Goal: Task Accomplishment & Management: Manage account settings

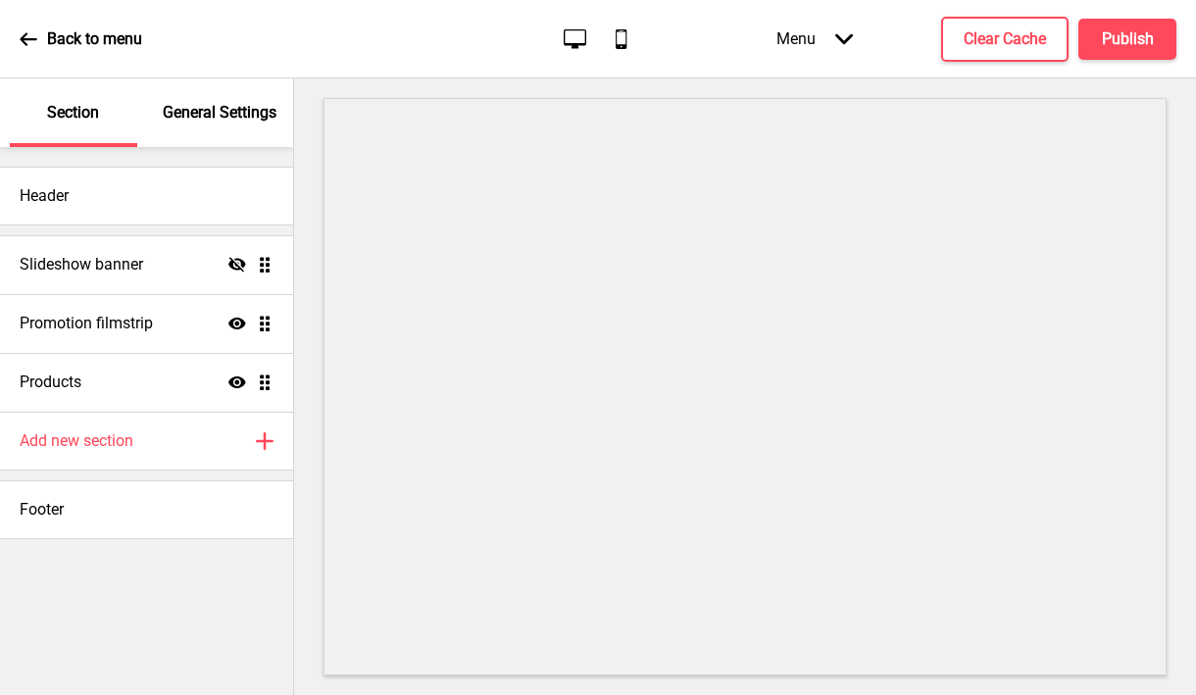
click at [212, 115] on p "General Settings" at bounding box center [220, 113] width 114 height 22
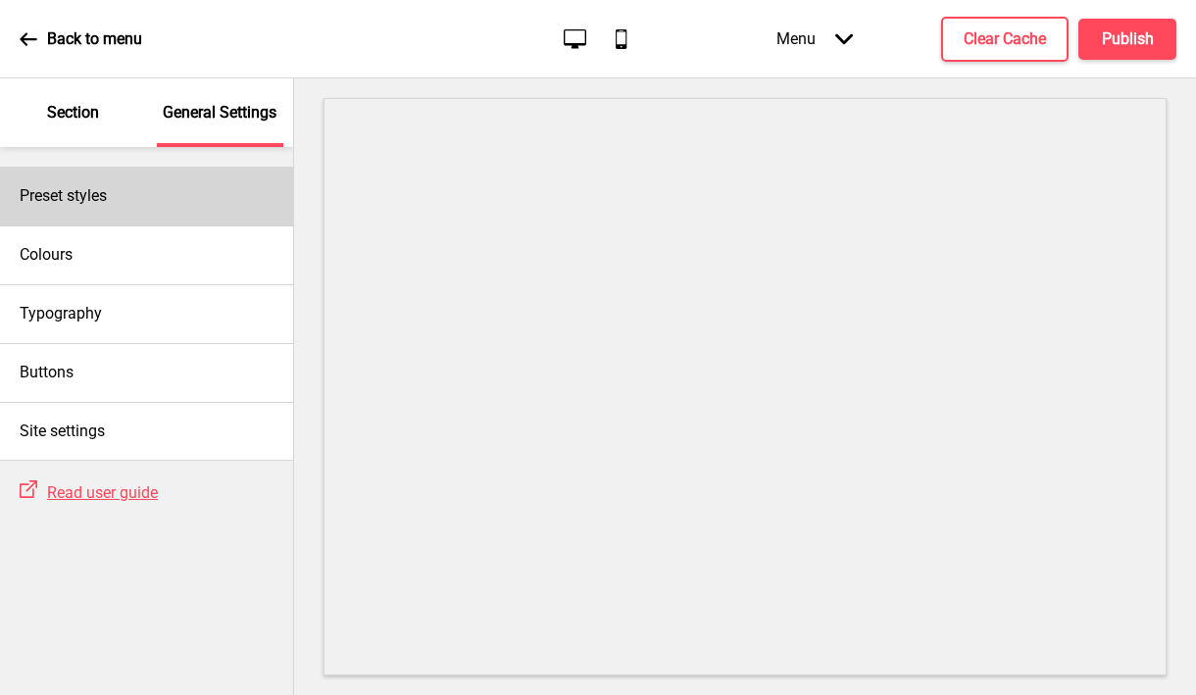
click at [166, 196] on div "Preset styles" at bounding box center [146, 196] width 293 height 59
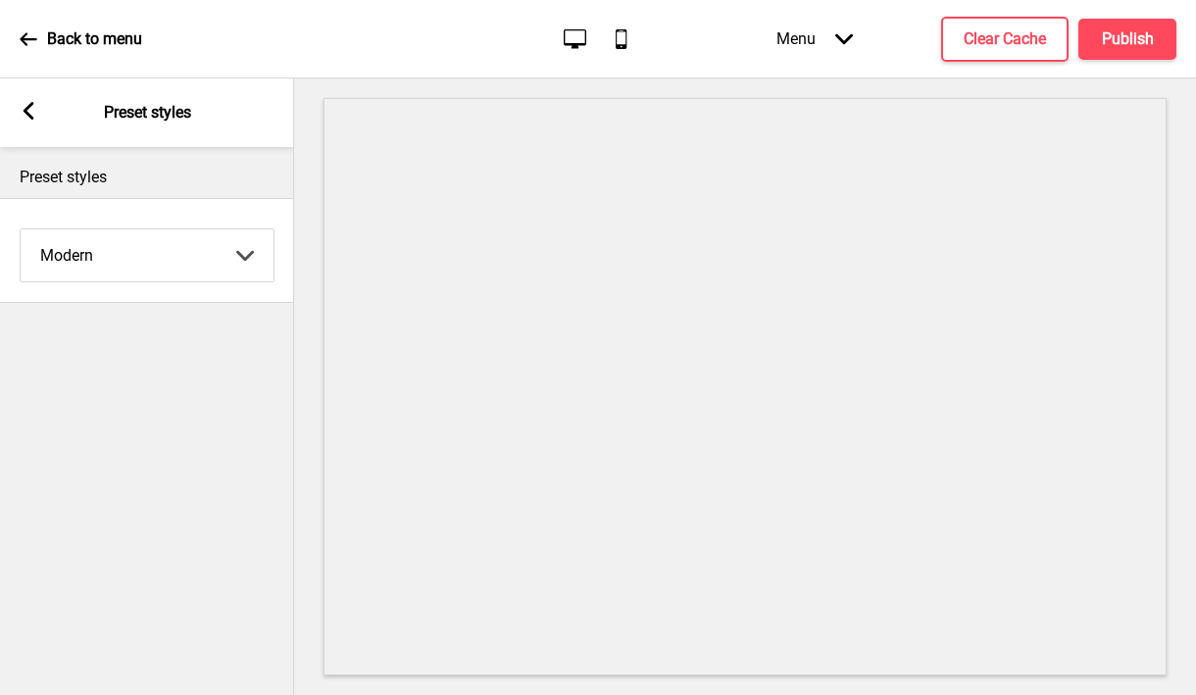
click at [146, 256] on select "Coffee Contrast Dark Earth Marine Minimalist Modern Oddle Pastel Yellow Fruits …" at bounding box center [147, 255] width 253 height 52
select select "minimalist"
click at [21, 229] on select "Coffee Contrast Dark Earth Marine Minimalist Modern Oddle Pastel Yellow Fruits …" at bounding box center [147, 255] width 253 height 52
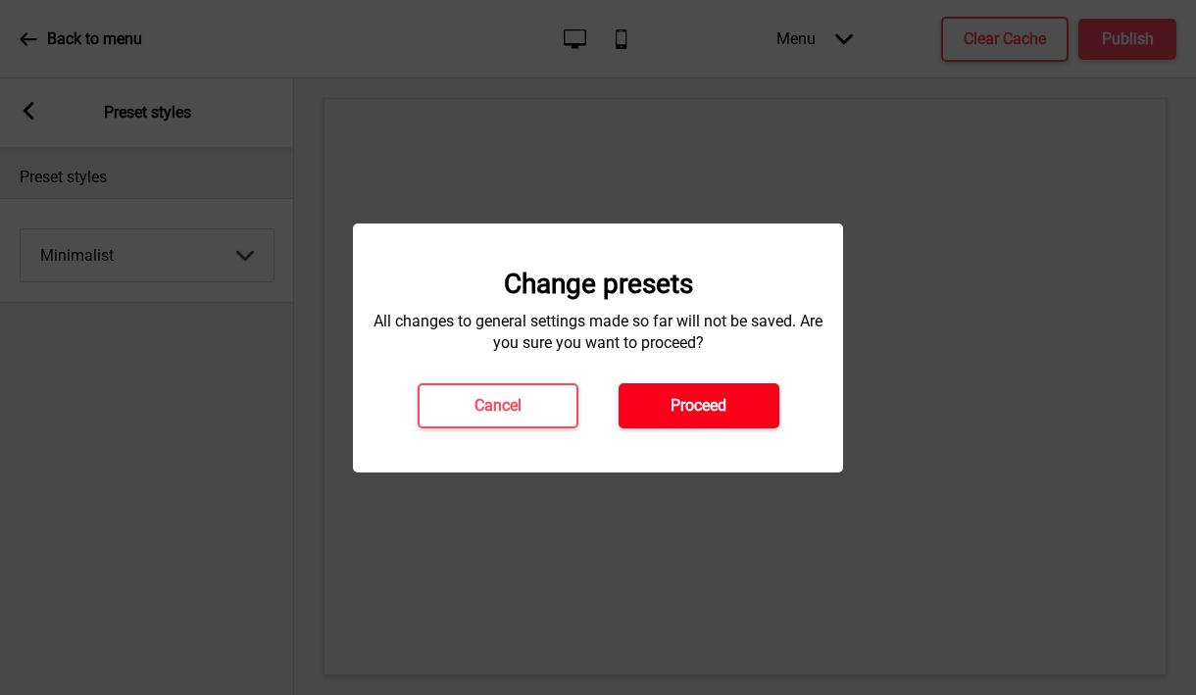
drag, startPoint x: 146, startPoint y: 256, endPoint x: 641, endPoint y: 398, distance: 515.2
click at [641, 398] on button "Proceed" at bounding box center [699, 405] width 161 height 45
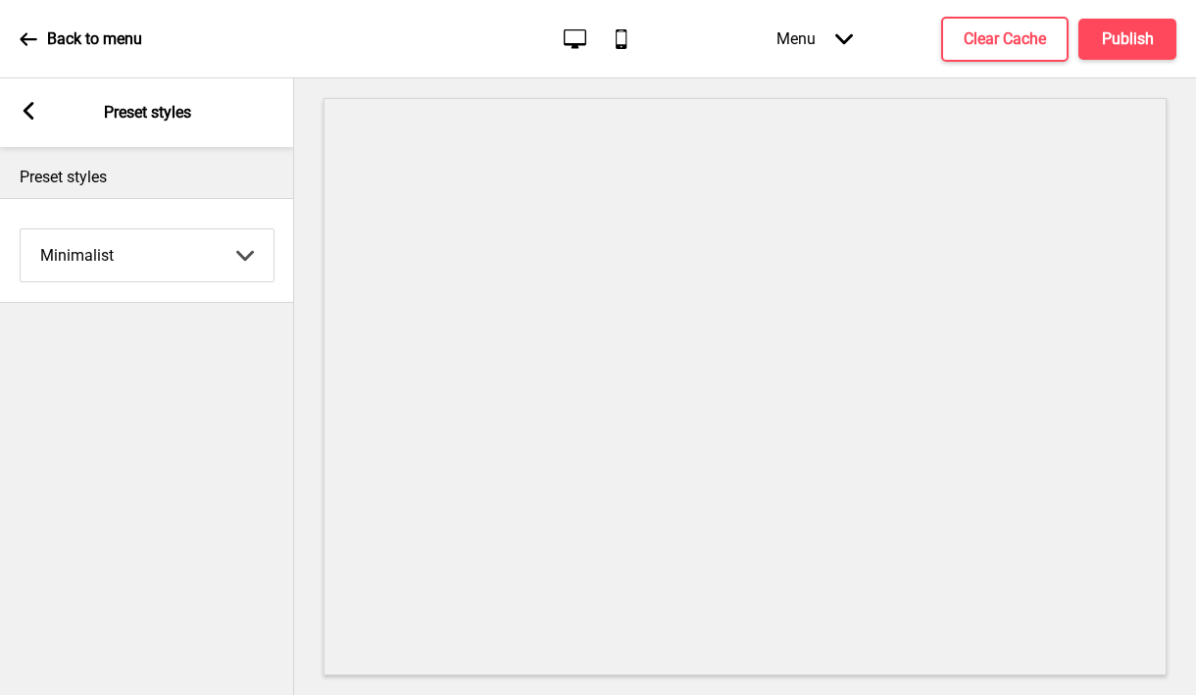
click at [27, 112] on icon at bounding box center [29, 111] width 11 height 18
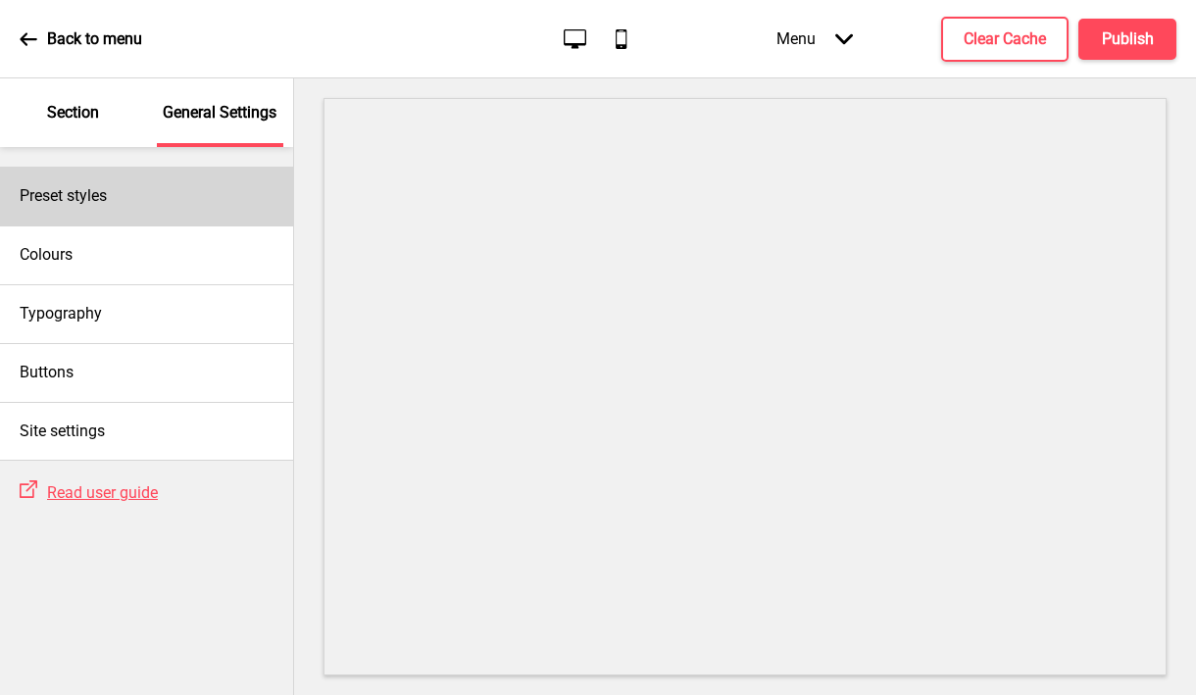
drag, startPoint x: 641, startPoint y: 398, endPoint x: 59, endPoint y: 184, distance: 620.4
click at [59, 185] on h4 "Preset styles" at bounding box center [63, 196] width 87 height 22
select select "minimalist"
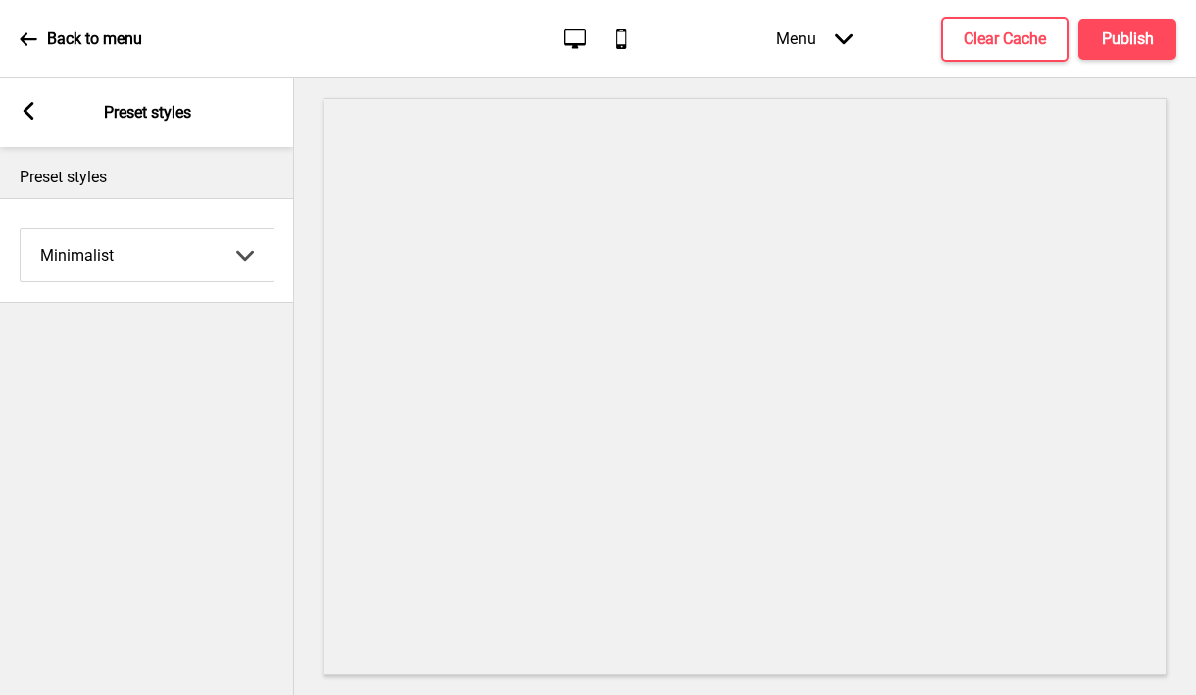
drag, startPoint x: 59, startPoint y: 184, endPoint x: 20, endPoint y: 114, distance: 80.8
click at [20, 114] on rect at bounding box center [29, 111] width 18 height 18
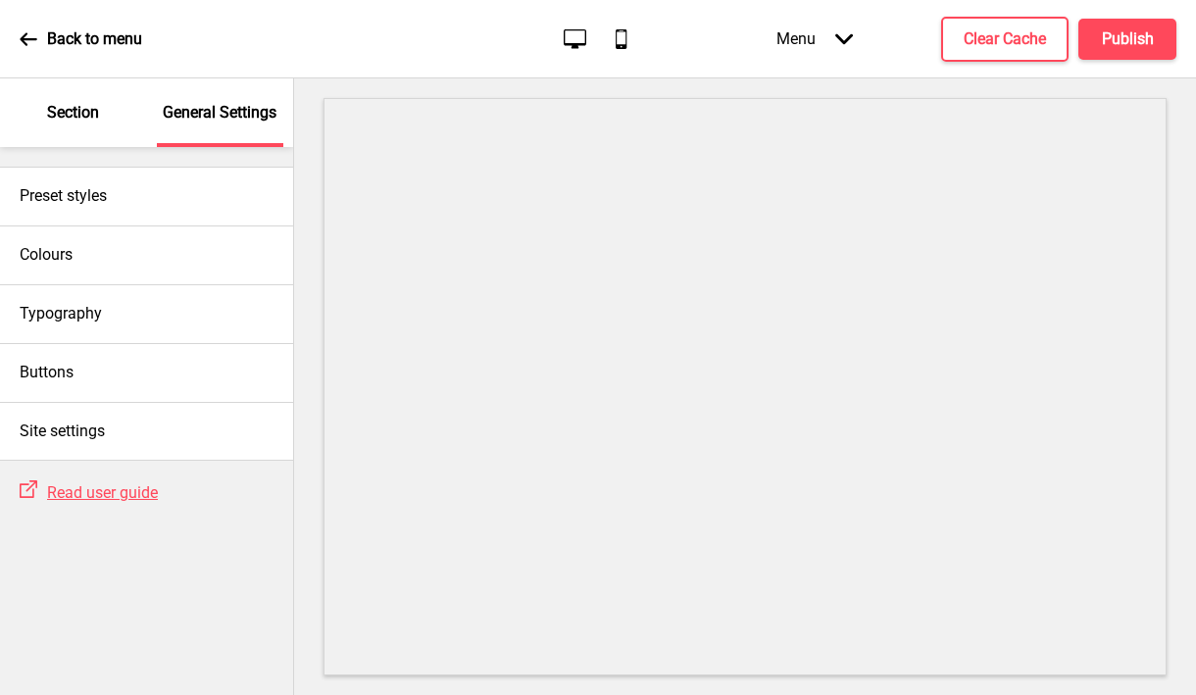
drag, startPoint x: 20, startPoint y: 114, endPoint x: 67, endPoint y: 115, distance: 47.1
click at [67, 115] on p "Section" at bounding box center [73, 113] width 52 height 22
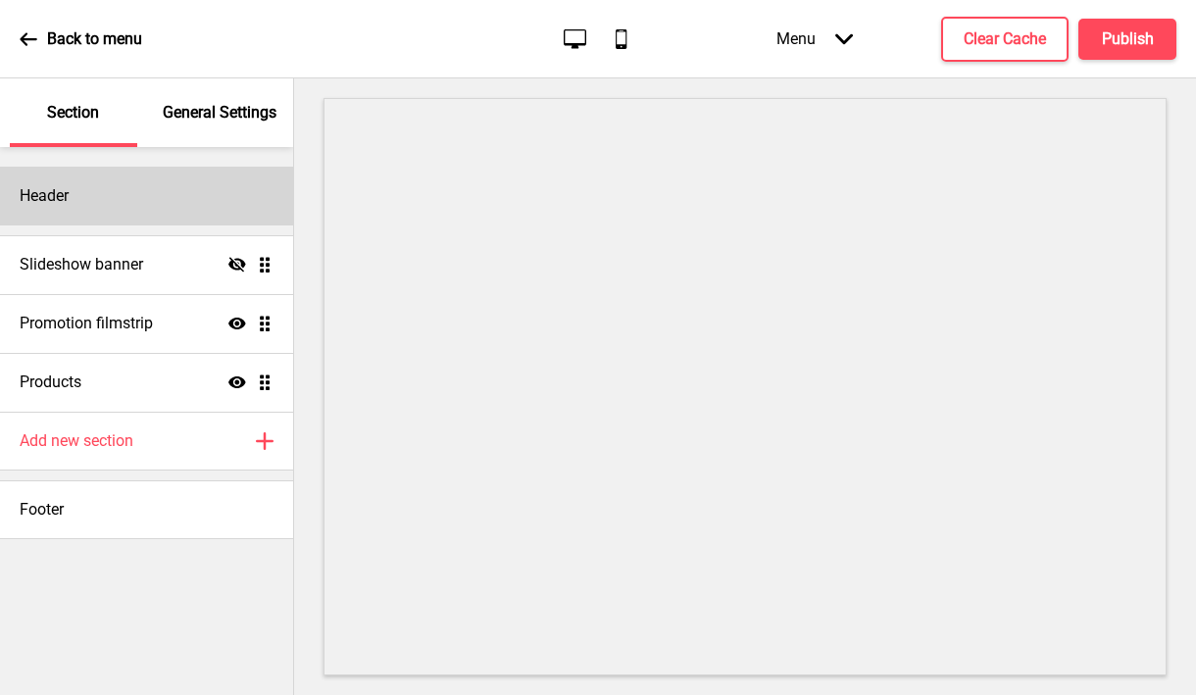
drag, startPoint x: 67, startPoint y: 115, endPoint x: 92, endPoint y: 193, distance: 82.5
click at [92, 193] on div "Header" at bounding box center [146, 196] width 293 height 59
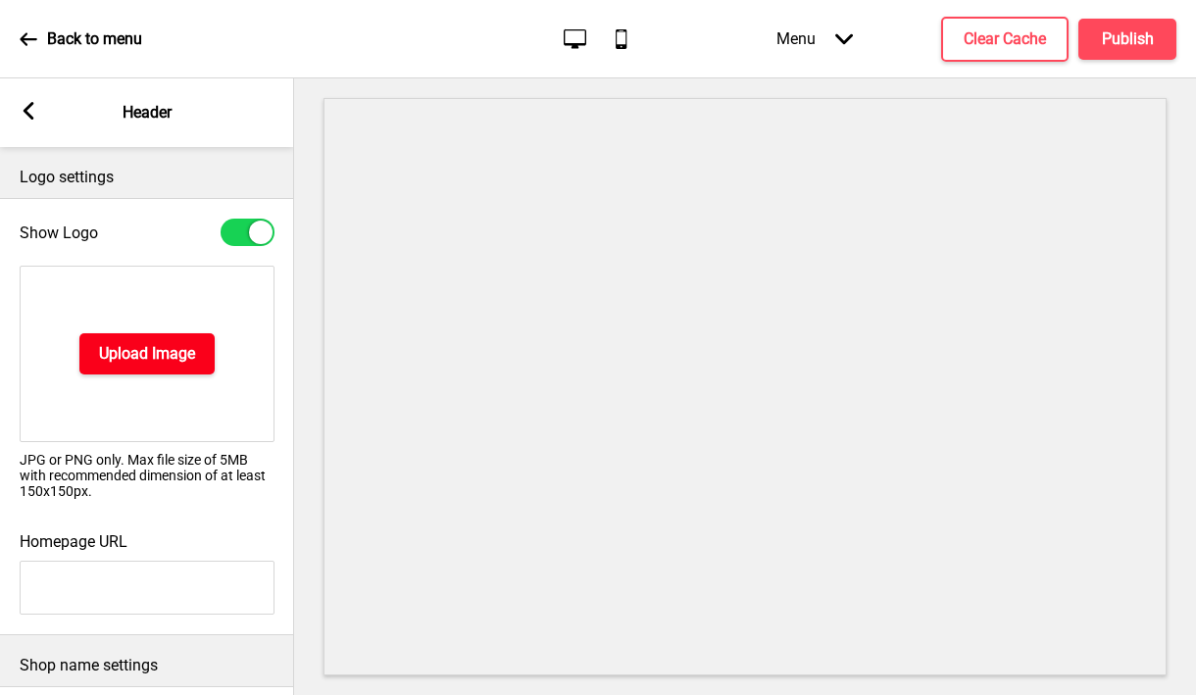
drag, startPoint x: 92, startPoint y: 193, endPoint x: 123, endPoint y: 354, distance: 163.7
click at [123, 354] on h4 "Upload Image" at bounding box center [147, 354] width 96 height 22
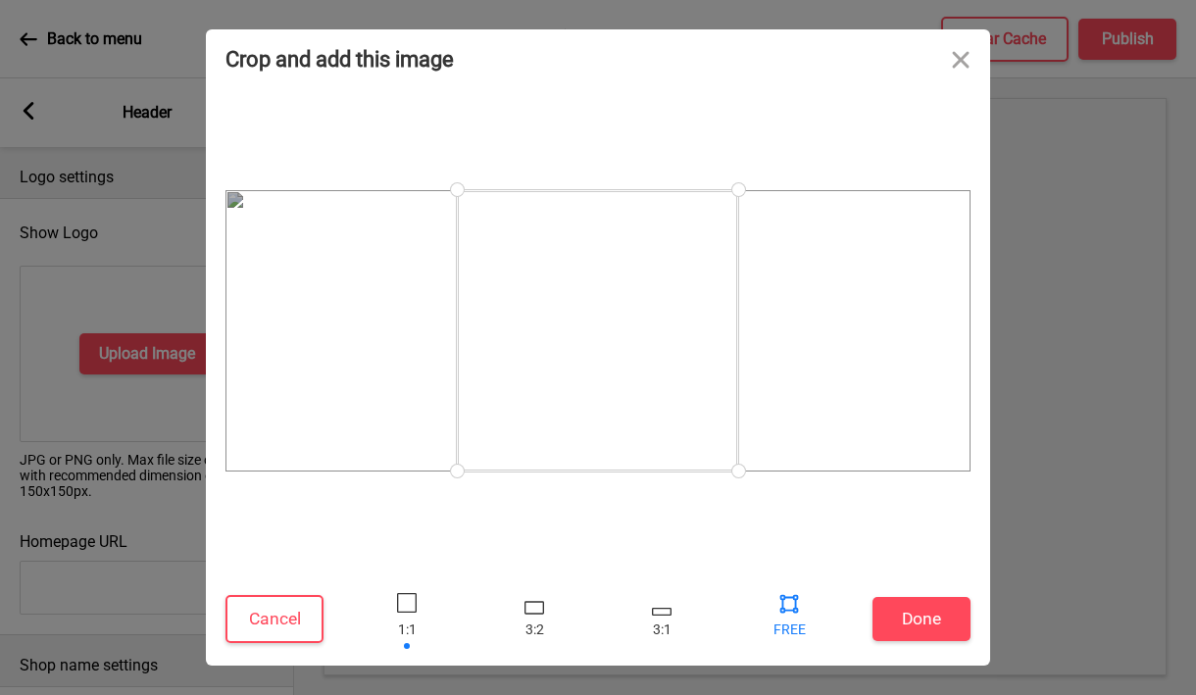
click at [789, 616] on div at bounding box center [789, 602] width 29 height 29
drag, startPoint x: 737, startPoint y: 469, endPoint x: 1063, endPoint y: 502, distance: 327.2
click at [1063, 502] on div "Crop and add this image Cancel Done Drop a file here Drag & drop files here or …" at bounding box center [598, 347] width 1196 height 695
drag, startPoint x: 462, startPoint y: 463, endPoint x: 106, endPoint y: 491, distance: 357.1
click at [106, 491] on div "Crop and add this image Cancel Done Drop a file here Drag & drop files here or …" at bounding box center [598, 347] width 1196 height 695
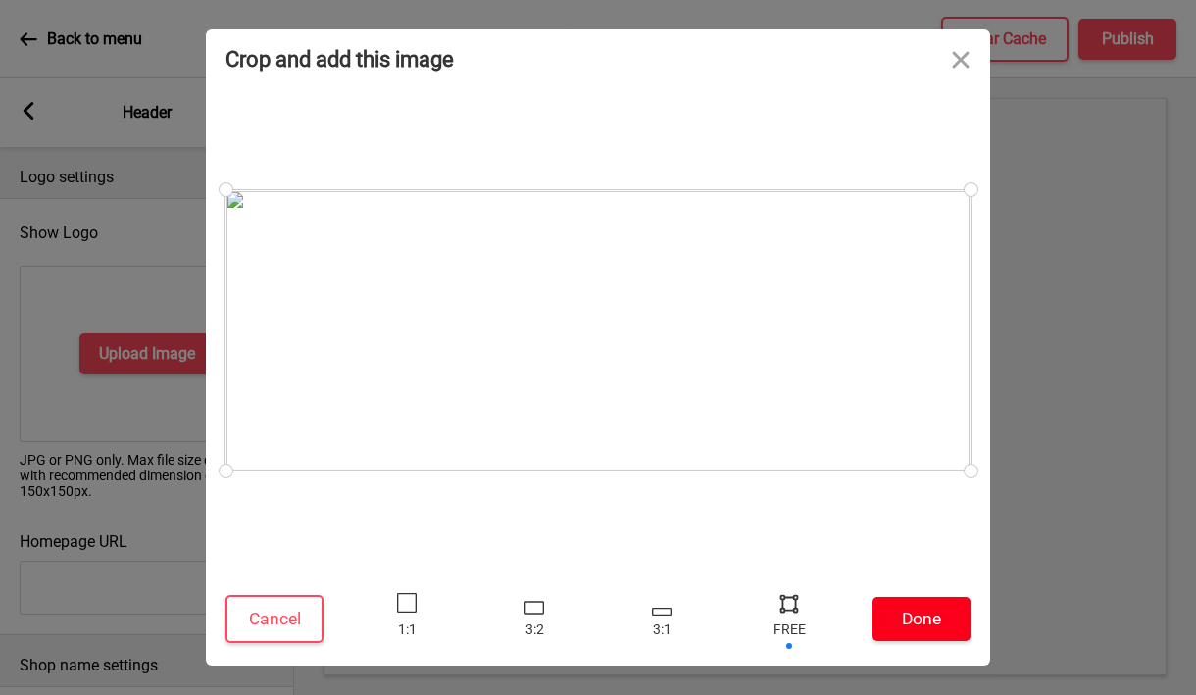
click at [921, 624] on button "Done" at bounding box center [922, 619] width 98 height 44
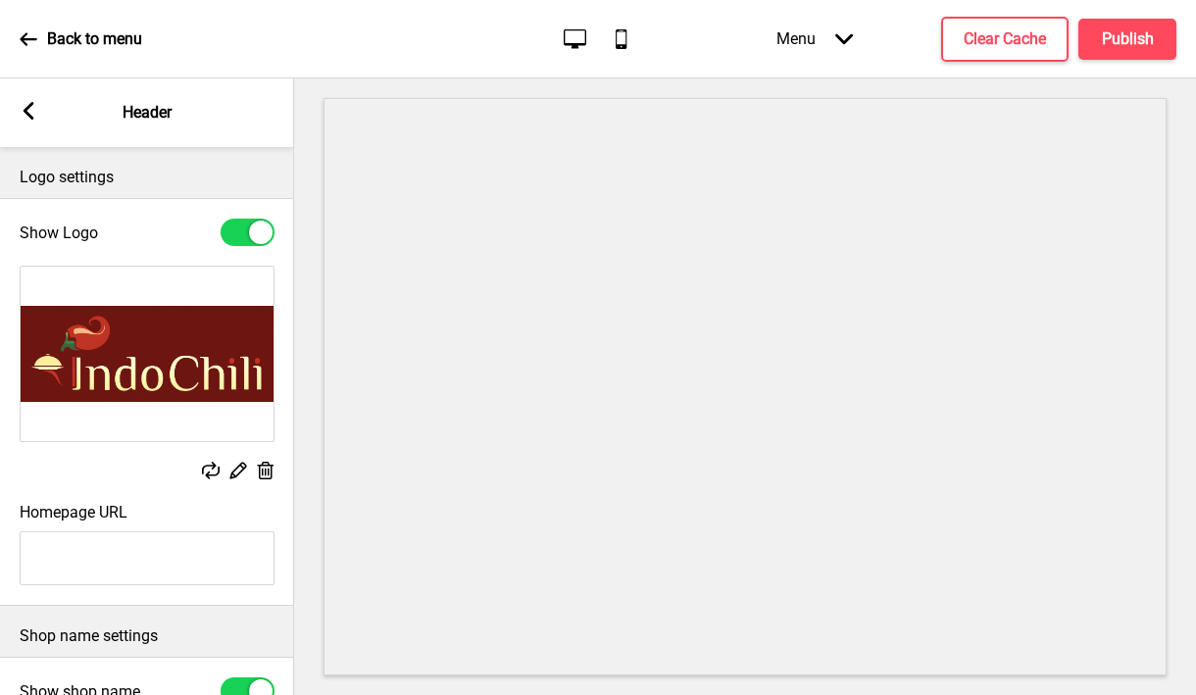
scroll to position [421, 0]
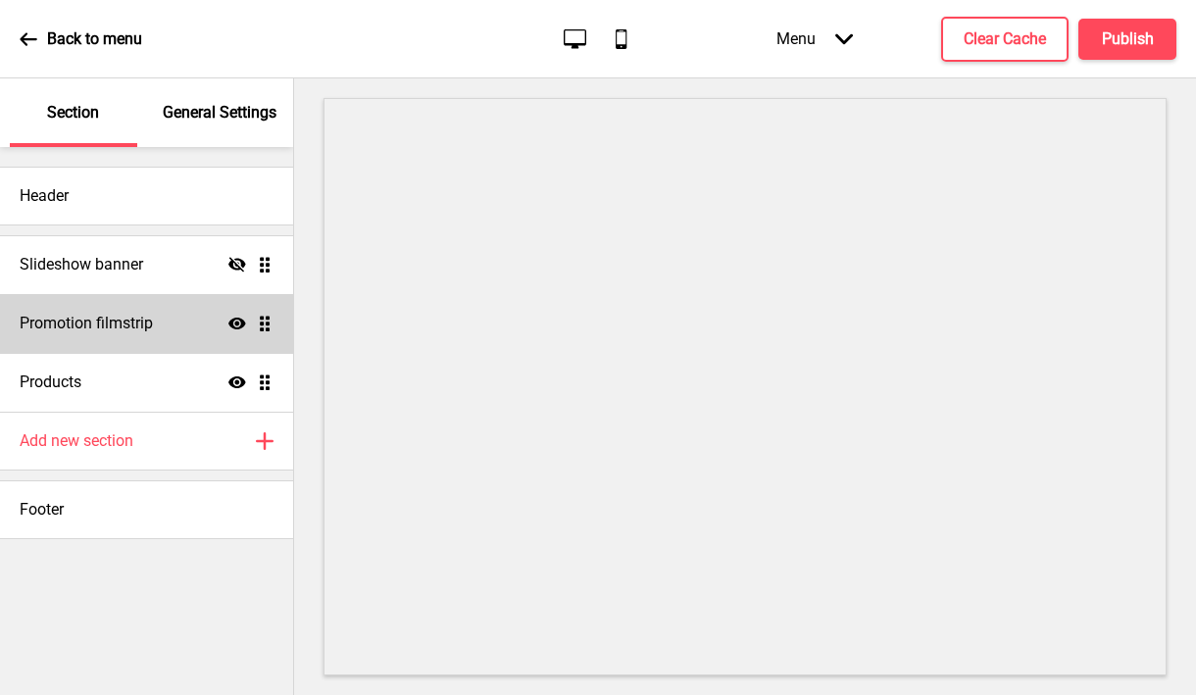
click at [220, 330] on div "Promotion filmstrip Show Drag" at bounding box center [146, 323] width 293 height 59
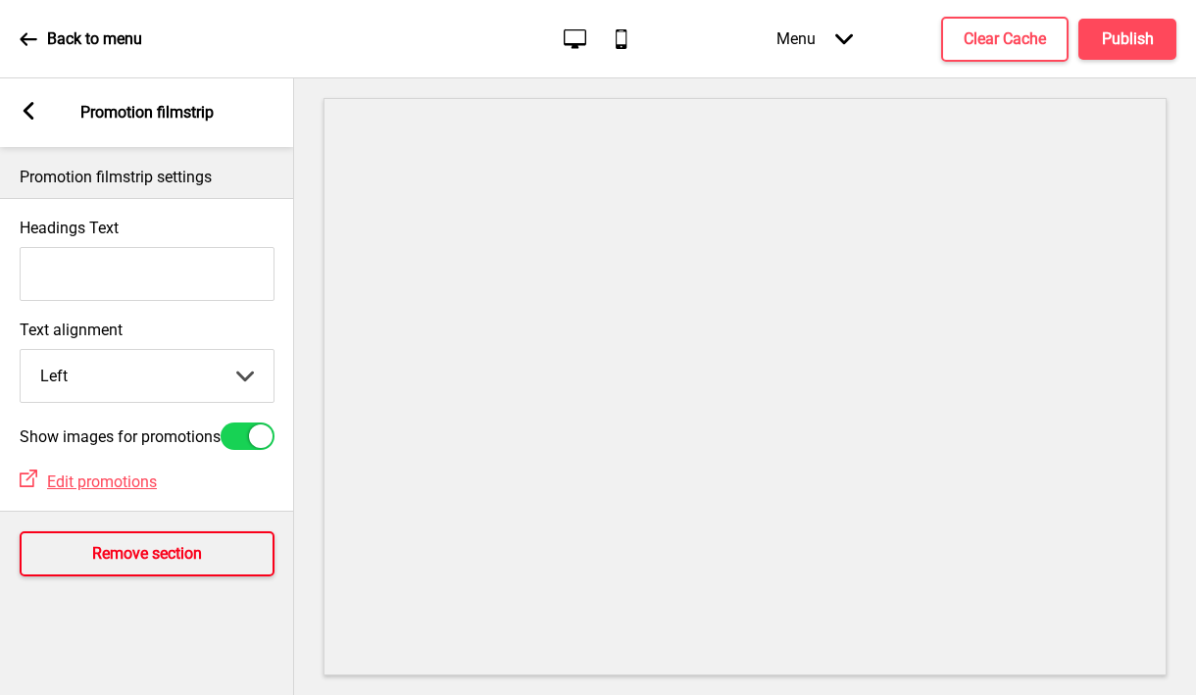
click at [154, 561] on h4 "Remove section" at bounding box center [147, 554] width 110 height 22
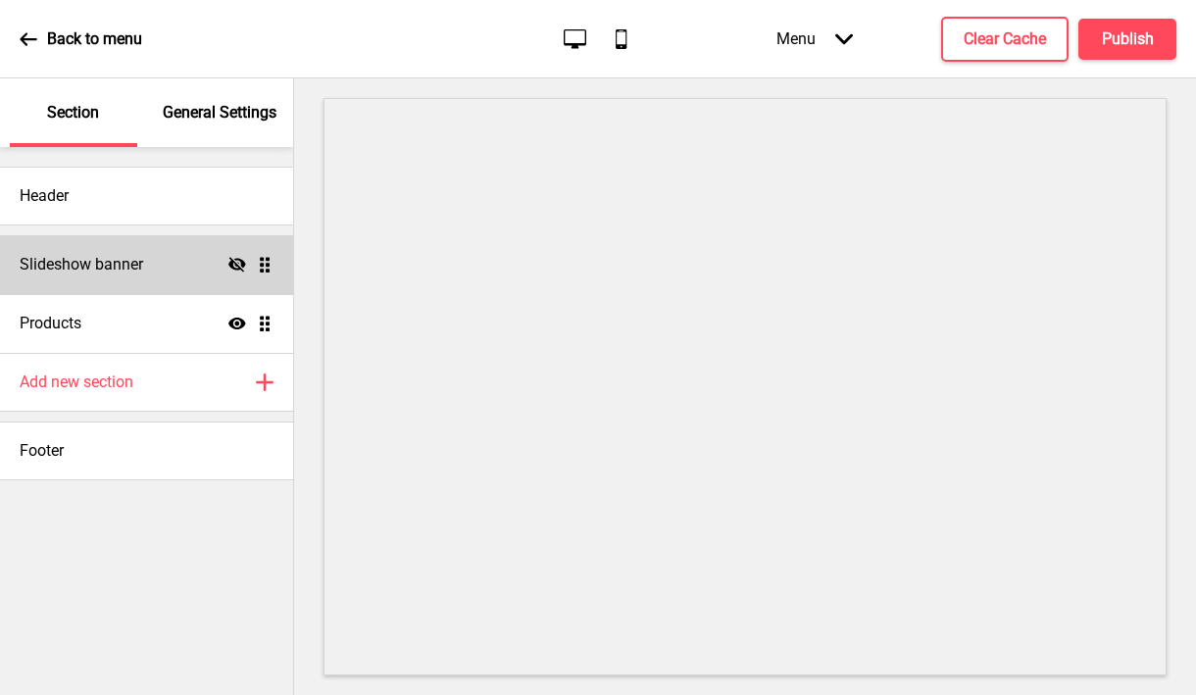
click at [244, 262] on icon at bounding box center [237, 264] width 18 height 15
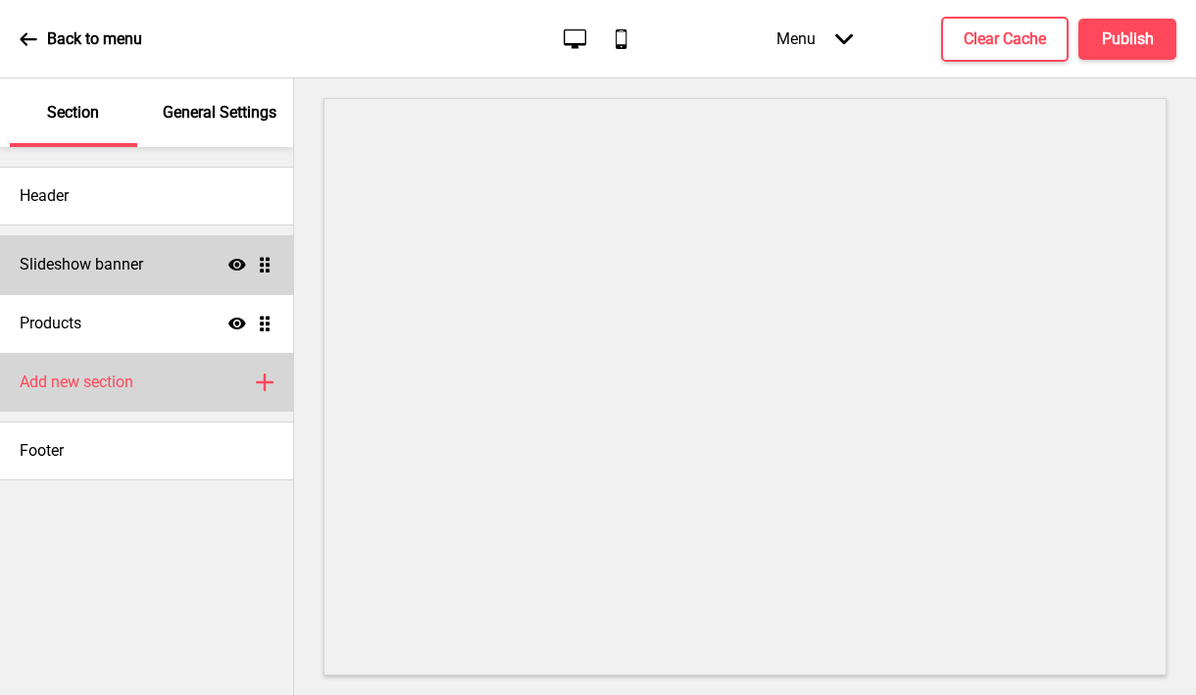
click at [130, 390] on h4 "Add new section" at bounding box center [77, 383] width 114 height 22
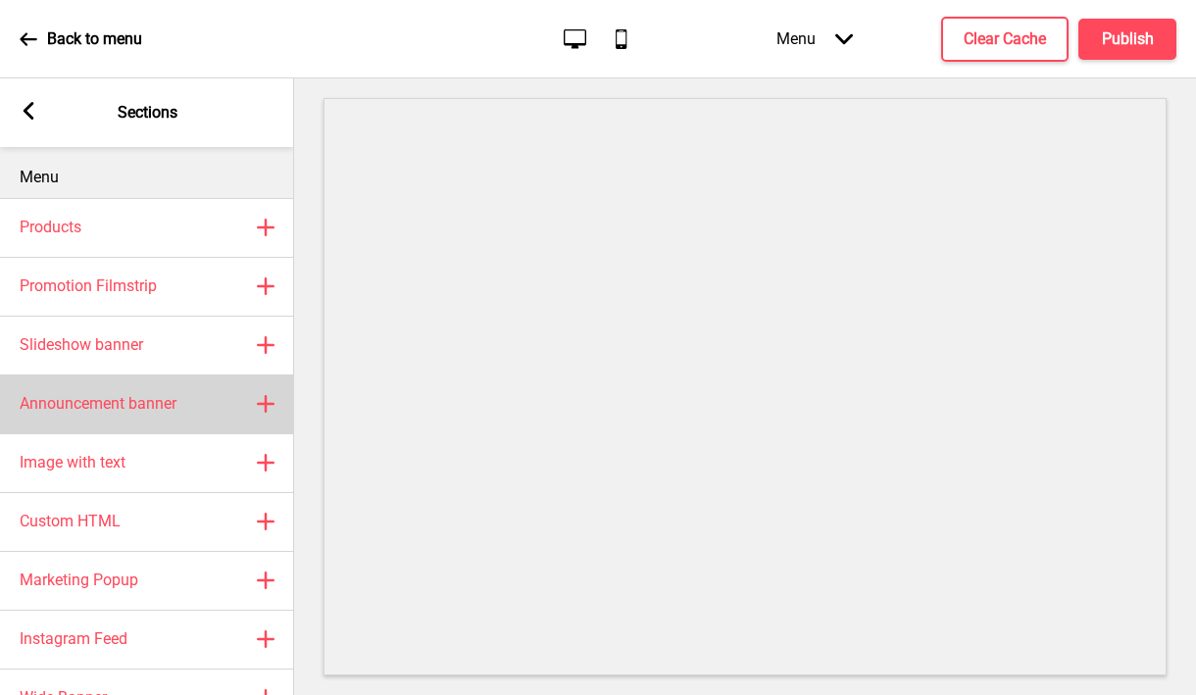
click at [128, 410] on h4 "Announcement banner" at bounding box center [98, 404] width 157 height 22
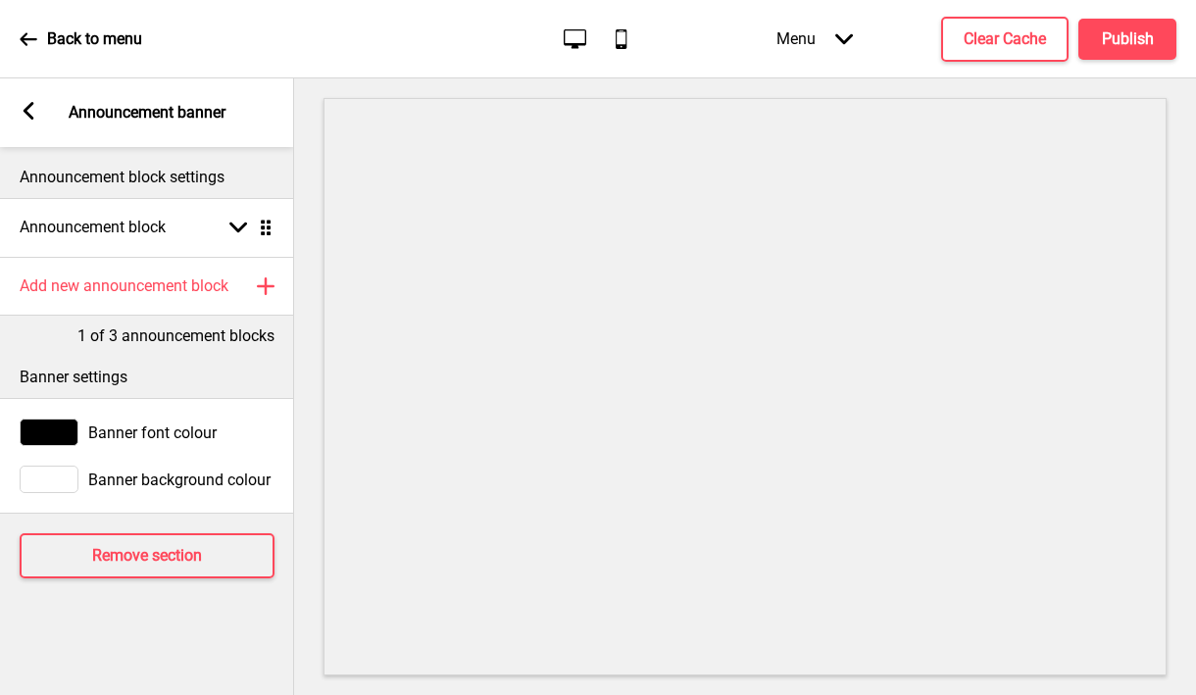
click at [30, 107] on rect at bounding box center [29, 111] width 18 height 18
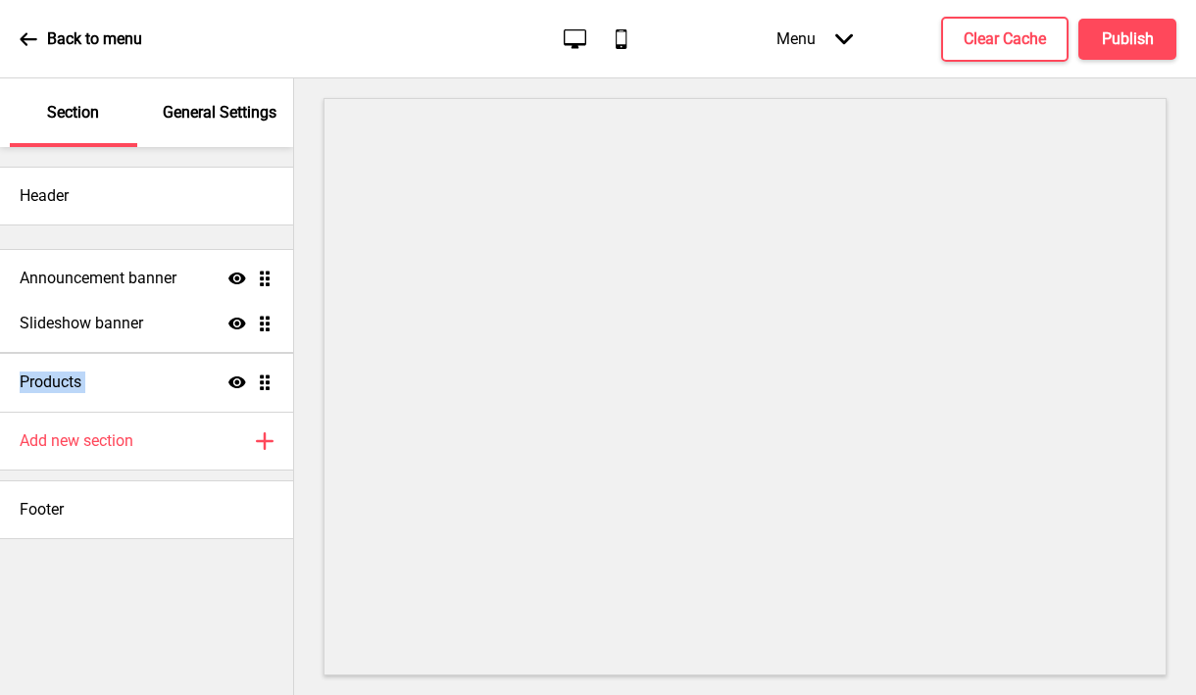
drag, startPoint x: 263, startPoint y: 384, endPoint x: 252, endPoint y: 277, distance: 108.4
click at [252, 277] on ul "Slideshow banner Show Drag Products Show Drag Announcement banner Show Drag" at bounding box center [146, 323] width 293 height 176
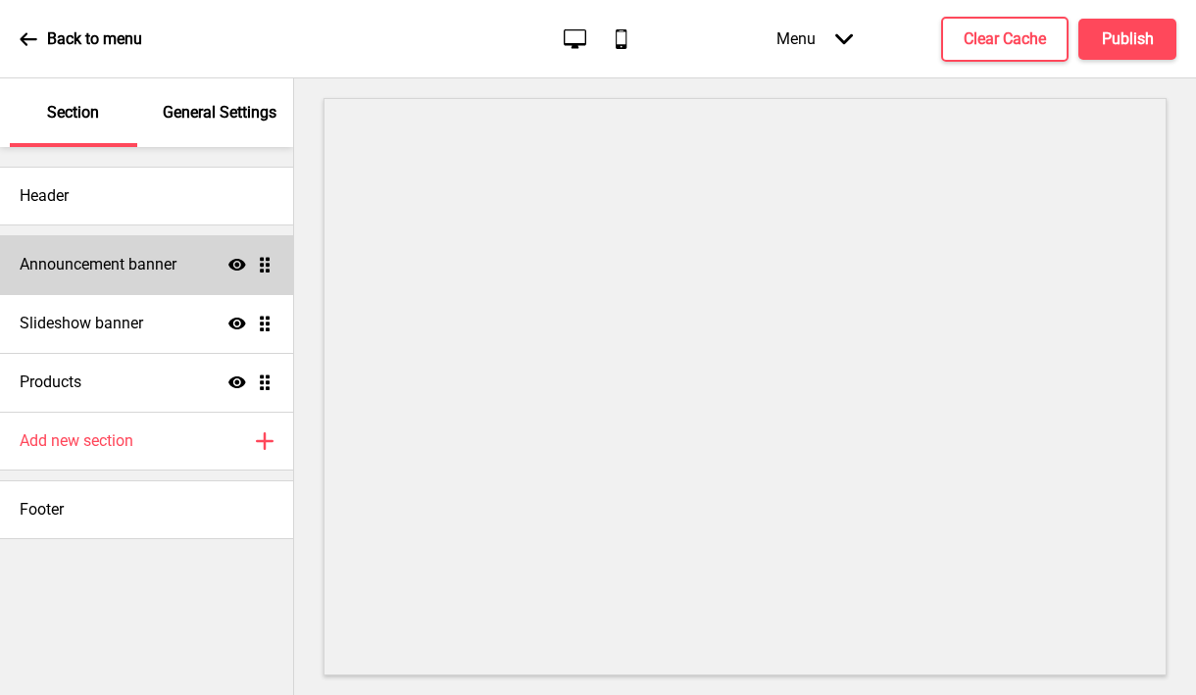
click at [186, 114] on p "General Settings" at bounding box center [220, 113] width 114 height 22
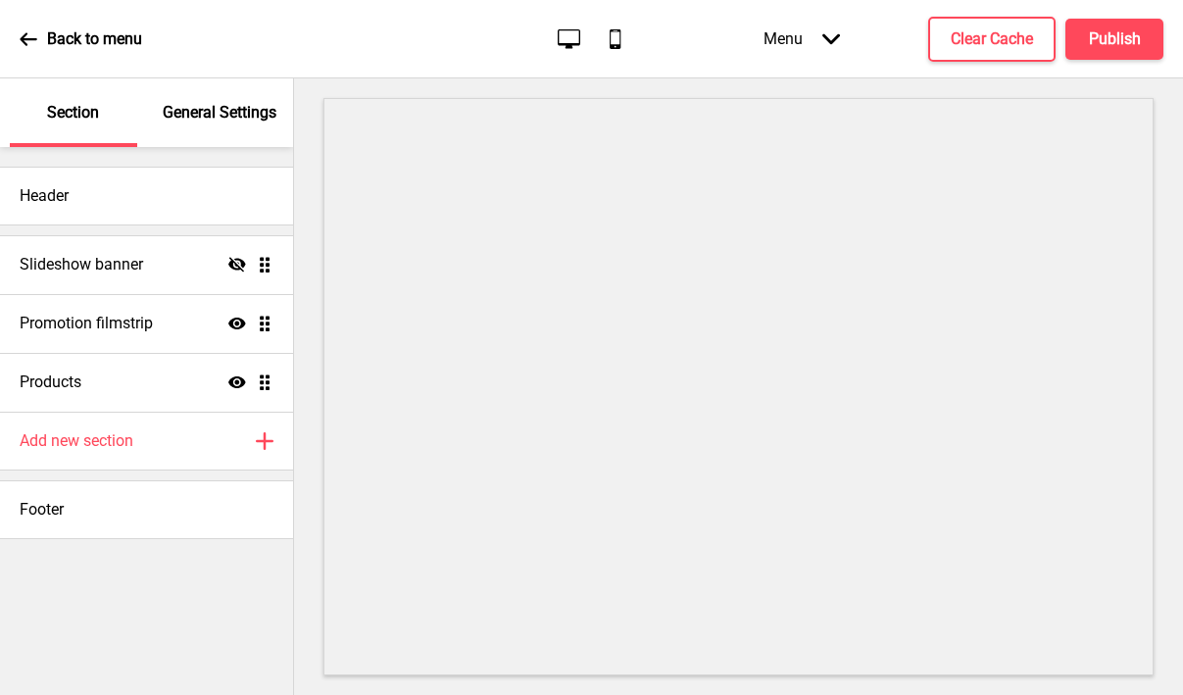
click at [267, 113] on p "General Settings" at bounding box center [220, 113] width 114 height 22
click at [241, 130] on div "General Settings" at bounding box center [220, 112] width 127 height 69
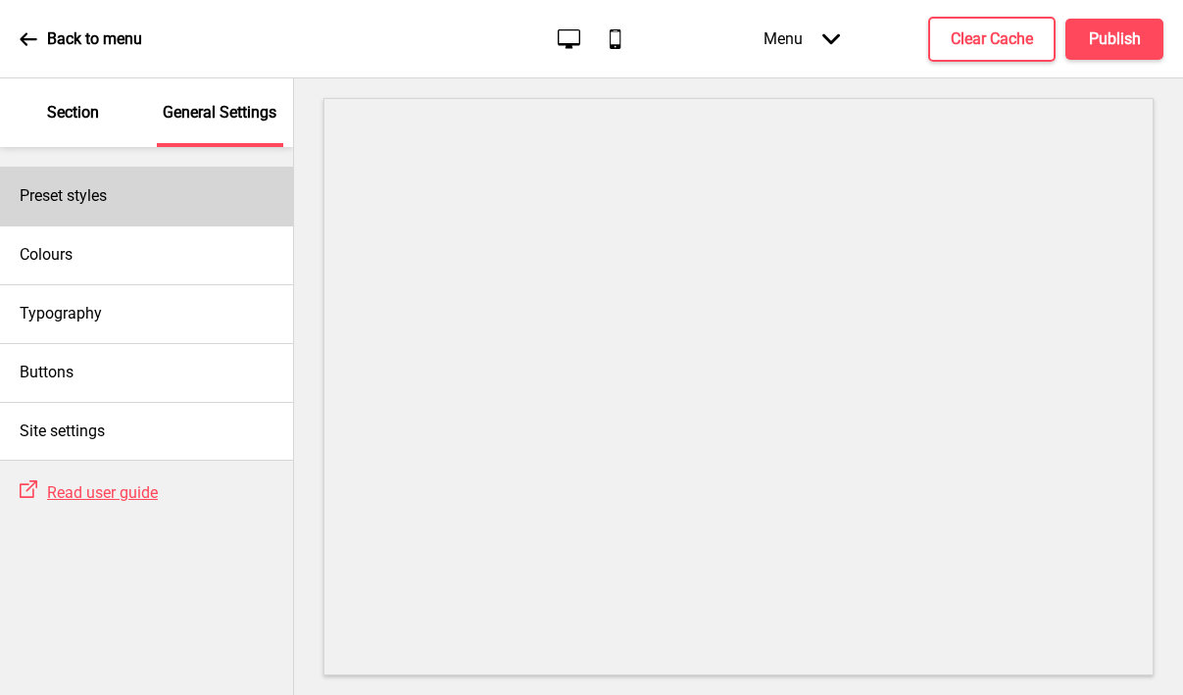
click at [168, 192] on div "Preset styles" at bounding box center [146, 196] width 293 height 59
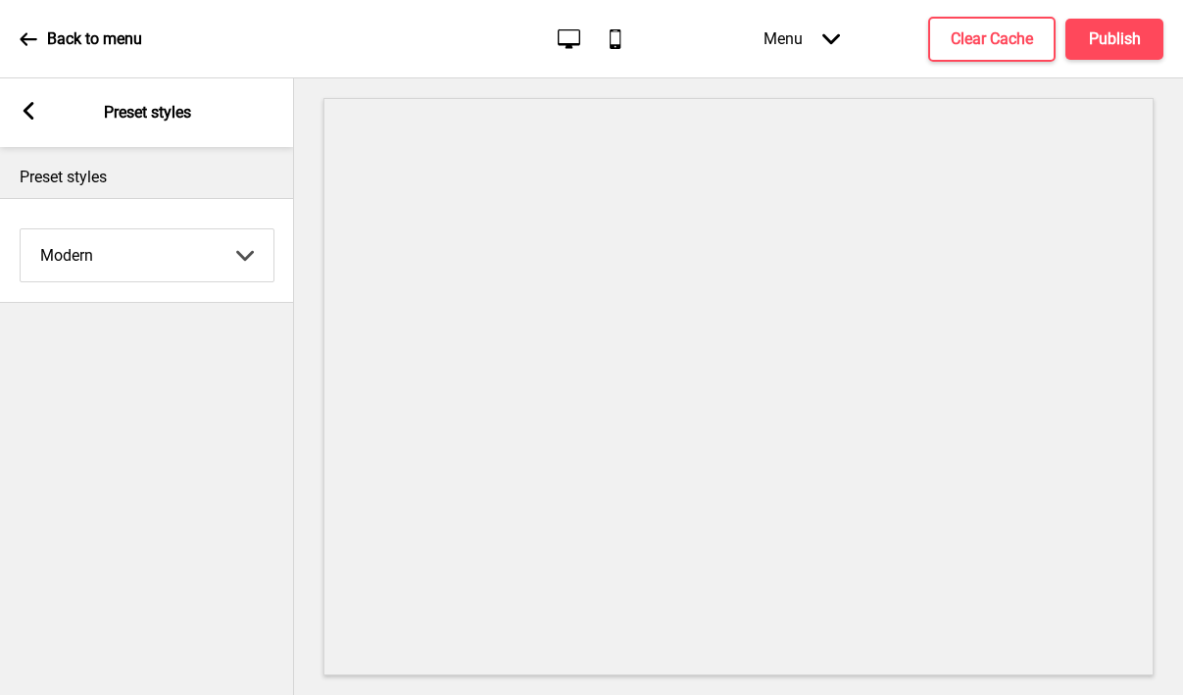
click at [177, 262] on select "Coffee Contrast Dark Earth Marine Minimalist Modern Oddle Pastel Yellow Fruits …" at bounding box center [147, 255] width 253 height 52
select select "minimalist"
click at [21, 229] on select "Coffee Contrast Dark Earth Marine Minimalist Modern Oddle Pastel Yellow Fruits …" at bounding box center [147, 255] width 253 height 52
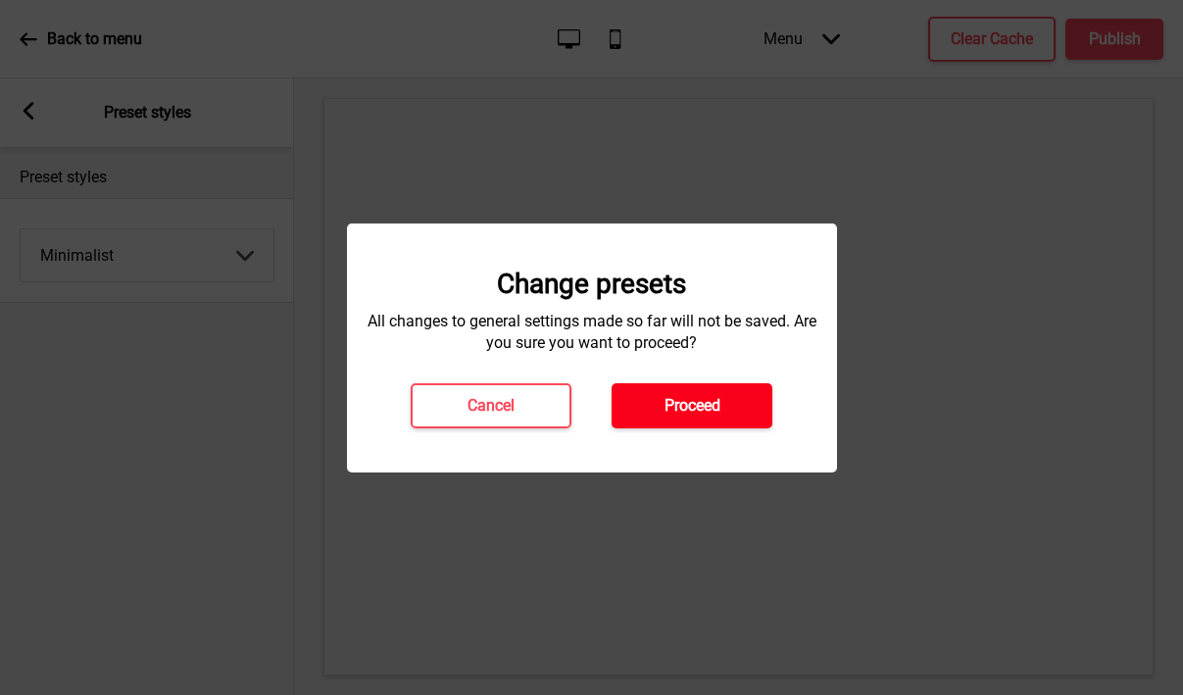
click at [660, 401] on button "Proceed" at bounding box center [692, 405] width 161 height 45
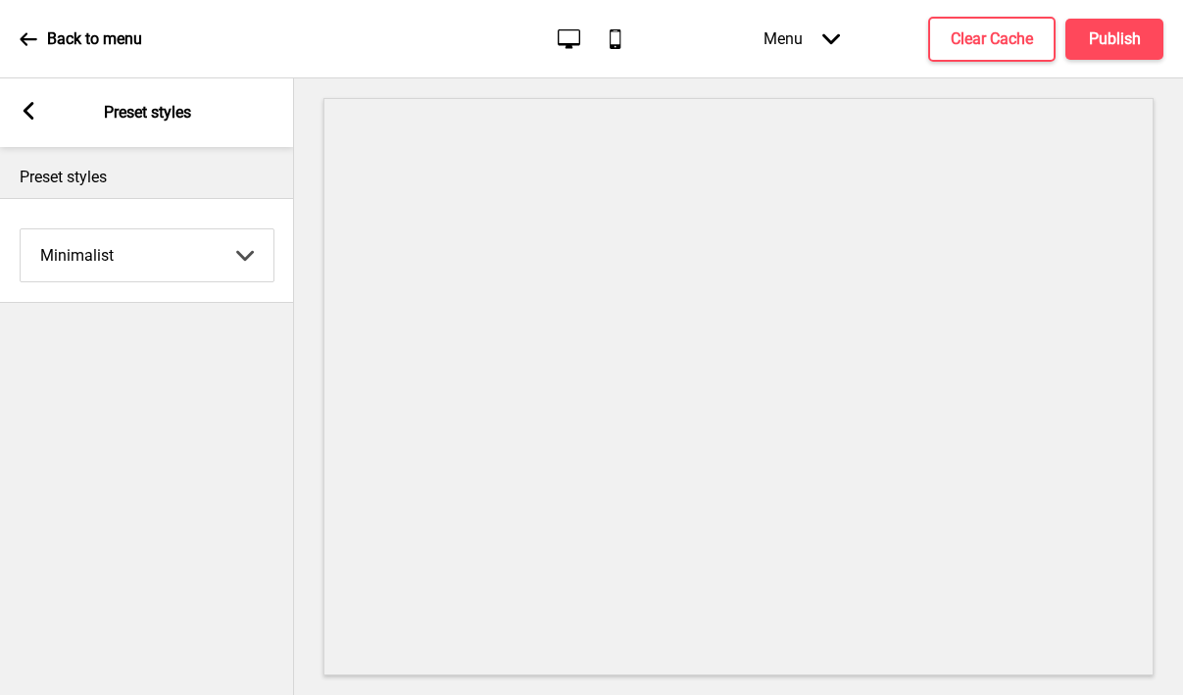
click at [25, 110] on icon at bounding box center [29, 111] width 11 height 18
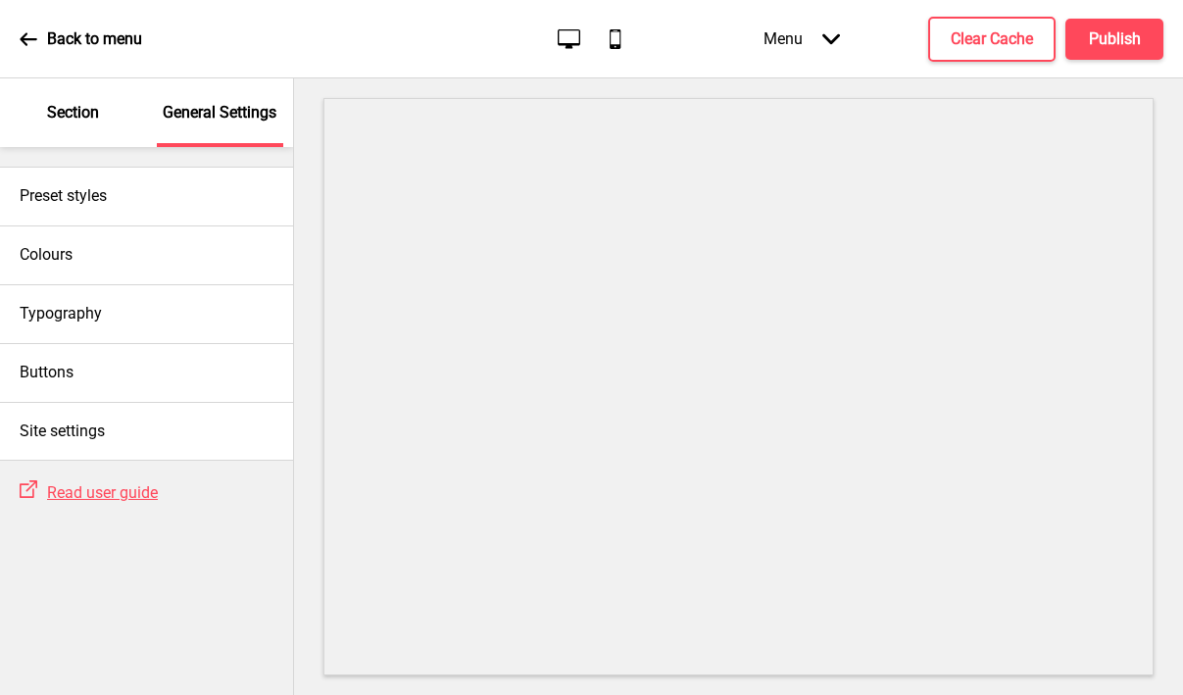
click at [72, 113] on p "Section" at bounding box center [73, 113] width 52 height 22
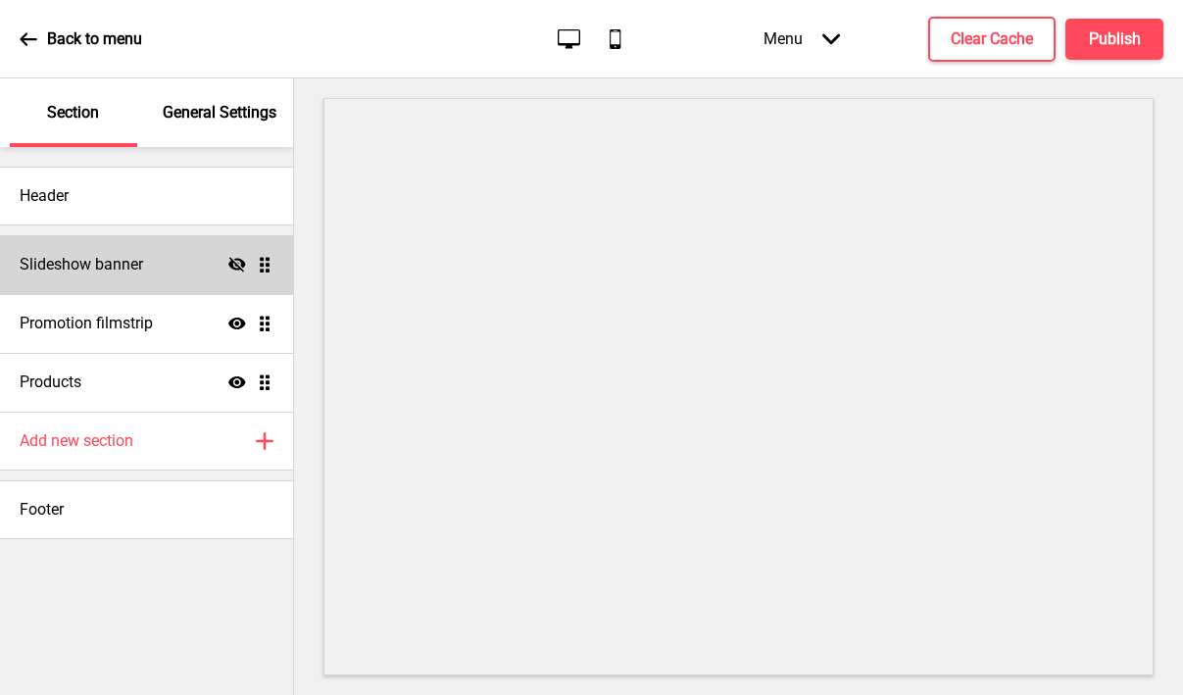
click at [232, 260] on icon at bounding box center [237, 264] width 18 height 15
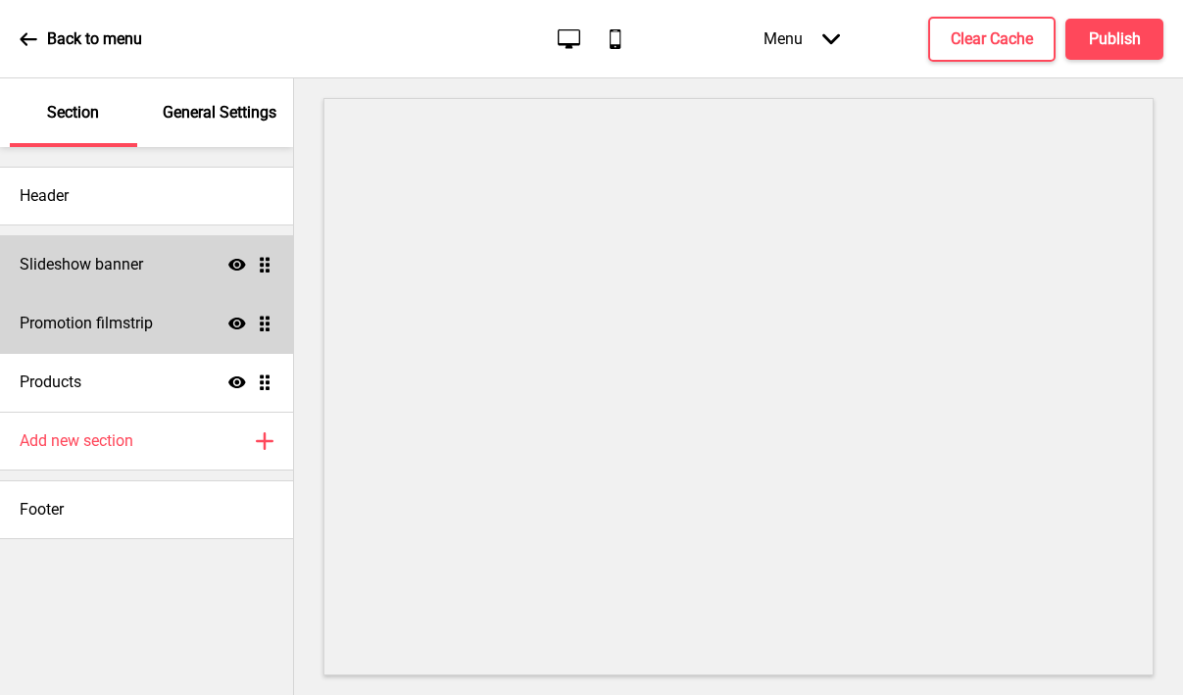
click at [170, 312] on div "Promotion filmstrip Show Drag" at bounding box center [146, 323] width 293 height 59
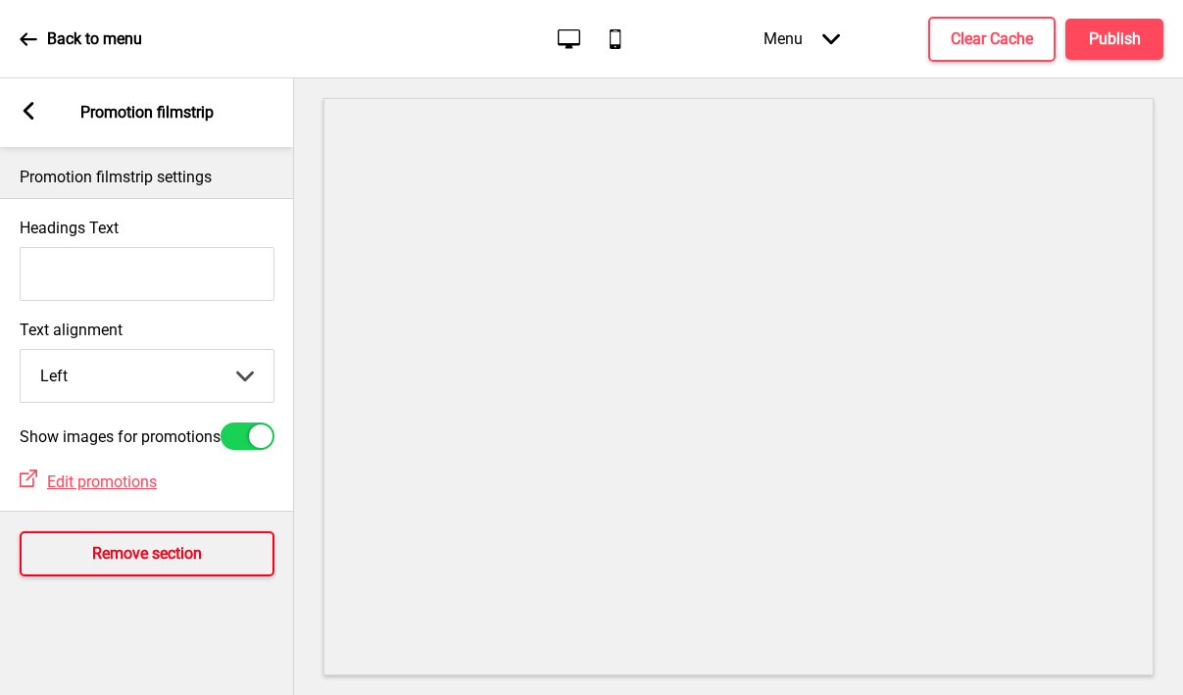
click at [73, 551] on button "Remove section" at bounding box center [147, 553] width 255 height 45
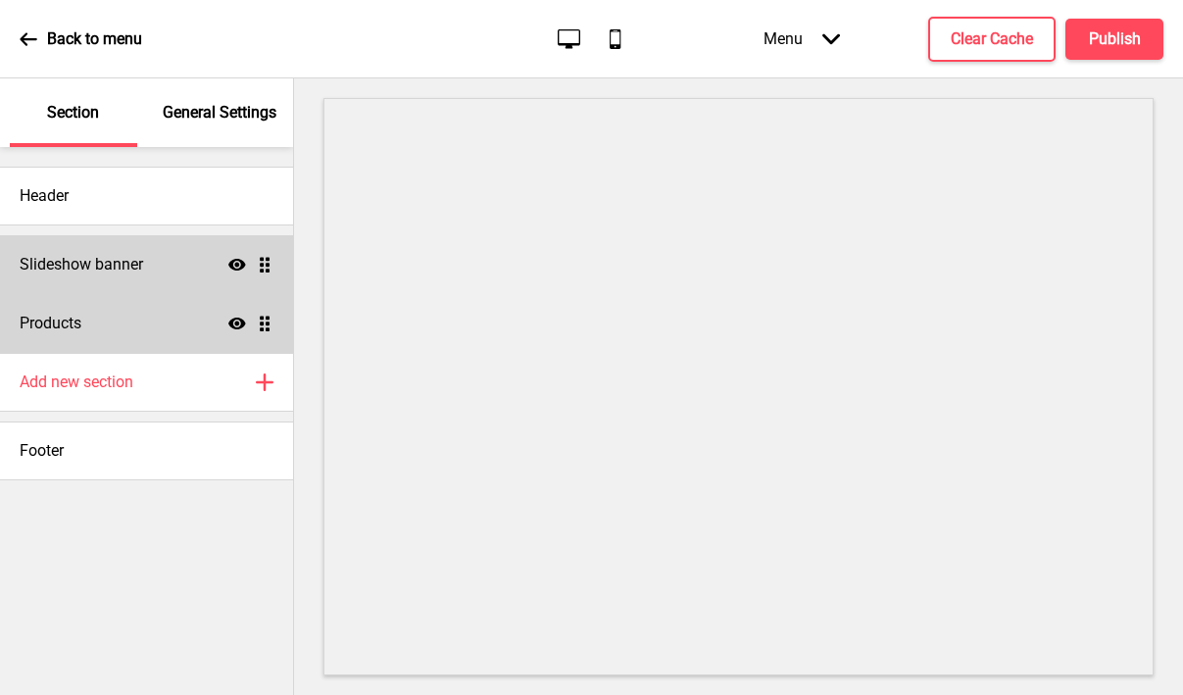
click at [77, 333] on h4 "Products" at bounding box center [51, 324] width 62 height 22
select select "side"
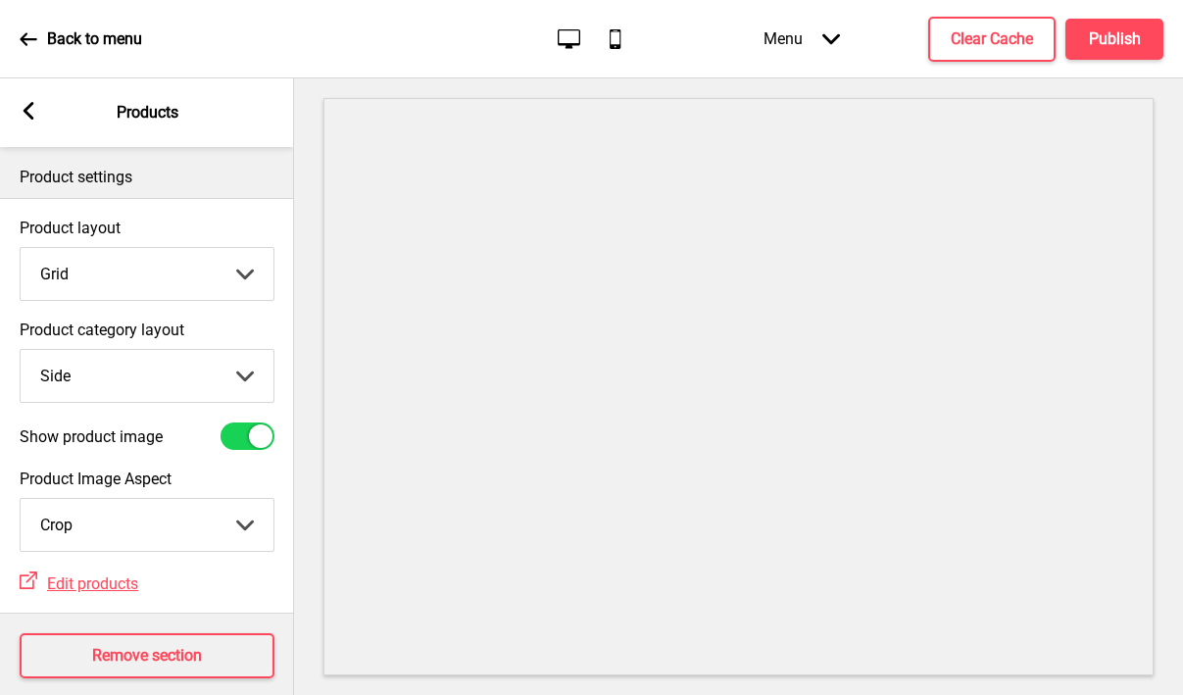
click at [82, 283] on select "Grid List" at bounding box center [147, 274] width 253 height 52
select select "list"
click at [21, 248] on select "Grid List" at bounding box center [147, 274] width 253 height 52
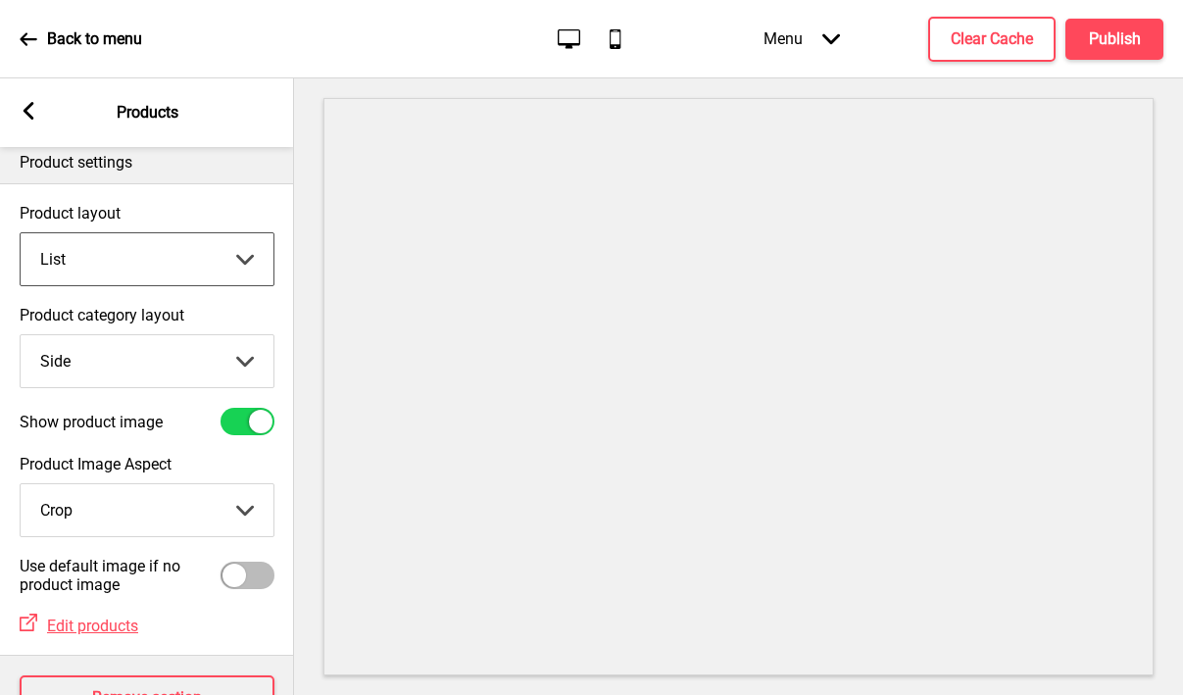
scroll to position [21, 0]
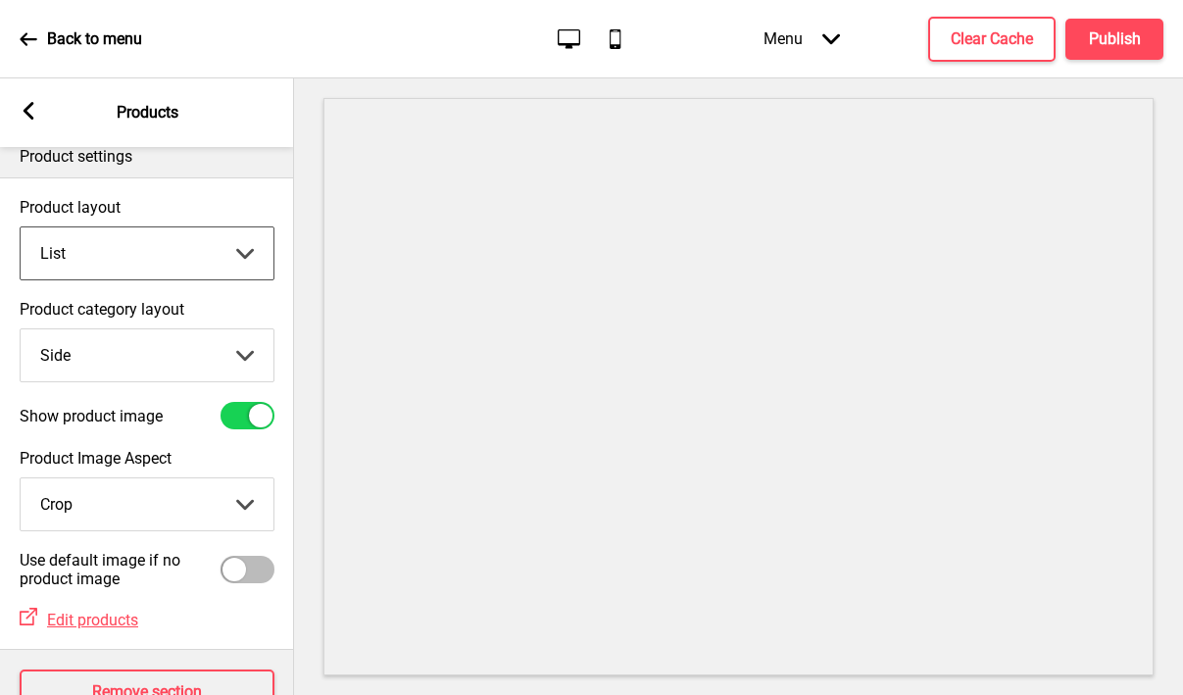
click at [135, 276] on select "Grid List" at bounding box center [147, 253] width 253 height 52
click at [79, 353] on select "Top Side" at bounding box center [147, 355] width 253 height 52
select select "top"
click at [21, 329] on select "Top Side" at bounding box center [147, 355] width 253 height 52
click at [108, 428] on div "Show product image" at bounding box center [147, 415] width 255 height 27
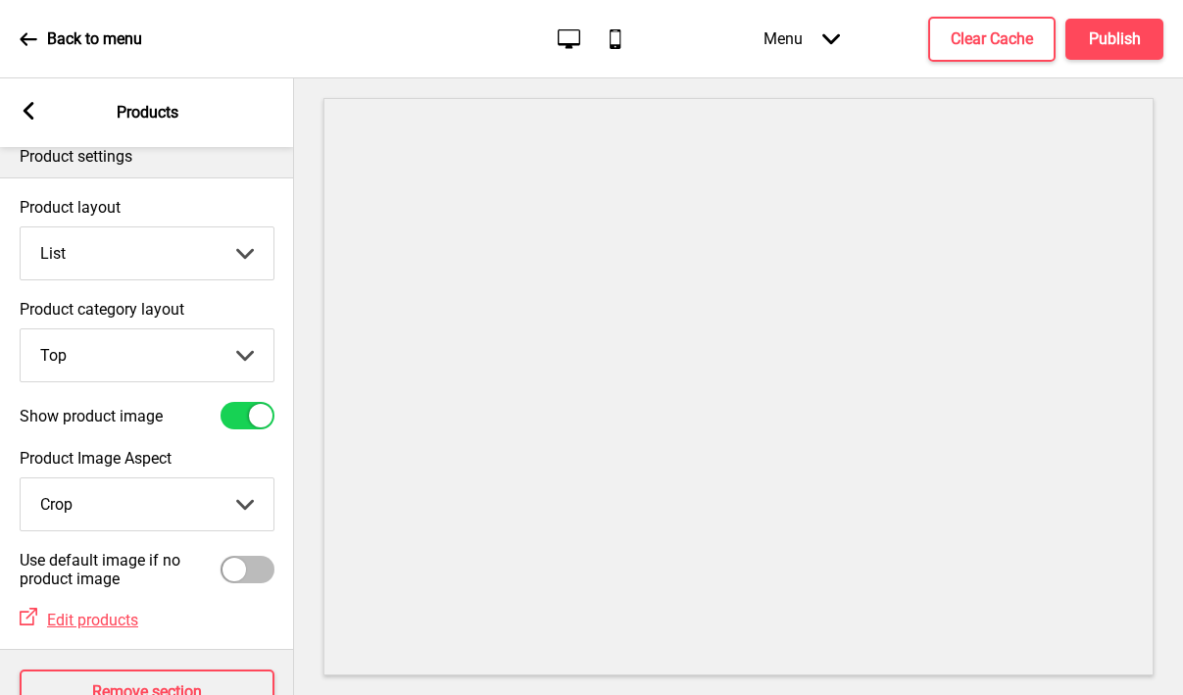
click at [242, 416] on div at bounding box center [248, 415] width 54 height 27
checkbox input "false"
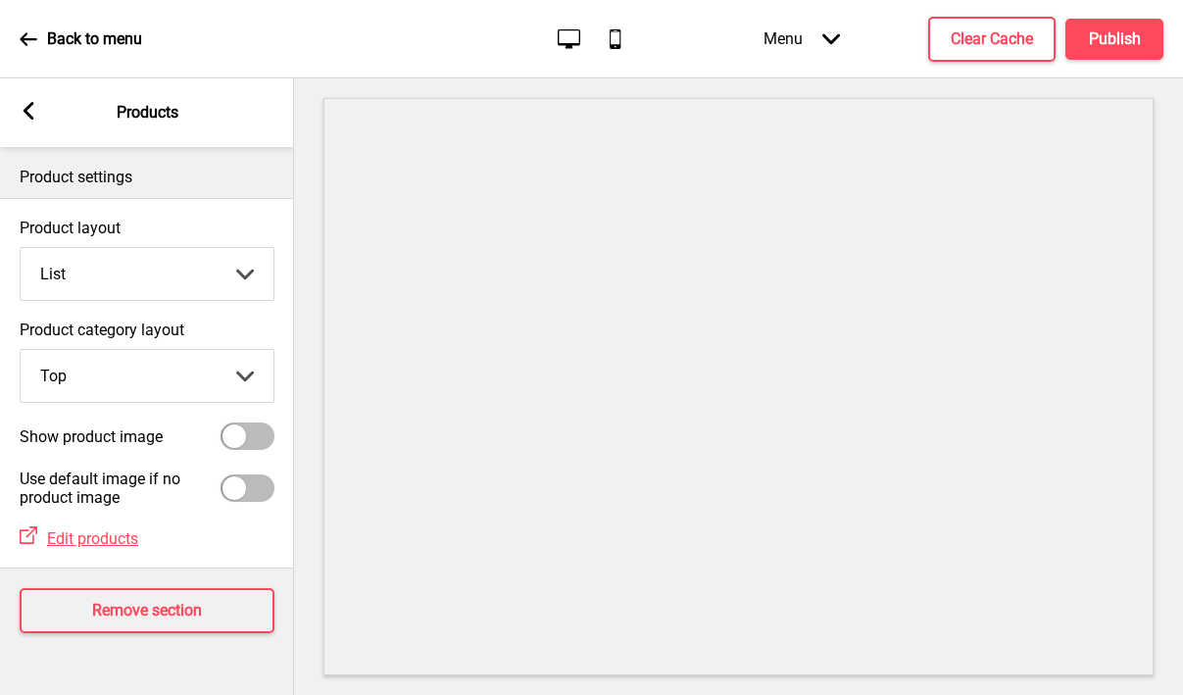
scroll to position [0, 0]
click at [36, 110] on rect at bounding box center [29, 111] width 18 height 18
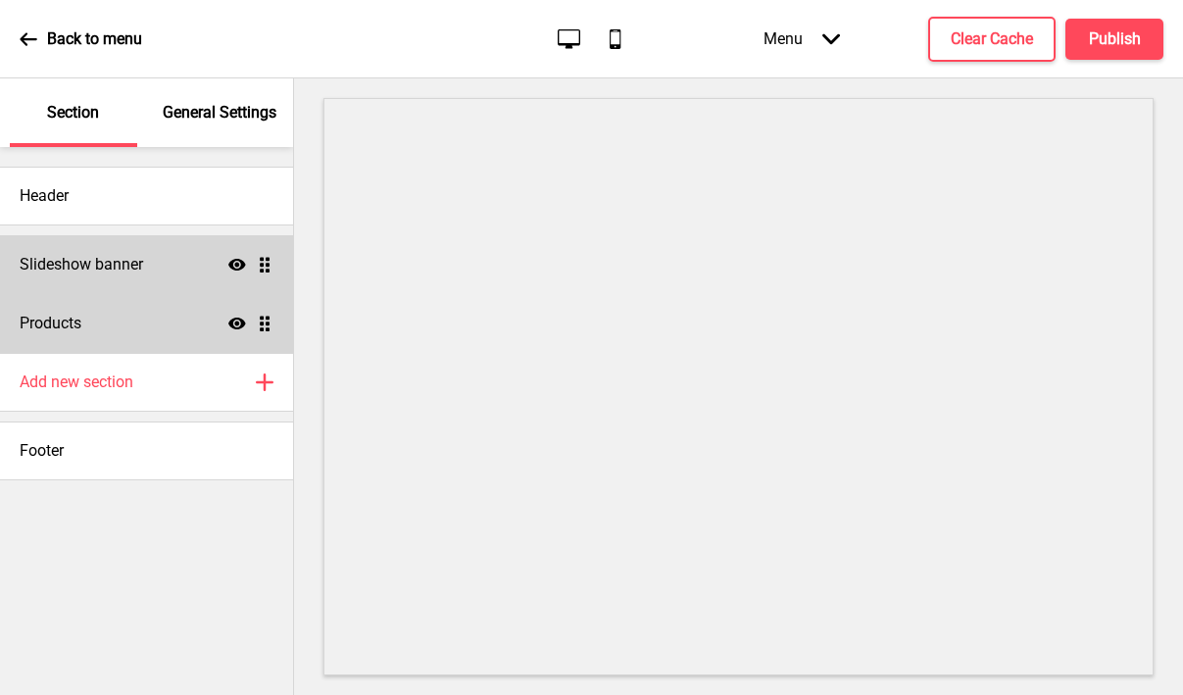
click at [239, 322] on icon "Show" at bounding box center [237, 324] width 18 height 18
click at [190, 275] on div "Slideshow banner Show Drag" at bounding box center [146, 264] width 293 height 59
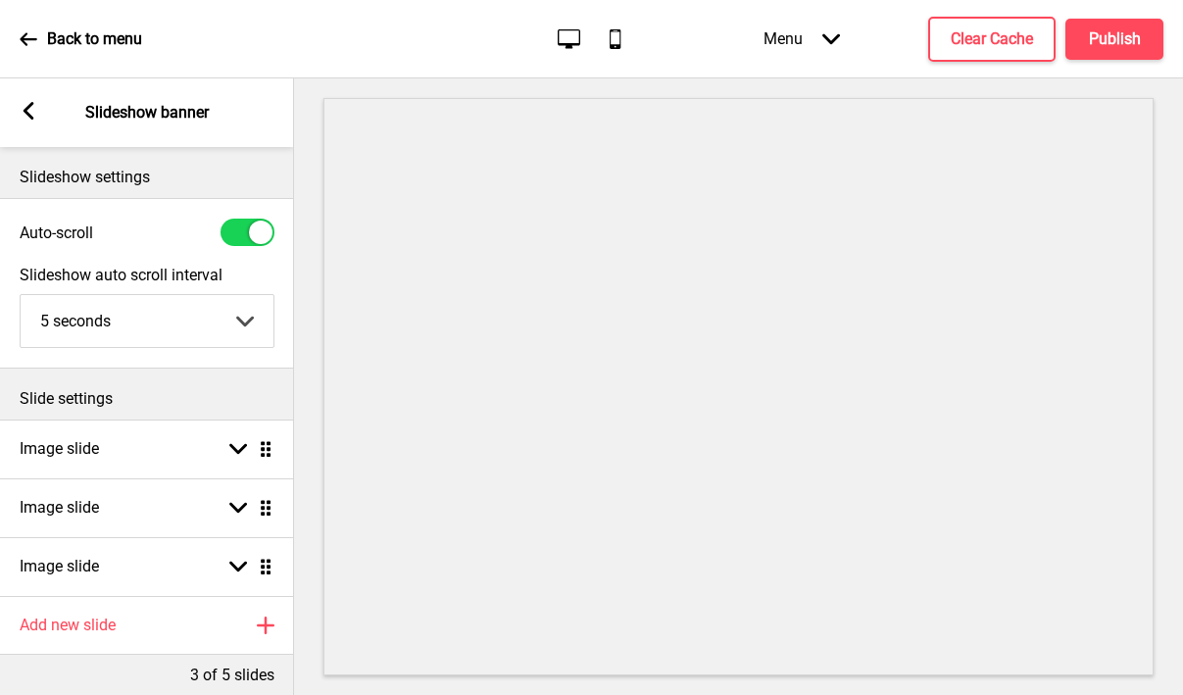
click at [29, 122] on div "Arrow left" at bounding box center [29, 113] width 18 height 22
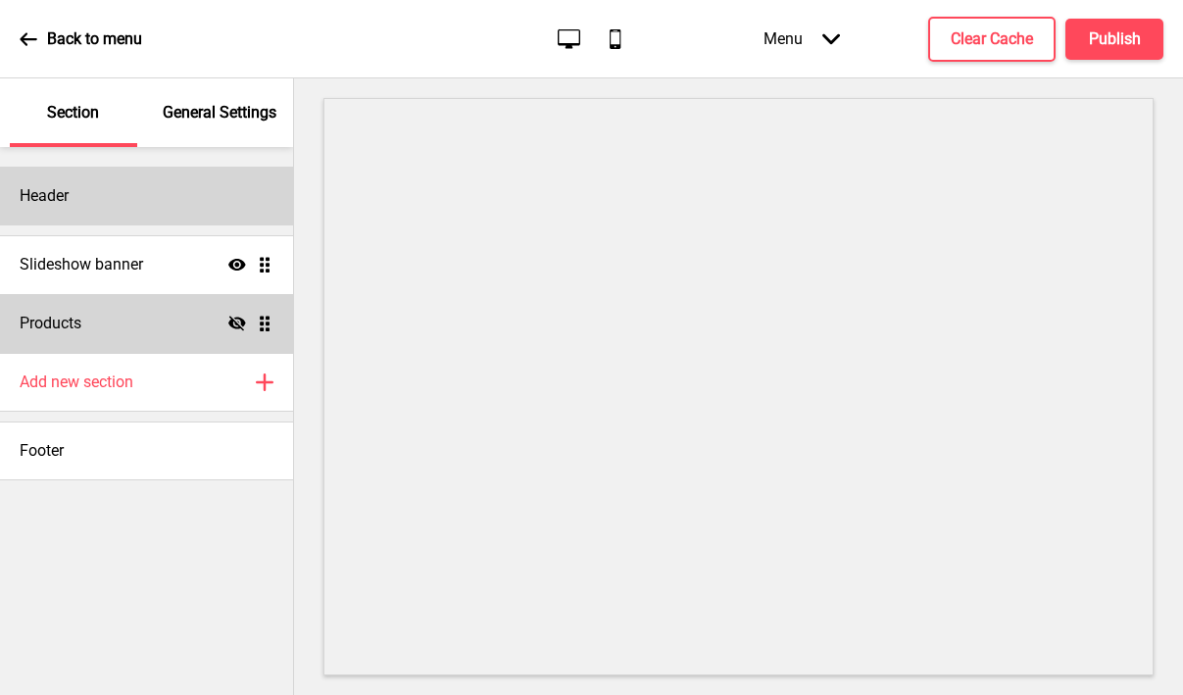
click at [113, 188] on div "Header" at bounding box center [146, 196] width 293 height 59
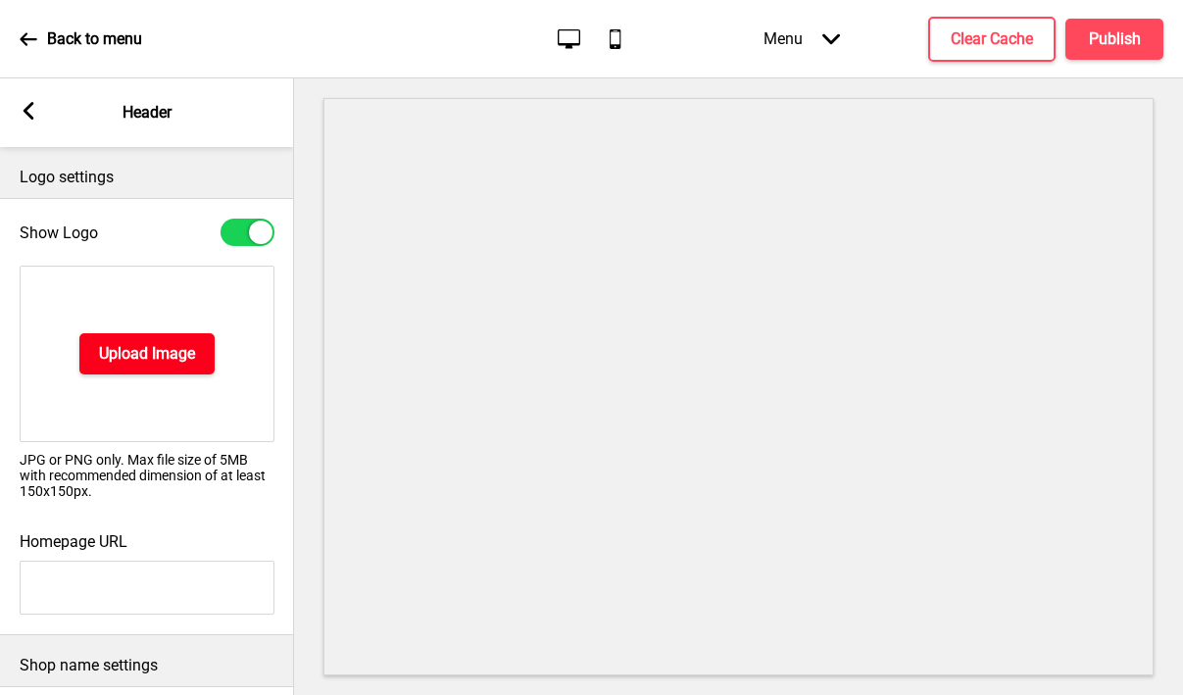
click at [148, 364] on h4 "Upload Image" at bounding box center [147, 354] width 96 height 22
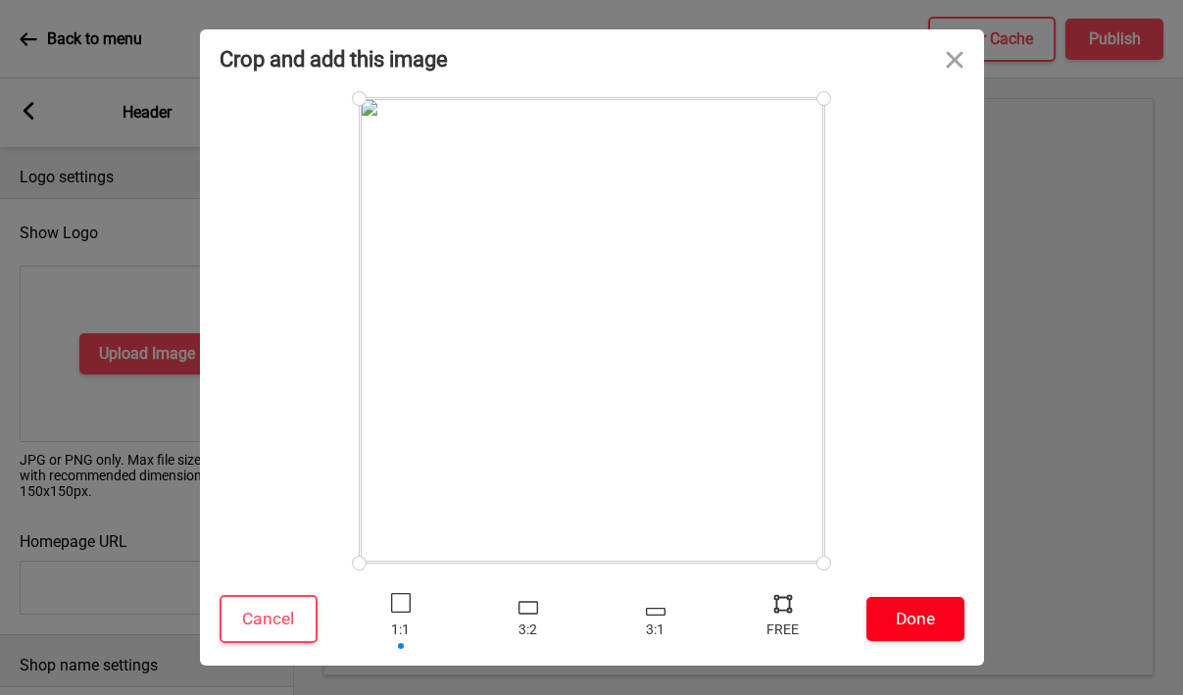
click at [922, 625] on button "Done" at bounding box center [916, 619] width 98 height 44
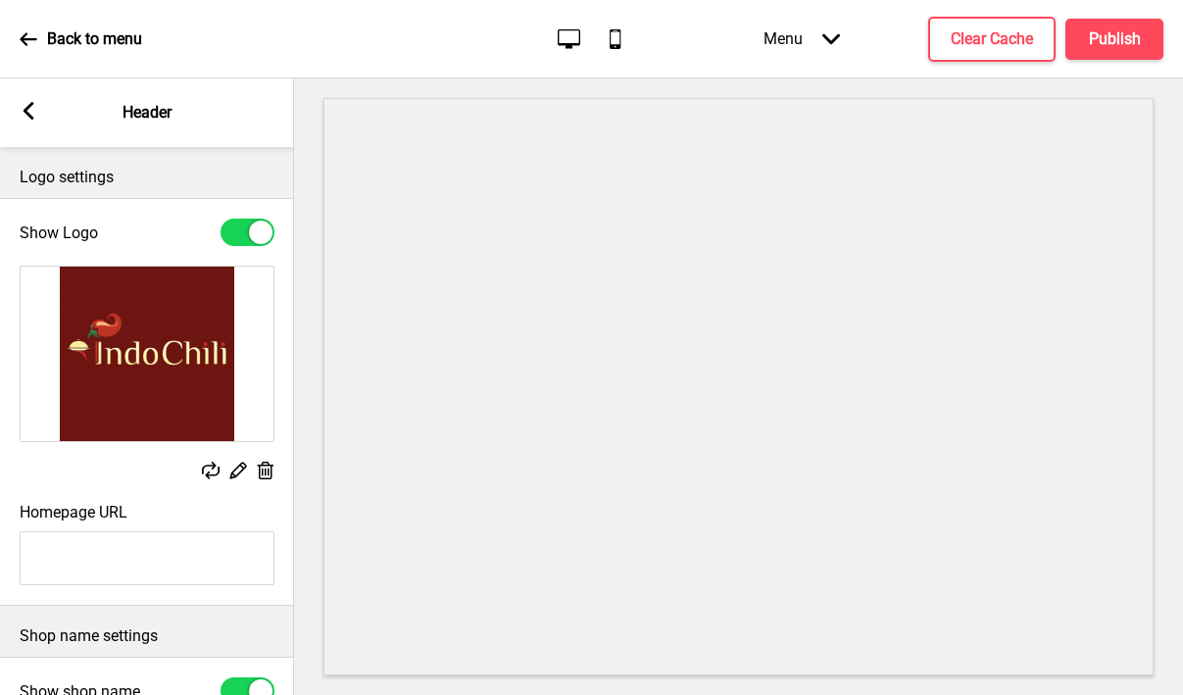
click at [16, 110] on div "Arrow left Header" at bounding box center [147, 112] width 294 height 69
click at [26, 110] on icon at bounding box center [29, 111] width 11 height 18
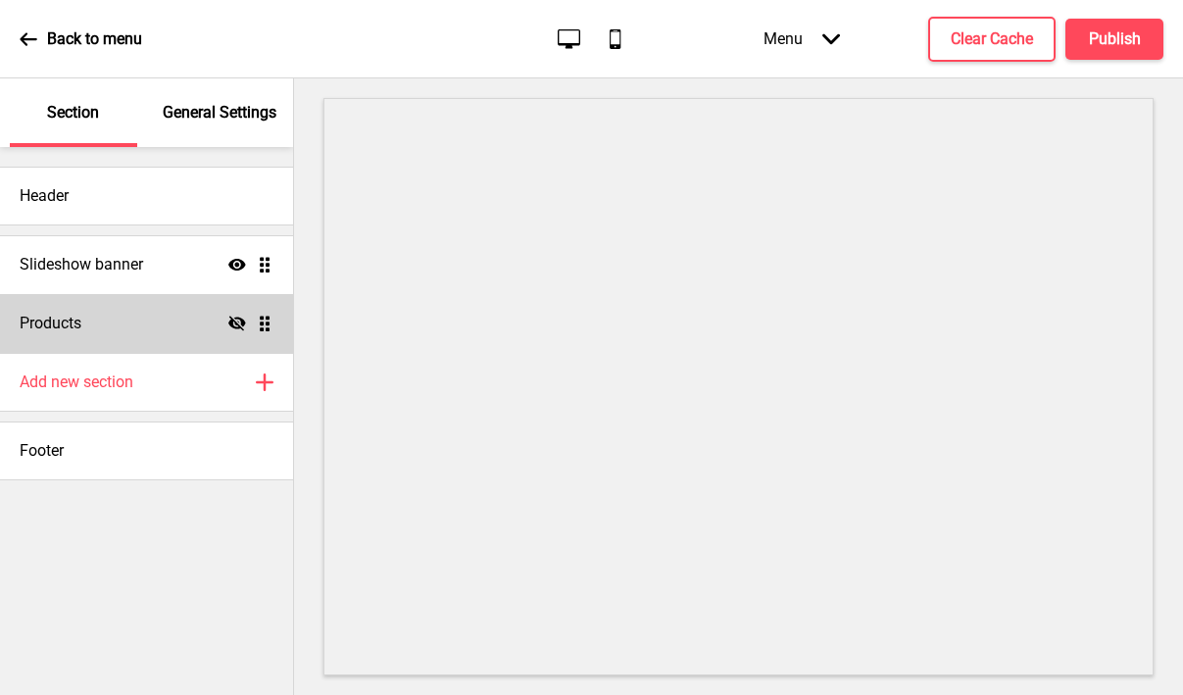
click at [244, 115] on p "General Settings" at bounding box center [220, 113] width 114 height 22
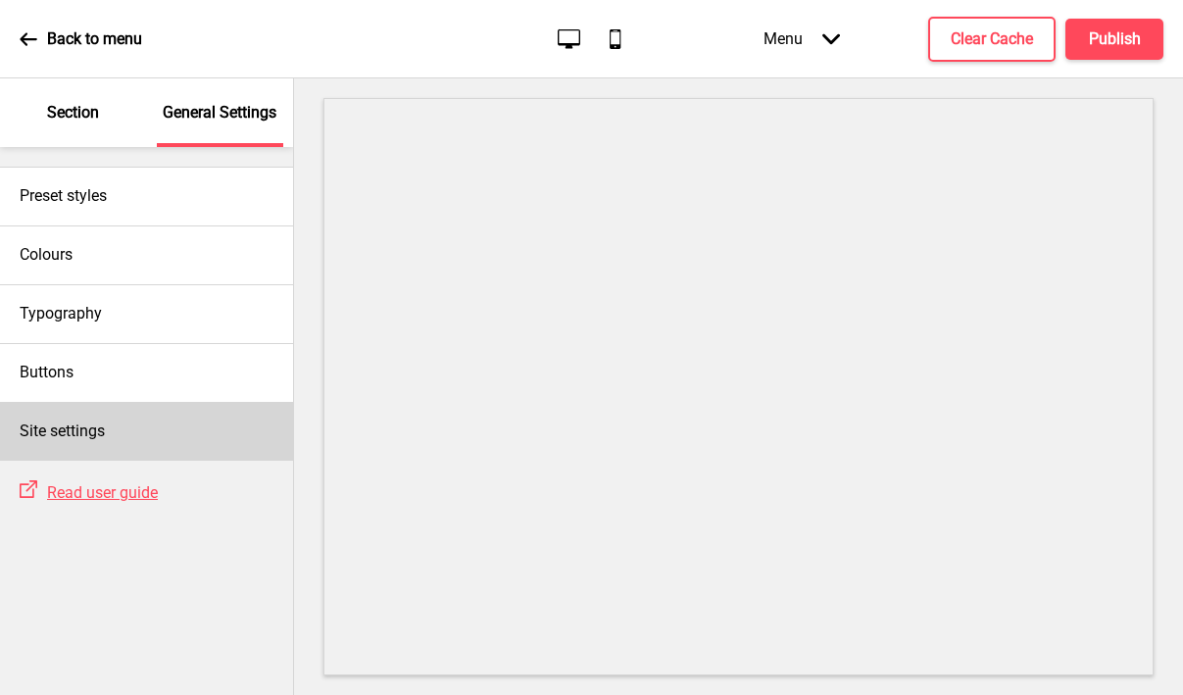
click at [96, 419] on div "Site settings" at bounding box center [146, 431] width 293 height 59
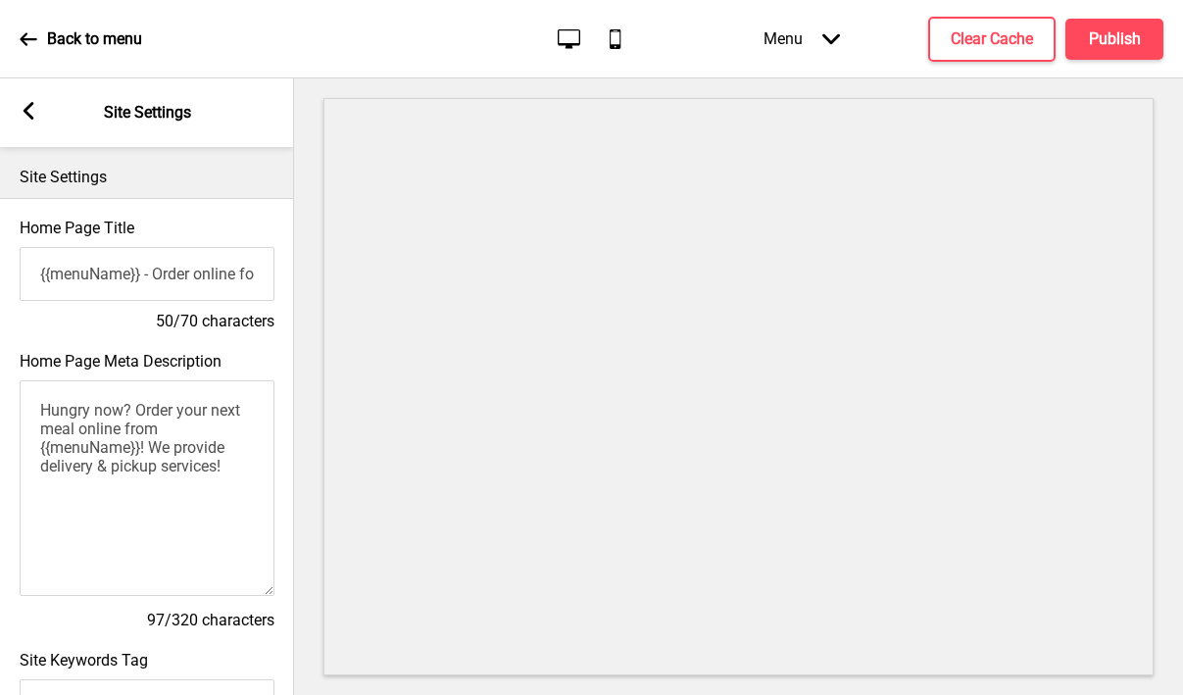
scroll to position [875, 0]
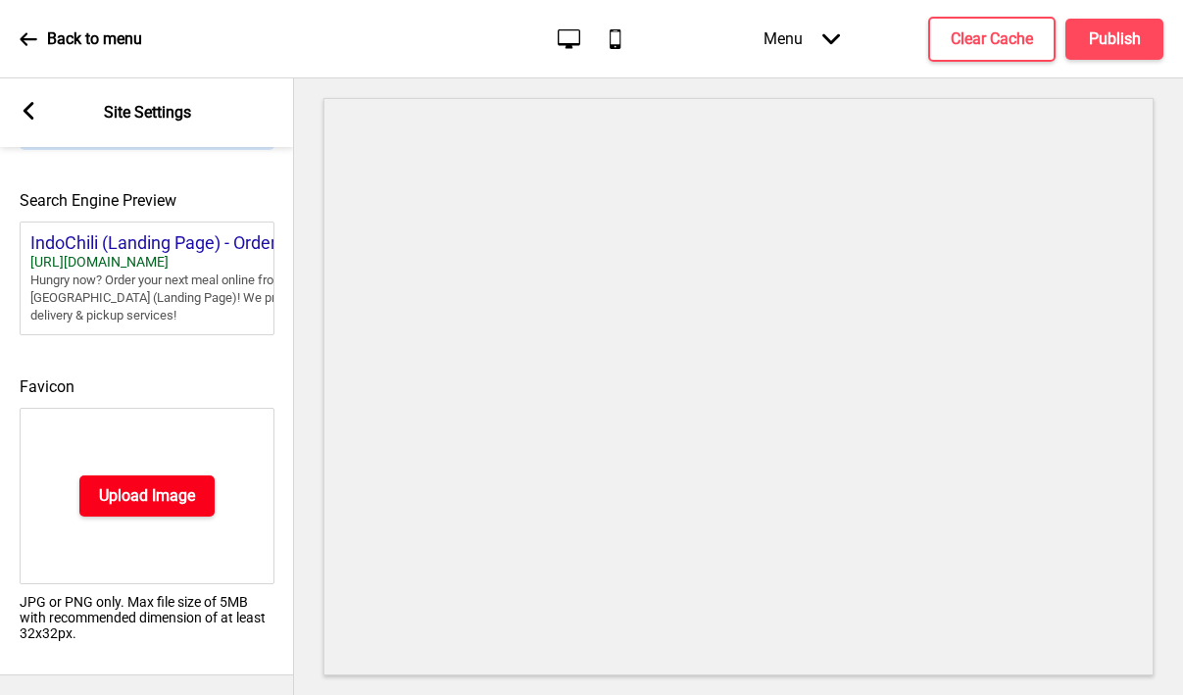
click at [112, 502] on h4 "Upload Image" at bounding box center [147, 496] width 96 height 22
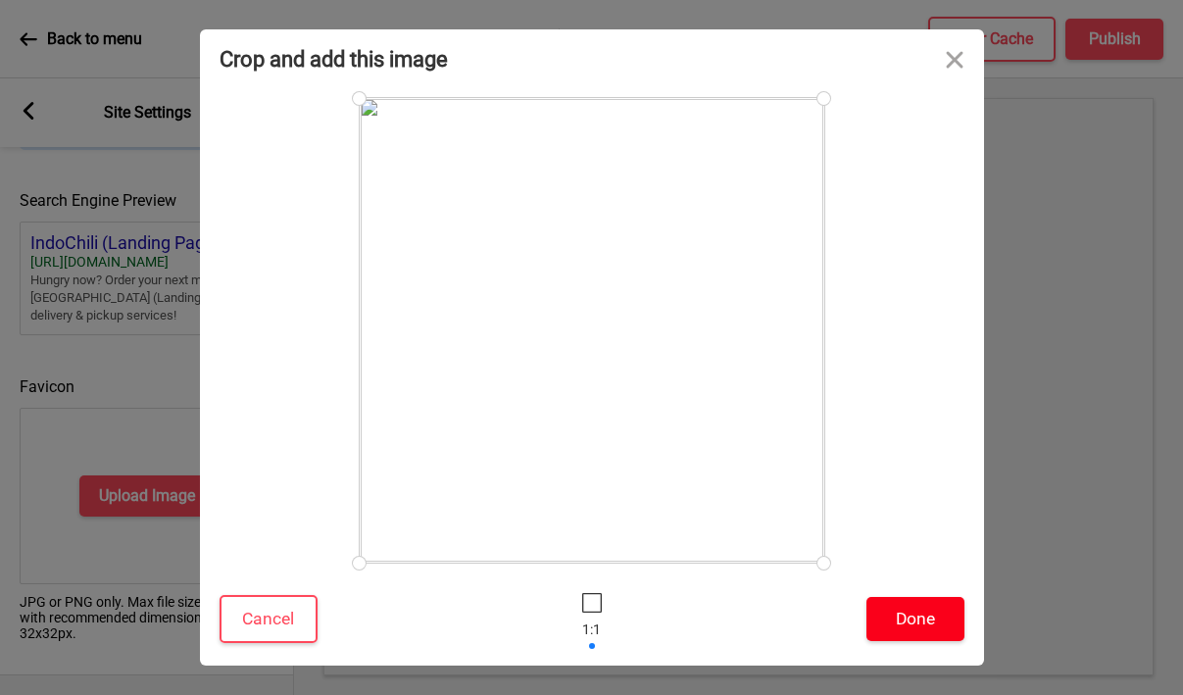
click at [913, 622] on button "Done" at bounding box center [916, 619] width 98 height 44
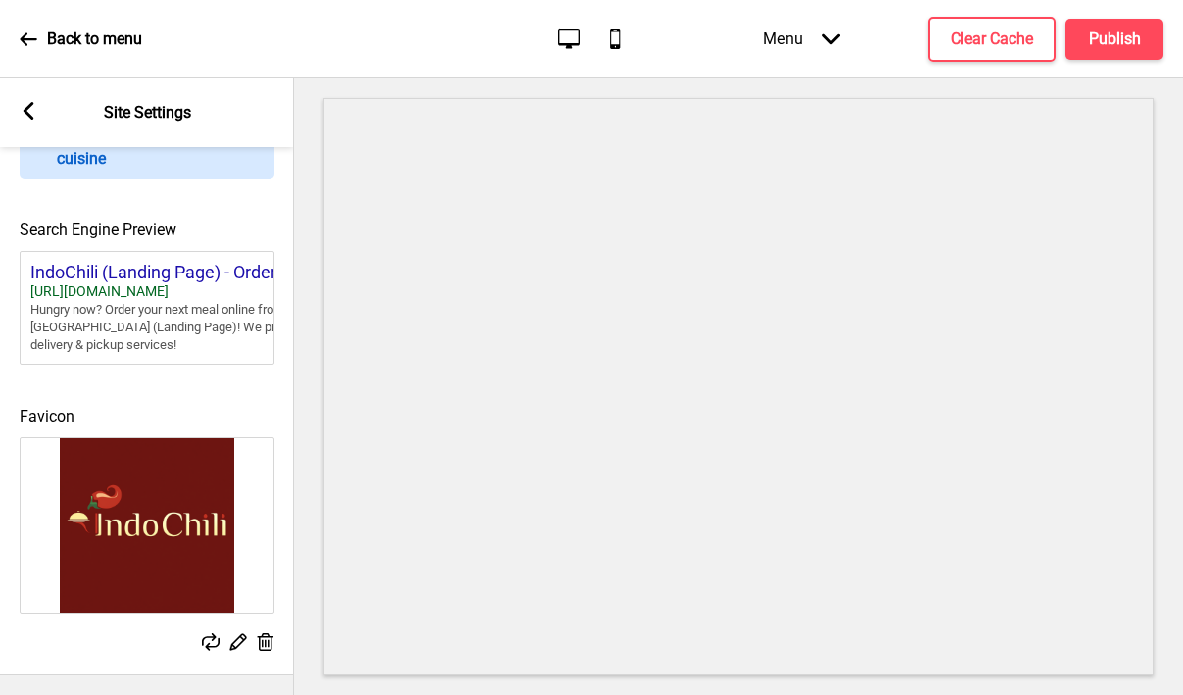
scroll to position [844, 0]
click at [25, 104] on rect at bounding box center [29, 111] width 18 height 18
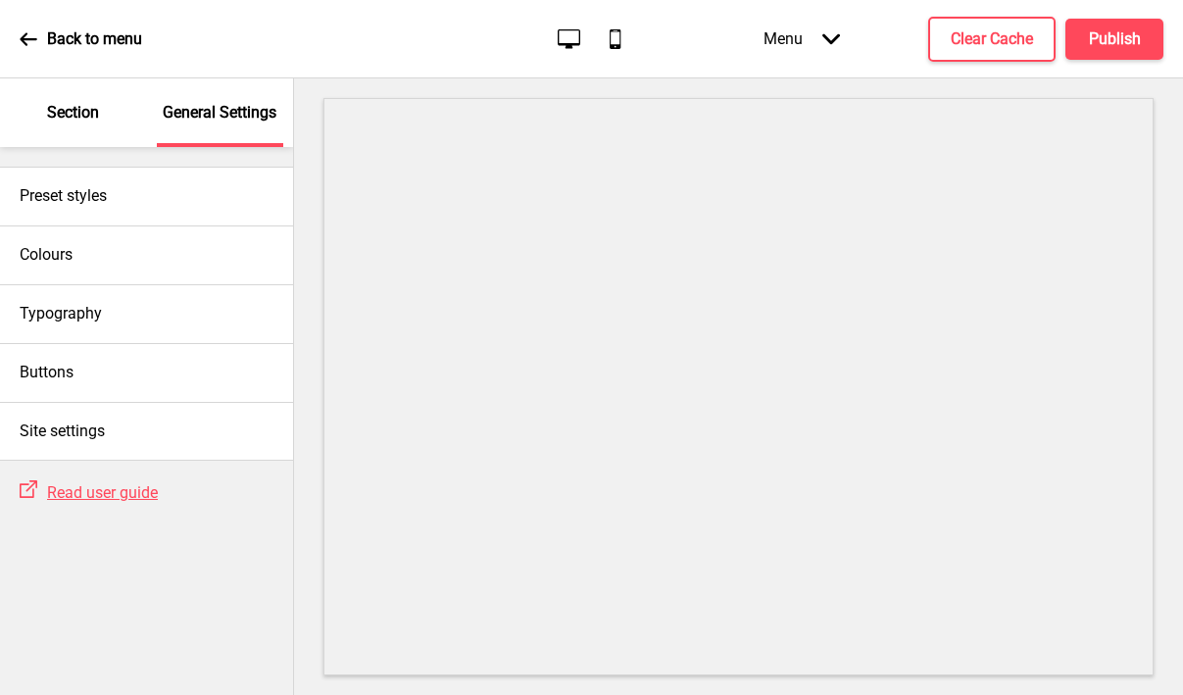
click at [94, 117] on p "Section" at bounding box center [73, 113] width 52 height 22
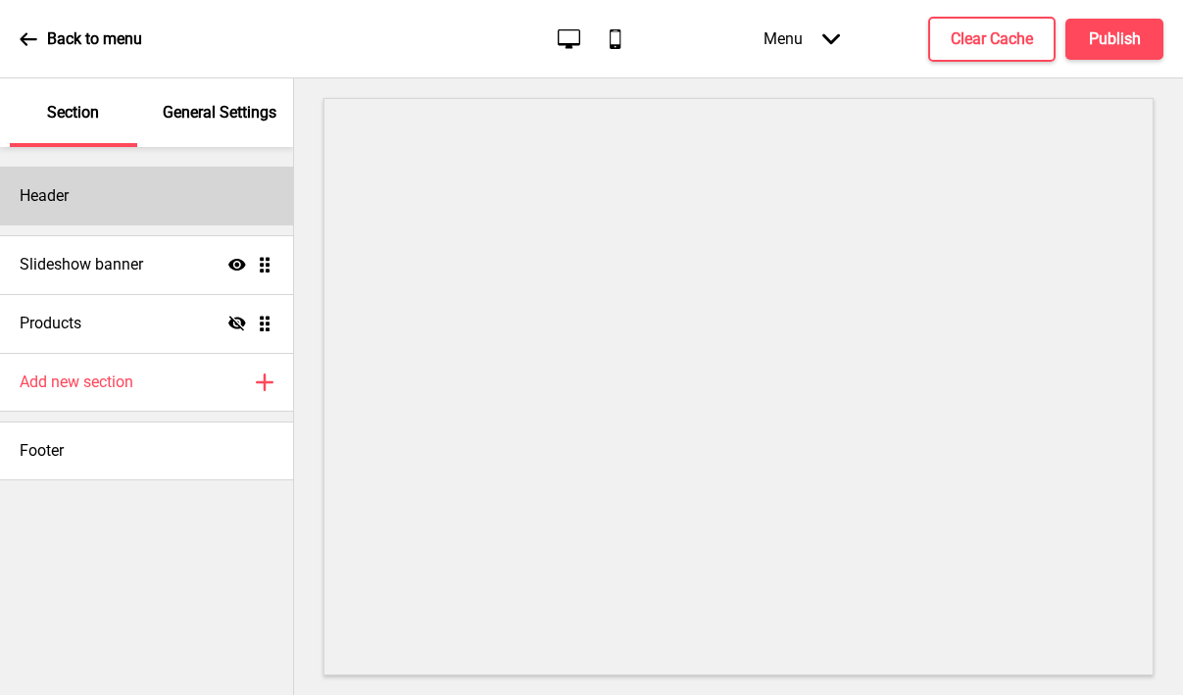
click at [160, 206] on div "Header" at bounding box center [146, 196] width 293 height 59
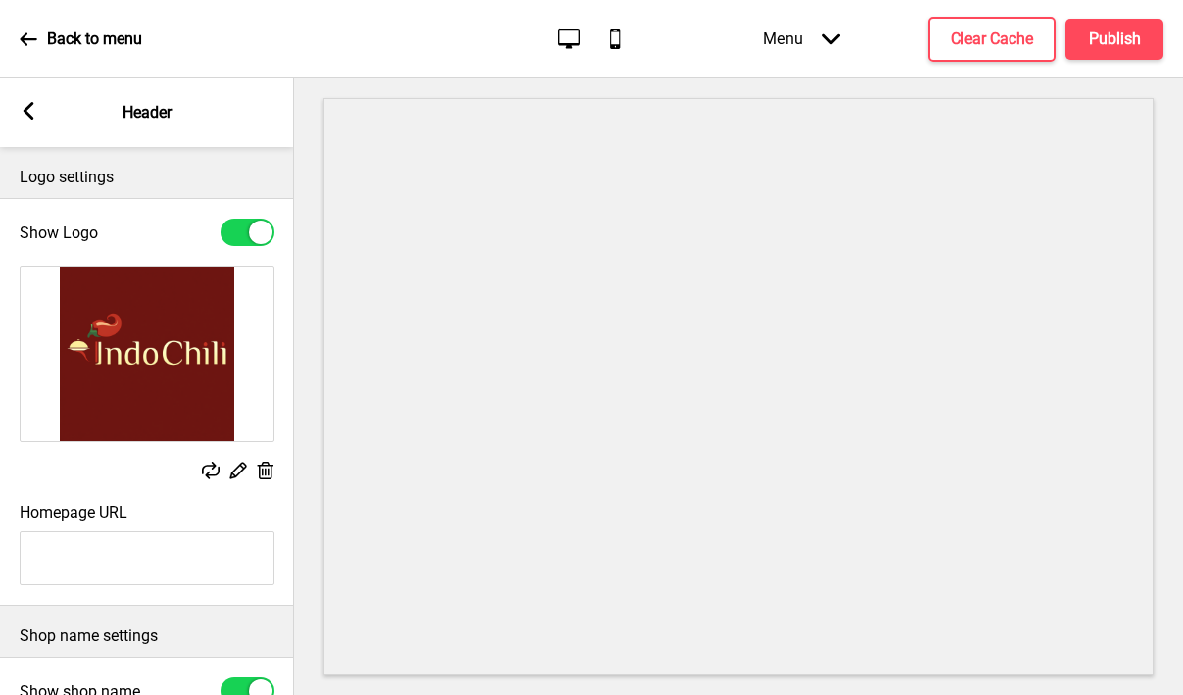
click at [262, 471] on icon at bounding box center [266, 471] width 17 height 18
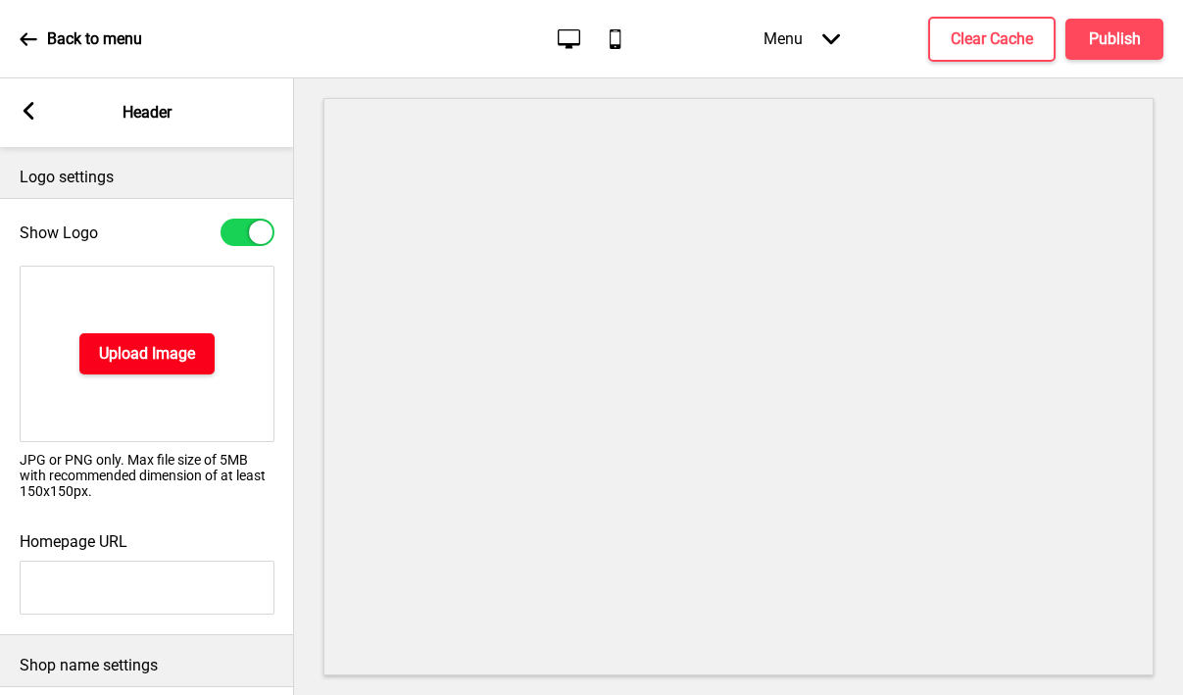
click at [138, 359] on h4 "Upload Image" at bounding box center [147, 354] width 96 height 22
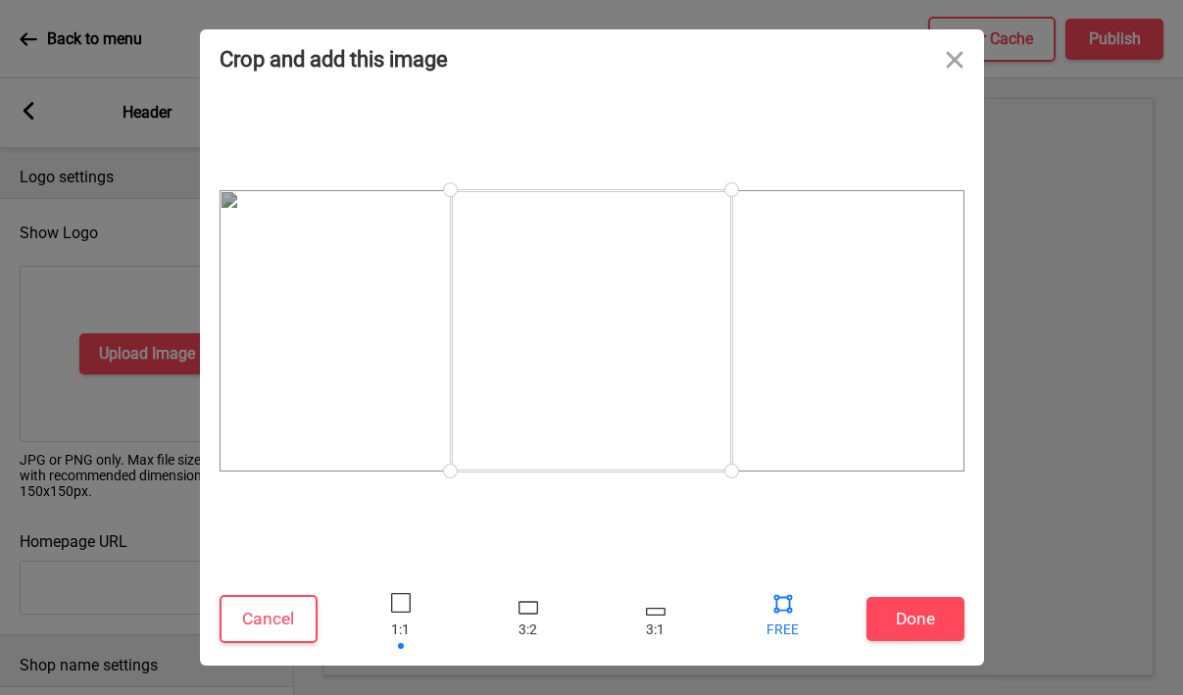
click at [776, 595] on div at bounding box center [783, 602] width 29 height 29
drag, startPoint x: 724, startPoint y: 460, endPoint x: 1044, endPoint y: 567, distance: 338.0
click at [1043, 566] on div "Crop and add this image Cancel Done Drop a file here Drag & drop files here or …" at bounding box center [591, 347] width 1183 height 695
drag, startPoint x: 451, startPoint y: 472, endPoint x: 84, endPoint y: 566, distance: 378.6
click at [84, 566] on div "Crop and add this image Cancel Done Drop a file here Drag & drop files here or …" at bounding box center [591, 347] width 1183 height 695
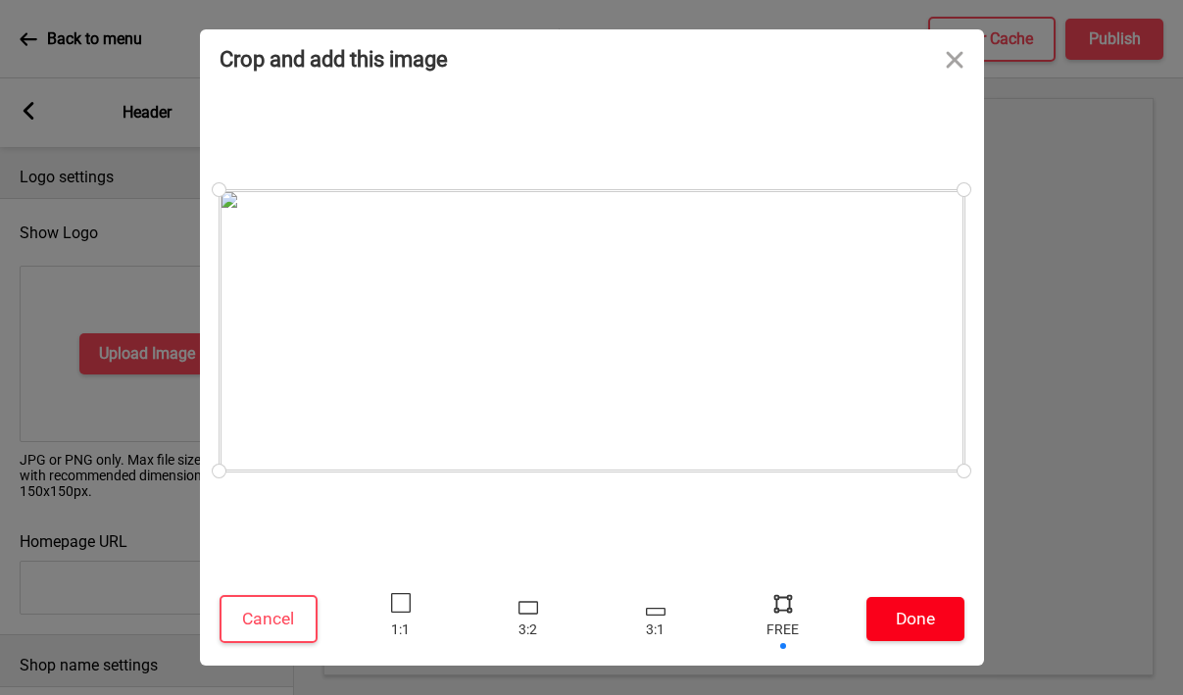
click at [932, 629] on button "Done" at bounding box center [916, 619] width 98 height 44
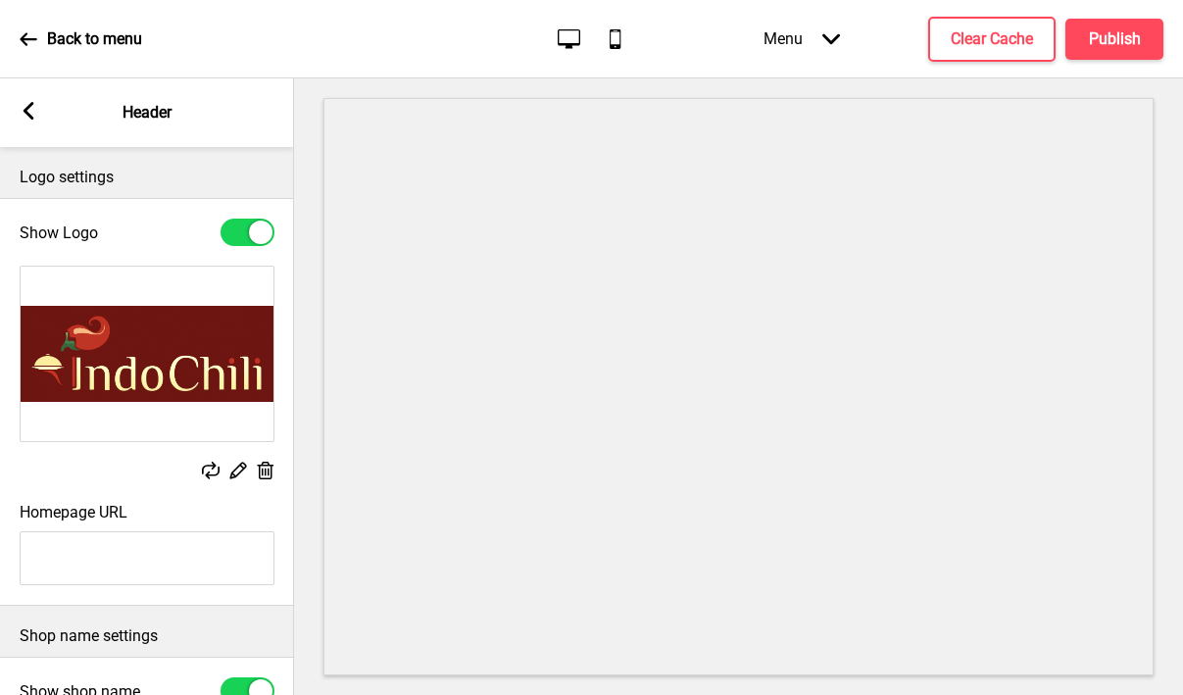
scroll to position [421, 0]
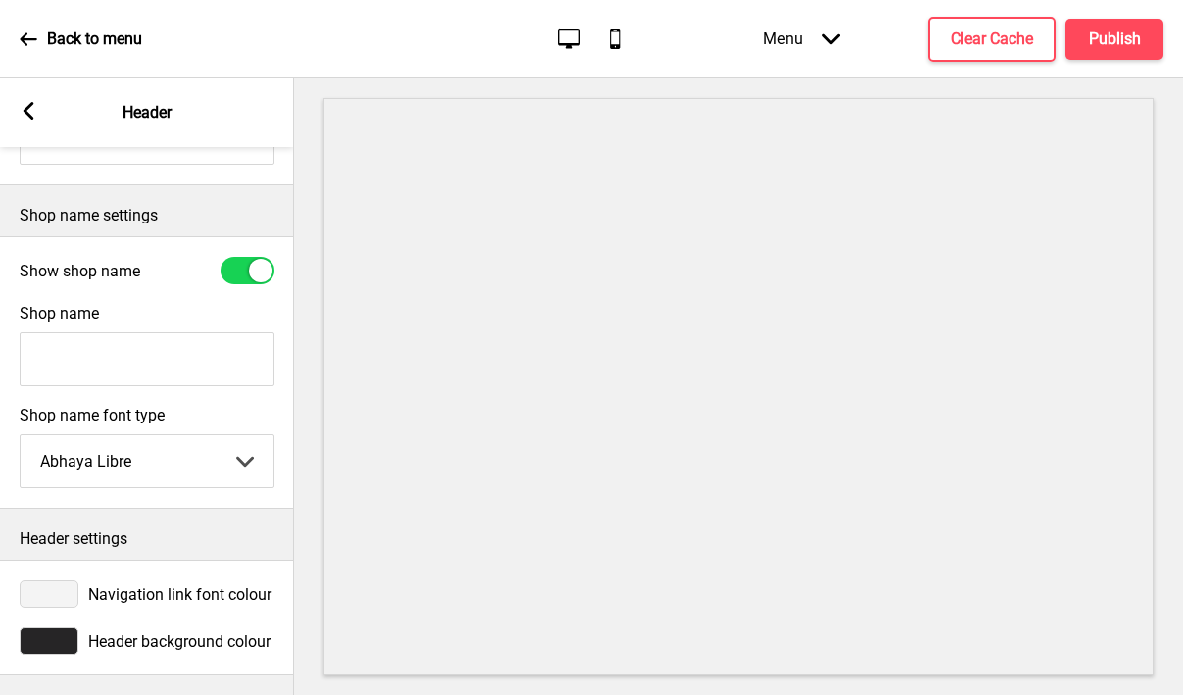
click at [55, 634] on div at bounding box center [49, 641] width 59 height 27
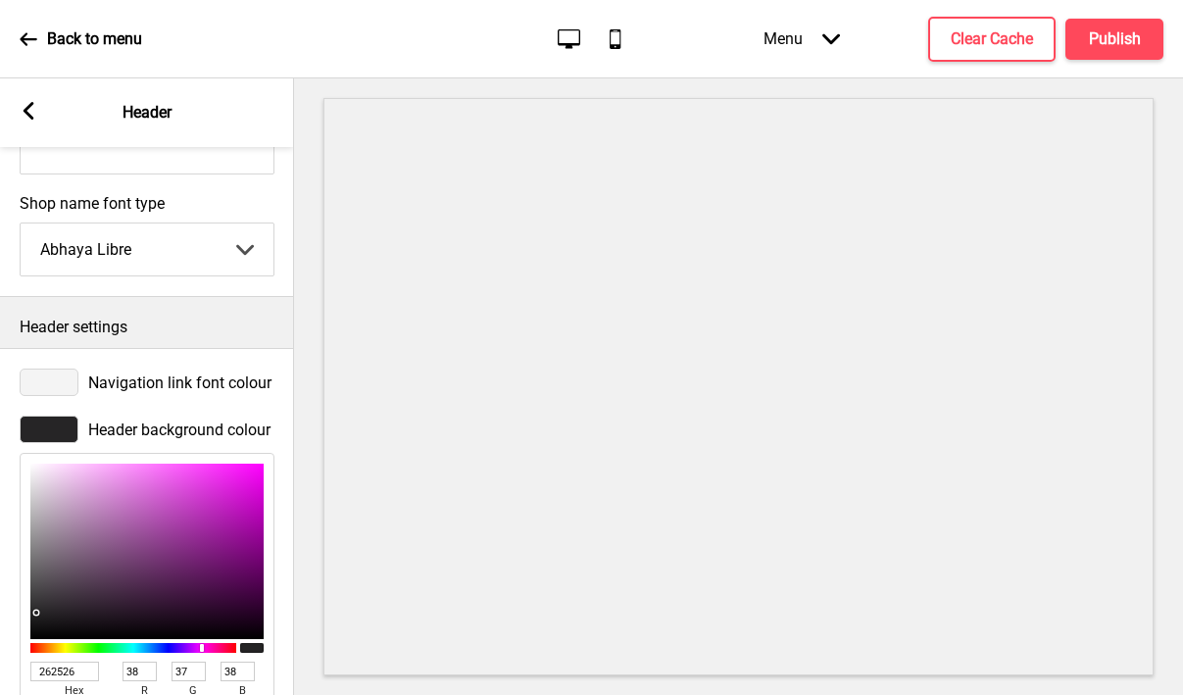
scroll to position [702, 0]
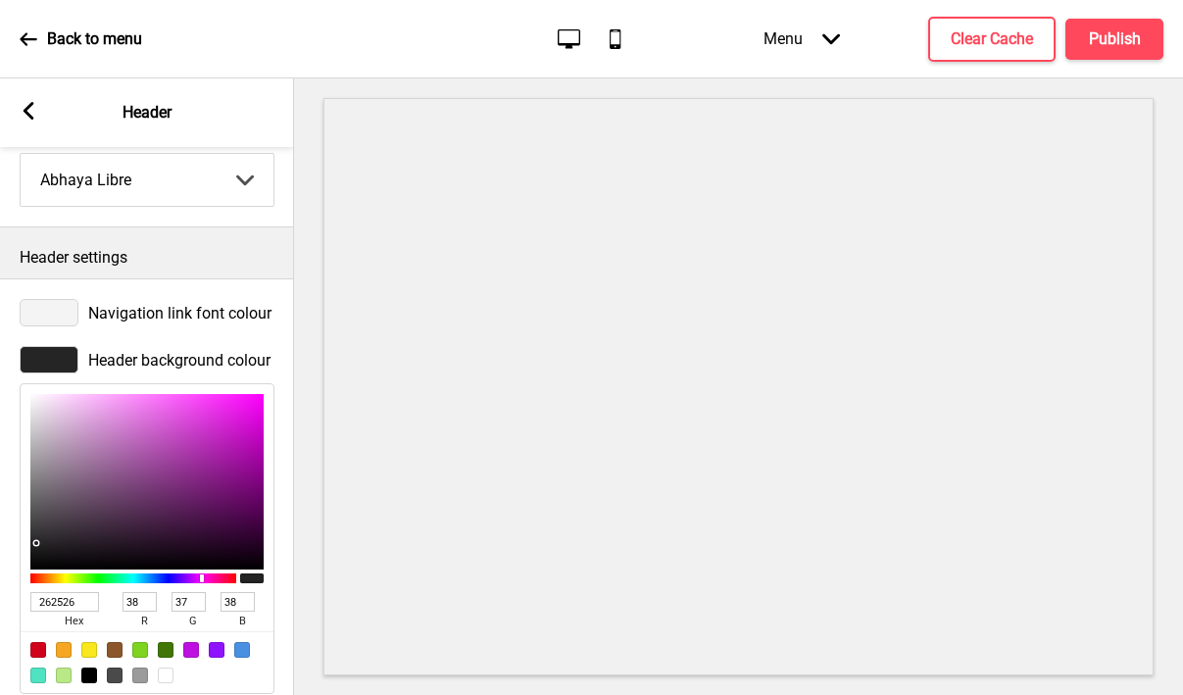
click at [74, 599] on input "262526" at bounding box center [64, 602] width 69 height 20
click at [74, 598] on input "262526" at bounding box center [64, 602] width 69 height 20
paste input "6E1612"
type input "6E1612"
type input "110"
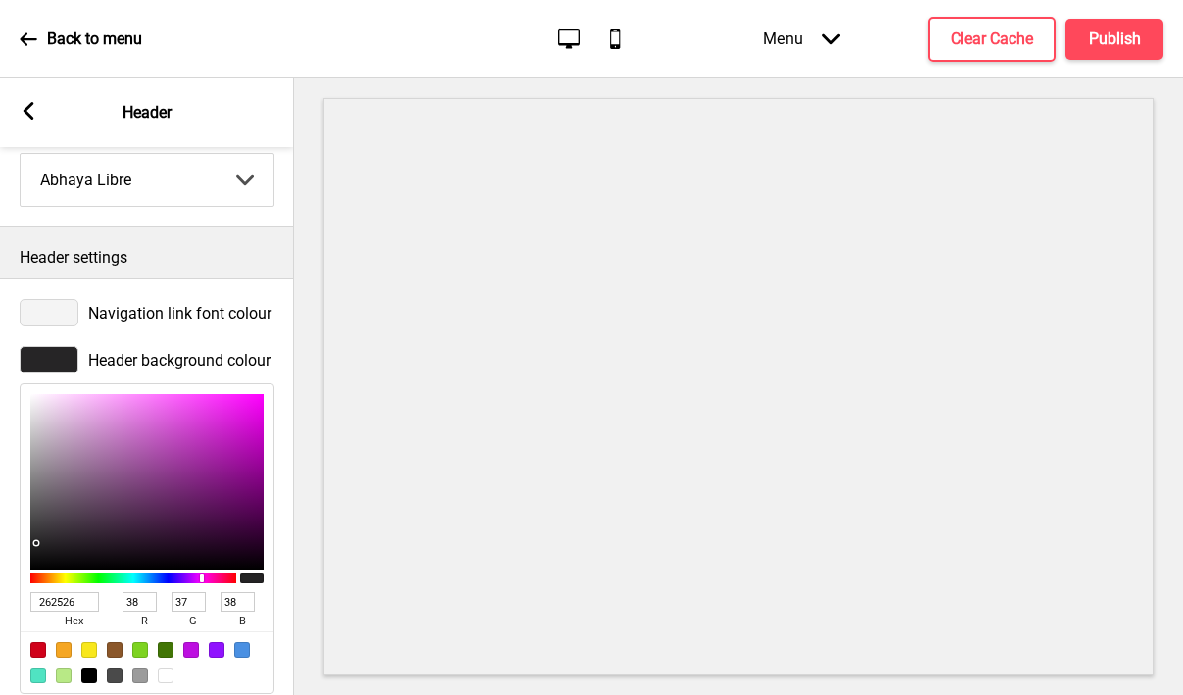
type input "22"
type input "18"
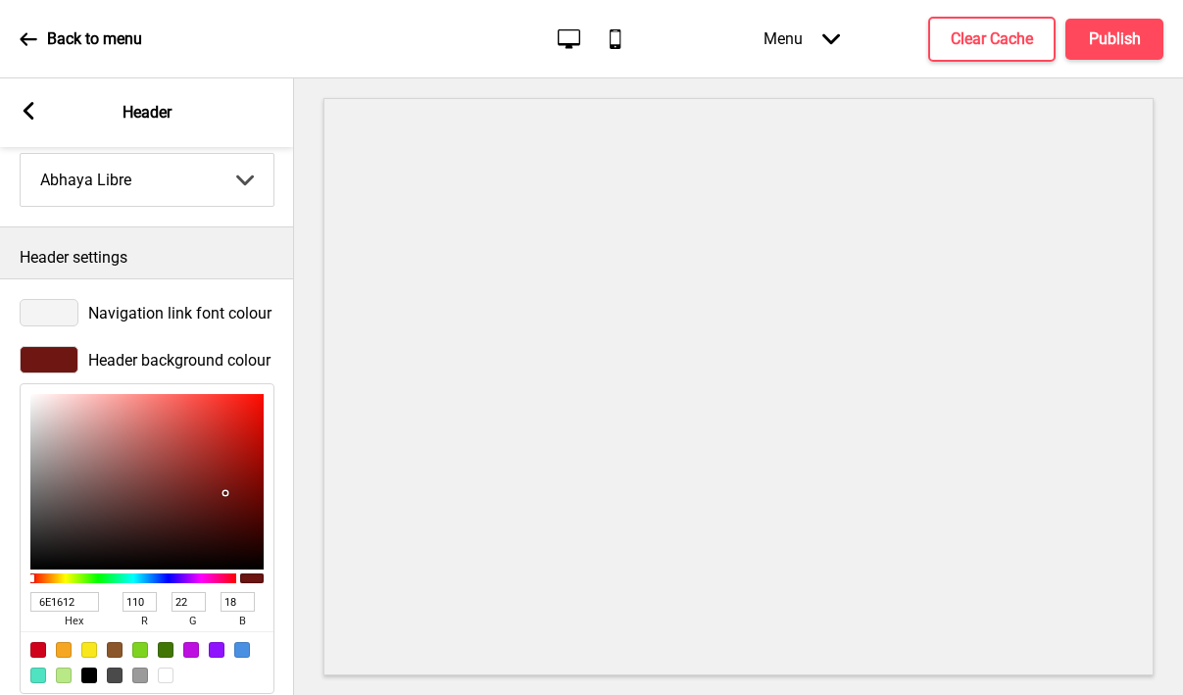
type input "6E1612"
click at [23, 98] on div "Arrow left Header" at bounding box center [147, 112] width 294 height 69
click at [24, 111] on icon at bounding box center [29, 111] width 11 height 18
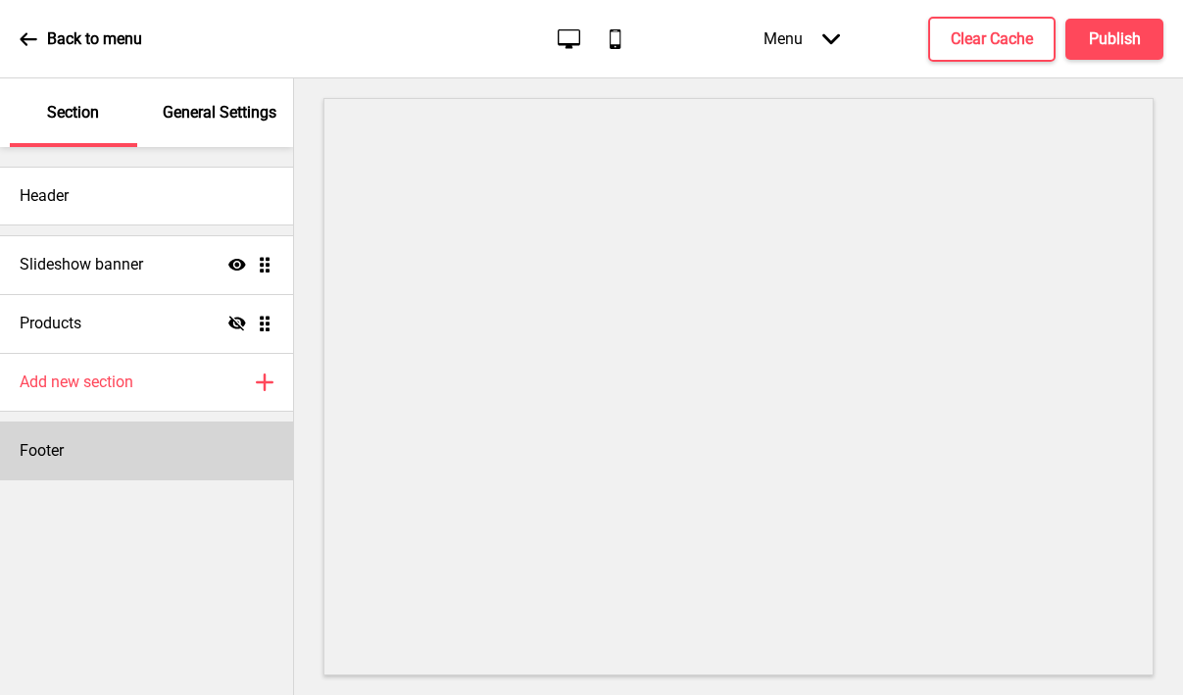
click at [118, 444] on div "Footer" at bounding box center [146, 451] width 293 height 59
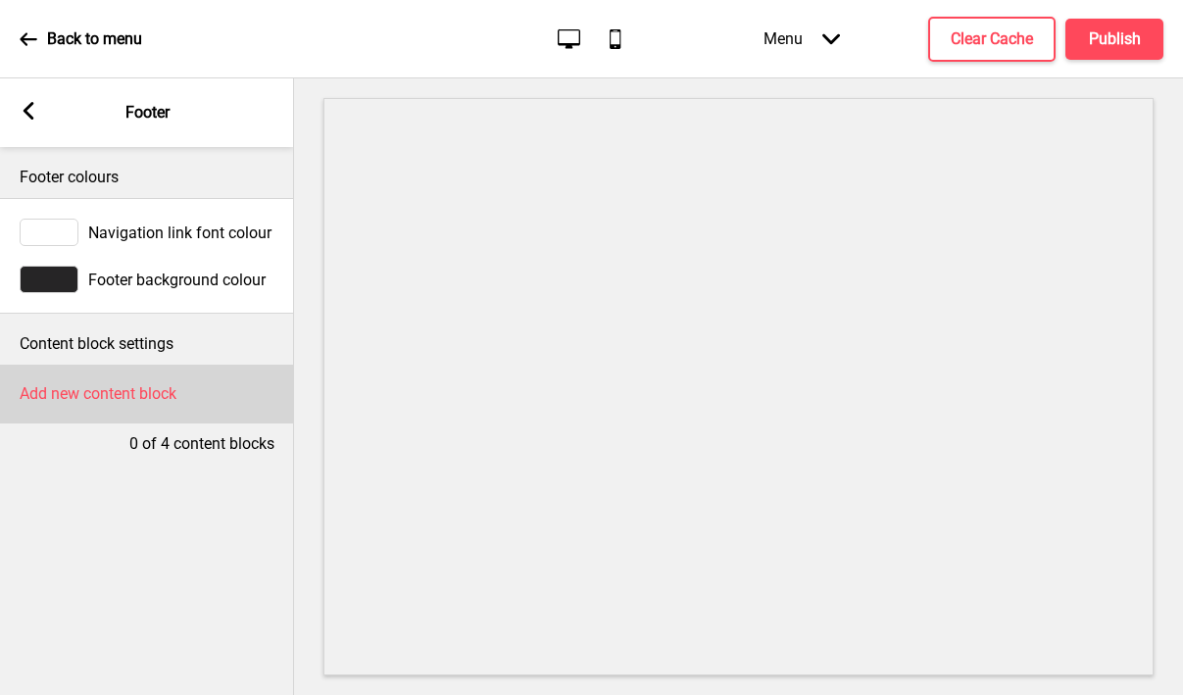
click at [121, 384] on h4 "Add new content block" at bounding box center [98, 394] width 157 height 22
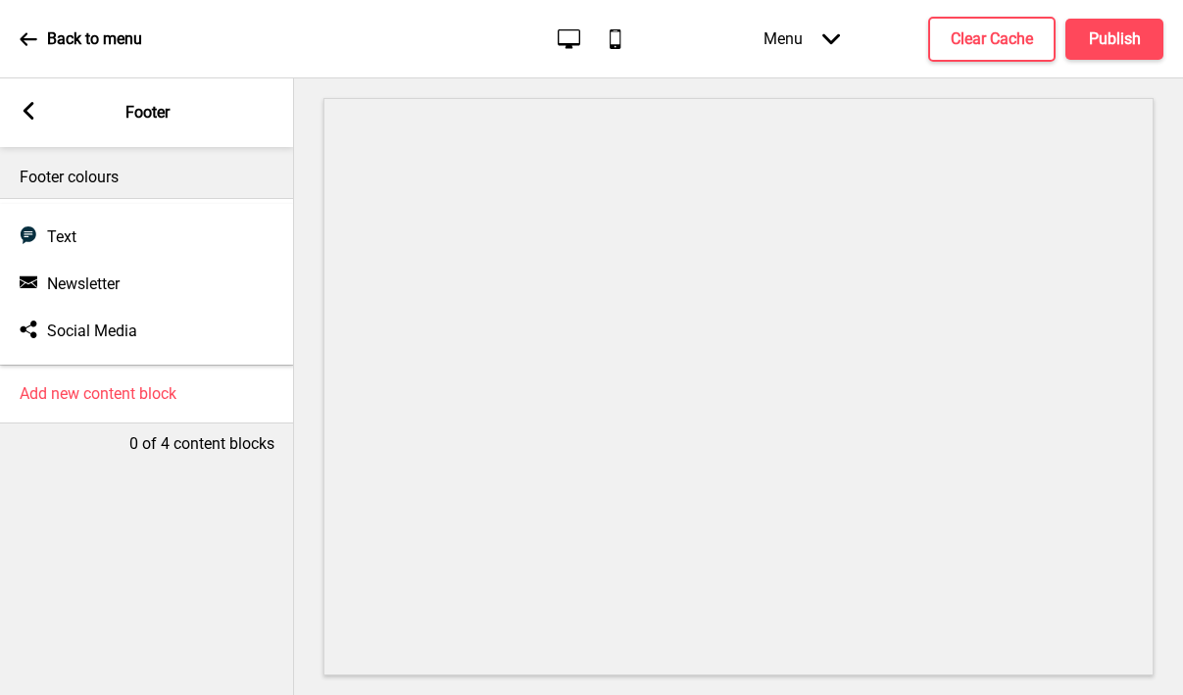
click at [67, 430] on div "0 of 4 content blocks" at bounding box center [147, 439] width 294 height 31
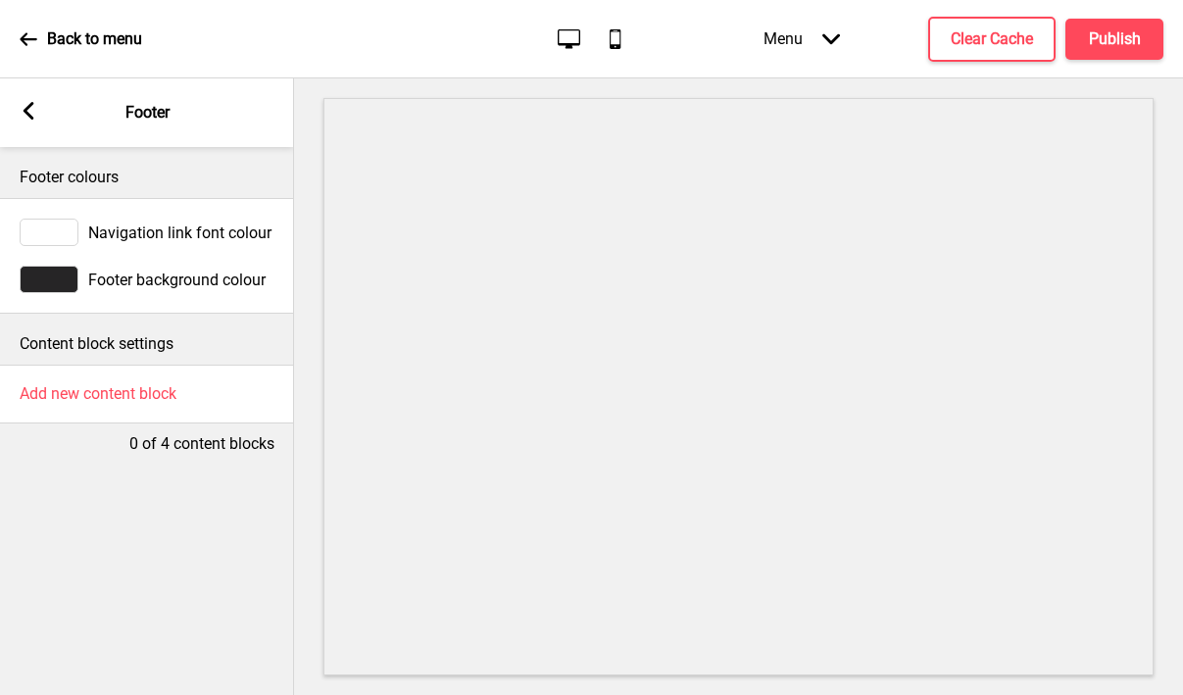
click at [46, 282] on div at bounding box center [49, 279] width 59 height 27
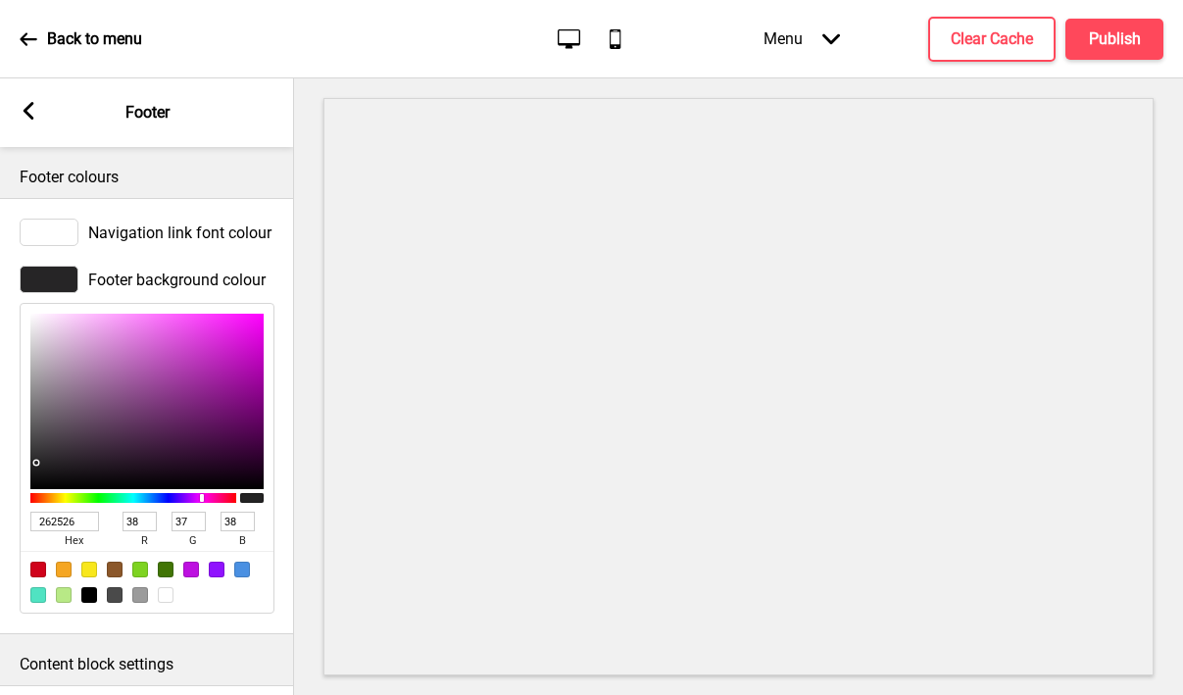
click at [75, 524] on input "262526" at bounding box center [64, 522] width 69 height 20
paste input "6E1612"
type input "6E1612"
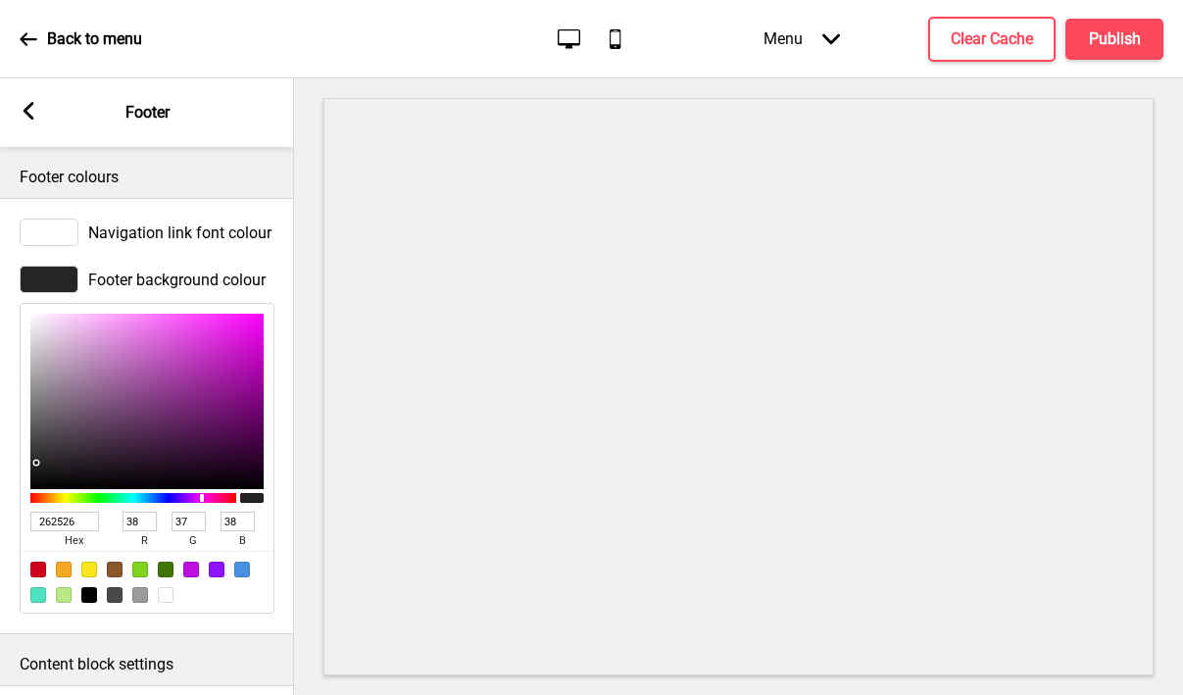
type input "110"
type input "22"
type input "18"
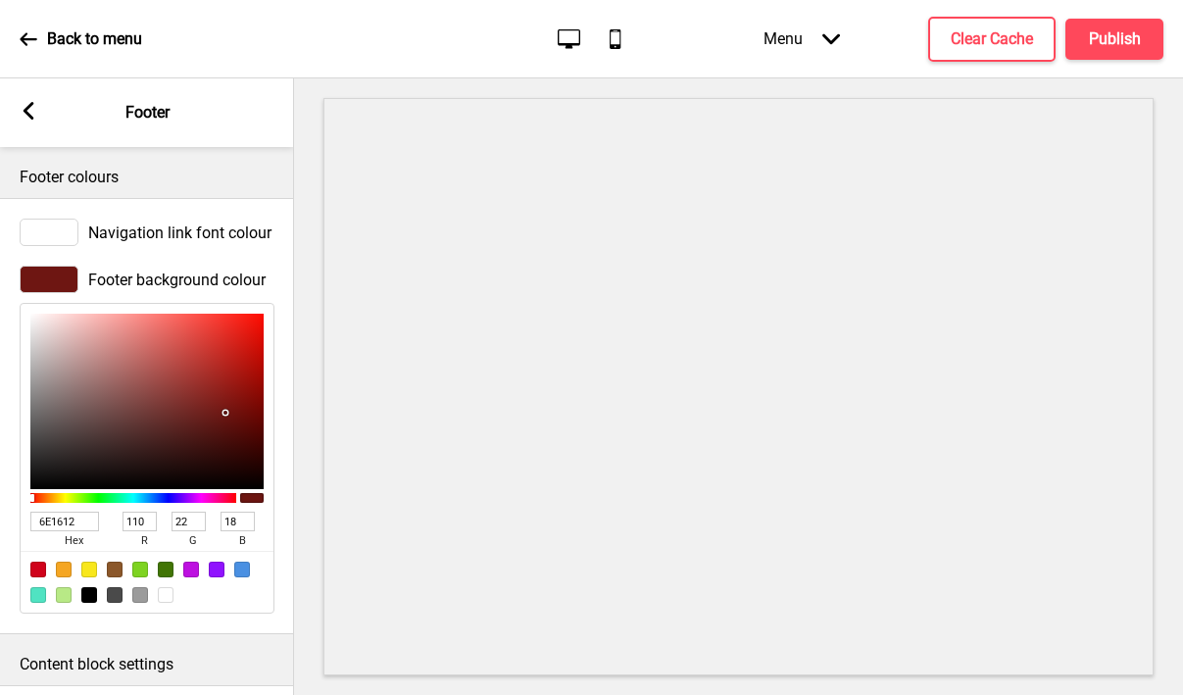
type input "6E1612"
click at [22, 112] on rect at bounding box center [29, 111] width 18 height 18
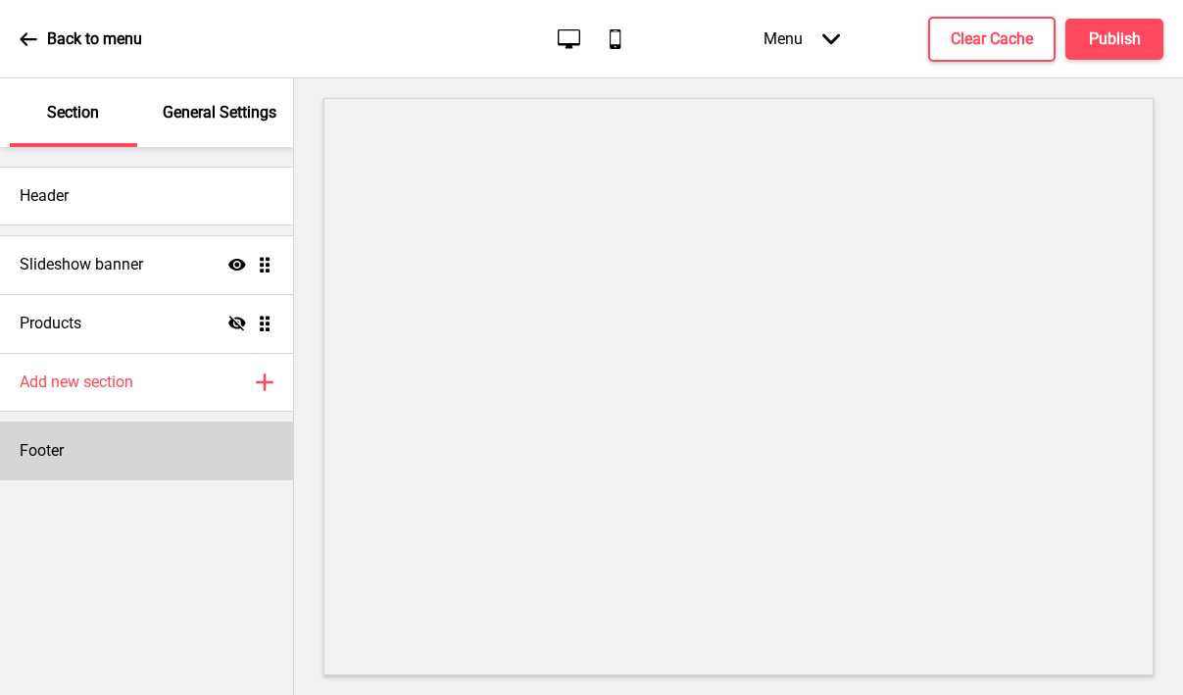
click at [115, 434] on div "Footer" at bounding box center [146, 451] width 293 height 59
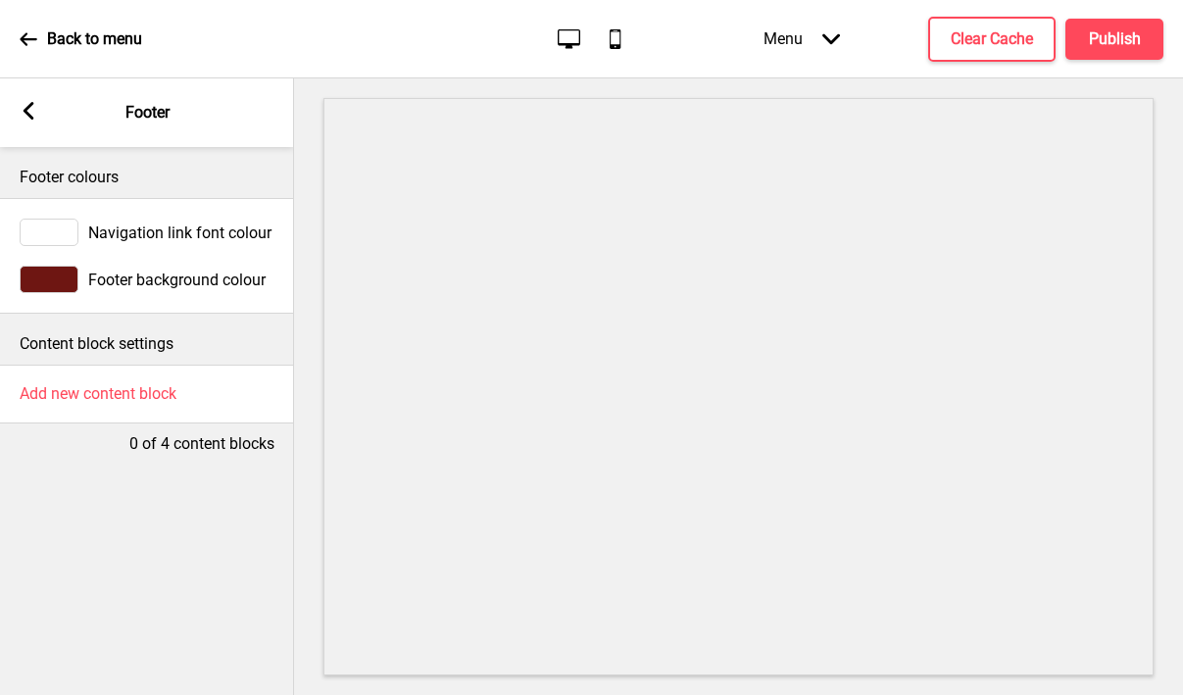
click at [27, 104] on rect at bounding box center [29, 111] width 18 height 18
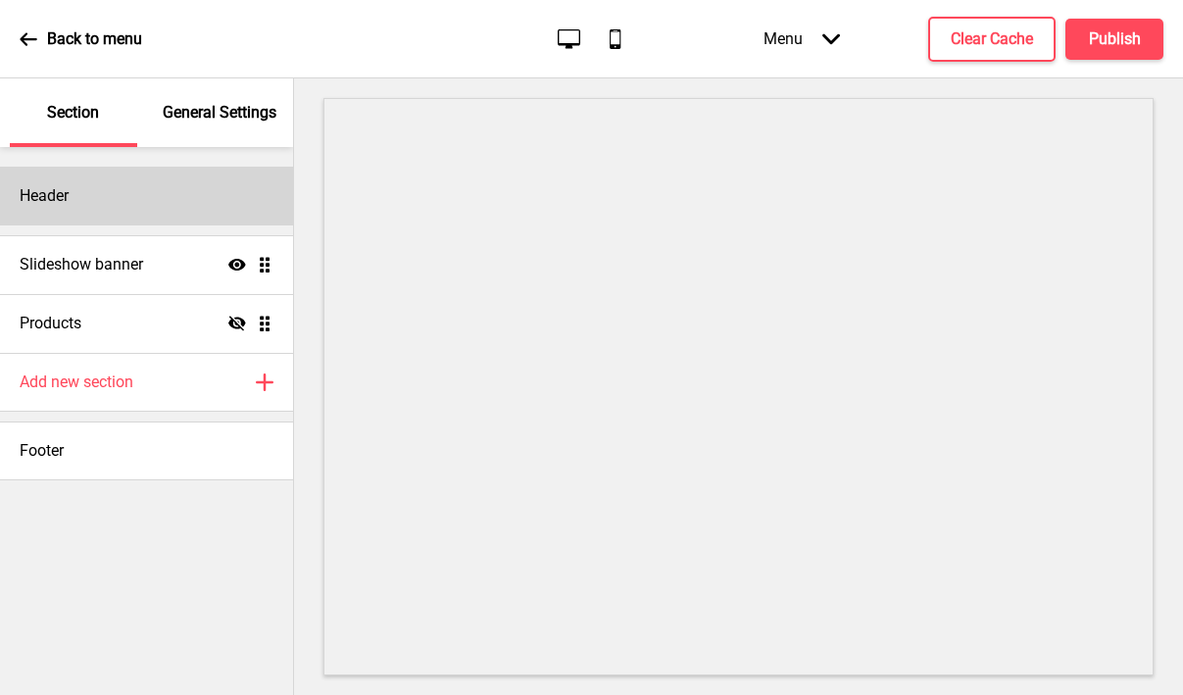
click at [102, 206] on div "Header" at bounding box center [146, 196] width 293 height 59
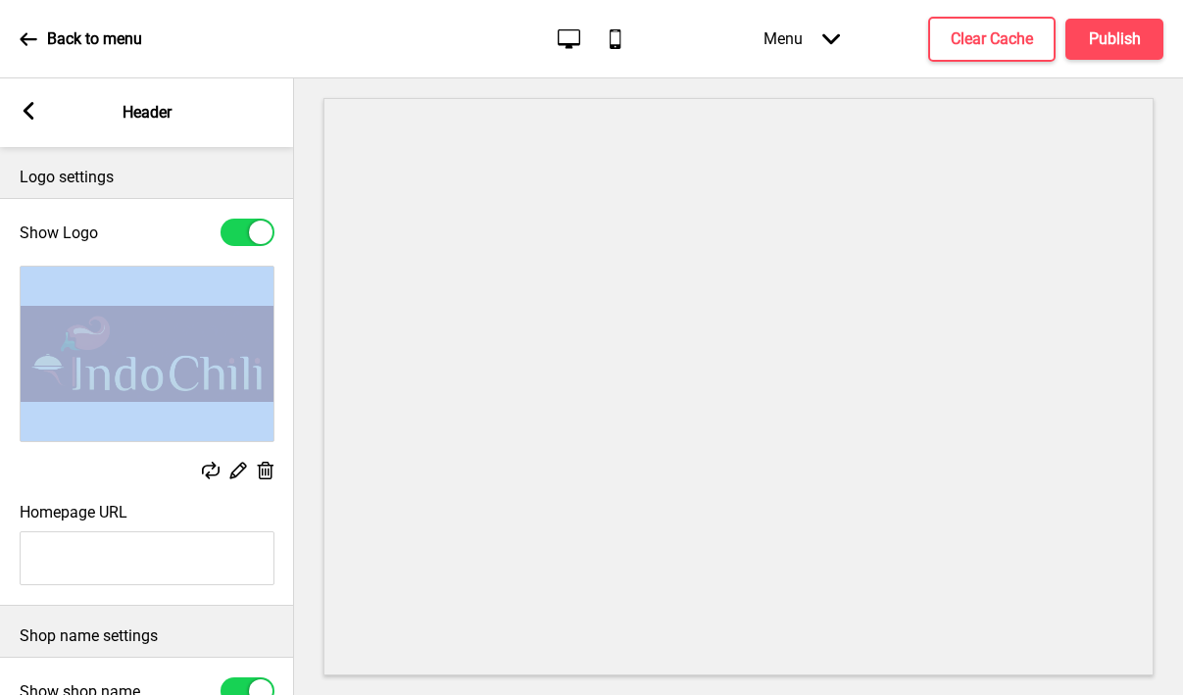
drag, startPoint x: 233, startPoint y: 468, endPoint x: 197, endPoint y: 368, distance: 106.4
click at [197, 368] on div "Replace Edit Delete" at bounding box center [147, 374] width 294 height 237
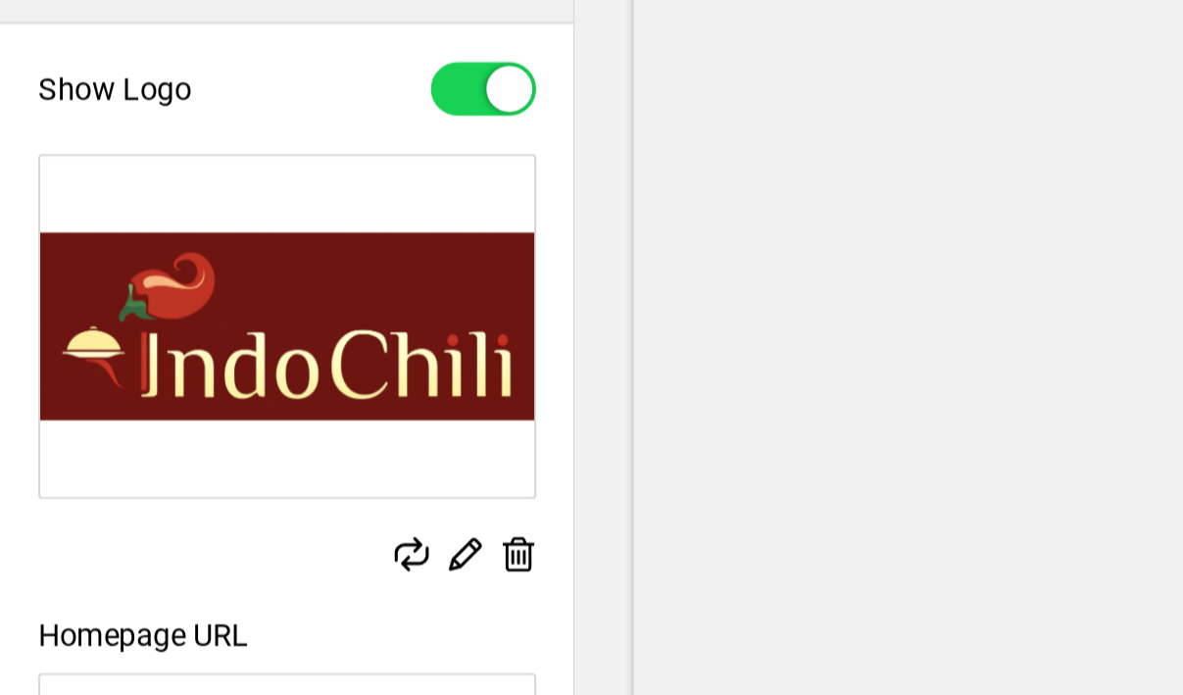
type input "#fcee9e"
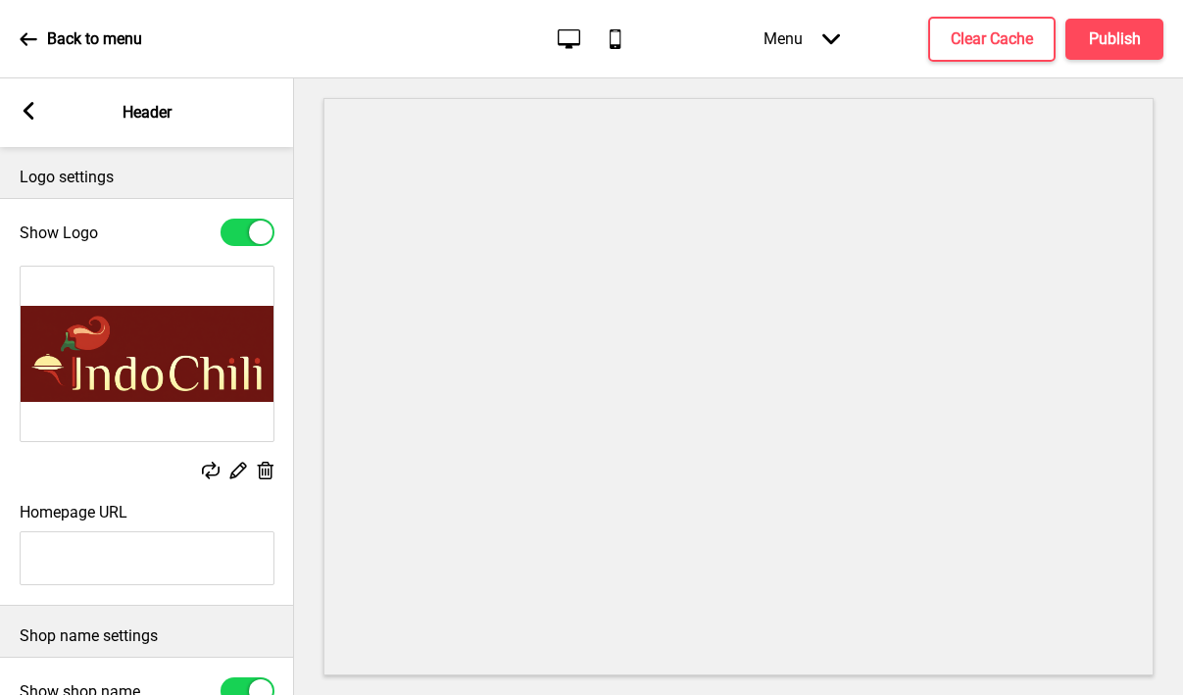
click at [306, 694] on div "X" at bounding box center [591, 705] width 1183 height 21
click at [24, 694] on button "X" at bounding box center [12, 705] width 24 height 21
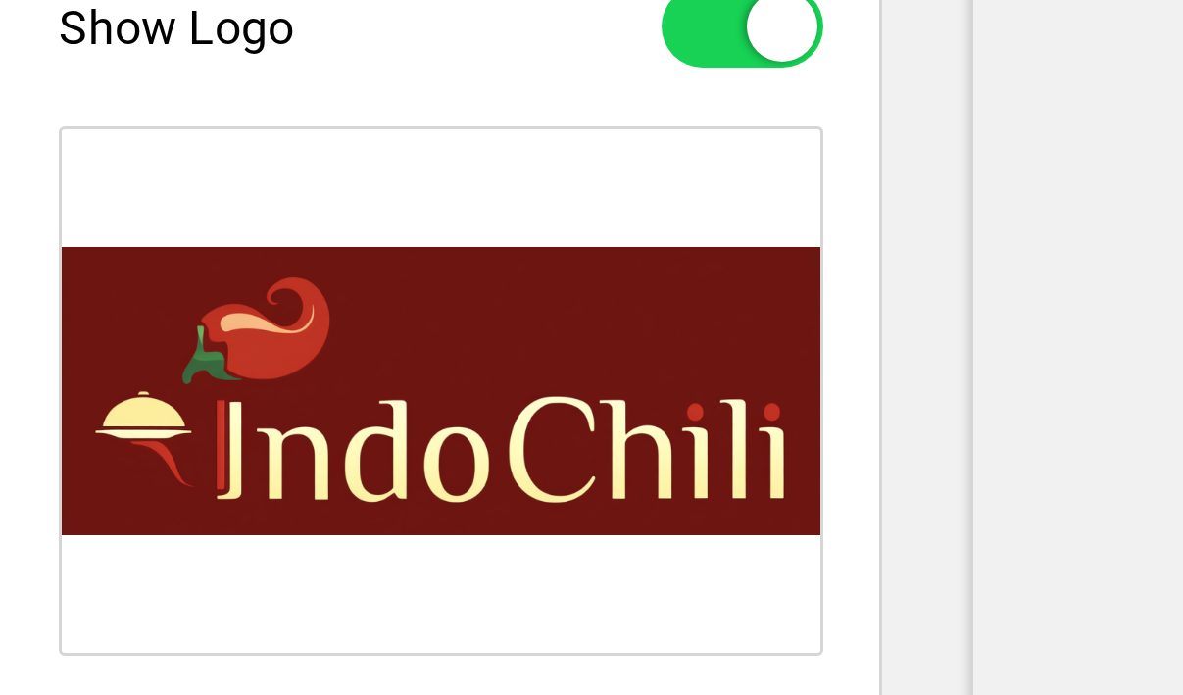
scroll to position [53, 0]
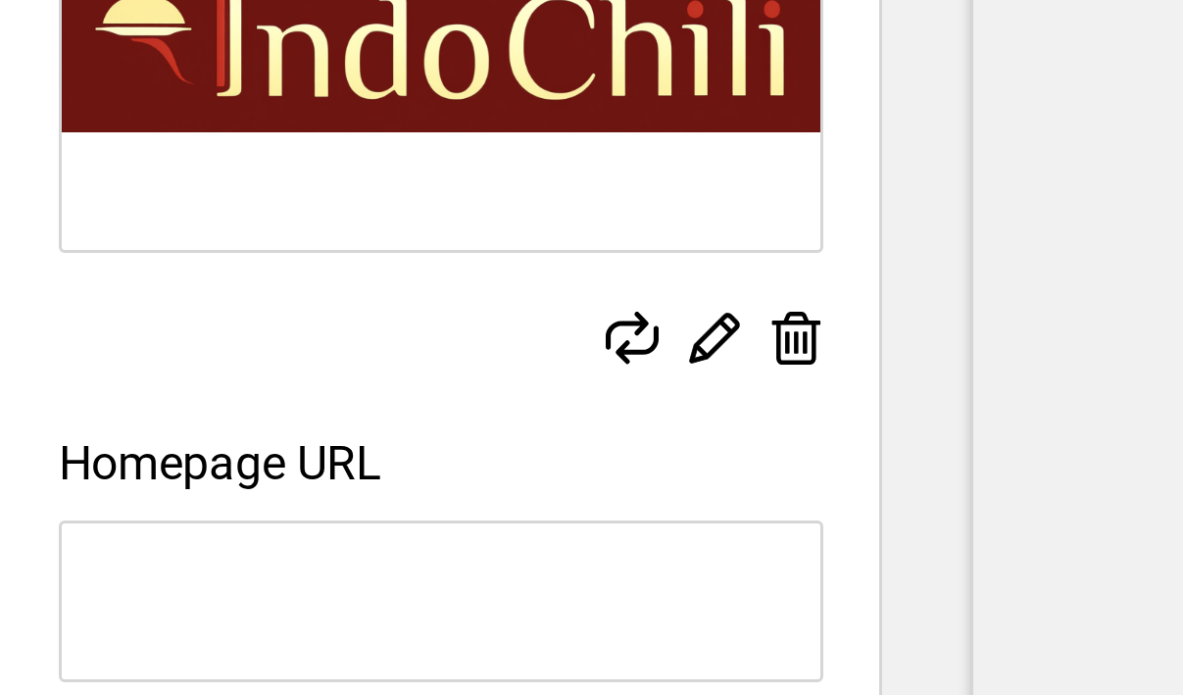
type input "#fcfacc"
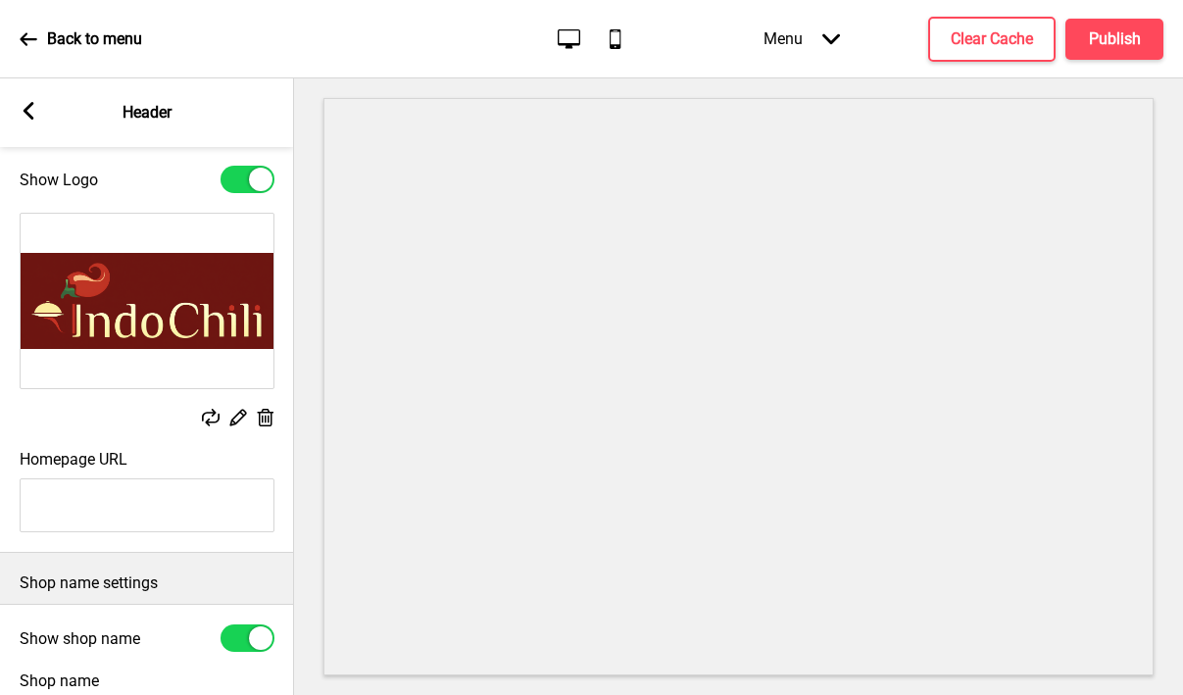
click at [24, 694] on button "X" at bounding box center [12, 705] width 24 height 21
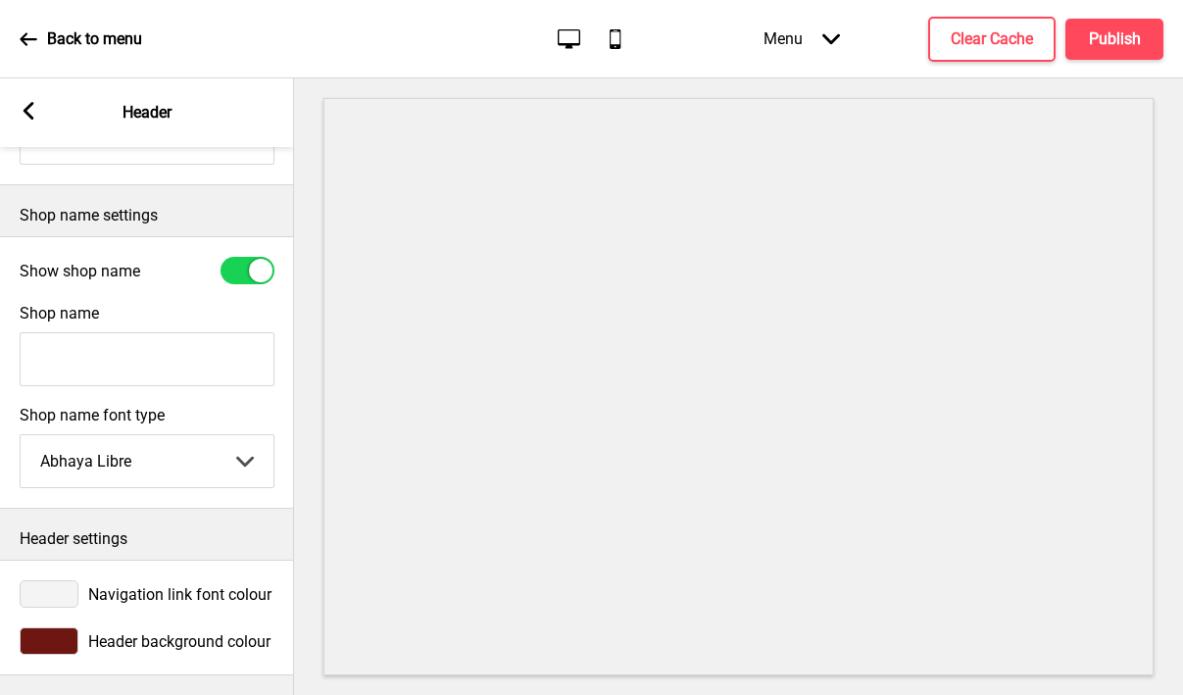
scroll to position [0, 0]
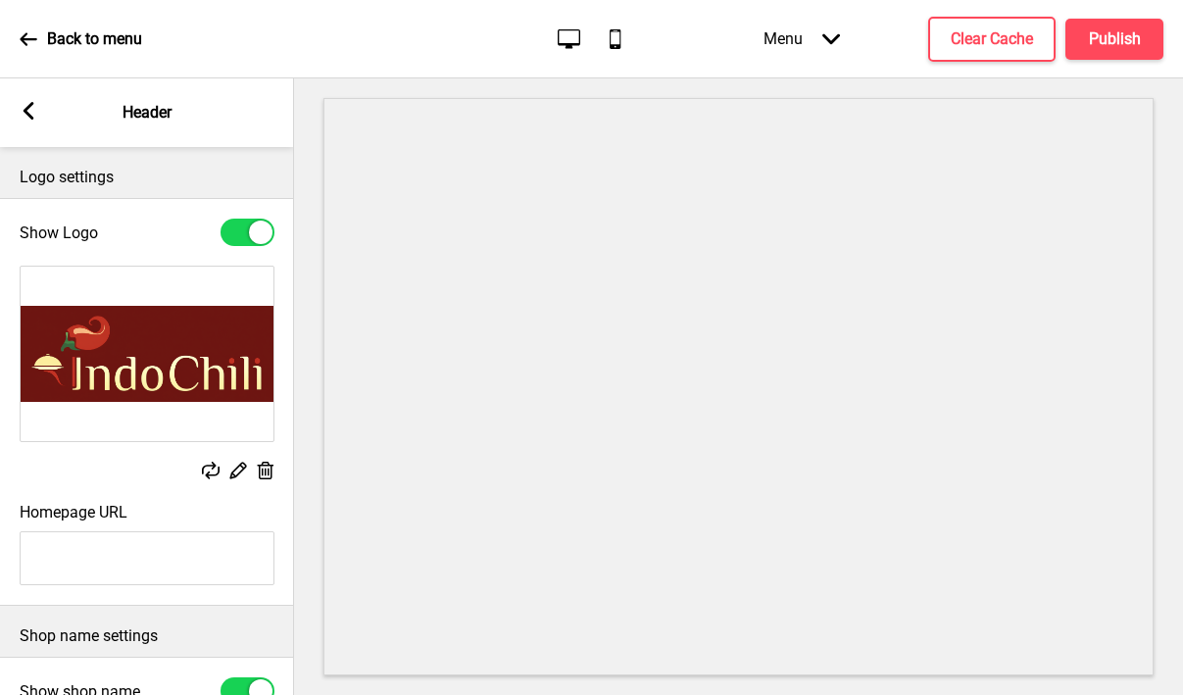
click at [29, 106] on icon at bounding box center [29, 111] width 11 height 18
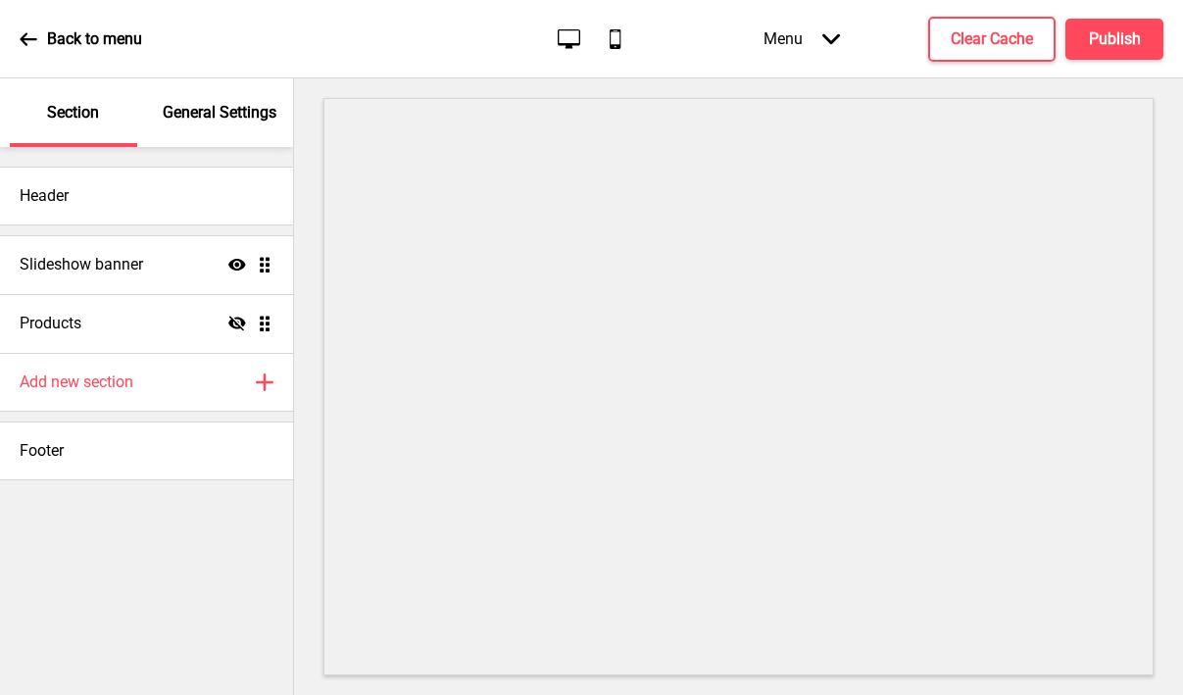
click at [203, 116] on p "General Settings" at bounding box center [220, 113] width 114 height 22
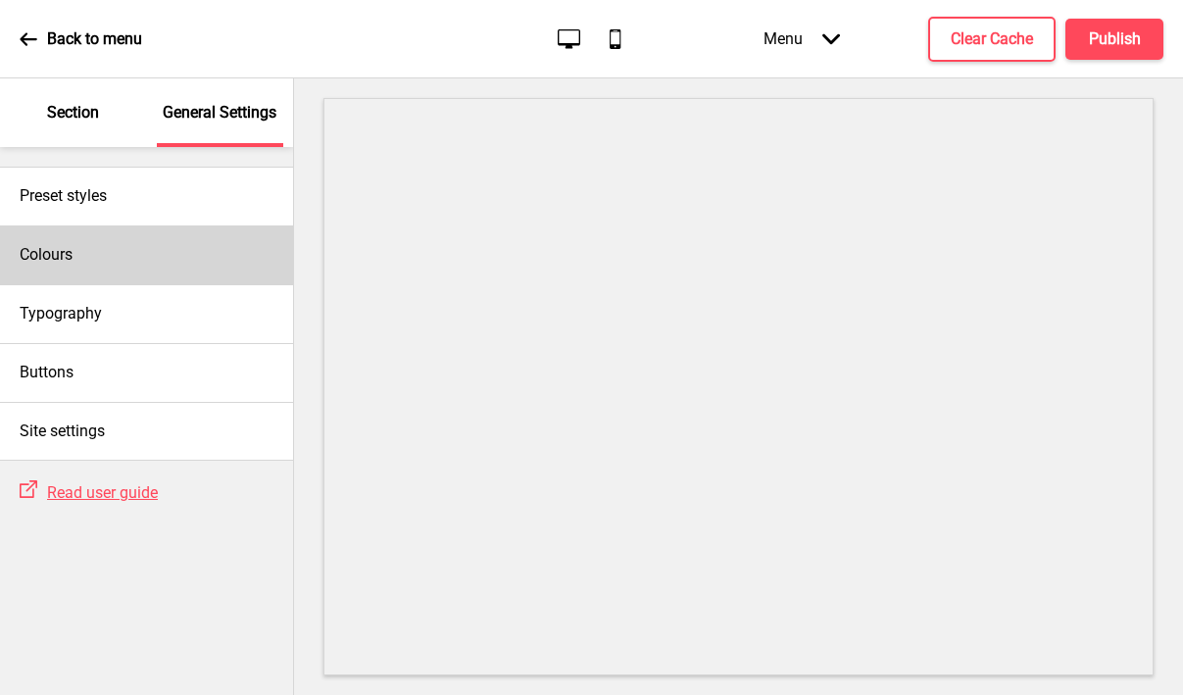
click at [106, 270] on div "Colours" at bounding box center [146, 255] width 293 height 59
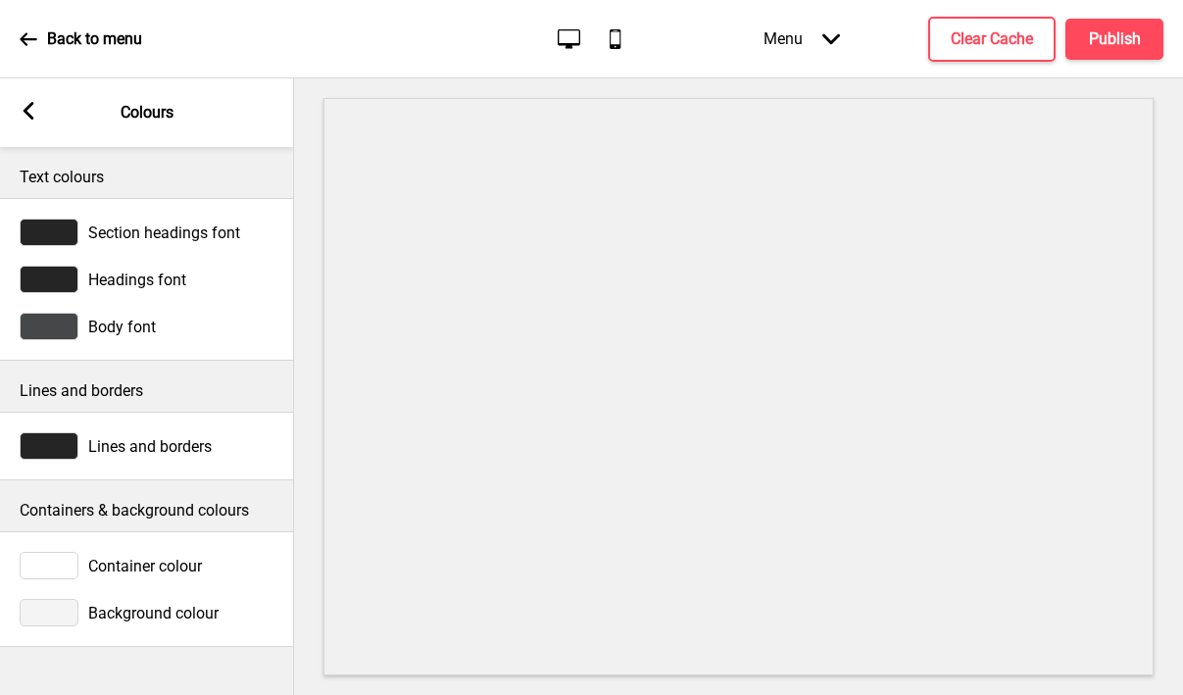
click at [52, 609] on div at bounding box center [49, 612] width 59 height 27
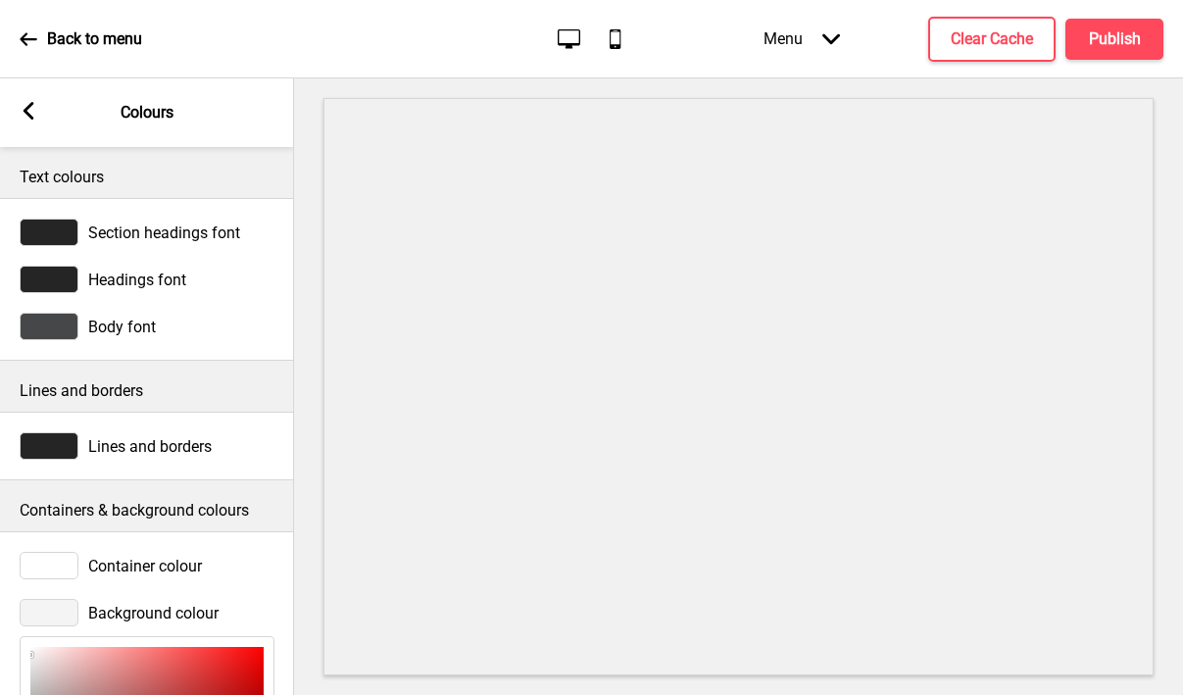
scroll to position [291, 0]
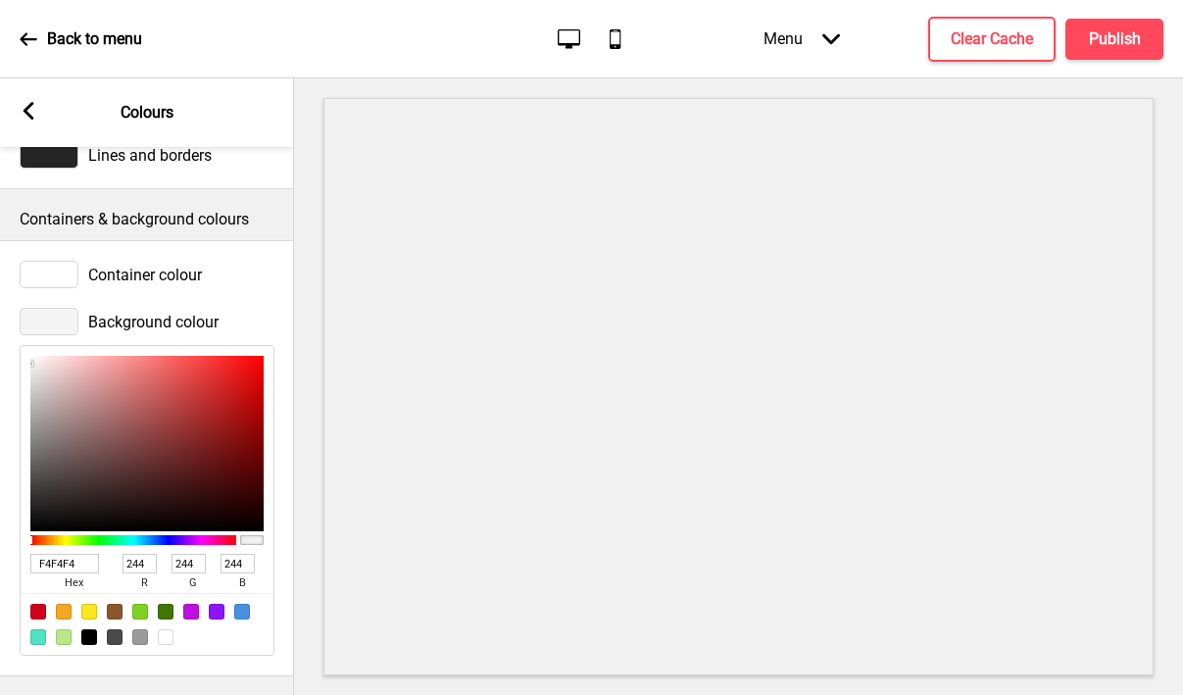
click at [56, 563] on input "F4F4F4" at bounding box center [64, 564] width 69 height 20
paste input "fcfacc"
type input "fcfacc"
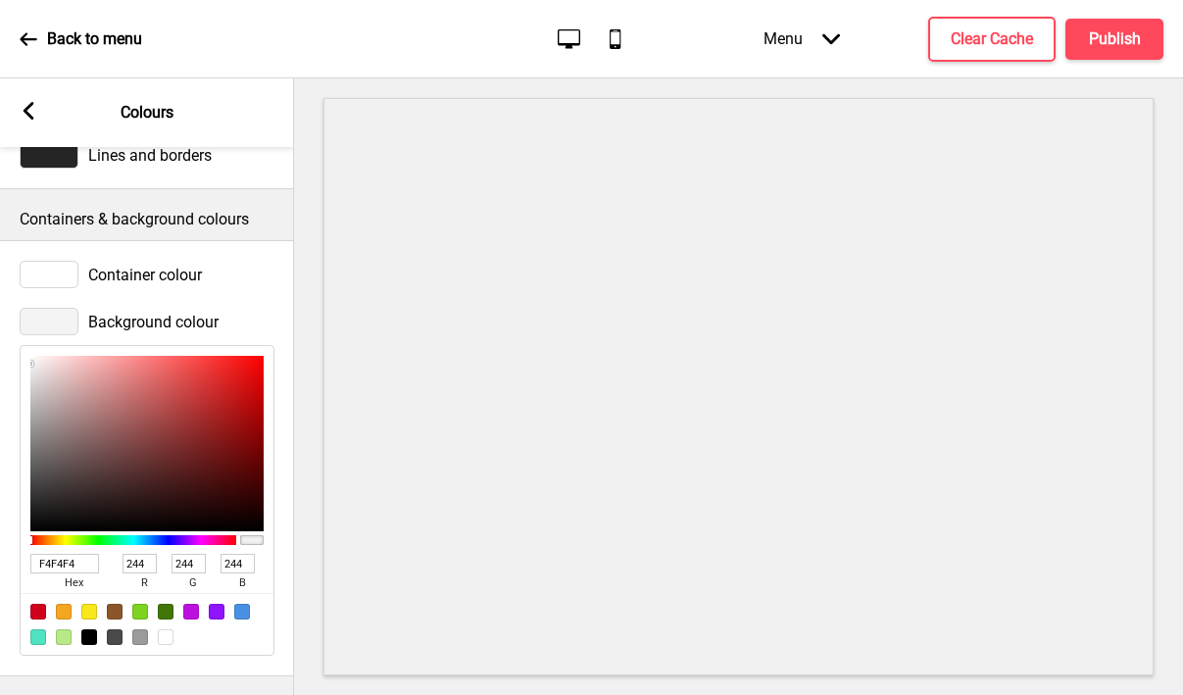
type input "252"
type input "250"
type input "204"
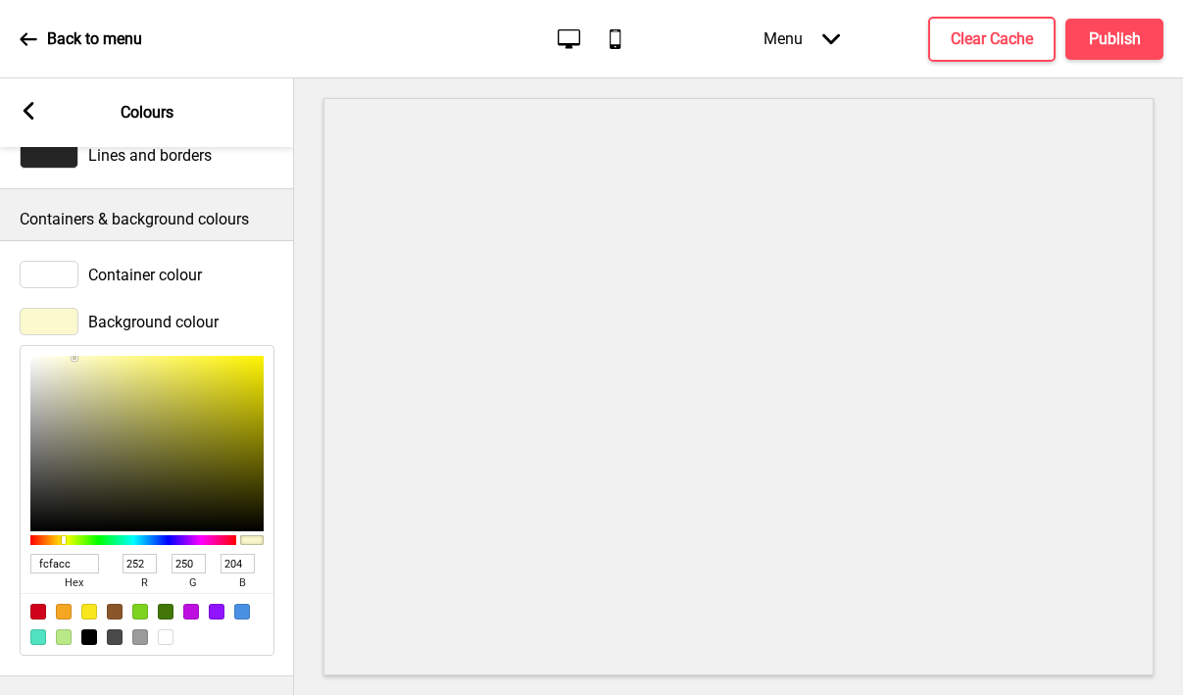
type input "FCFACC"
click at [109, 271] on span "Container colour" at bounding box center [145, 275] width 114 height 19
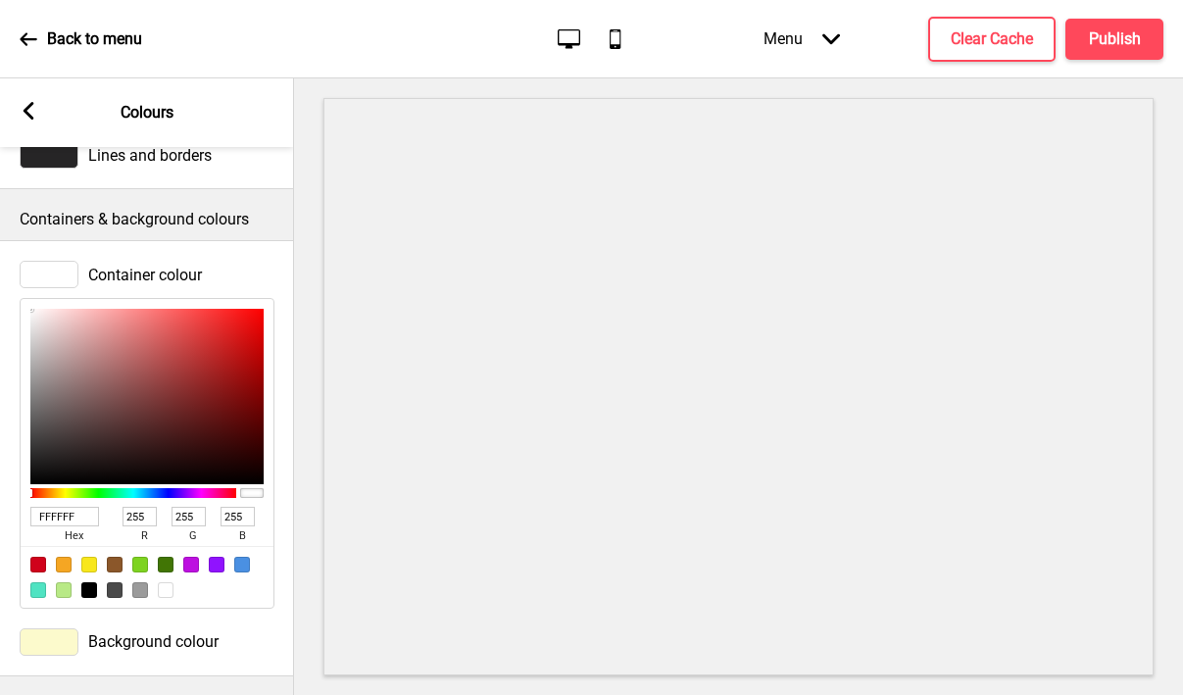
click at [59, 516] on input "FFFFFF" at bounding box center [64, 517] width 69 height 20
paste input "fcfacc"
type input "fcfacc"
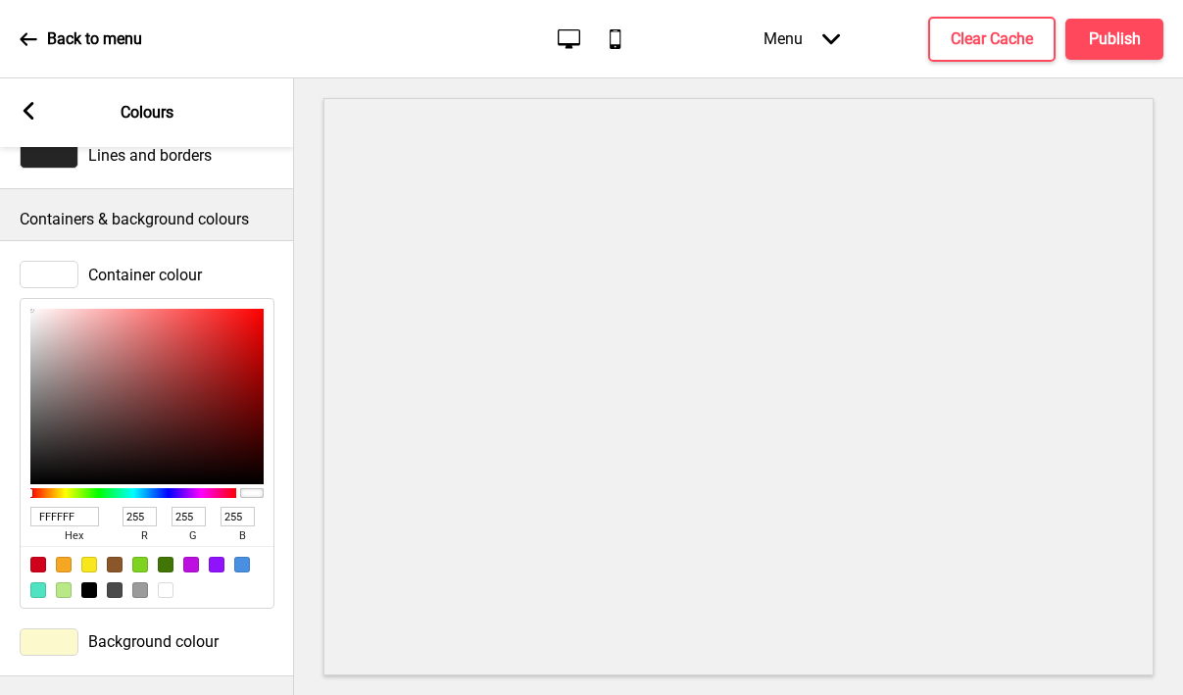
type input "252"
type input "250"
type input "204"
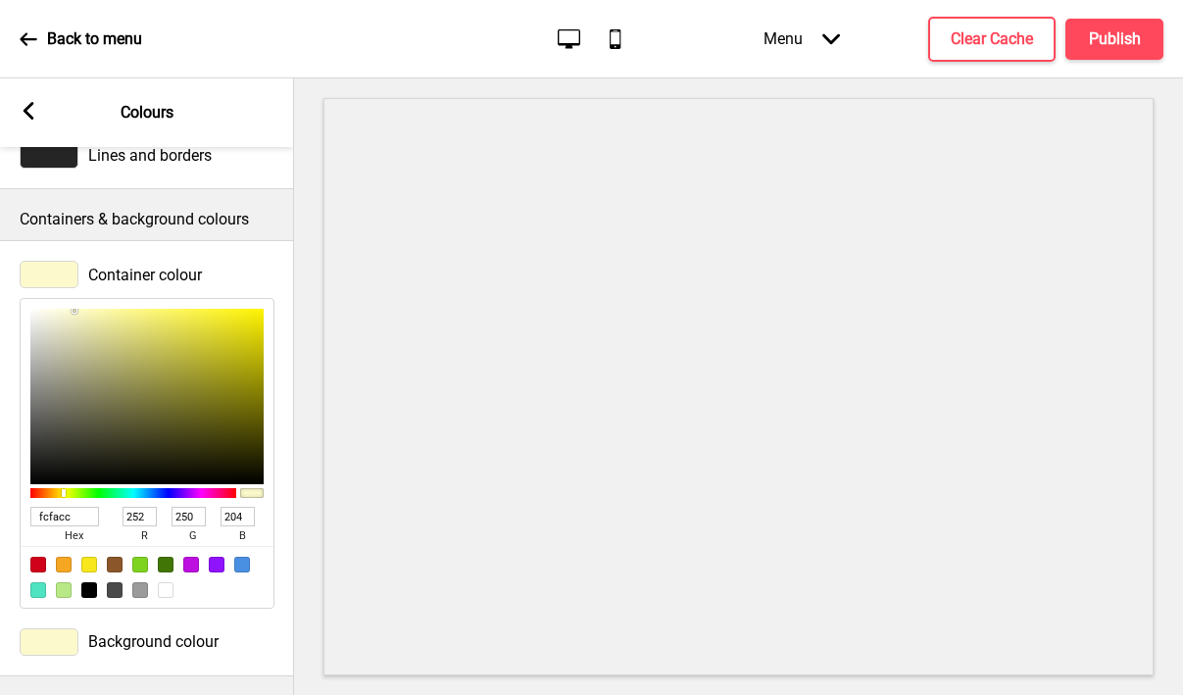
scroll to position [0, 0]
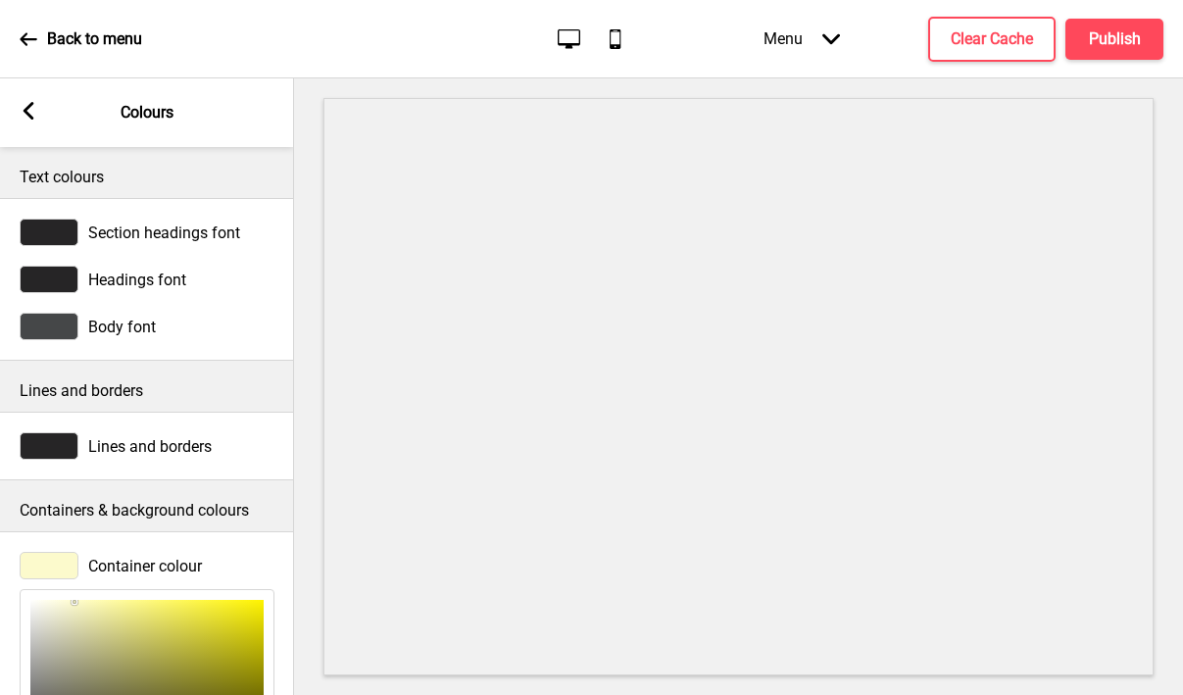
type input "FCFACC"
click at [28, 108] on icon at bounding box center [29, 111] width 11 height 18
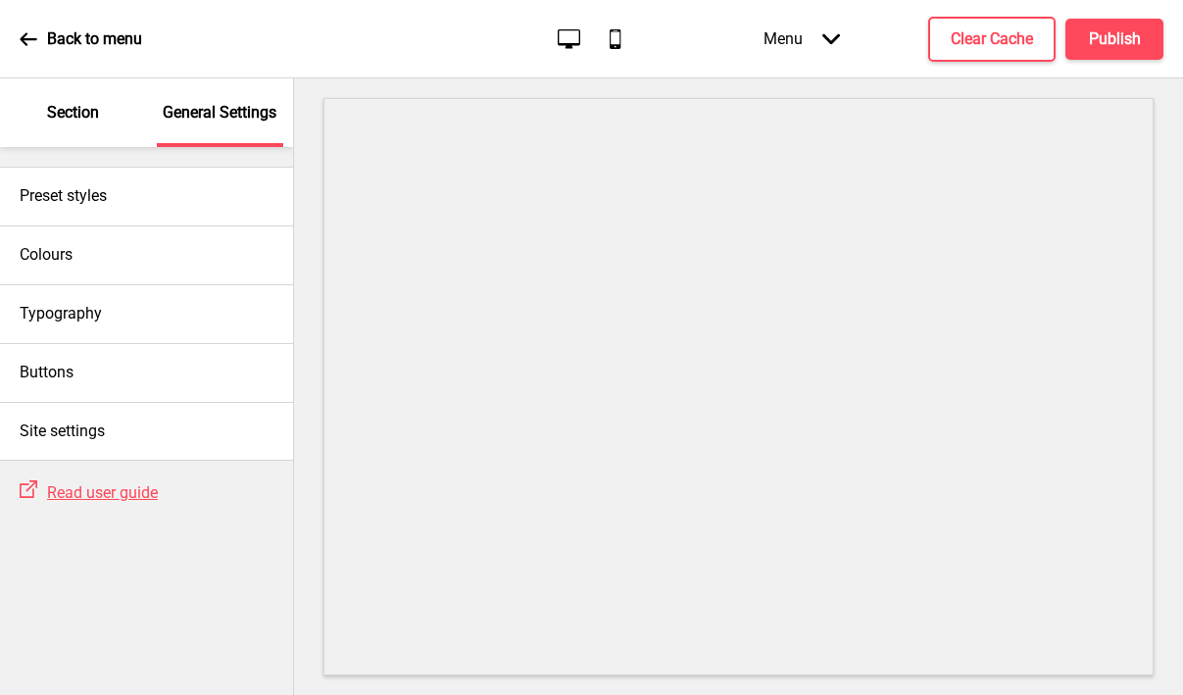
click at [87, 120] on p "Section" at bounding box center [73, 113] width 52 height 22
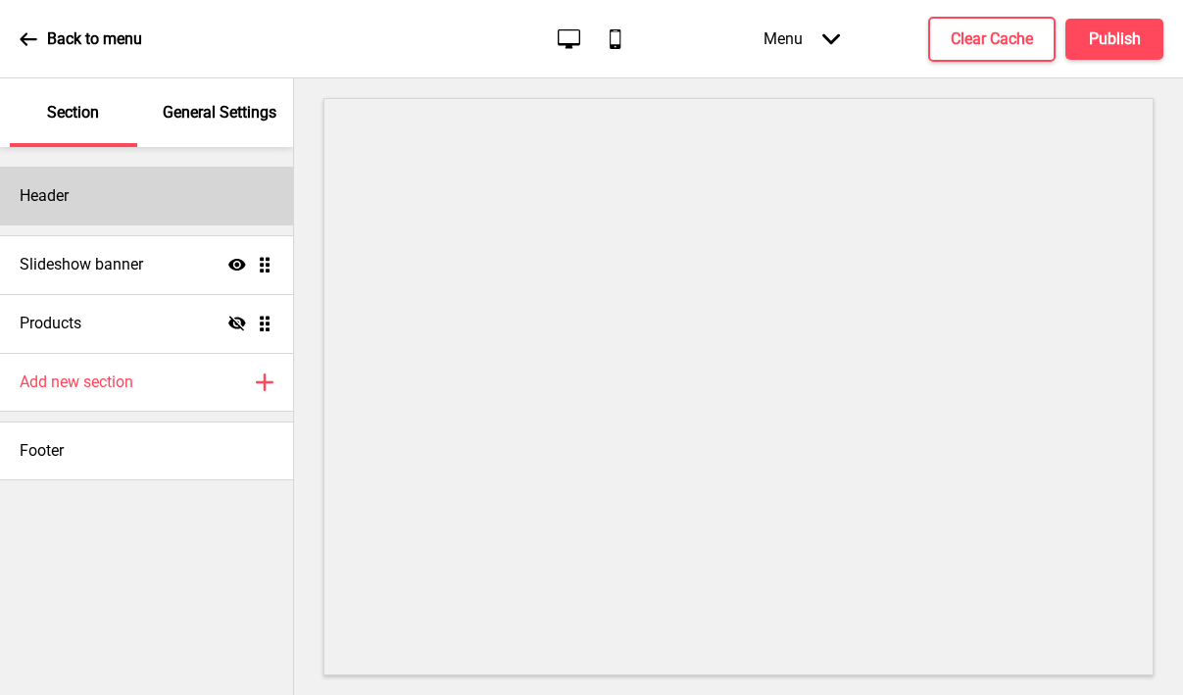
click at [134, 208] on div "Header" at bounding box center [146, 196] width 293 height 59
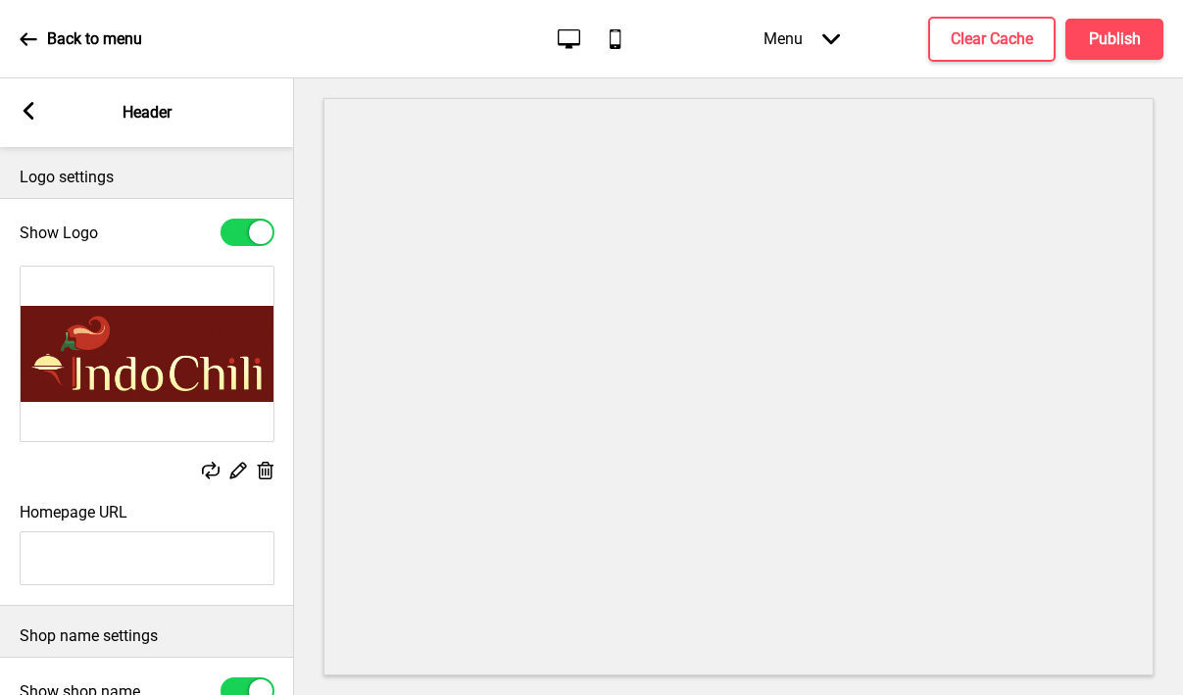
type input "#fcee9d"
click at [22, 113] on rect at bounding box center [29, 111] width 18 height 18
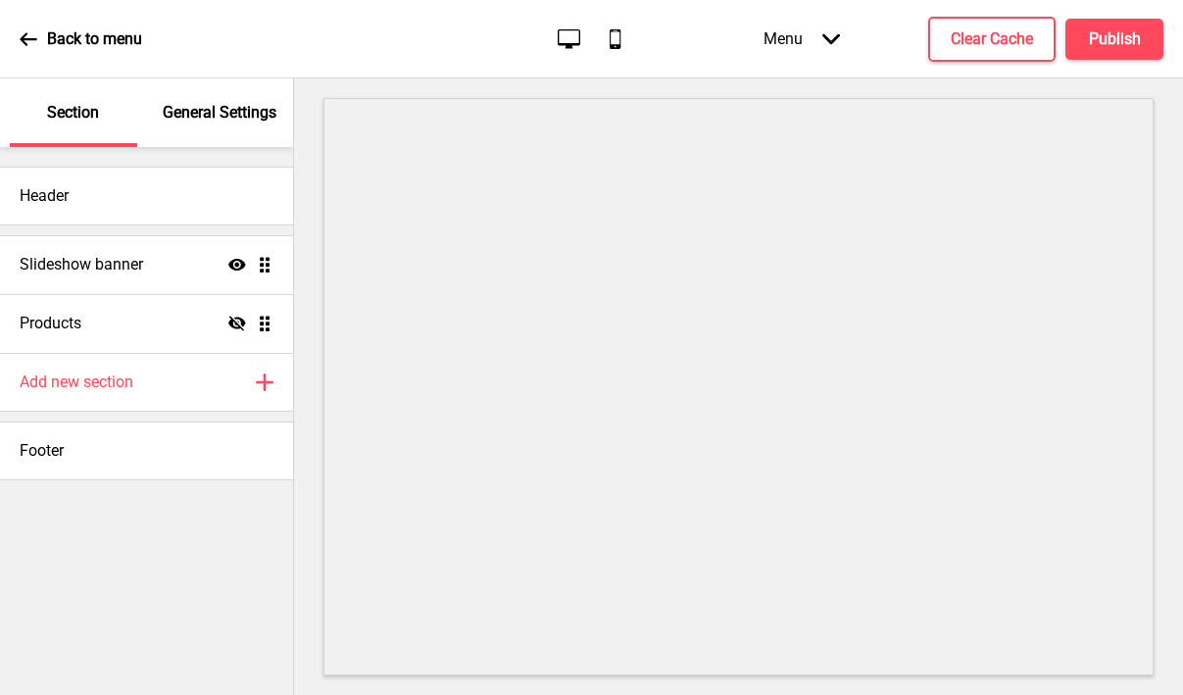
click at [149, 629] on div "Header Slideshow banner Show Drag Products Hide Drag Add new section Plus Footer" at bounding box center [146, 421] width 293 height 548
click at [259, 510] on div "Header Slideshow banner Show Drag Products Hide Drag Add new section Plus Footer" at bounding box center [146, 421] width 293 height 548
click at [222, 114] on p "General Settings" at bounding box center [220, 113] width 114 height 22
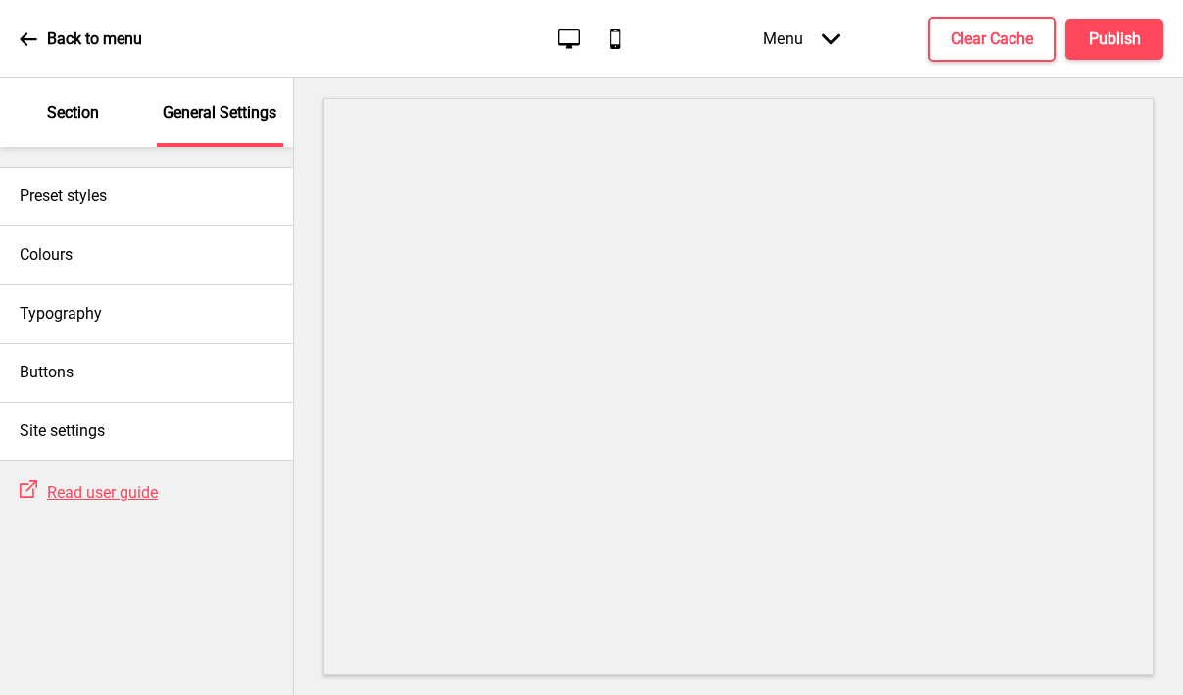
click at [82, 118] on p "Section" at bounding box center [73, 113] width 52 height 22
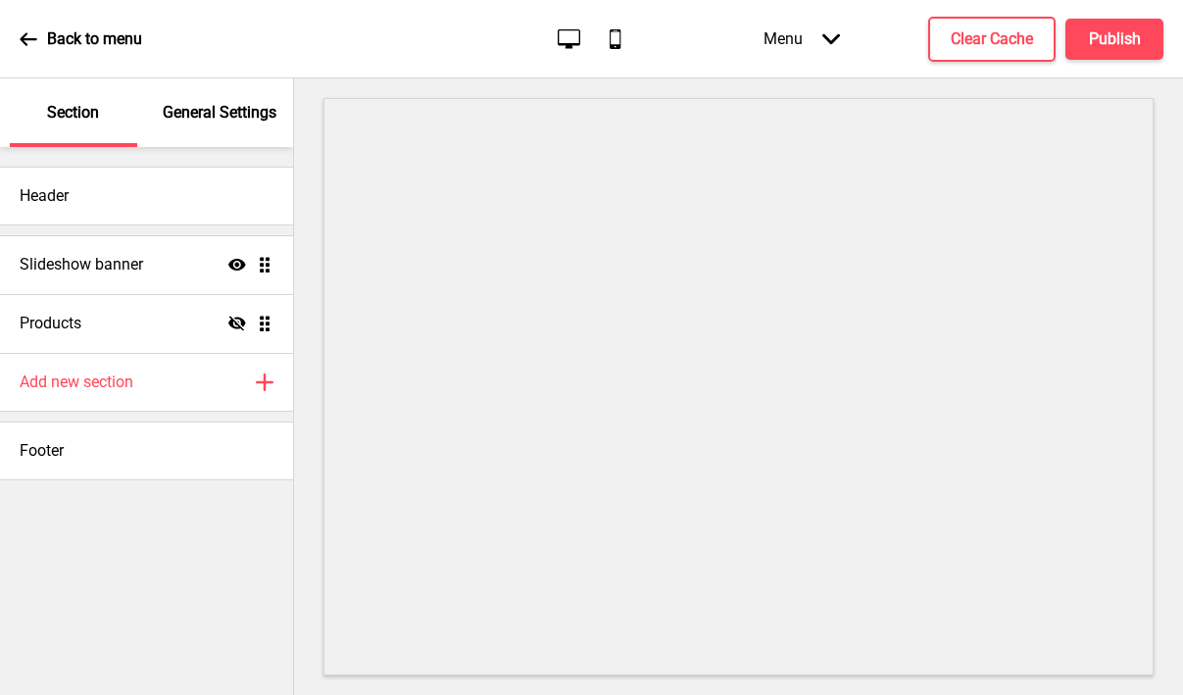
click at [193, 116] on p "General Settings" at bounding box center [220, 113] width 114 height 22
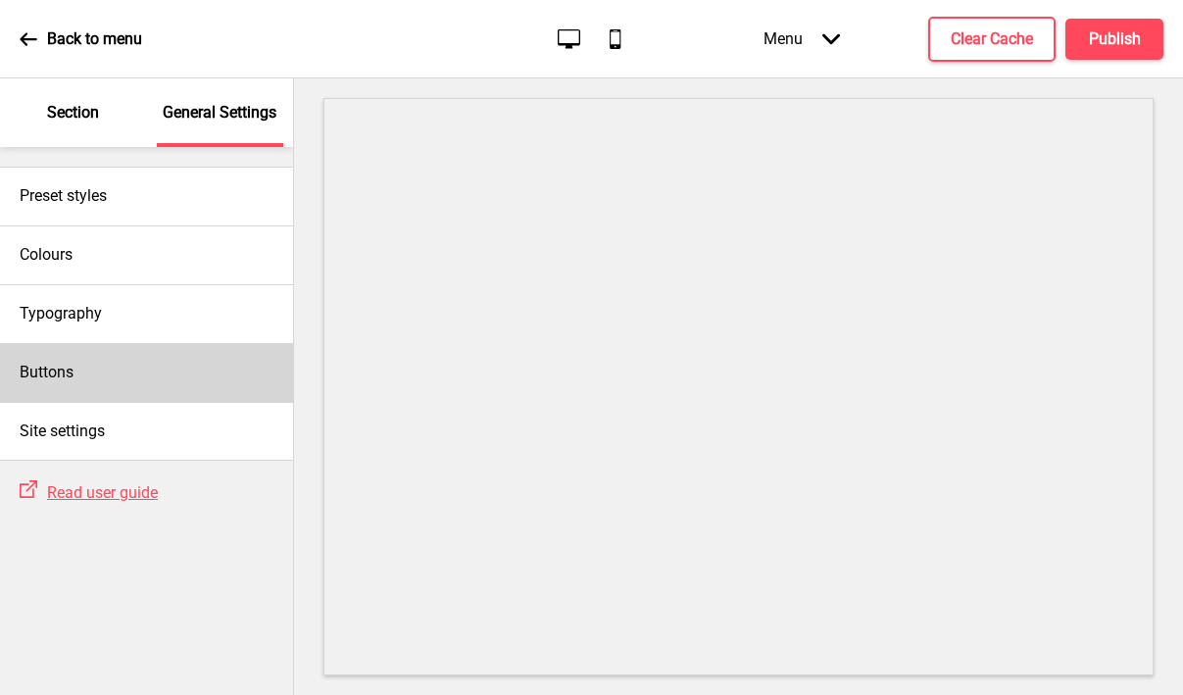
click at [32, 371] on h4 "Buttons" at bounding box center [47, 373] width 54 height 22
select select "square"
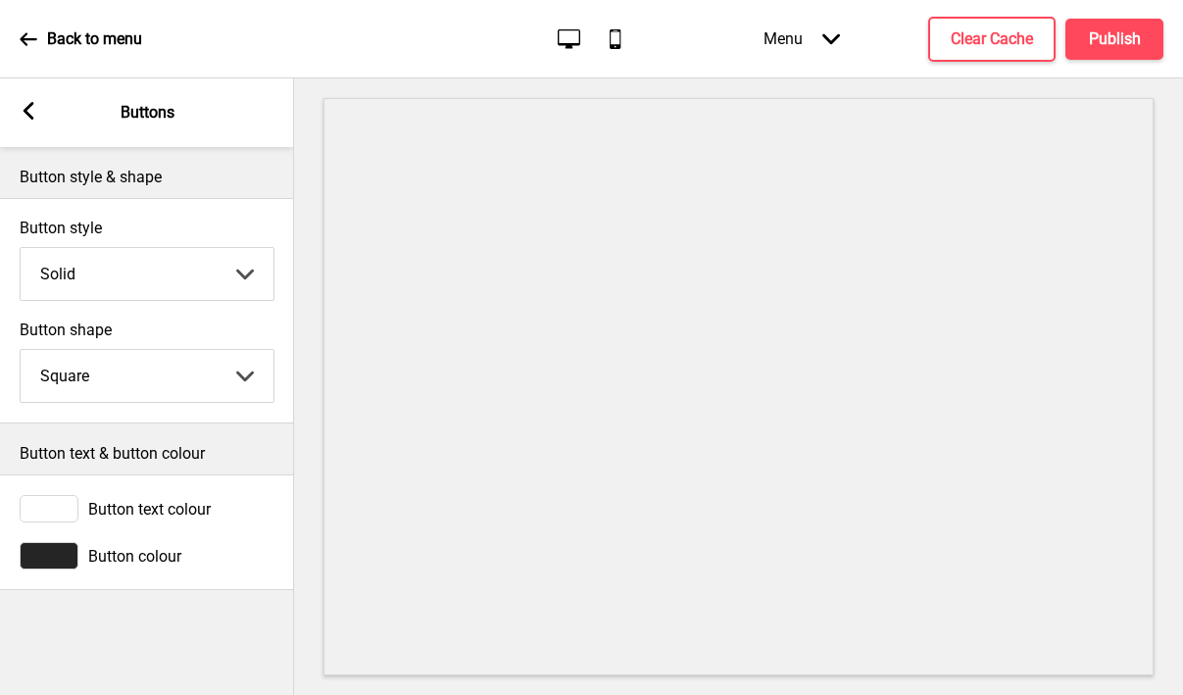
click at [60, 558] on div at bounding box center [49, 555] width 59 height 27
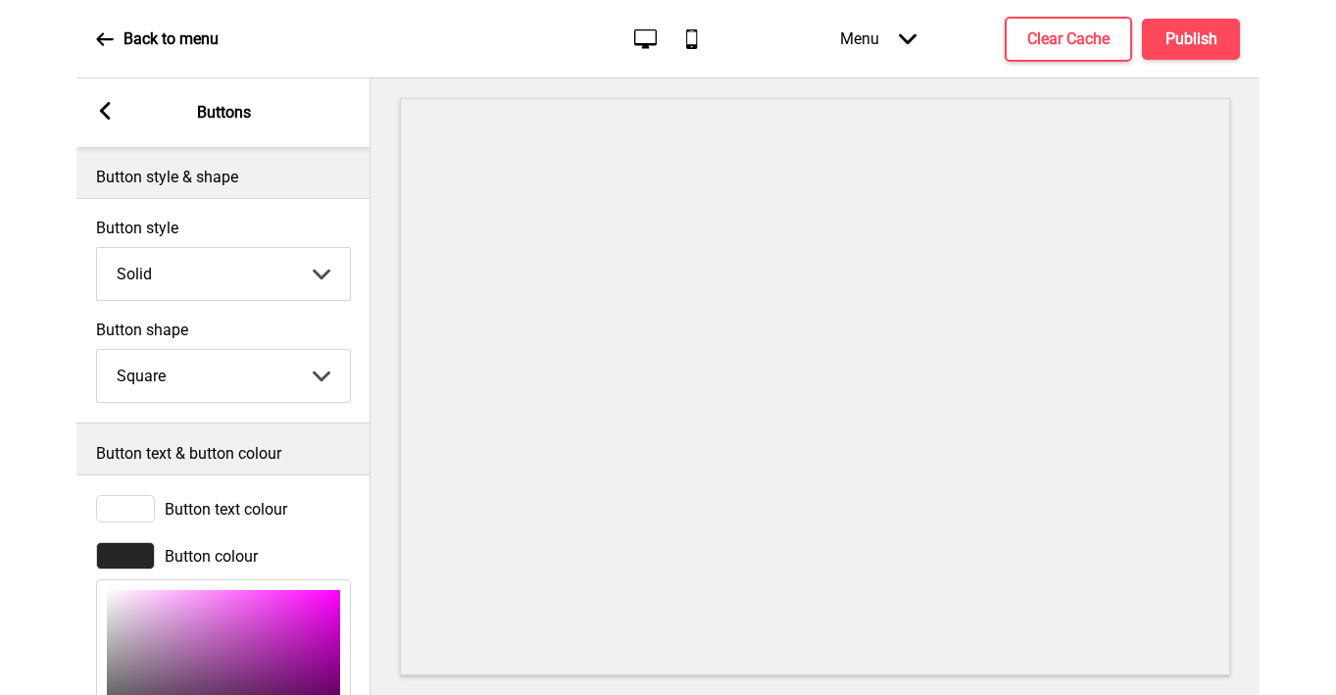
scroll to position [234, 0]
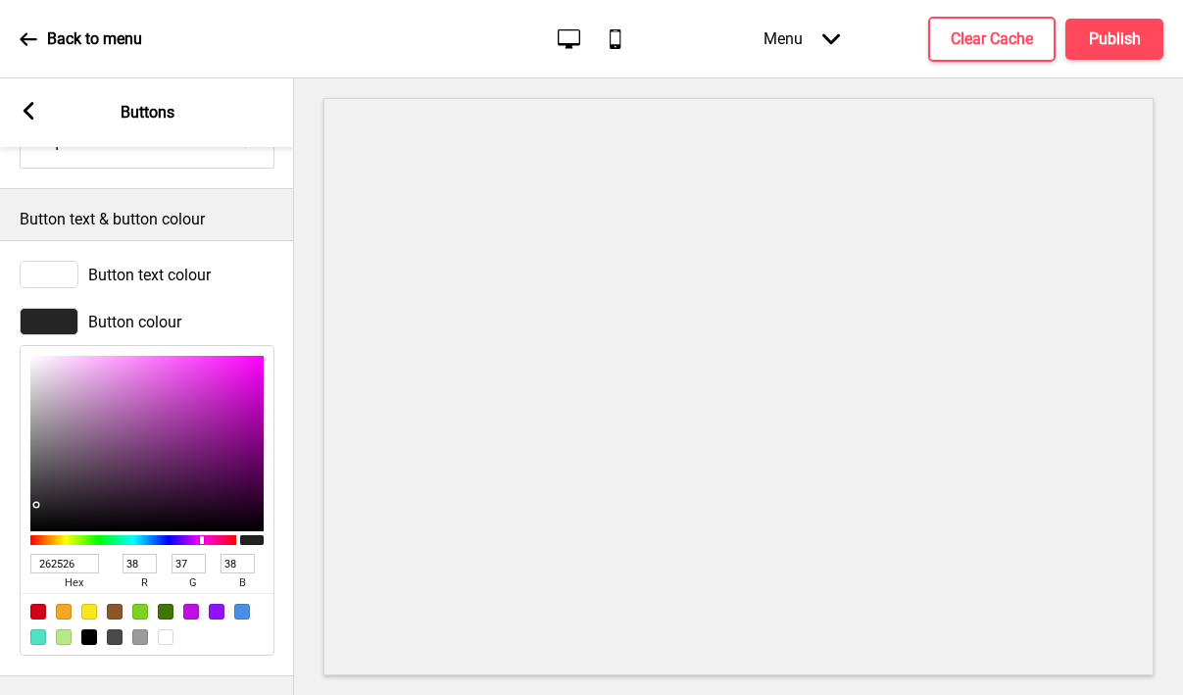
click at [57, 561] on input "262526" at bounding box center [64, 564] width 69 height 20
paste input "fcee9d"
type input "fcee9d"
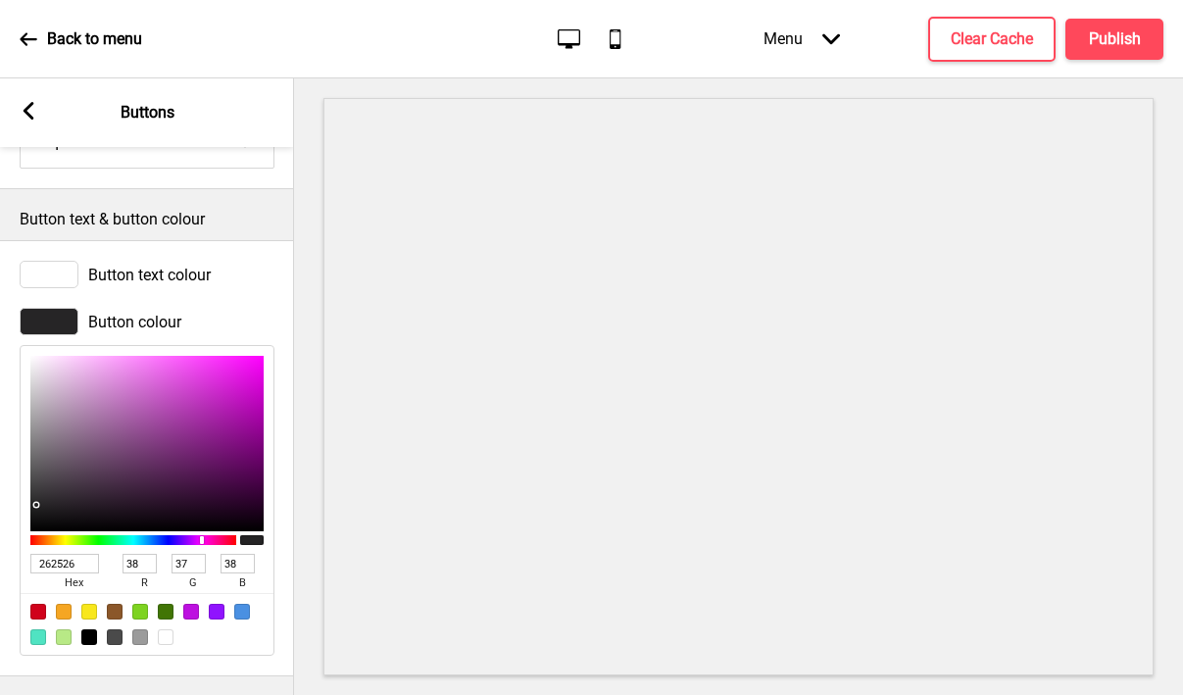
type input "252"
type input "238"
type input "157"
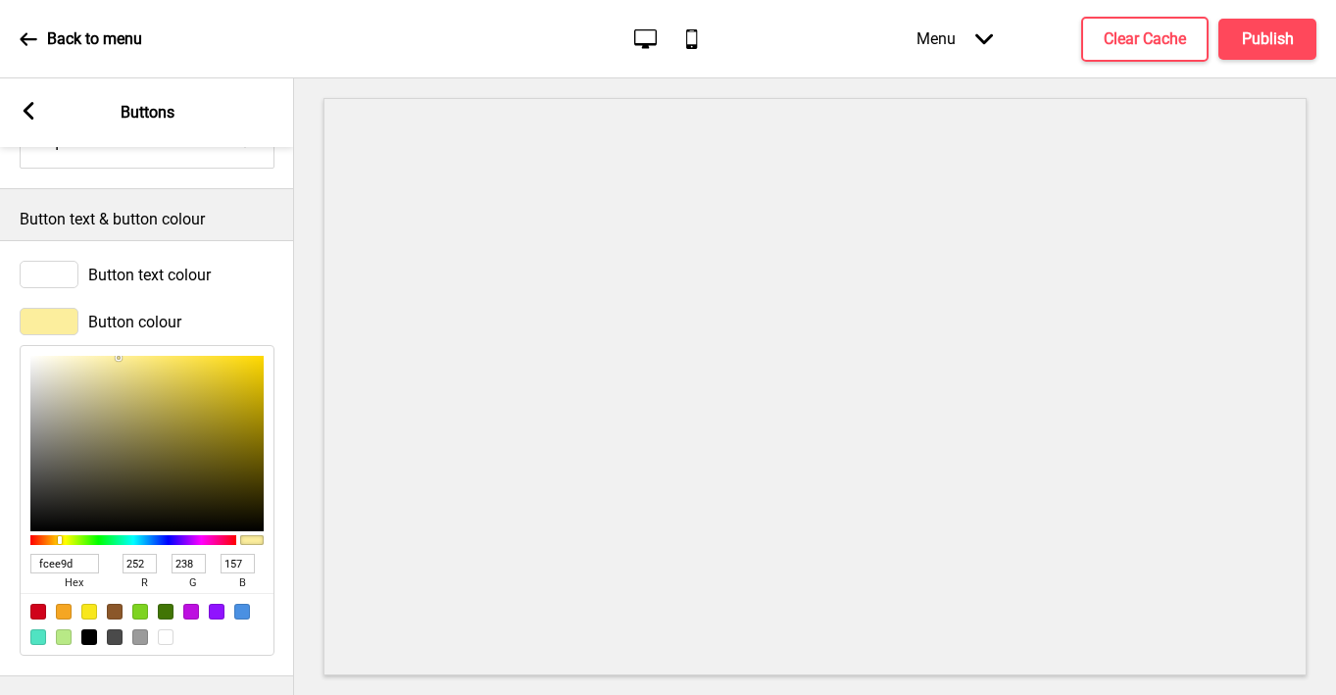
type input "FCEE9D"
click at [36, 103] on rect at bounding box center [29, 111] width 18 height 18
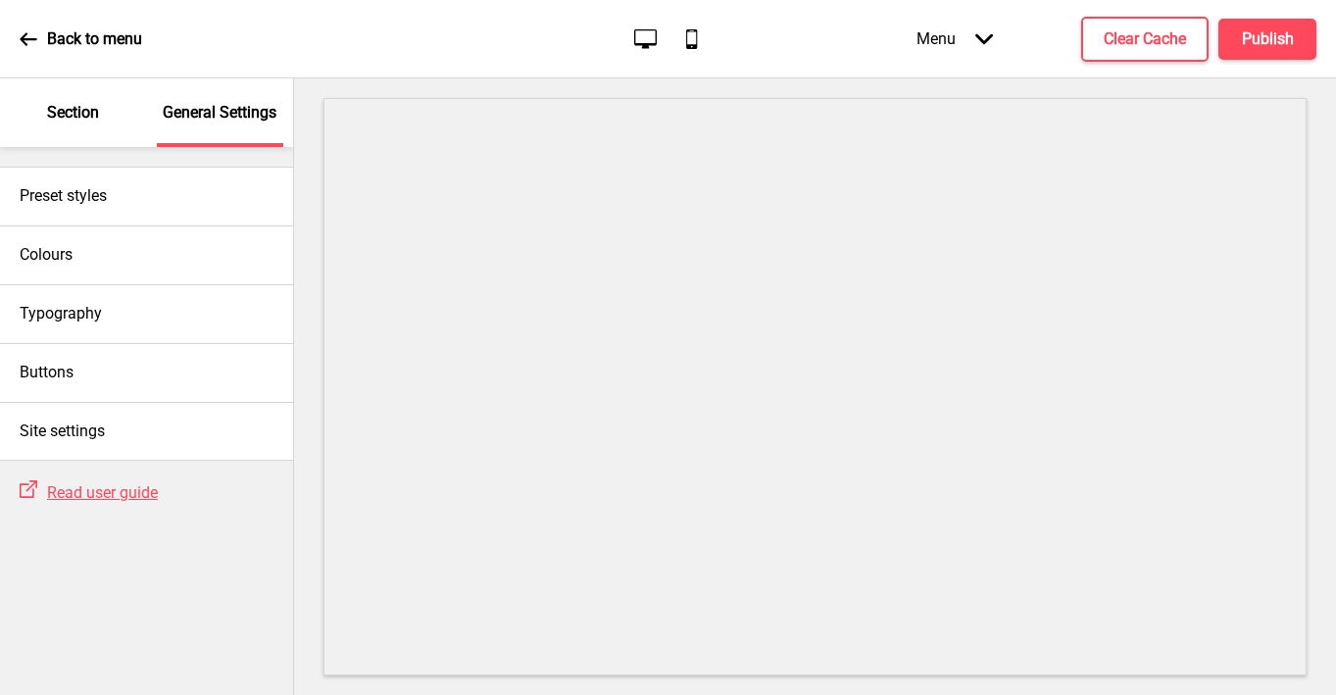
click at [78, 135] on div "Section" at bounding box center [73, 112] width 127 height 69
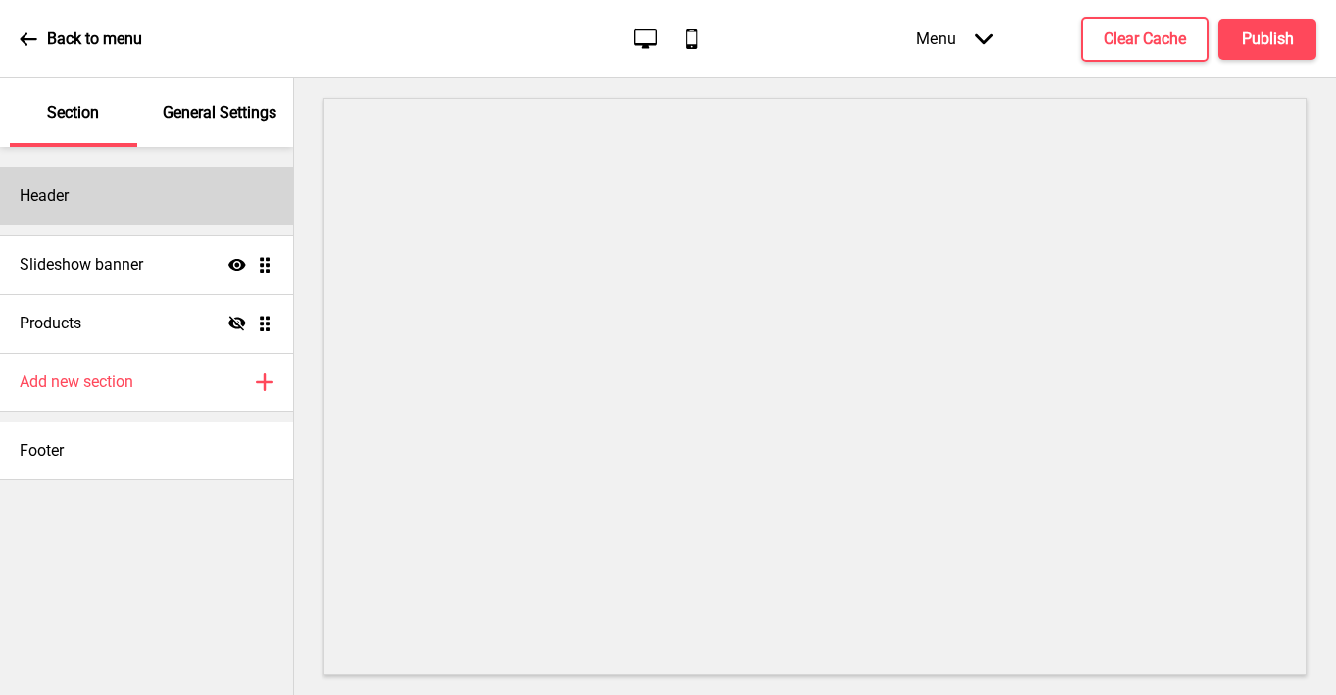
click at [109, 187] on div "Header" at bounding box center [146, 196] width 293 height 59
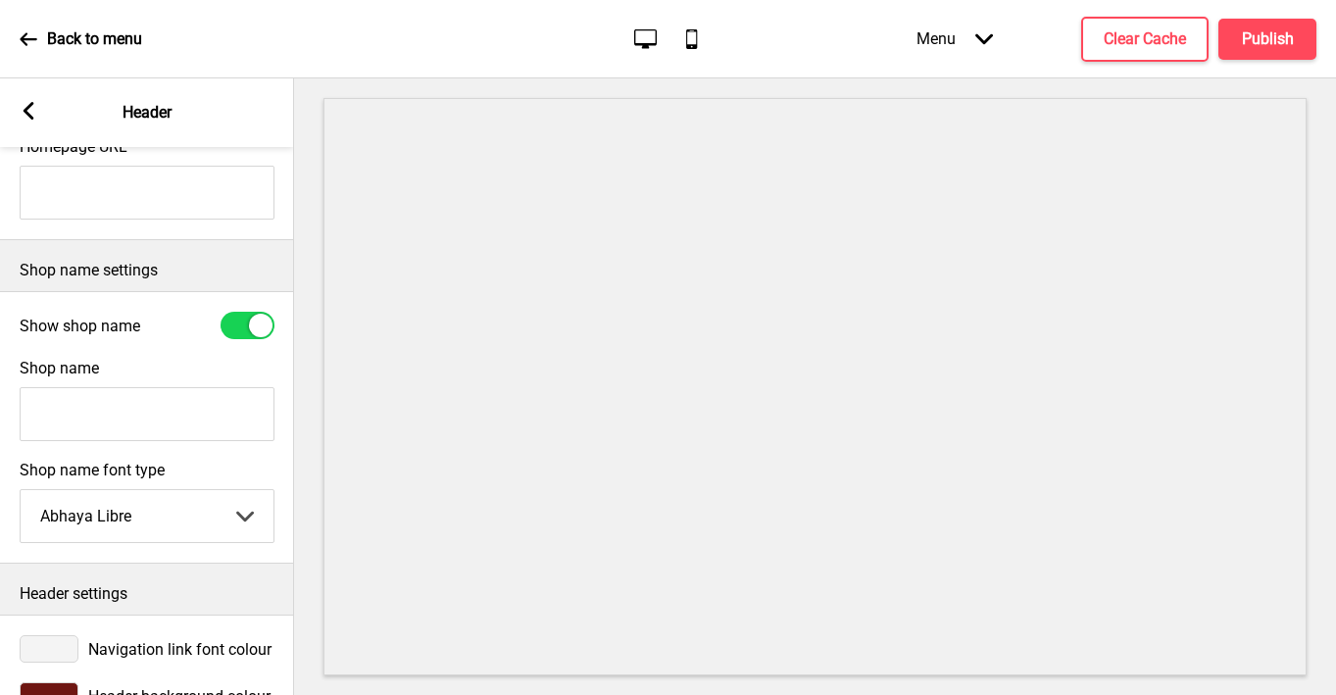
scroll to position [421, 0]
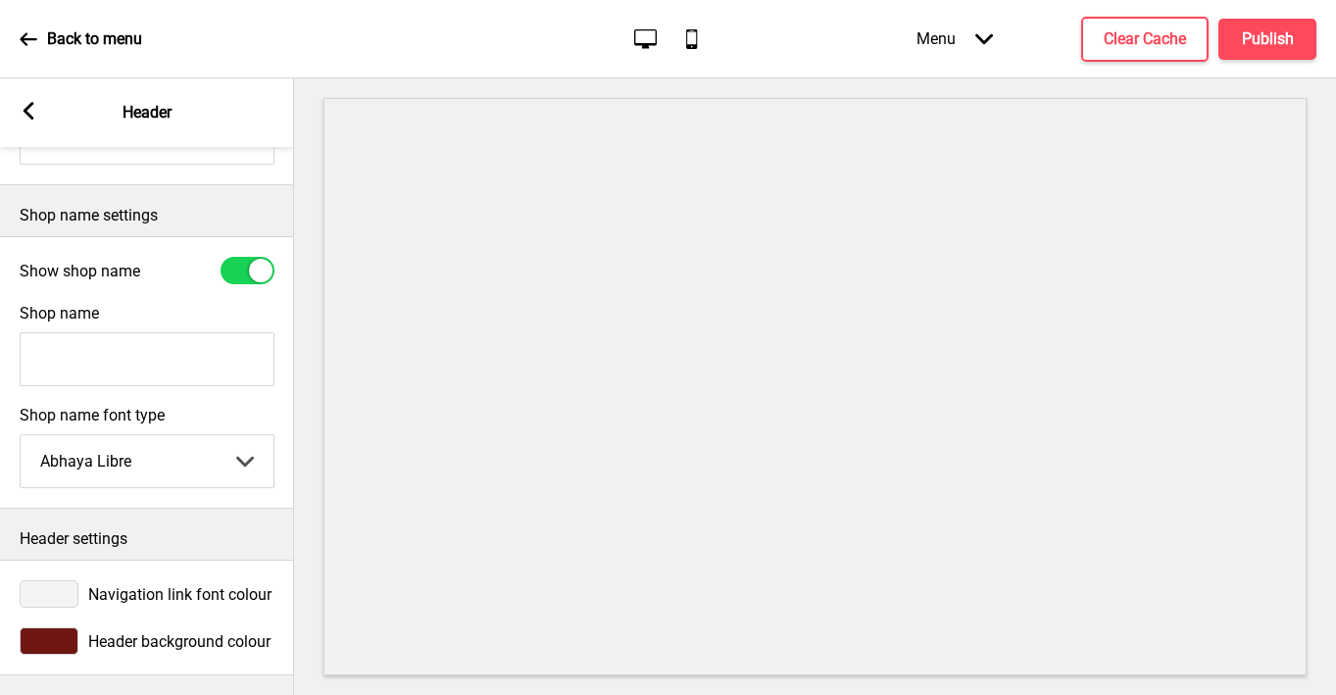
click at [52, 589] on div at bounding box center [49, 593] width 59 height 27
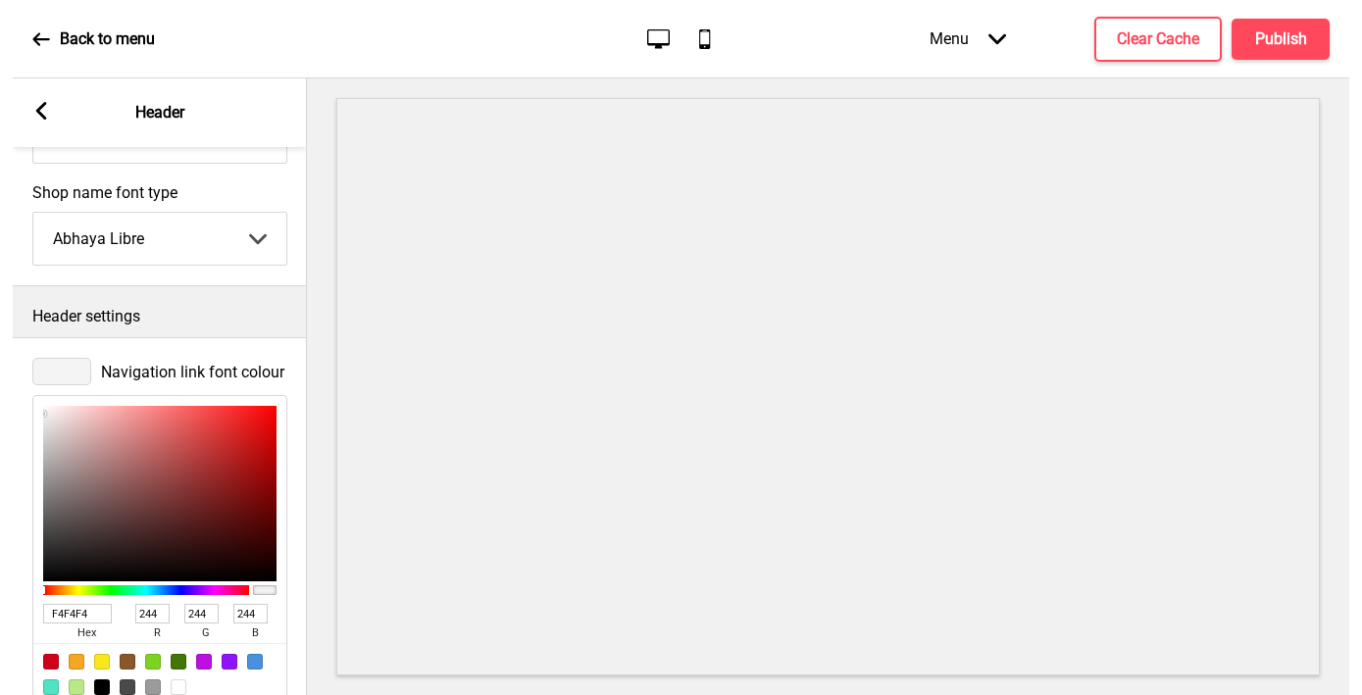
scroll to position [741, 0]
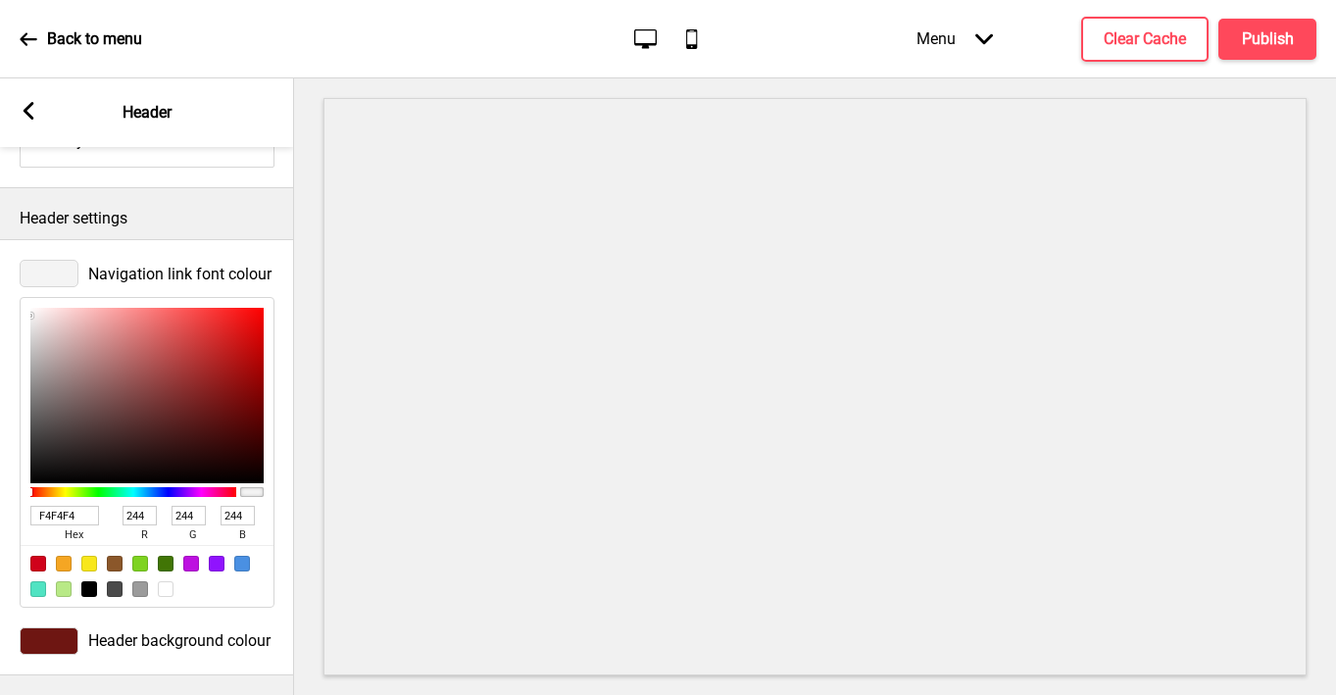
click at [55, 515] on input "F4F4F4" at bounding box center [64, 516] width 69 height 20
paste input "fcee9d"
type input "fcee9d"
type input "252"
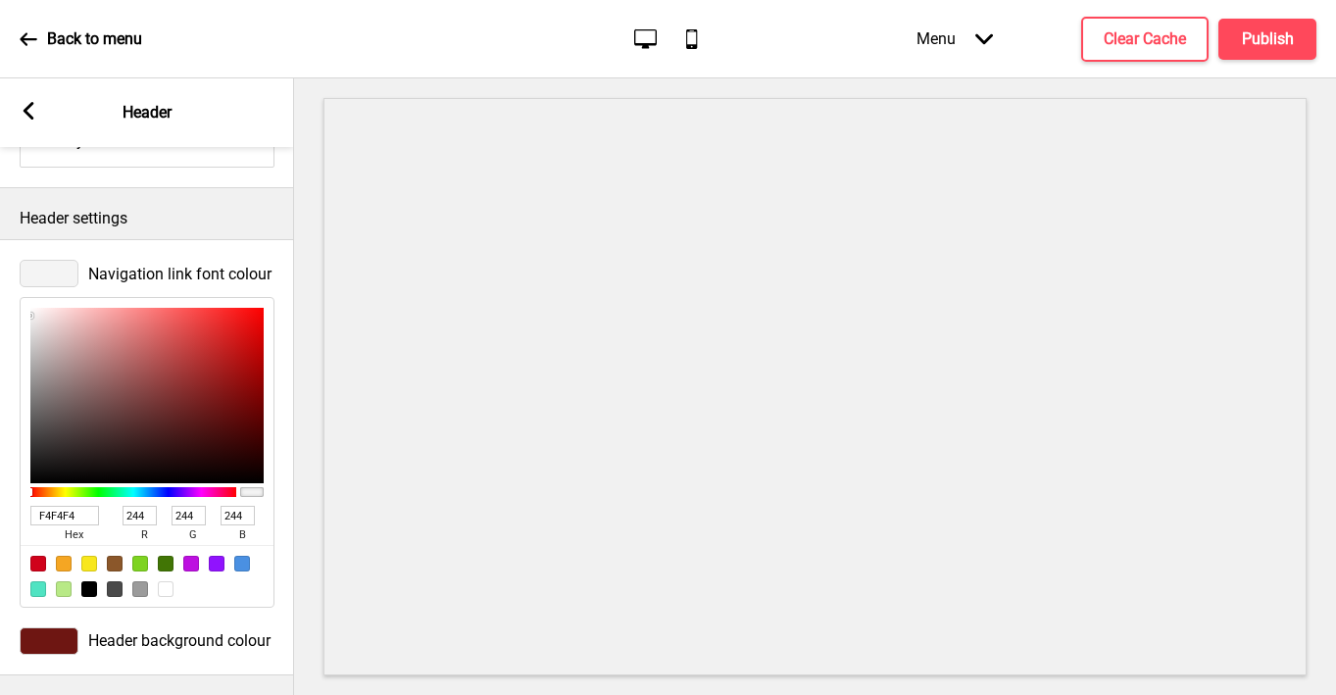
type input "238"
type input "157"
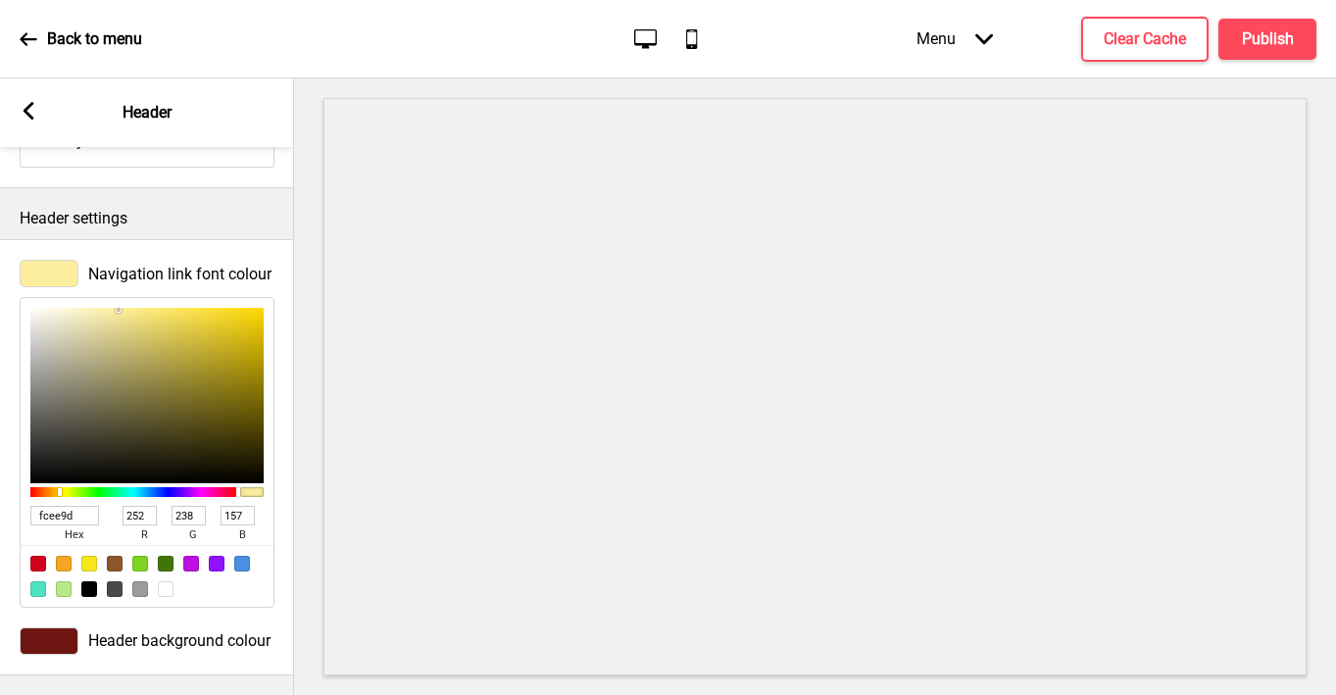
type input "FCEE9D"
click at [26, 104] on rect at bounding box center [29, 111] width 18 height 18
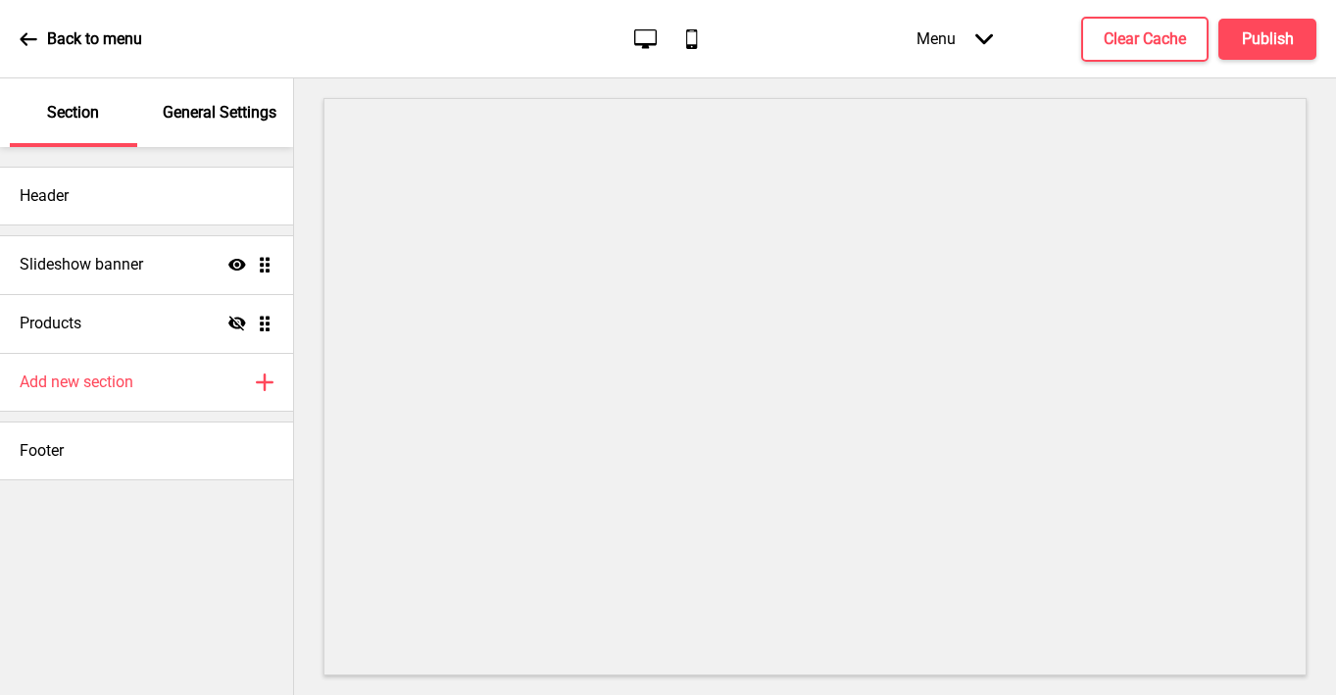
click at [119, 569] on div "Header Slideshow banner Show Drag Products Hide Drag Add new section Plus Footer" at bounding box center [146, 421] width 293 height 548
click at [24, 694] on button "X" at bounding box center [12, 705] width 24 height 21
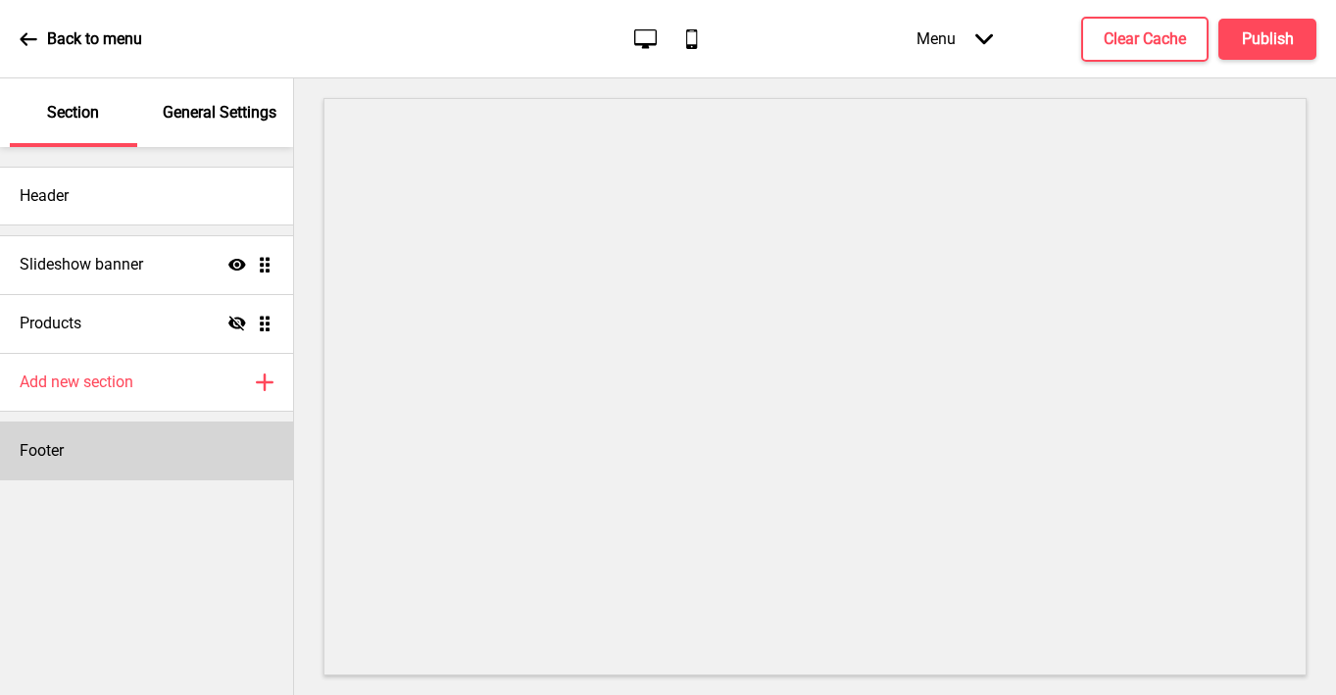
click at [95, 443] on div "Footer" at bounding box center [146, 451] width 293 height 59
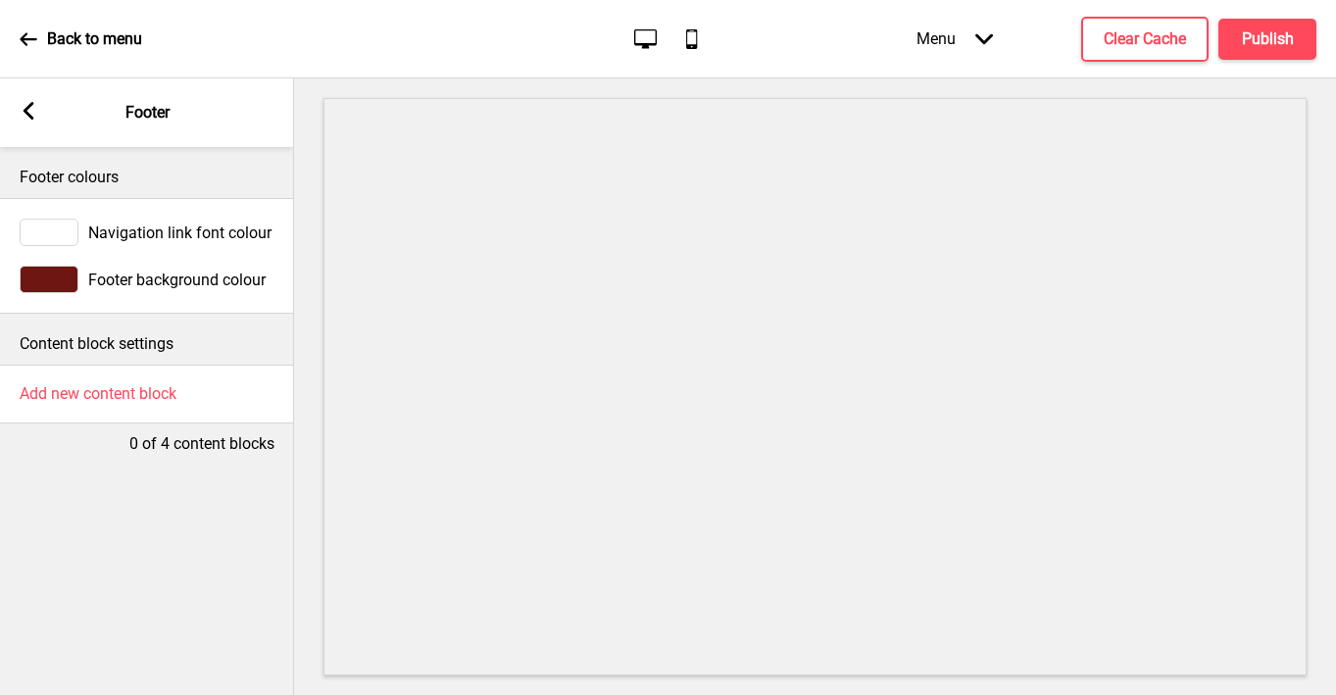
click at [34, 224] on div at bounding box center [49, 232] width 59 height 27
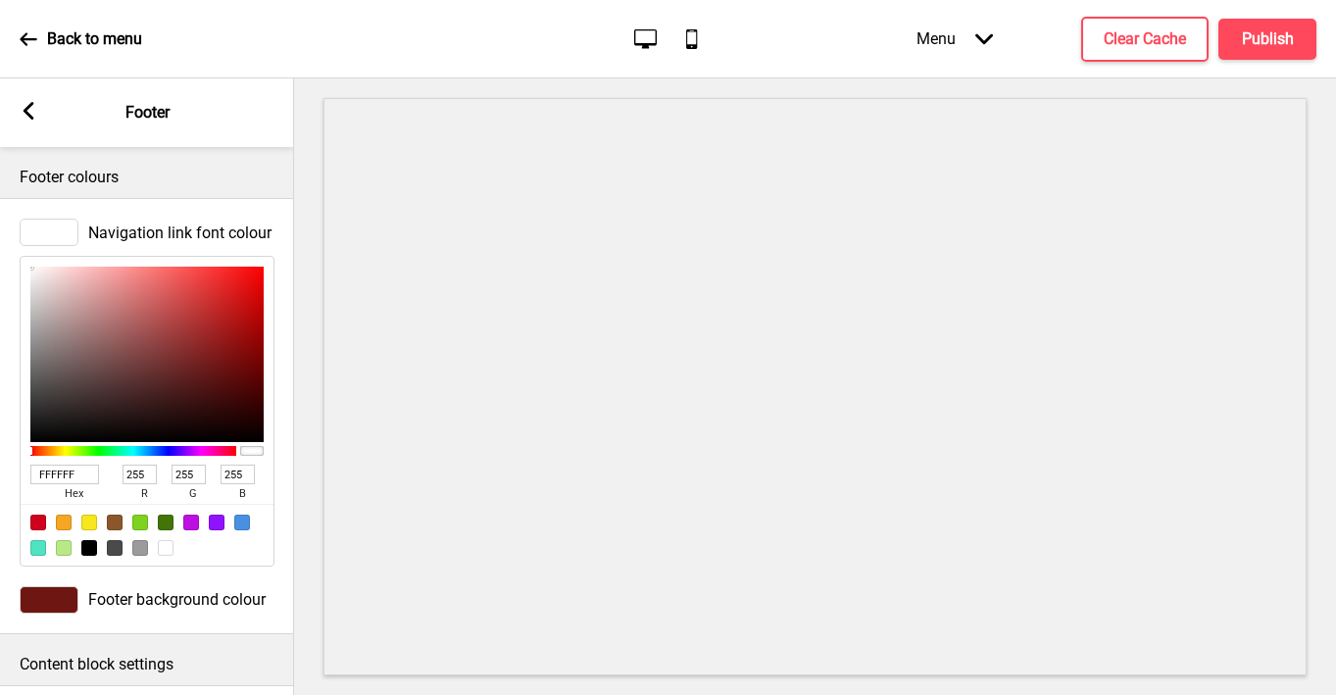
click at [75, 473] on input "FFFFFF" at bounding box center [64, 475] width 69 height 20
paste input "fcee9d"
type input "fcee9d"
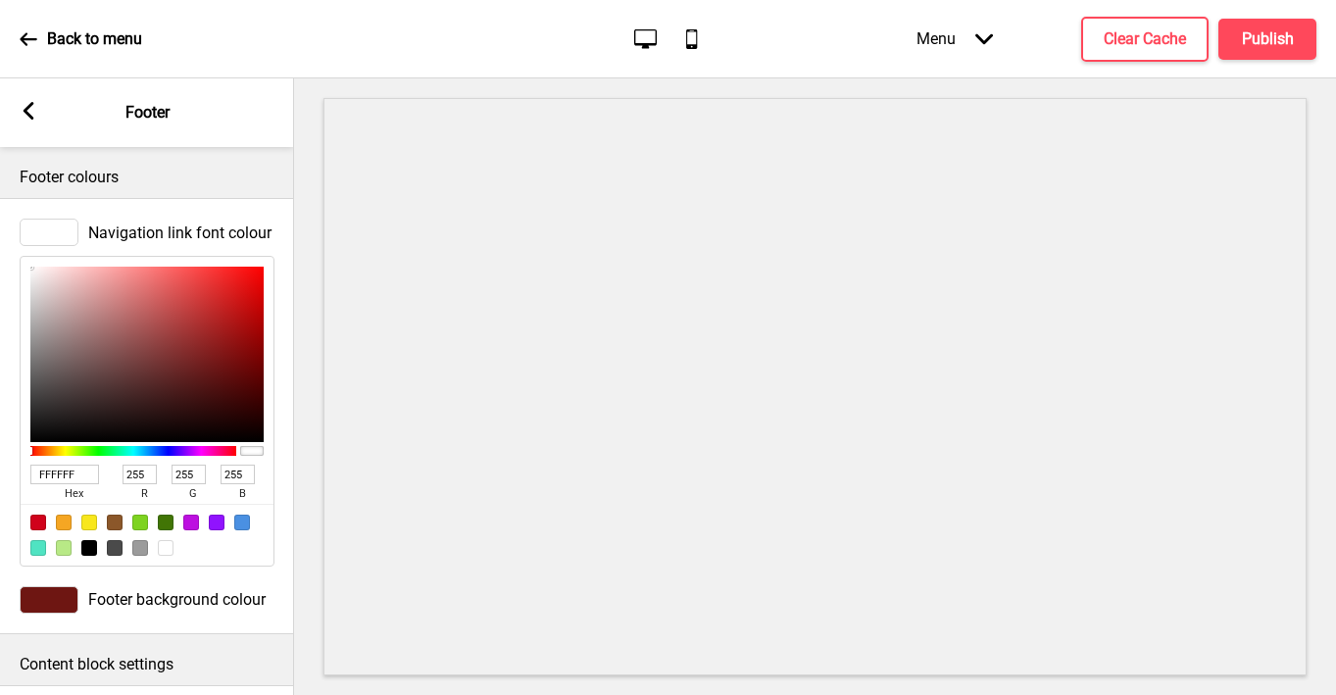
type input "252"
type input "238"
type input "157"
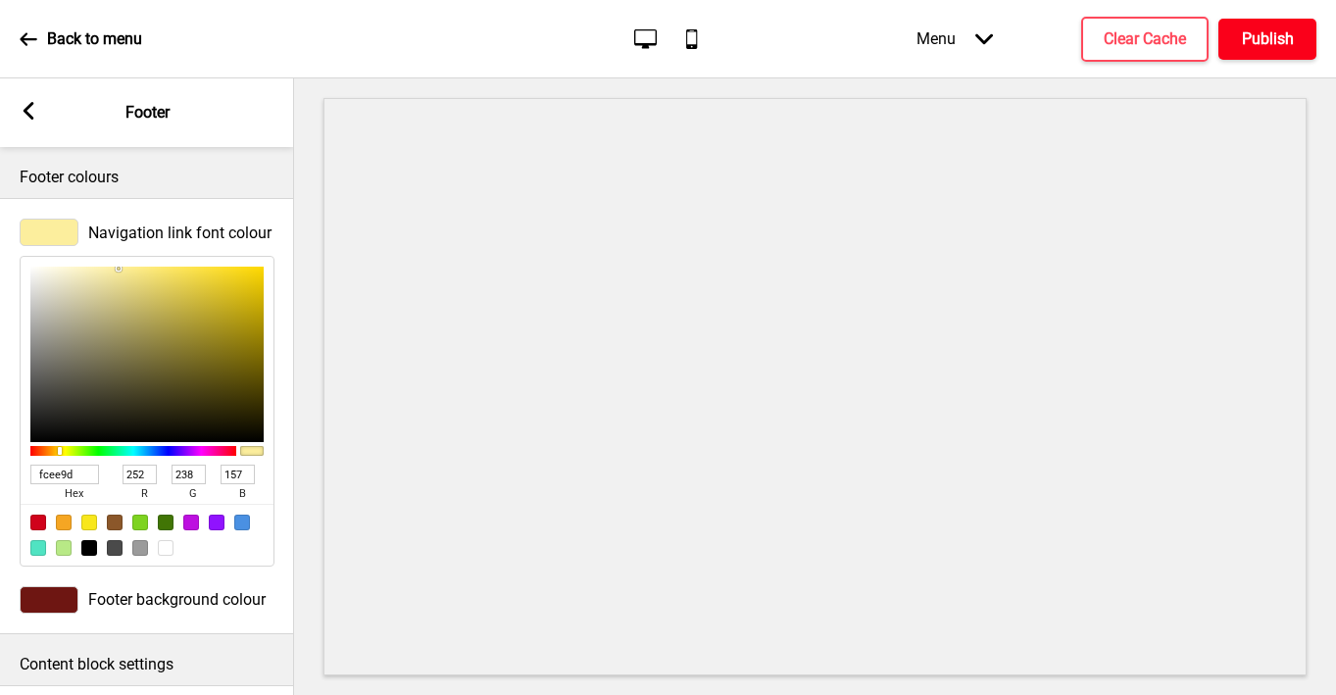
type input "FCEE9D"
click at [1183, 46] on h4 "Publish" at bounding box center [1268, 39] width 52 height 22
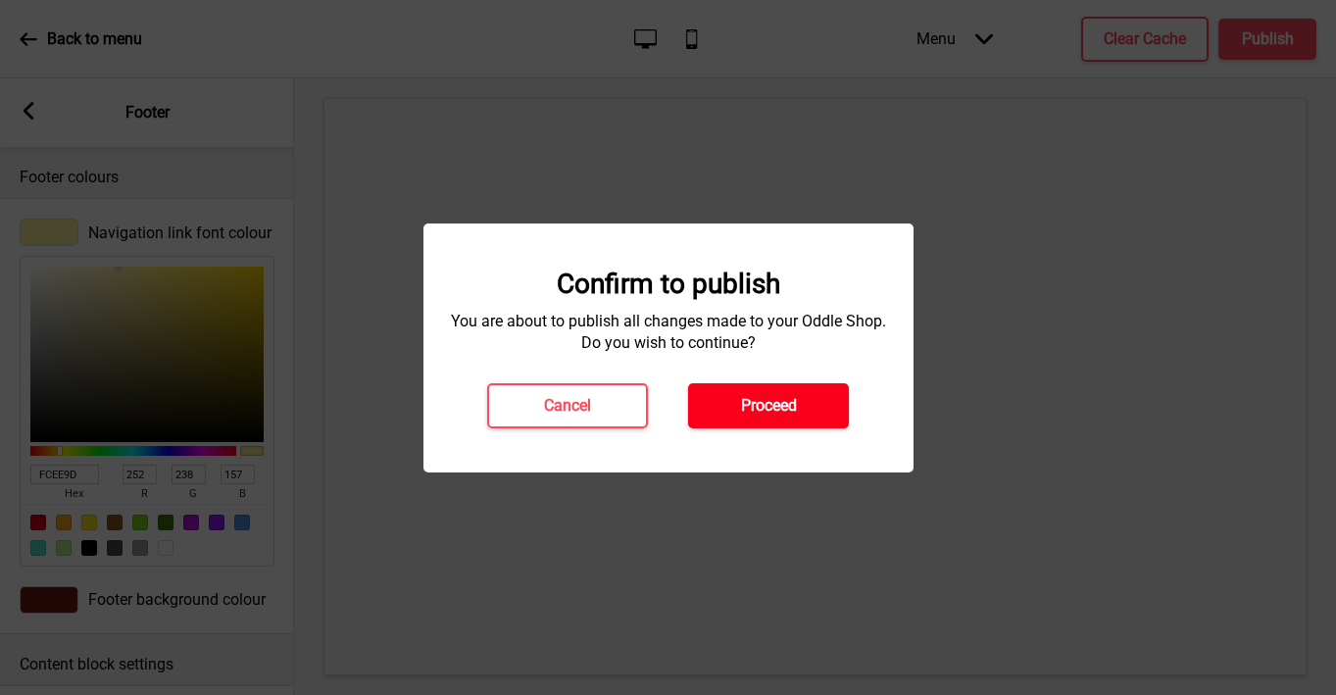
click at [810, 413] on button "Proceed" at bounding box center [768, 405] width 161 height 45
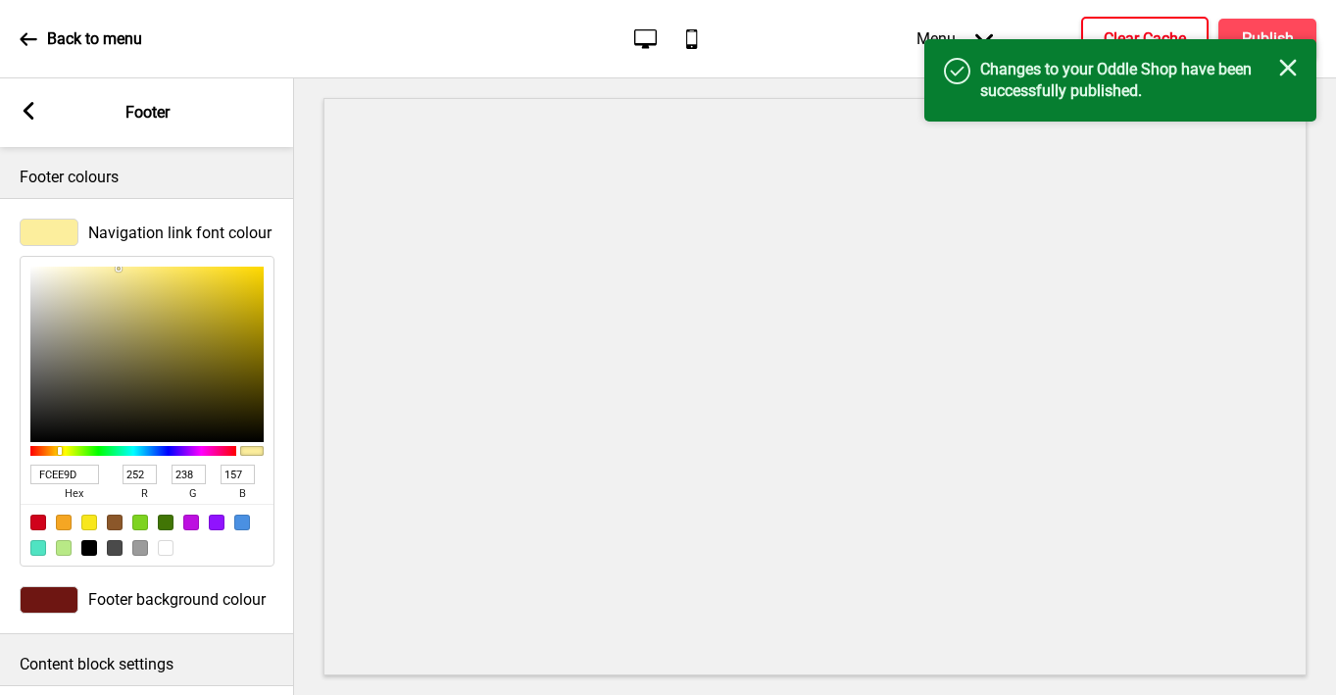
click at [1133, 28] on h4 "Clear Cache" at bounding box center [1145, 39] width 82 height 22
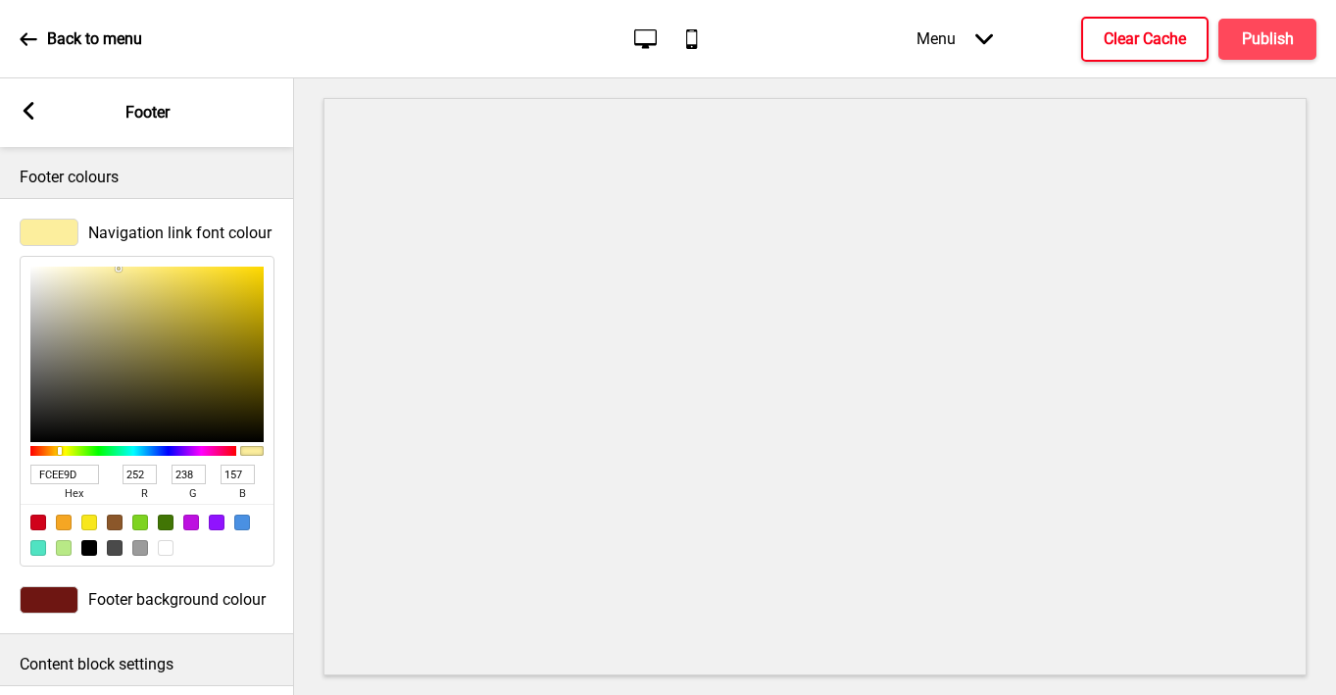
click at [28, 107] on icon at bounding box center [29, 111] width 11 height 18
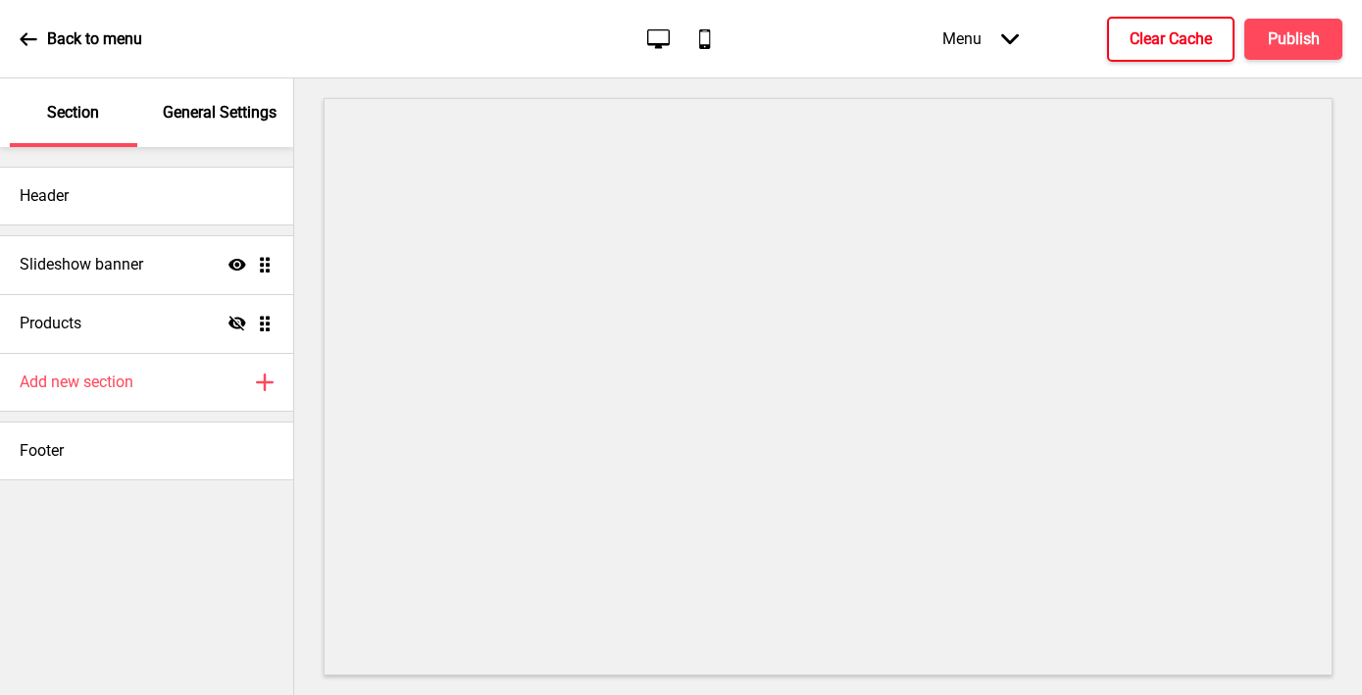
click at [215, 116] on p "General Settings" at bounding box center [220, 113] width 114 height 22
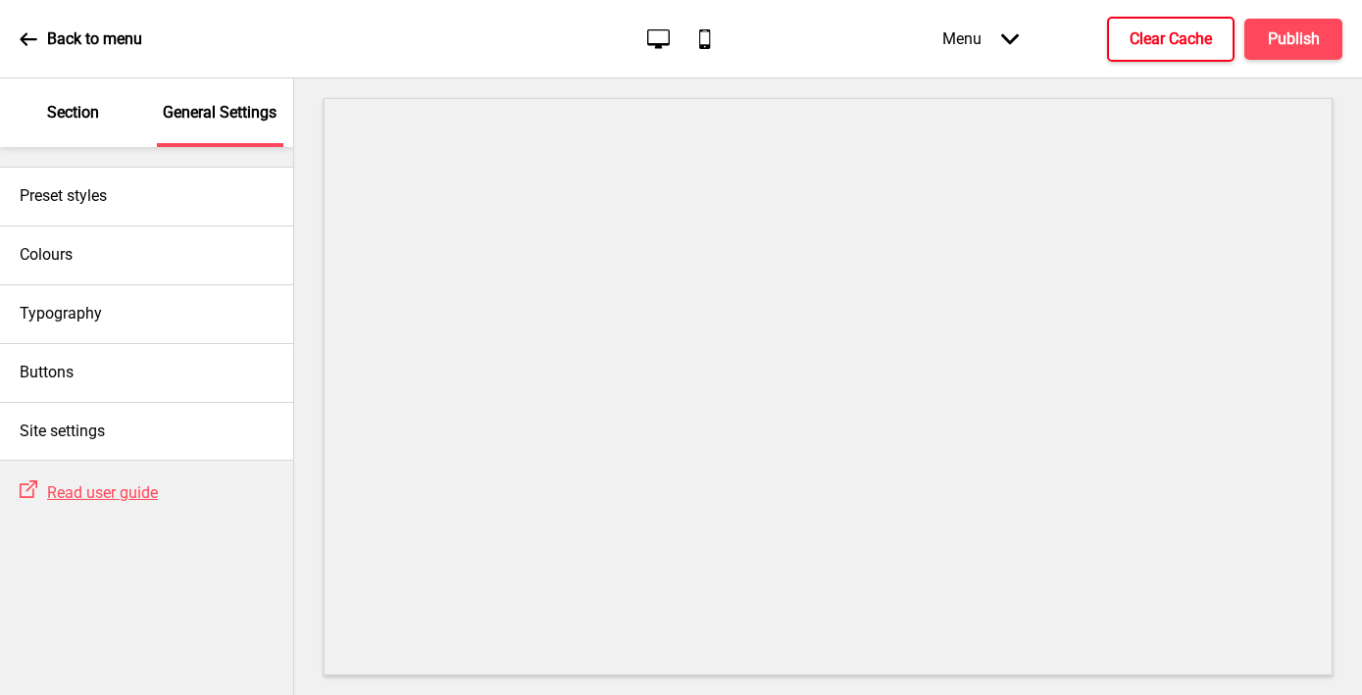
click at [71, 108] on p "Section" at bounding box center [73, 113] width 52 height 22
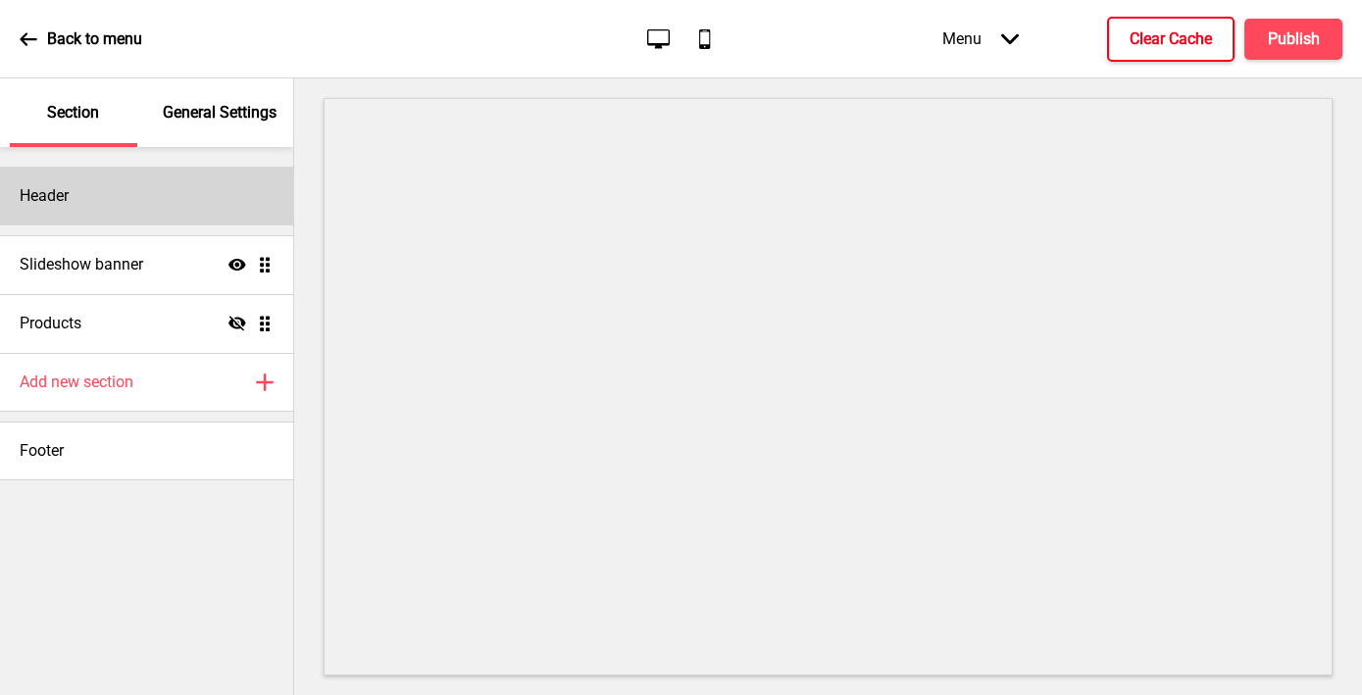
click at [76, 197] on div "Header" at bounding box center [146, 196] width 293 height 59
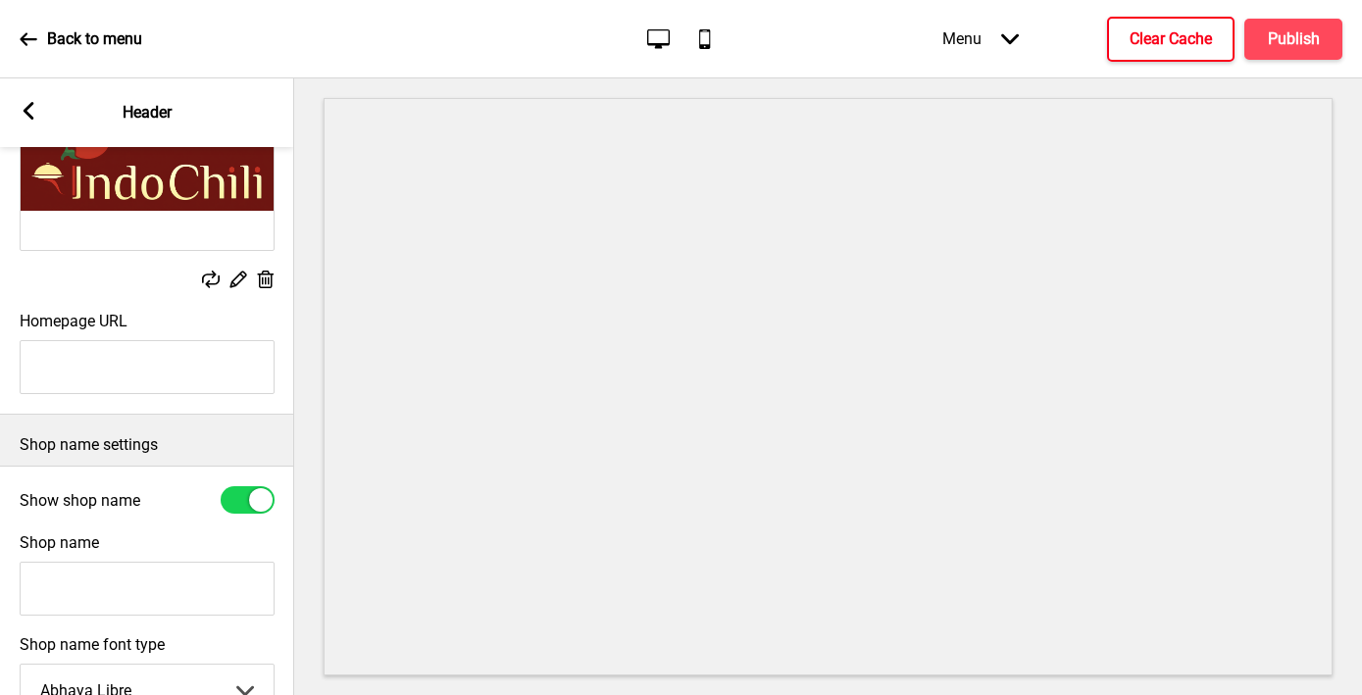
scroll to position [200, 0]
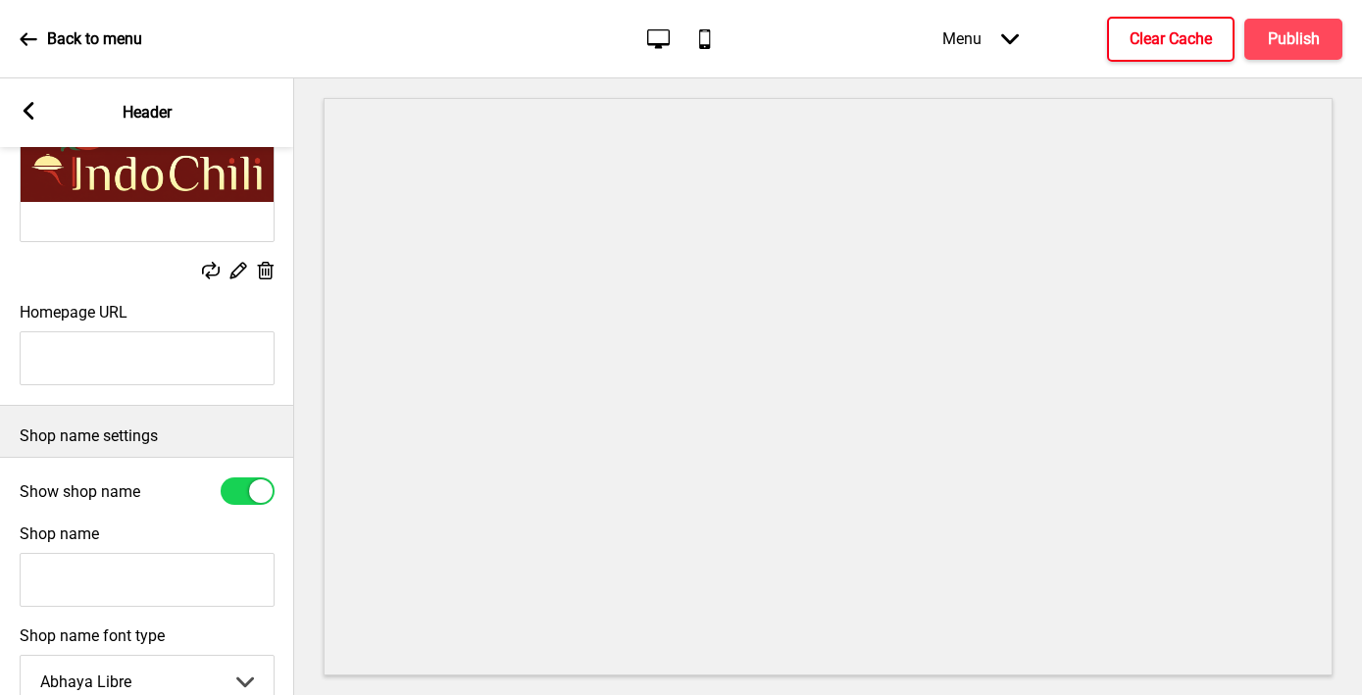
click at [86, 597] on input "Shop name" at bounding box center [147, 580] width 255 height 54
click at [108, 568] on input "IndoChili" at bounding box center [147, 580] width 255 height 54
type input "IndoChili"
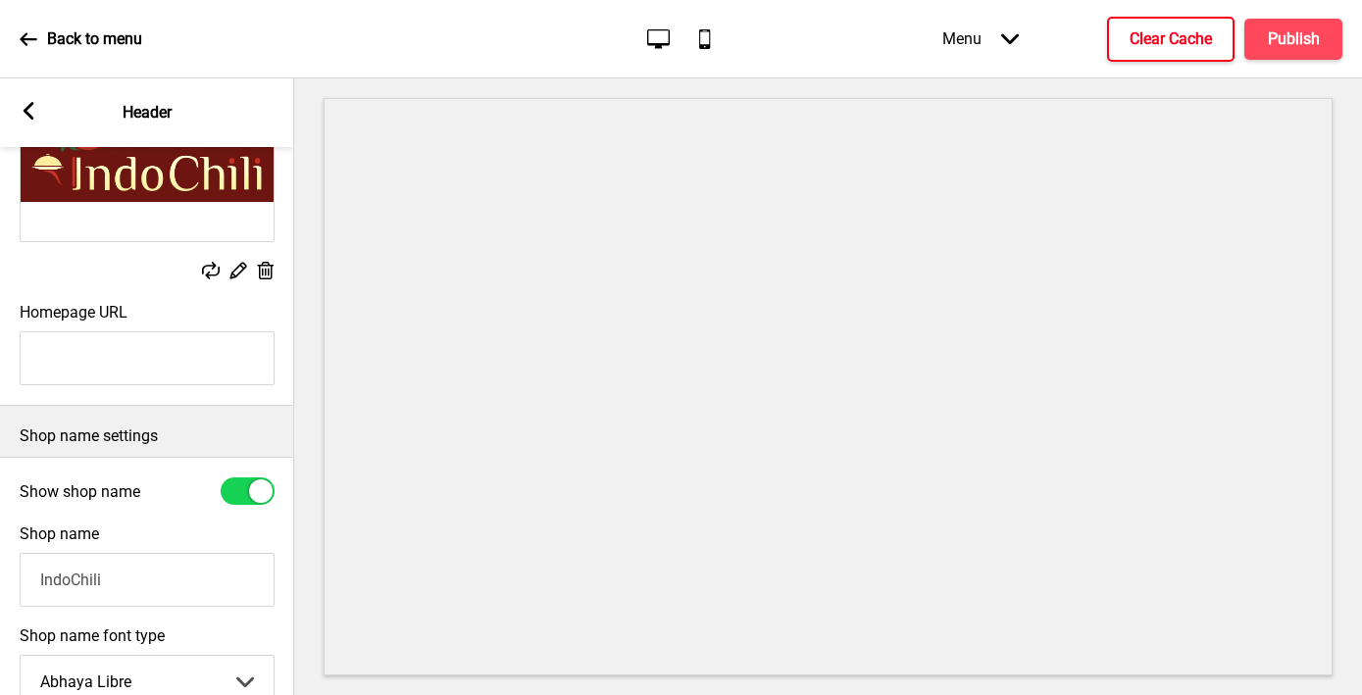
click at [249, 491] on div at bounding box center [261, 491] width 24 height 24
checkbox input "false"
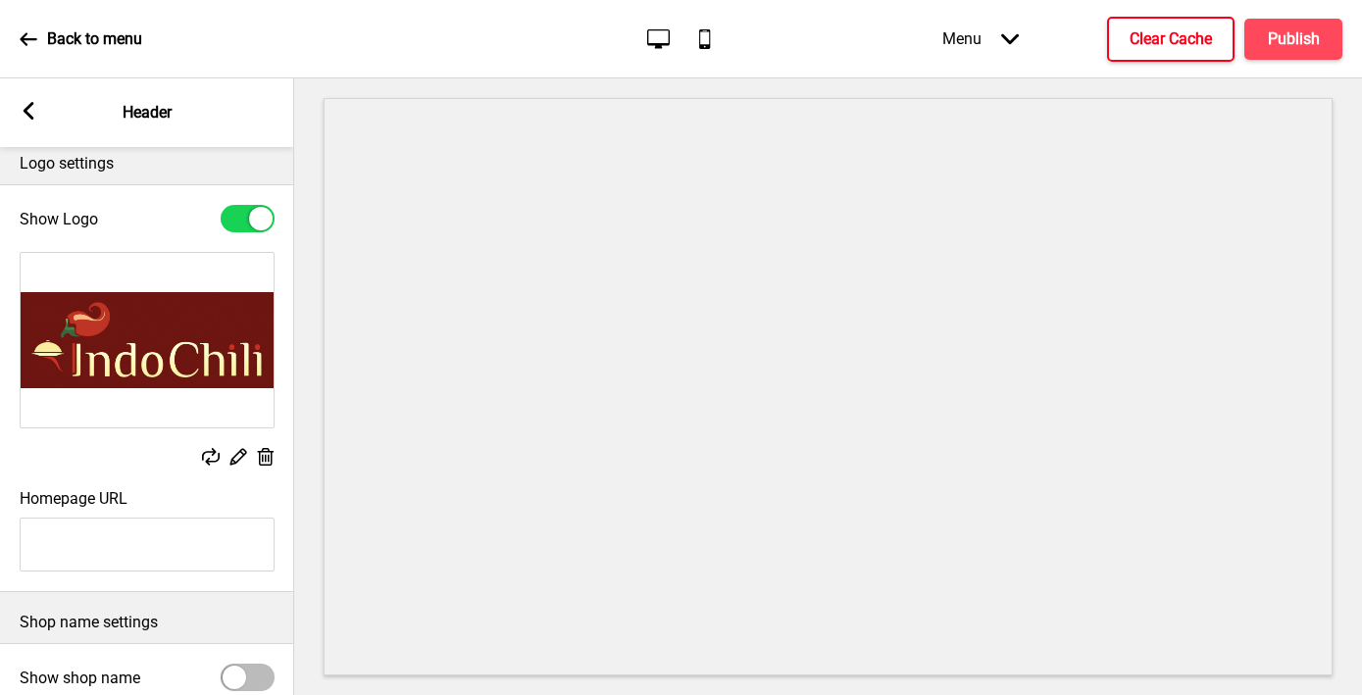
scroll to position [0, 0]
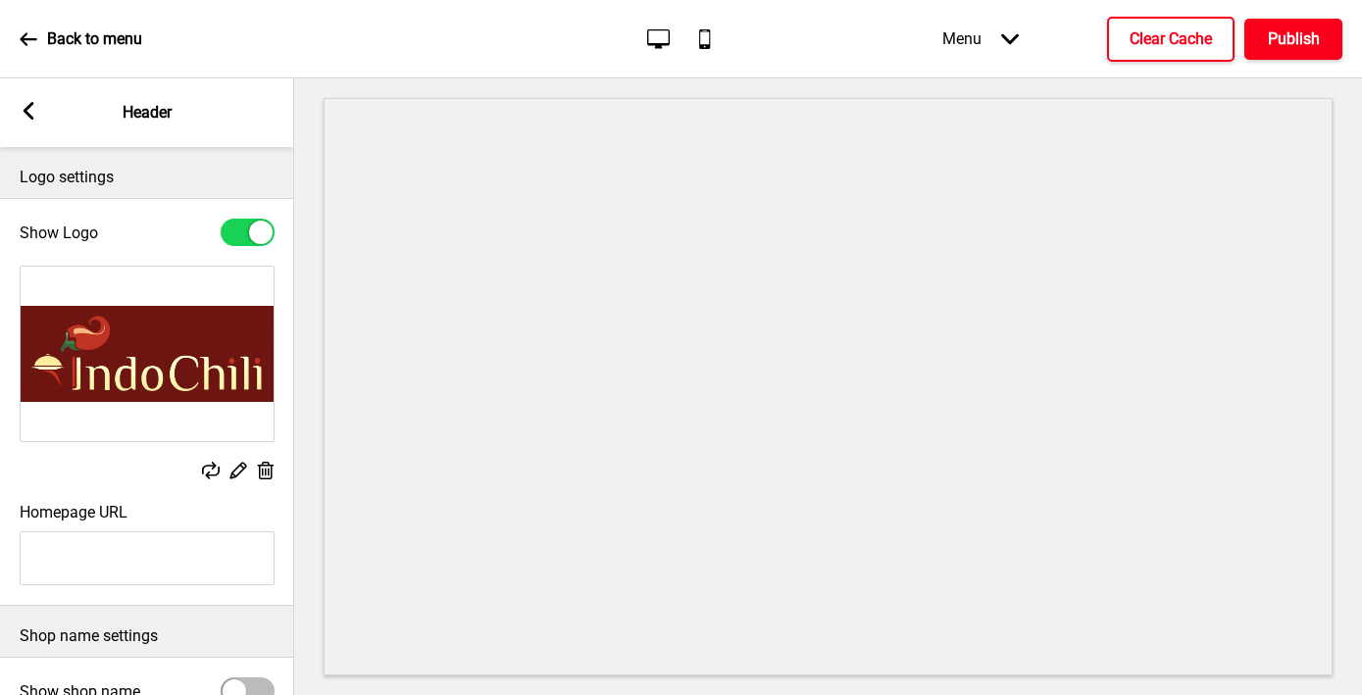
click at [1183, 41] on h4 "Publish" at bounding box center [1294, 39] width 52 height 22
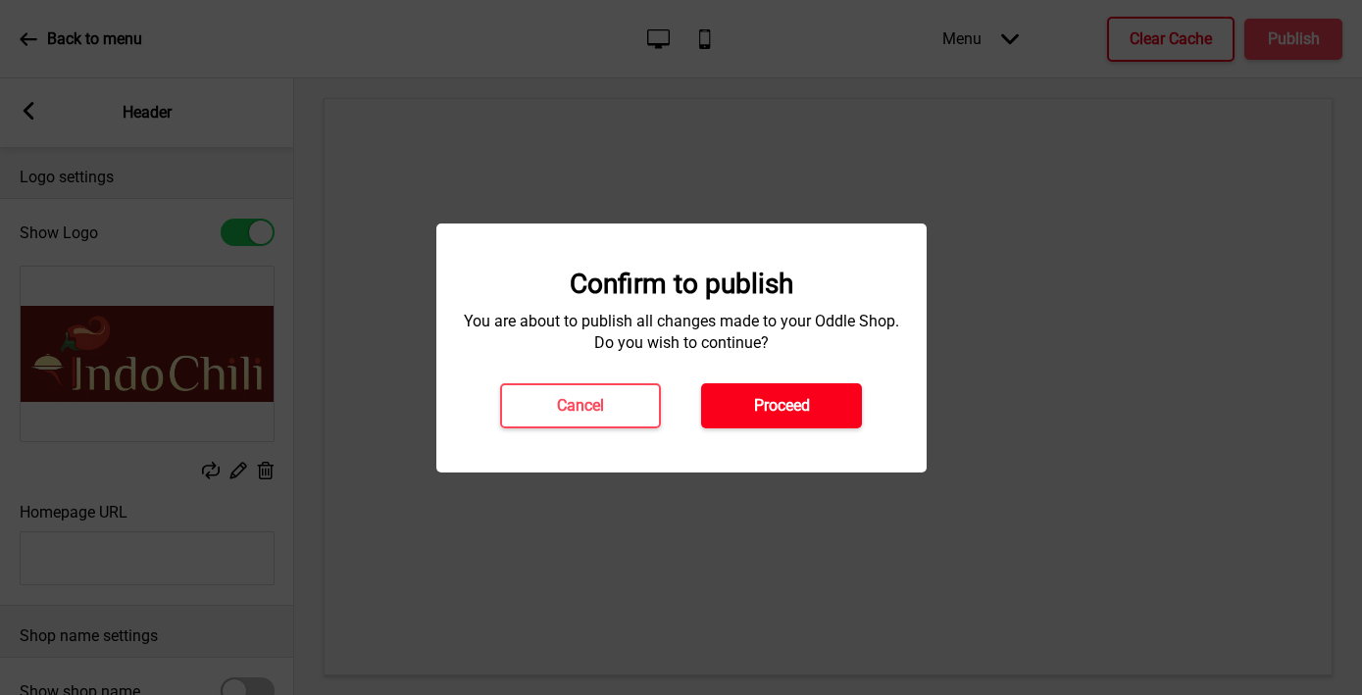
click at [822, 402] on button "Proceed" at bounding box center [781, 405] width 161 height 45
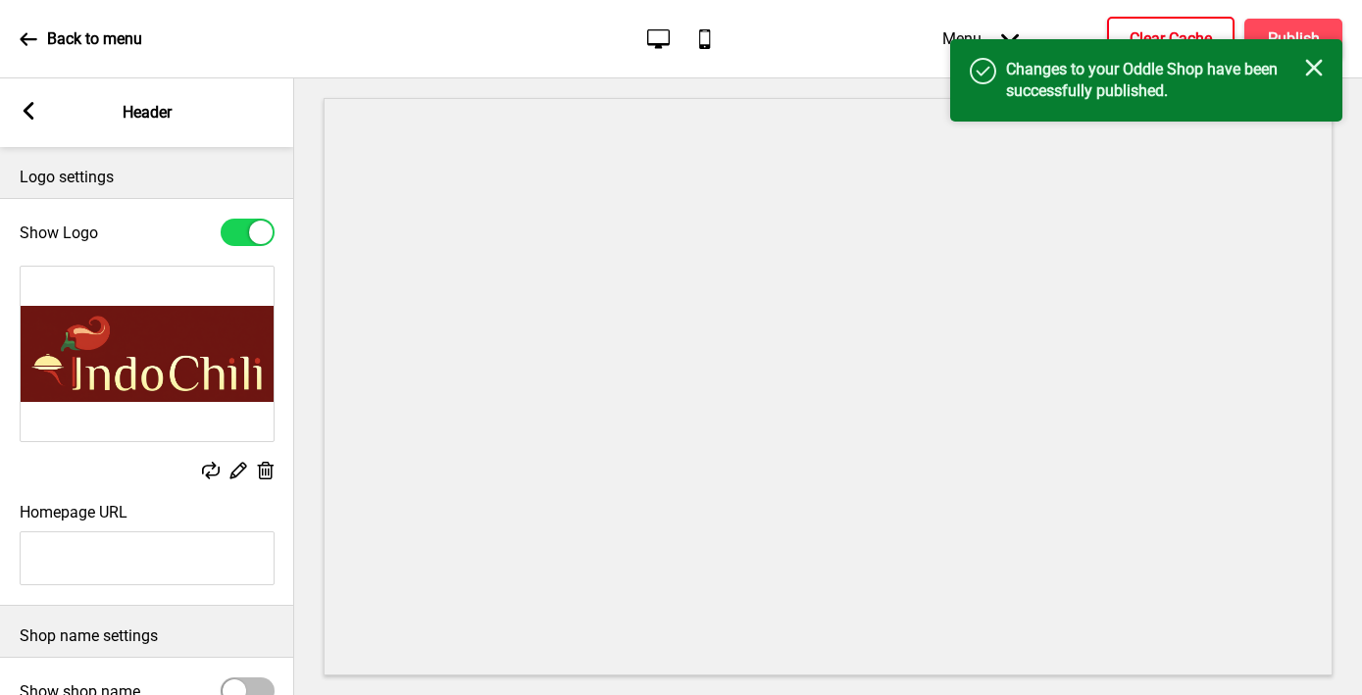
click at [1140, 31] on h4 "Clear Cache" at bounding box center [1171, 39] width 82 height 22
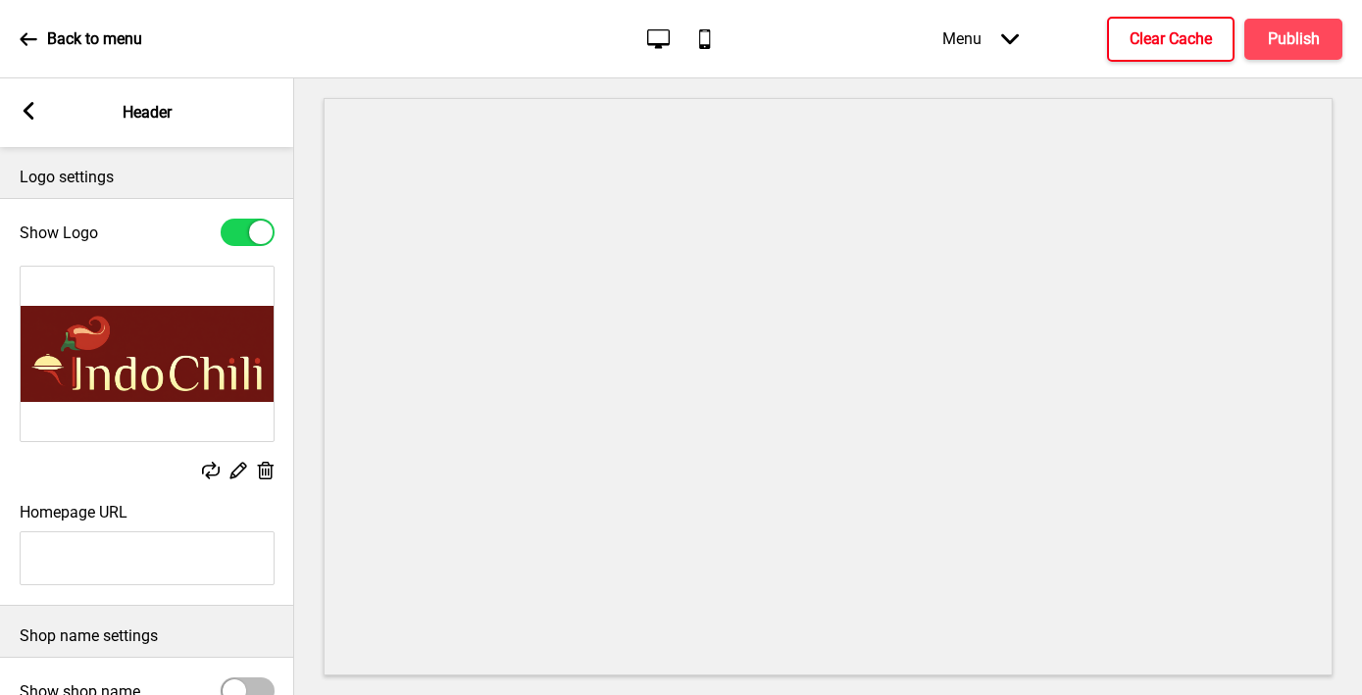
click at [147, 570] on input "Homepage URL" at bounding box center [147, 558] width 255 height 54
paste input "https://www.indochili.com/"
type input "https://www.indochili.com/"
click at [1183, 41] on button "Publish" at bounding box center [1293, 39] width 98 height 41
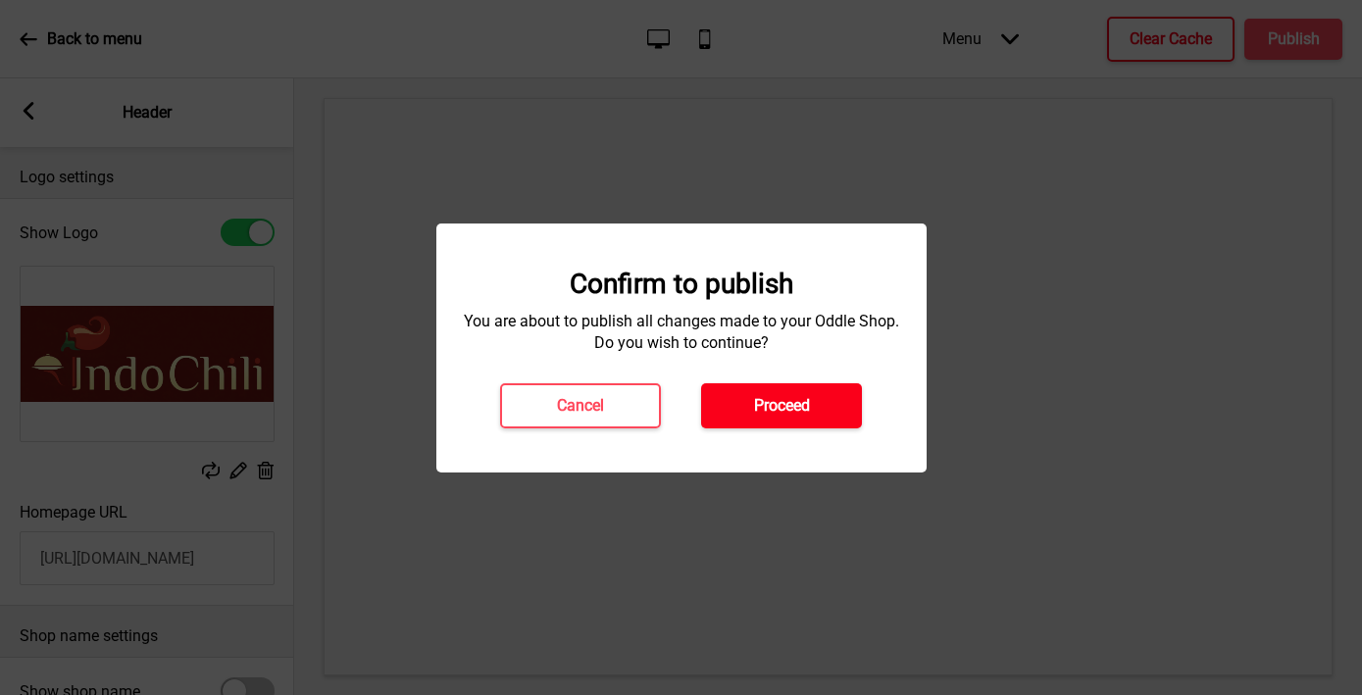
click at [809, 402] on h4 "Proceed" at bounding box center [782, 406] width 56 height 22
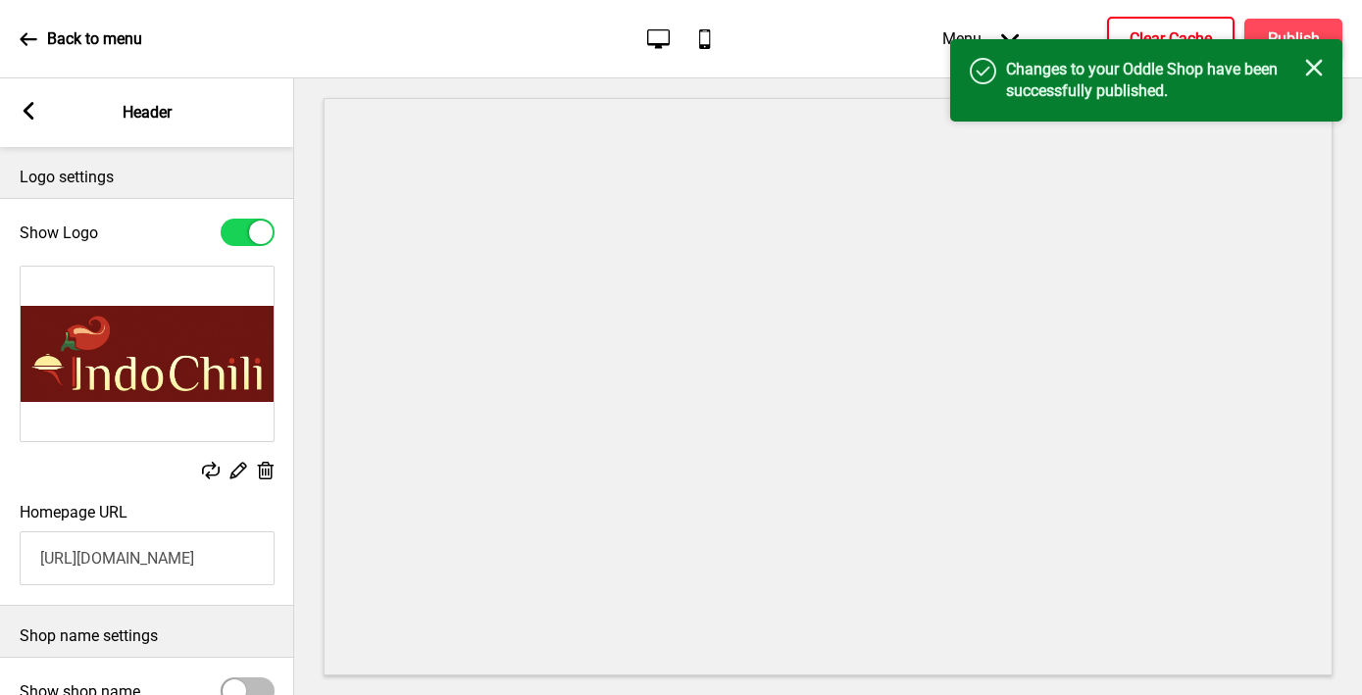
click at [30, 113] on rect at bounding box center [29, 111] width 18 height 18
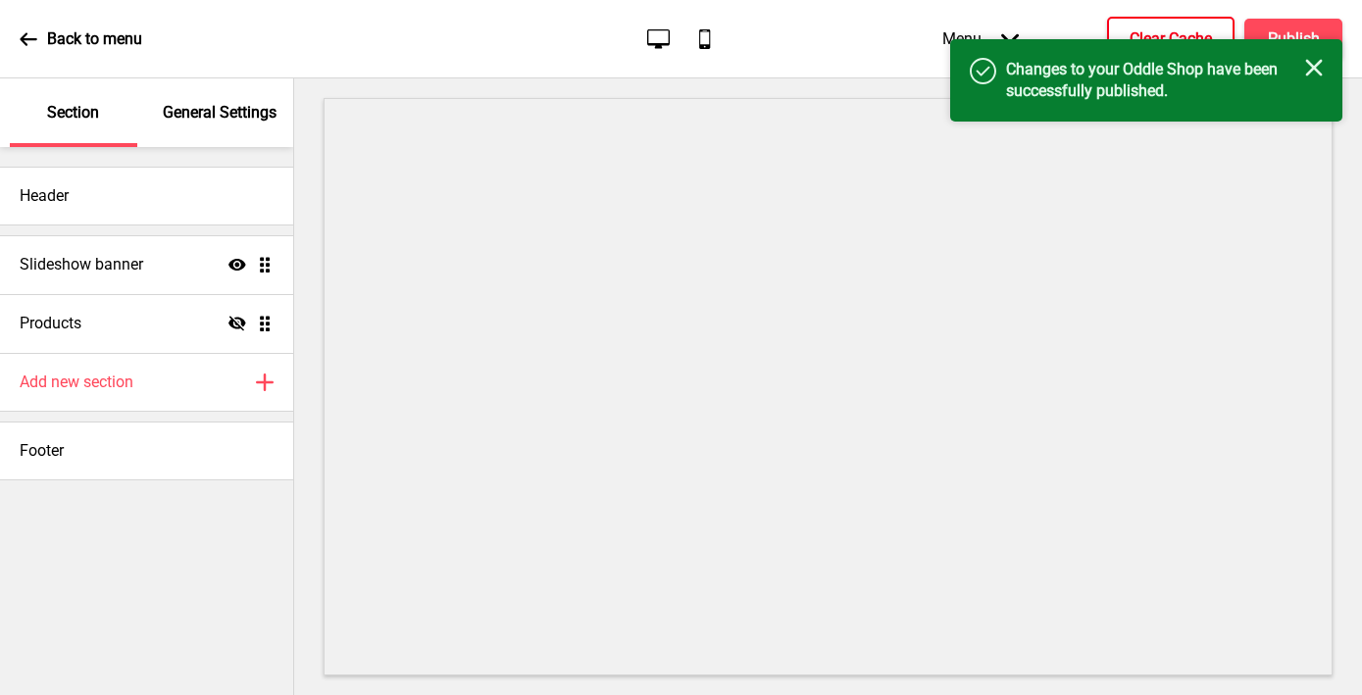
click at [215, 109] on p "General Settings" at bounding box center [220, 113] width 114 height 22
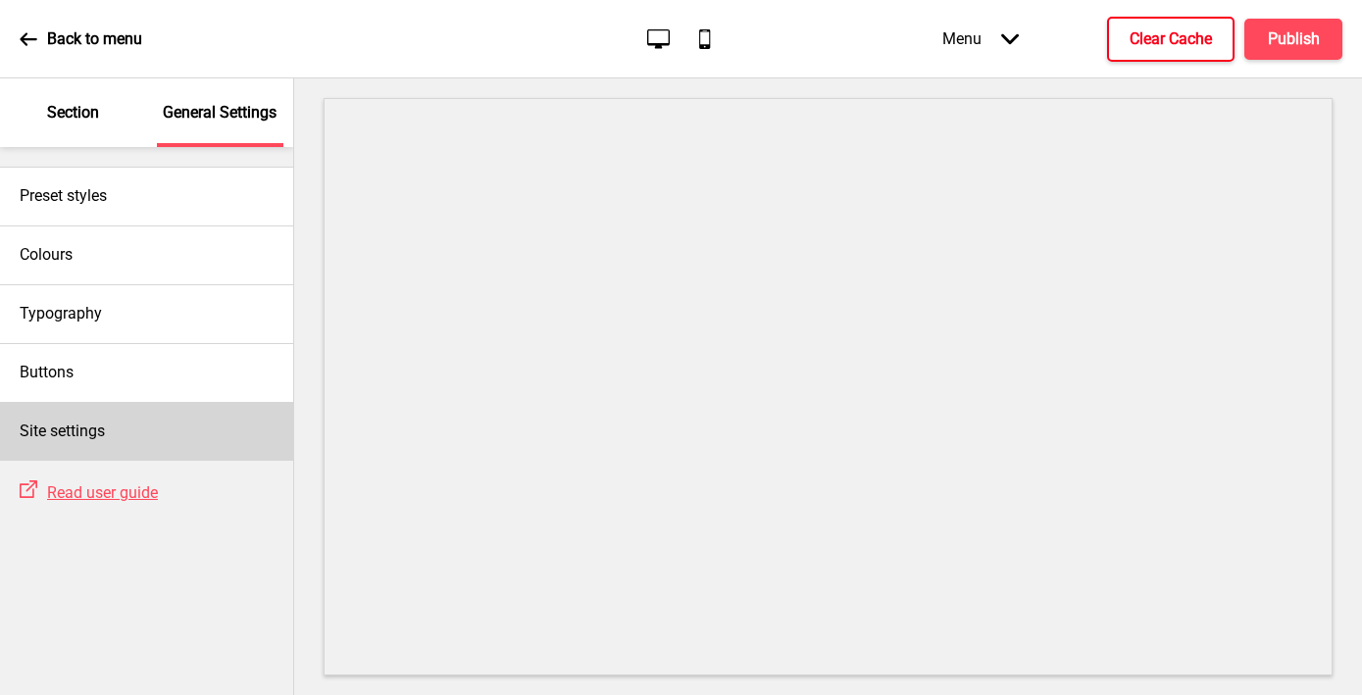
click at [171, 434] on div "Site settings" at bounding box center [146, 431] width 293 height 59
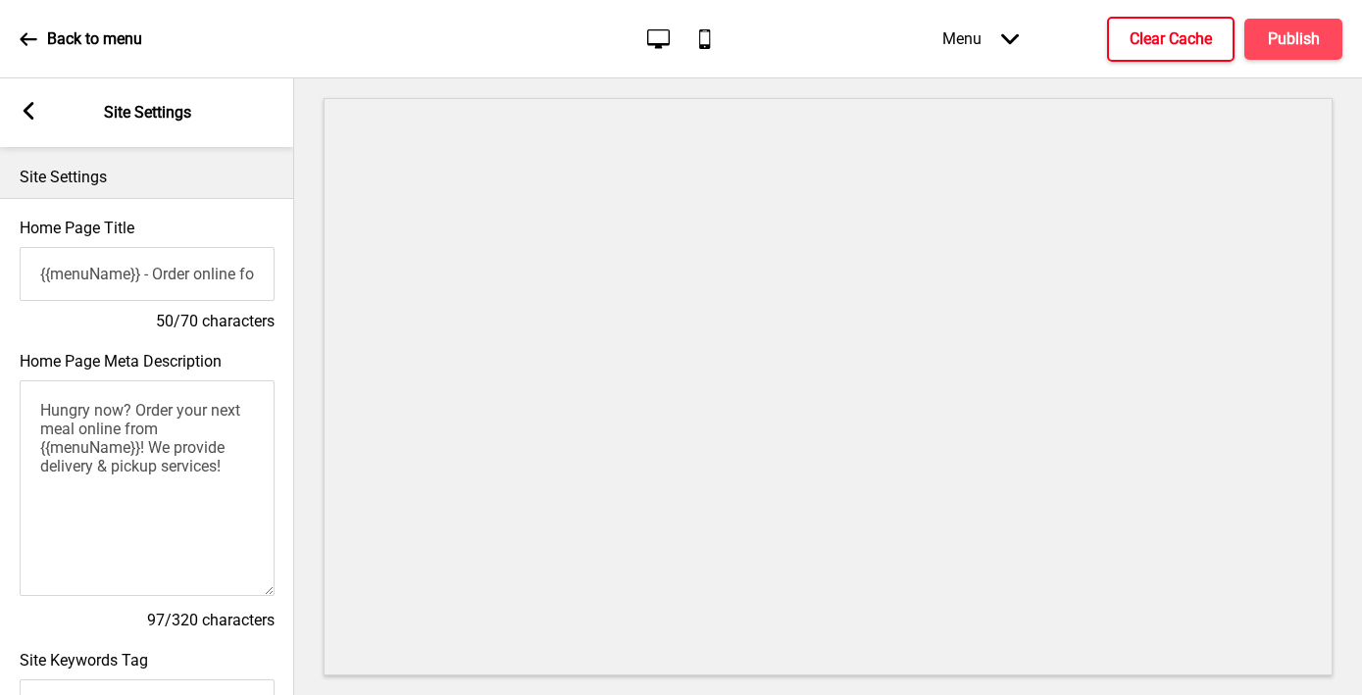
click at [22, 111] on rect at bounding box center [29, 111] width 18 height 18
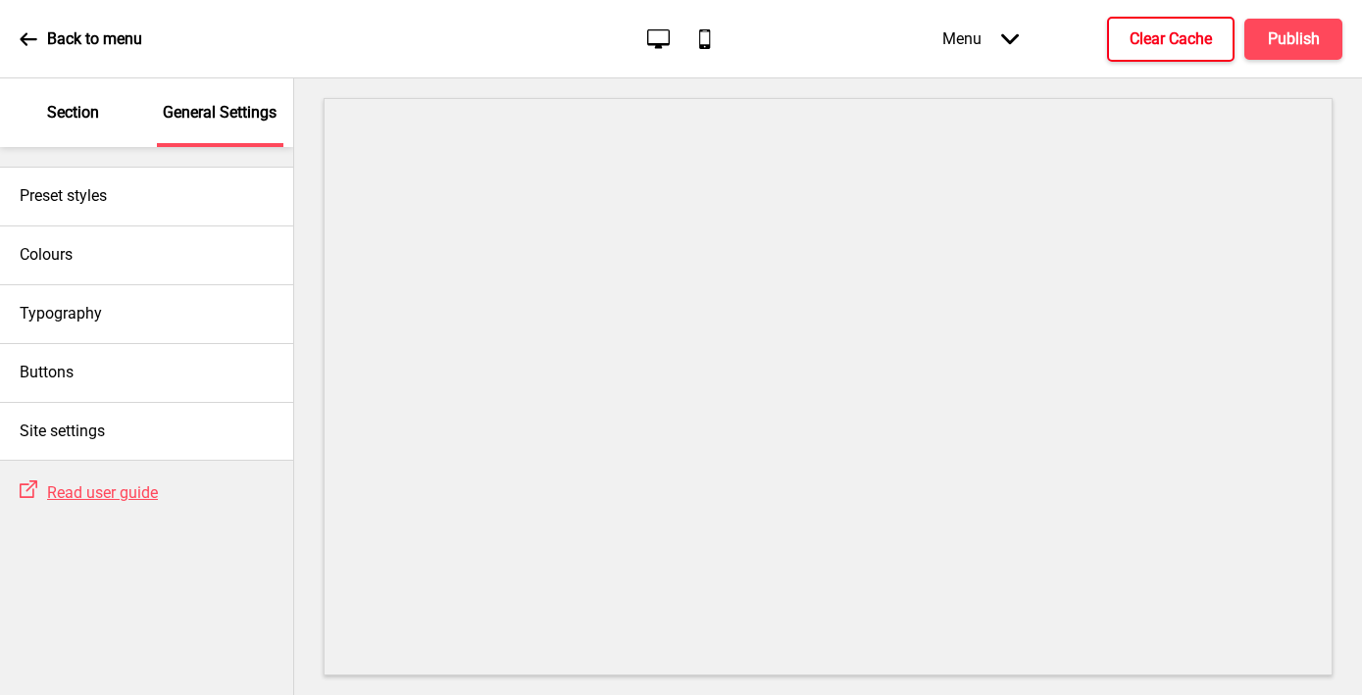
click at [85, 120] on p "Section" at bounding box center [73, 113] width 52 height 22
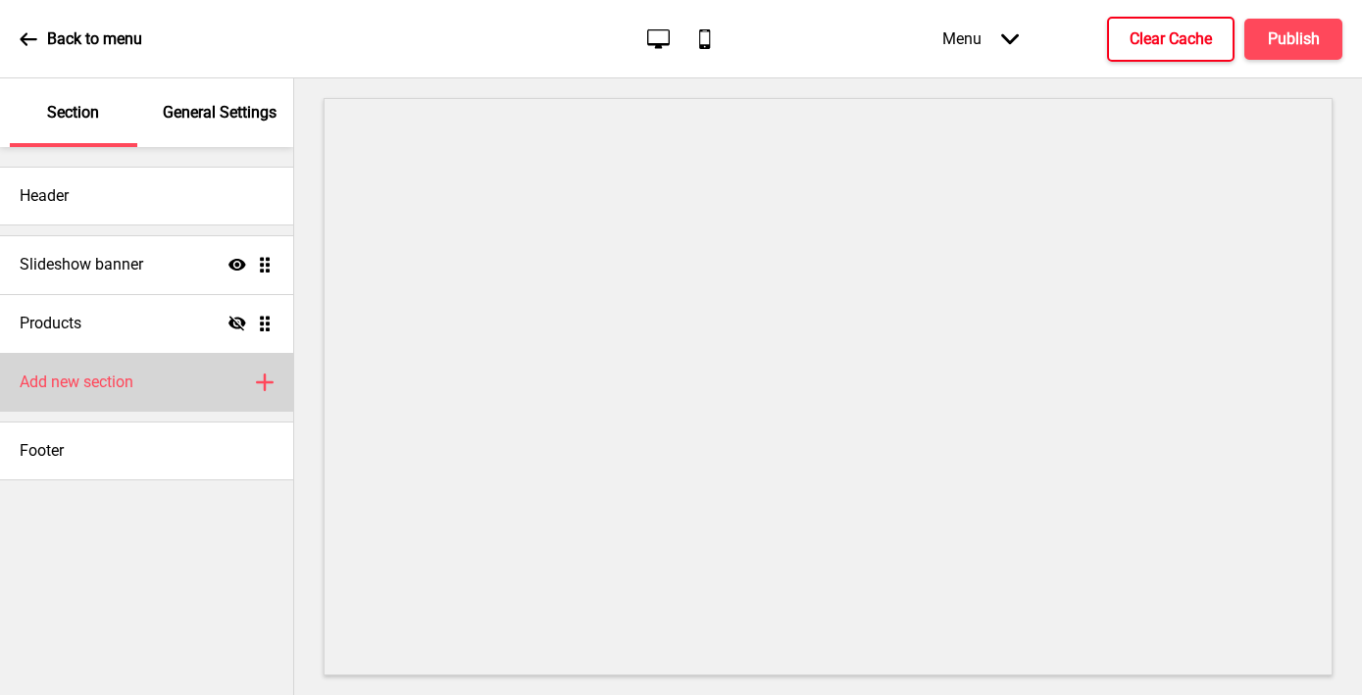
click at [120, 376] on h4 "Add new section" at bounding box center [77, 383] width 114 height 22
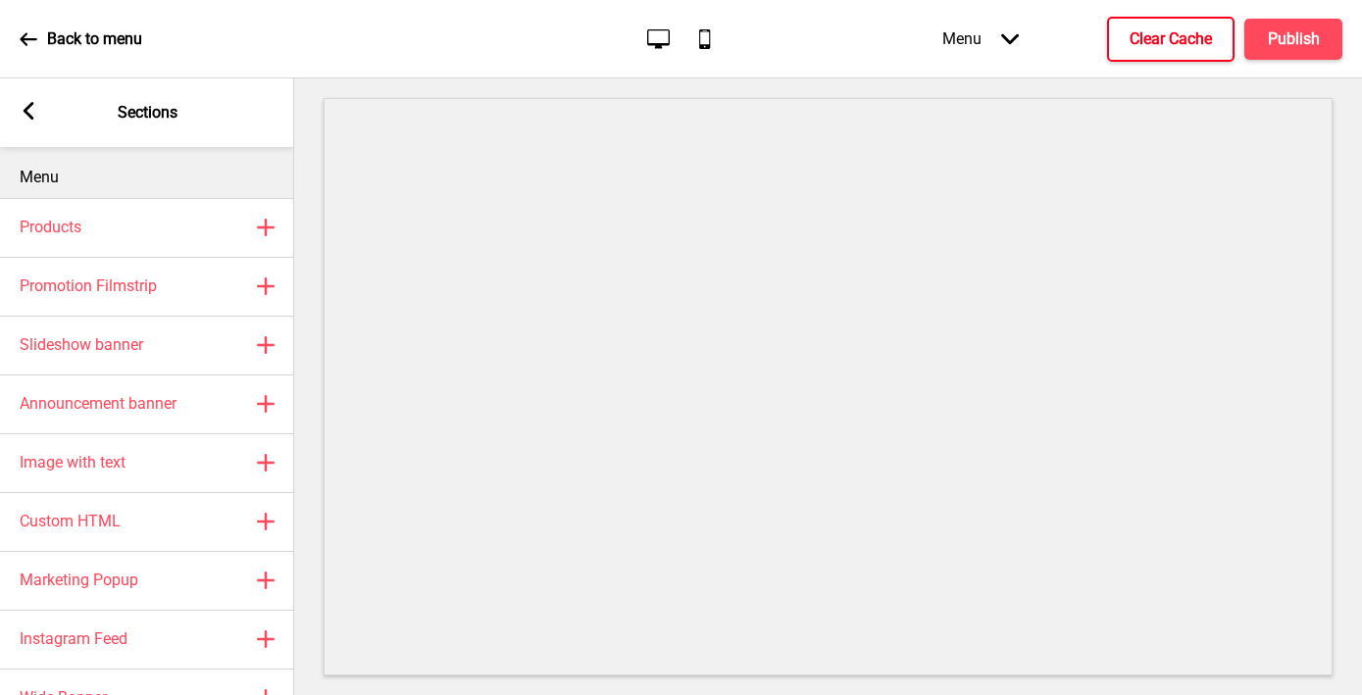
click at [32, 103] on icon at bounding box center [29, 111] width 11 height 18
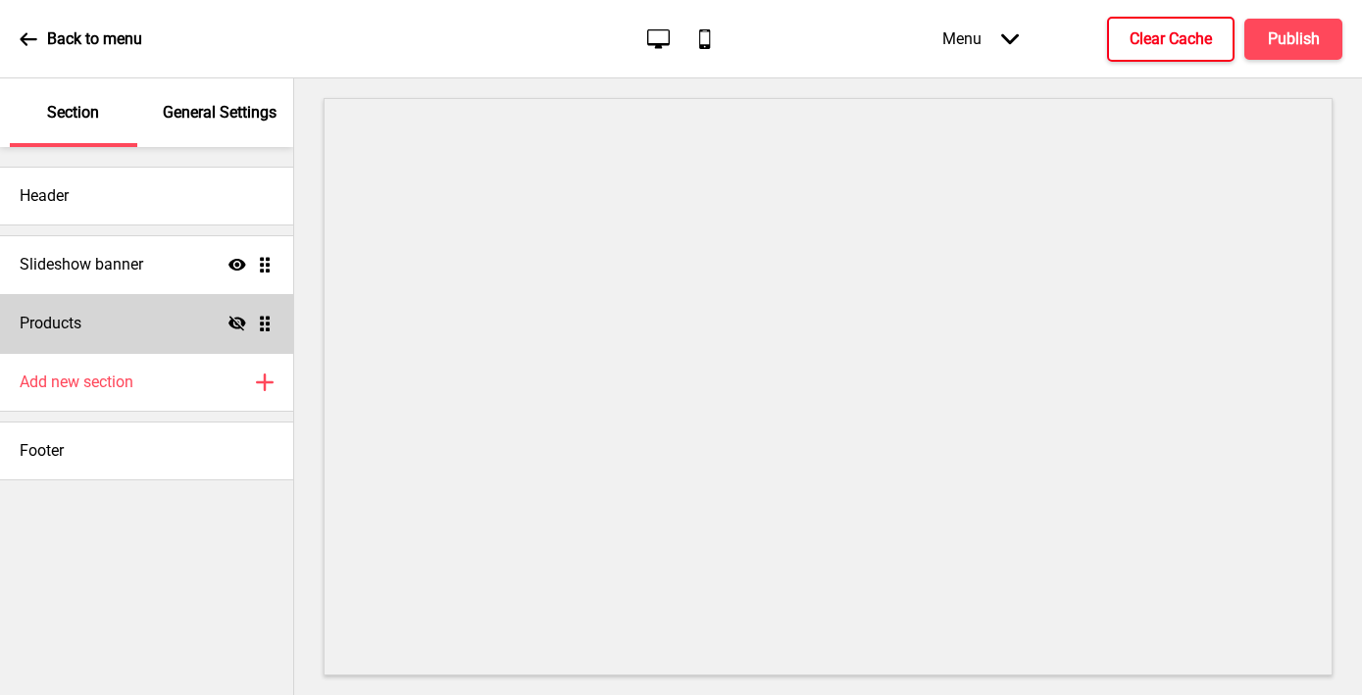
click at [104, 313] on div "Products Hide Drag" at bounding box center [146, 323] width 293 height 59
select select "list"
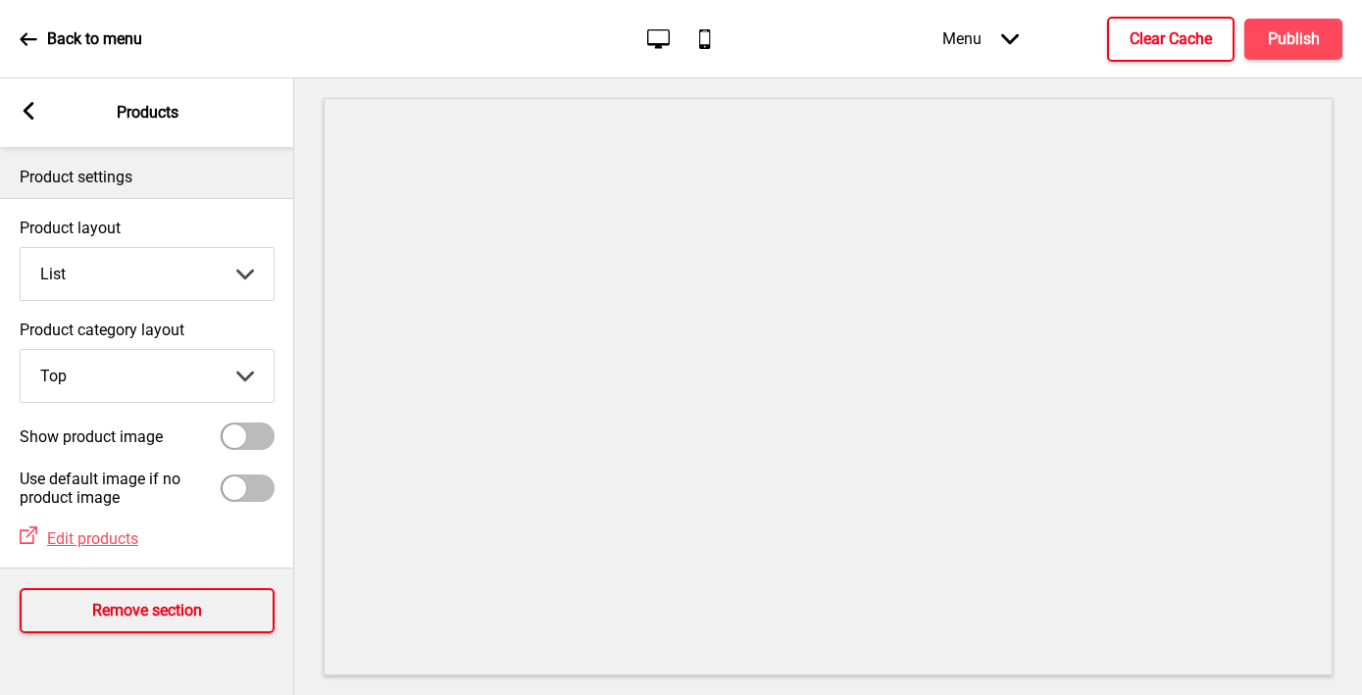
click at [78, 616] on button "Remove section" at bounding box center [147, 610] width 255 height 45
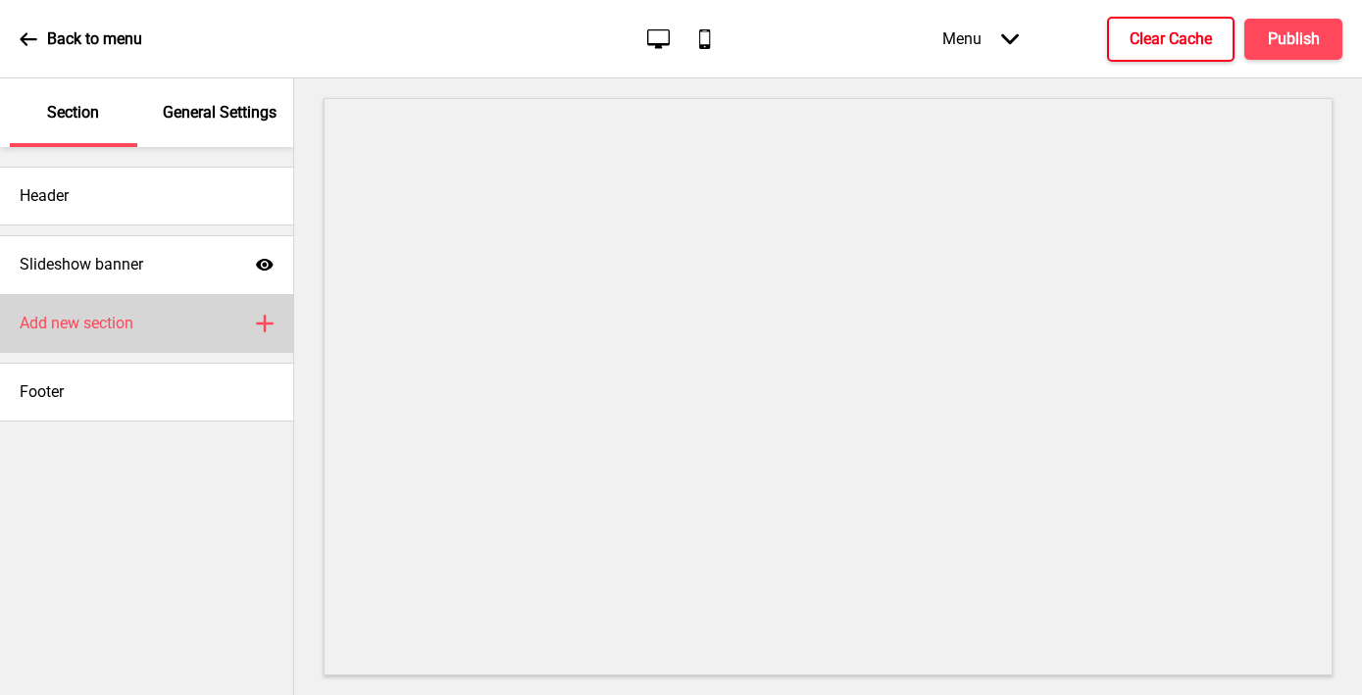
click at [76, 307] on div "Add new section Plus" at bounding box center [146, 323] width 293 height 59
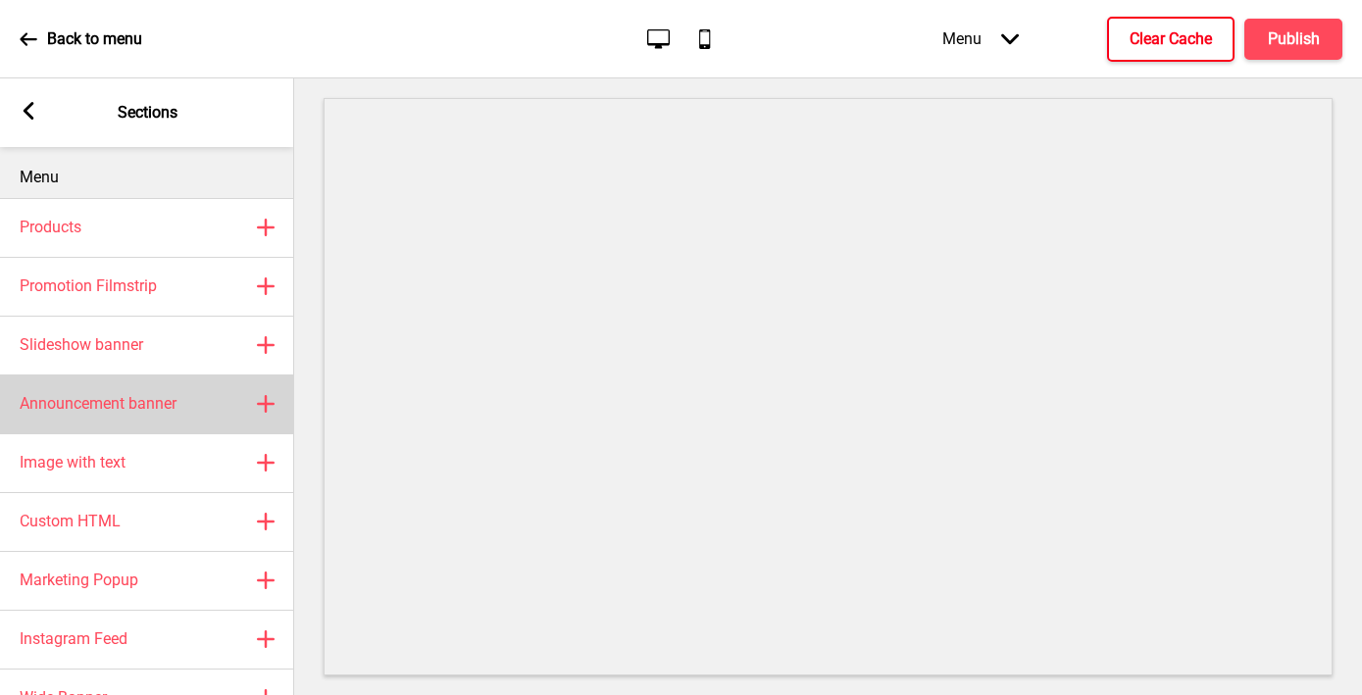
click at [103, 412] on h4 "Announcement banner" at bounding box center [98, 404] width 157 height 22
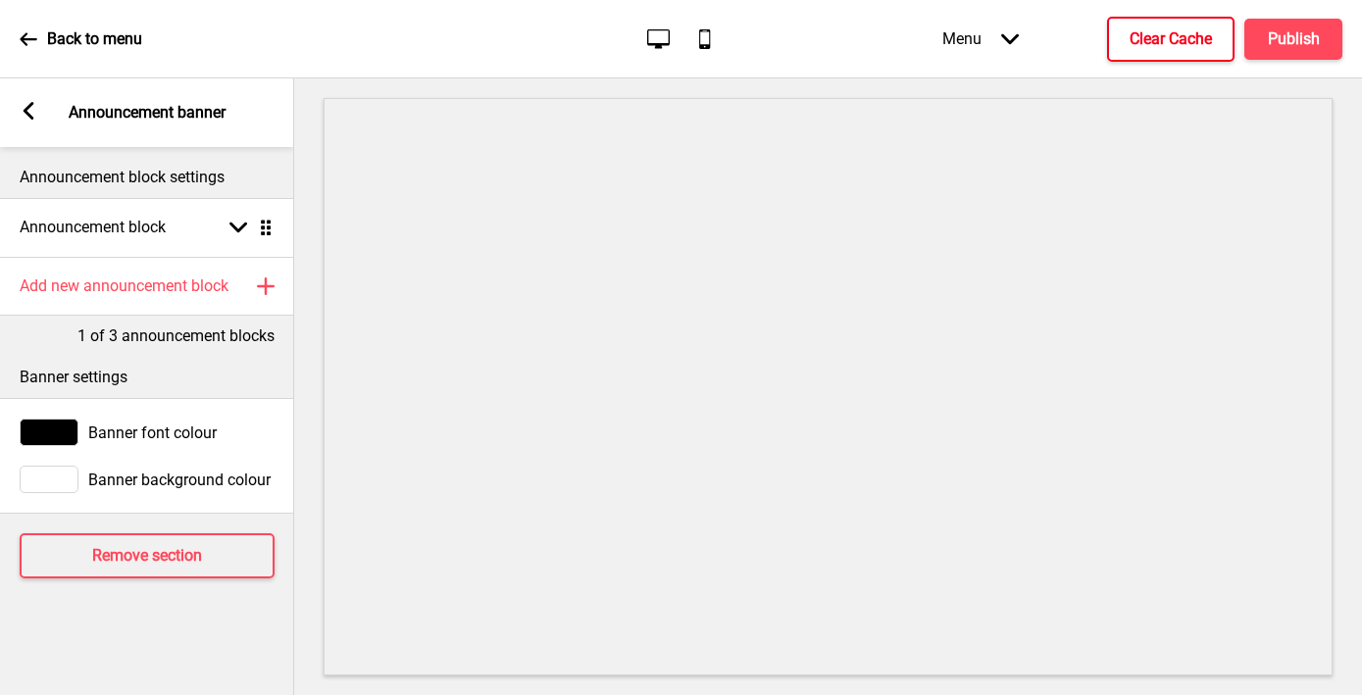
click at [33, 108] on rect at bounding box center [29, 111] width 18 height 18
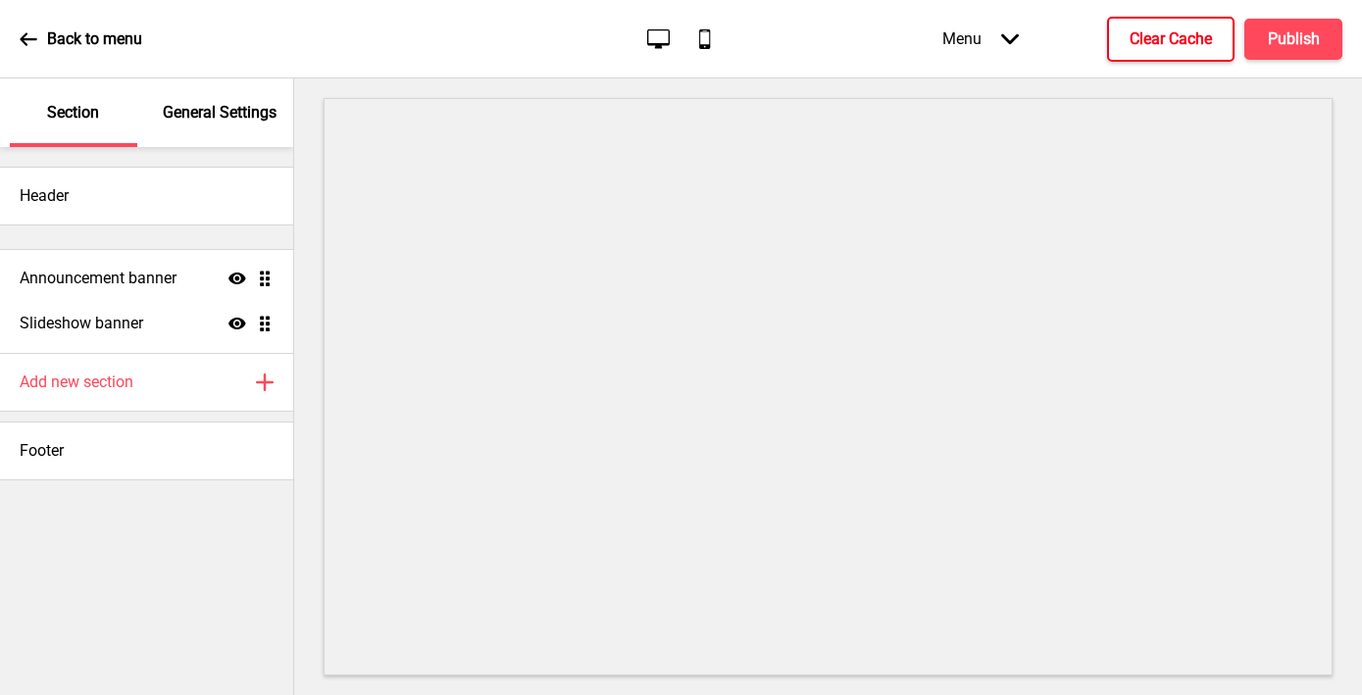
drag, startPoint x: 265, startPoint y: 327, endPoint x: 254, endPoint y: 280, distance: 47.3
click at [254, 280] on ul "Slideshow banner Show Drag Announcement banner Show Drag" at bounding box center [146, 294] width 293 height 118
click at [210, 106] on p "General Settings" at bounding box center [220, 113] width 114 height 22
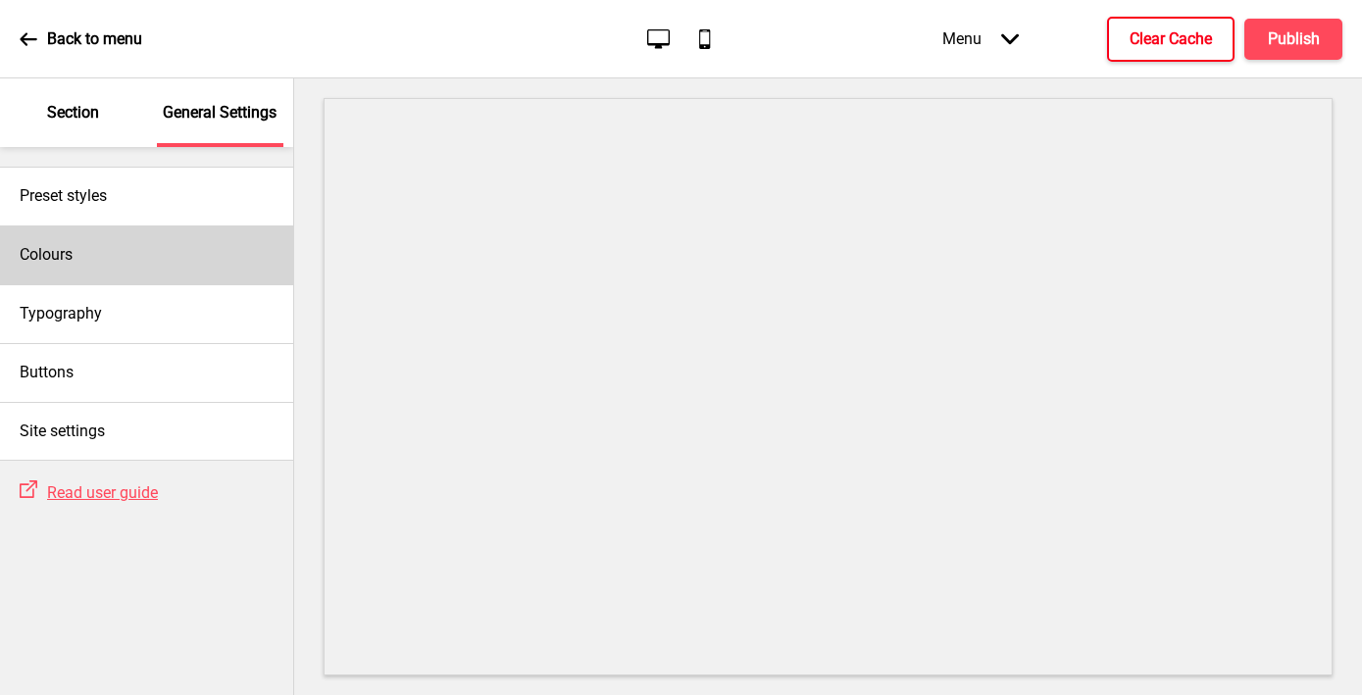
click at [76, 255] on div "Colours" at bounding box center [146, 255] width 293 height 59
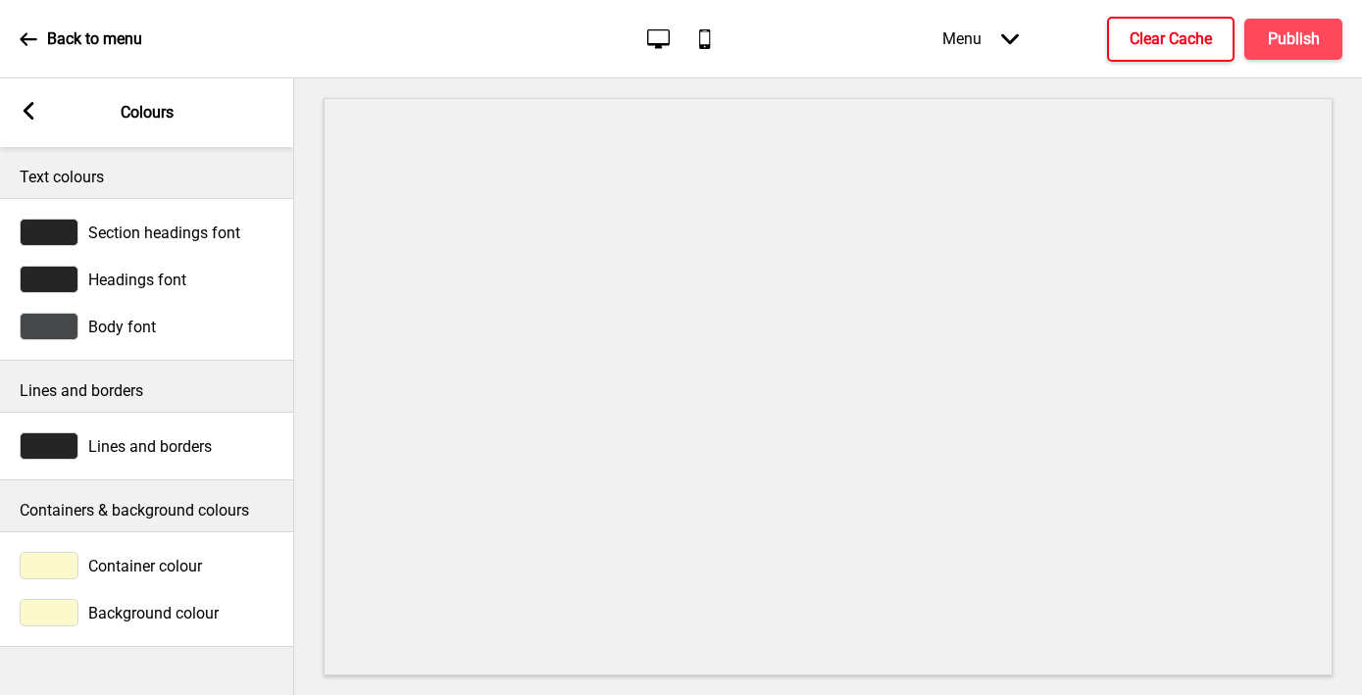
click at [51, 557] on div at bounding box center [49, 565] width 59 height 27
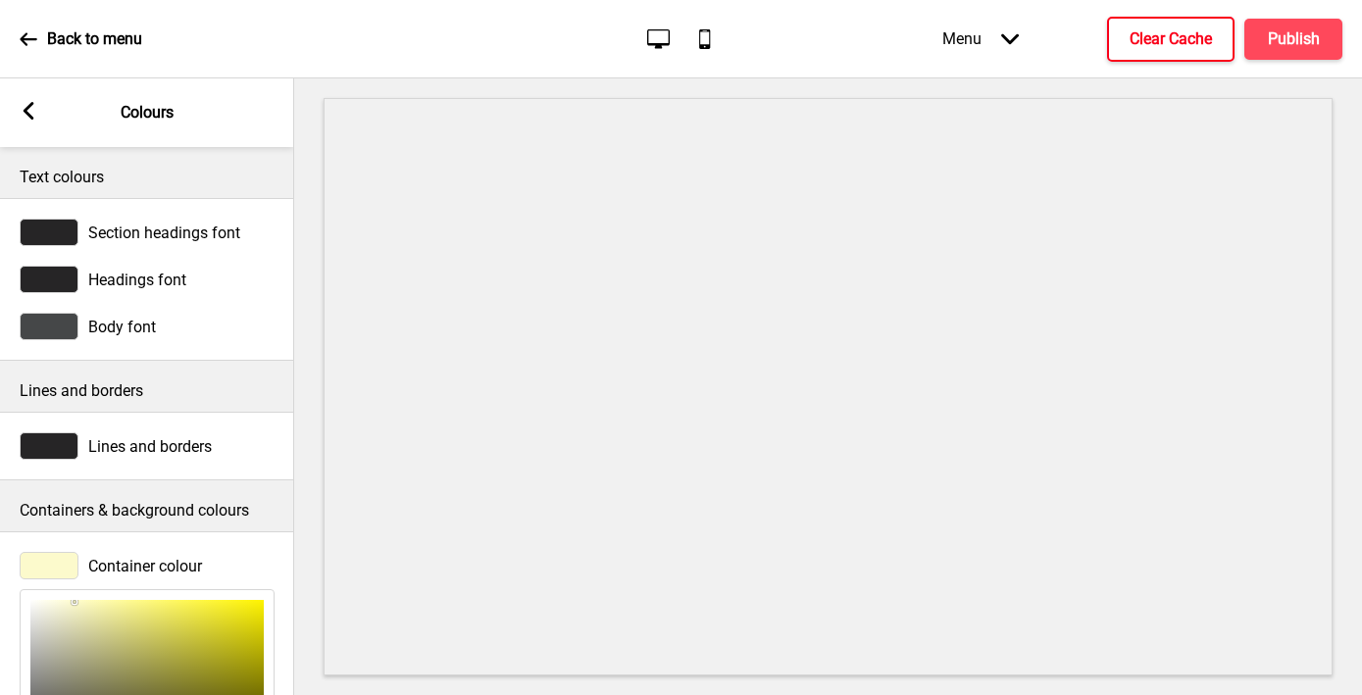
click at [25, 95] on div "Arrow left Colours" at bounding box center [147, 112] width 294 height 69
click at [27, 105] on icon at bounding box center [29, 111] width 11 height 18
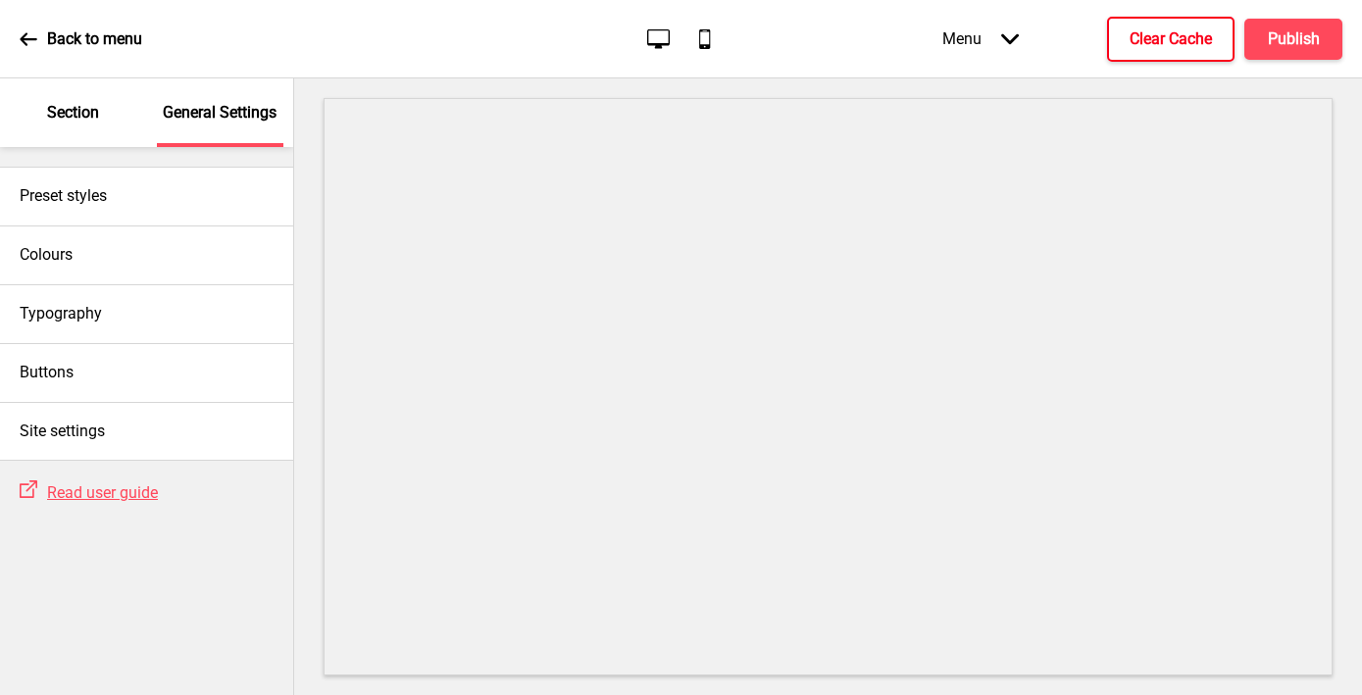
click at [76, 111] on p "Section" at bounding box center [73, 113] width 52 height 22
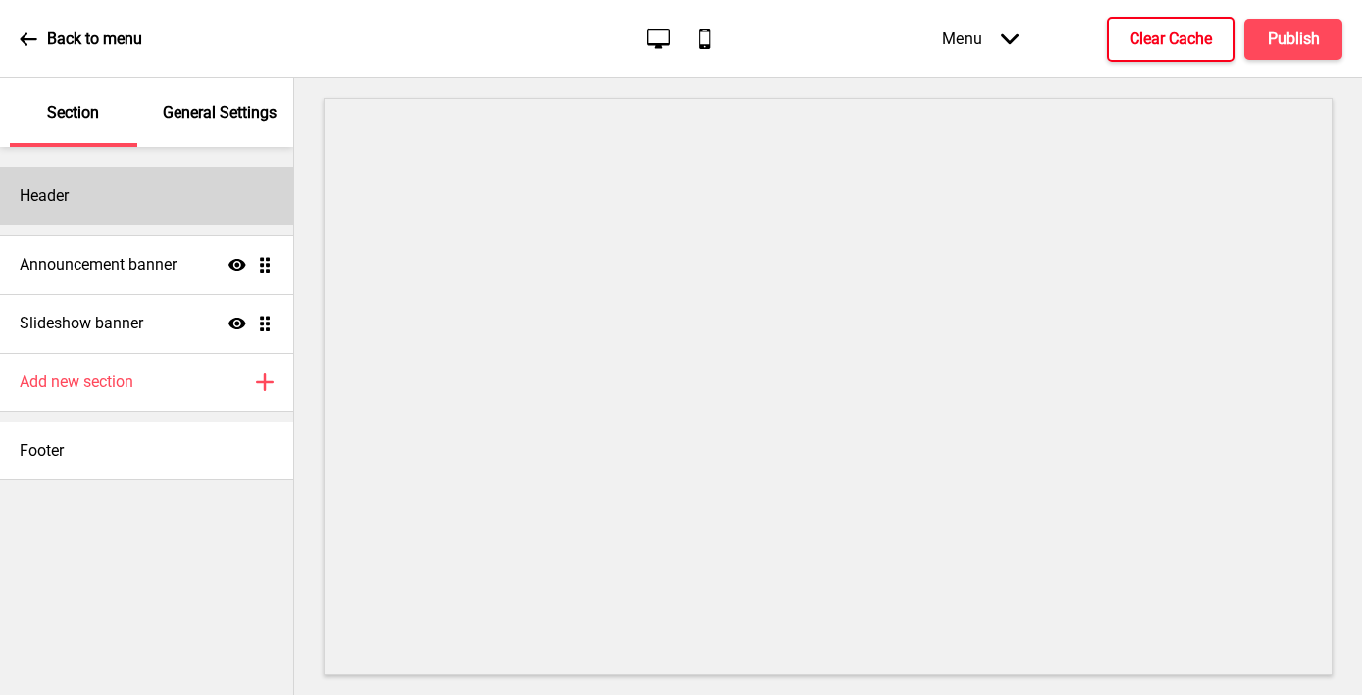
click at [128, 199] on div "Header" at bounding box center [146, 196] width 293 height 59
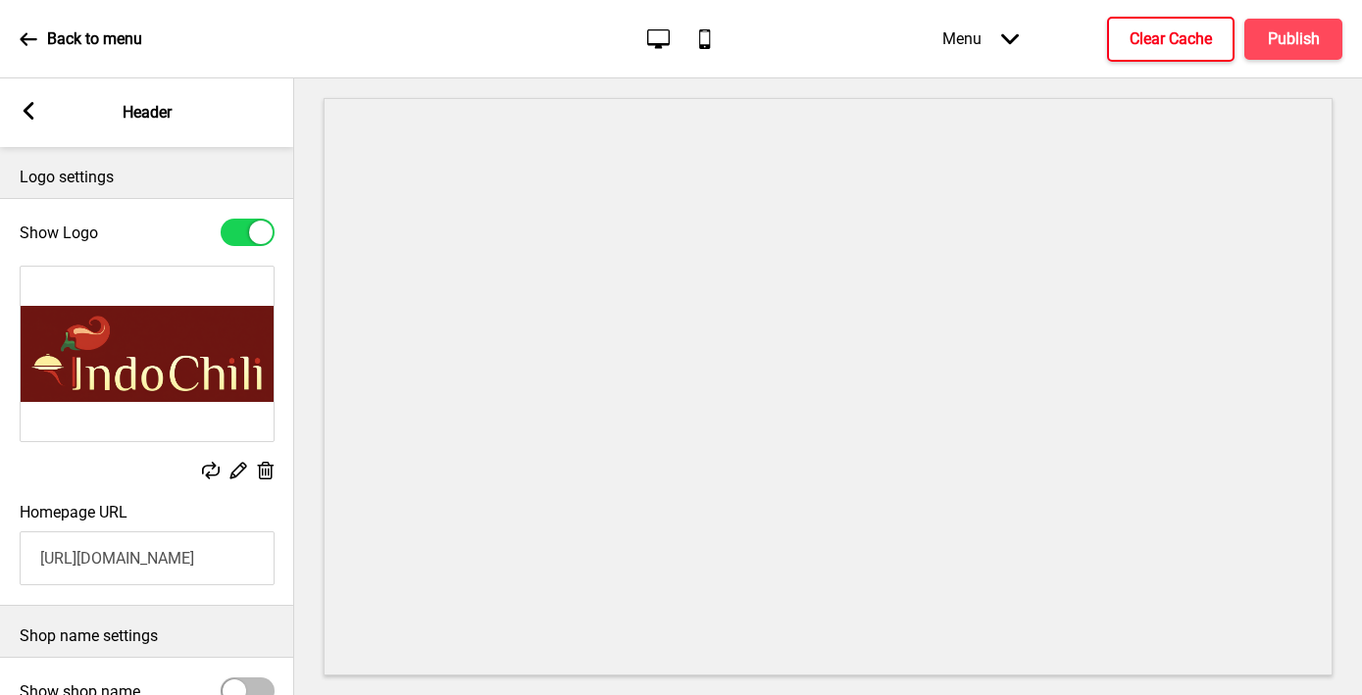
scroll to position [217, 0]
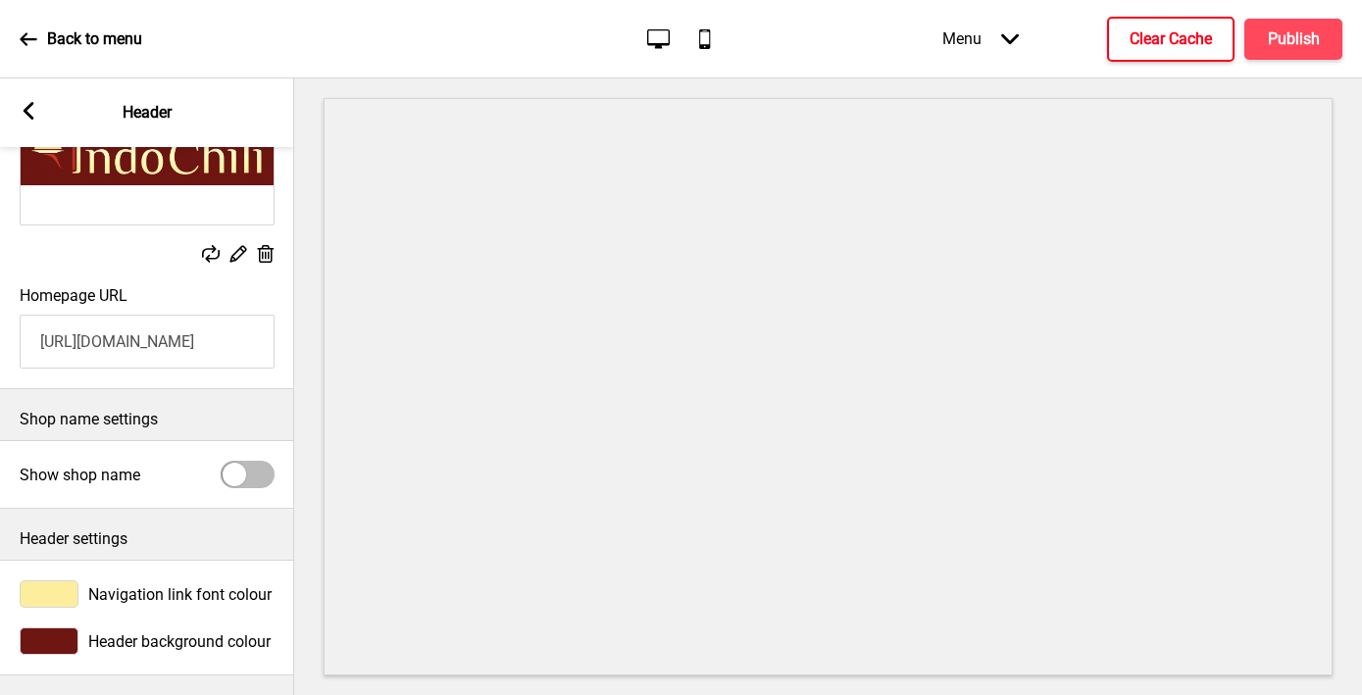
click at [45, 596] on div at bounding box center [49, 593] width 59 height 27
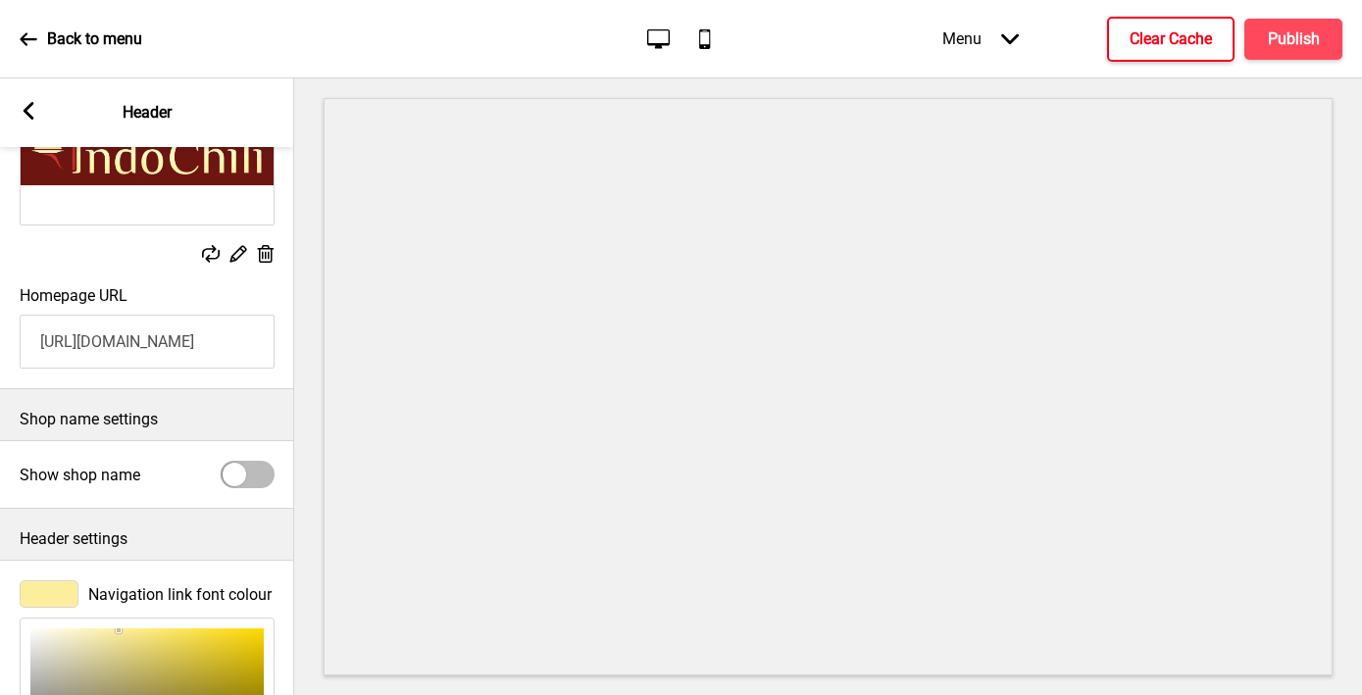
scroll to position [536, 0]
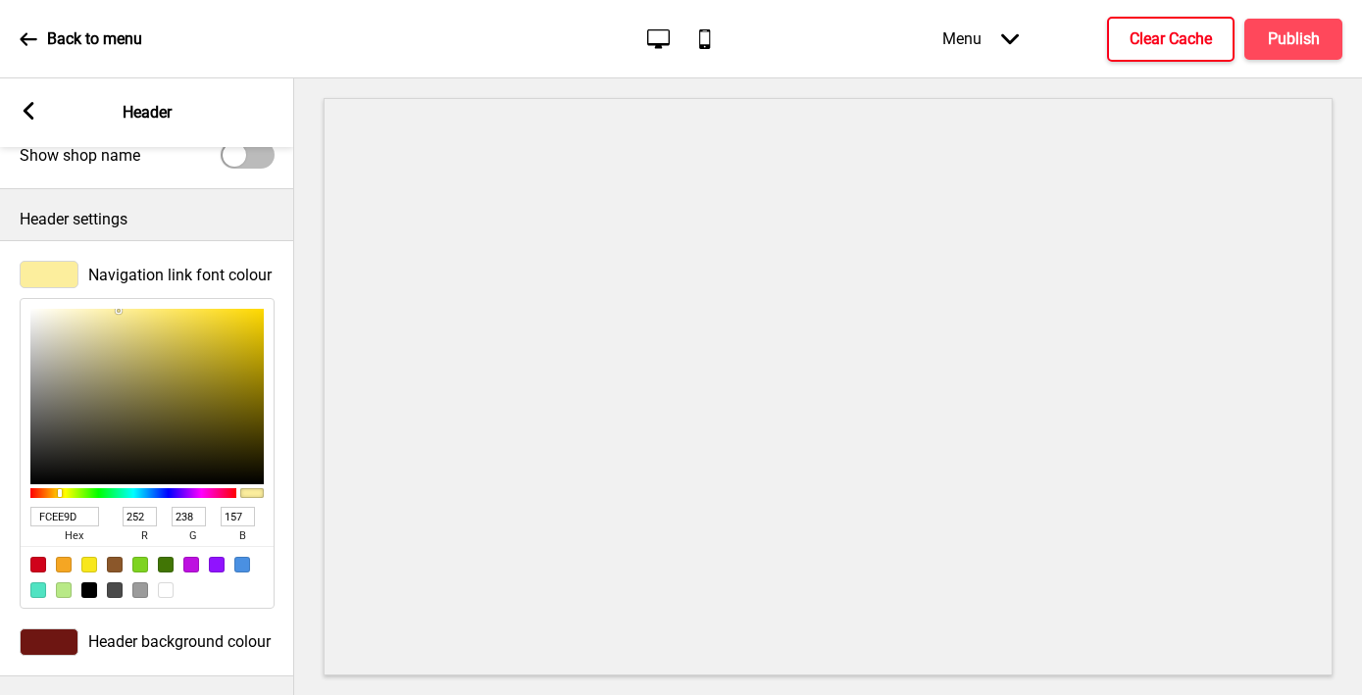
click at [52, 519] on input "FCEE9D" at bounding box center [64, 517] width 69 height 20
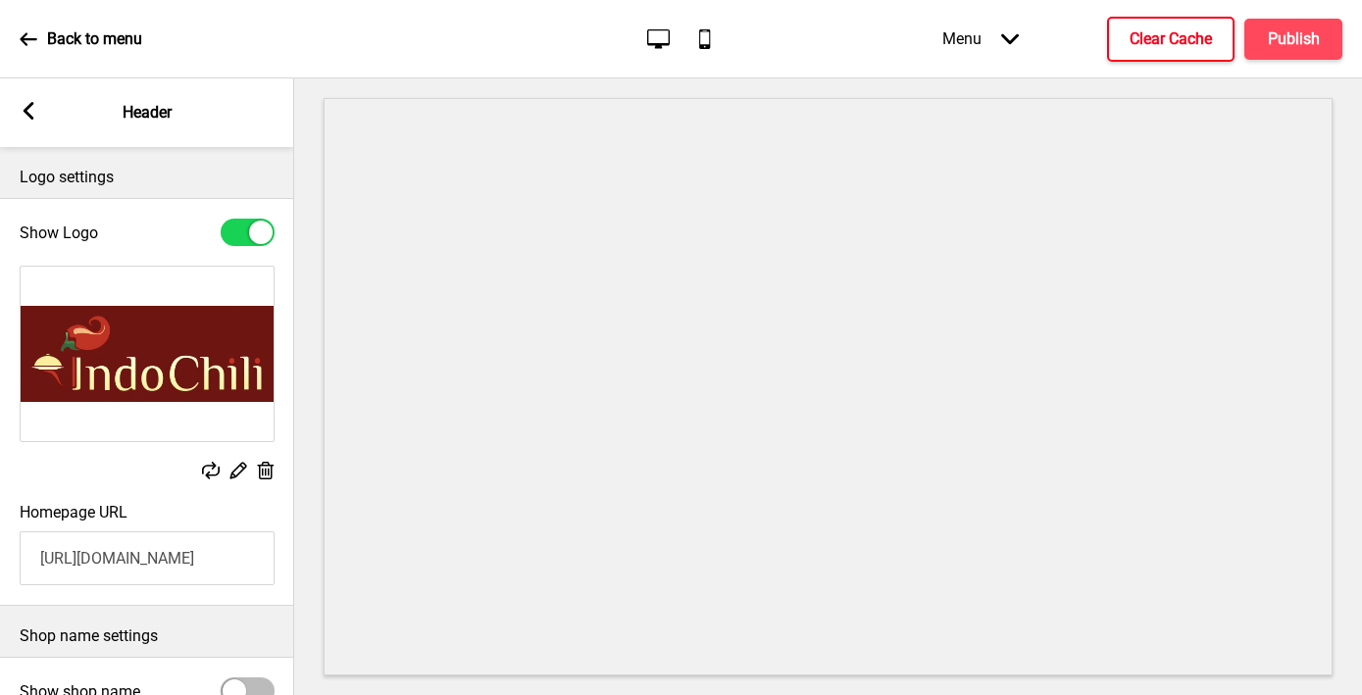
click at [30, 110] on rect at bounding box center [29, 111] width 18 height 18
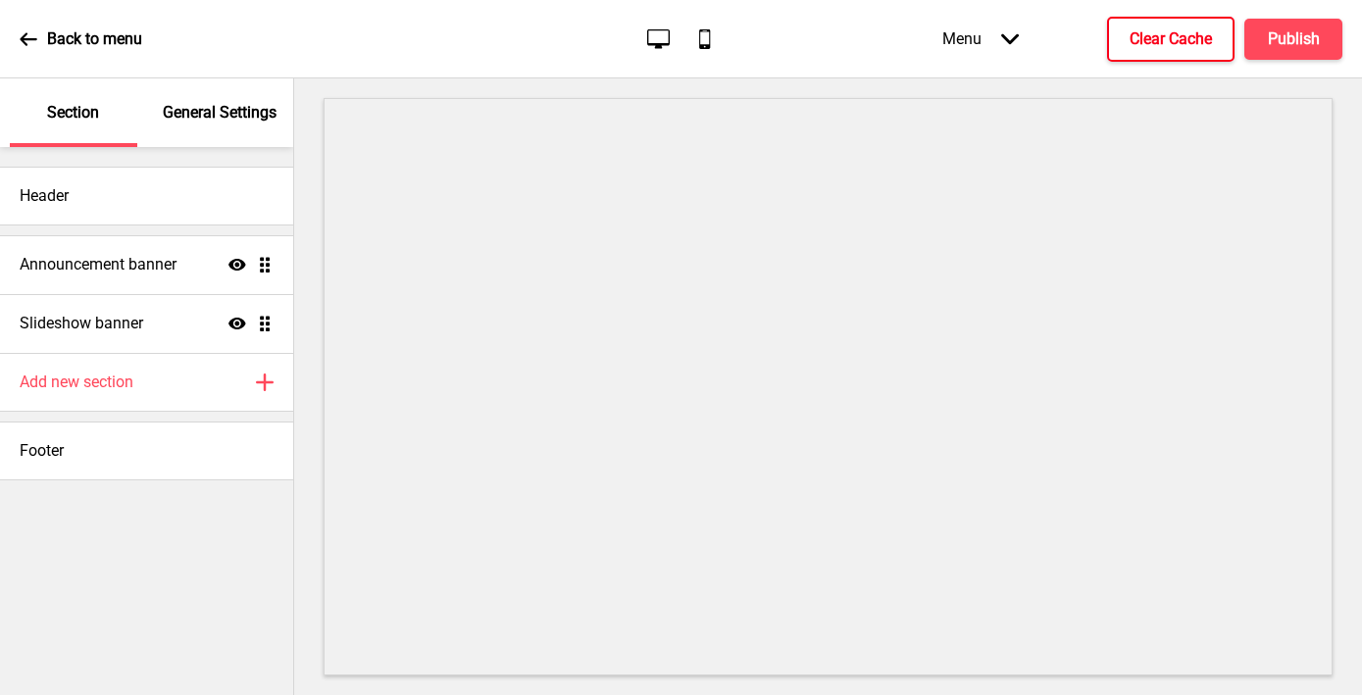
click at [201, 127] on div "General Settings" at bounding box center [220, 112] width 127 height 69
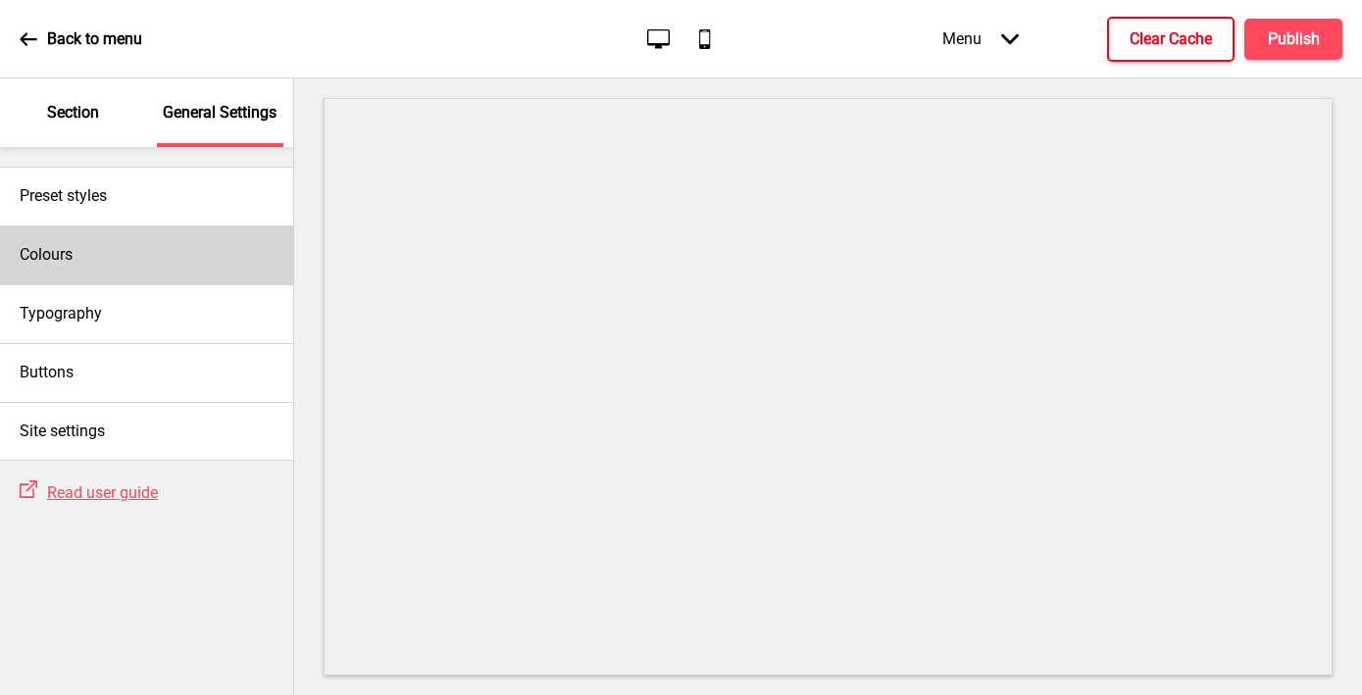
click at [109, 261] on div "Colours" at bounding box center [146, 255] width 293 height 59
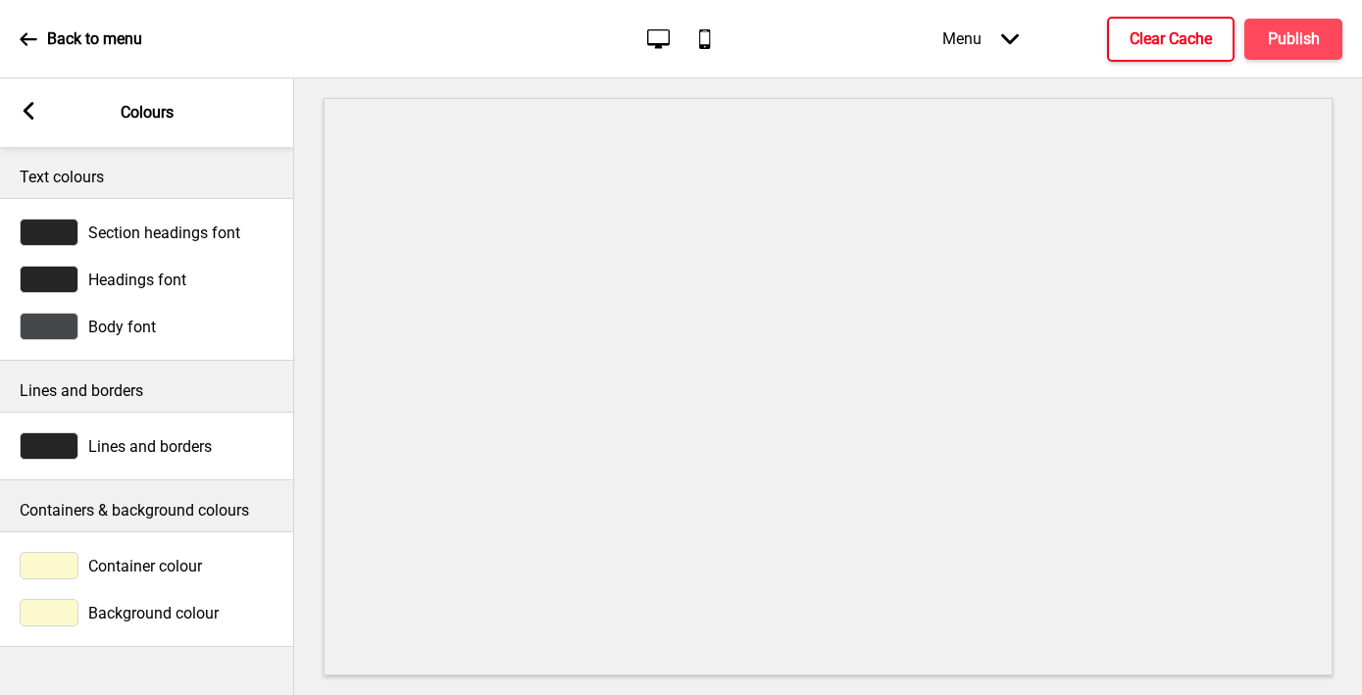
click at [62, 616] on div at bounding box center [49, 612] width 59 height 27
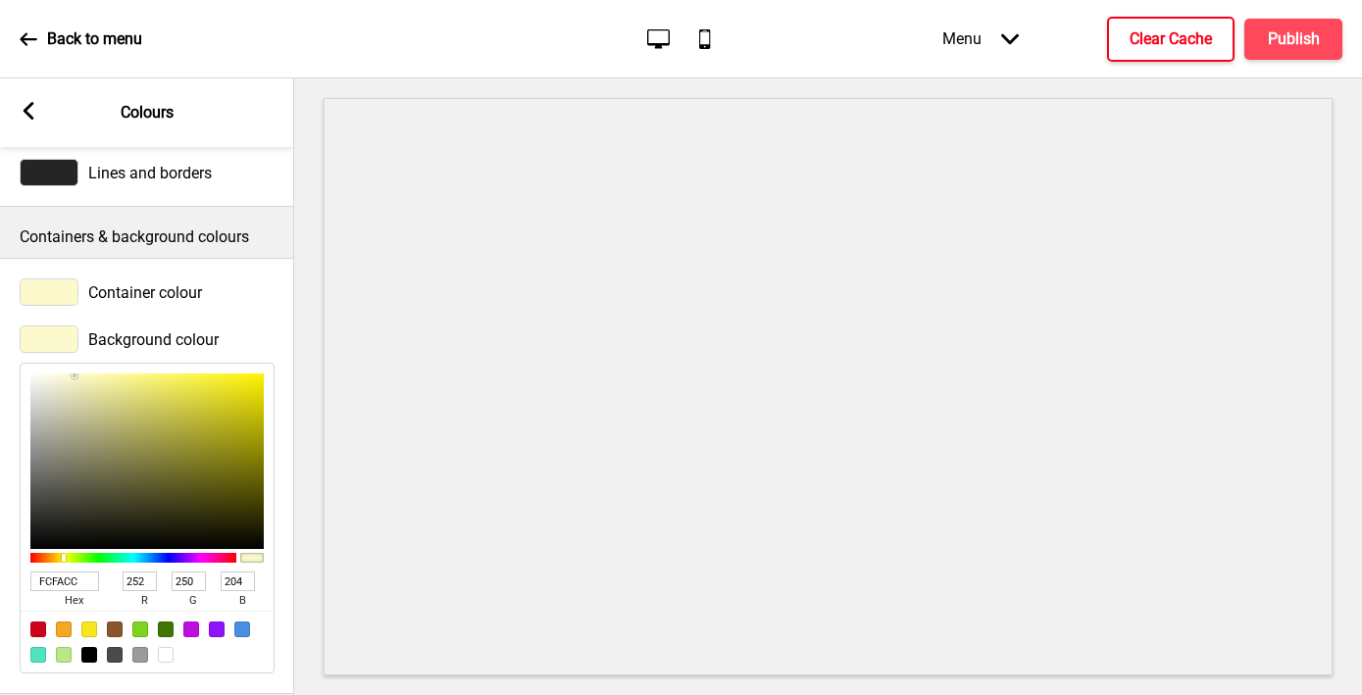
scroll to position [291, 0]
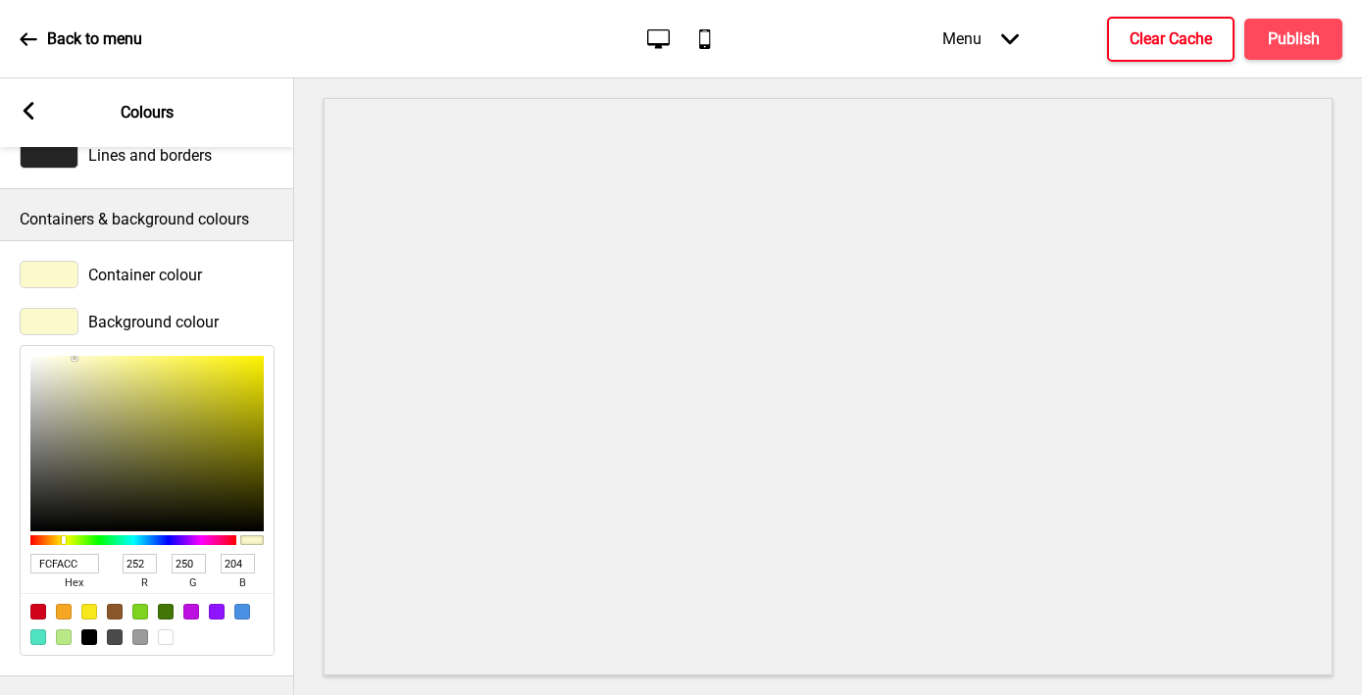
click at [61, 556] on input "FCFACC" at bounding box center [64, 564] width 69 height 20
paste input "EE9D"
type input "FCEE9D"
type input "238"
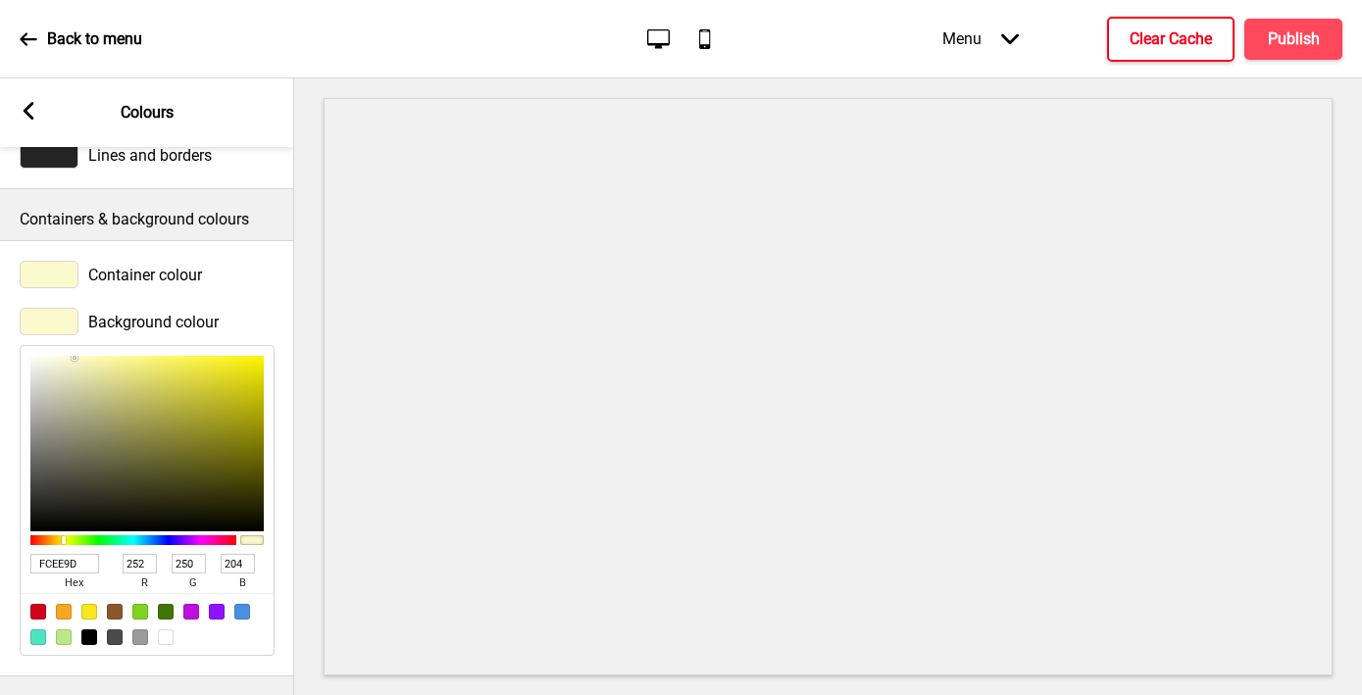
type input "157"
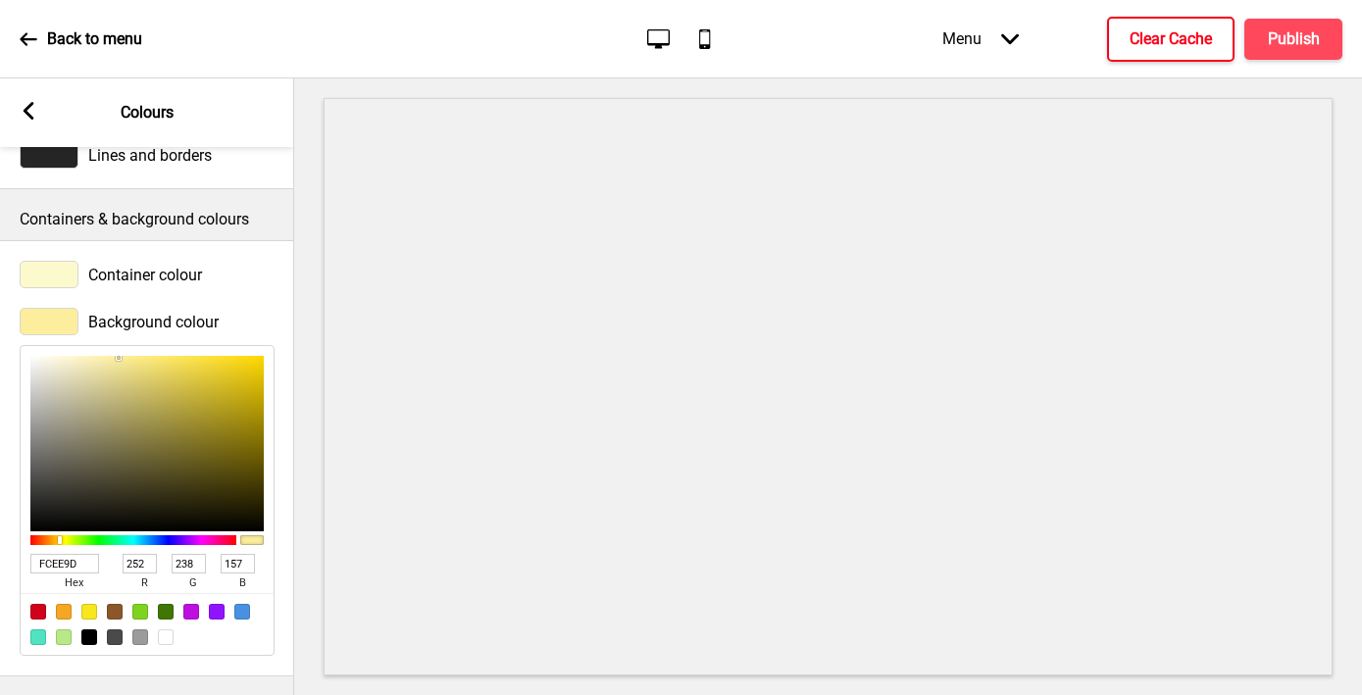
type input "FCEE9D"
click at [25, 111] on icon at bounding box center [29, 111] width 11 height 18
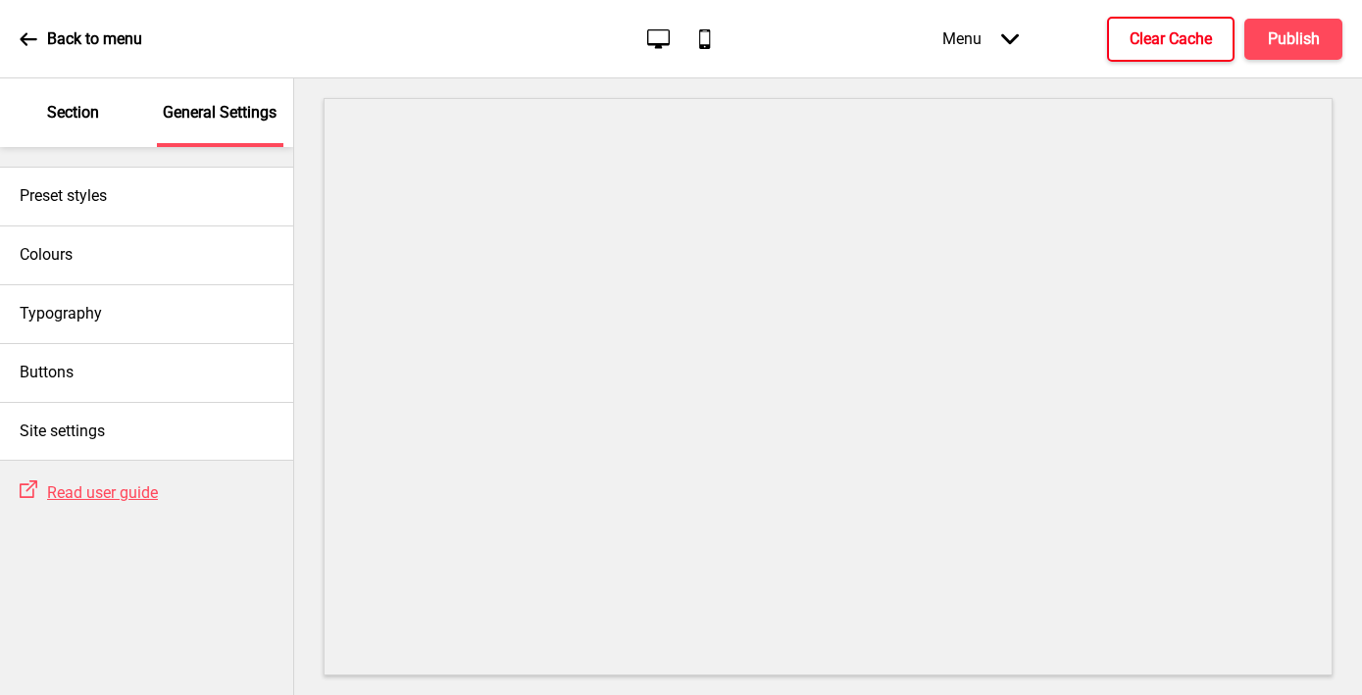
click at [82, 116] on p "Section" at bounding box center [73, 113] width 52 height 22
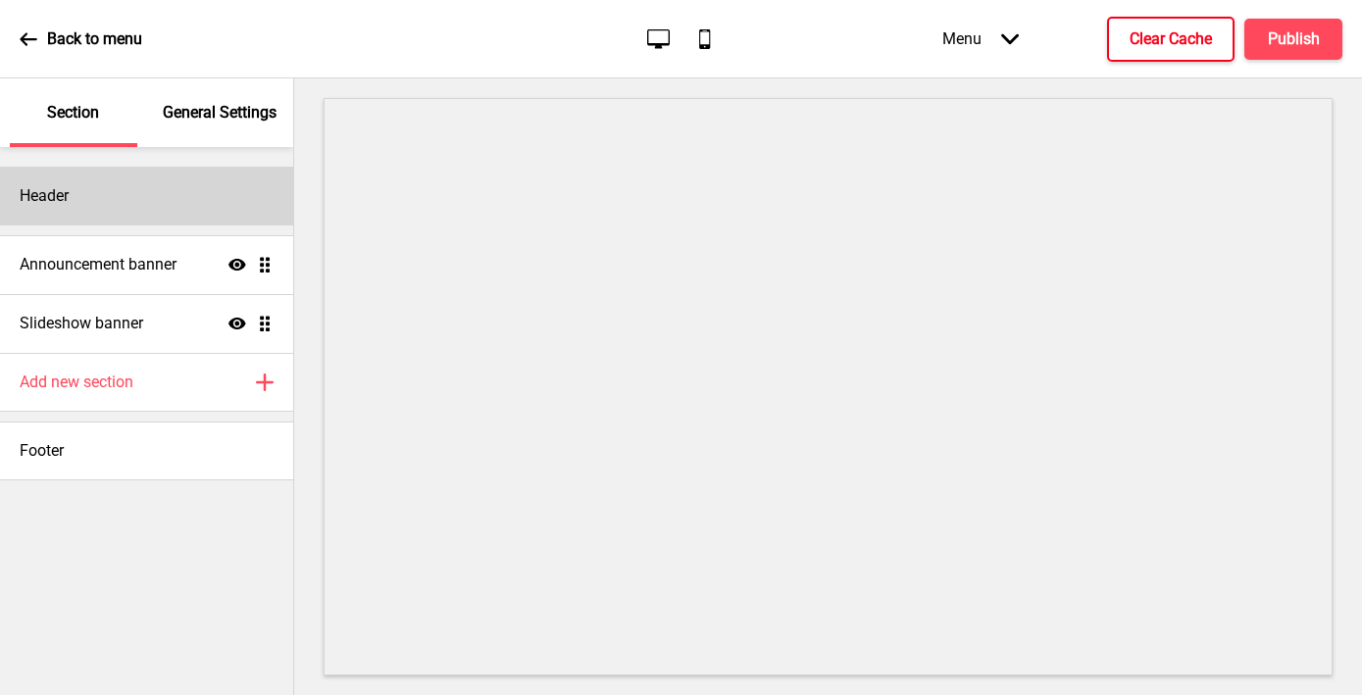
click at [109, 187] on div "Header" at bounding box center [146, 196] width 293 height 59
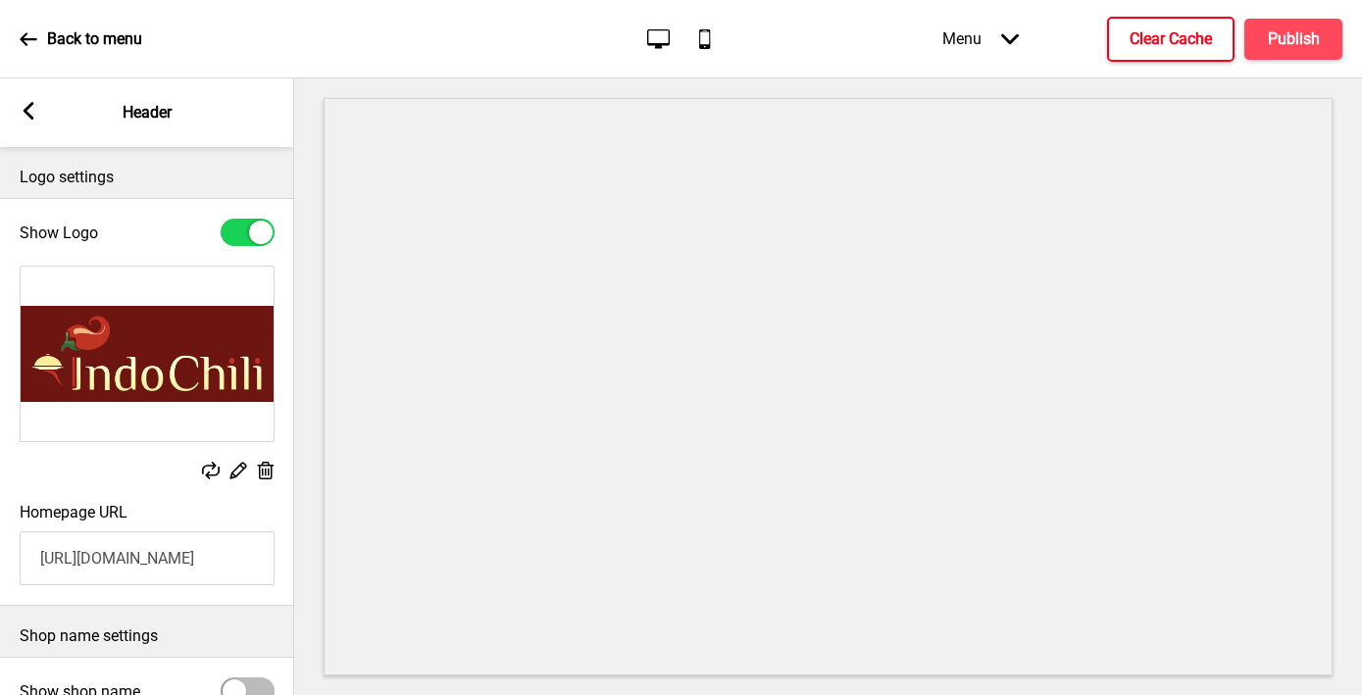
scroll to position [217, 0]
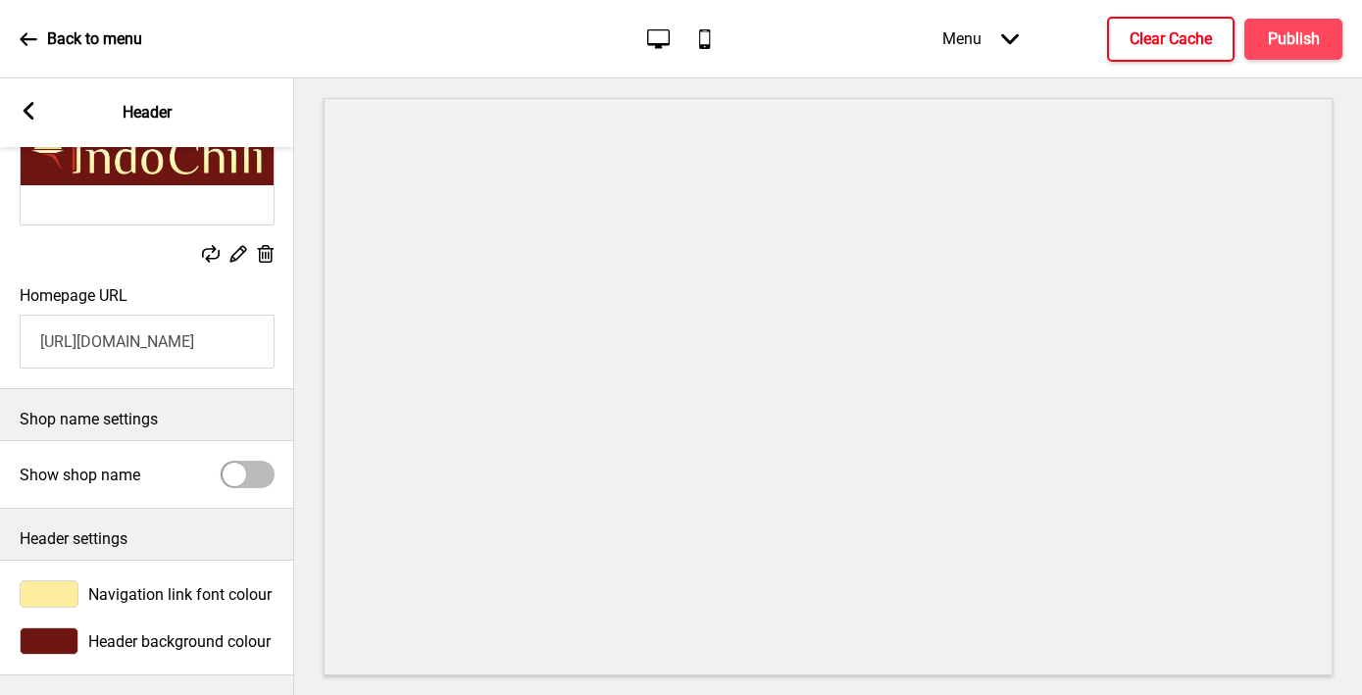
click at [27, 113] on icon at bounding box center [29, 111] width 11 height 18
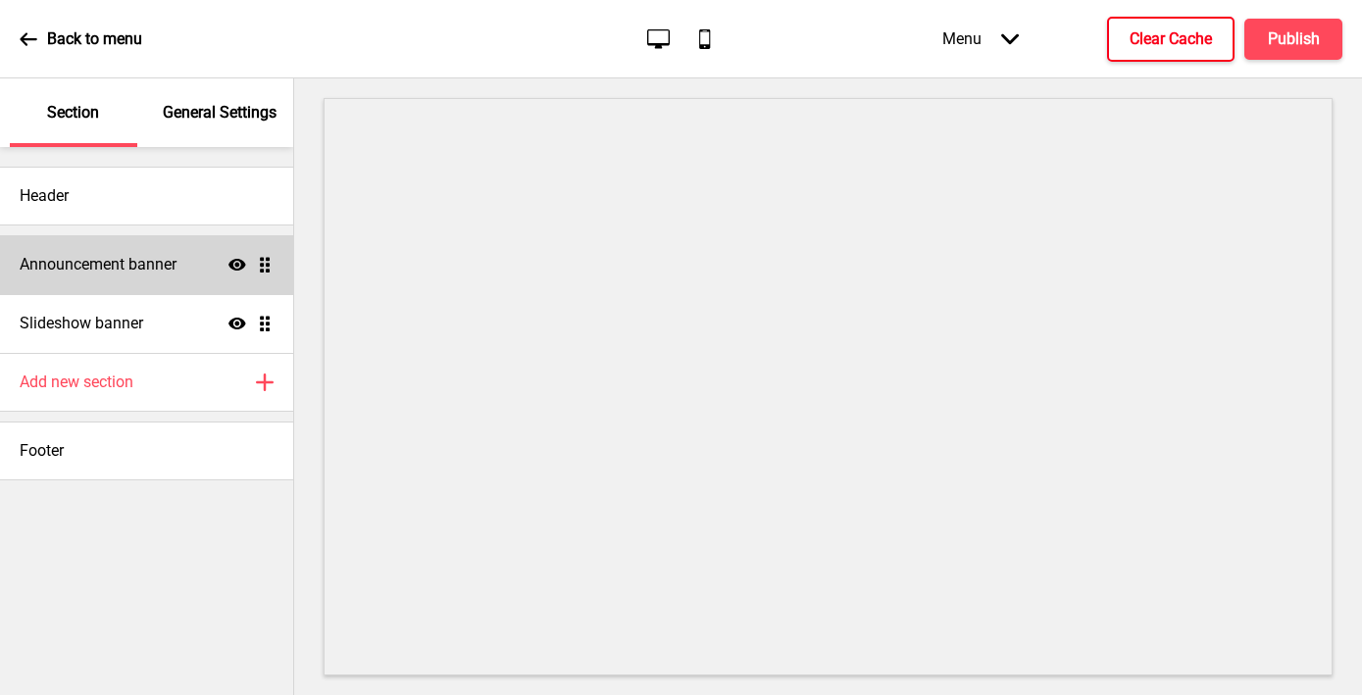
click at [106, 269] on h4 "Announcement banner" at bounding box center [98, 265] width 157 height 22
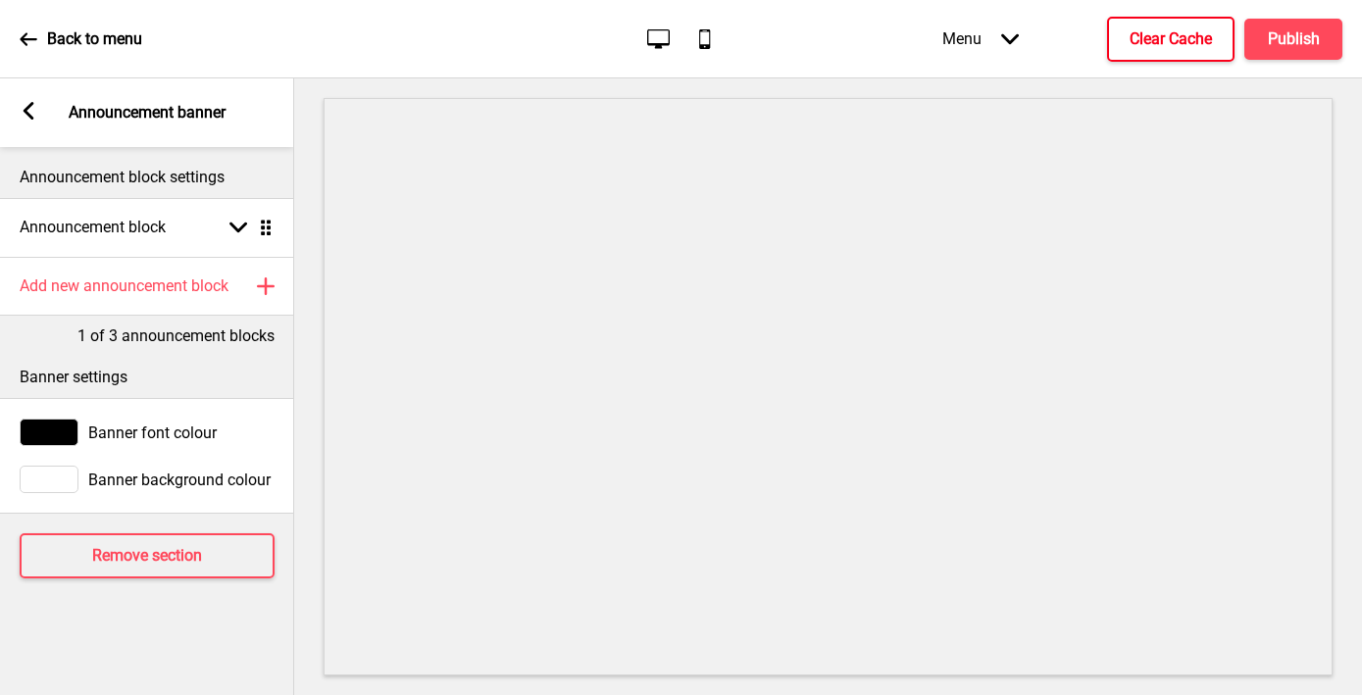
click at [51, 490] on div at bounding box center [49, 479] width 59 height 27
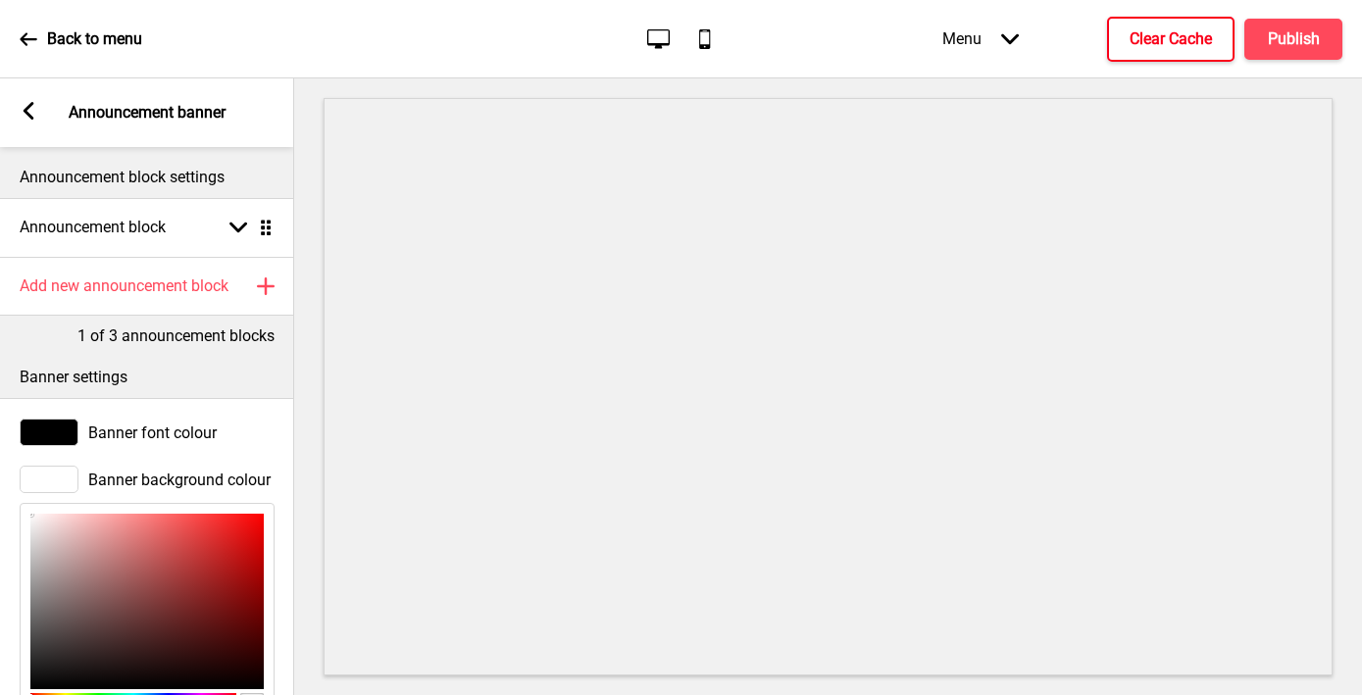
scroll to position [242, 0]
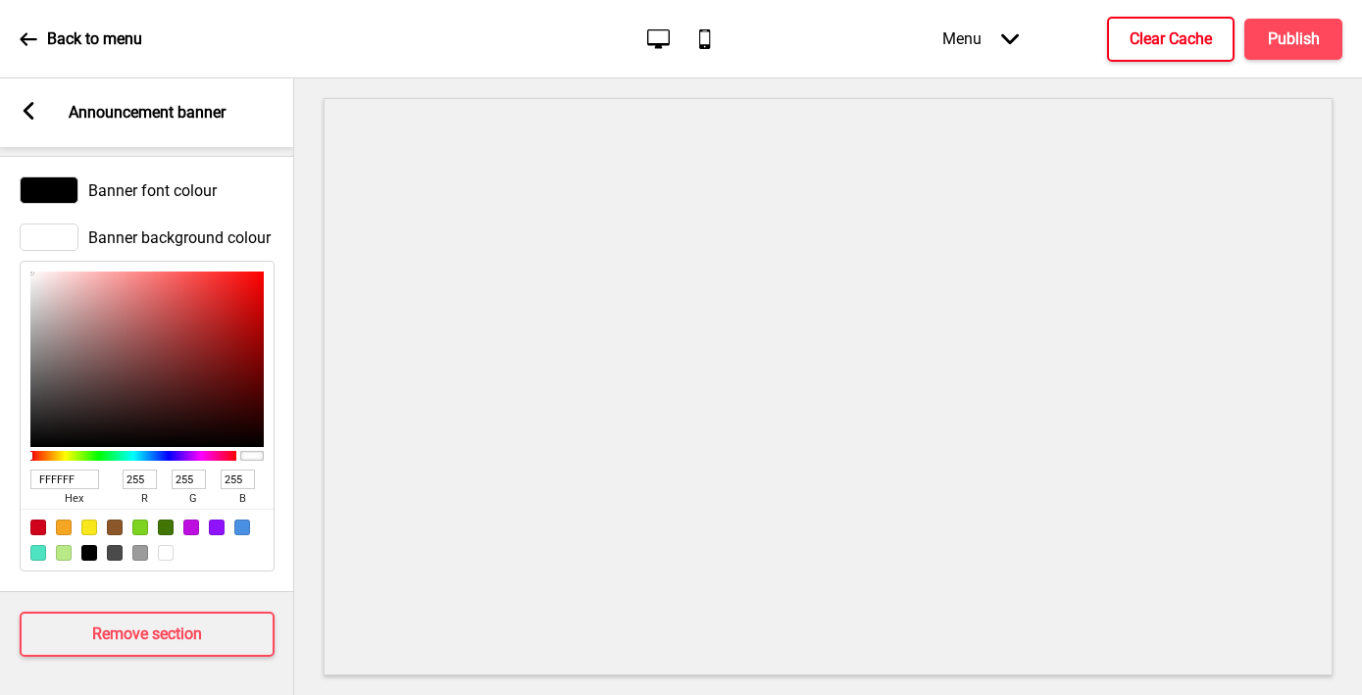
click at [54, 476] on input "FFFFFF" at bounding box center [64, 480] width 69 height 20
paste input "CEE9D"
type input "FCEE9D"
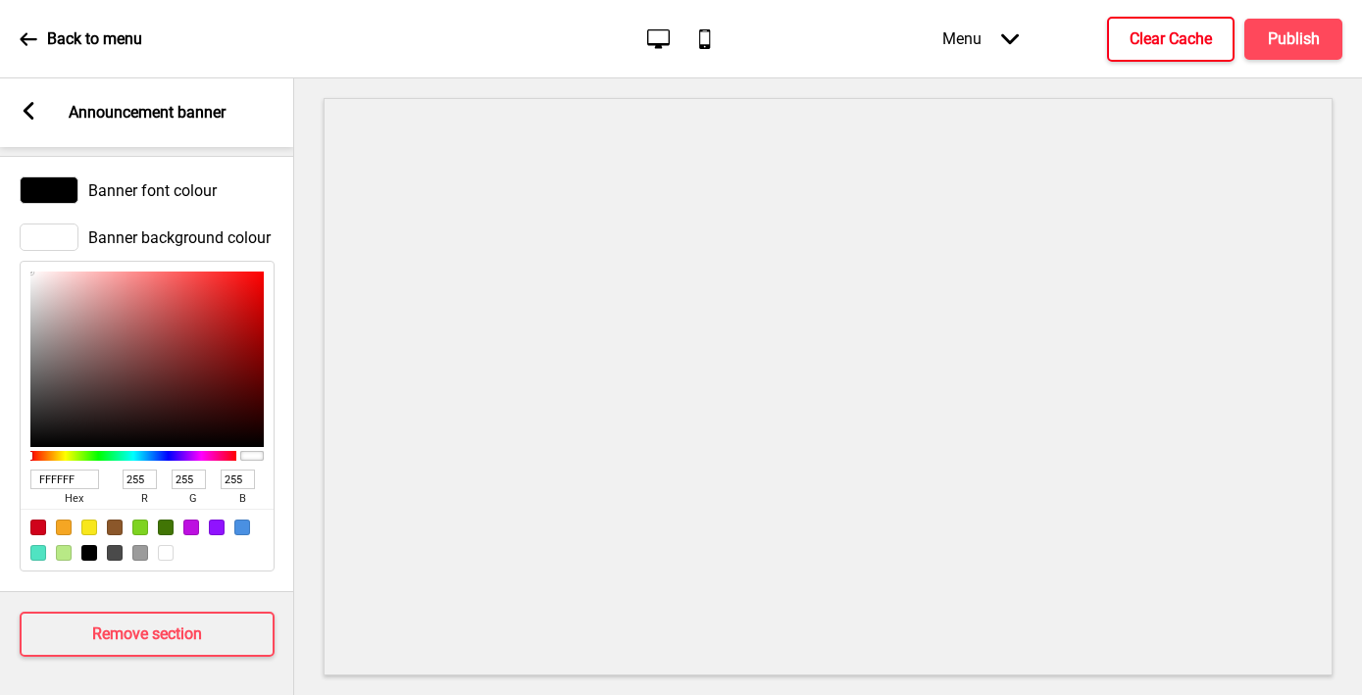
type input "252"
type input "238"
type input "157"
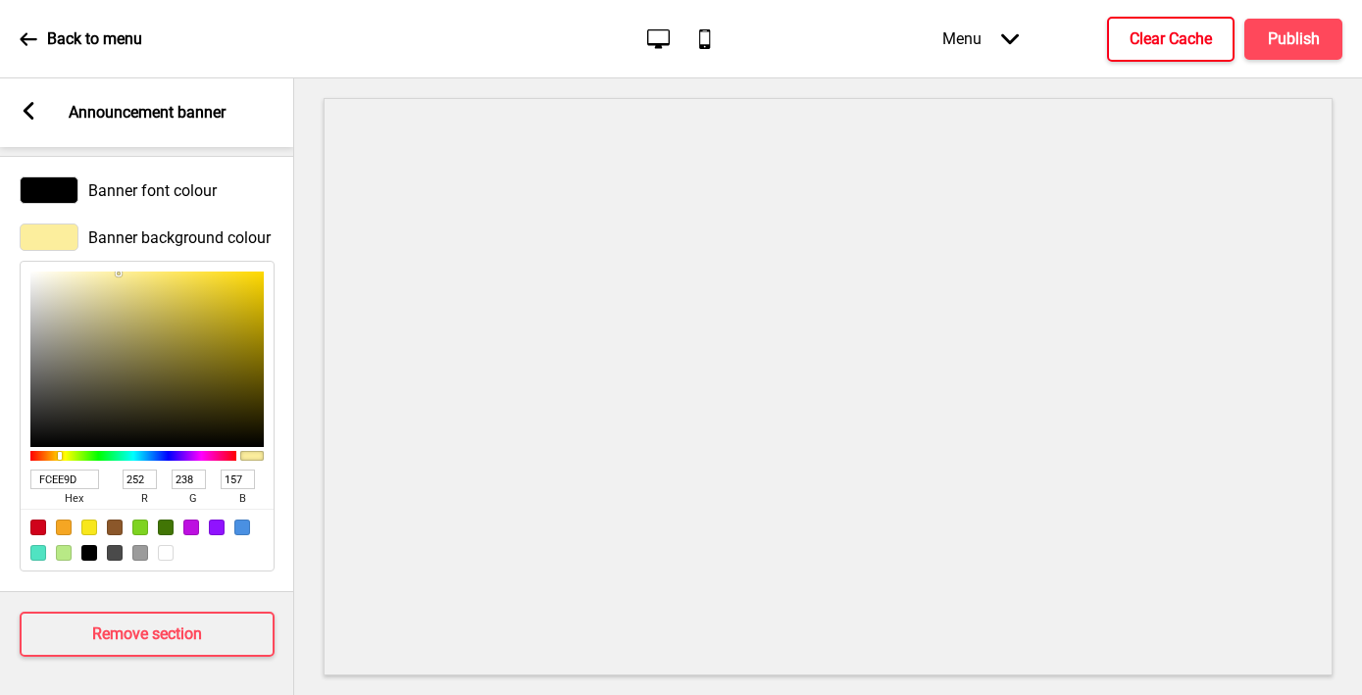
type input "FCEE9D"
click at [15, 109] on div "Arrow left Announcement banner" at bounding box center [147, 112] width 294 height 69
click at [22, 110] on rect at bounding box center [29, 111] width 18 height 18
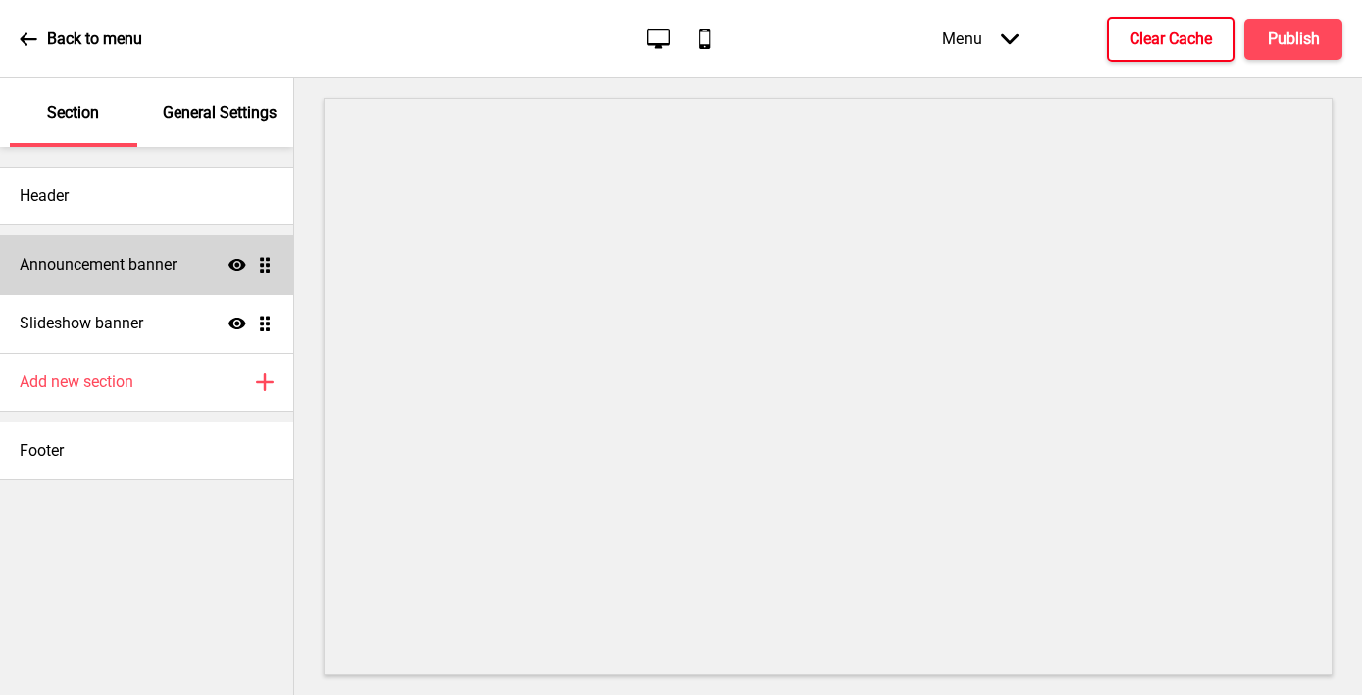
click at [178, 280] on div "Announcement banner Show Drag" at bounding box center [146, 264] width 293 height 59
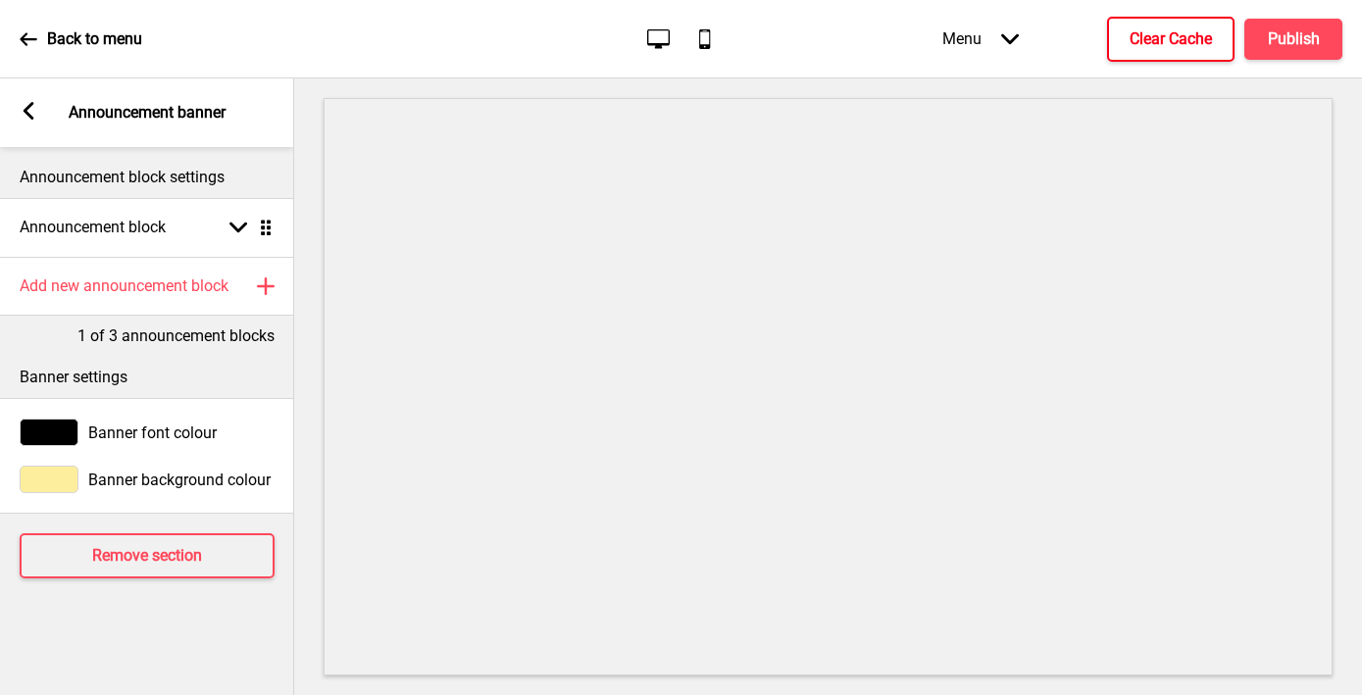
click at [22, 107] on rect at bounding box center [29, 111] width 18 height 18
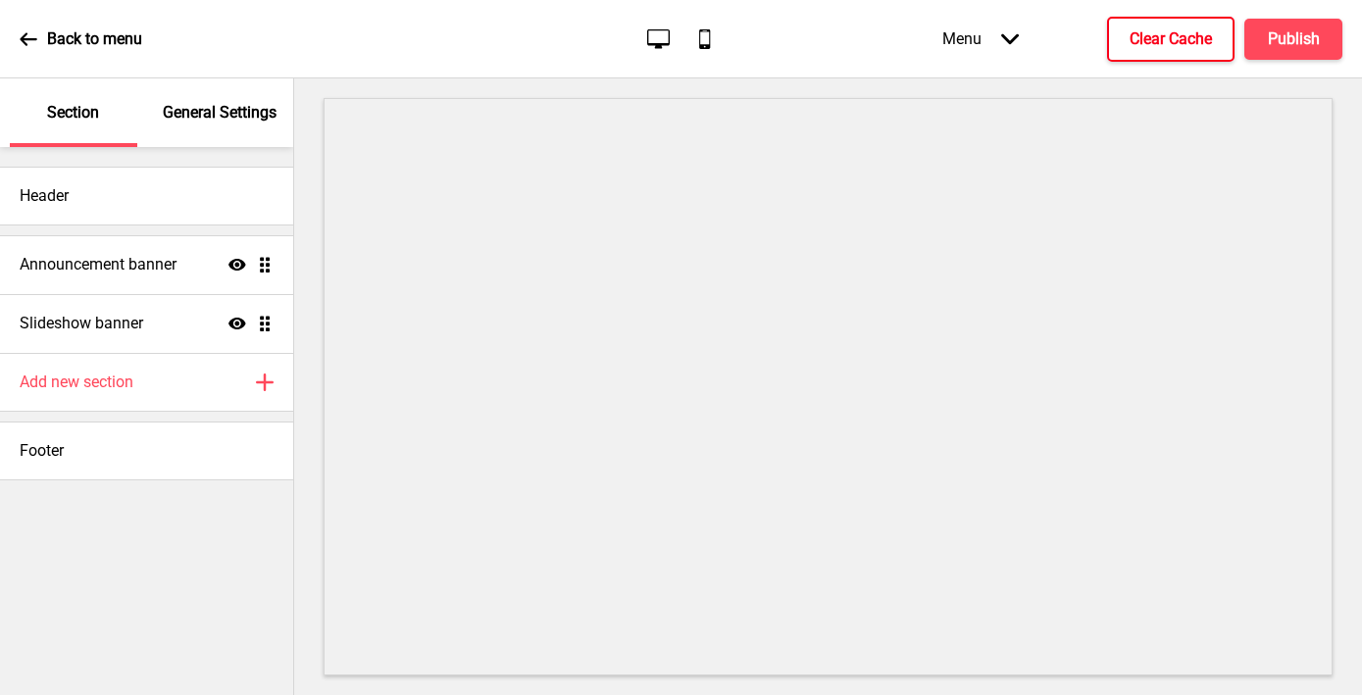
click at [193, 117] on p "General Settings" at bounding box center [220, 113] width 114 height 22
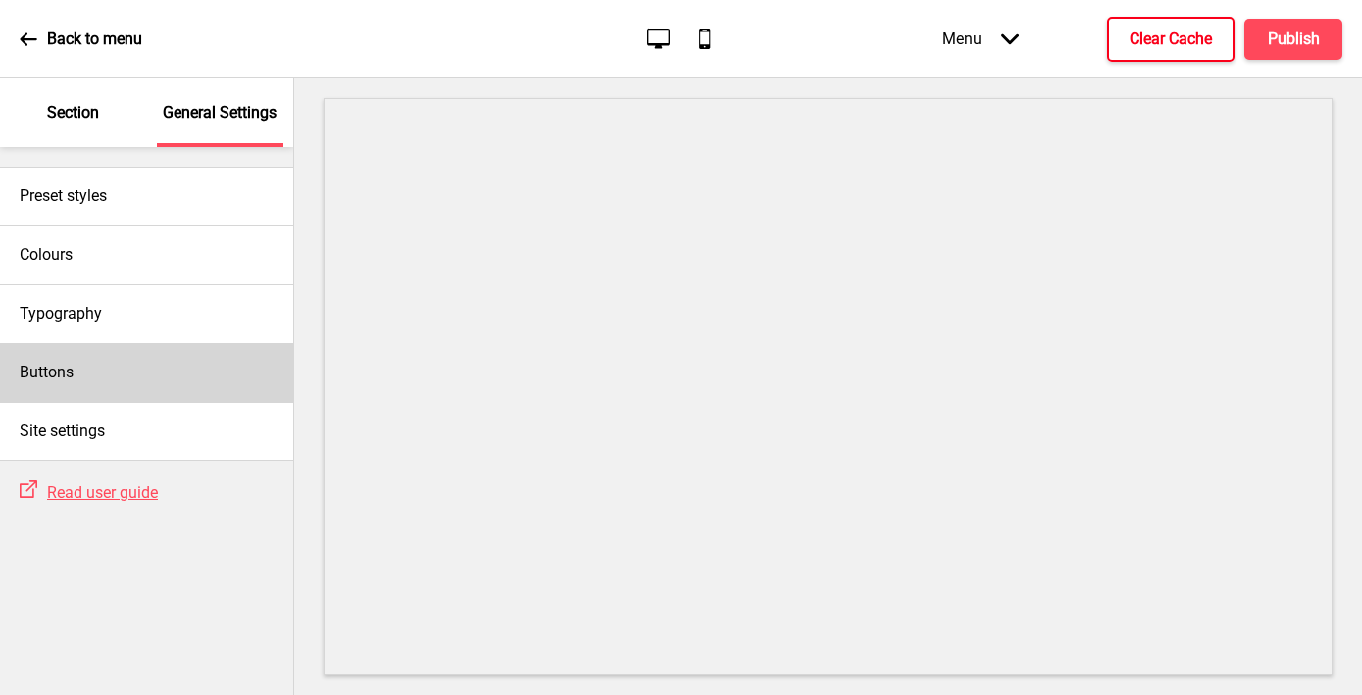
click at [121, 360] on div "Buttons" at bounding box center [146, 372] width 293 height 59
select select "square"
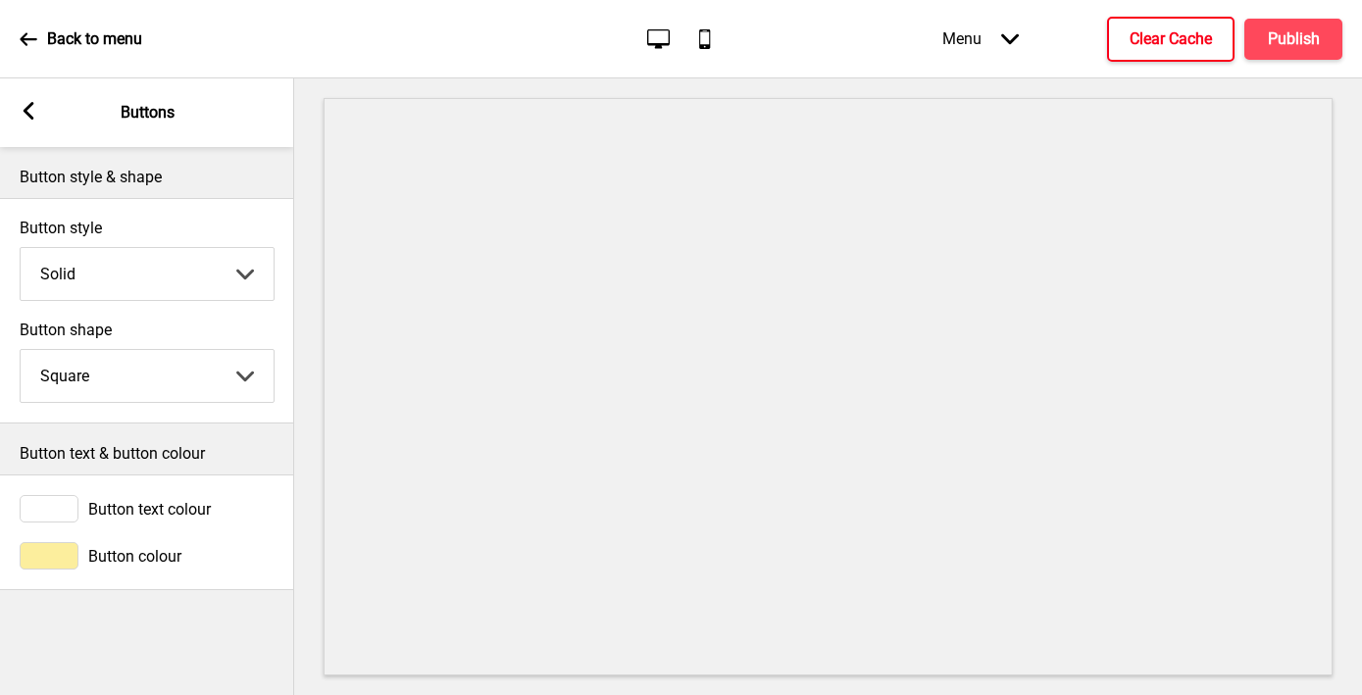
click at [32, 117] on icon at bounding box center [29, 111] width 11 height 18
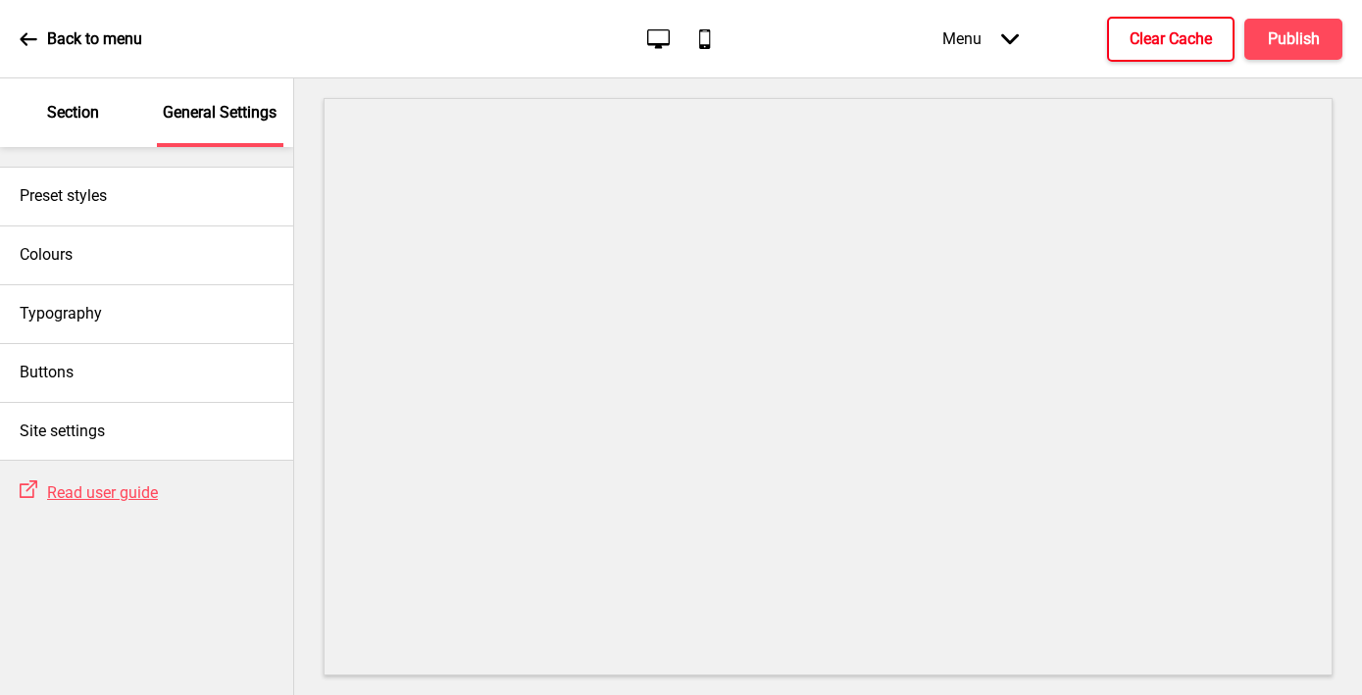
click at [76, 126] on div "Section" at bounding box center [73, 112] width 127 height 69
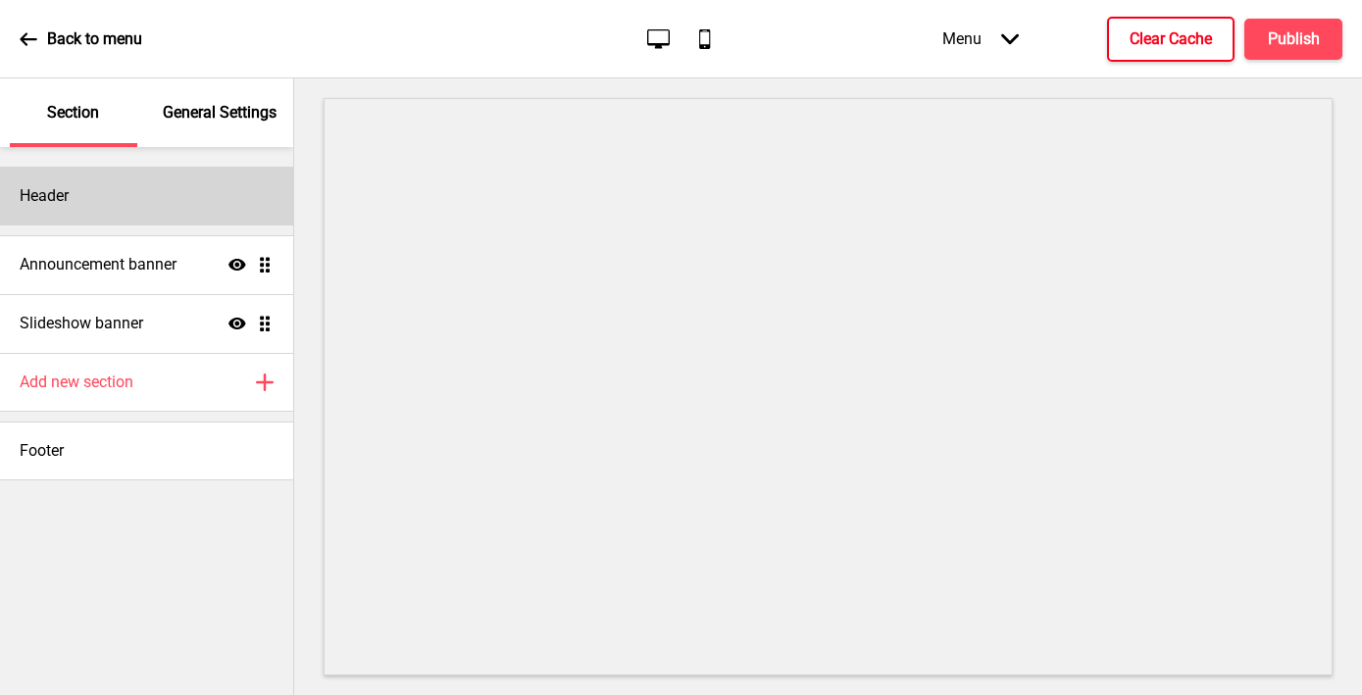
click at [82, 187] on div "Header" at bounding box center [146, 196] width 293 height 59
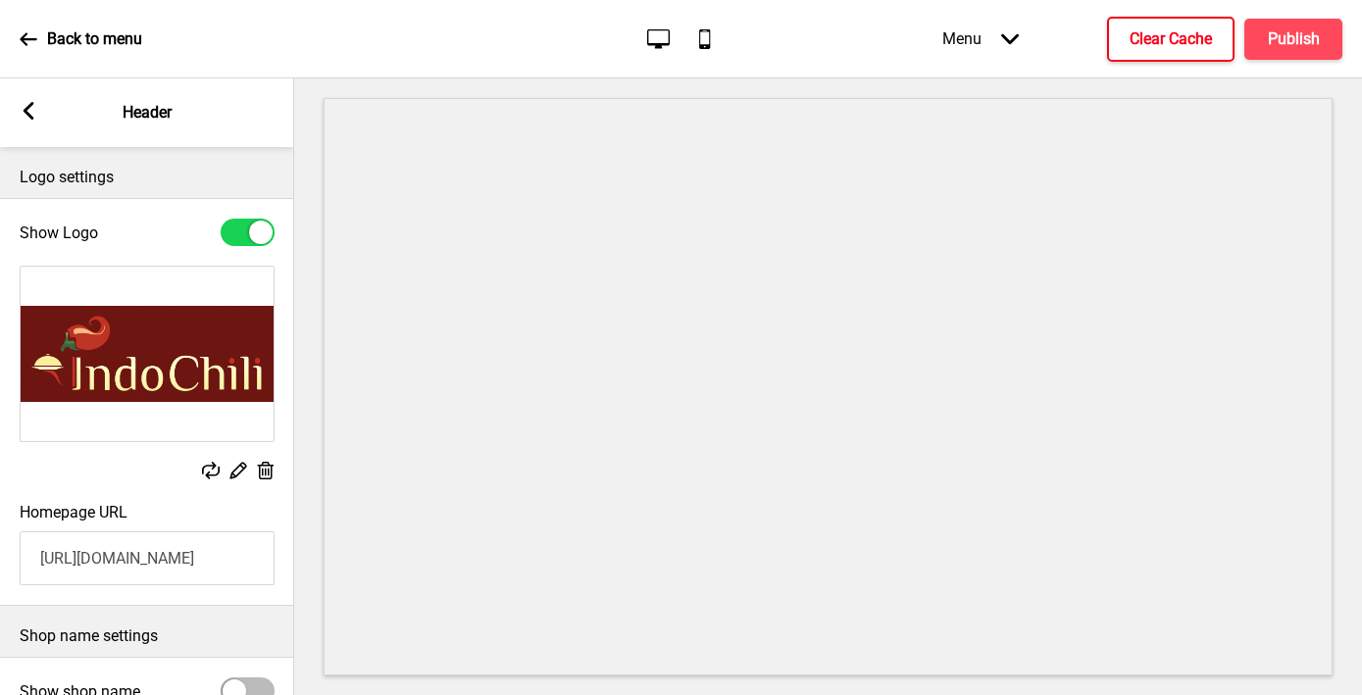
scroll to position [217, 0]
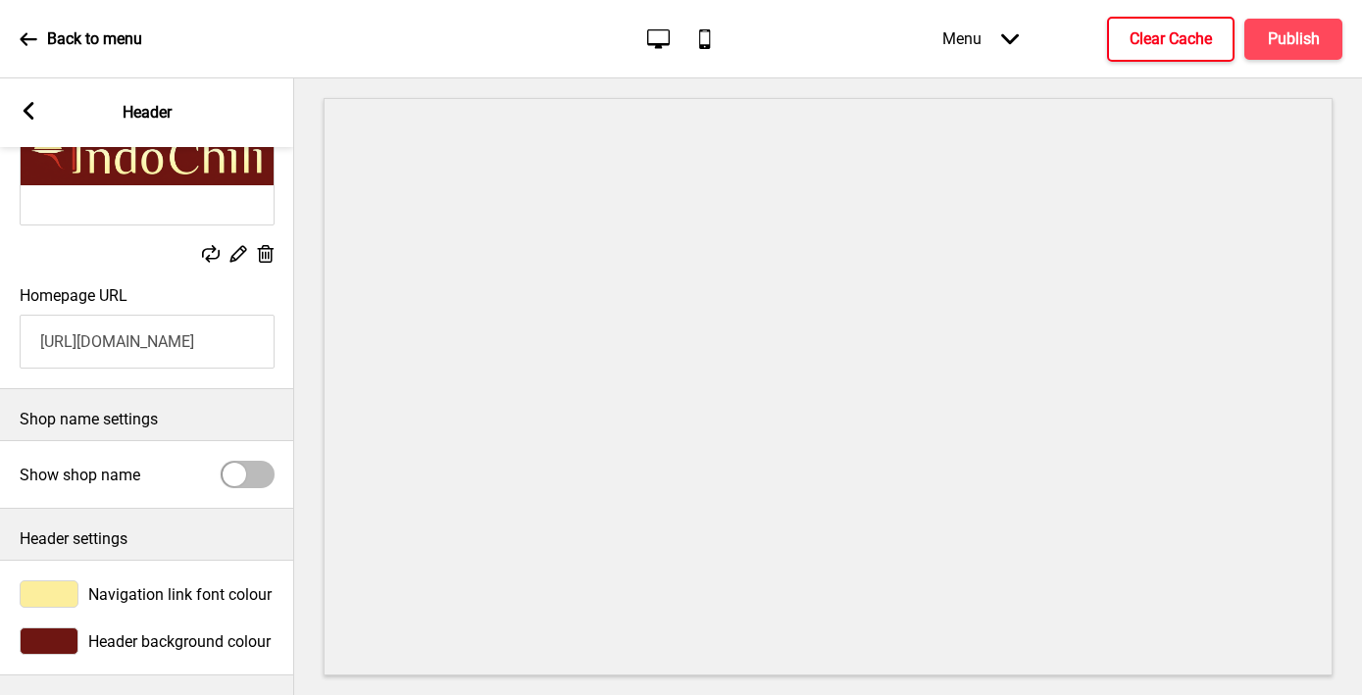
click at [48, 630] on div at bounding box center [49, 641] width 59 height 27
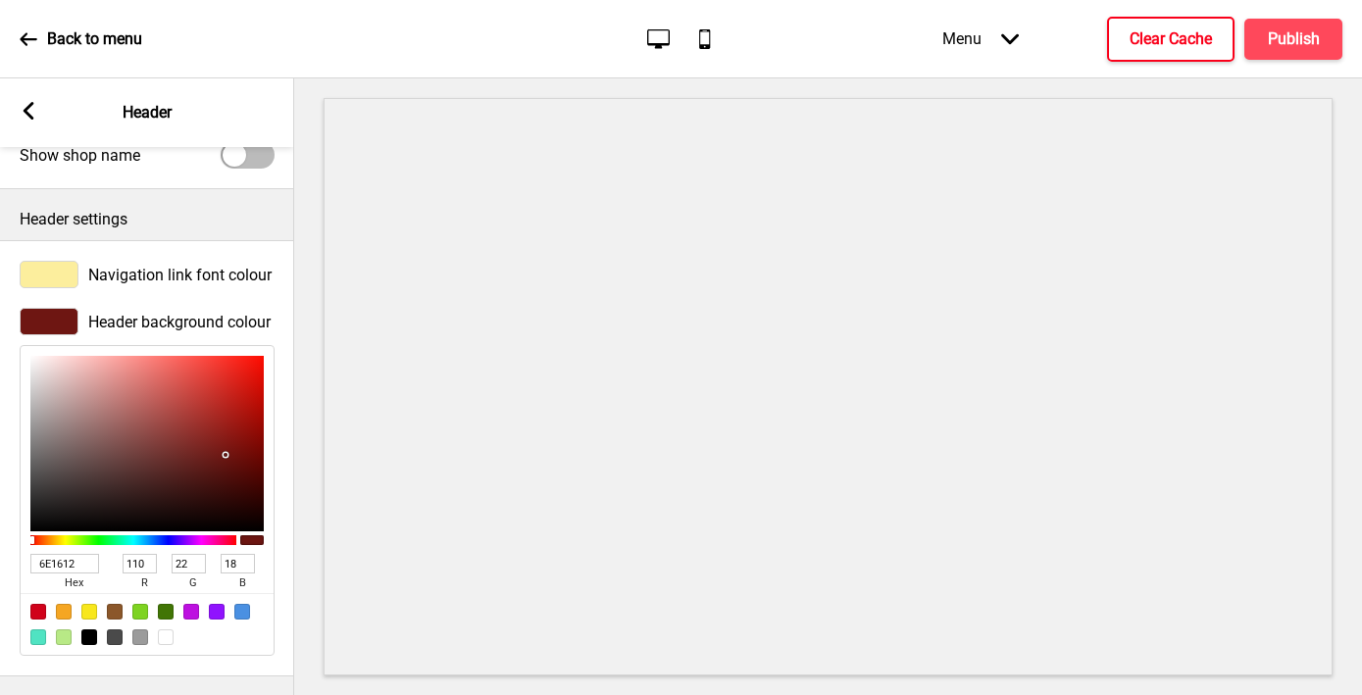
click at [60, 567] on input "6E1612" at bounding box center [64, 564] width 69 height 20
click at [29, 114] on icon at bounding box center [29, 111] width 11 height 18
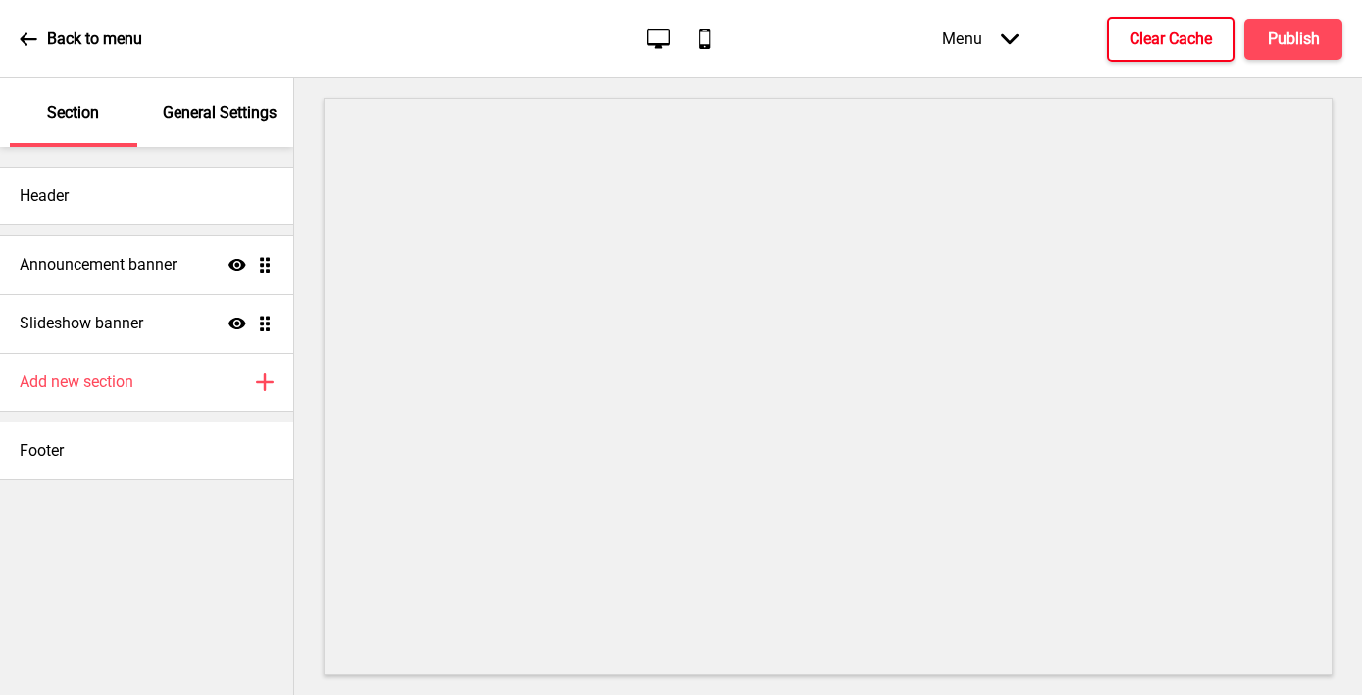
click at [203, 112] on p "General Settings" at bounding box center [220, 113] width 114 height 22
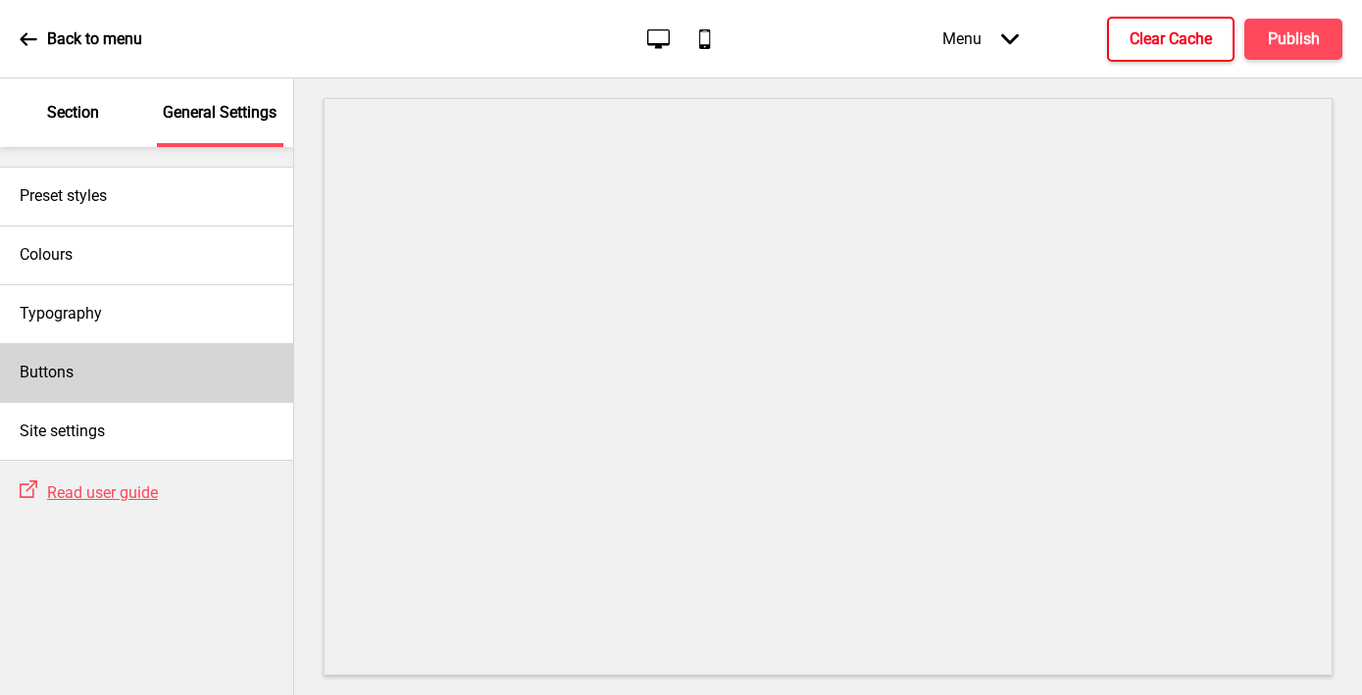
click at [117, 386] on div "Buttons" at bounding box center [146, 372] width 293 height 59
select select "square"
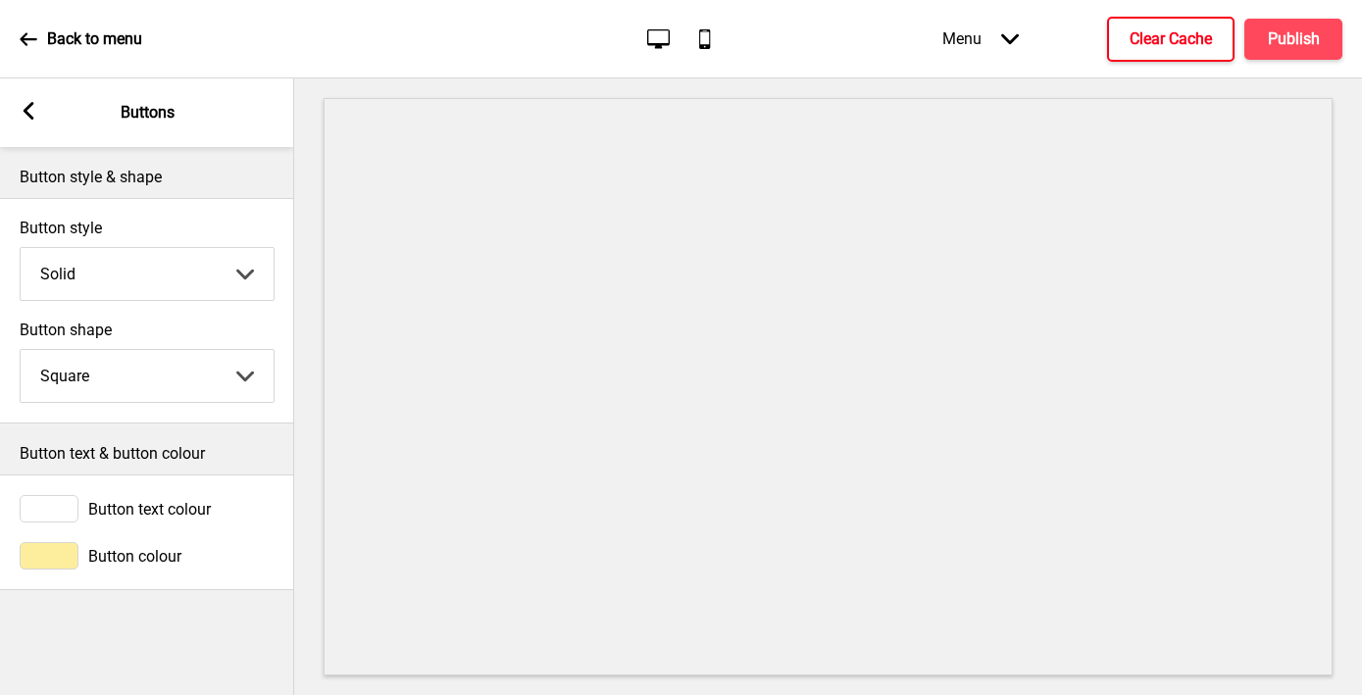
click at [43, 577] on div "Button colour" at bounding box center [147, 555] width 294 height 47
click at [43, 565] on div at bounding box center [49, 555] width 59 height 27
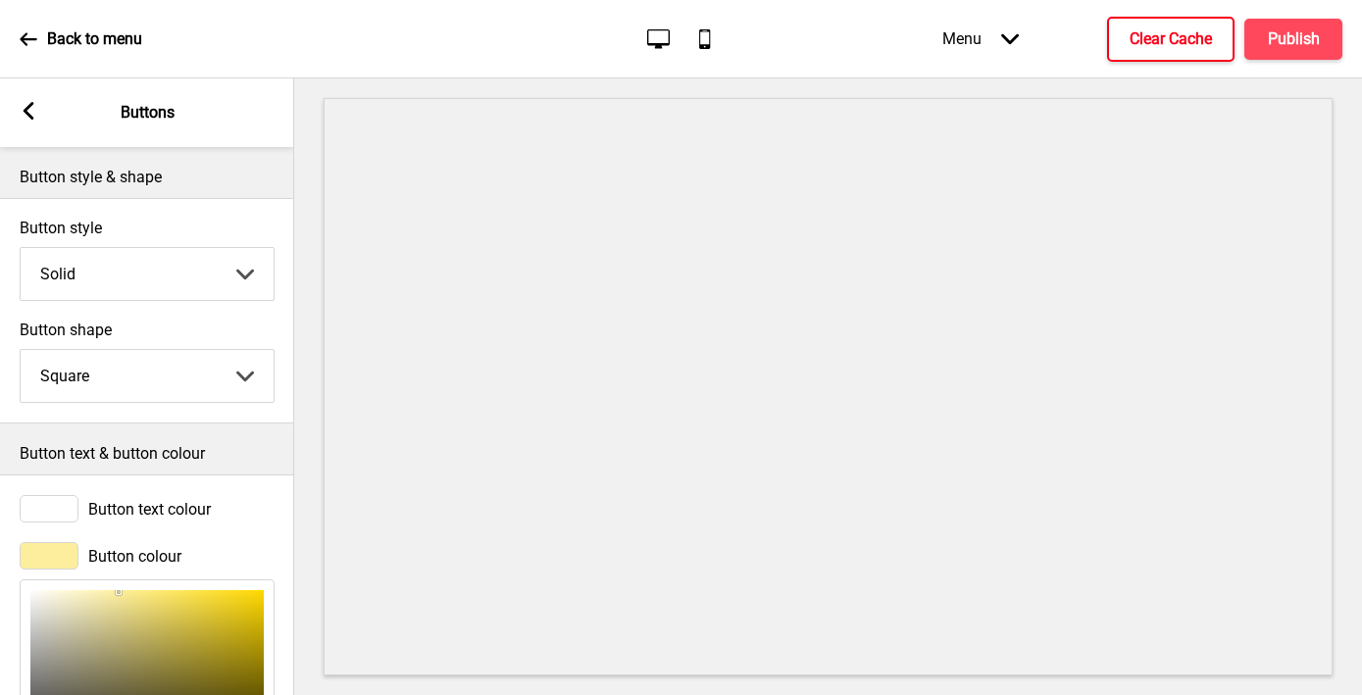
scroll to position [234, 0]
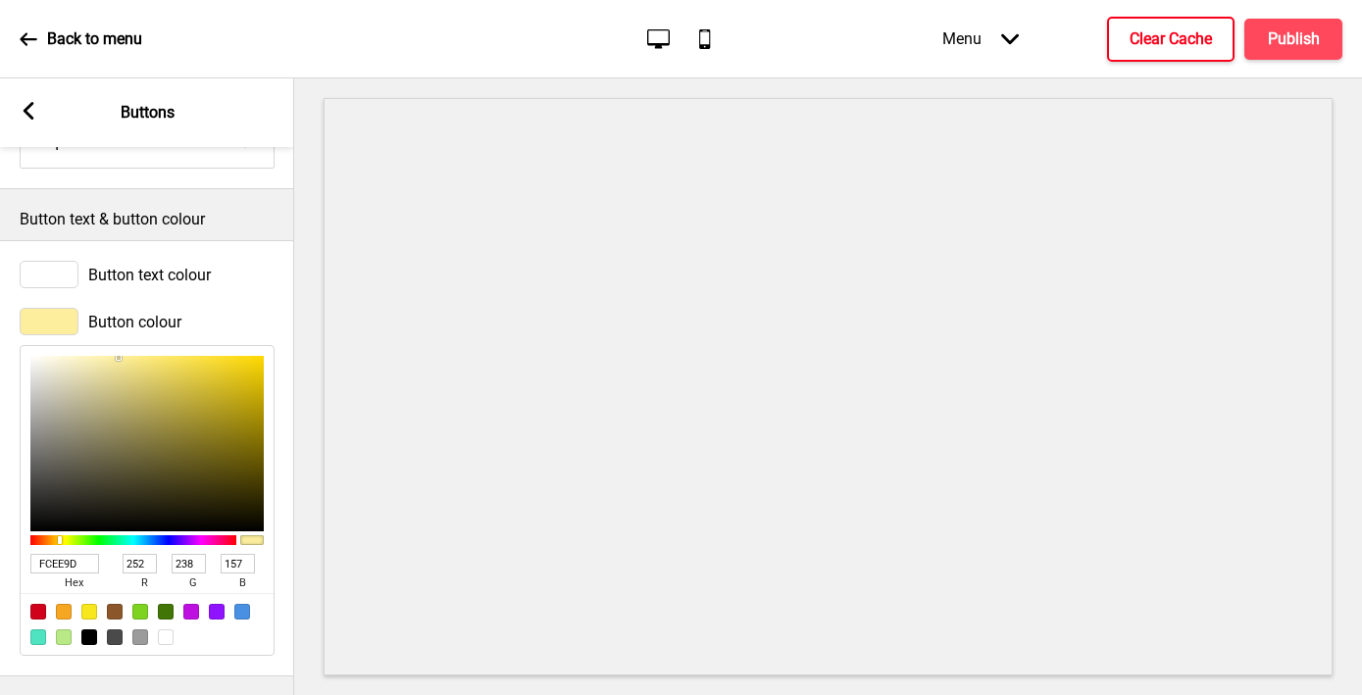
click at [52, 559] on input "FCEE9D" at bounding box center [64, 564] width 69 height 20
paste input "6E1612"
type input "6E1612"
type input "110"
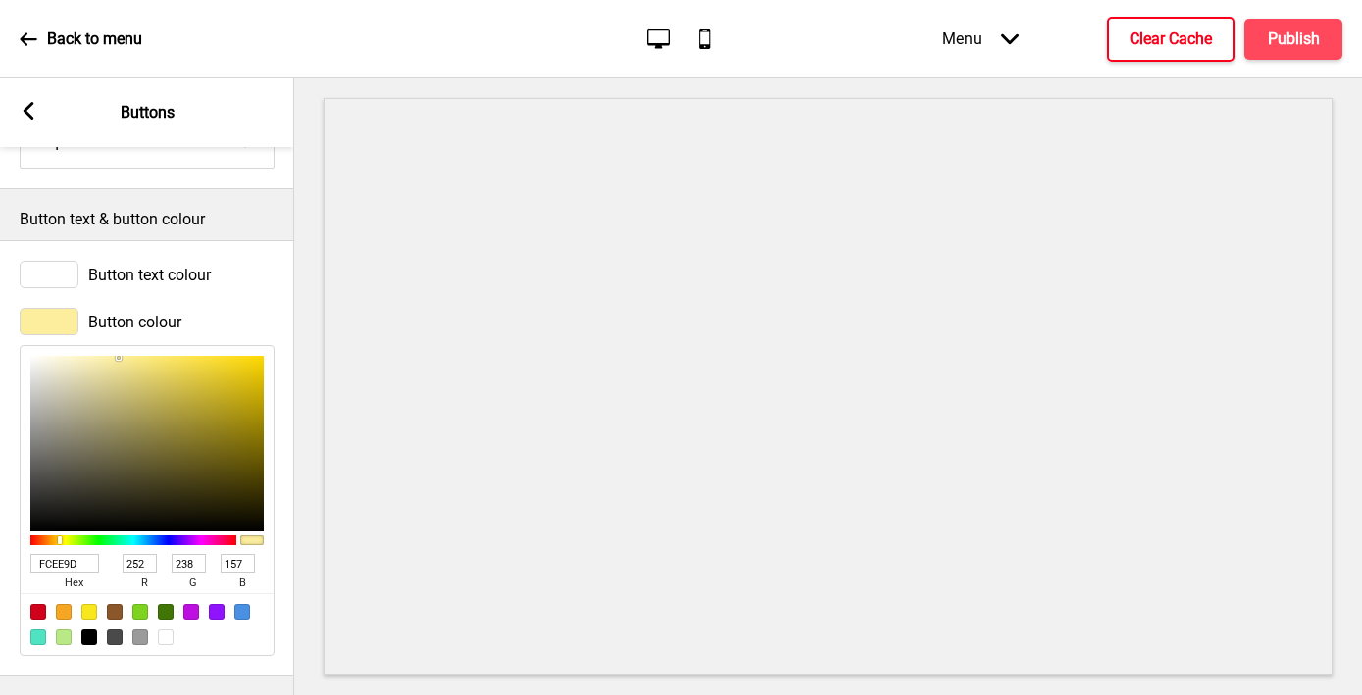
type input "22"
type input "18"
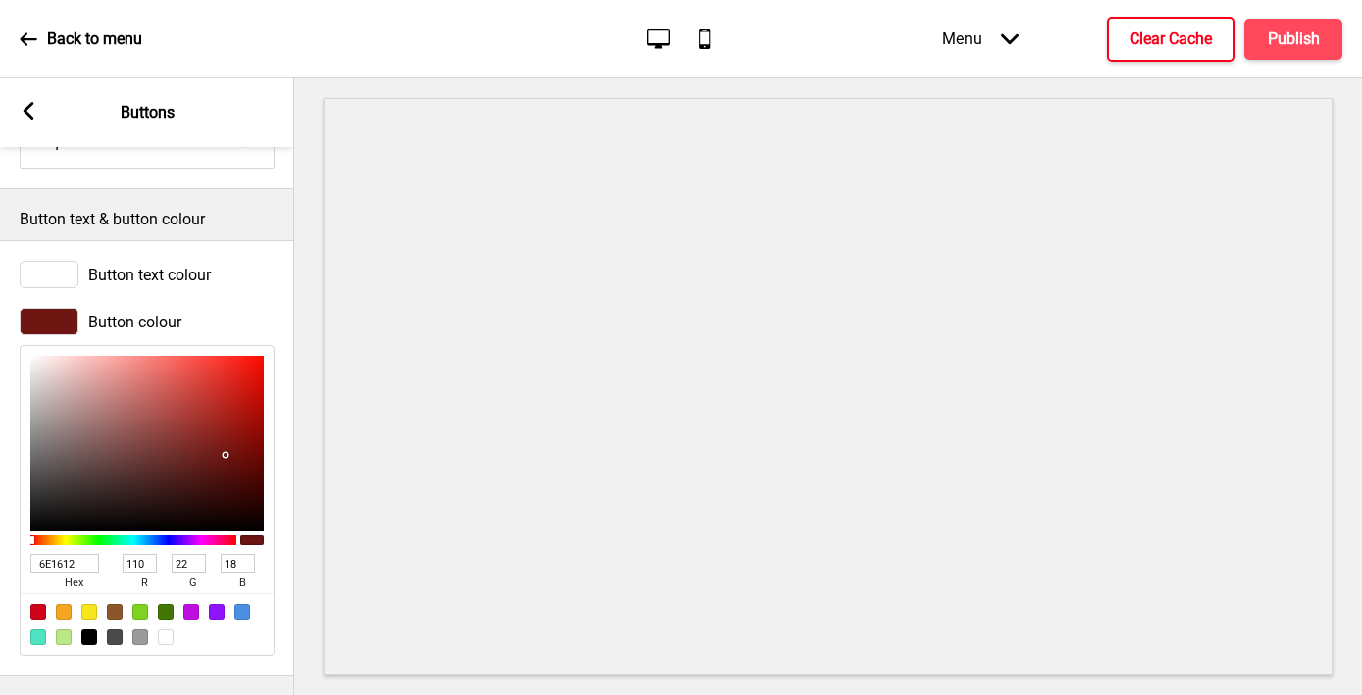
type input "6E1612"
click at [32, 102] on icon at bounding box center [29, 111] width 11 height 18
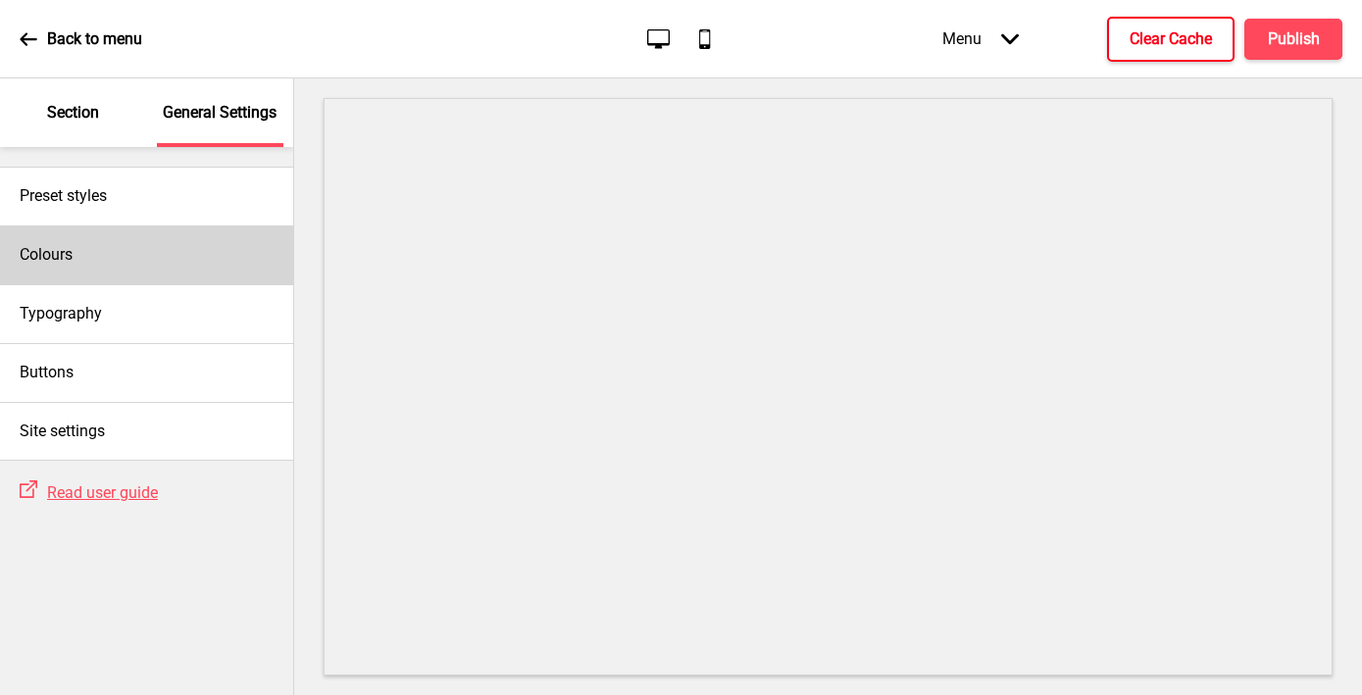
click at [57, 248] on h4 "Colours" at bounding box center [46, 255] width 53 height 22
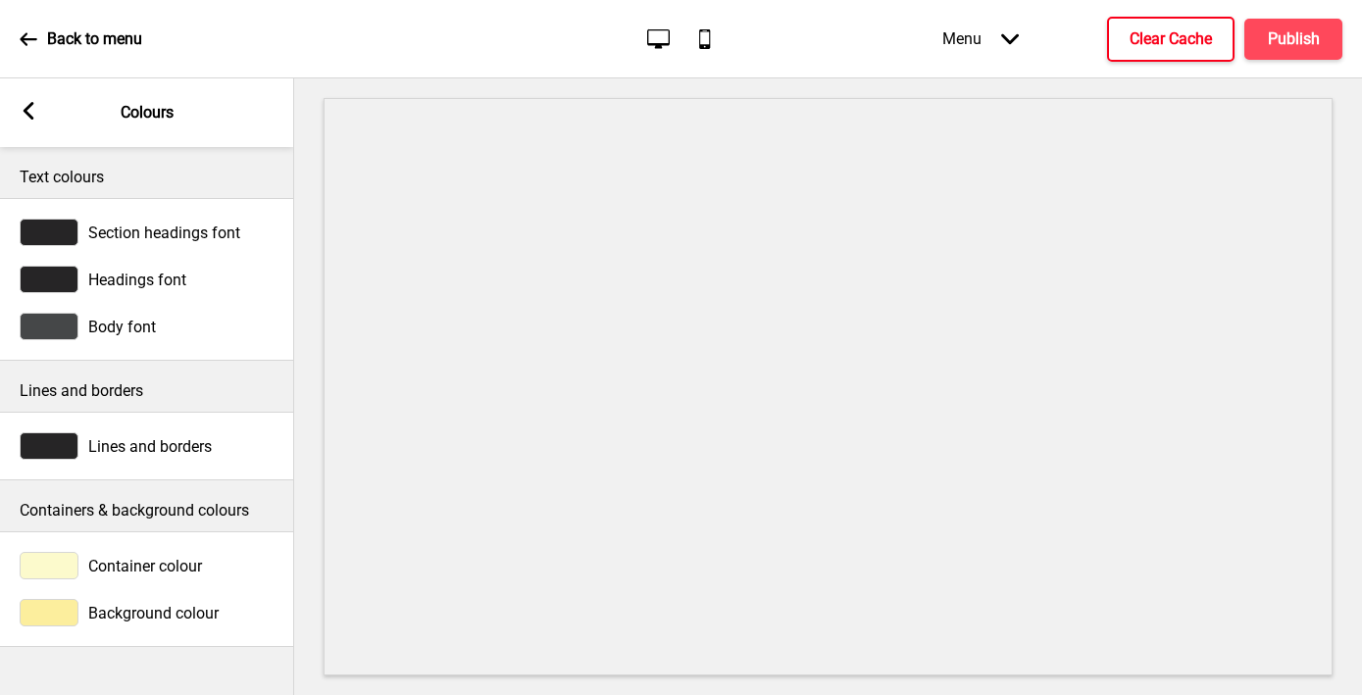
click at [34, 570] on div at bounding box center [49, 565] width 59 height 27
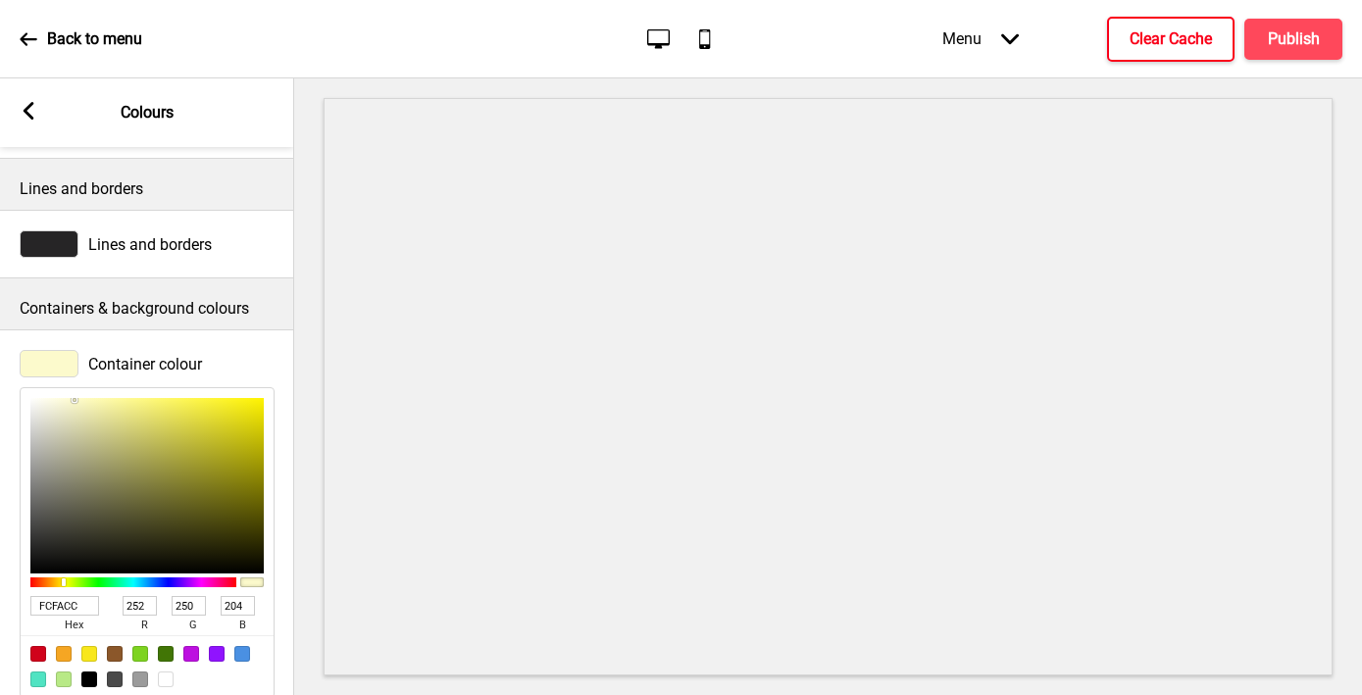
scroll to position [291, 0]
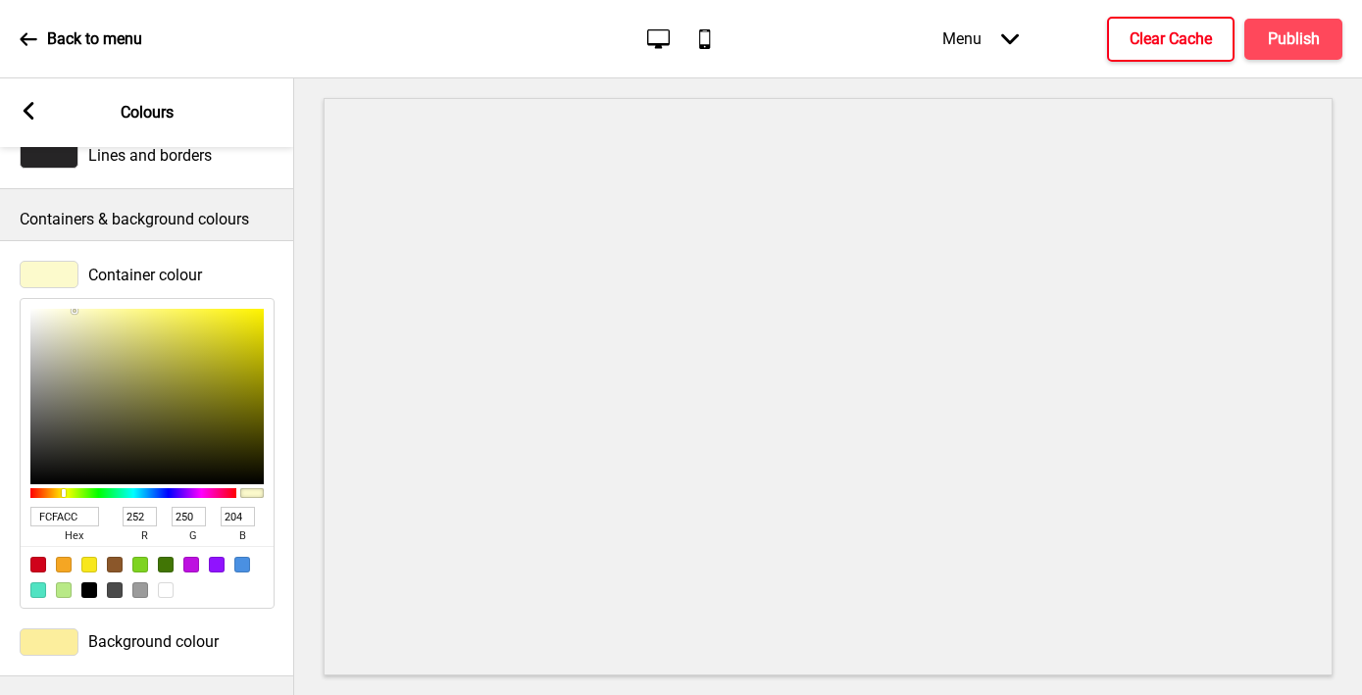
click at [61, 516] on input "FCFACC" at bounding box center [64, 517] width 69 height 20
click at [27, 110] on icon at bounding box center [29, 111] width 11 height 18
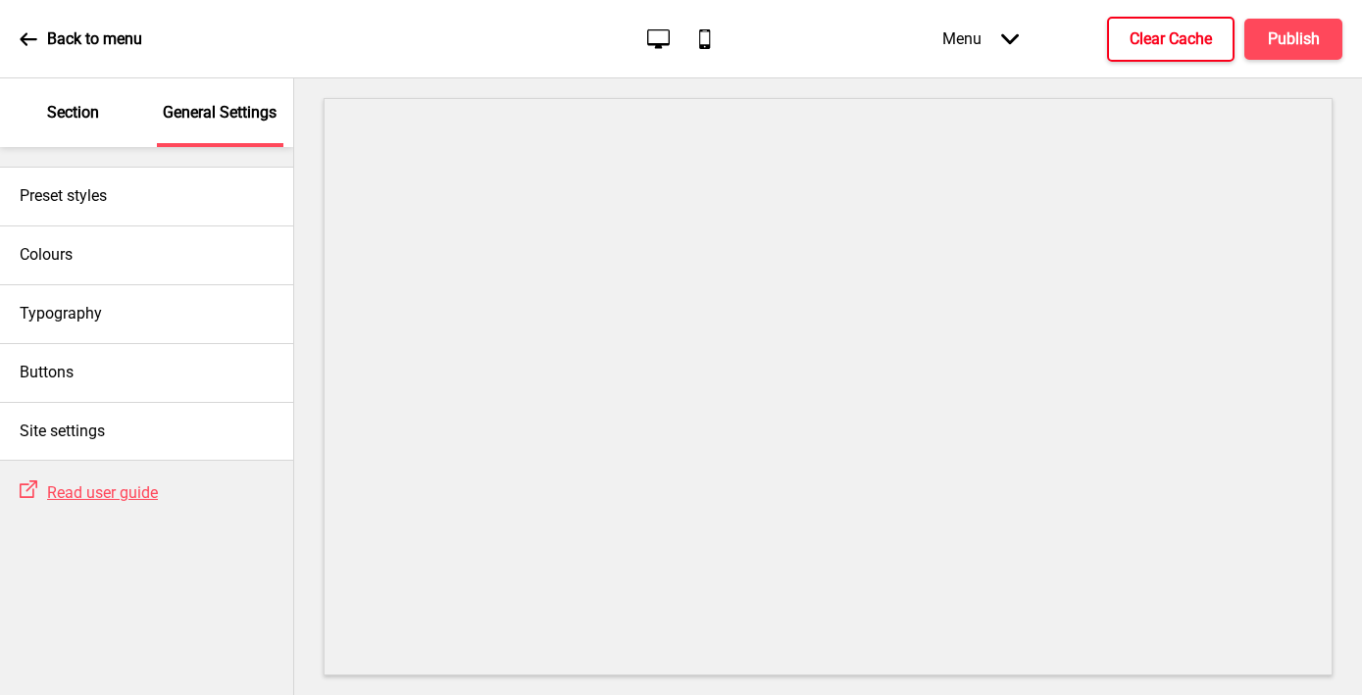
click at [77, 106] on p "Section" at bounding box center [73, 113] width 52 height 22
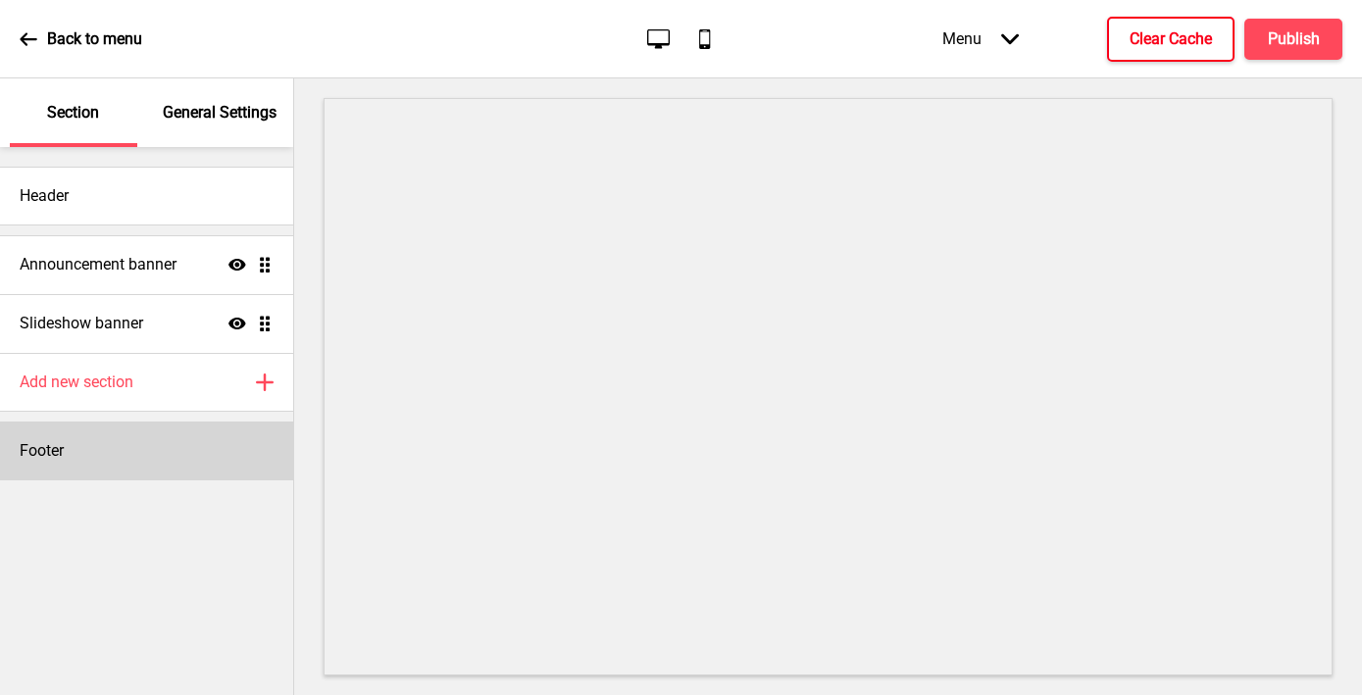
click at [72, 438] on div "Footer" at bounding box center [146, 451] width 293 height 59
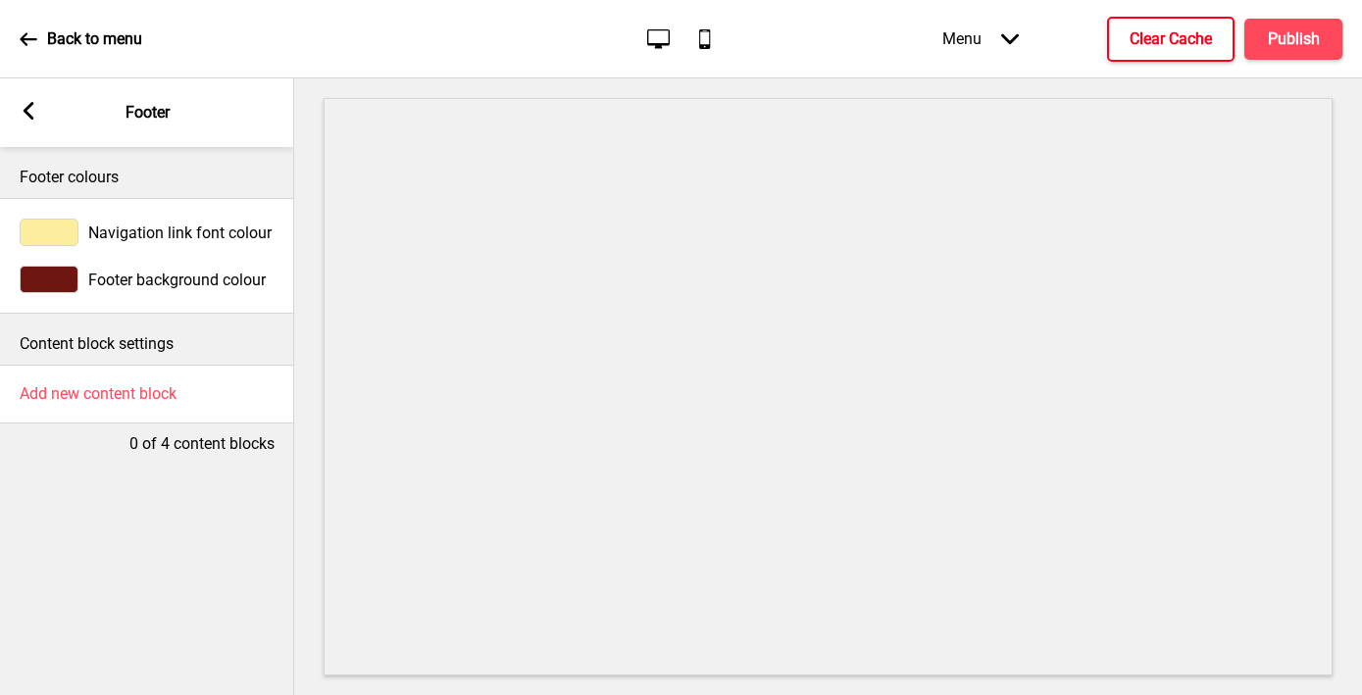
click at [64, 230] on div at bounding box center [49, 232] width 59 height 27
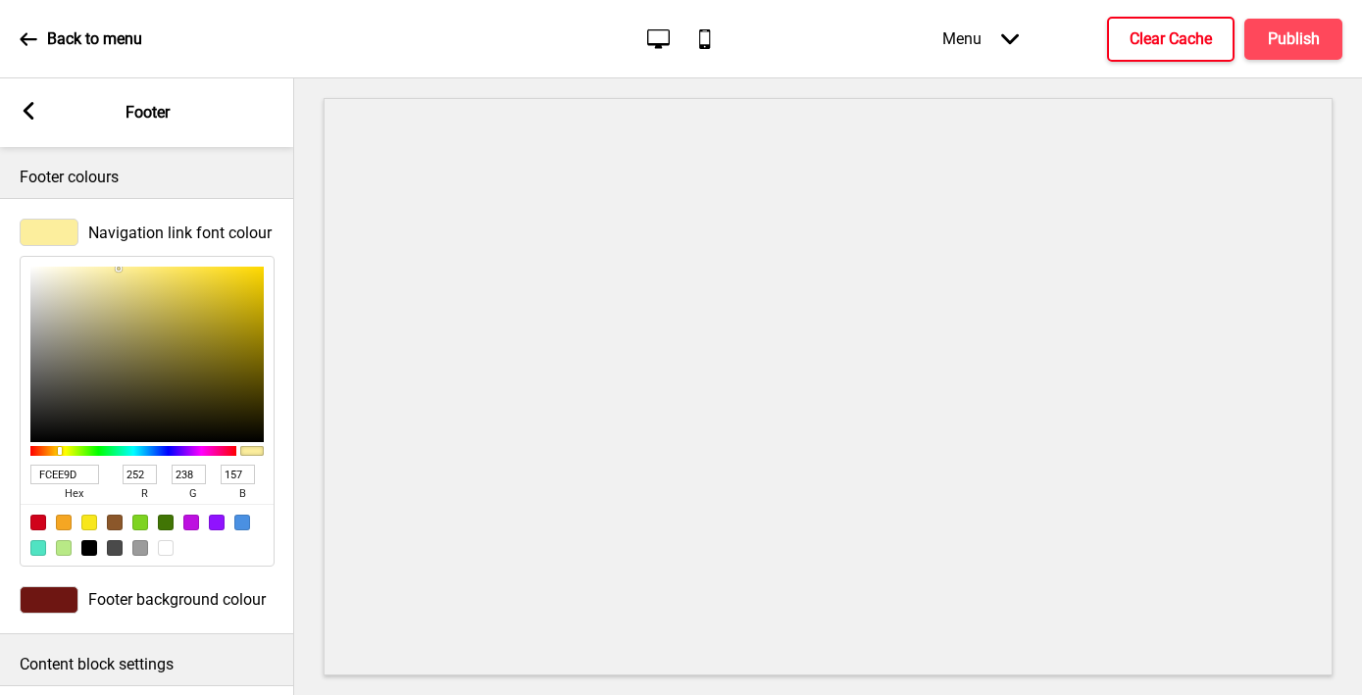
click at [58, 476] on input "FCEE9D" at bounding box center [64, 475] width 69 height 20
paste input "FACC"
type input "FCFACC"
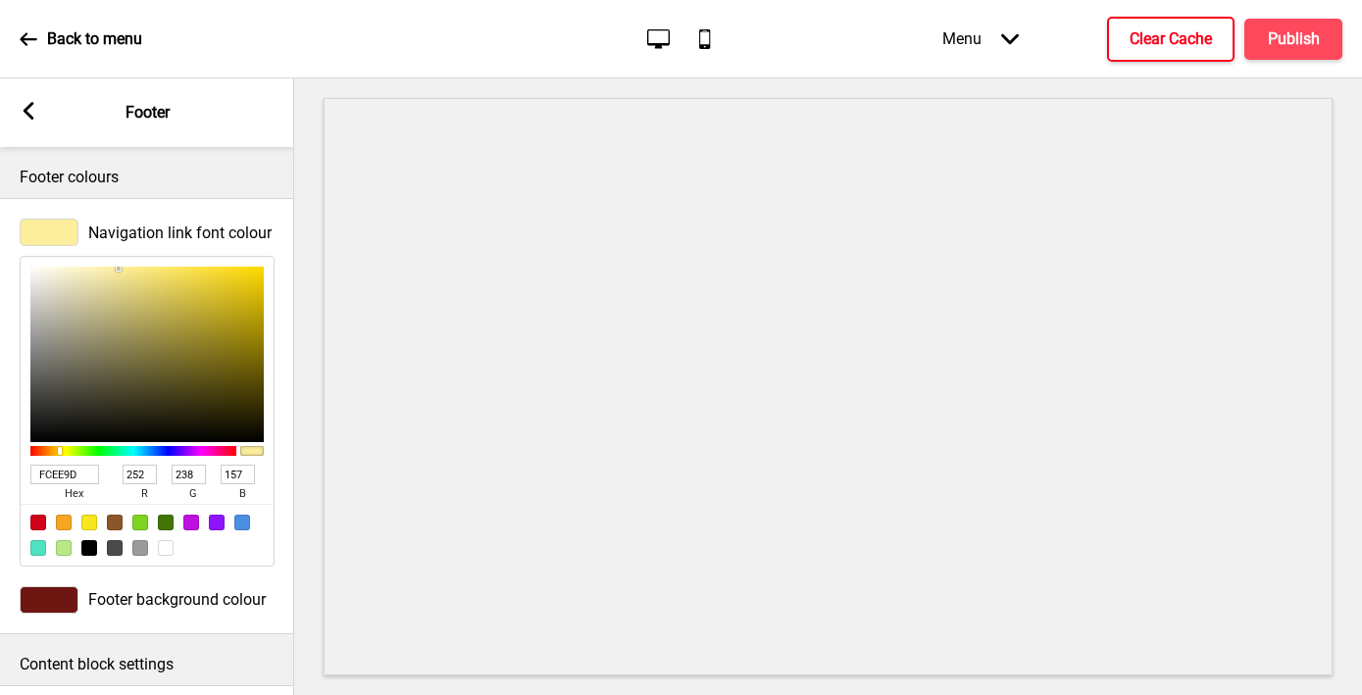
type input "250"
type input "204"
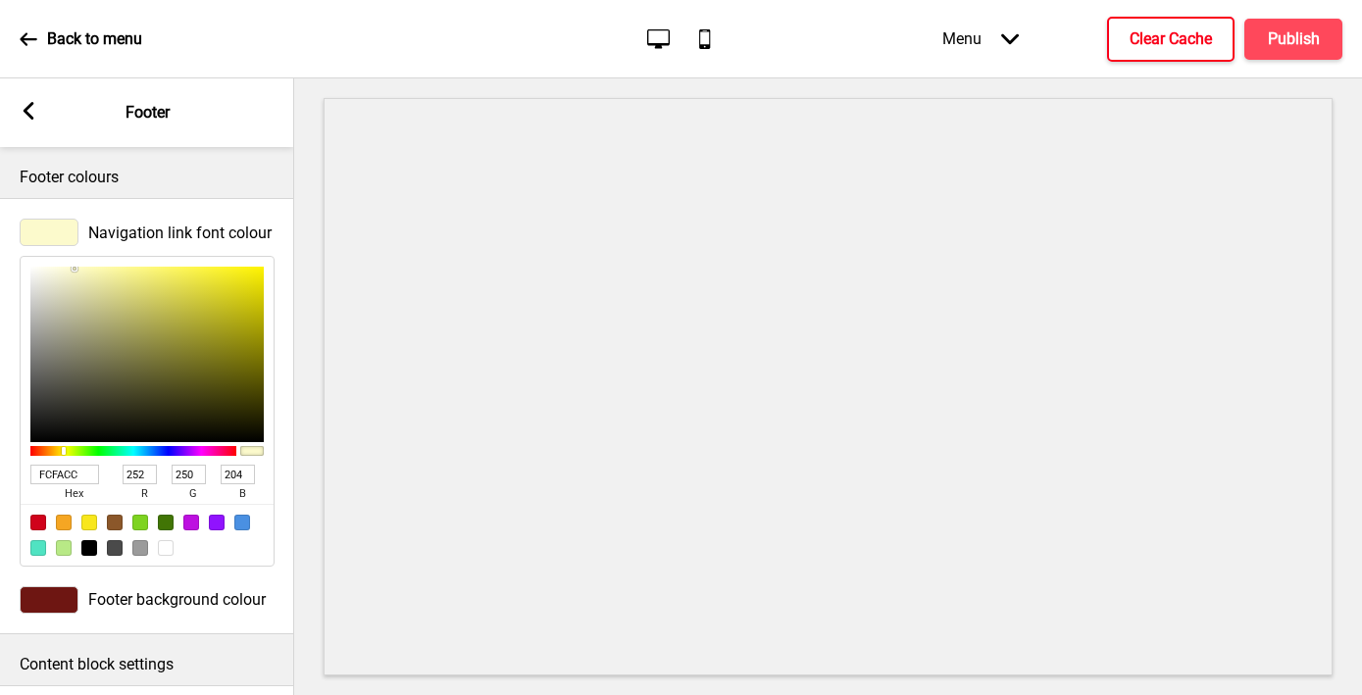
type input "FCFACC"
click at [29, 105] on icon at bounding box center [29, 111] width 11 height 18
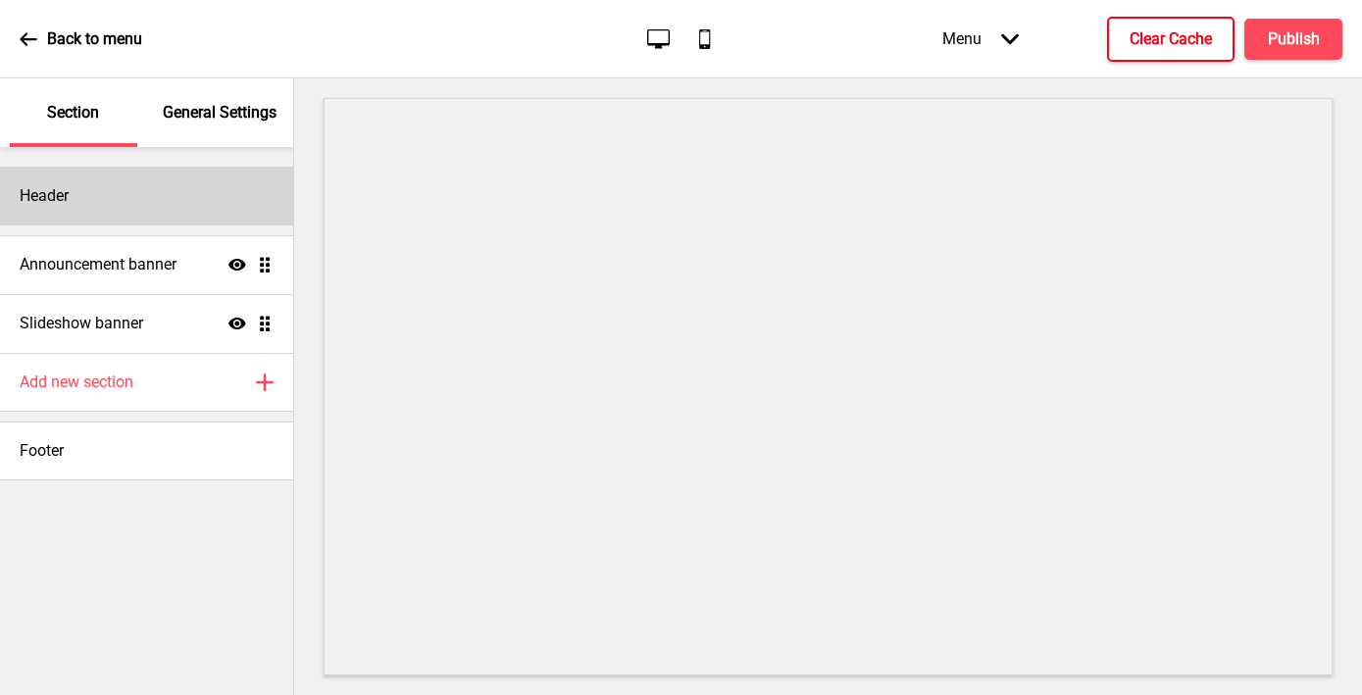
click at [101, 190] on div "Header" at bounding box center [146, 196] width 293 height 59
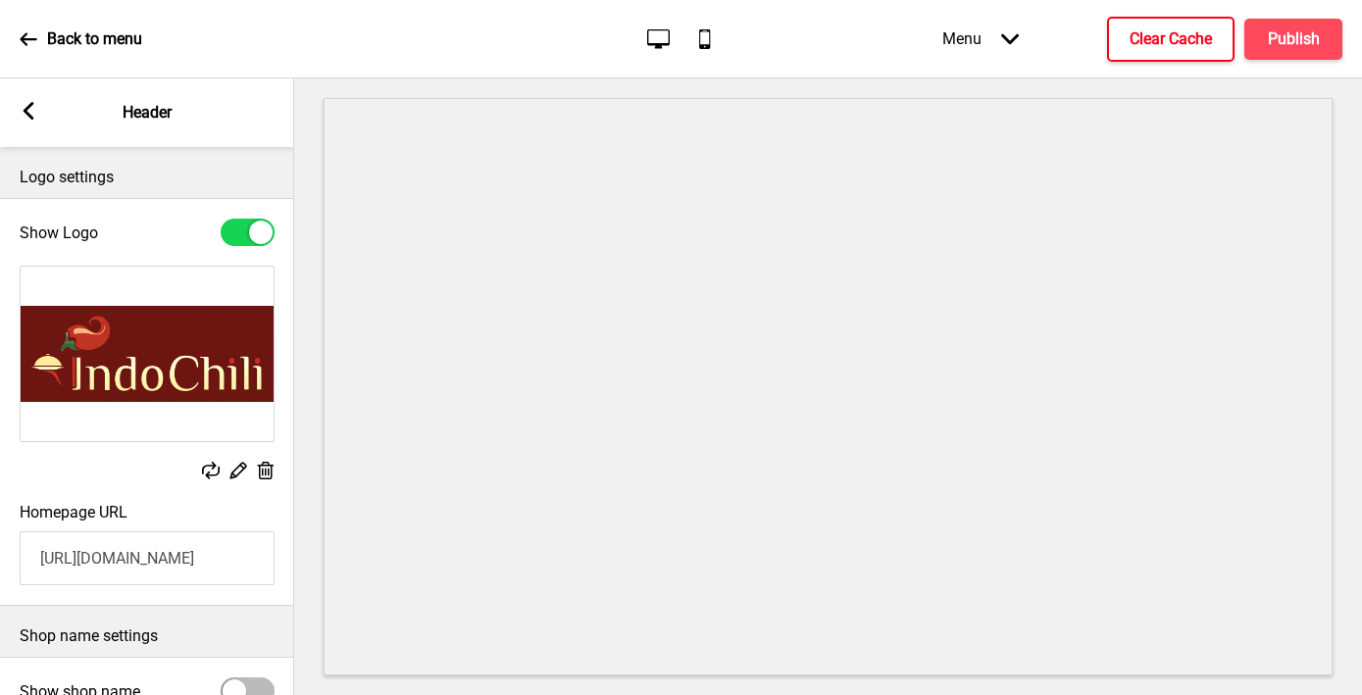
scroll to position [217, 0]
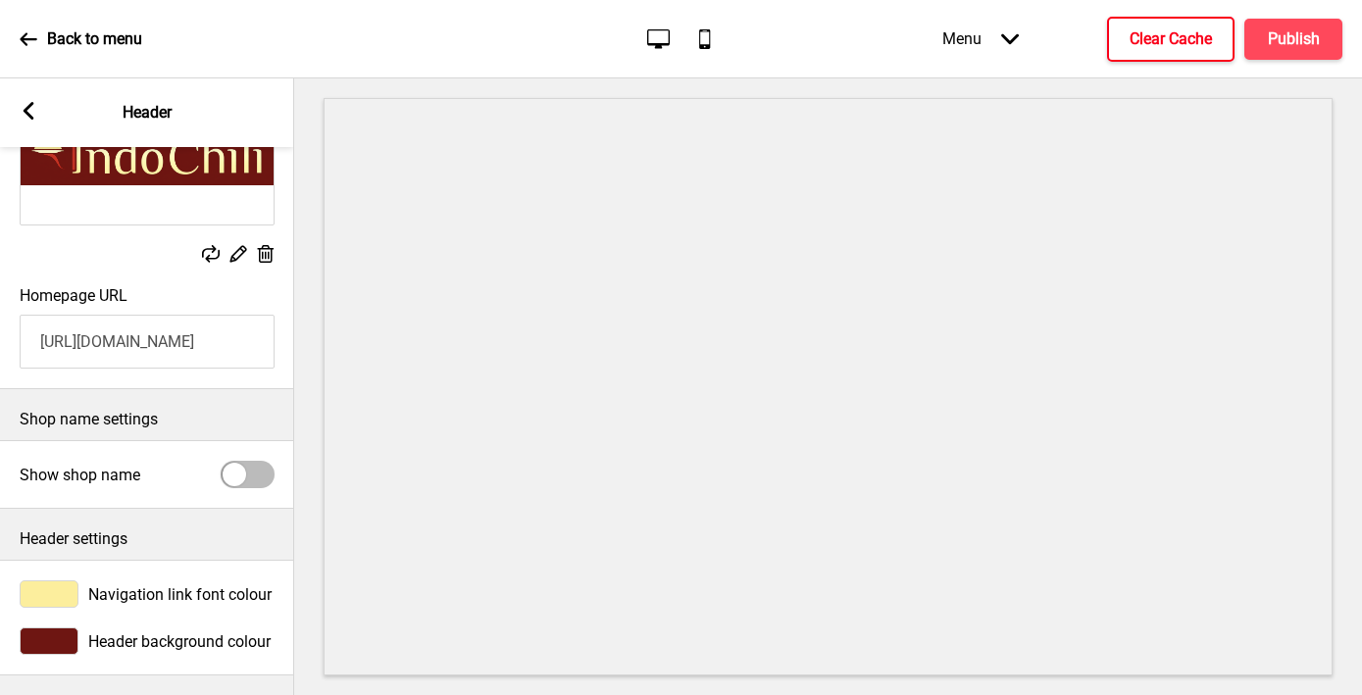
click at [48, 592] on div at bounding box center [49, 593] width 59 height 27
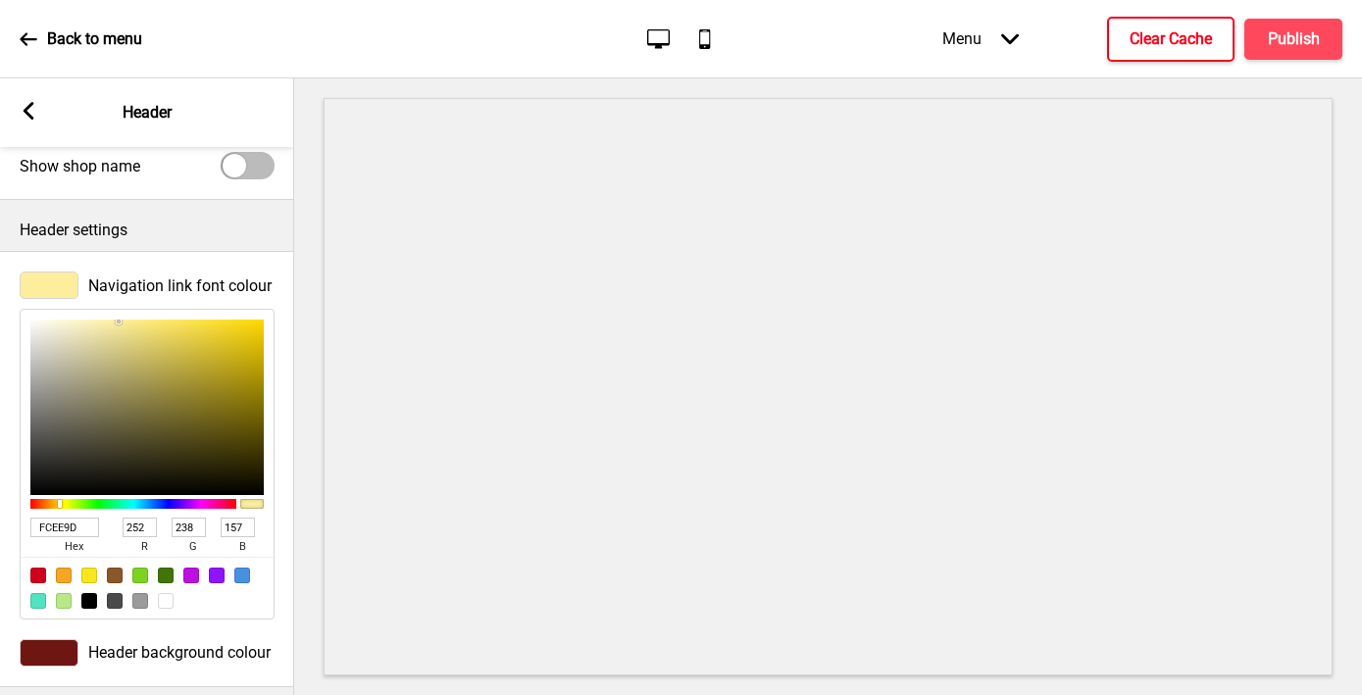
scroll to position [536, 0]
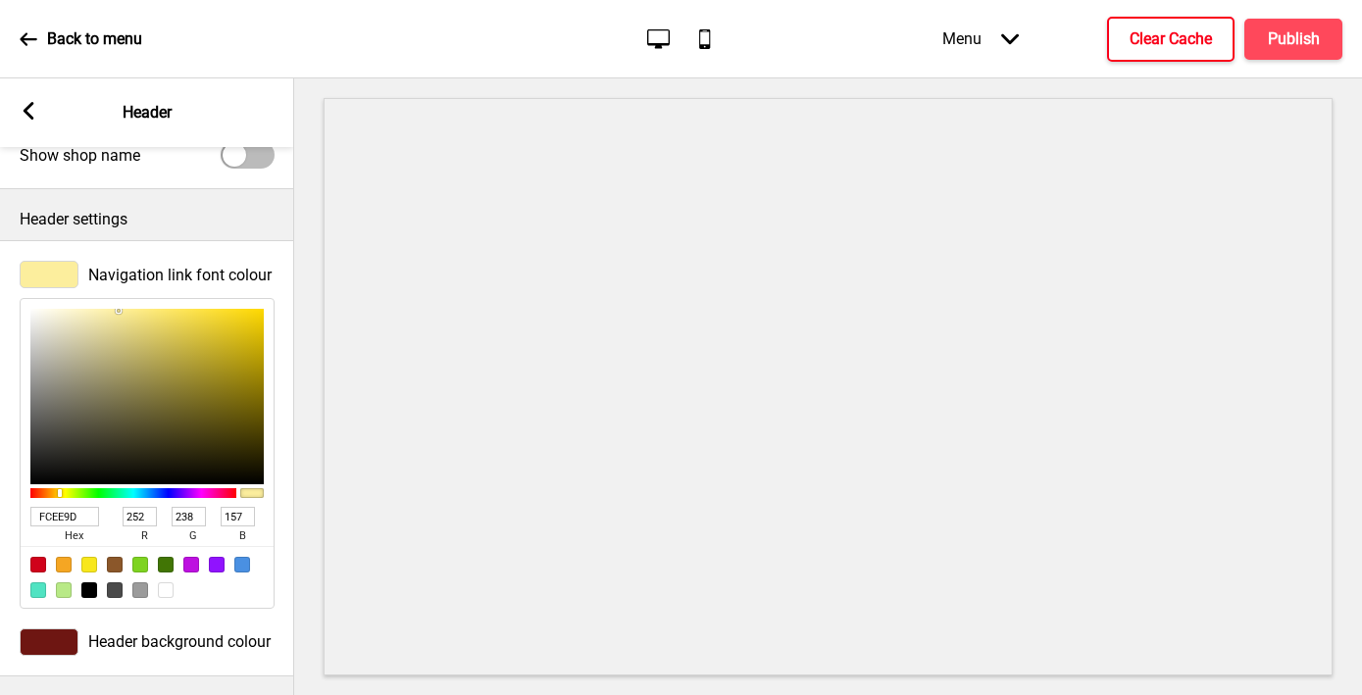
click at [55, 516] on input "FCEE9D" at bounding box center [64, 517] width 69 height 20
paste input "FACC"
type input "FCFACC"
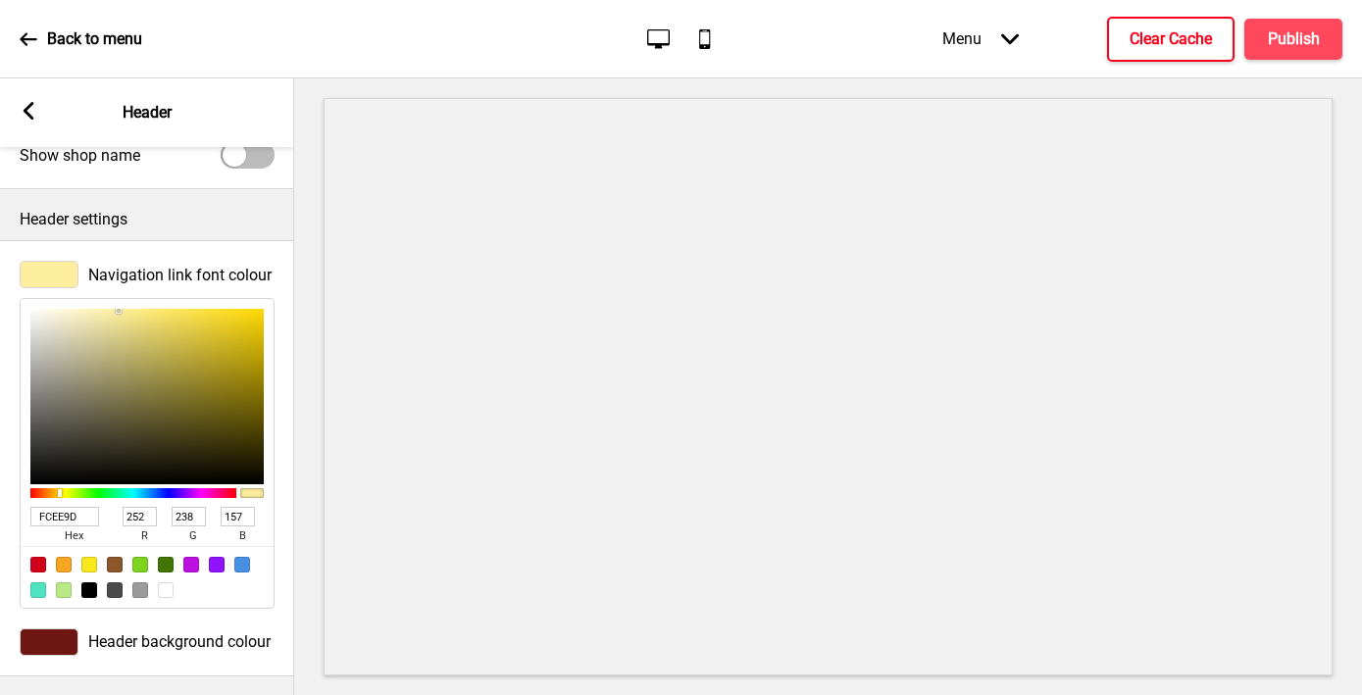
type input "250"
type input "204"
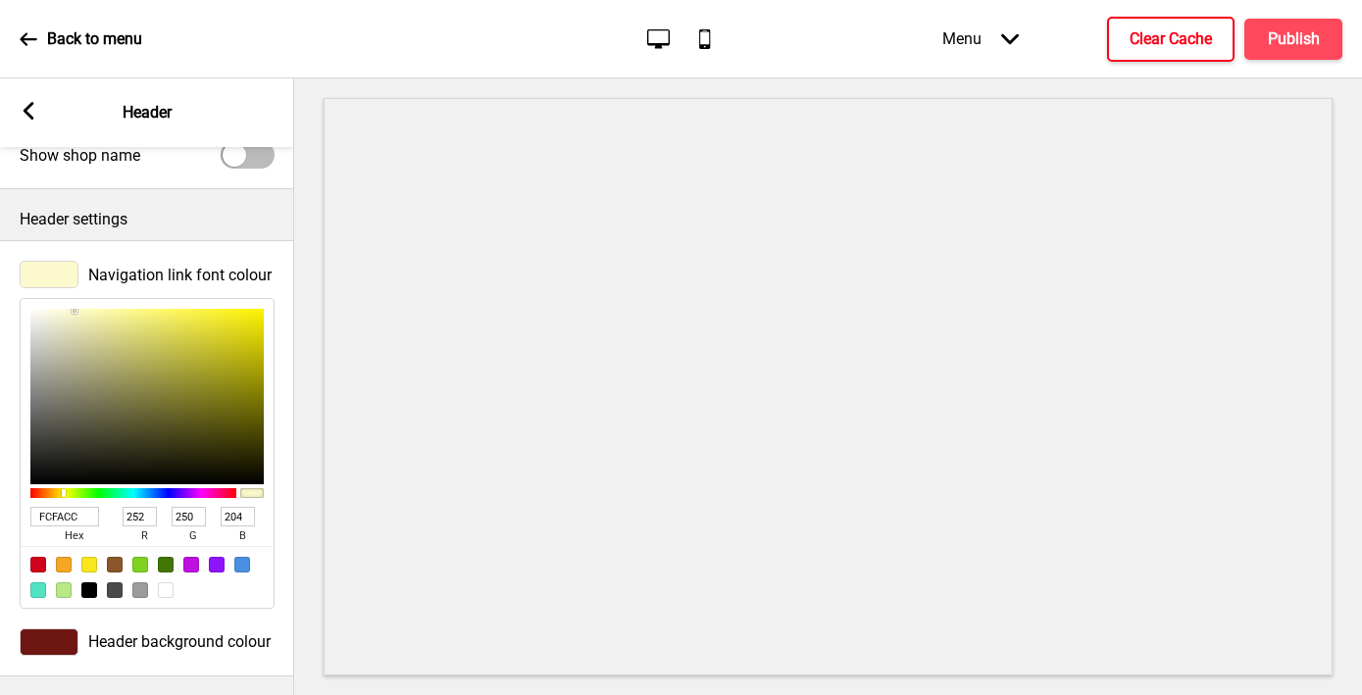
type input "FCFACC"
click at [27, 117] on icon at bounding box center [29, 111] width 11 height 18
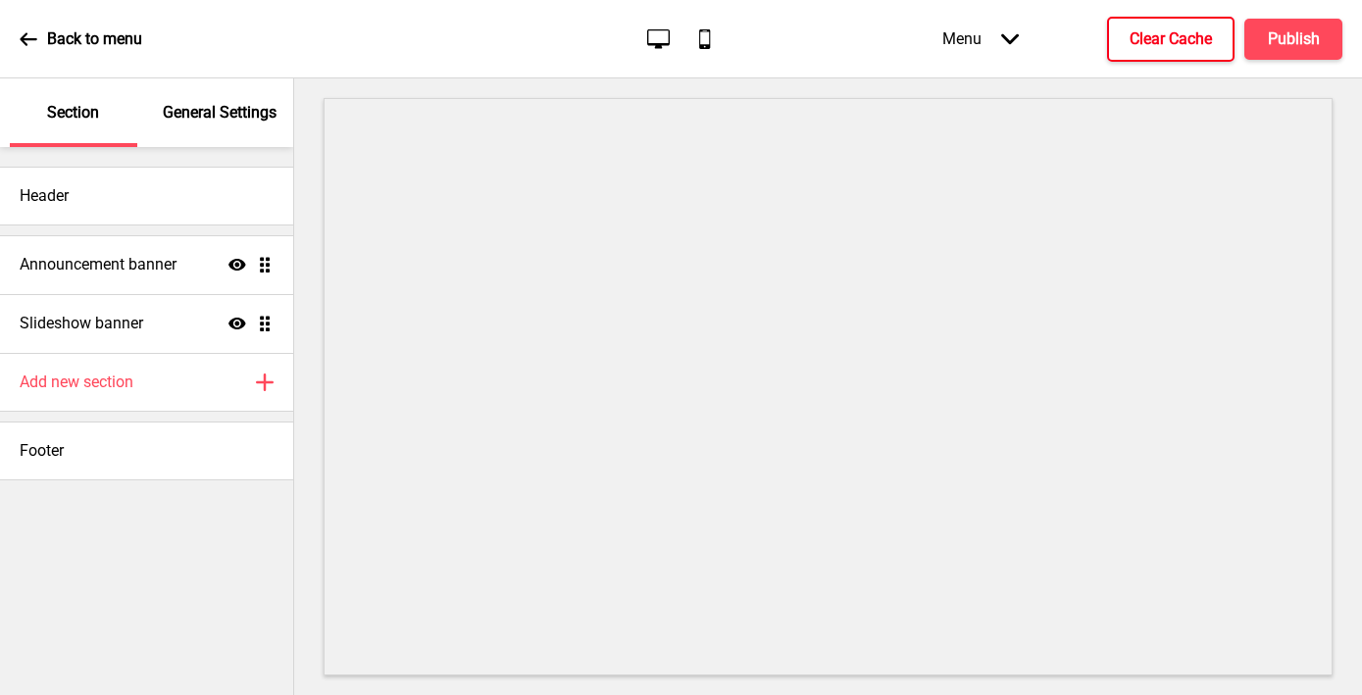
click at [225, 124] on div "General Settings" at bounding box center [220, 112] width 127 height 69
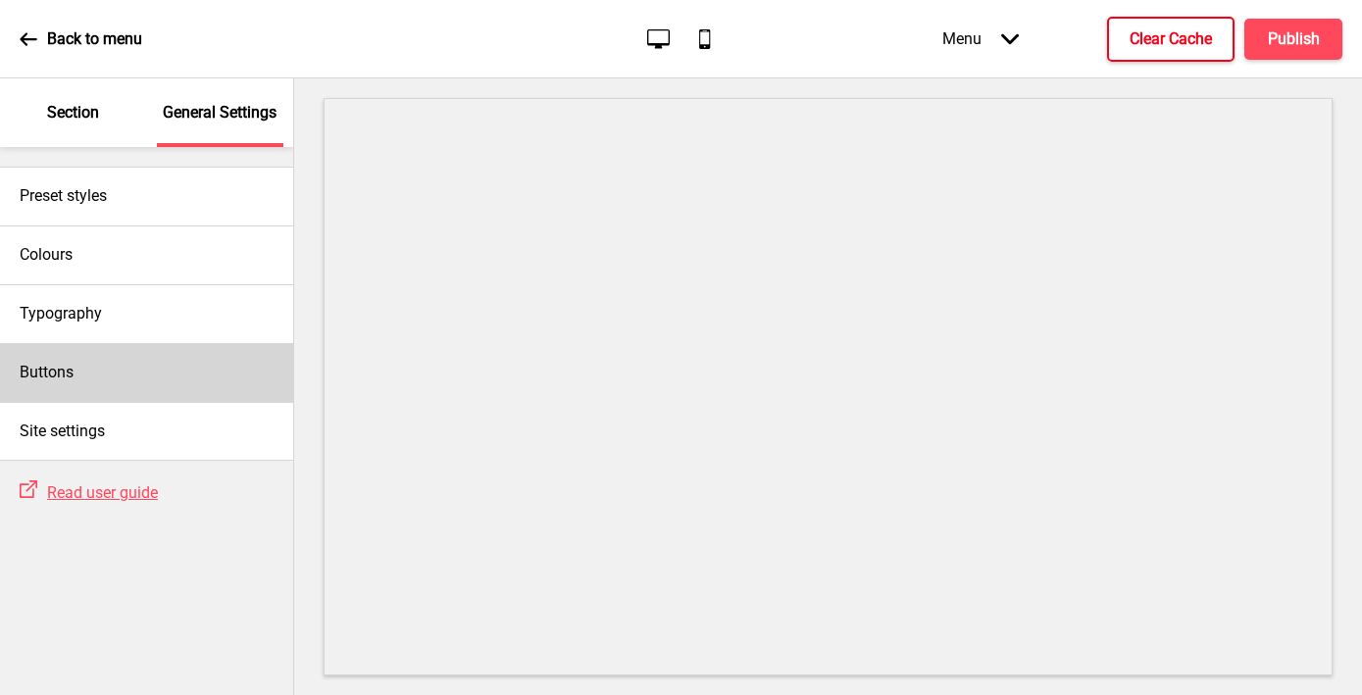
click at [100, 364] on div "Buttons" at bounding box center [146, 372] width 293 height 59
select select "square"
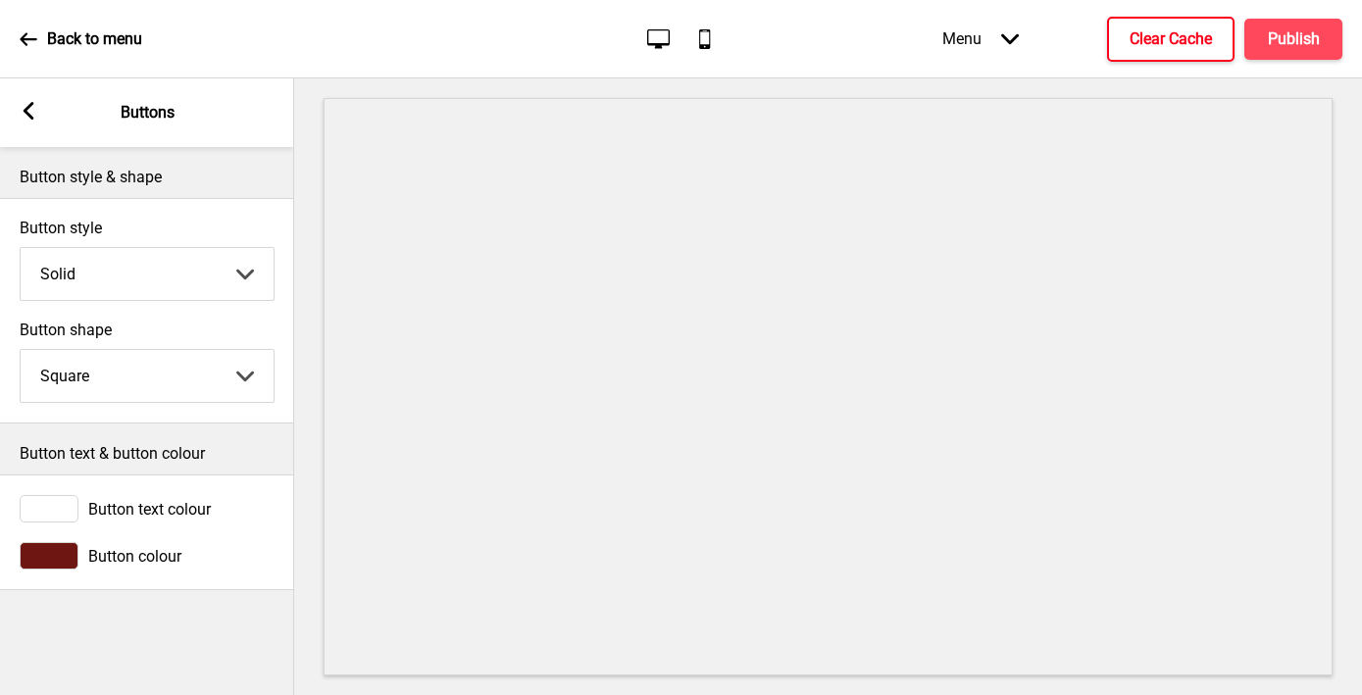
click at [50, 511] on div at bounding box center [49, 508] width 59 height 27
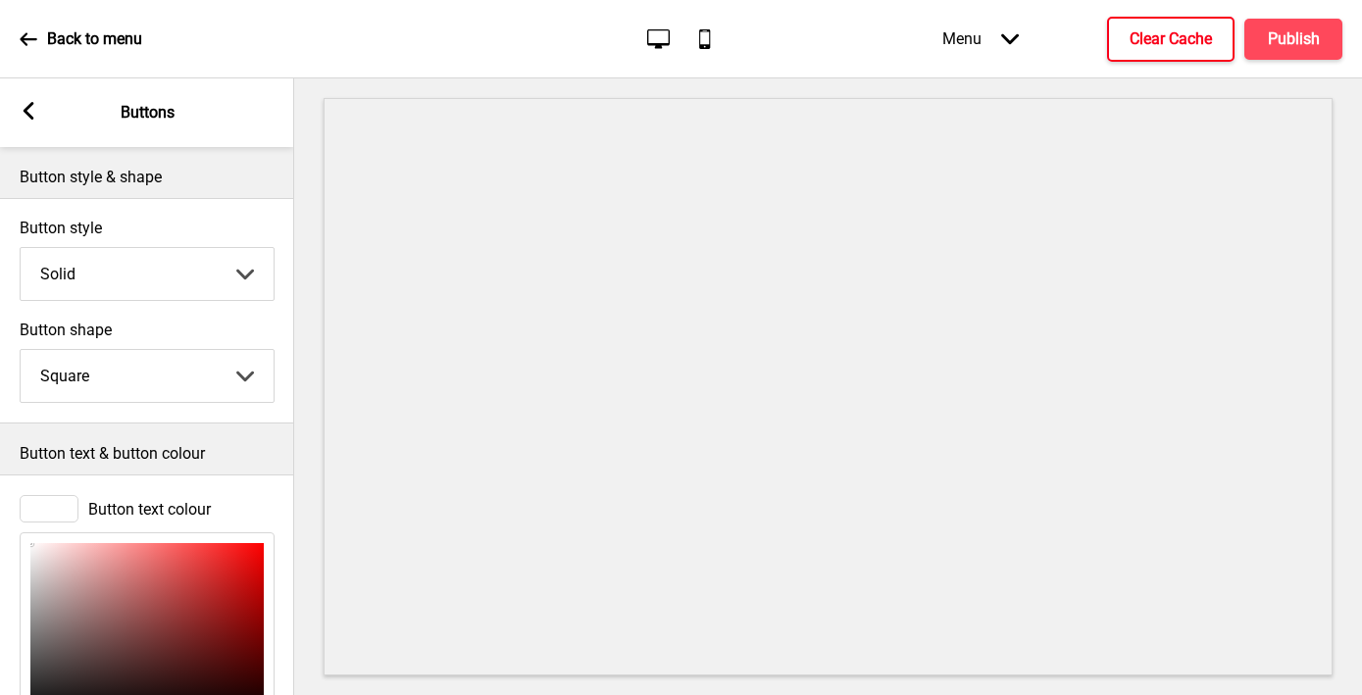
scroll to position [234, 0]
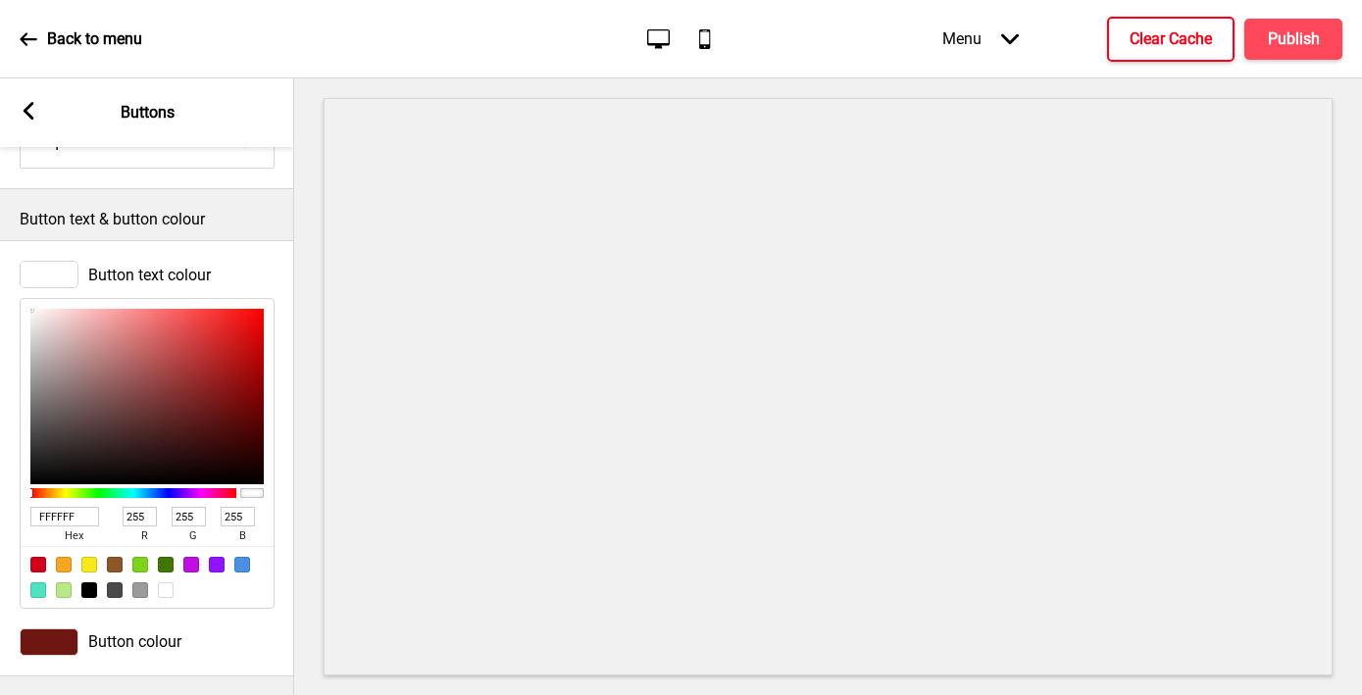
click at [47, 509] on input "FFFFFF" at bounding box center [64, 517] width 69 height 20
paste input "CFACC"
type input "FCFACC"
type input "252"
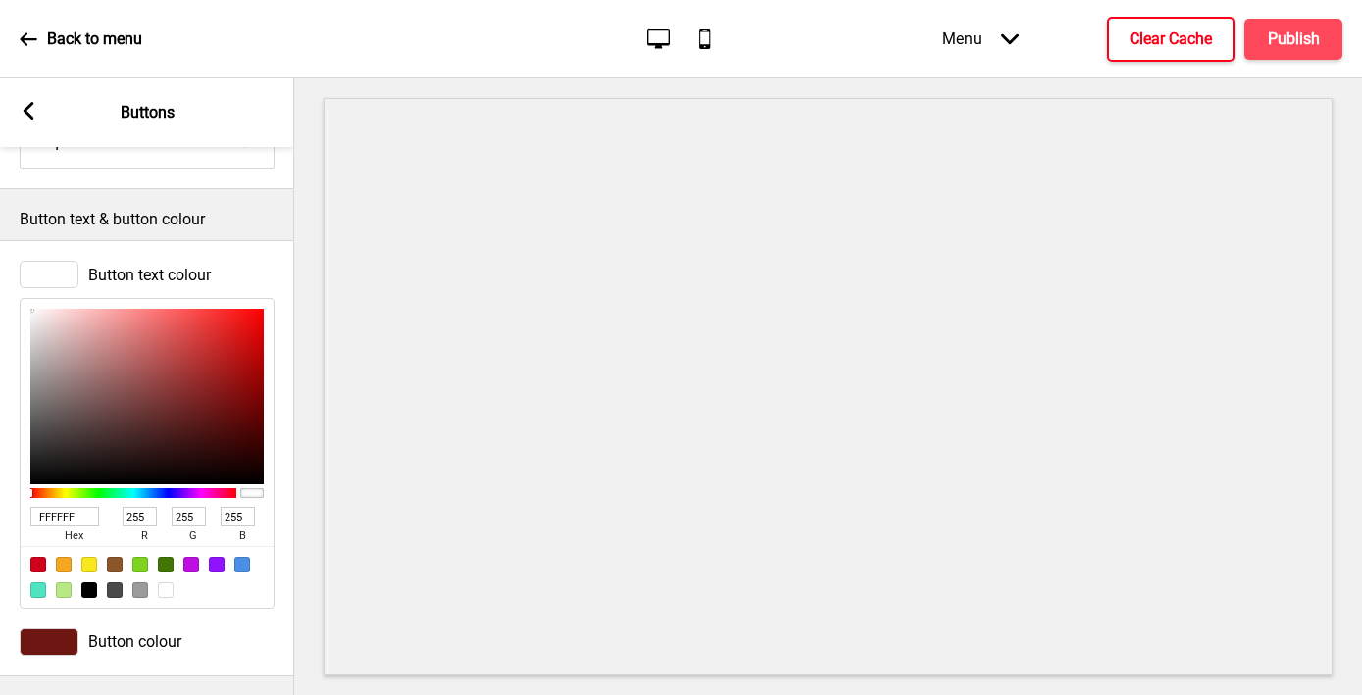
type input "250"
type input "204"
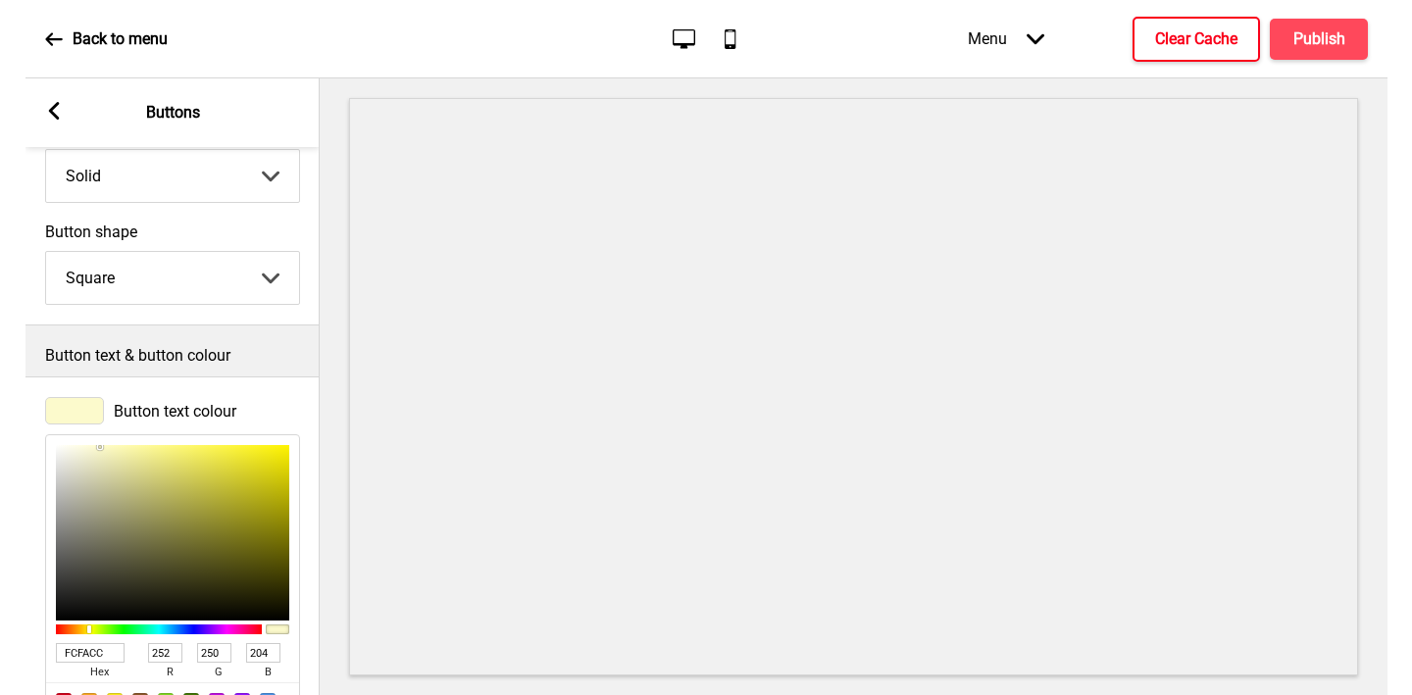
scroll to position [0, 0]
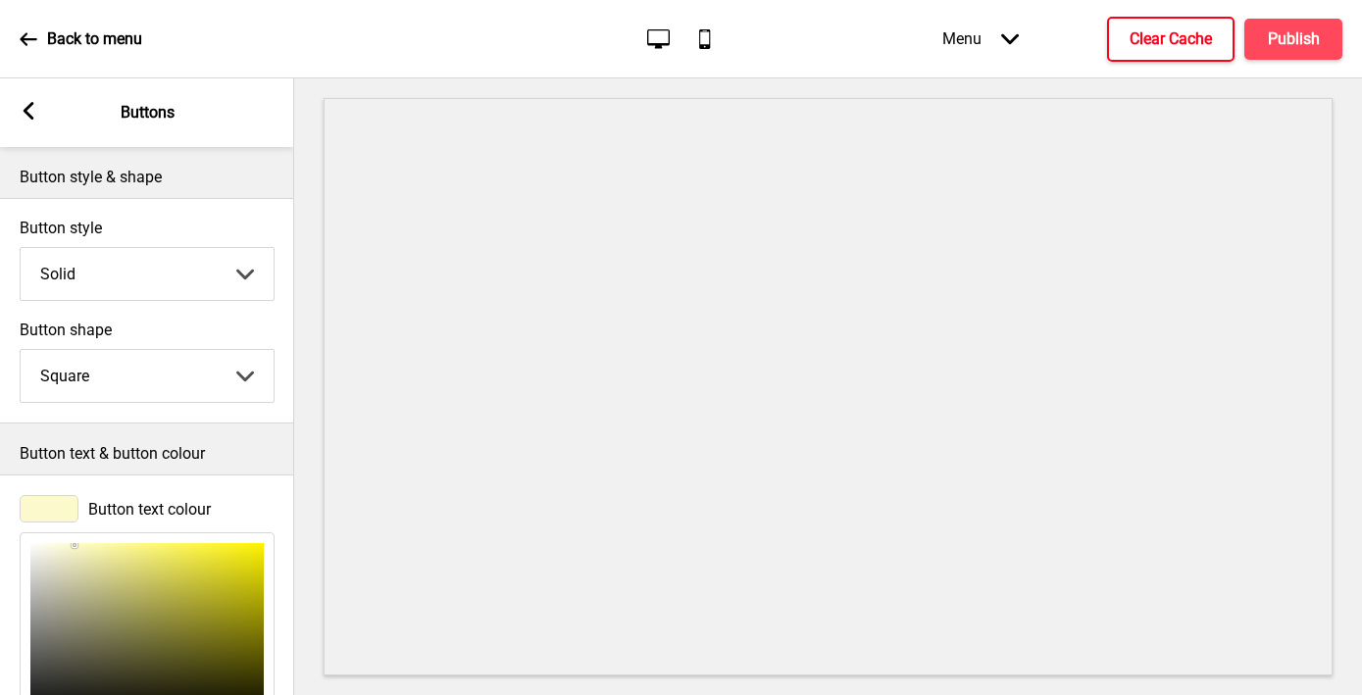
type input "FCFACC"
click at [33, 110] on rect at bounding box center [29, 111] width 18 height 18
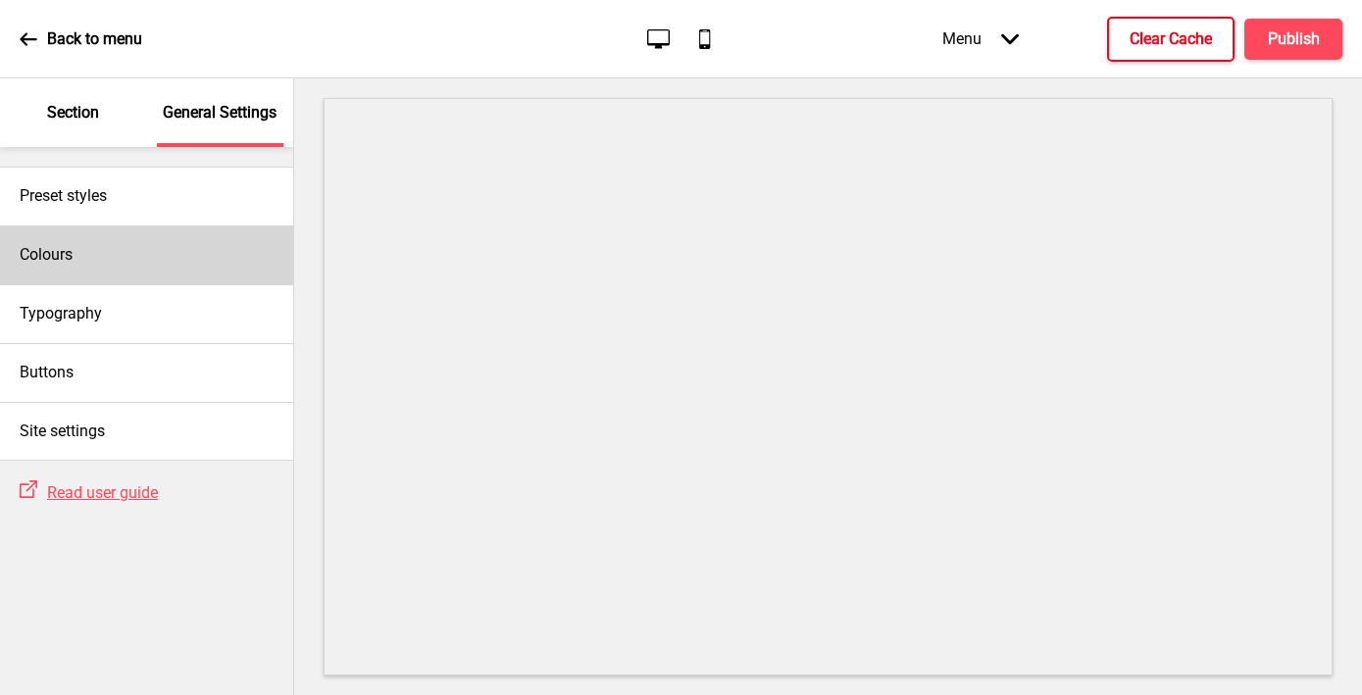
click at [100, 264] on div "Colours" at bounding box center [146, 255] width 293 height 59
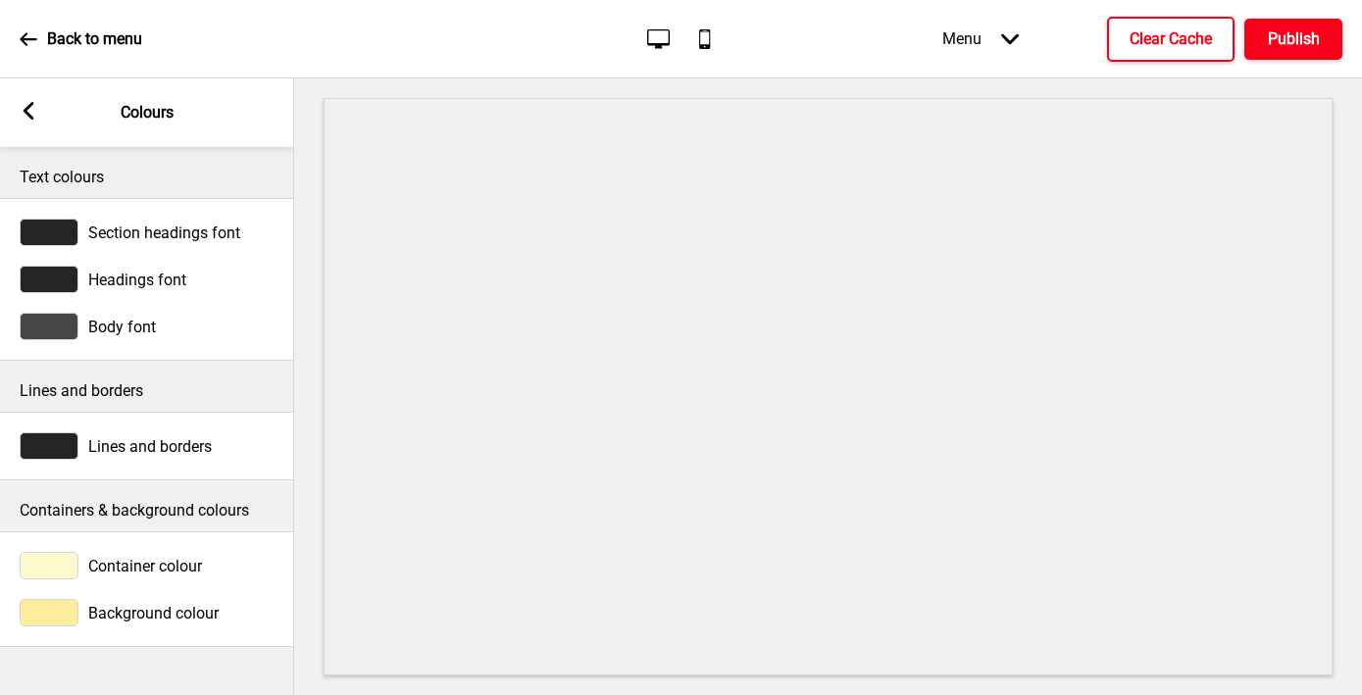
click at [1183, 38] on h4 "Publish" at bounding box center [1294, 39] width 52 height 22
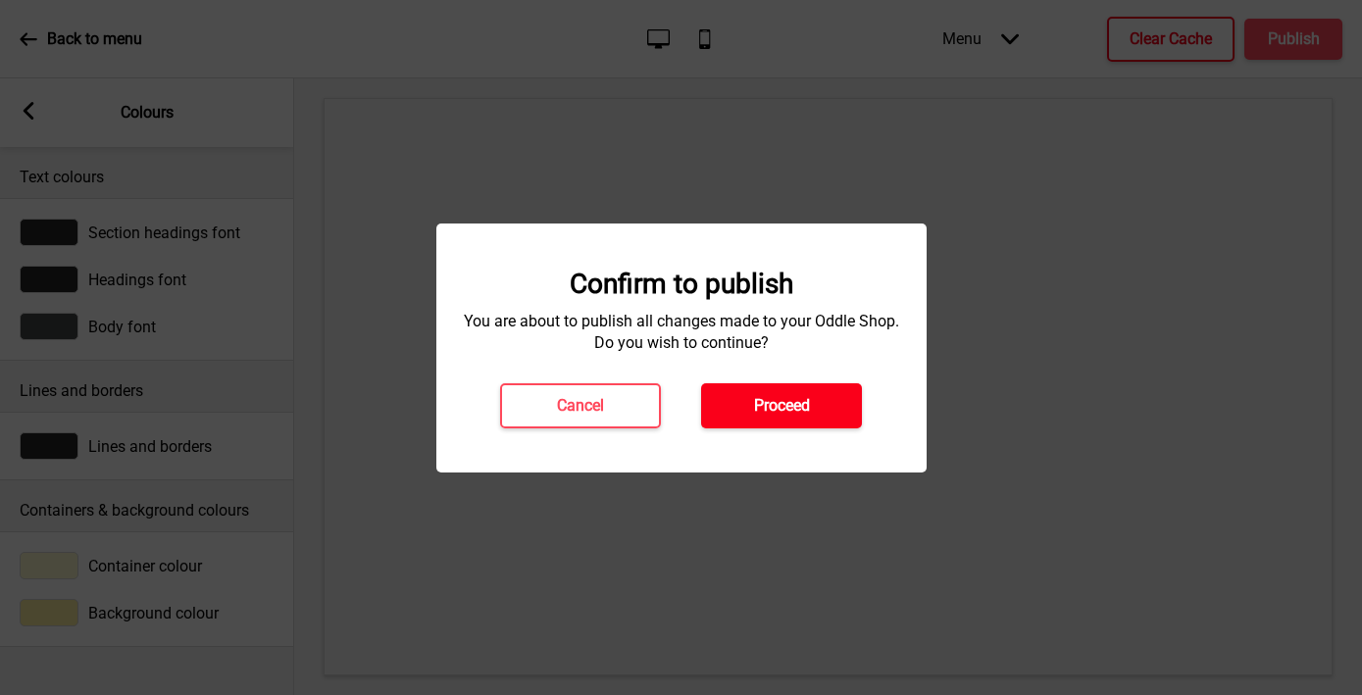
click at [803, 410] on h4 "Proceed" at bounding box center [782, 406] width 56 height 22
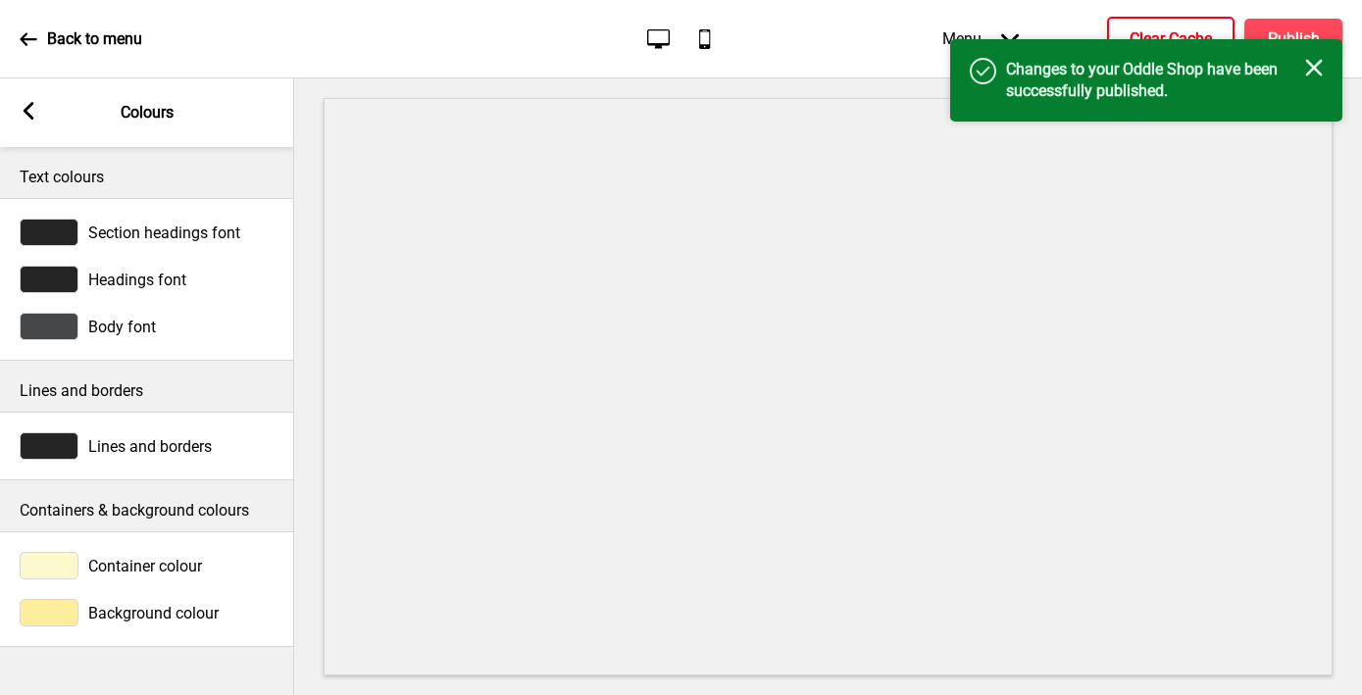
click at [1157, 25] on button "Clear Cache" at bounding box center [1170, 39] width 127 height 45
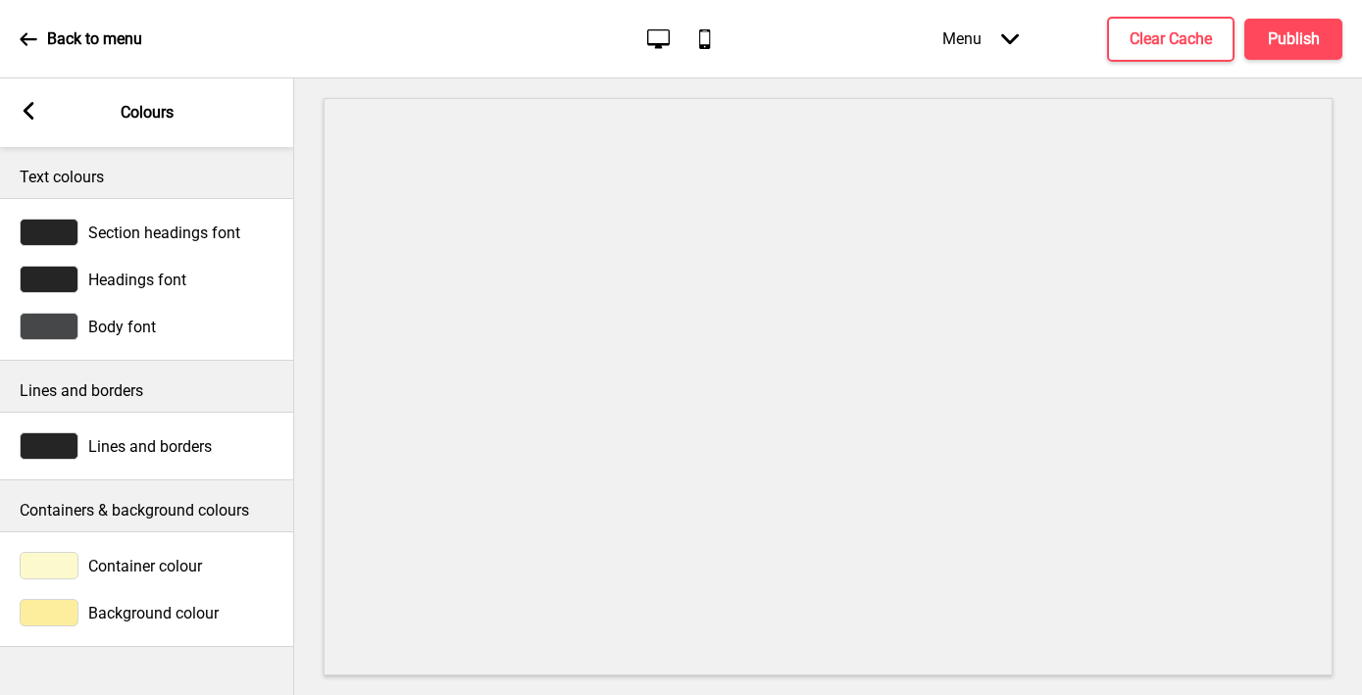
click at [33, 110] on rect at bounding box center [29, 111] width 18 height 18
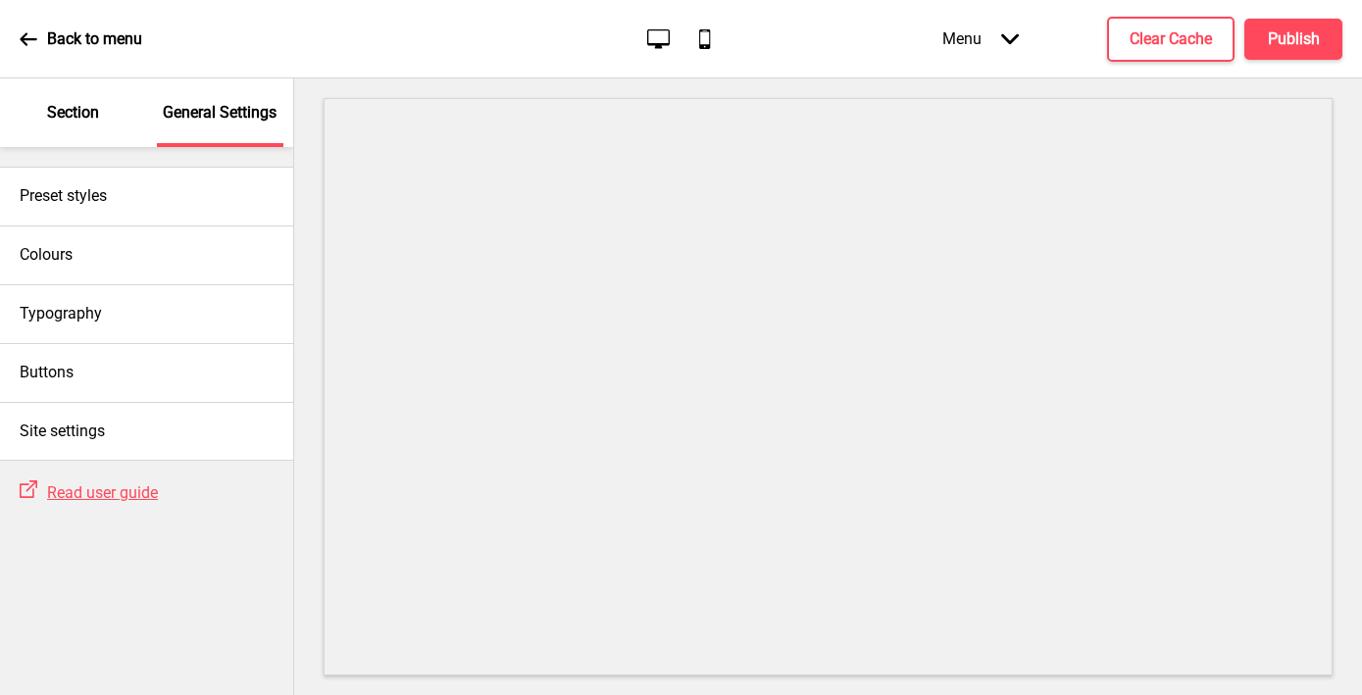
click at [91, 113] on p "Section" at bounding box center [73, 113] width 52 height 22
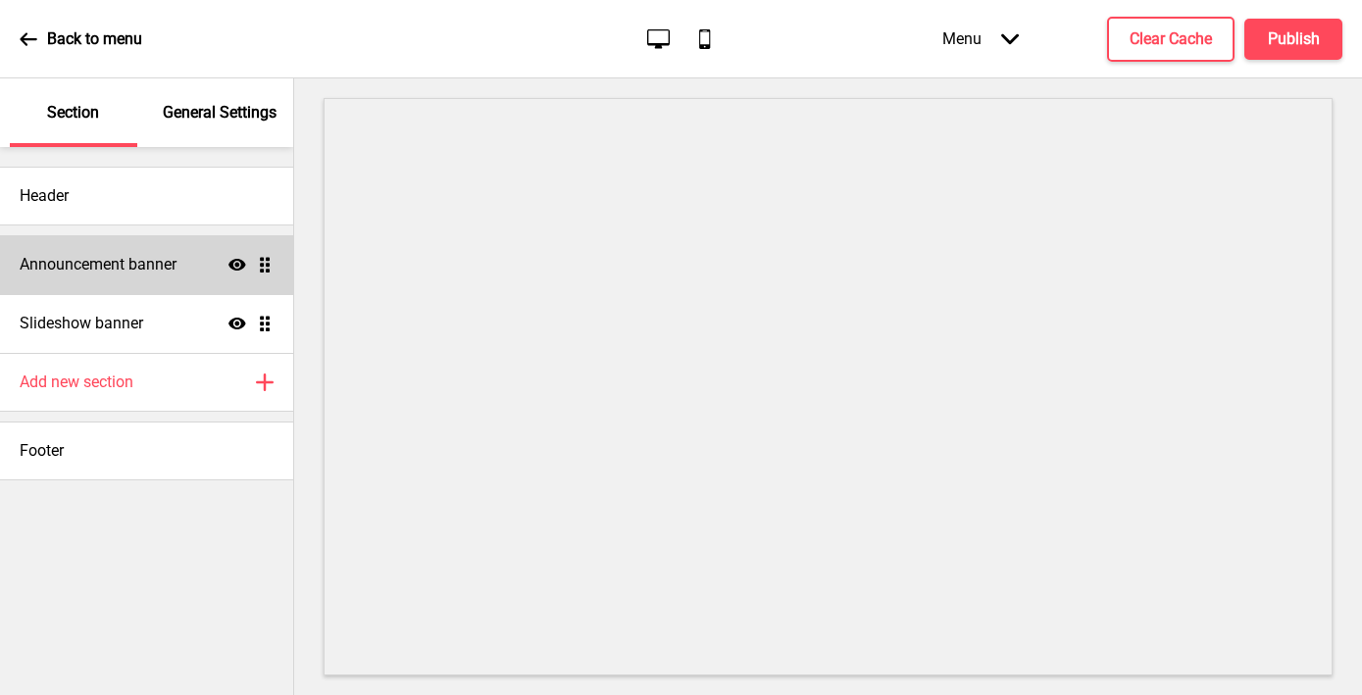
click at [94, 266] on h4 "Announcement banner" at bounding box center [98, 265] width 157 height 22
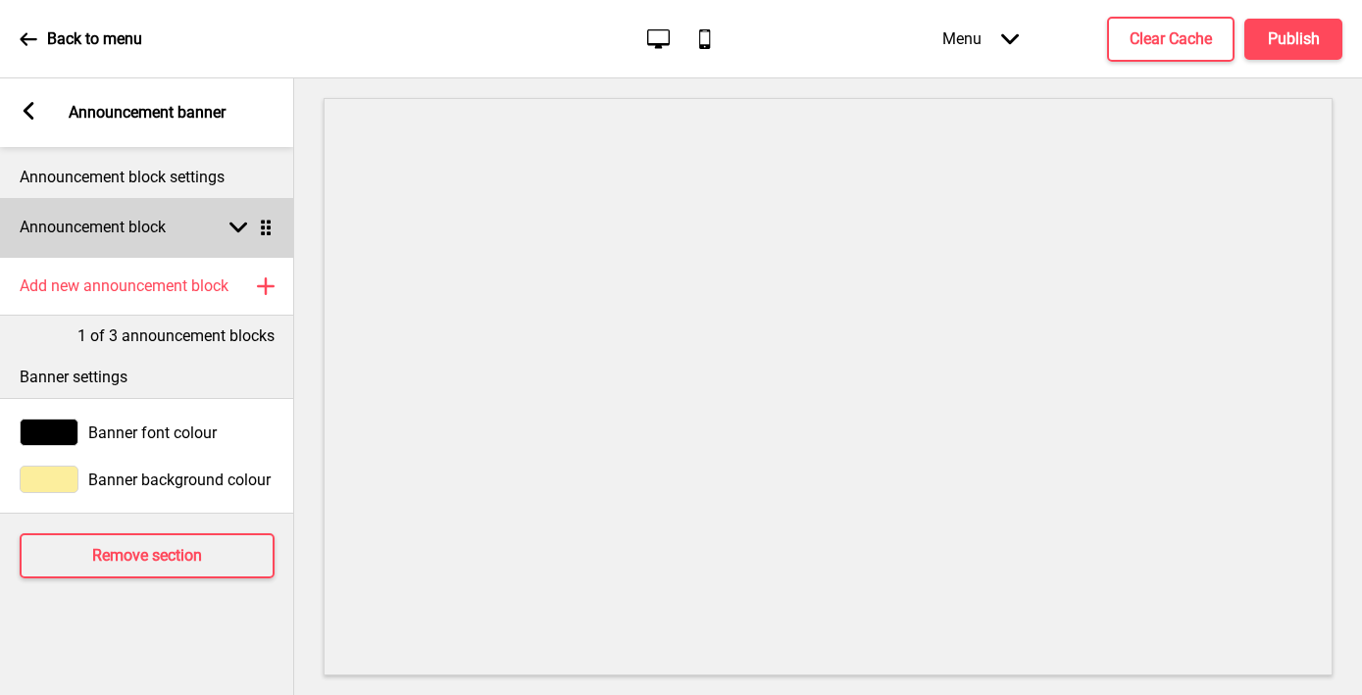
click at [121, 218] on h4 "Announcement block" at bounding box center [93, 228] width 146 height 22
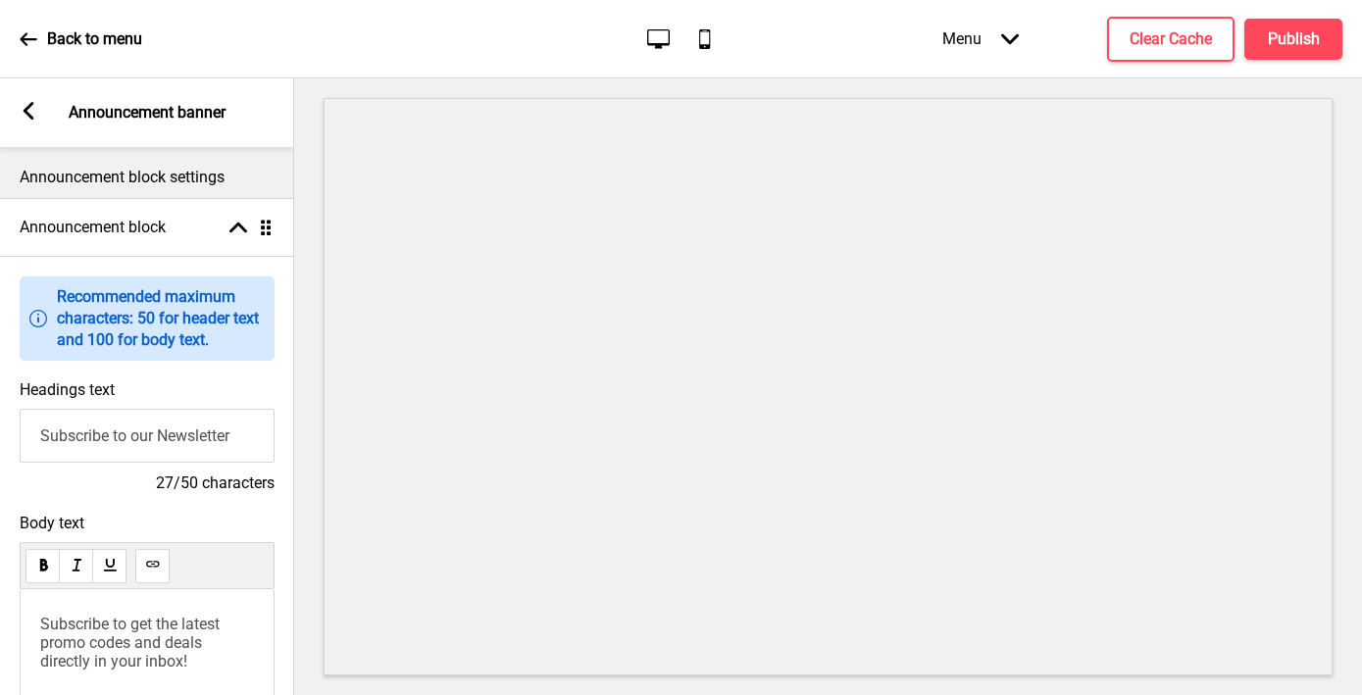
click at [87, 437] on input "Subscribe to our Newsletter" at bounding box center [147, 436] width 255 height 54
type input "Welcome to IndoChili"
click at [110, 638] on span "Subscribe to get the latest promo codes and deals directly in your inbox!" at bounding box center [131, 643] width 183 height 56
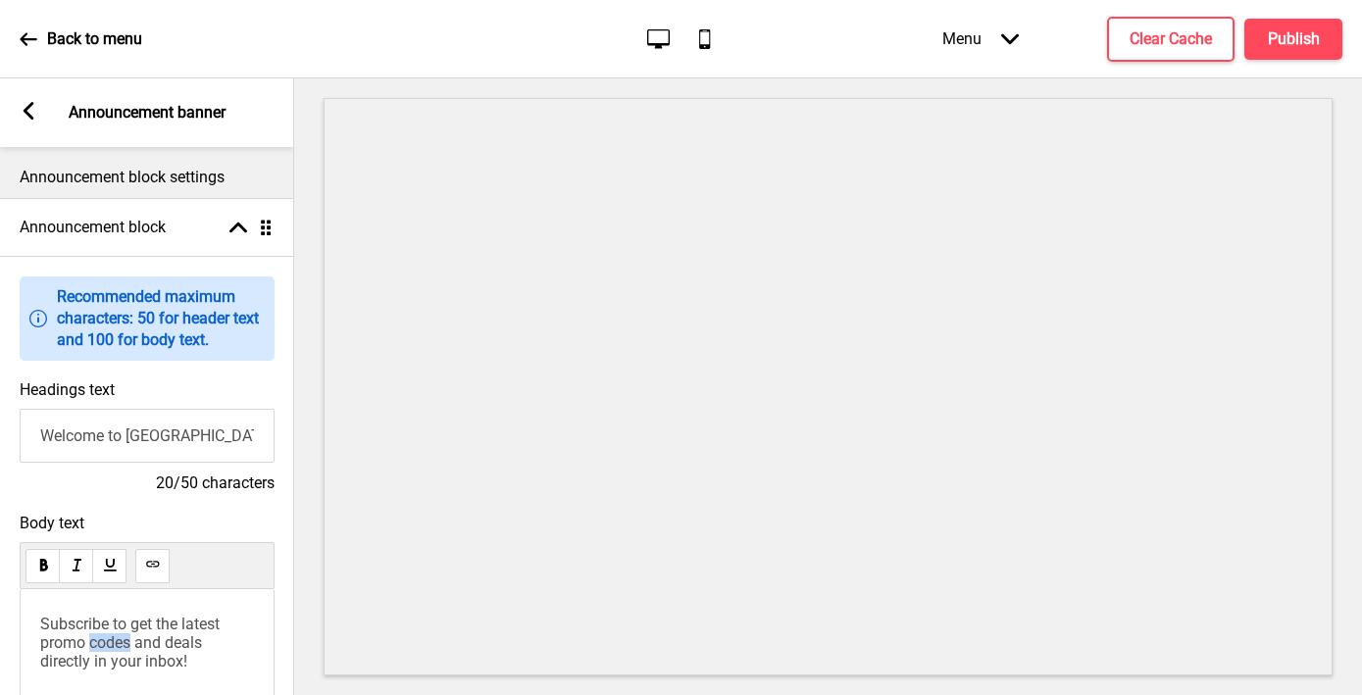
click at [110, 638] on span "Subscribe to get the latest promo codes and deals directly in your inbox!" at bounding box center [131, 643] width 183 height 56
click at [1183, 50] on button "Publish" at bounding box center [1293, 39] width 98 height 41
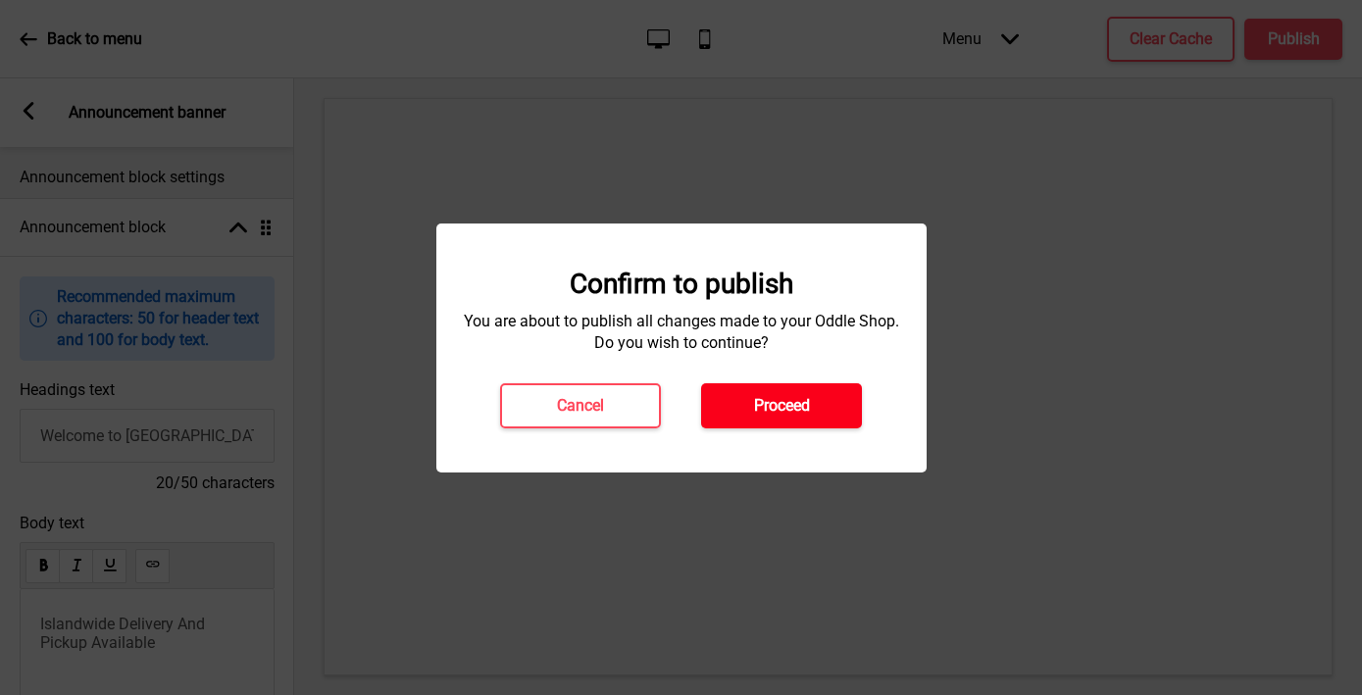
click at [778, 426] on button "Proceed" at bounding box center [781, 405] width 161 height 45
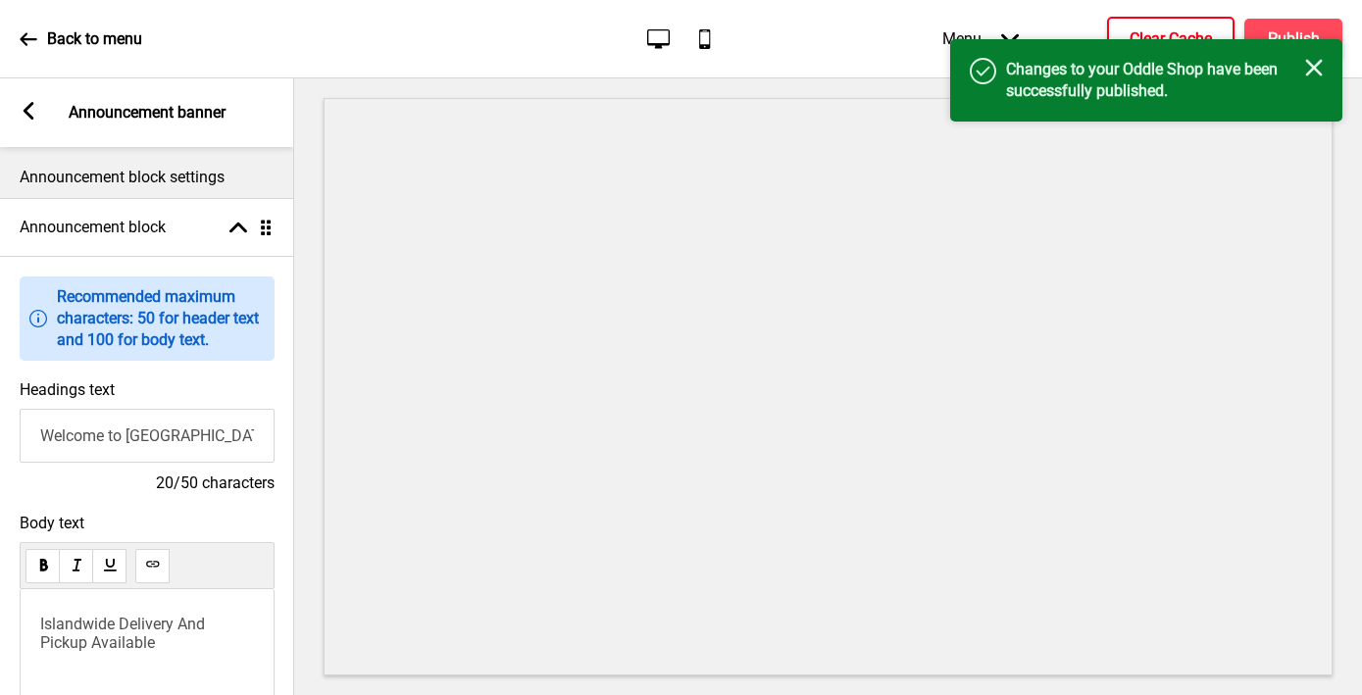
click at [1183, 32] on h4 "Clear Cache" at bounding box center [1171, 39] width 82 height 22
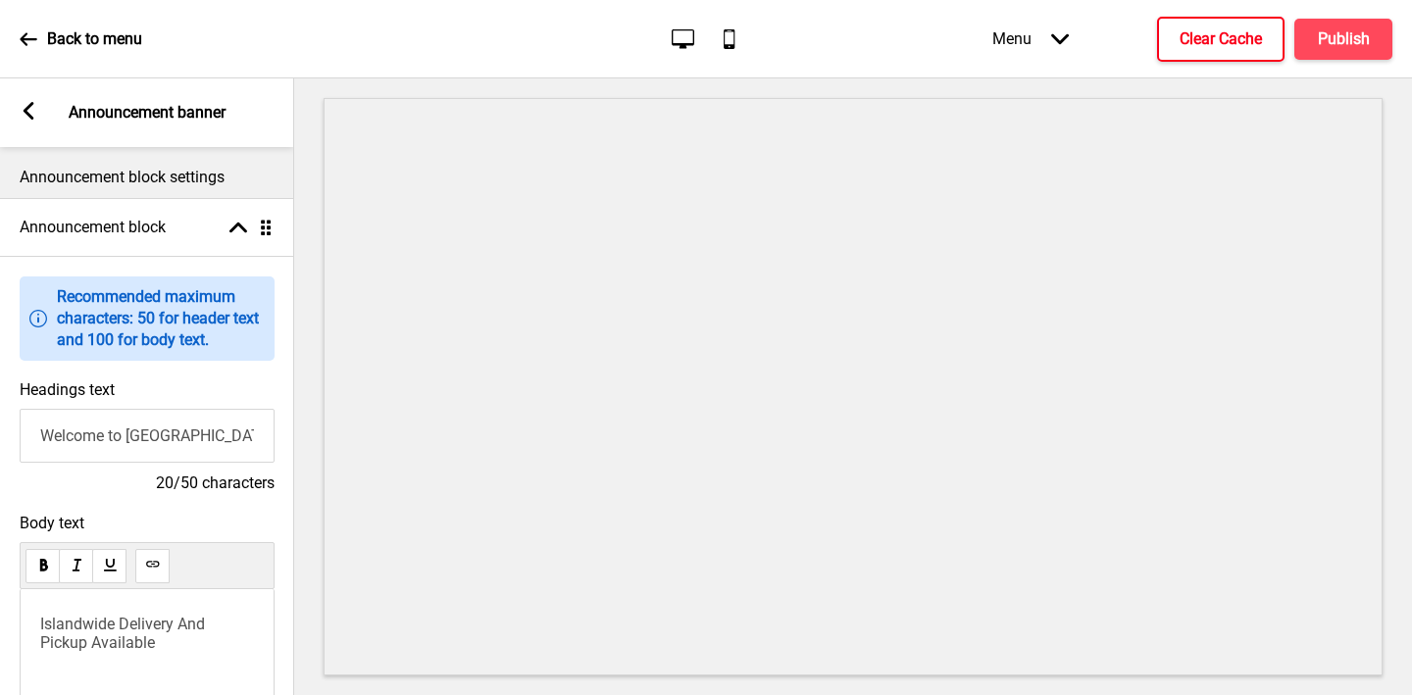
click at [25, 109] on icon at bounding box center [29, 111] width 11 height 18
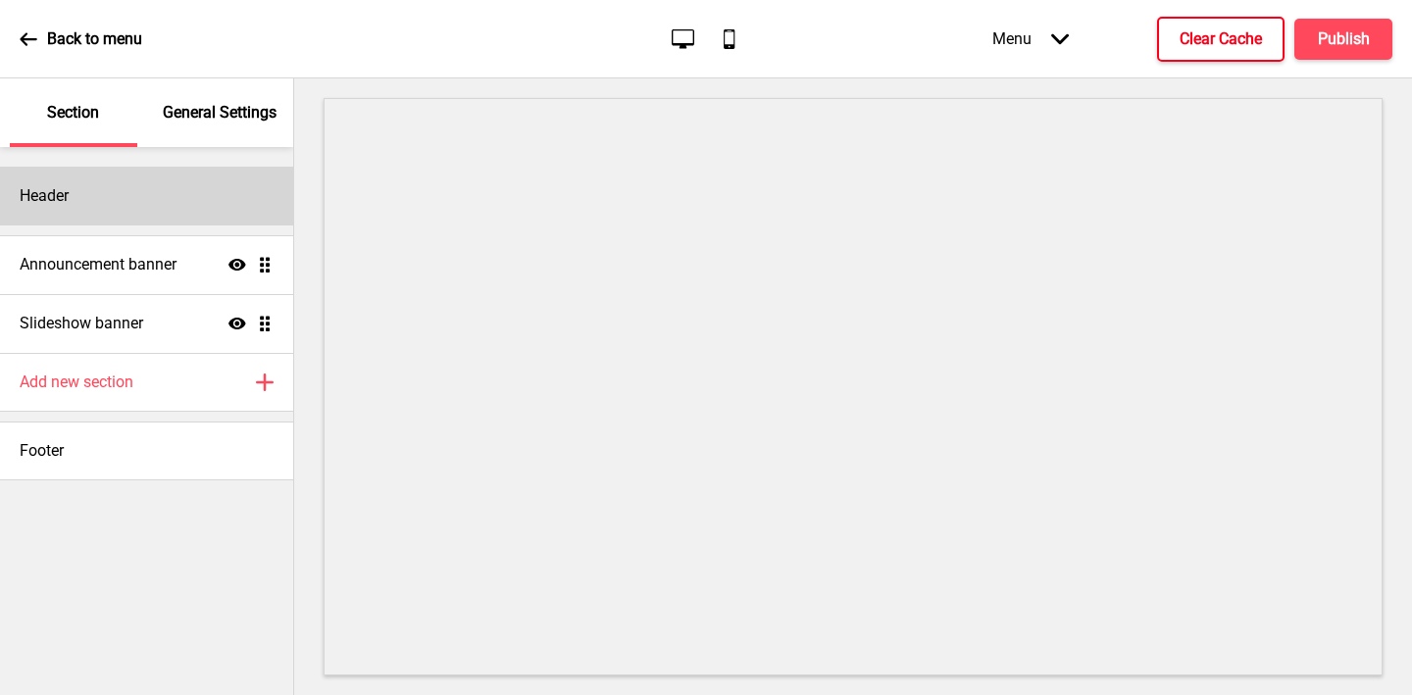
click at [77, 186] on div "Header" at bounding box center [146, 196] width 293 height 59
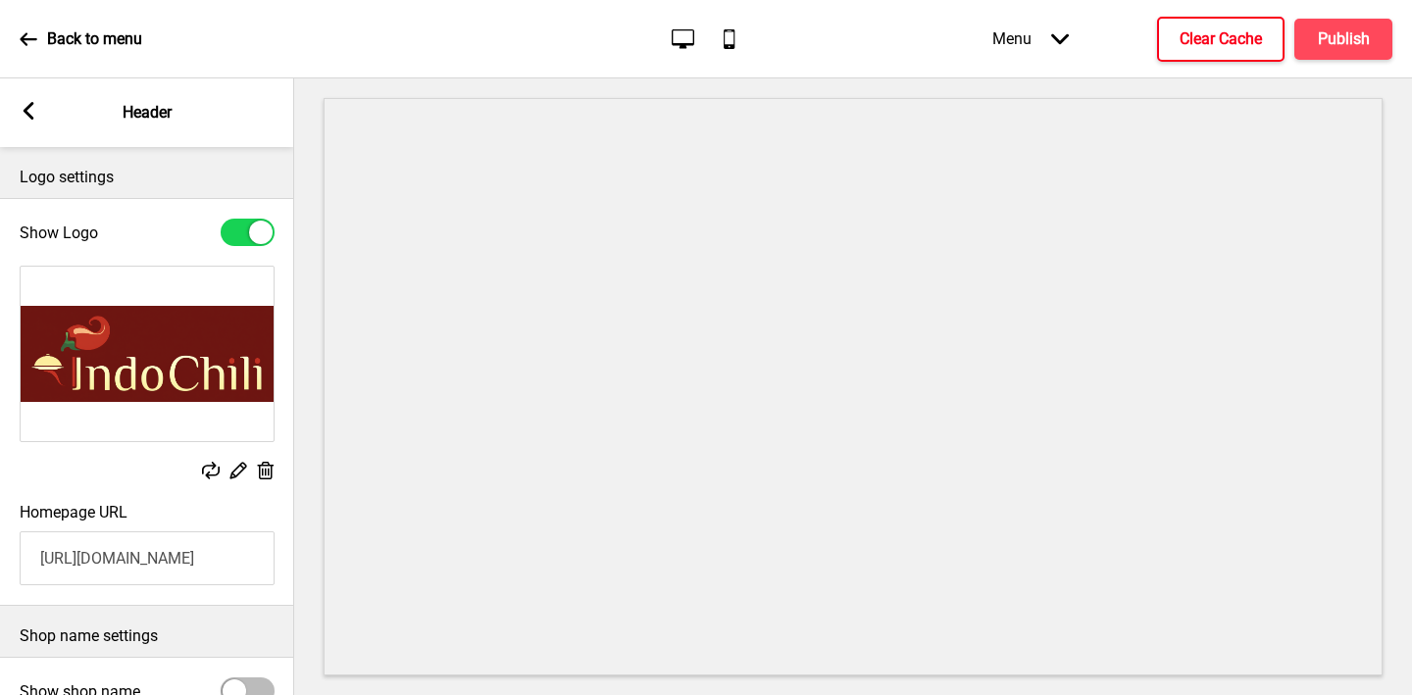
scroll to position [217, 0]
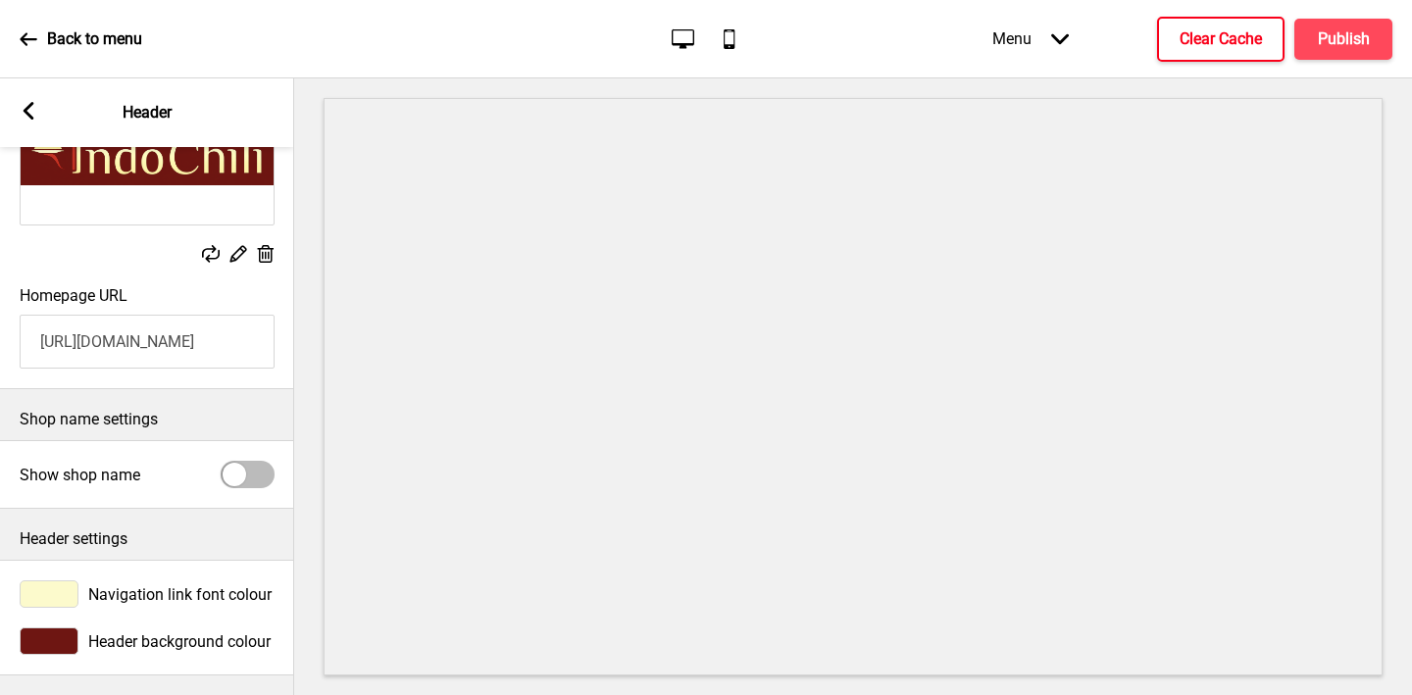
click at [108, 341] on input "https://www.indochili.com/" at bounding box center [147, 342] width 255 height 54
click at [108, 342] on input "https://www.indochili.com/" at bounding box center [147, 342] width 255 height 54
click at [71, 596] on div at bounding box center [49, 593] width 59 height 27
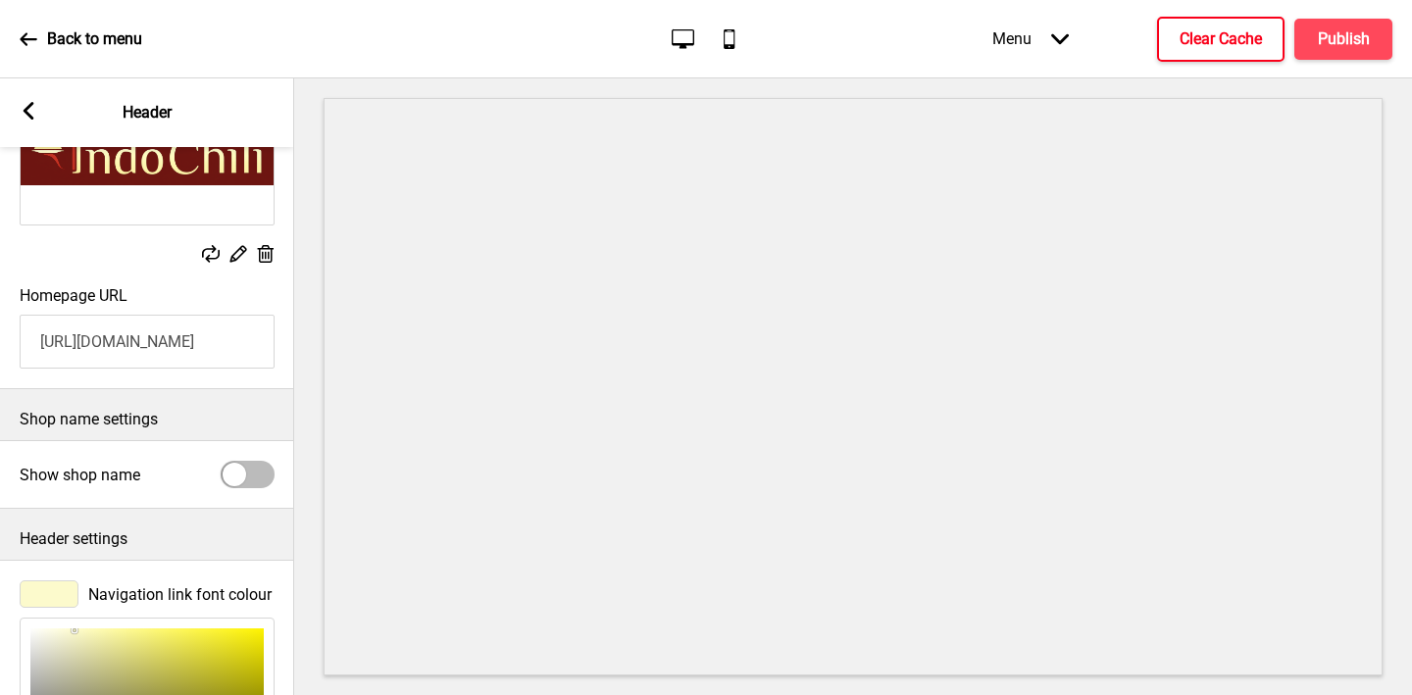
scroll to position [536, 0]
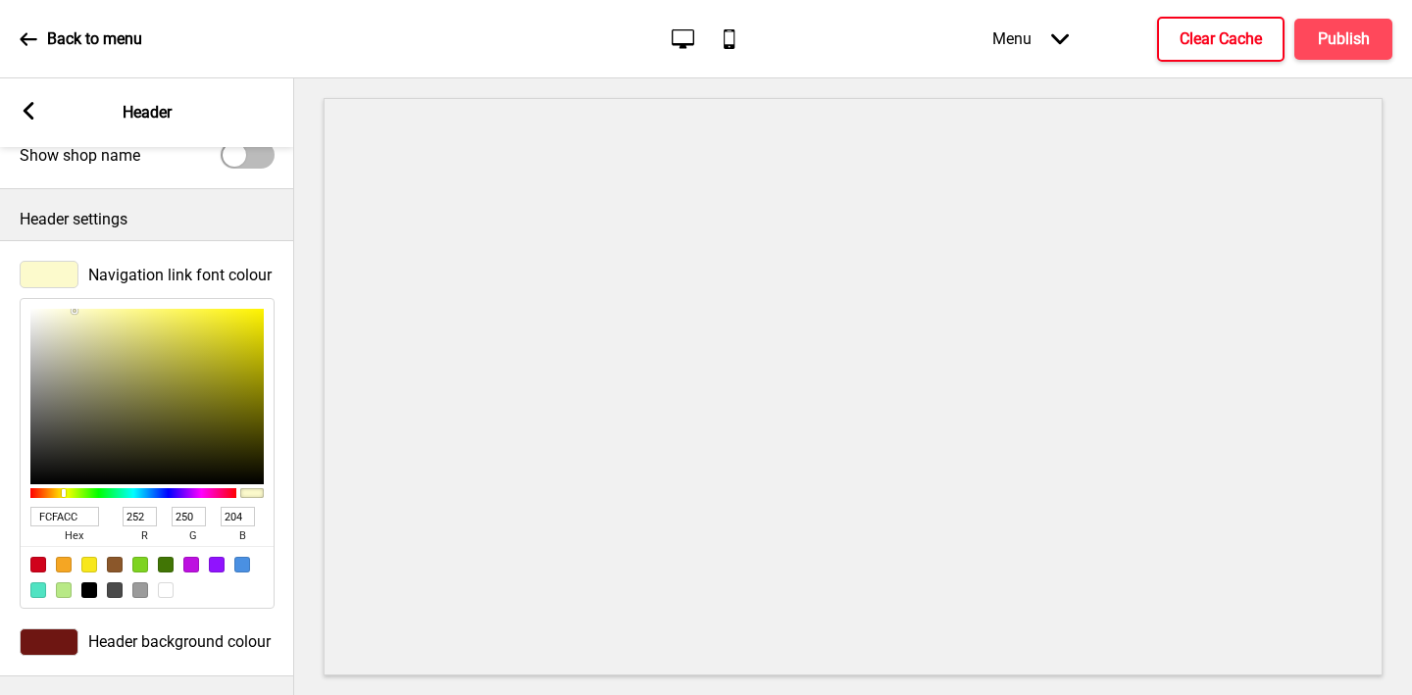
click at [60, 511] on input "FCFACC" at bounding box center [64, 517] width 69 height 20
click at [48, 639] on div at bounding box center [49, 642] width 59 height 27
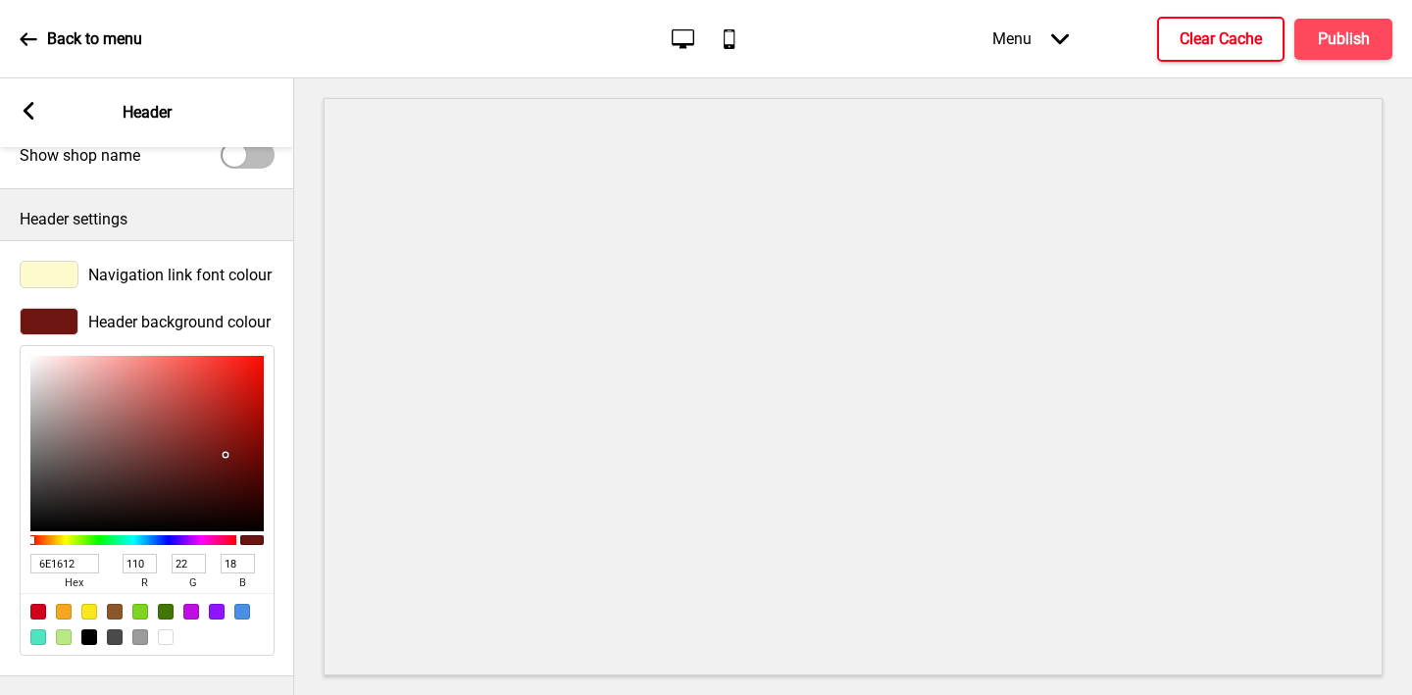
click at [57, 566] on input "6E1612" at bounding box center [64, 564] width 69 height 20
click at [27, 102] on rect at bounding box center [29, 111] width 18 height 18
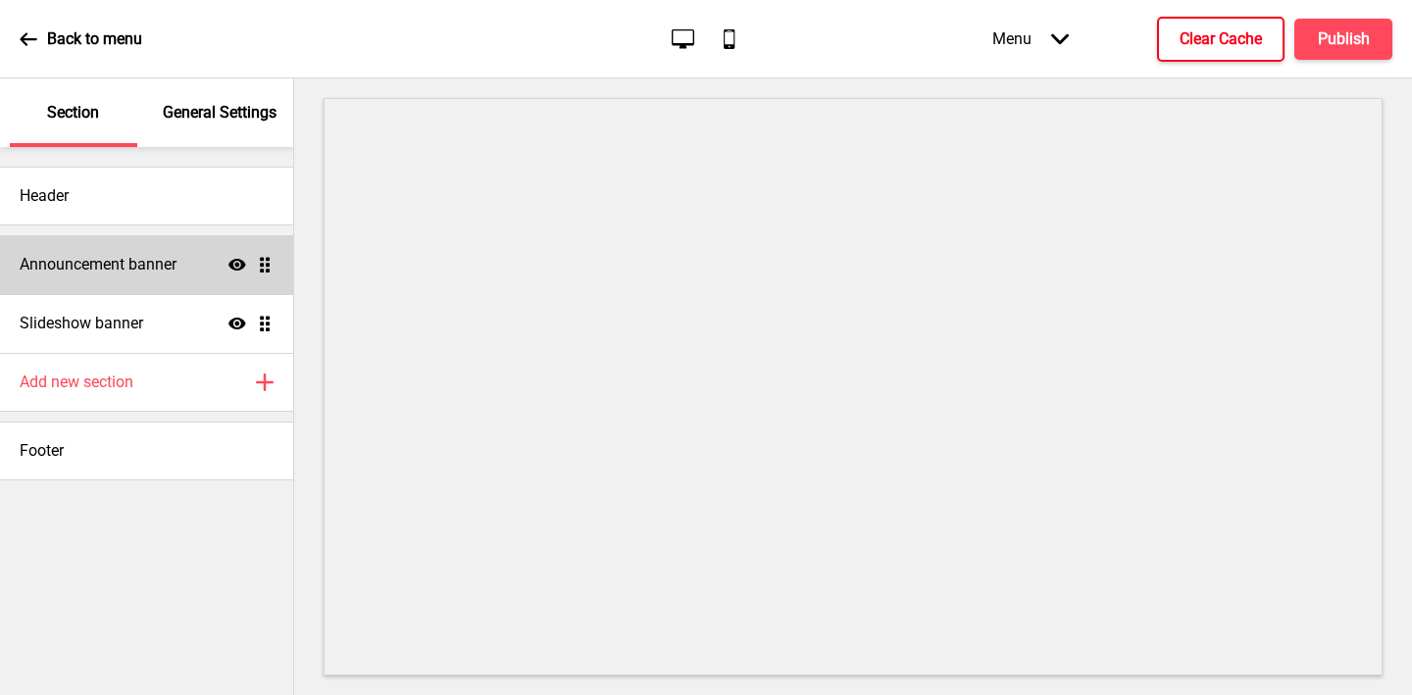
click at [146, 272] on h4 "Announcement banner" at bounding box center [98, 265] width 157 height 22
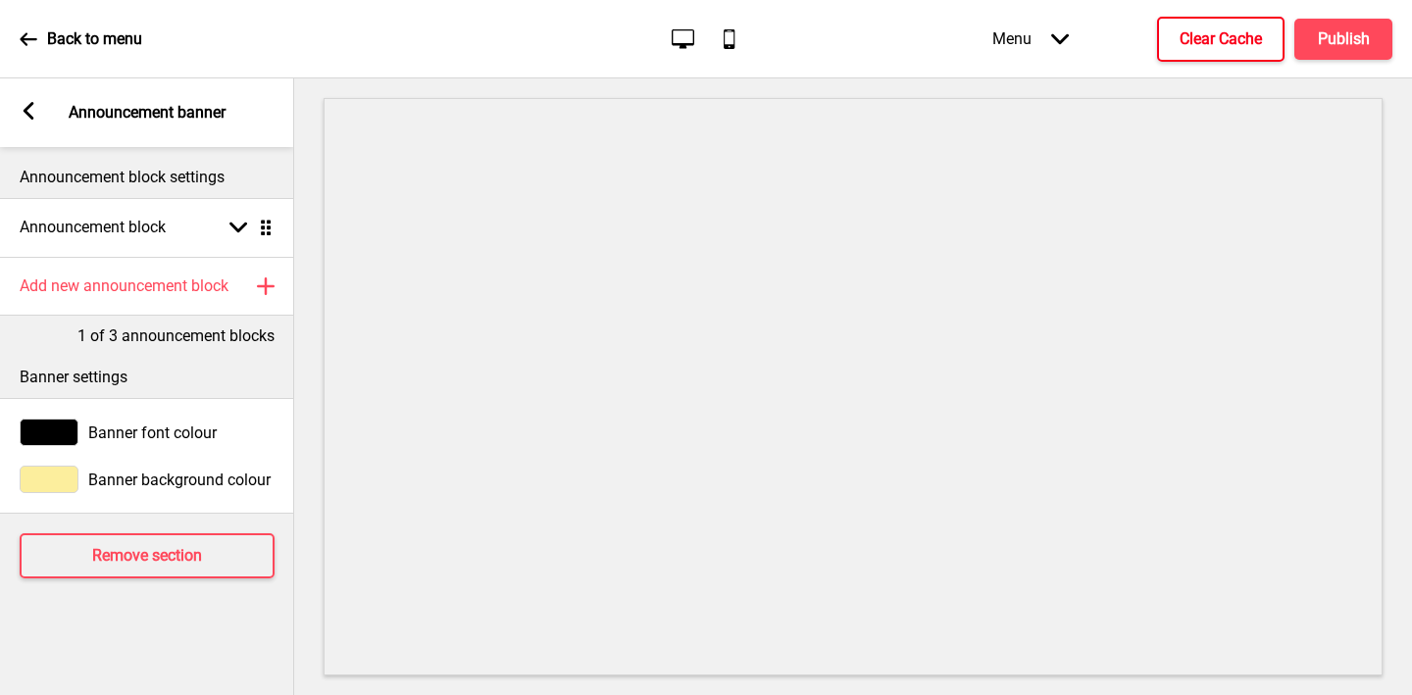
click at [49, 488] on div at bounding box center [49, 479] width 59 height 27
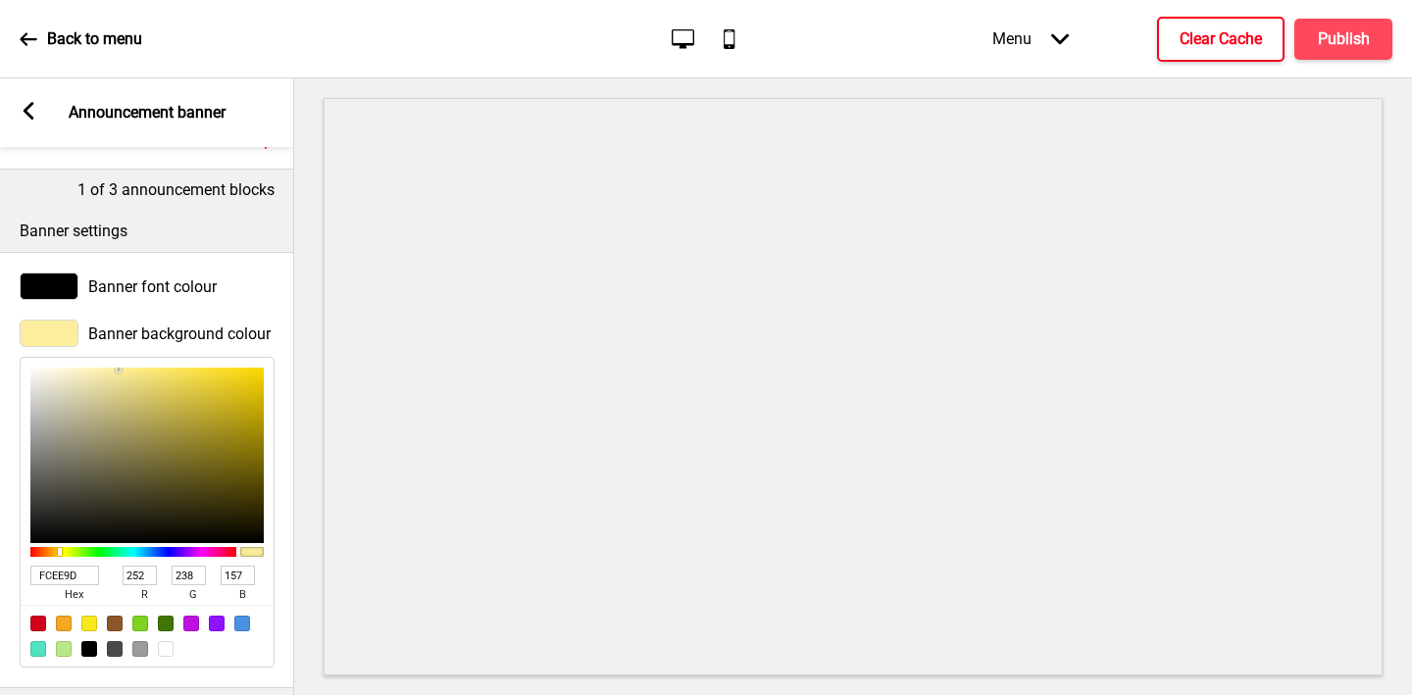
scroll to position [242, 0]
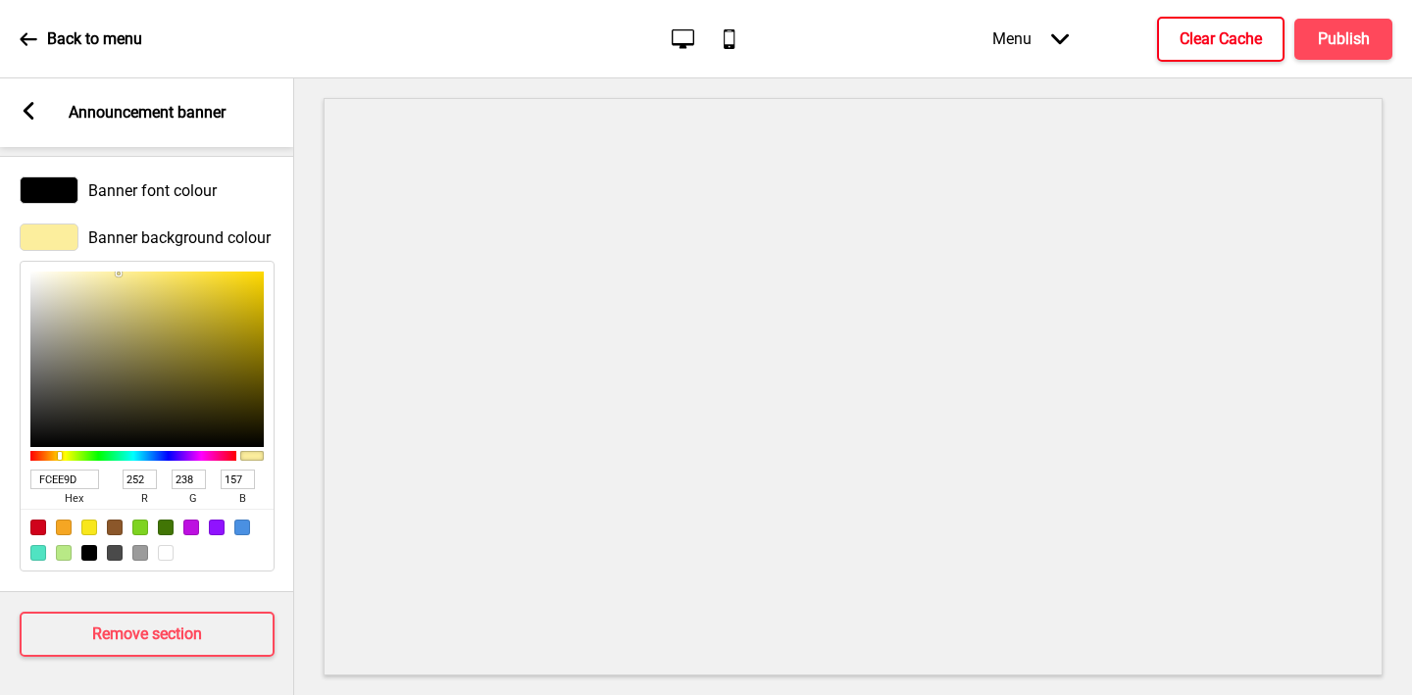
click at [74, 479] on input "FCEE9D" at bounding box center [64, 480] width 69 height 20
click at [25, 112] on icon at bounding box center [29, 111] width 11 height 18
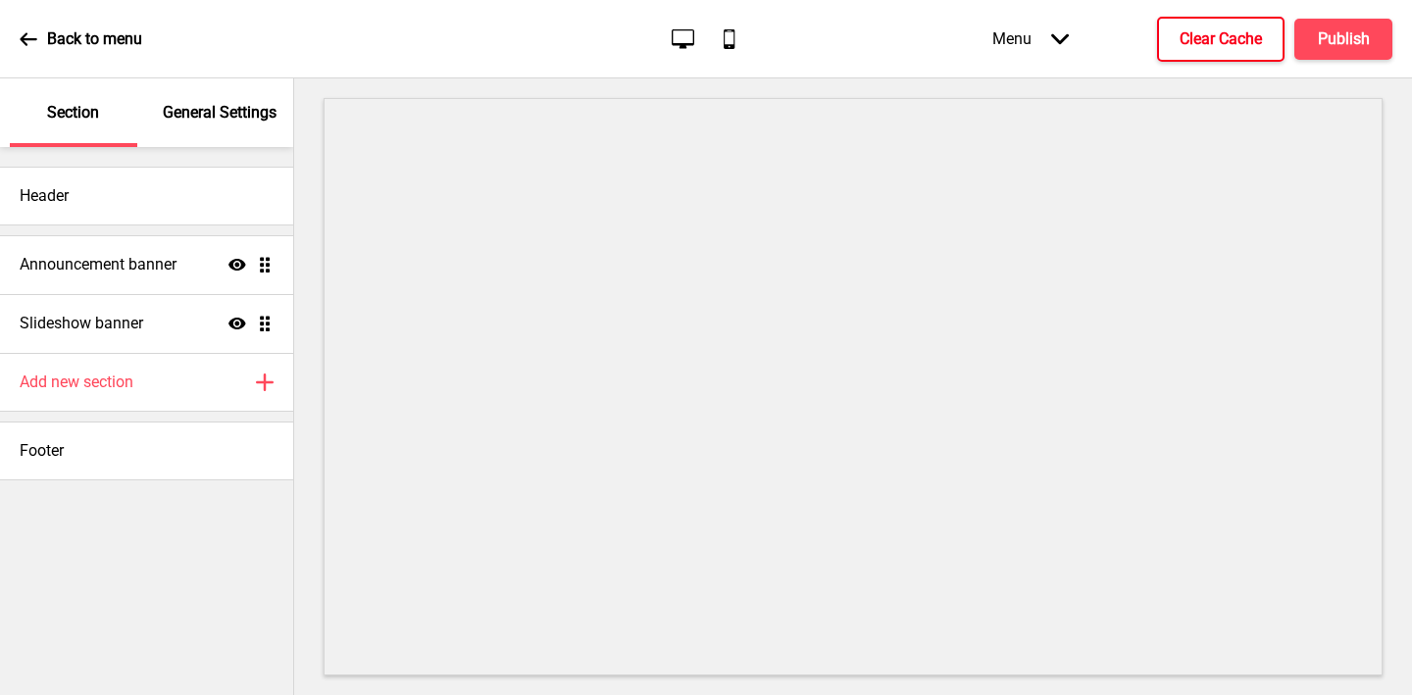
click at [229, 112] on p "General Settings" at bounding box center [220, 113] width 114 height 22
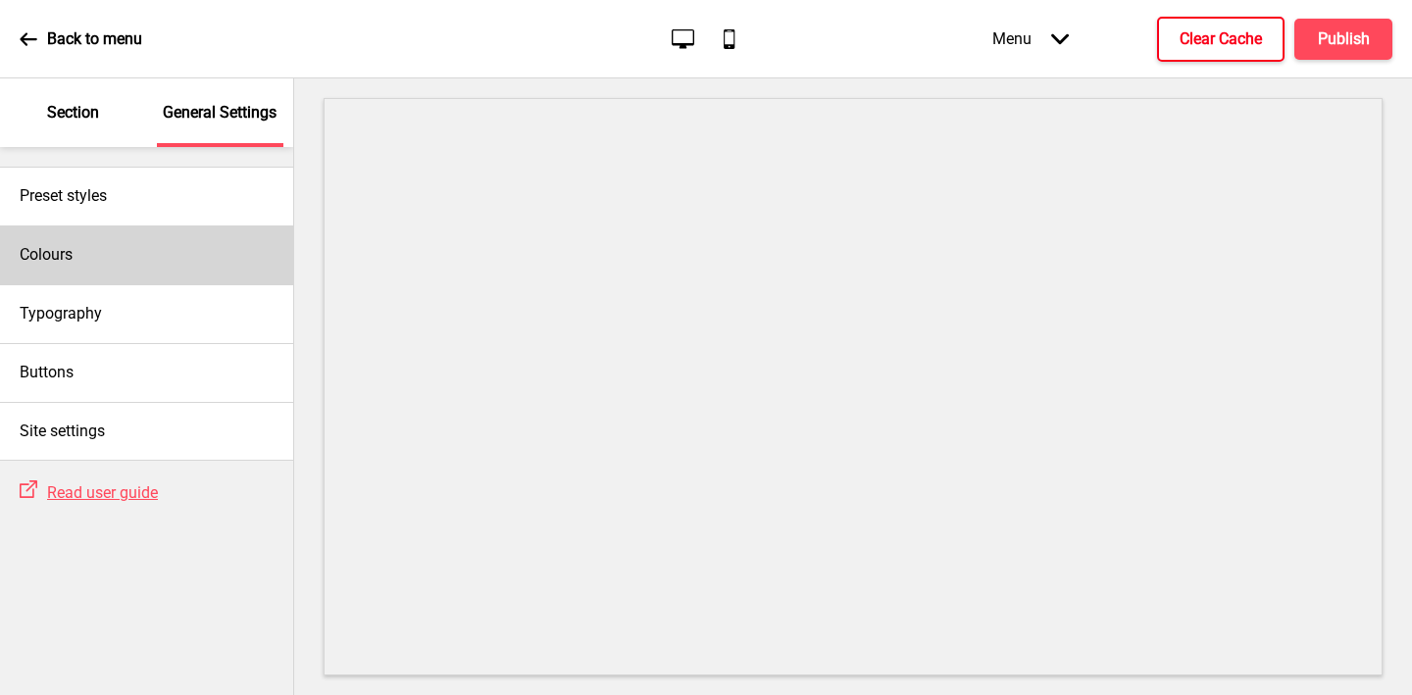
click at [135, 240] on div "Colours" at bounding box center [146, 255] width 293 height 59
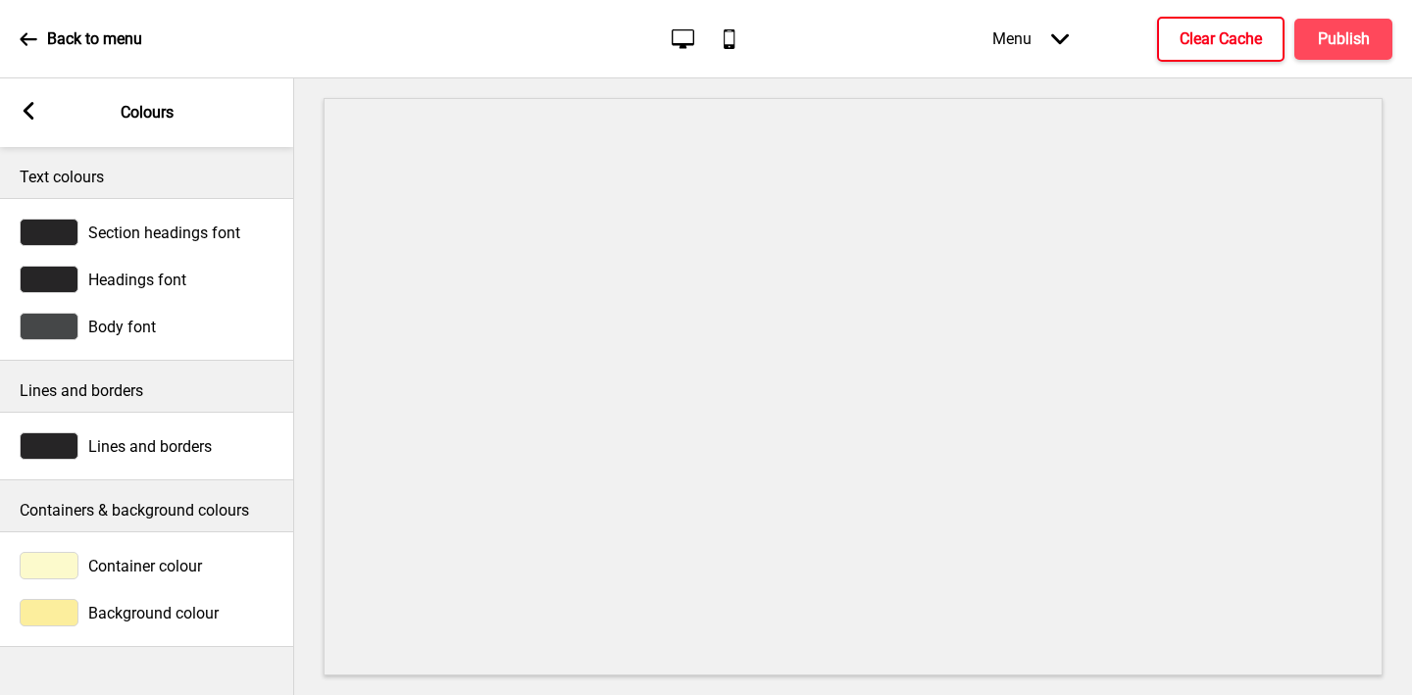
click at [39, 567] on div at bounding box center [49, 565] width 59 height 27
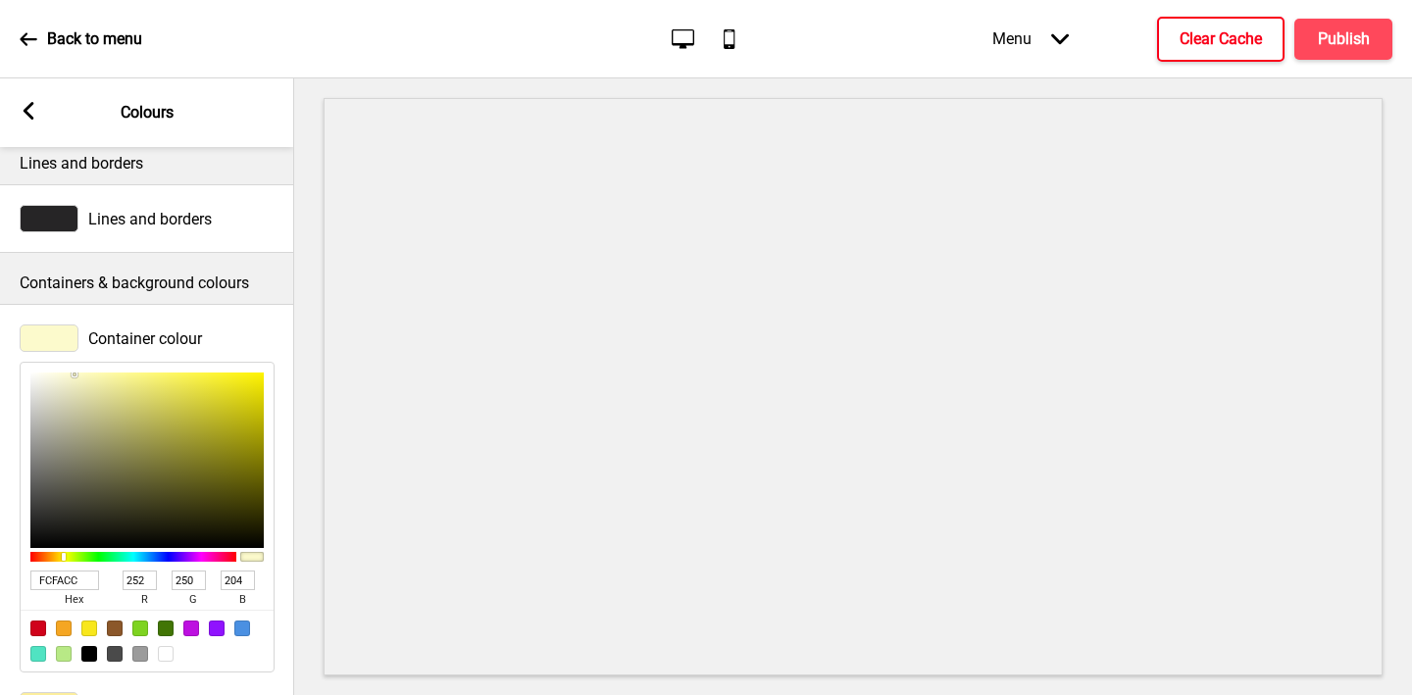
scroll to position [291, 0]
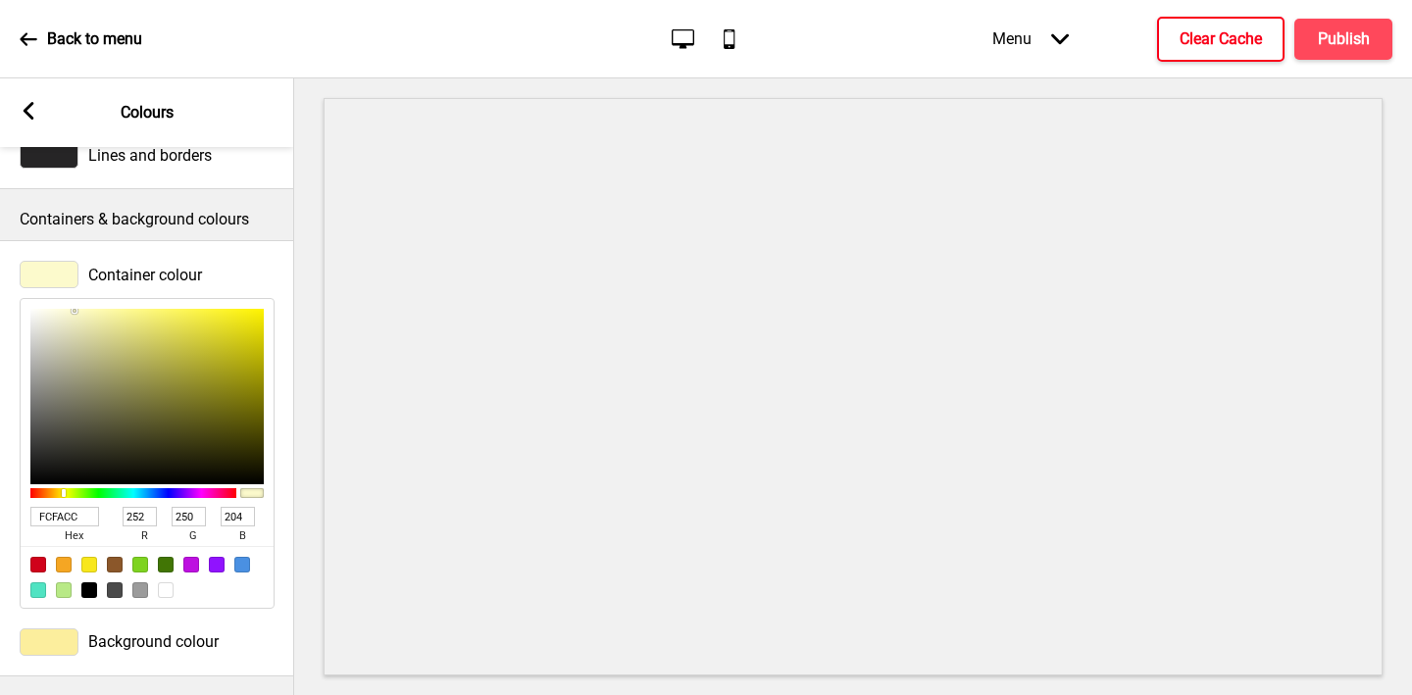
click at [73, 521] on input "FCFACC" at bounding box center [64, 517] width 69 height 20
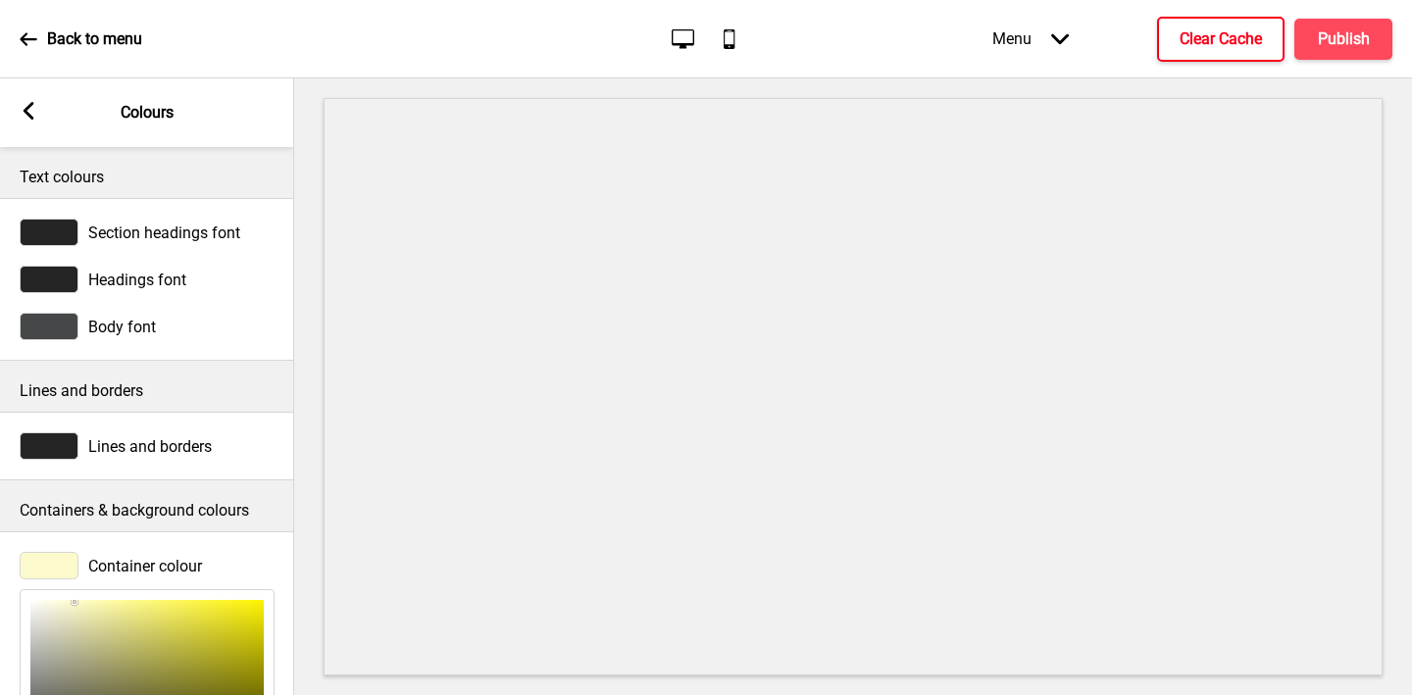
click at [27, 111] on rect at bounding box center [29, 111] width 18 height 18
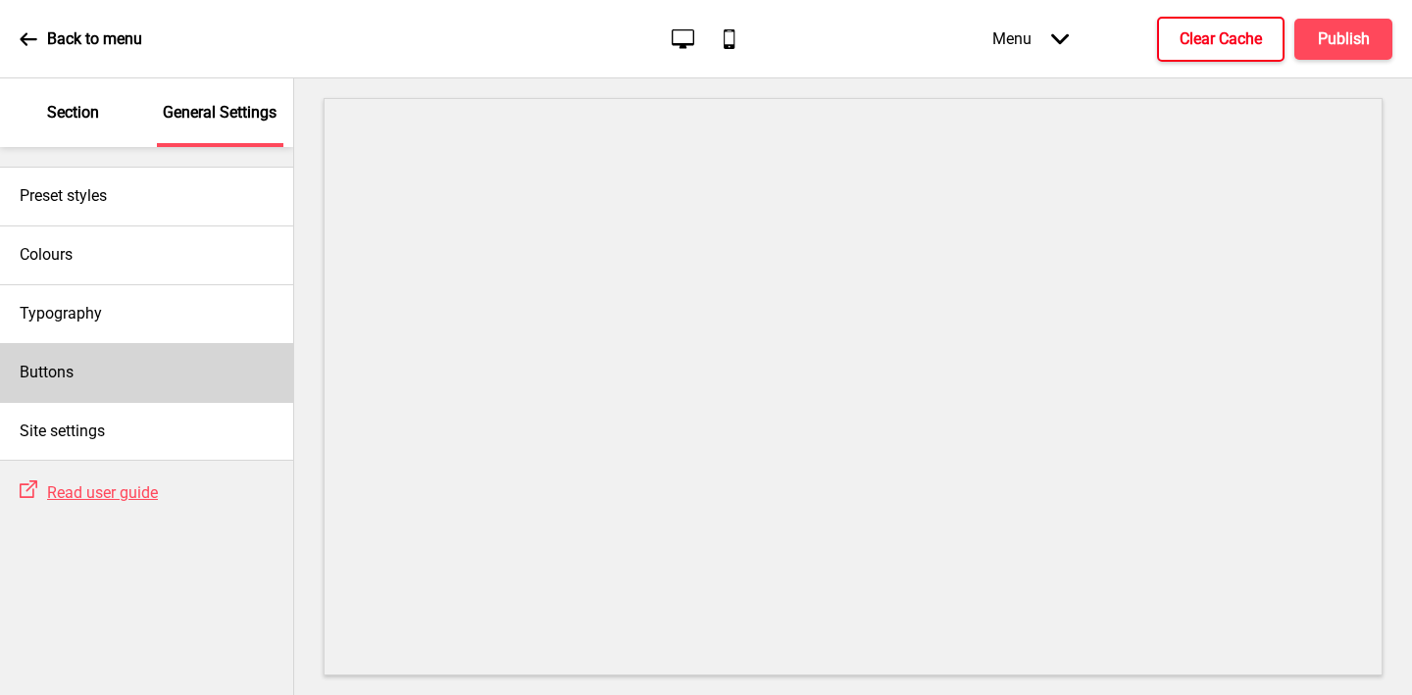
click at [102, 375] on div "Buttons" at bounding box center [146, 372] width 293 height 59
select select "square"
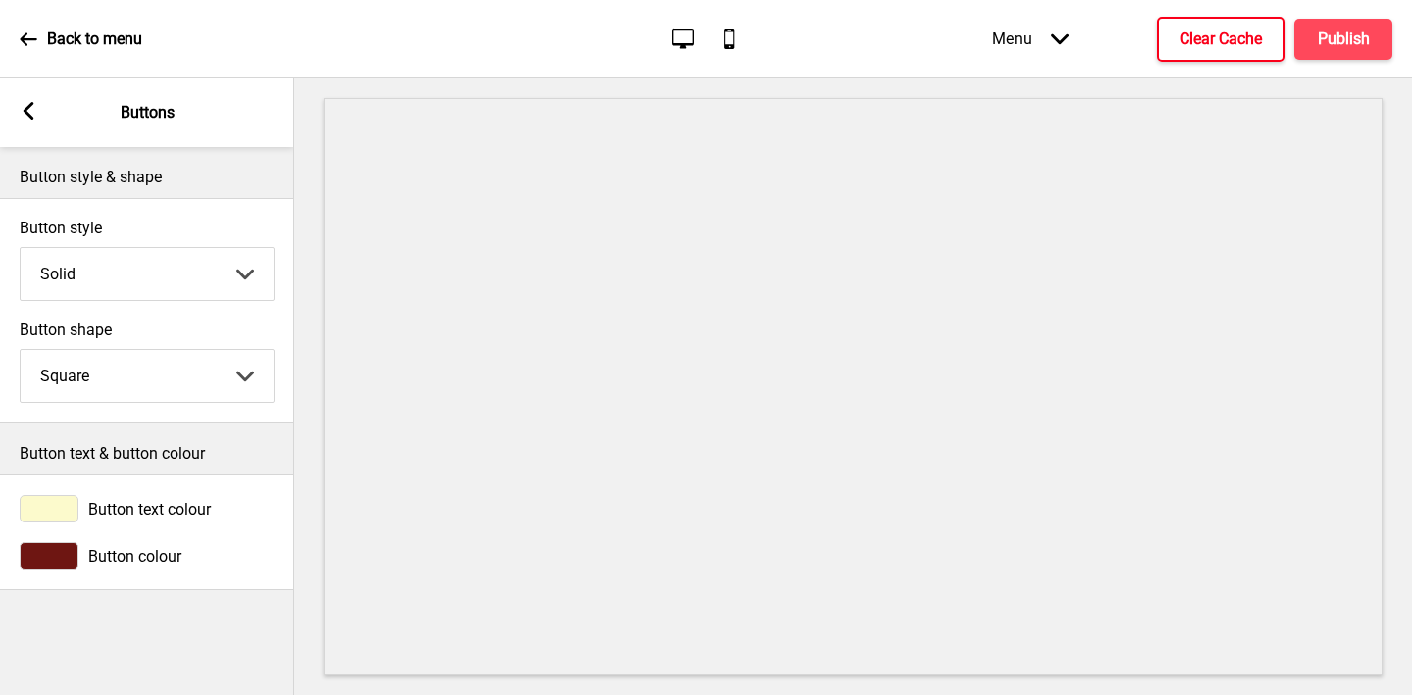
click at [48, 509] on div at bounding box center [49, 508] width 59 height 27
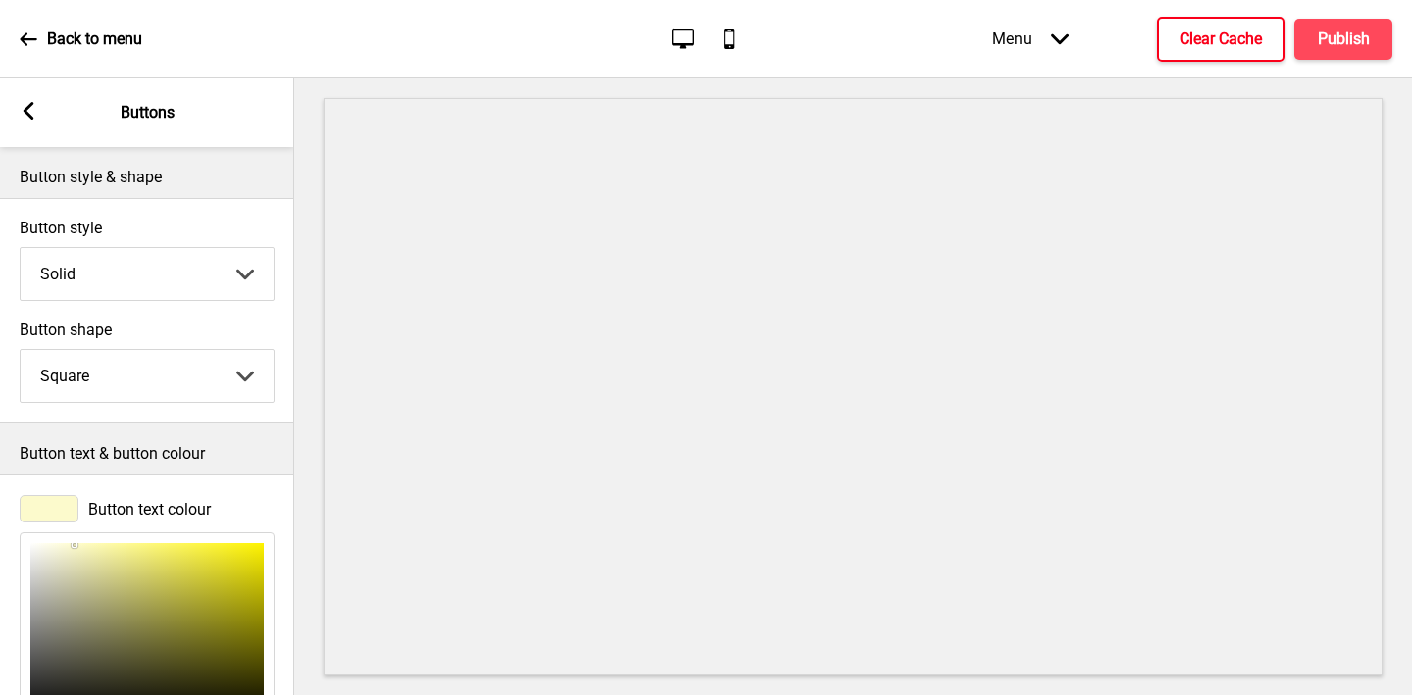
scroll to position [234, 0]
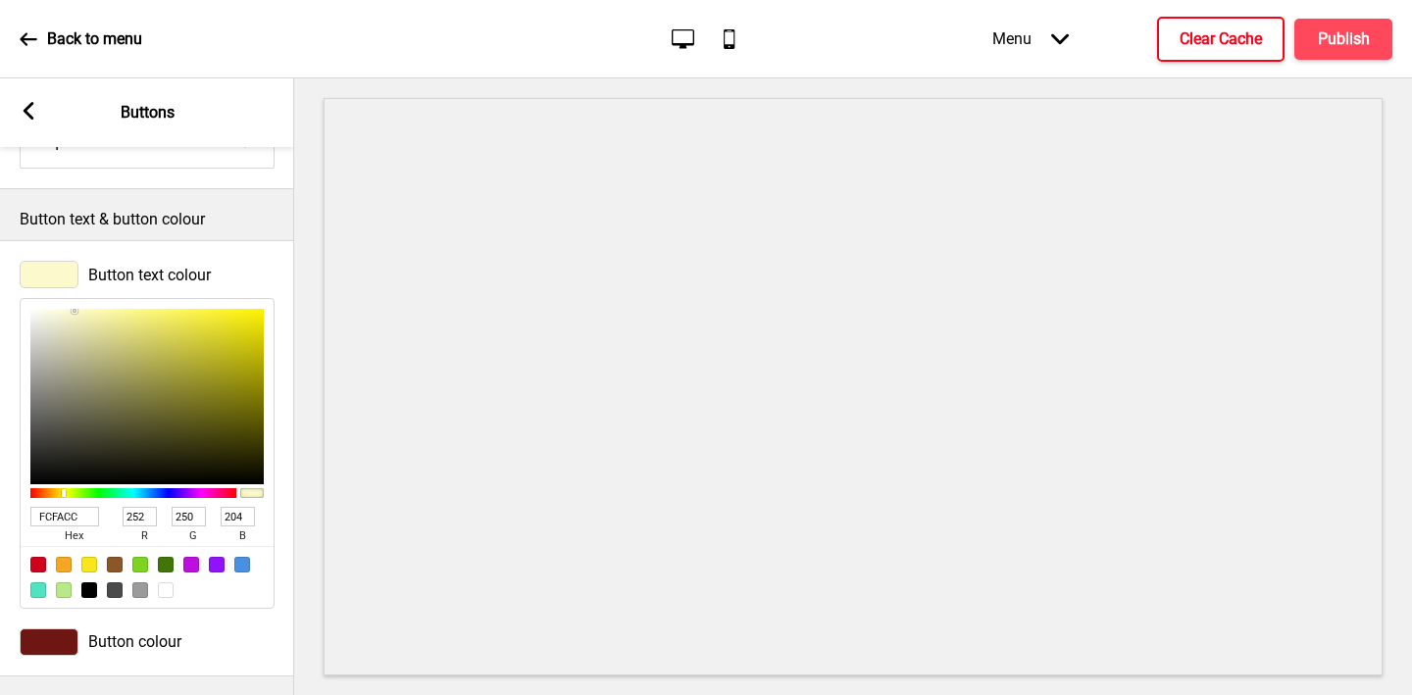
click at [50, 520] on input "FCFACC" at bounding box center [64, 517] width 69 height 20
click at [56, 639] on div at bounding box center [49, 642] width 59 height 27
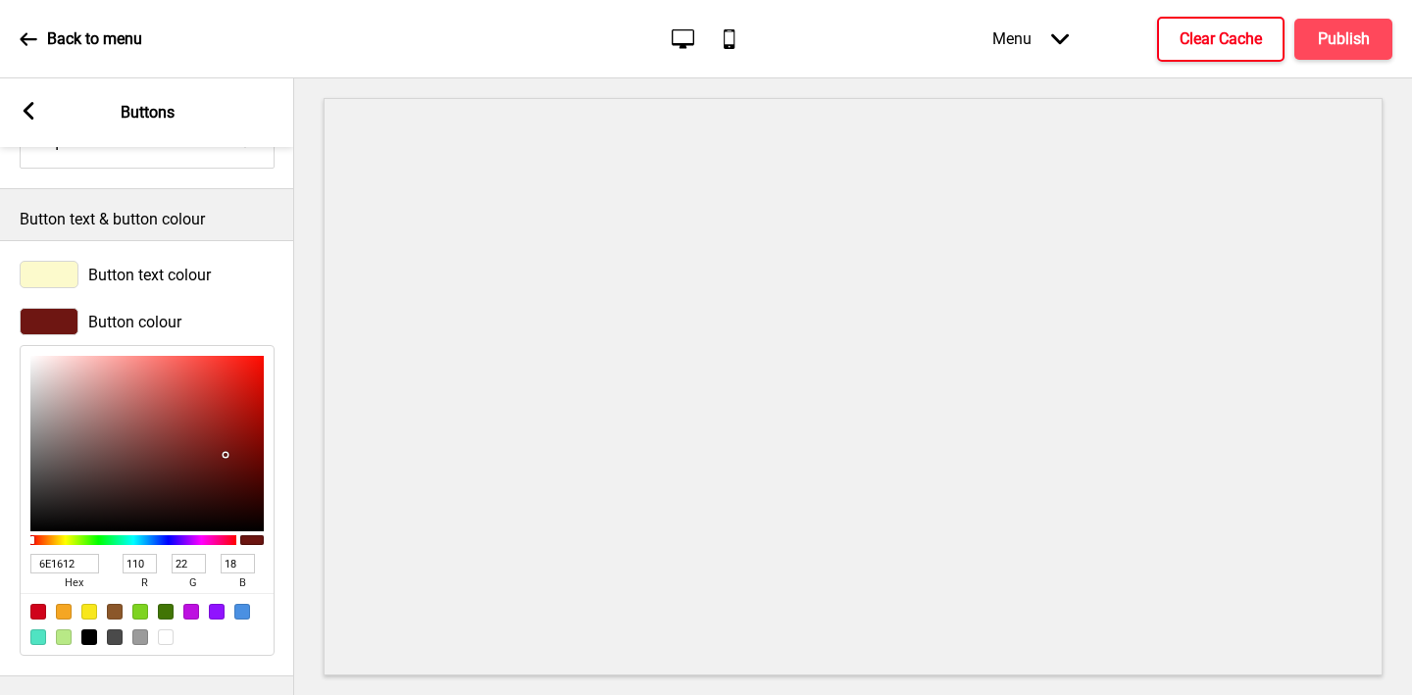
click at [55, 564] on input "6E1612" at bounding box center [64, 564] width 69 height 20
click at [25, 113] on icon at bounding box center [29, 111] width 11 height 18
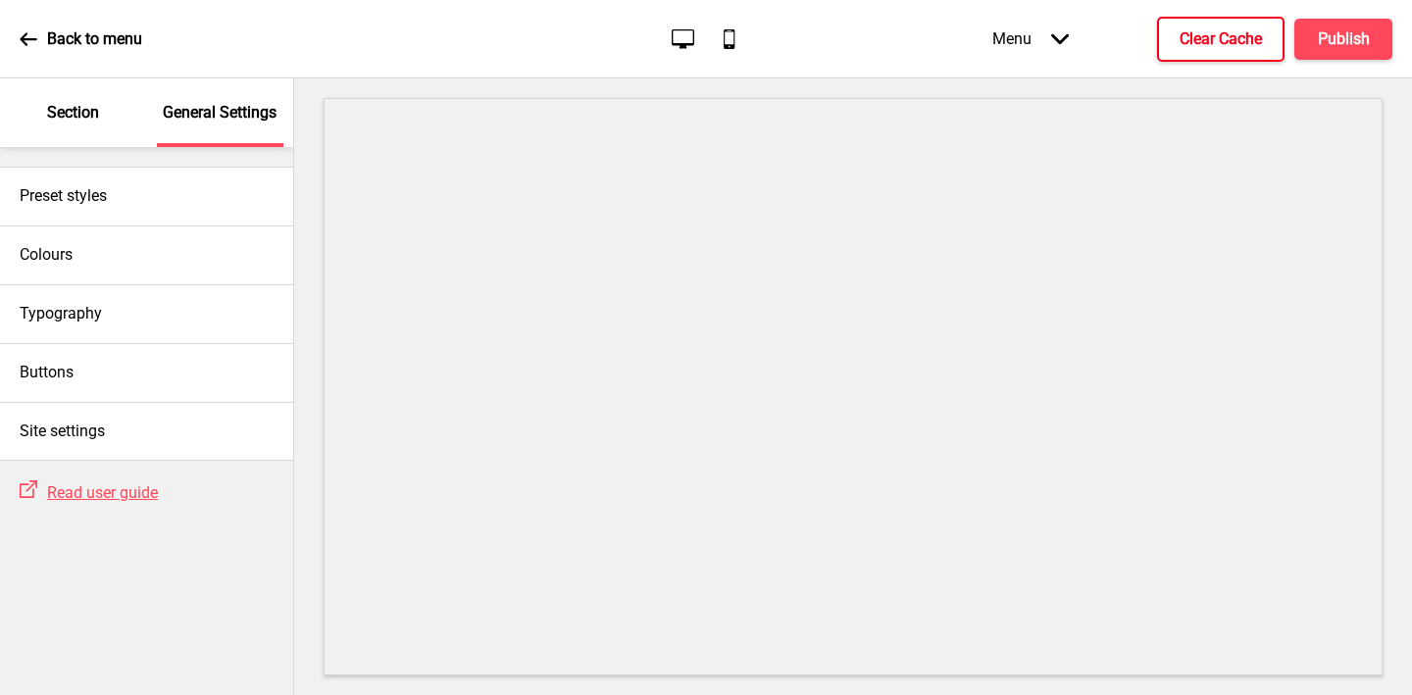
click at [81, 129] on div "Section" at bounding box center [73, 112] width 127 height 69
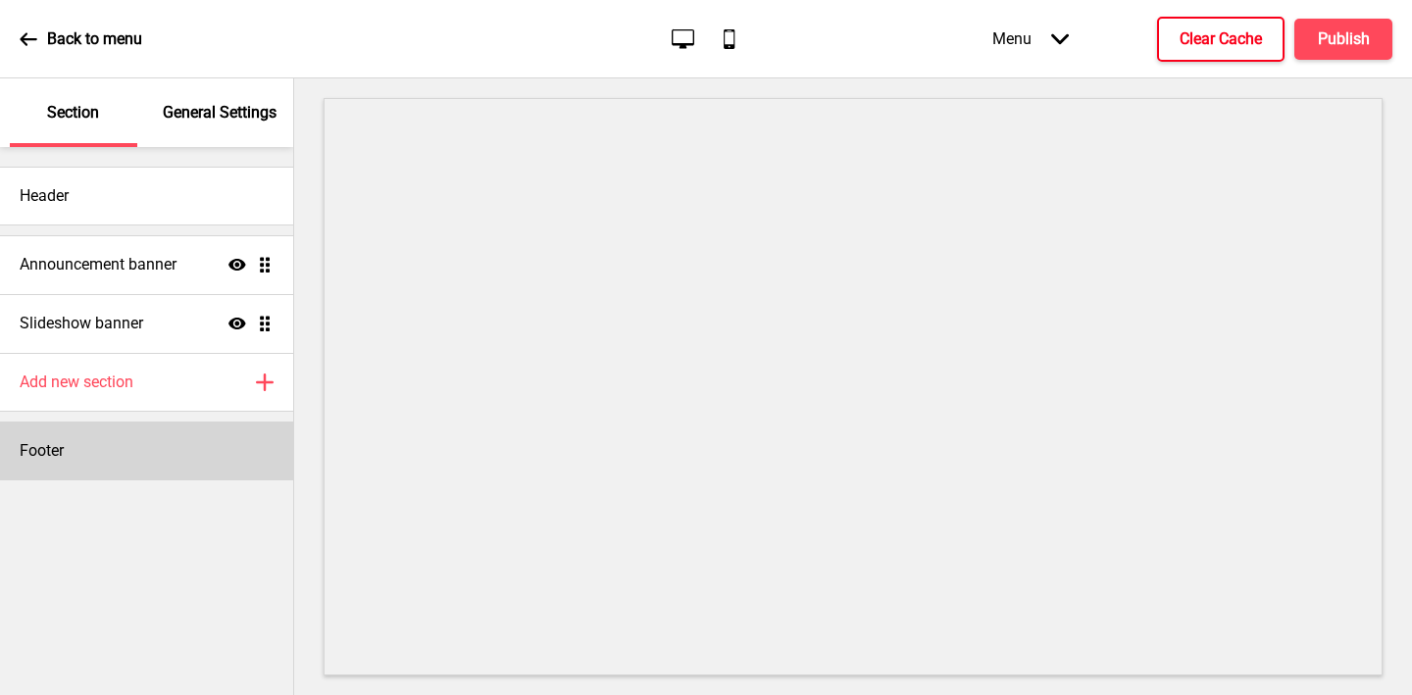
click at [110, 440] on div "Footer" at bounding box center [146, 451] width 293 height 59
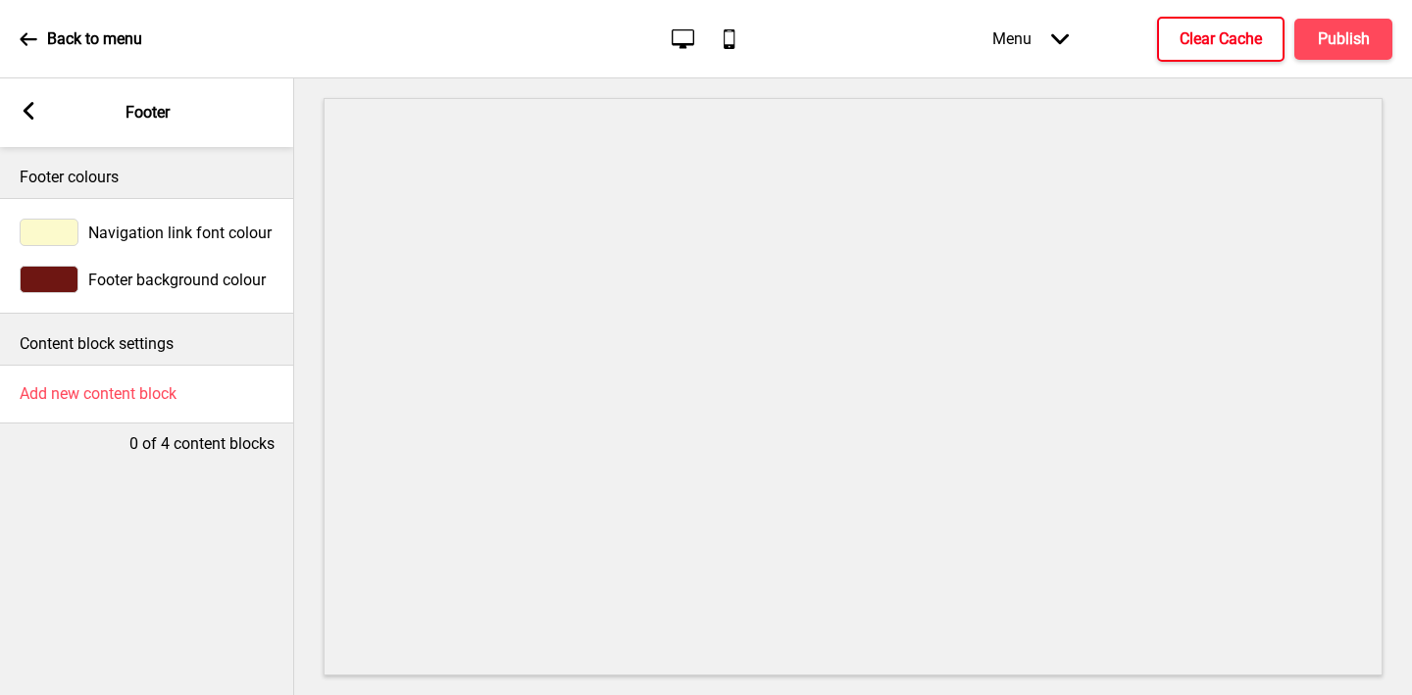
click at [41, 220] on div at bounding box center [49, 232] width 59 height 27
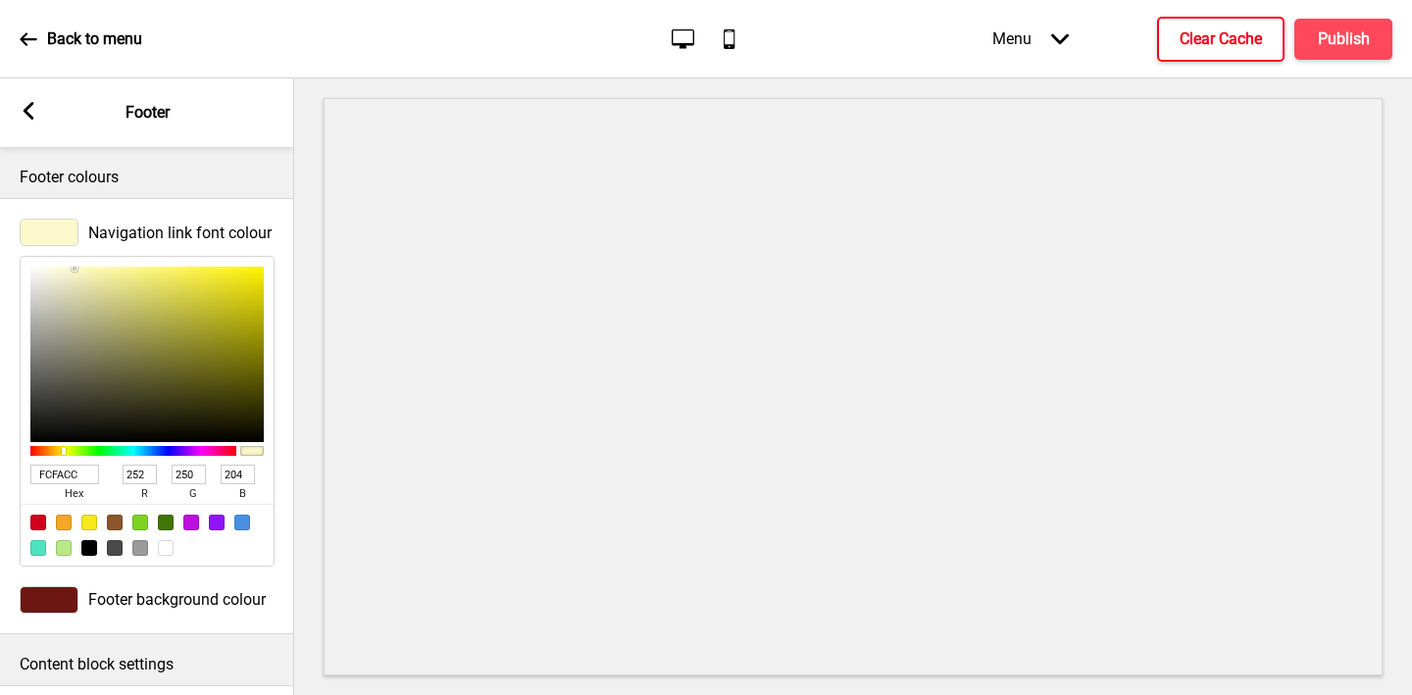
click at [81, 471] on input "FCFACC" at bounding box center [64, 475] width 69 height 20
click at [55, 603] on div at bounding box center [49, 599] width 59 height 27
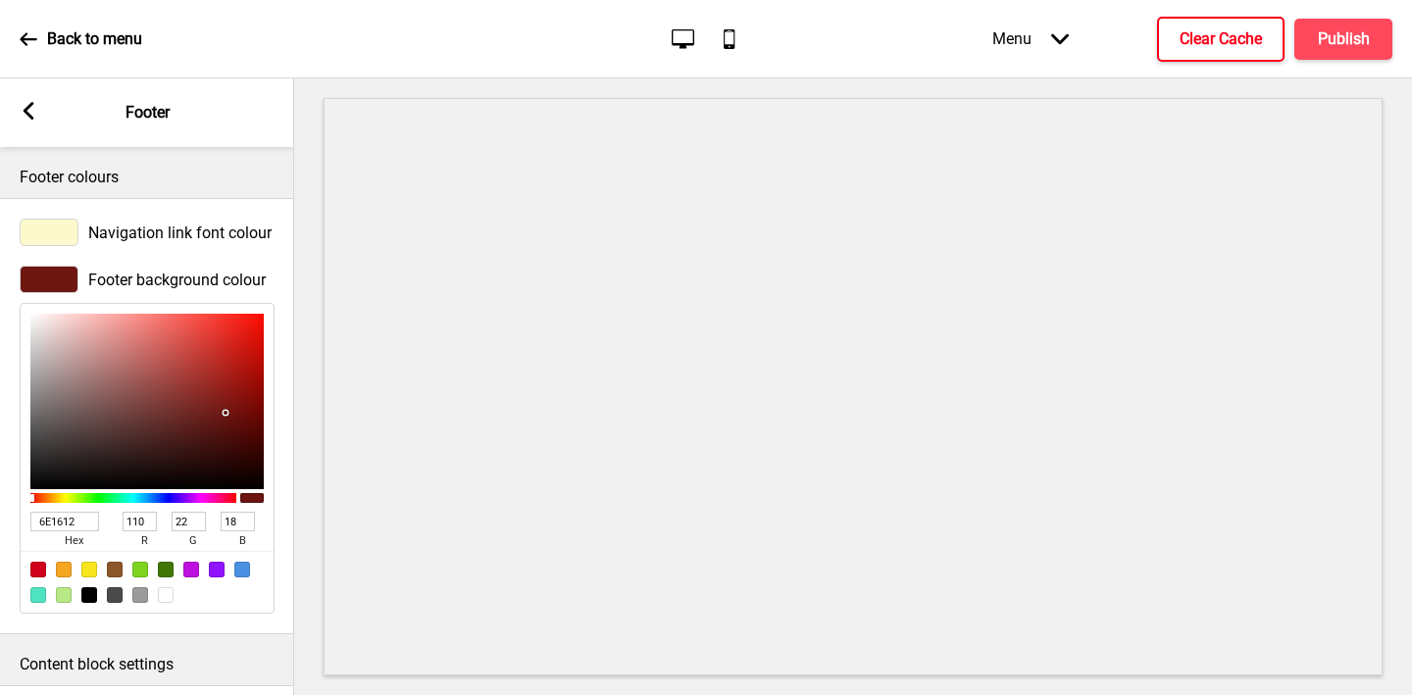
click at [50, 528] on input "6E1612" at bounding box center [64, 522] width 69 height 20
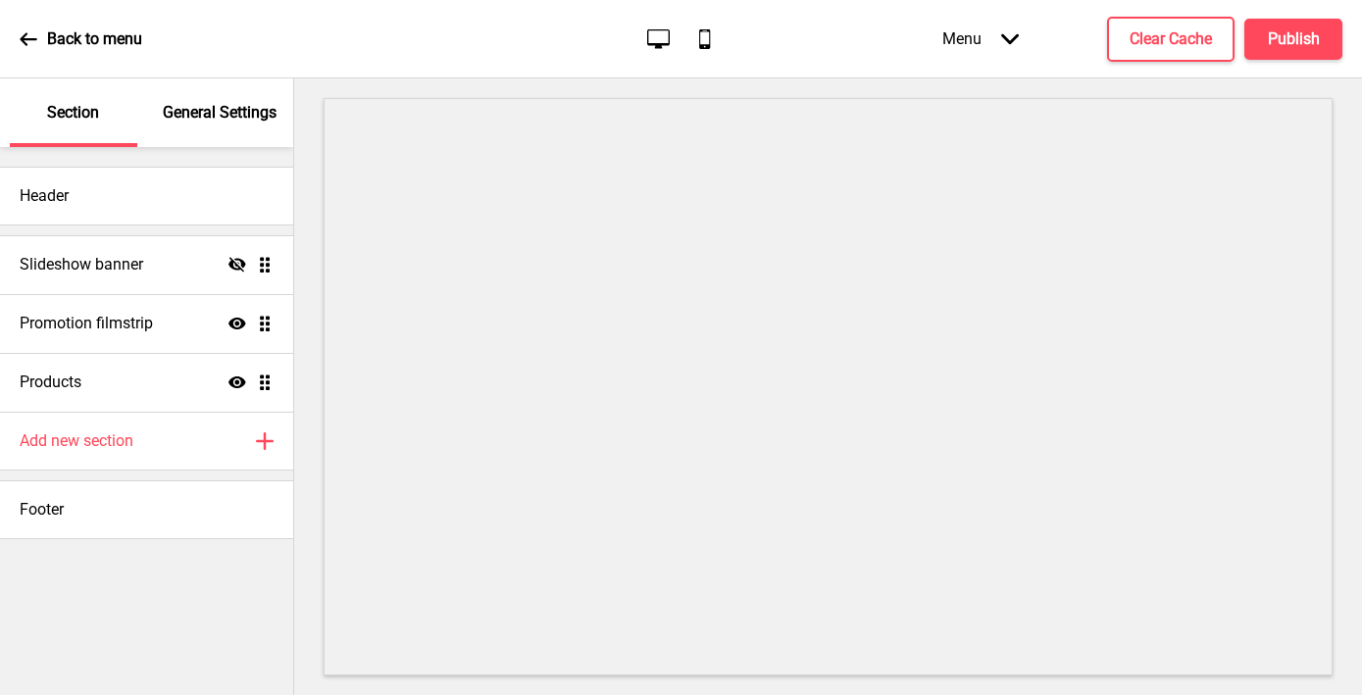
click at [191, 121] on p "General Settings" at bounding box center [220, 113] width 114 height 22
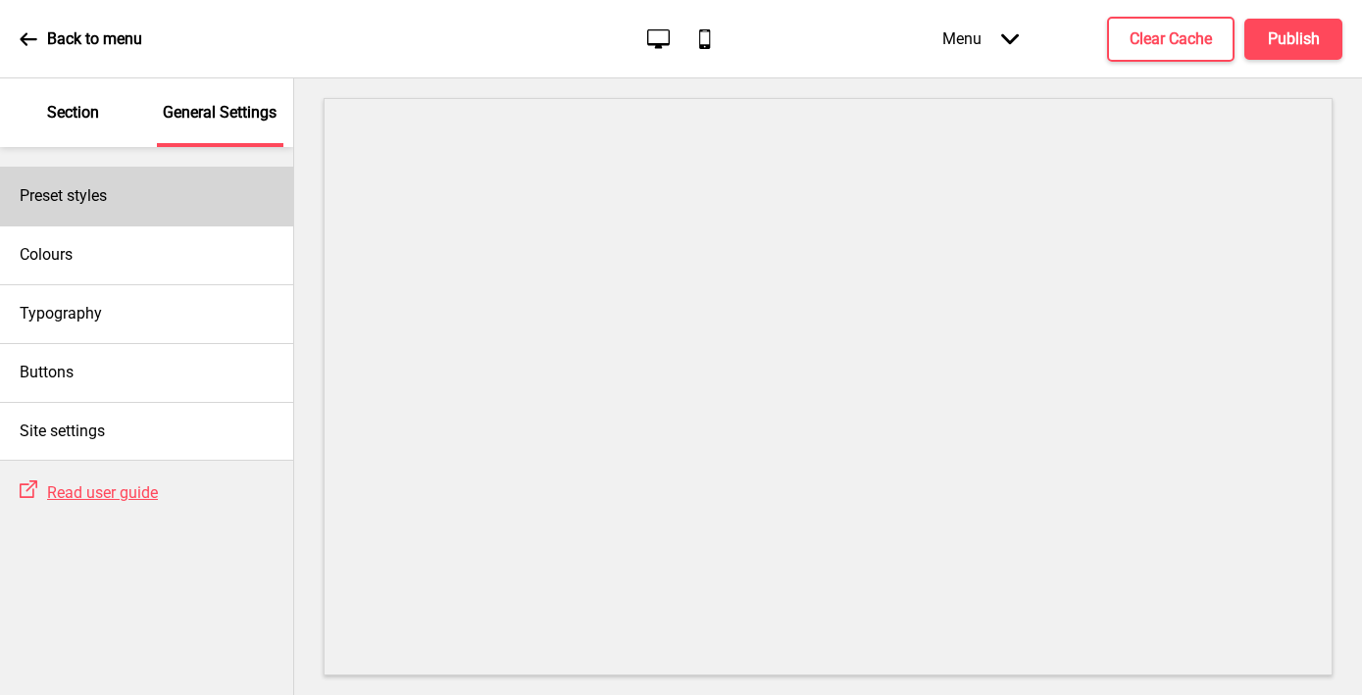
click at [126, 194] on div "Preset styles" at bounding box center [146, 196] width 293 height 59
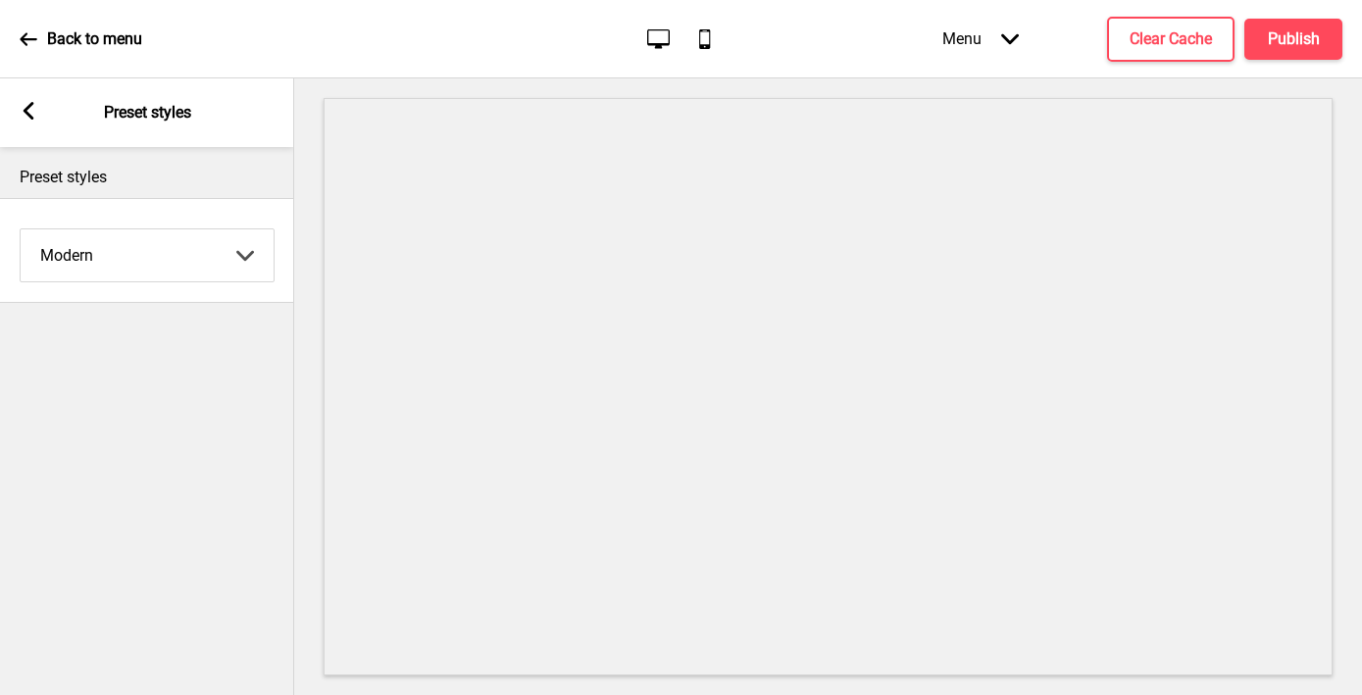
click at [95, 254] on select "Coffee Contrast Dark Earth Marine Minimalist Modern Oddle Pastel Yellow Fruits …" at bounding box center [147, 255] width 253 height 52
select select "minimalist"
click at [21, 229] on select "Coffee Contrast Dark Earth Marine Minimalist Modern Oddle Pastel Yellow Fruits …" at bounding box center [147, 255] width 253 height 52
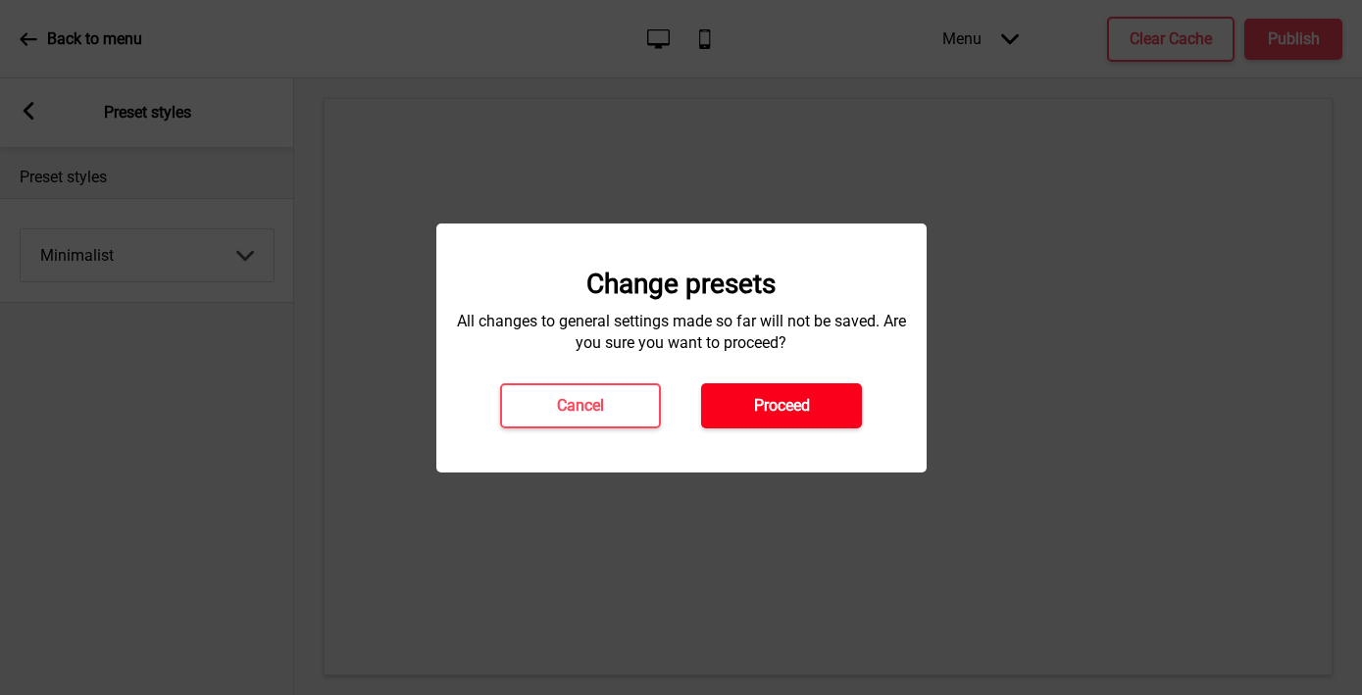
click at [717, 390] on button "Proceed" at bounding box center [781, 405] width 161 height 45
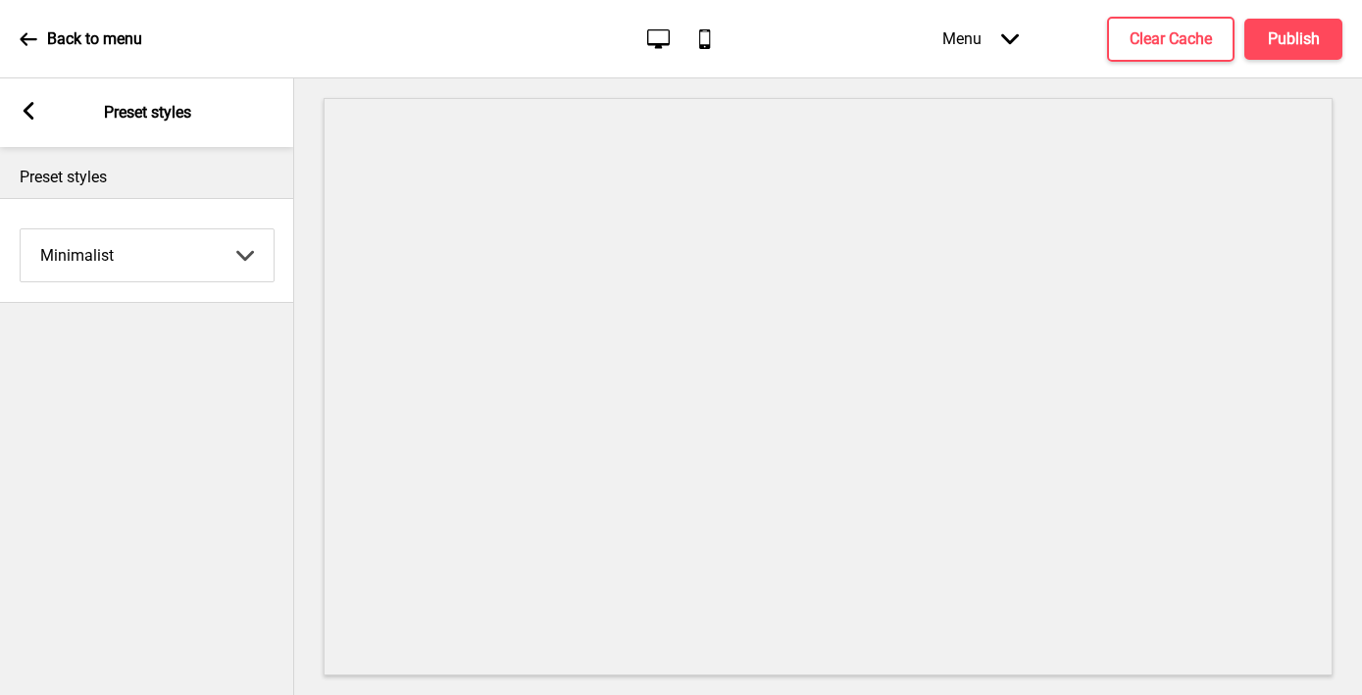
click at [29, 105] on icon at bounding box center [29, 111] width 11 height 18
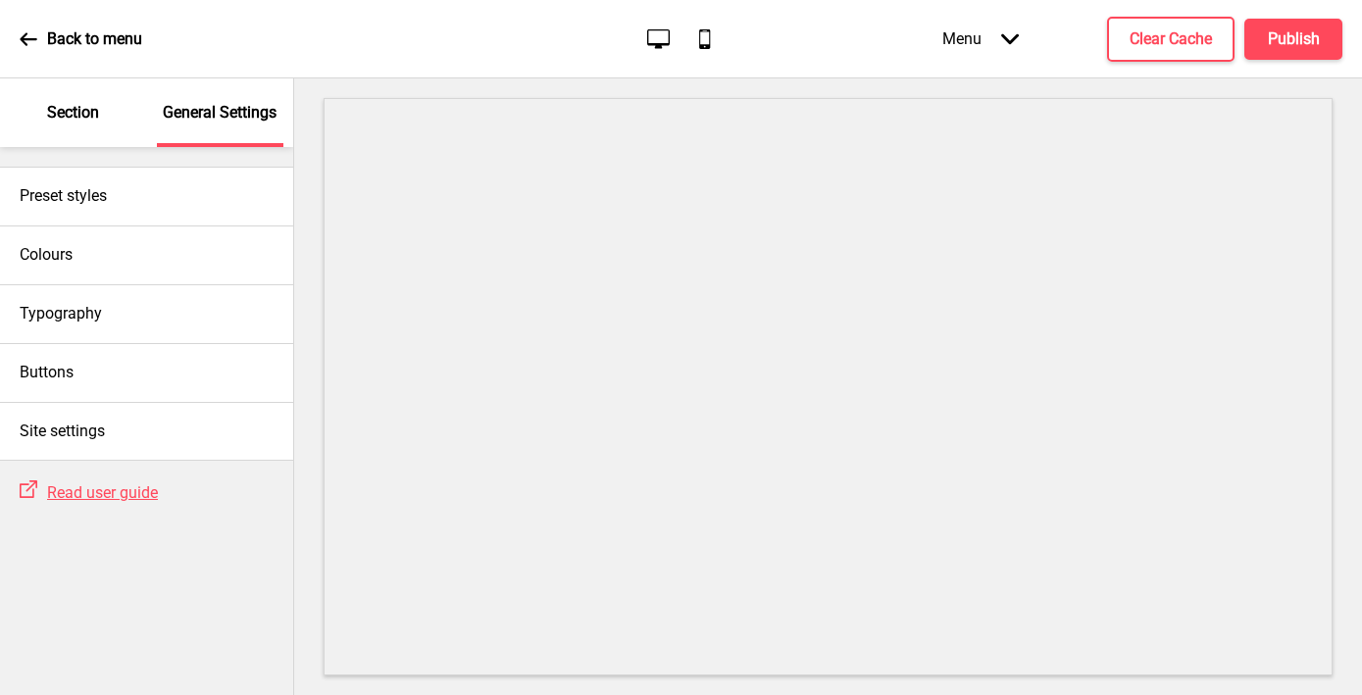
click at [88, 120] on p "Section" at bounding box center [73, 113] width 52 height 22
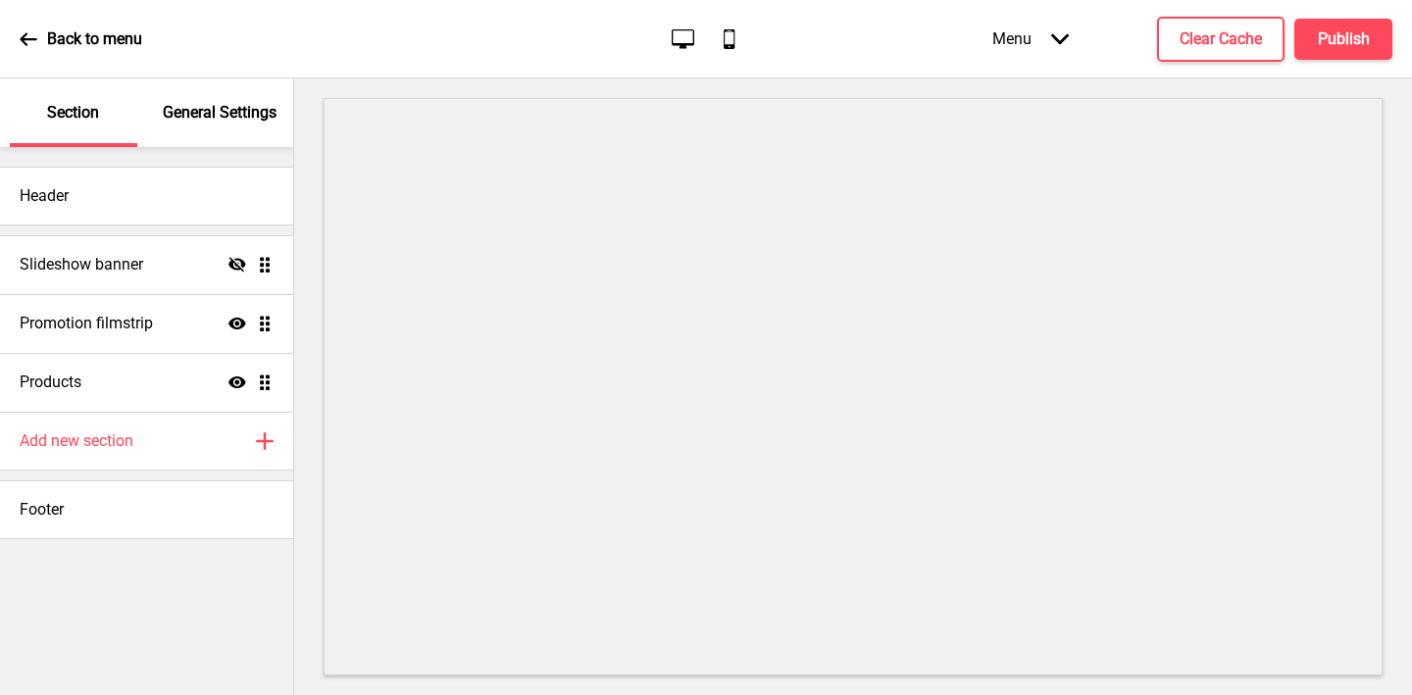
click at [210, 115] on p "General Settings" at bounding box center [220, 113] width 114 height 22
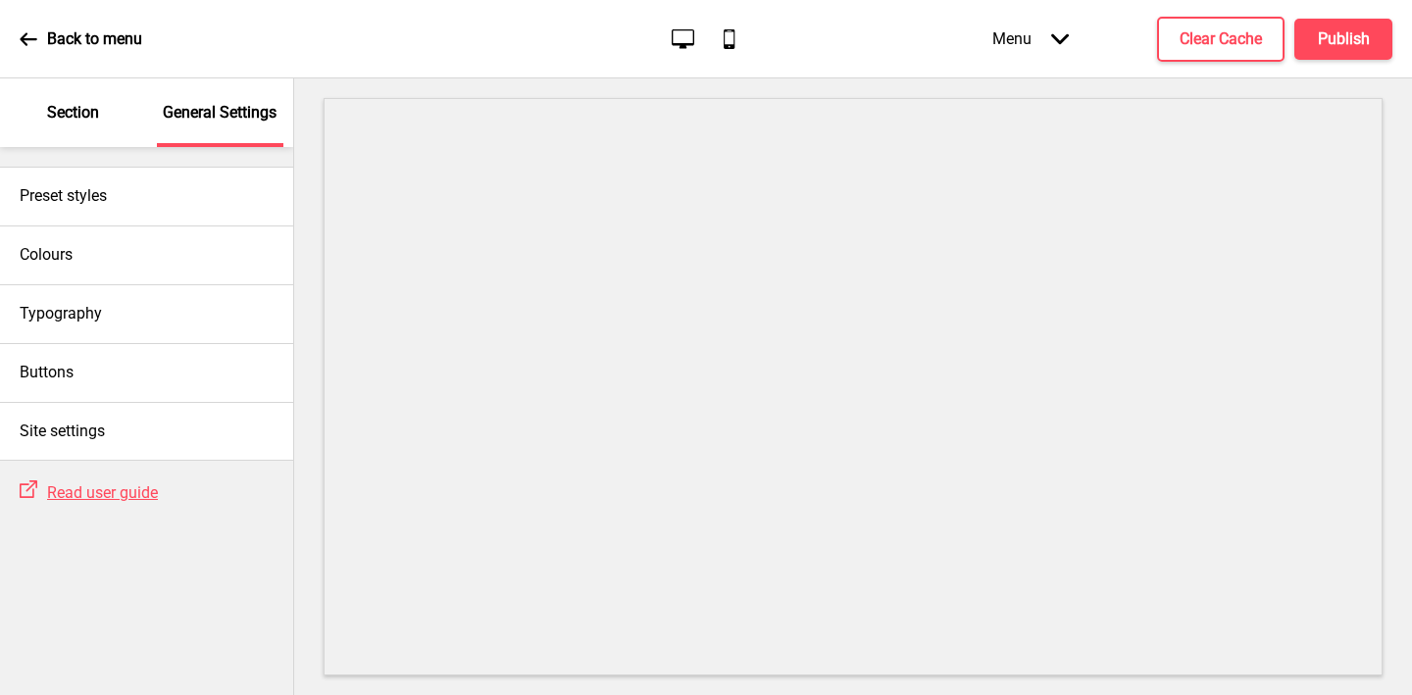
click at [227, 126] on div "General Settings" at bounding box center [220, 112] width 127 height 69
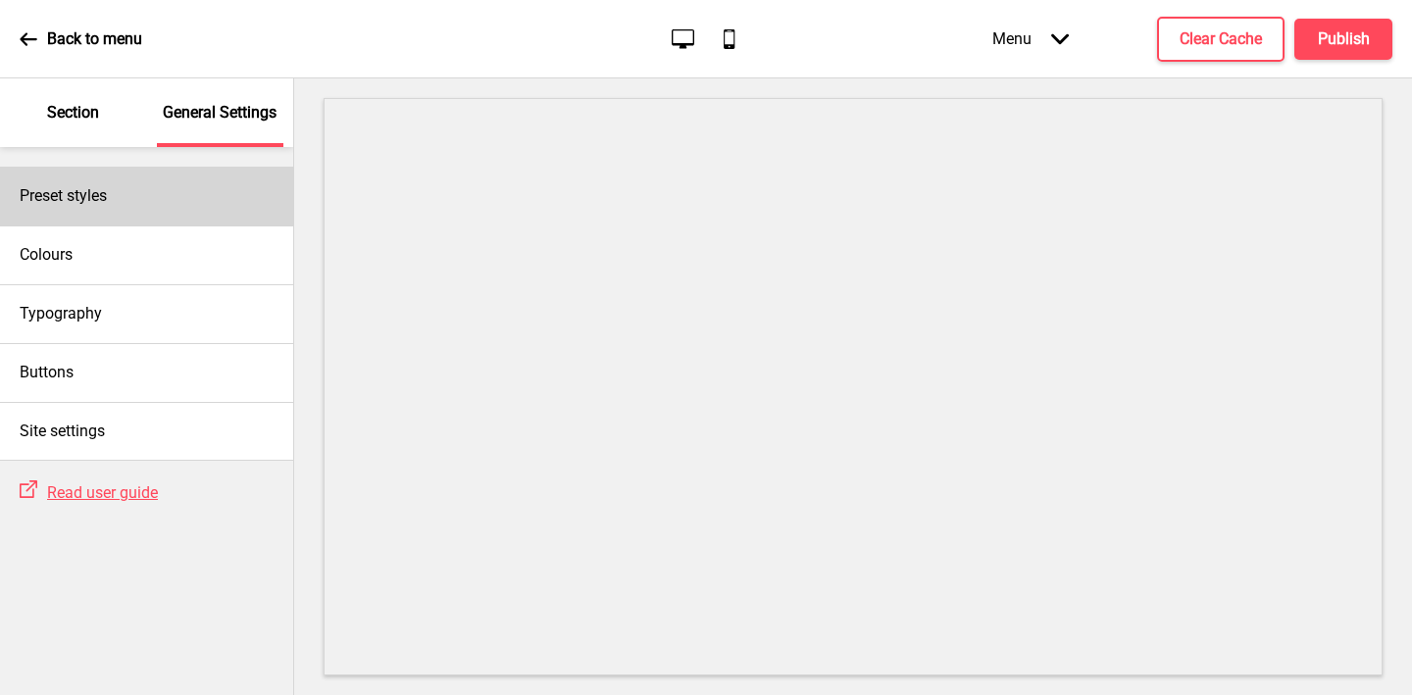
click at [149, 198] on div "Preset styles" at bounding box center [146, 196] width 293 height 59
select select "minimalist"
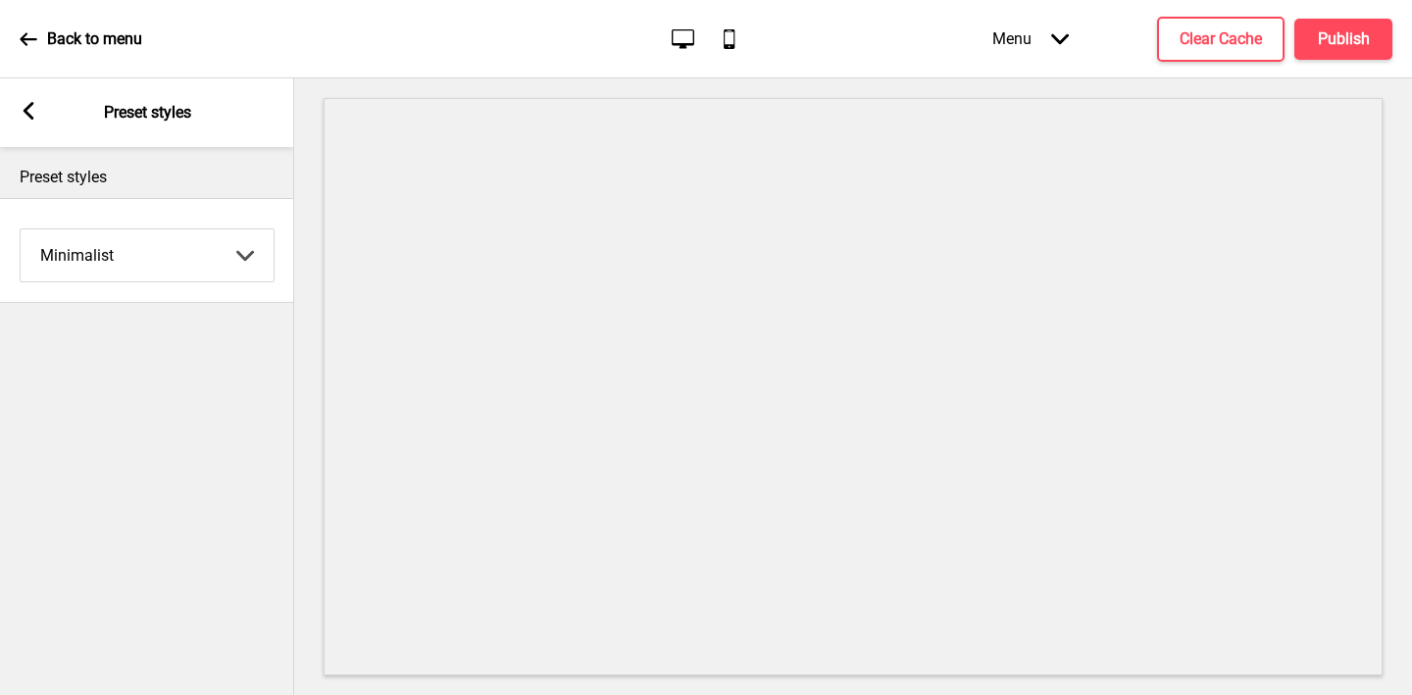
click at [127, 251] on select "Coffee Contrast Dark Earth Marine Minimalist Modern Oddle Pastel Yellow Fruits …" at bounding box center [147, 255] width 253 height 52
click at [21, 229] on select "Coffee Contrast Dark Earth Marine Minimalist Modern Oddle Pastel Yellow Fruits …" at bounding box center [147, 255] width 253 height 52
click at [192, 432] on div "Preset styles Minimalist Coffee Contrast Dark Earth Marine Minimalist Modern Od…" at bounding box center [147, 421] width 294 height 548
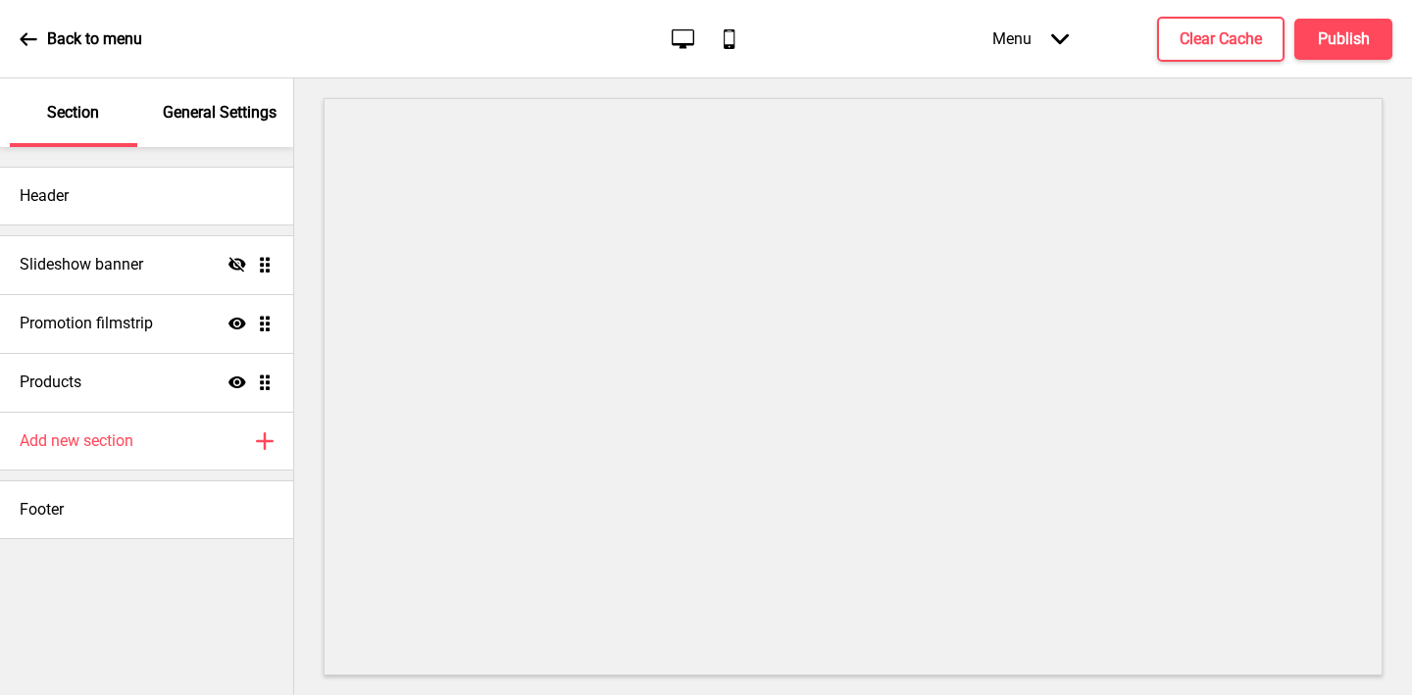
click at [211, 107] on p "General Settings" at bounding box center [220, 113] width 114 height 22
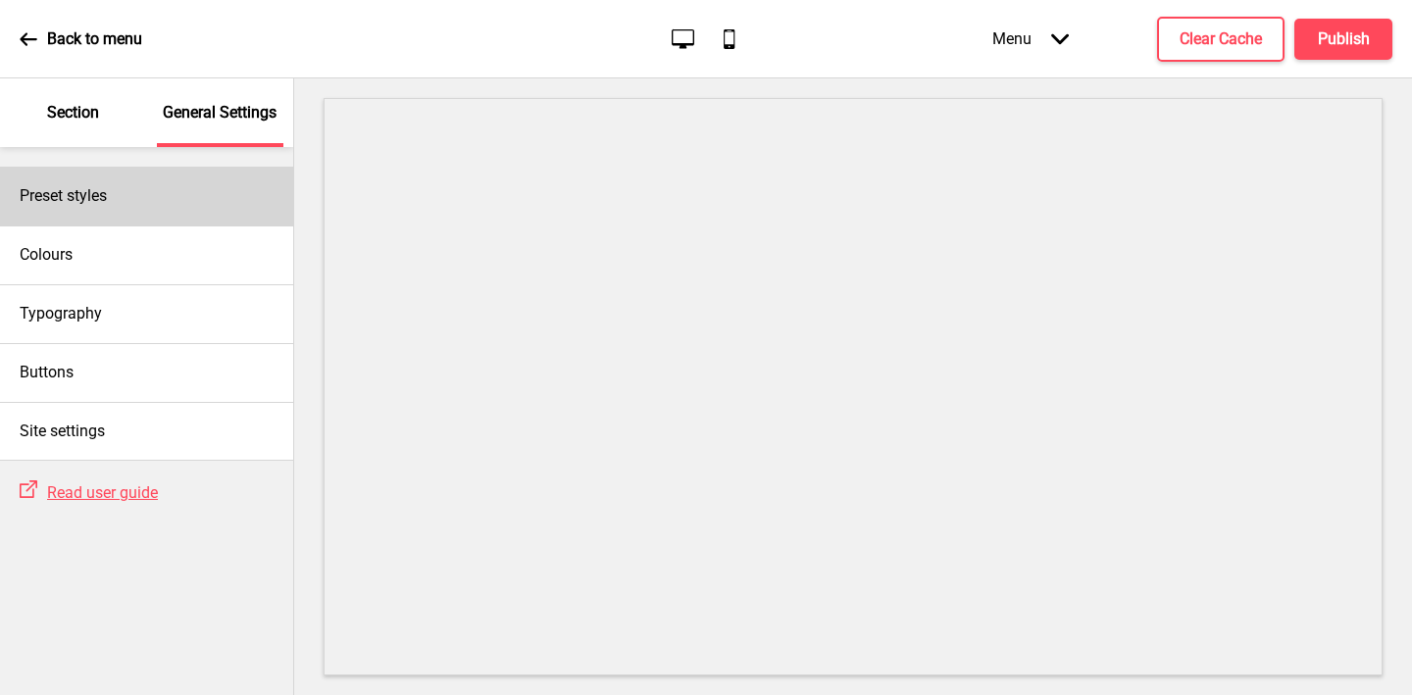
click at [111, 204] on div "Preset styles" at bounding box center [146, 196] width 293 height 59
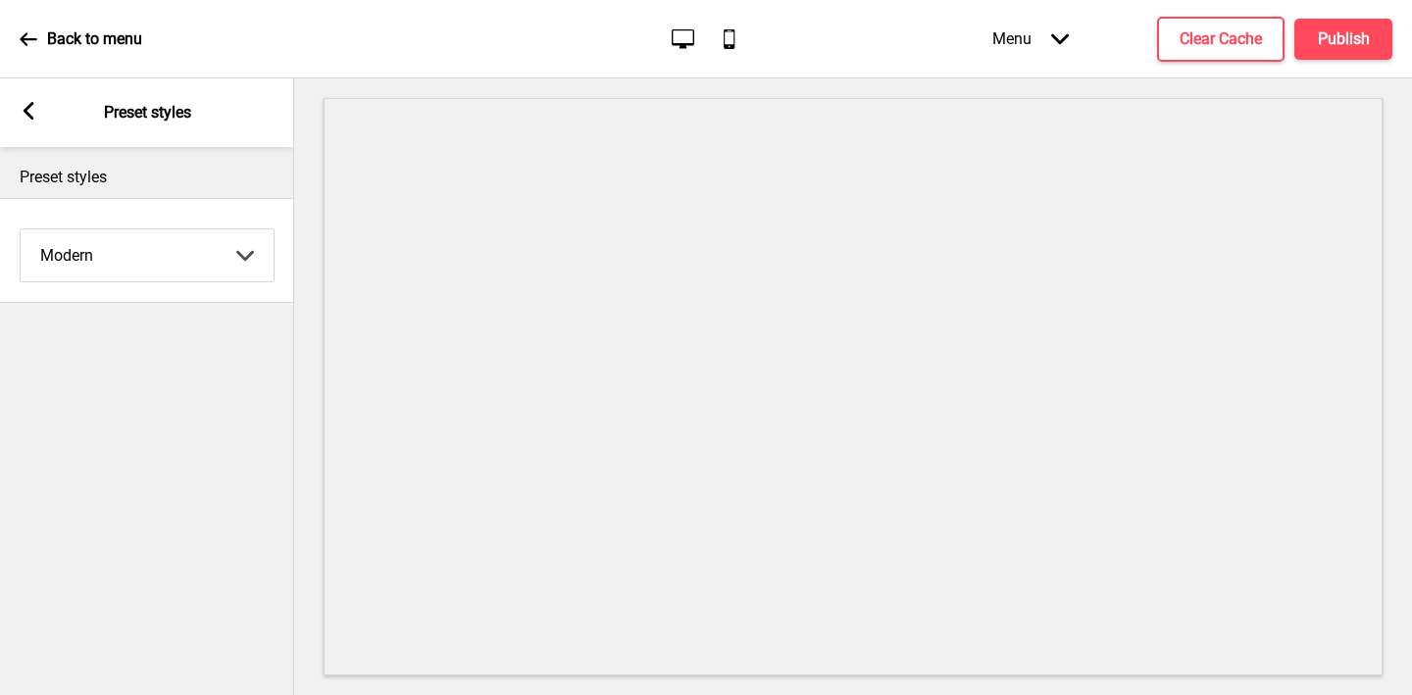
click at [96, 256] on select "Coffee Contrast Dark Earth Marine Minimalist Modern Oddle Pastel Yellow Fruits …" at bounding box center [147, 255] width 253 height 52
select select "minimalist"
click at [21, 229] on select "Coffee Contrast Dark Earth Marine Minimalist Modern Oddle Pastel Yellow Fruits …" at bounding box center [147, 255] width 253 height 52
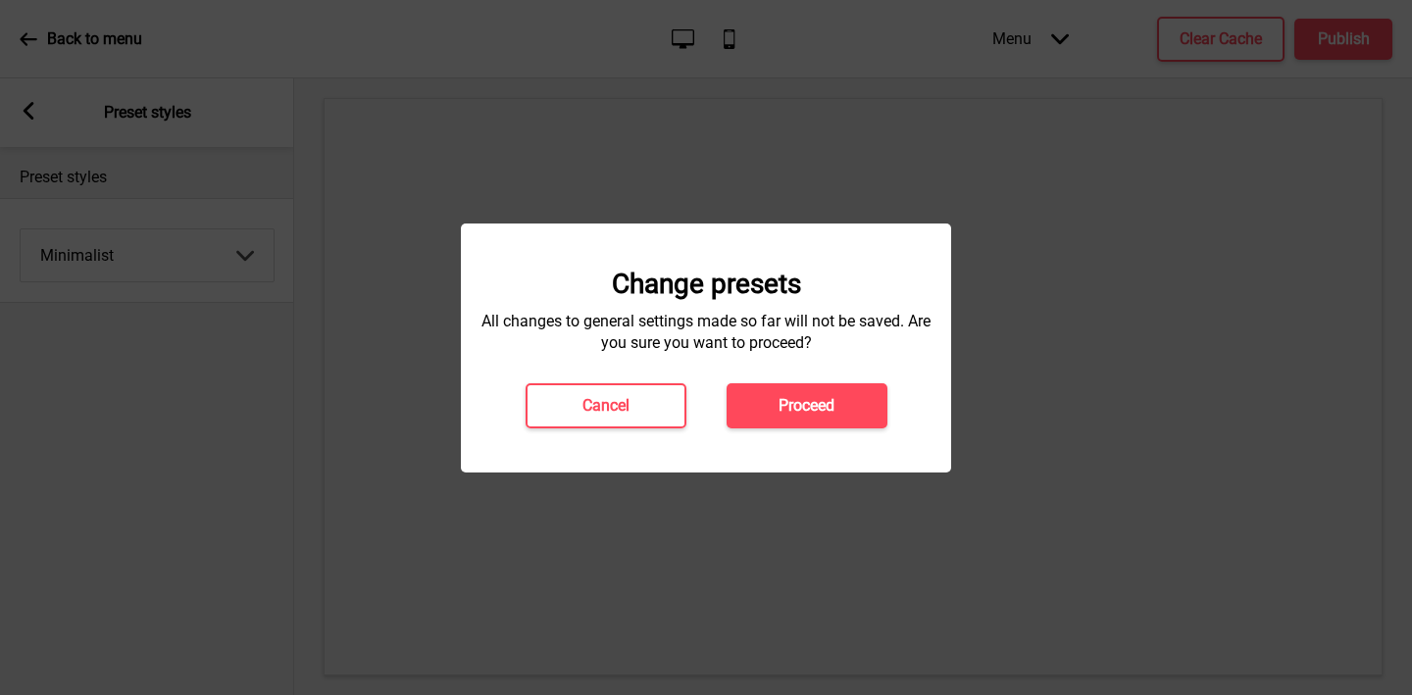
click at [772, 380] on div "Change presets All changes to general settings made so far will not be saved. A…" at bounding box center [705, 348] width 451 height 161
click at [772, 393] on button "Proceed" at bounding box center [807, 405] width 161 height 45
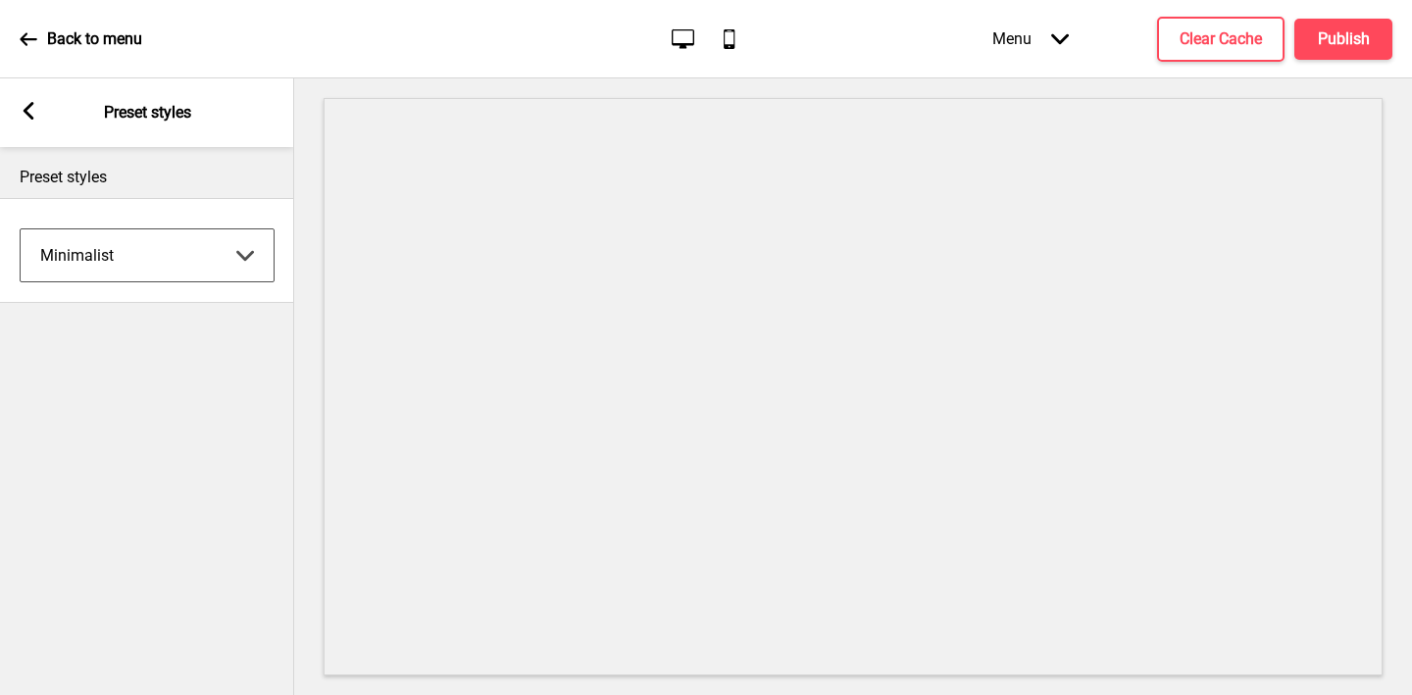
click at [45, 97] on div "Arrow left Preset styles" at bounding box center [147, 112] width 294 height 69
click at [31, 109] on rect at bounding box center [29, 111] width 18 height 18
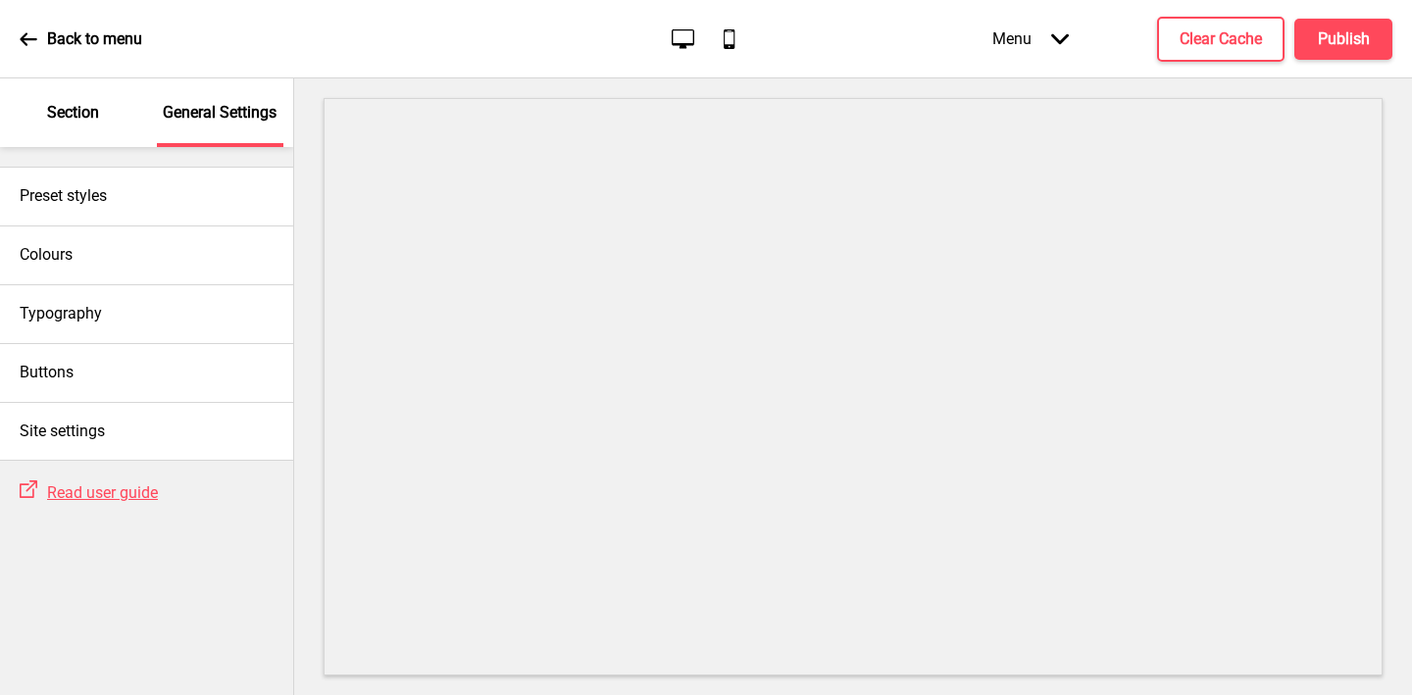
click at [79, 124] on div "Section" at bounding box center [73, 112] width 127 height 69
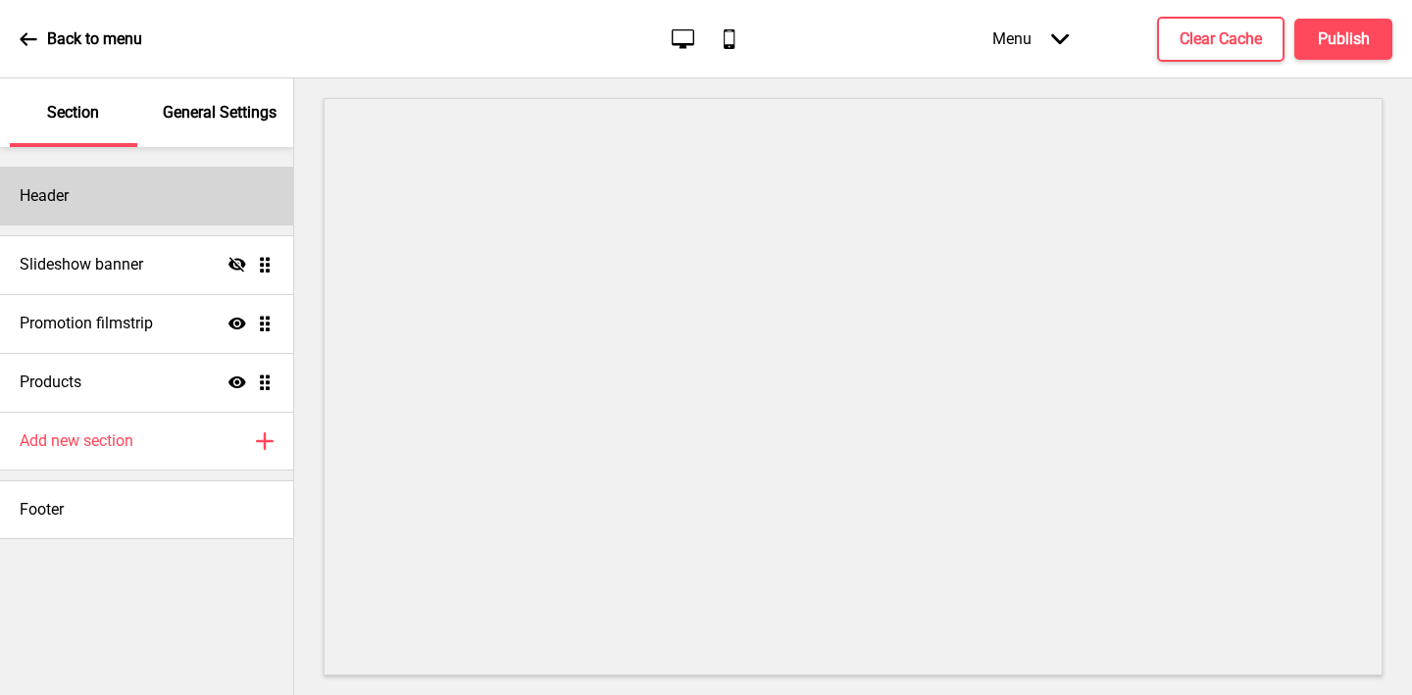
click at [104, 214] on div "Header" at bounding box center [146, 196] width 293 height 59
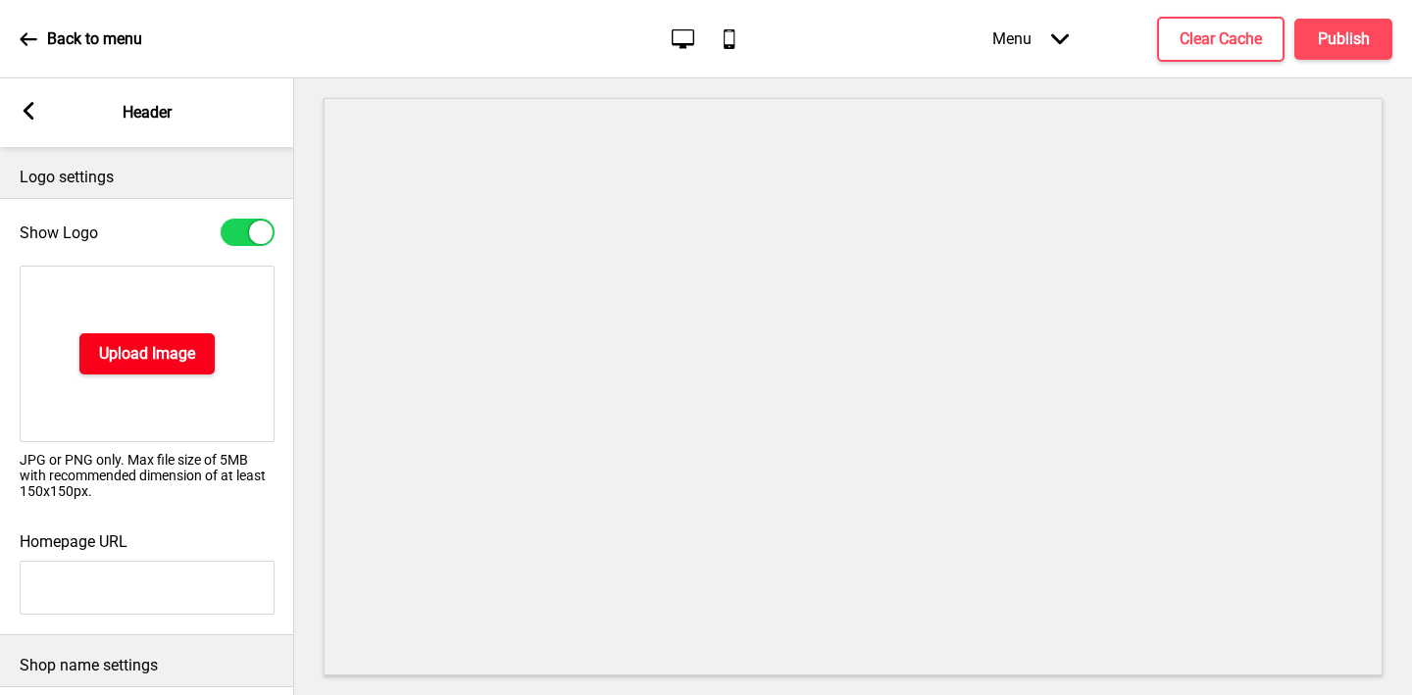
click at [137, 346] on h4 "Upload Image" at bounding box center [147, 354] width 96 height 22
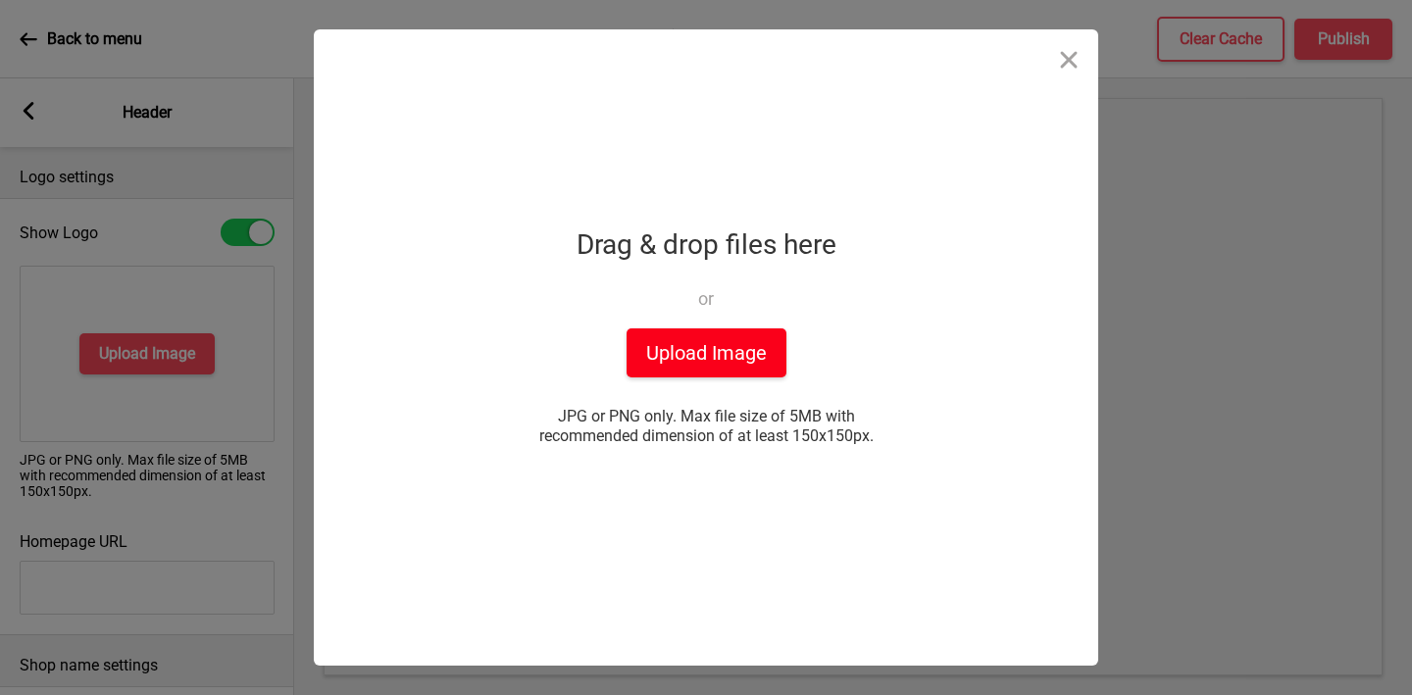
click at [728, 345] on button "Upload Image" at bounding box center [707, 352] width 160 height 49
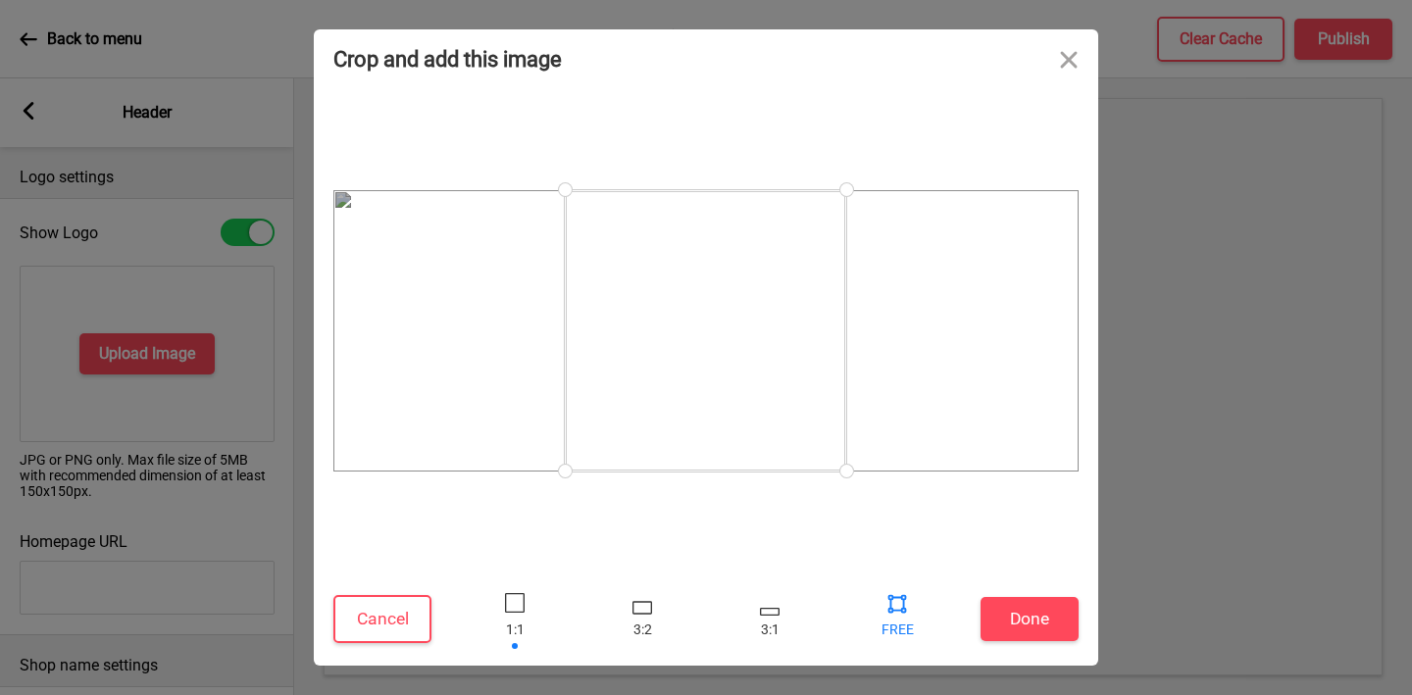
click at [892, 624] on div at bounding box center [897, 619] width 59 height 64
click at [892, 604] on div at bounding box center [896, 602] width 29 height 29
drag, startPoint x: 846, startPoint y: 465, endPoint x: 1206, endPoint y: 539, distance: 367.5
click at [1204, 537] on div "Crop and add this image Cancel Done Drop a file here Drag & drop files here or …" at bounding box center [706, 347] width 1412 height 695
drag, startPoint x: 570, startPoint y: 468, endPoint x: 177, endPoint y: 553, distance: 401.4
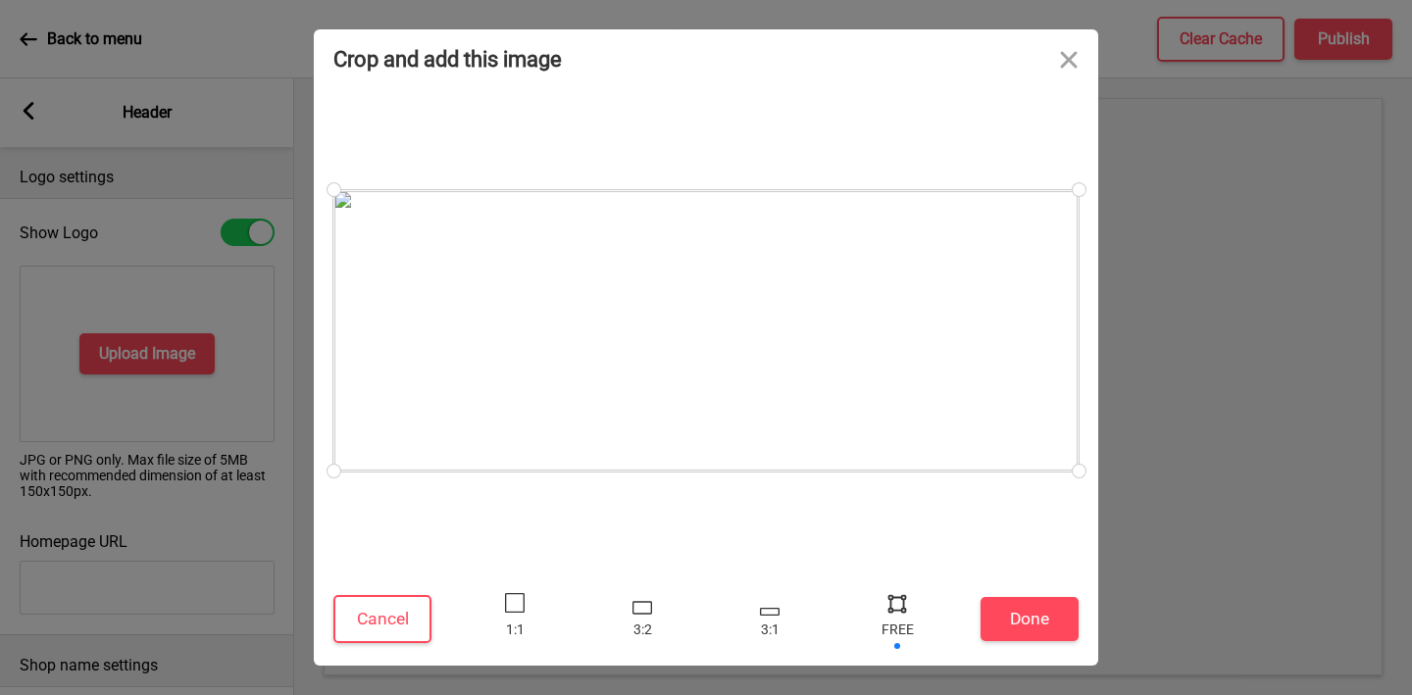
click at [175, 556] on div "Crop and add this image Cancel Done Drop a file here Drag & drop files here or …" at bounding box center [706, 347] width 1412 height 695
click at [1024, 615] on button "Done" at bounding box center [1030, 619] width 98 height 44
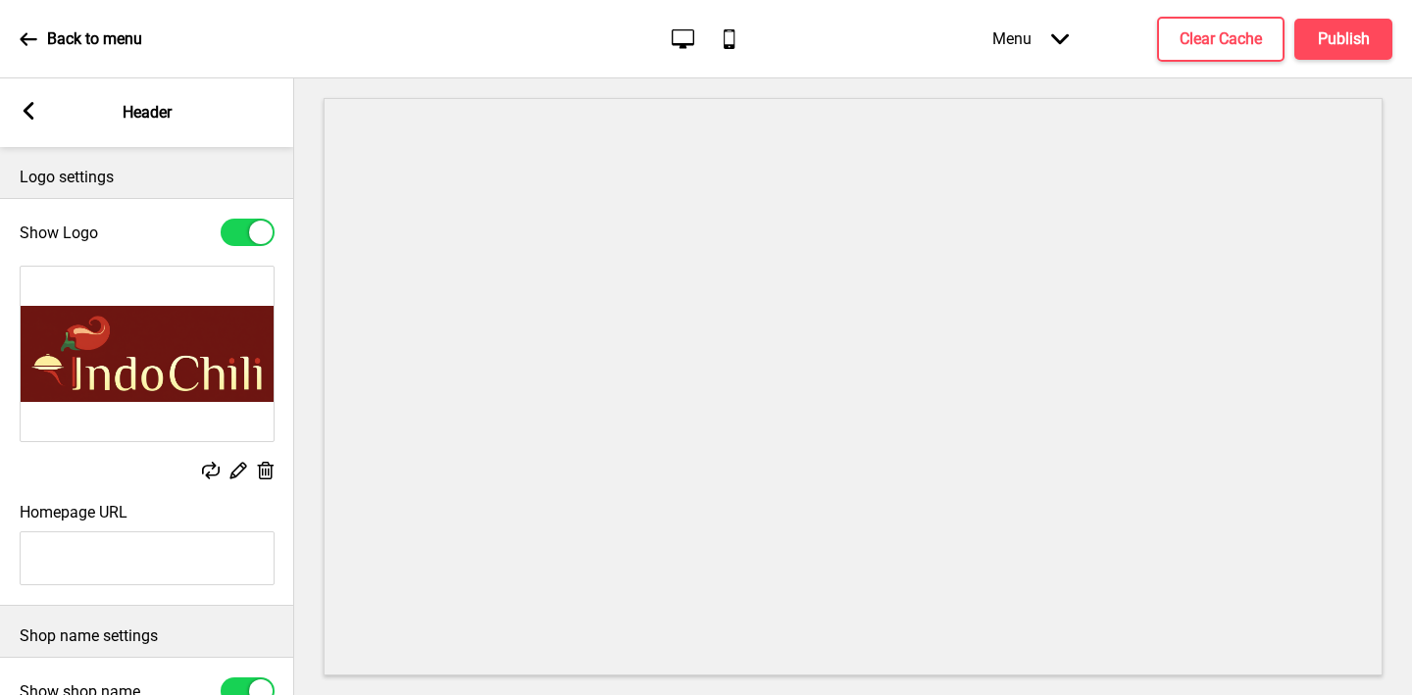
click at [25, 111] on icon at bounding box center [29, 111] width 11 height 18
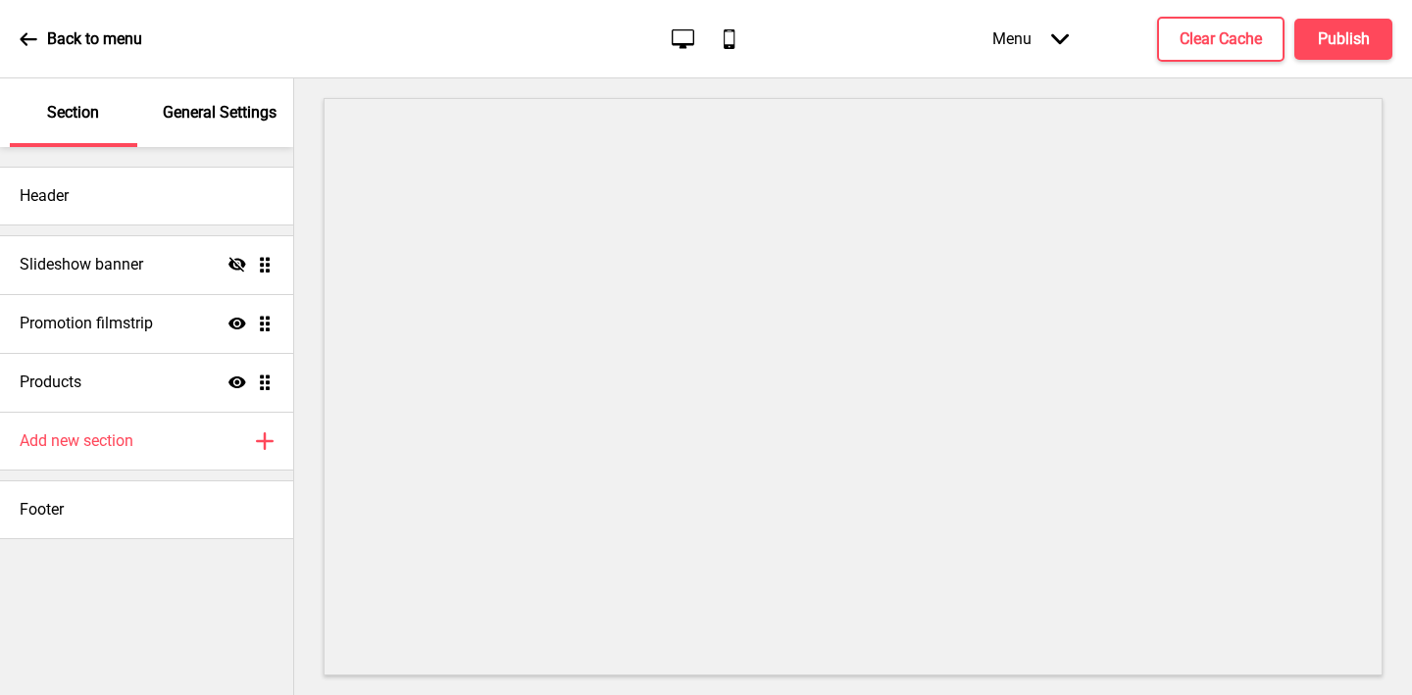
click at [193, 122] on p "General Settings" at bounding box center [220, 113] width 114 height 22
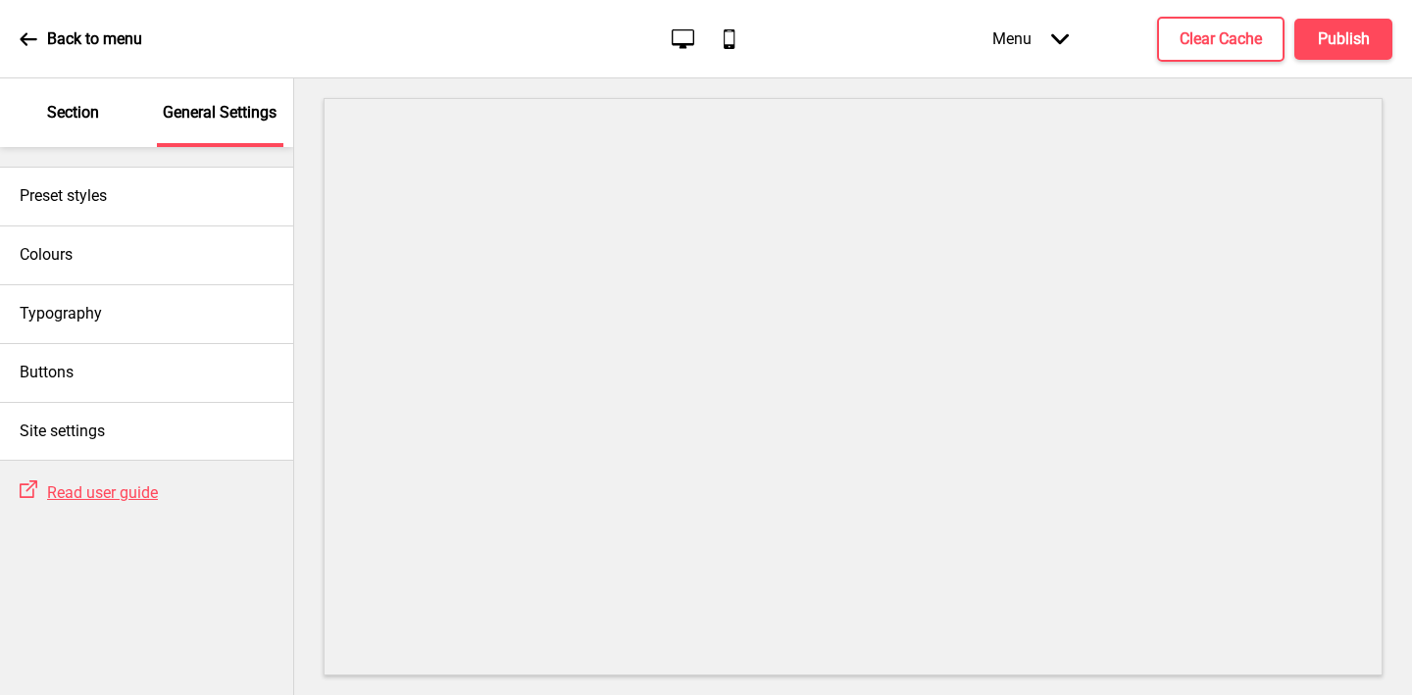
click at [87, 112] on p "Section" at bounding box center [73, 113] width 52 height 22
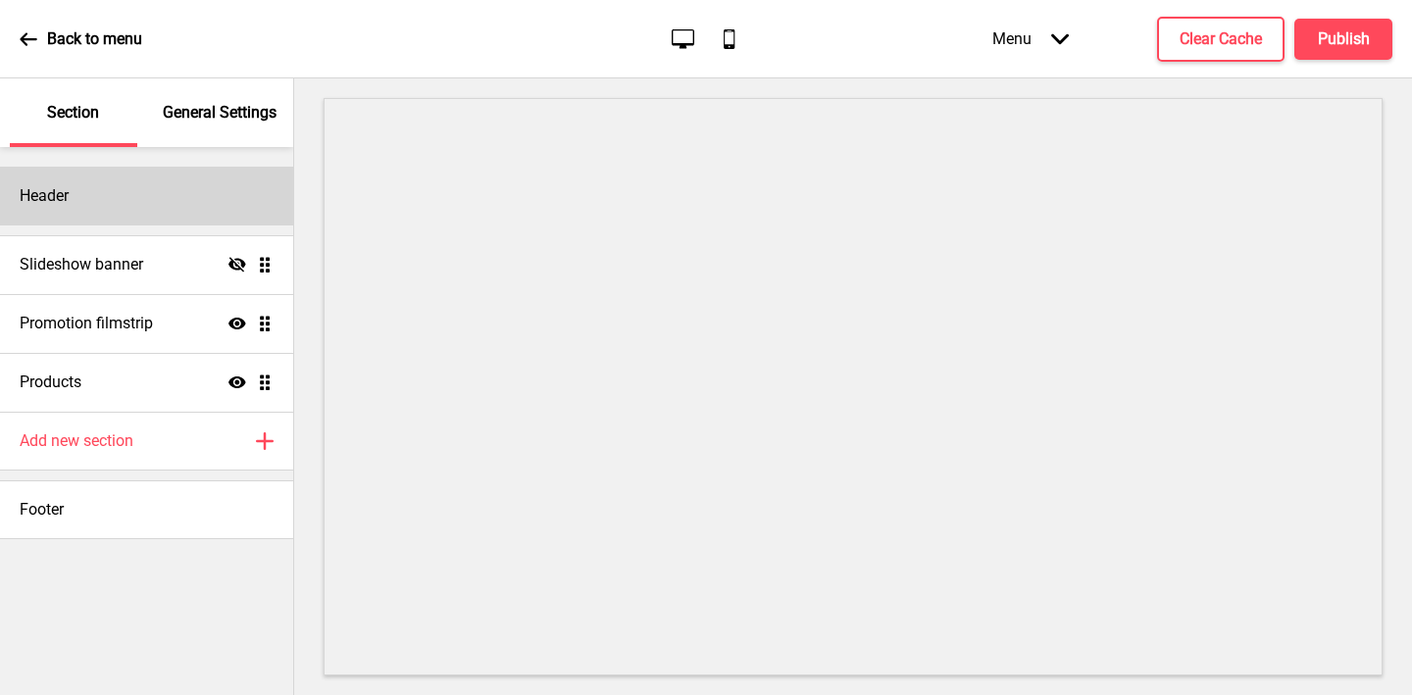
click at [96, 212] on div "Header" at bounding box center [146, 196] width 293 height 59
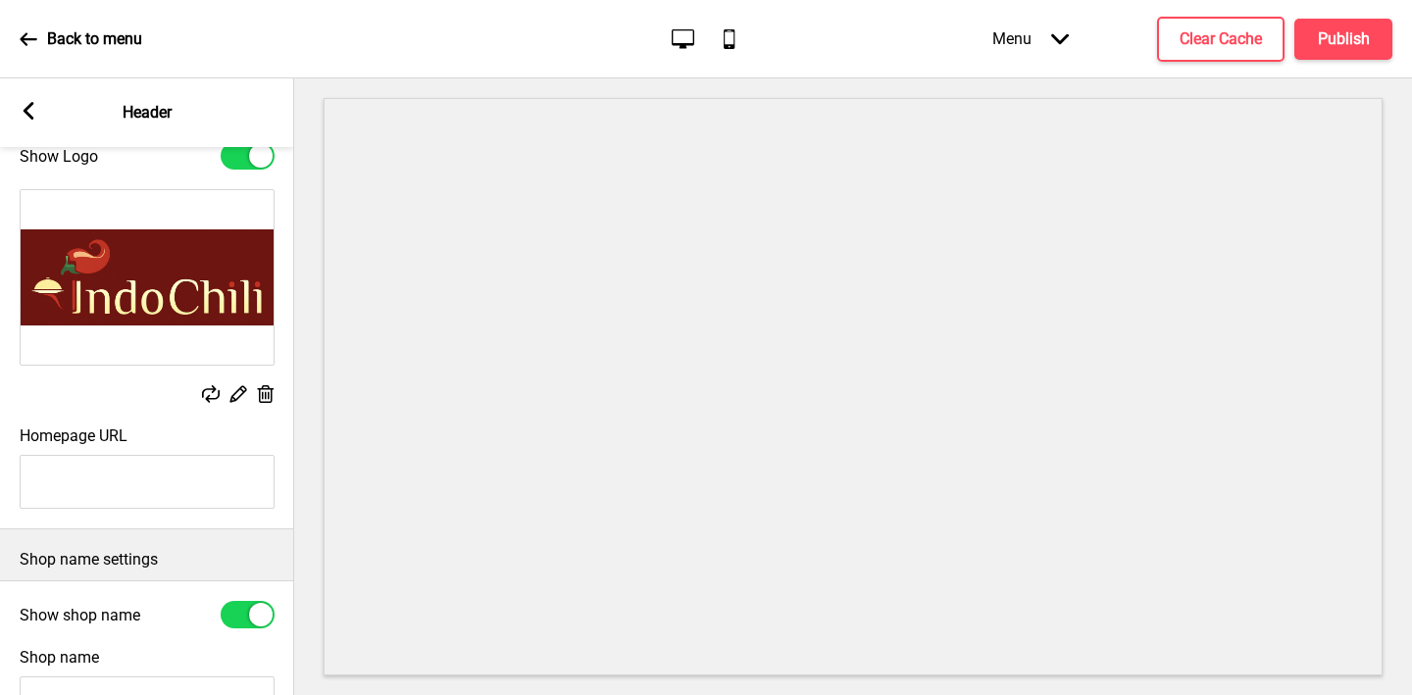
scroll to position [190, 0]
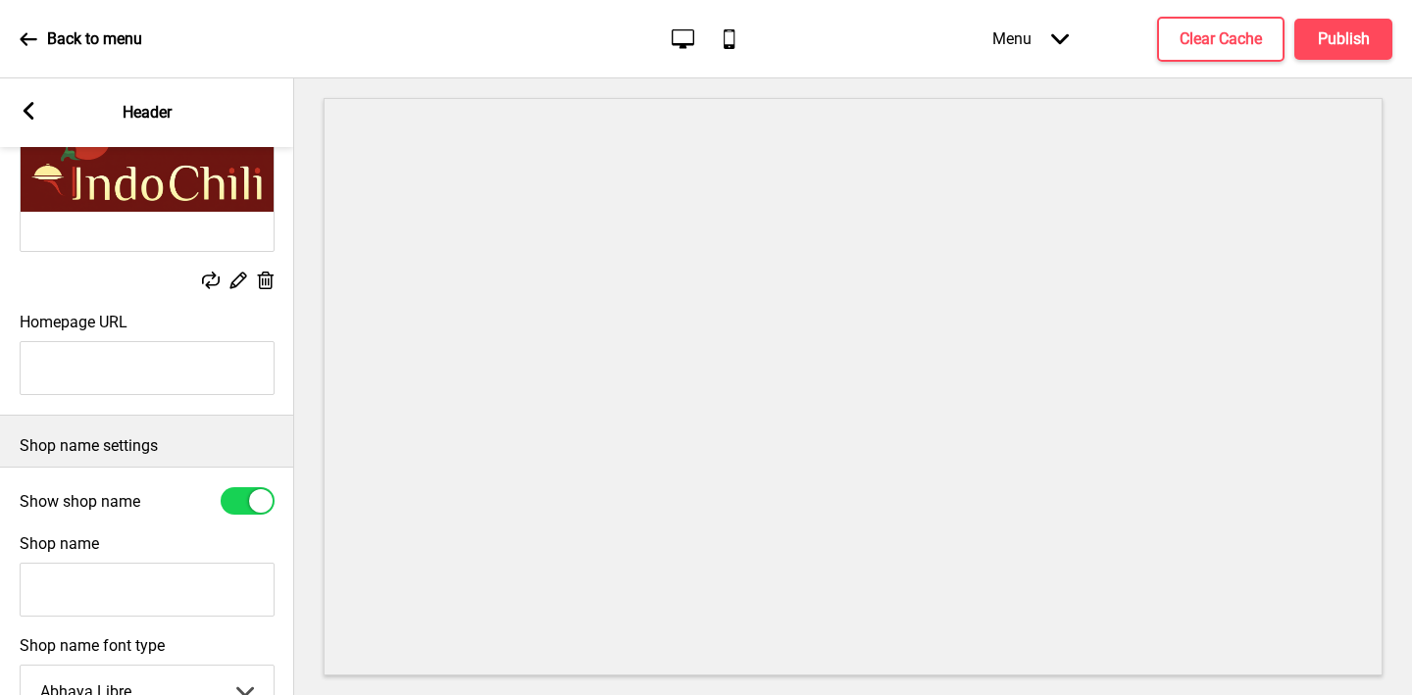
click at [84, 572] on input "Shop name" at bounding box center [147, 590] width 255 height 54
type input "IndoChili"
click at [249, 490] on div at bounding box center [248, 500] width 54 height 27
checkbox input "false"
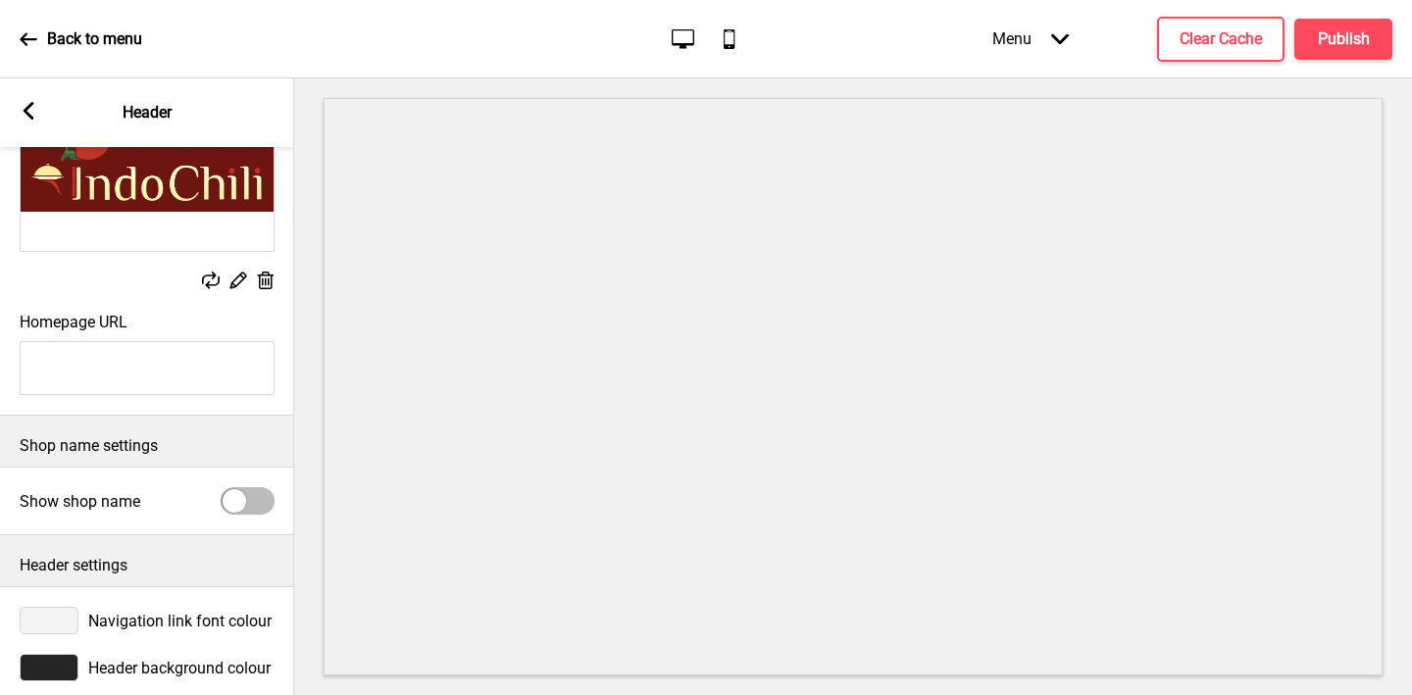
scroll to position [217, 0]
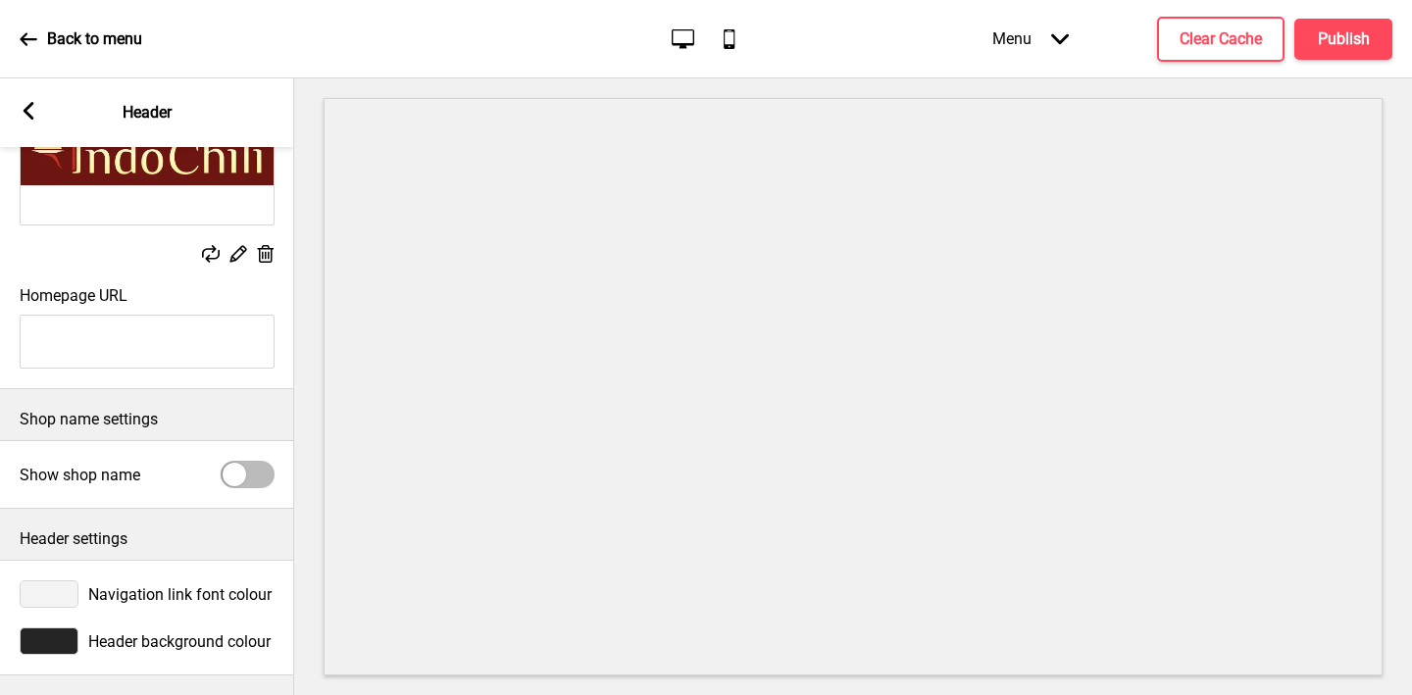
click at [136, 351] on input "Homepage URL" at bounding box center [147, 342] width 255 height 54
paste input "[URL][DOMAIN_NAME]"
type input "[URL][DOMAIN_NAME]"
click at [56, 588] on div at bounding box center [49, 593] width 59 height 27
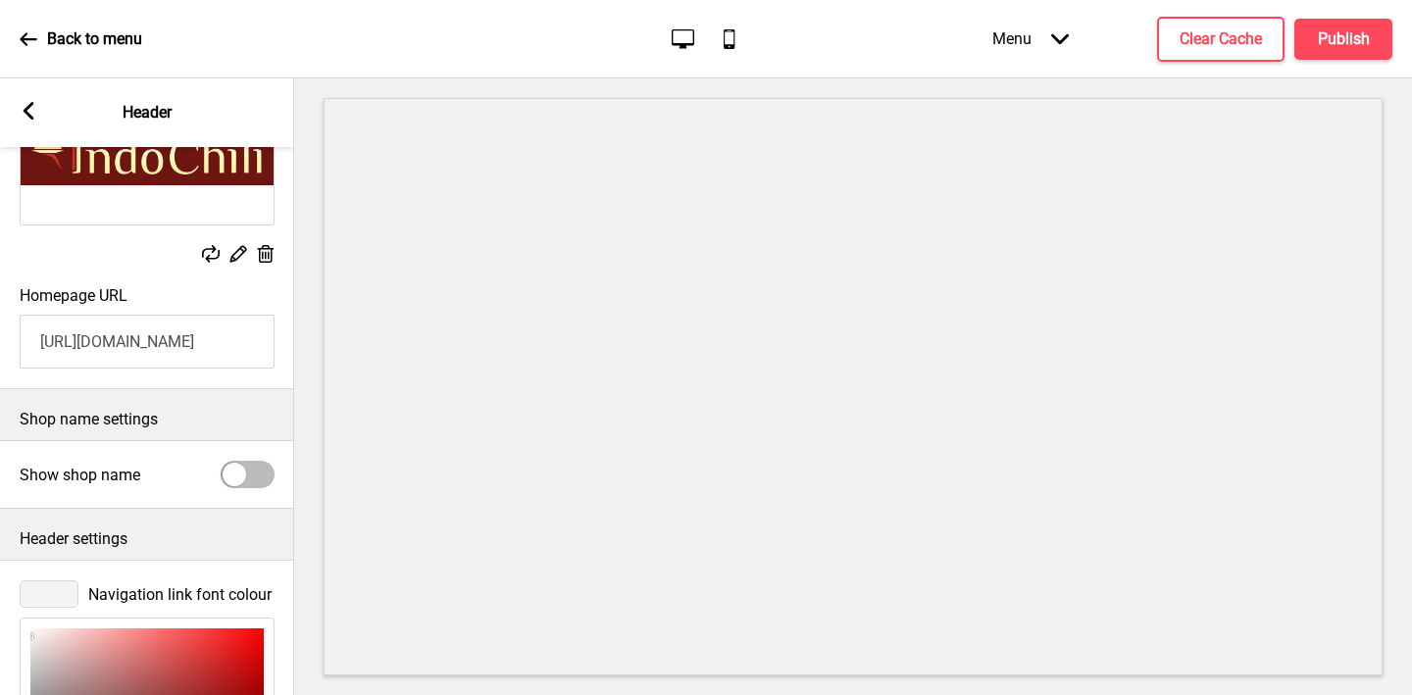
scroll to position [536, 0]
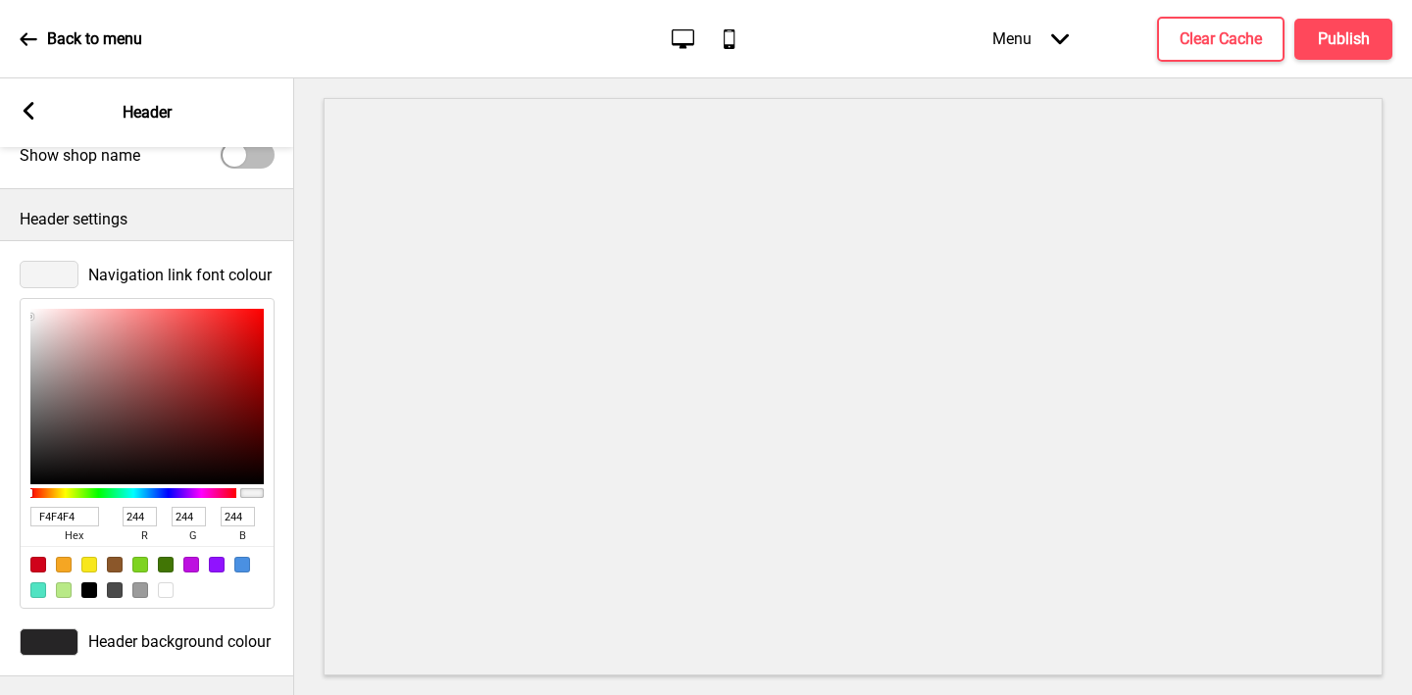
click at [60, 518] on input "F4F4F4" at bounding box center [64, 517] width 69 height 20
paste input "CFACC"
type input "FCFACC"
type input "252"
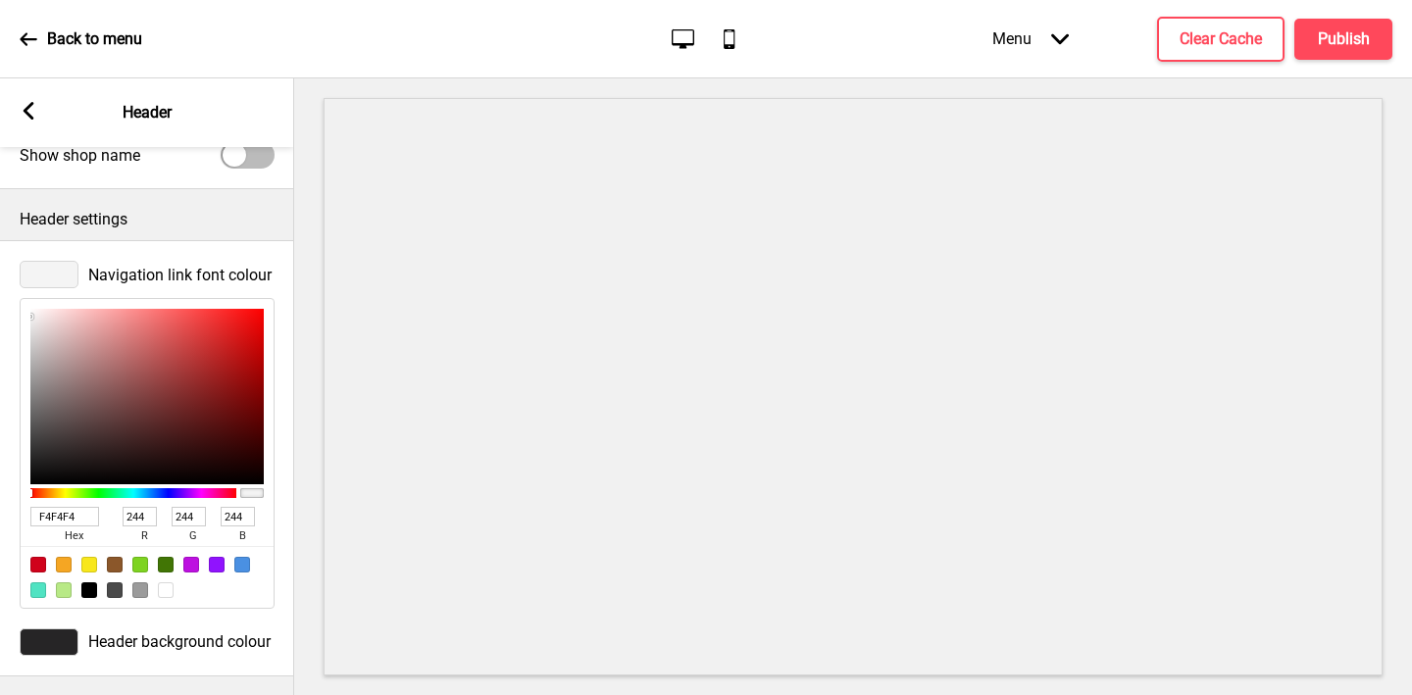
type input "250"
type input "204"
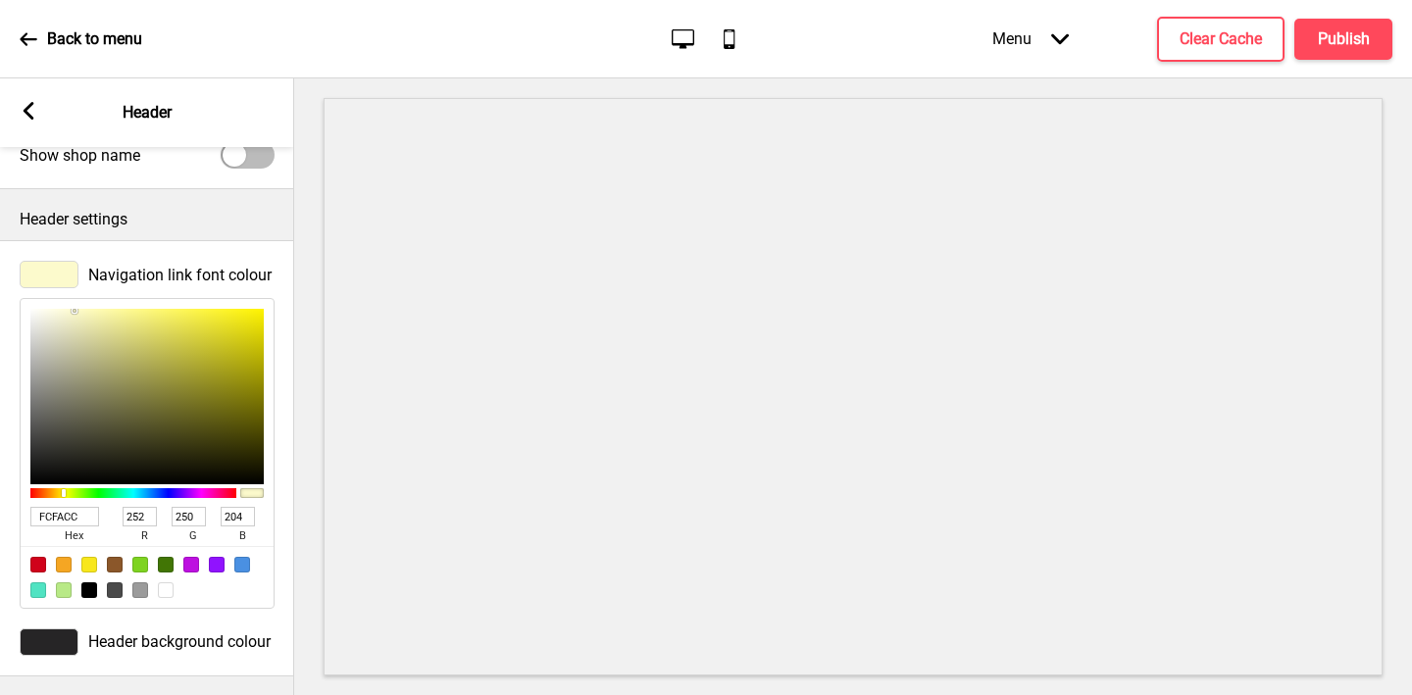
type input "FCFACC"
click at [49, 632] on div at bounding box center [49, 642] width 59 height 27
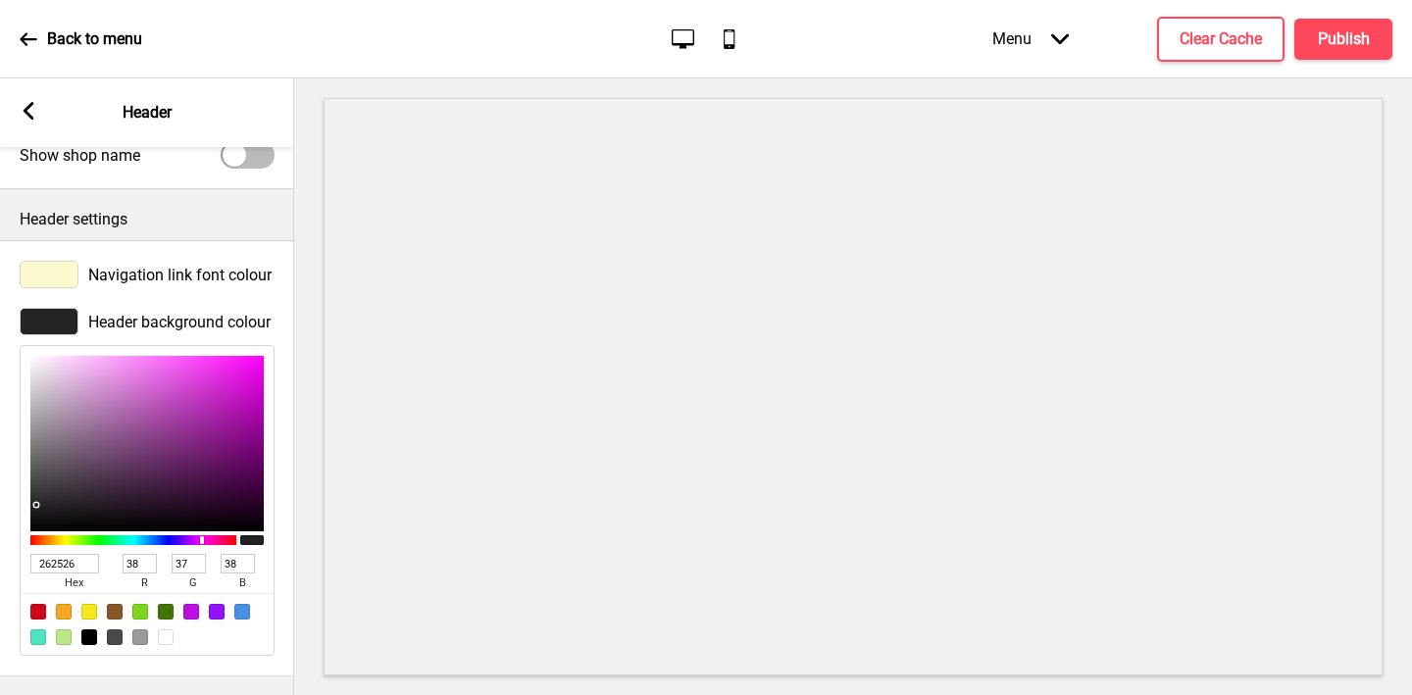
click at [50, 564] on input "262526" at bounding box center [64, 564] width 69 height 20
paste input "6E1612"
type input "6E1612"
type input "110"
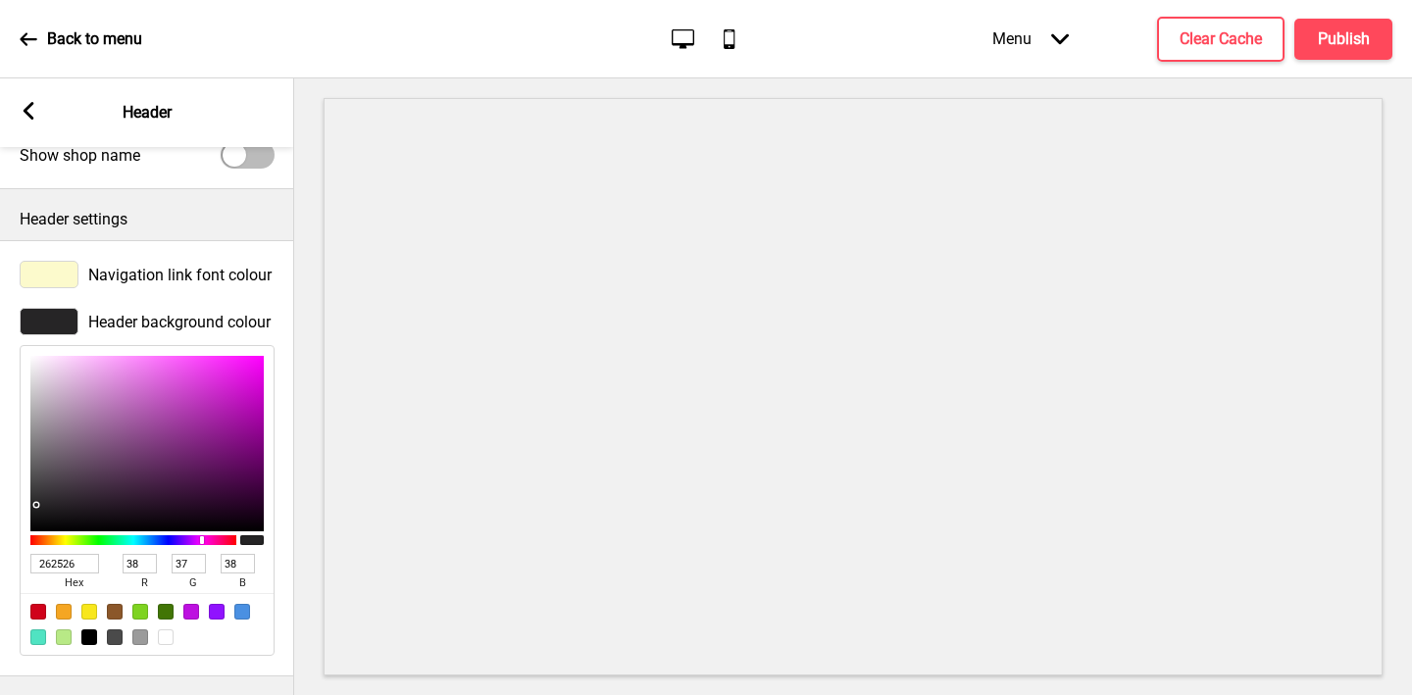
type input "22"
type input "18"
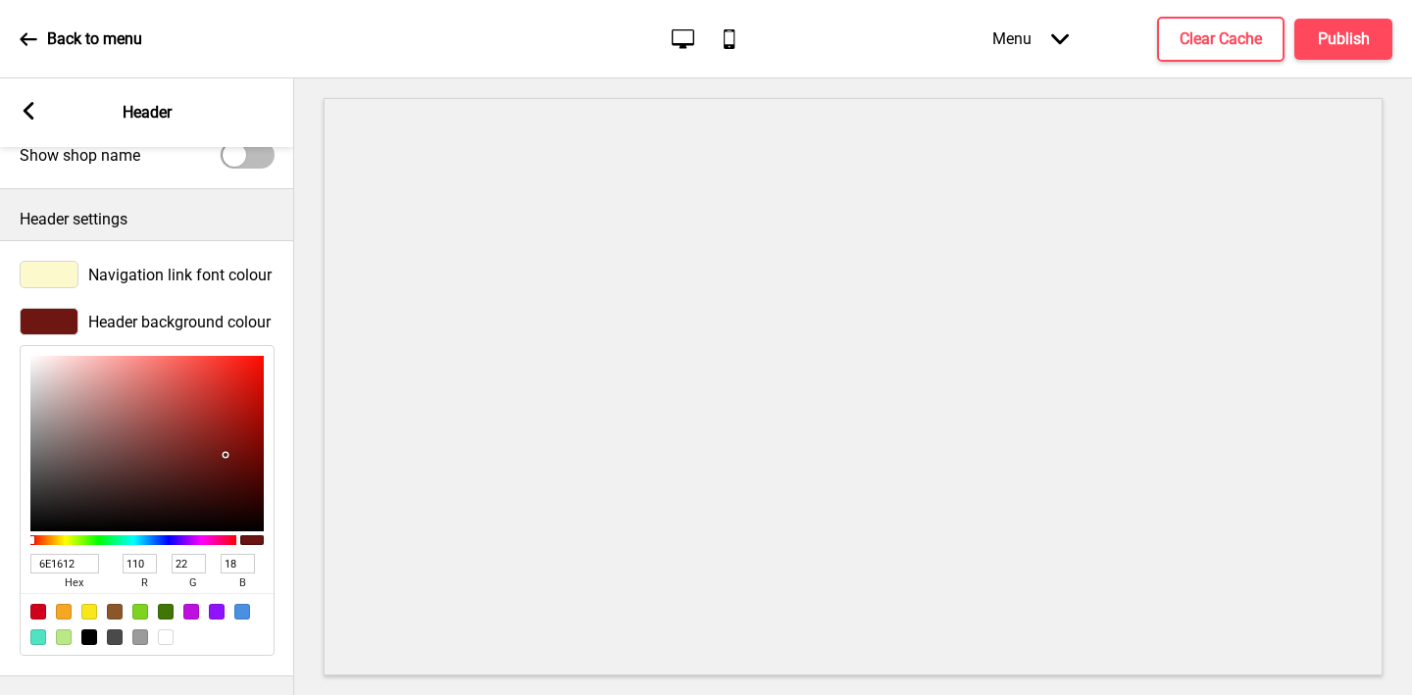
type input "6E1612"
click at [231, 206] on div "Header settings" at bounding box center [147, 214] width 294 height 51
click at [29, 103] on rect at bounding box center [29, 111] width 18 height 18
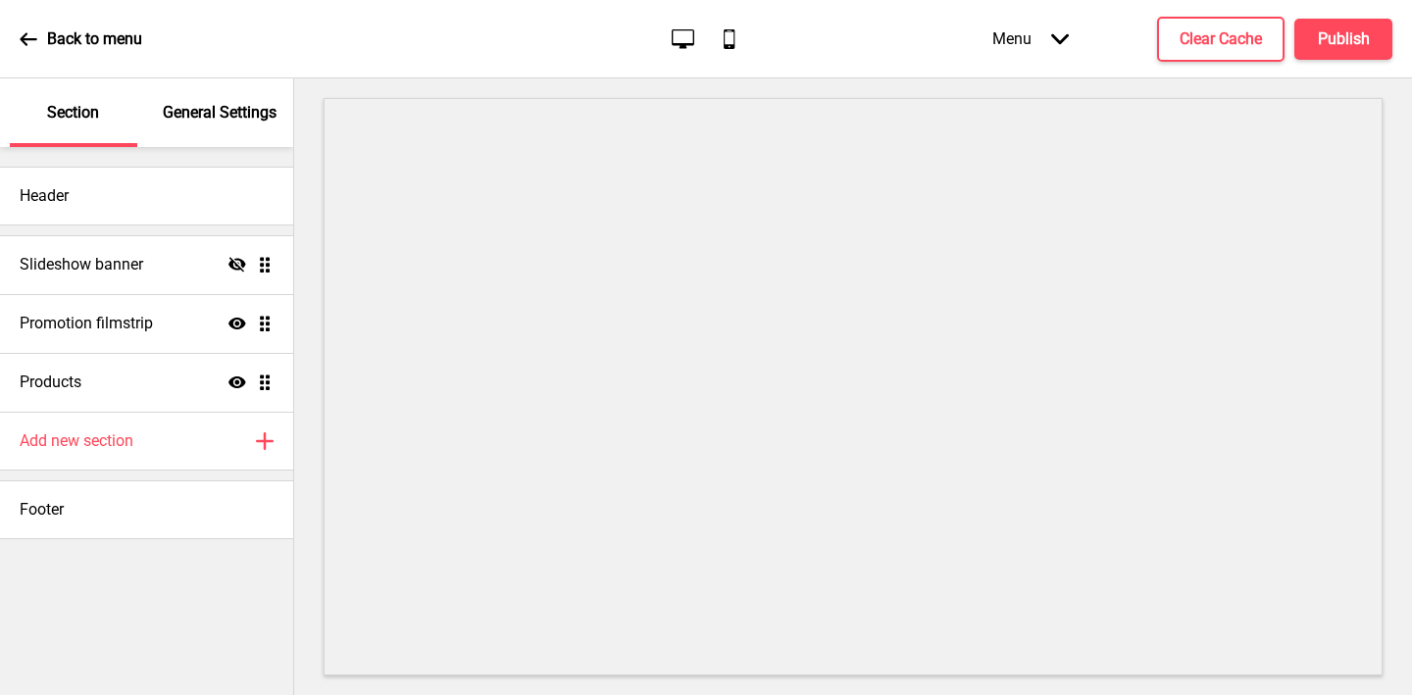
click at [211, 104] on p "General Settings" at bounding box center [220, 113] width 114 height 22
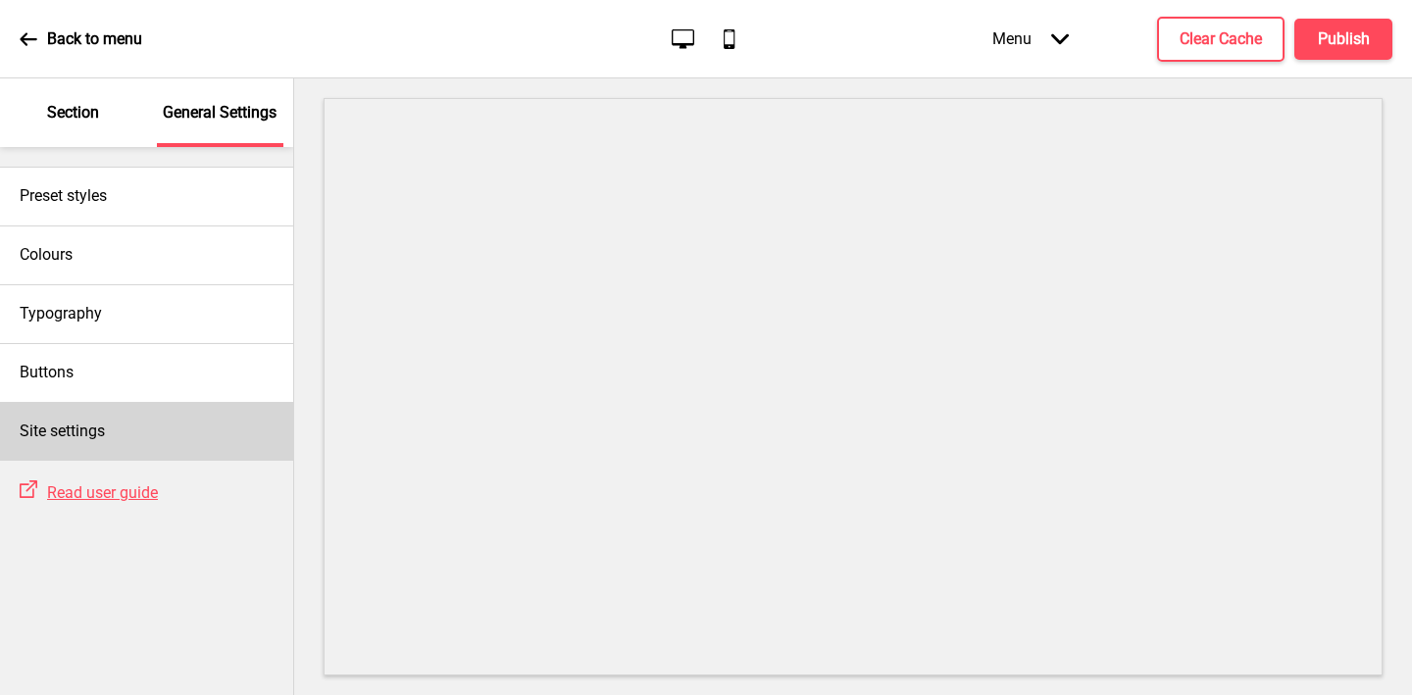
click at [133, 436] on div "Site settings" at bounding box center [146, 431] width 293 height 59
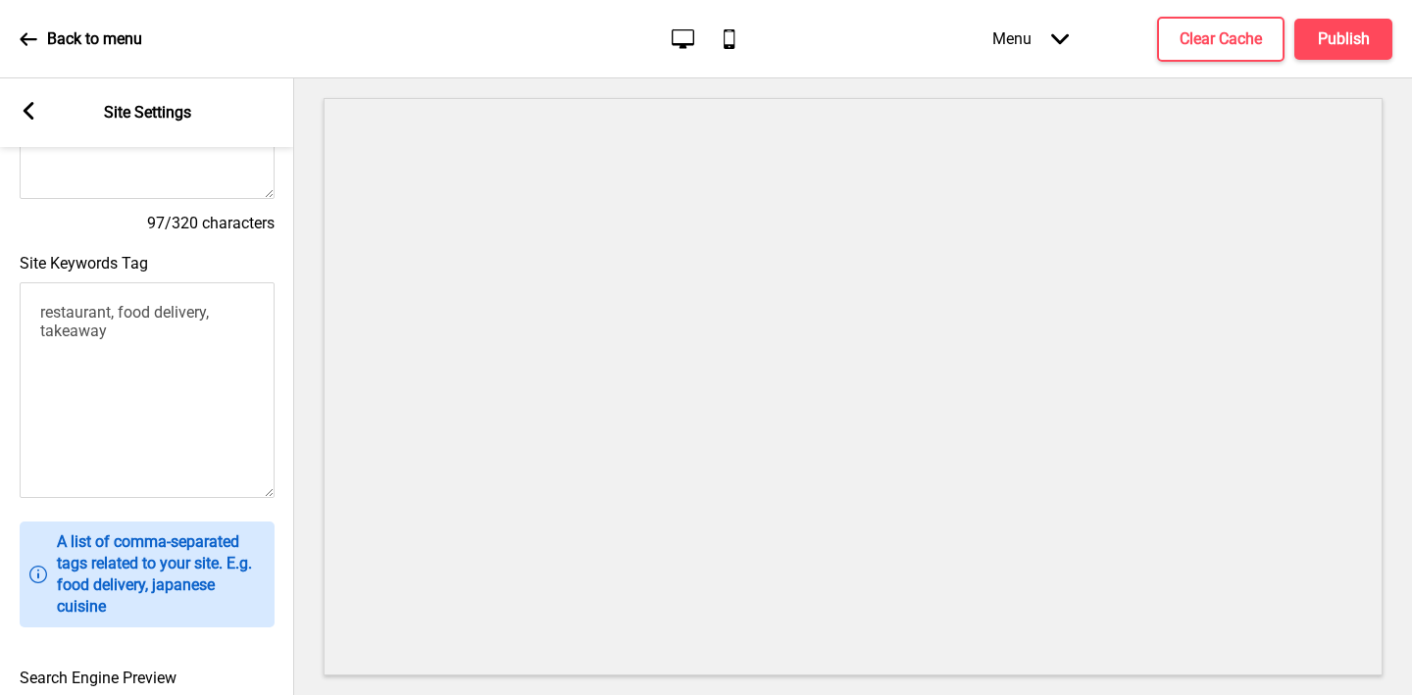
scroll to position [875, 0]
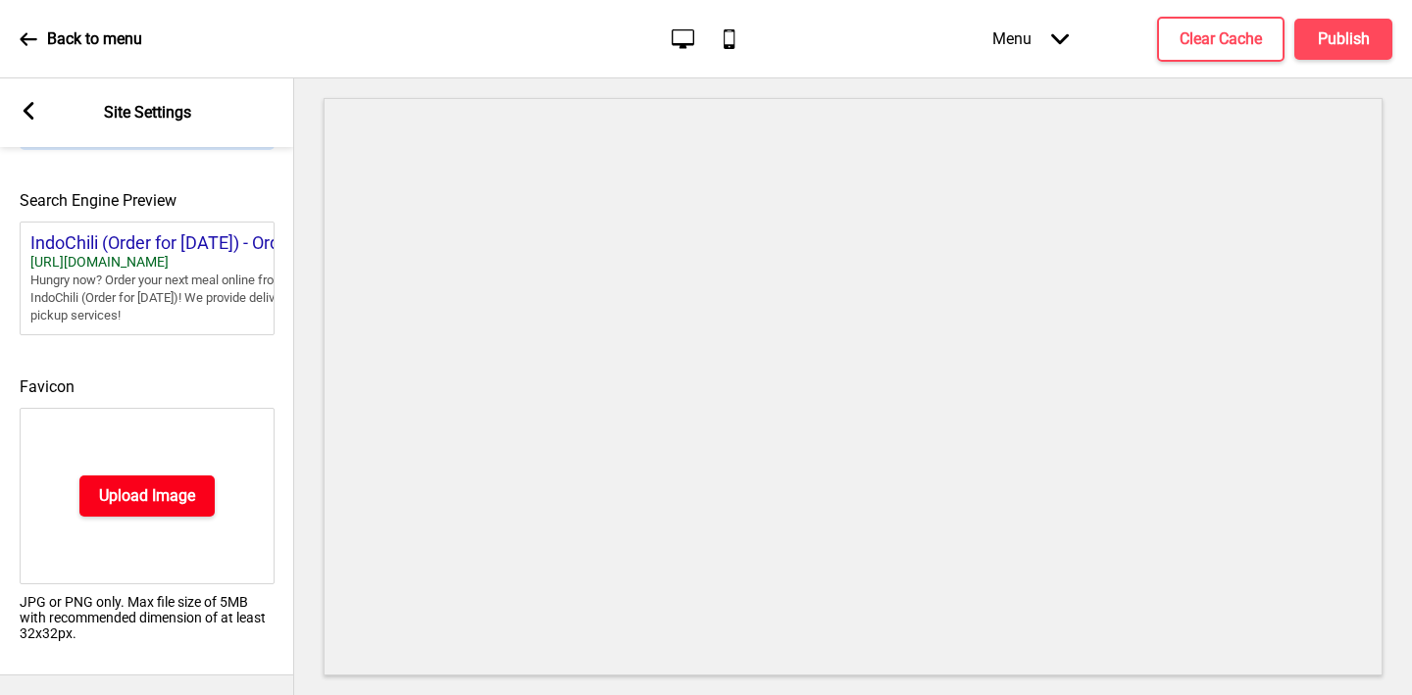
click at [99, 501] on h4 "Upload Image" at bounding box center [147, 496] width 96 height 22
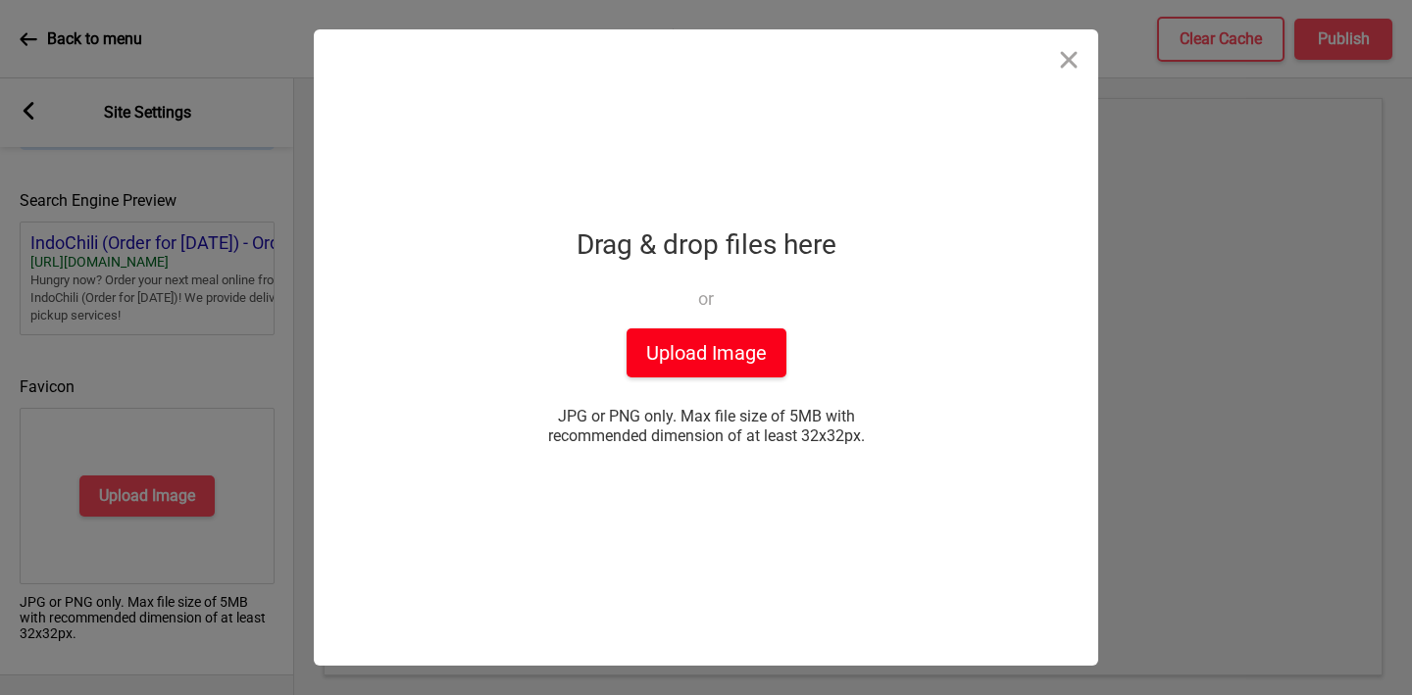
click at [699, 332] on button "Upload Image" at bounding box center [707, 352] width 160 height 49
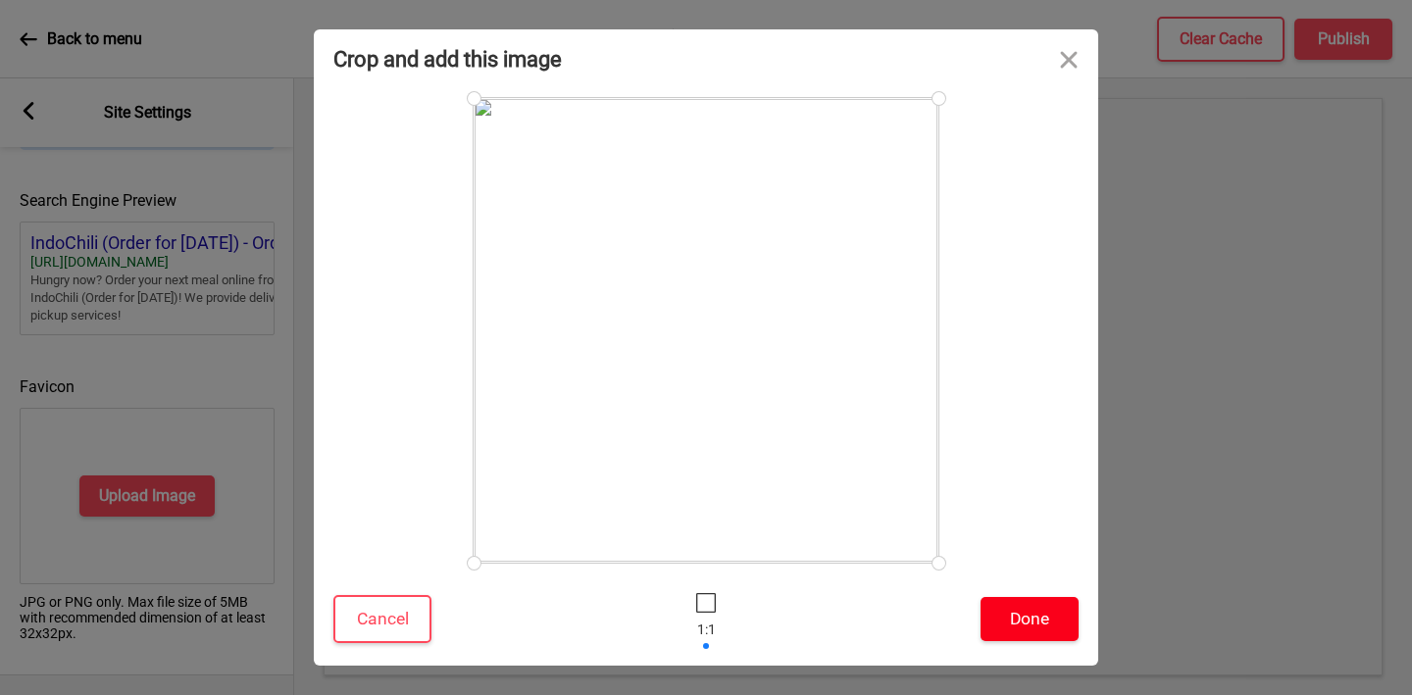
click at [1034, 633] on button "Done" at bounding box center [1030, 619] width 98 height 44
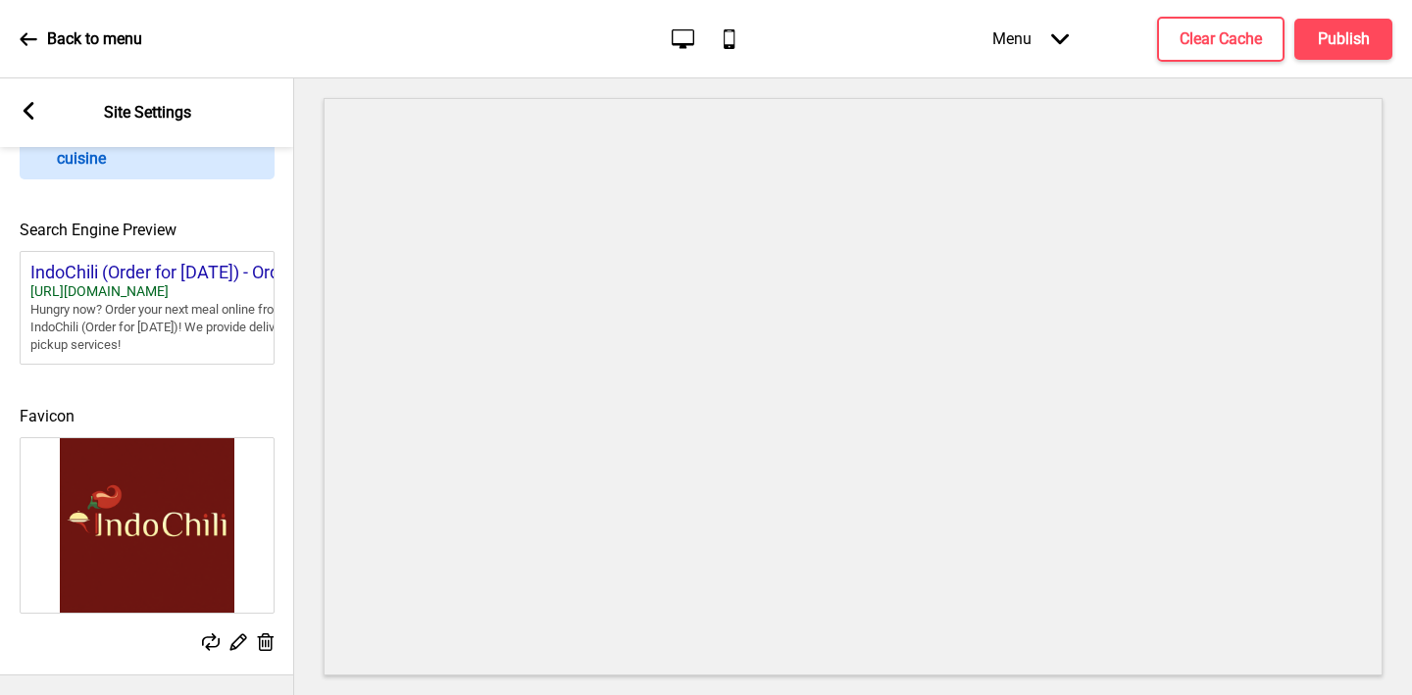
scroll to position [844, 0]
click at [32, 109] on rect at bounding box center [29, 111] width 18 height 18
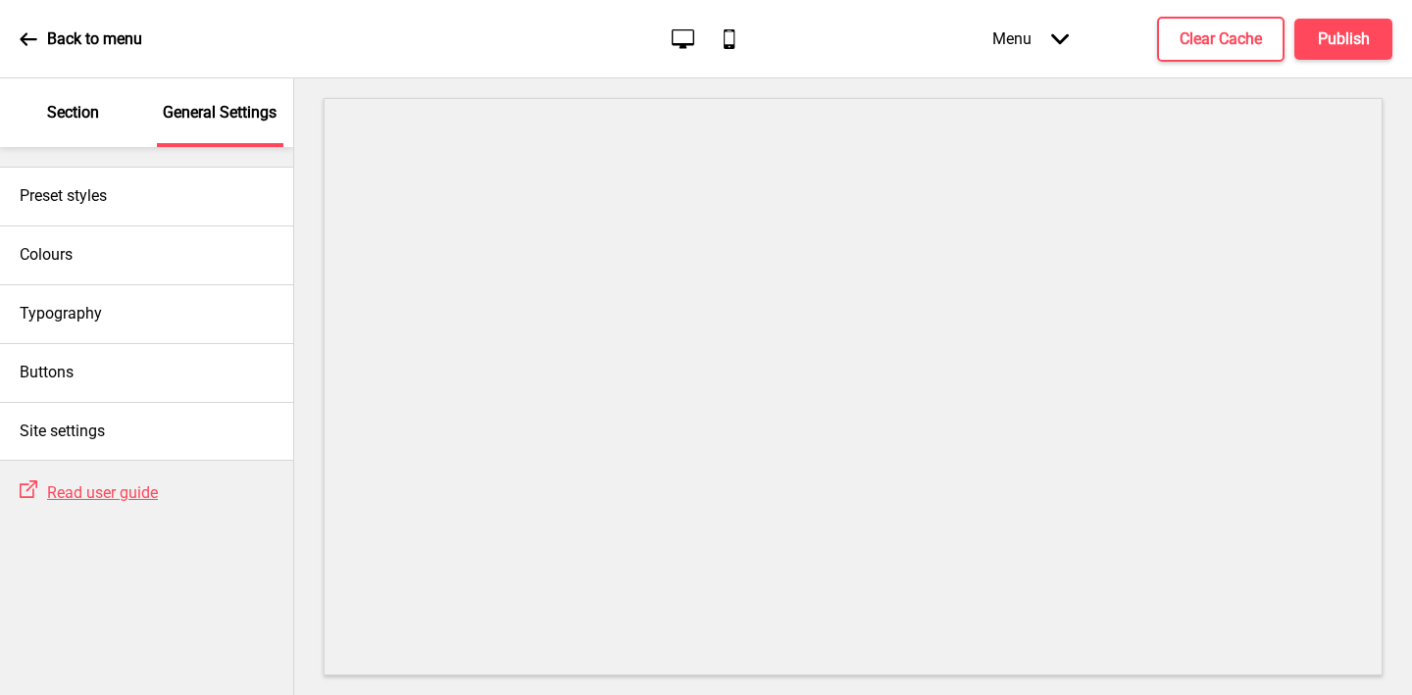
click at [83, 120] on p "Section" at bounding box center [73, 113] width 52 height 22
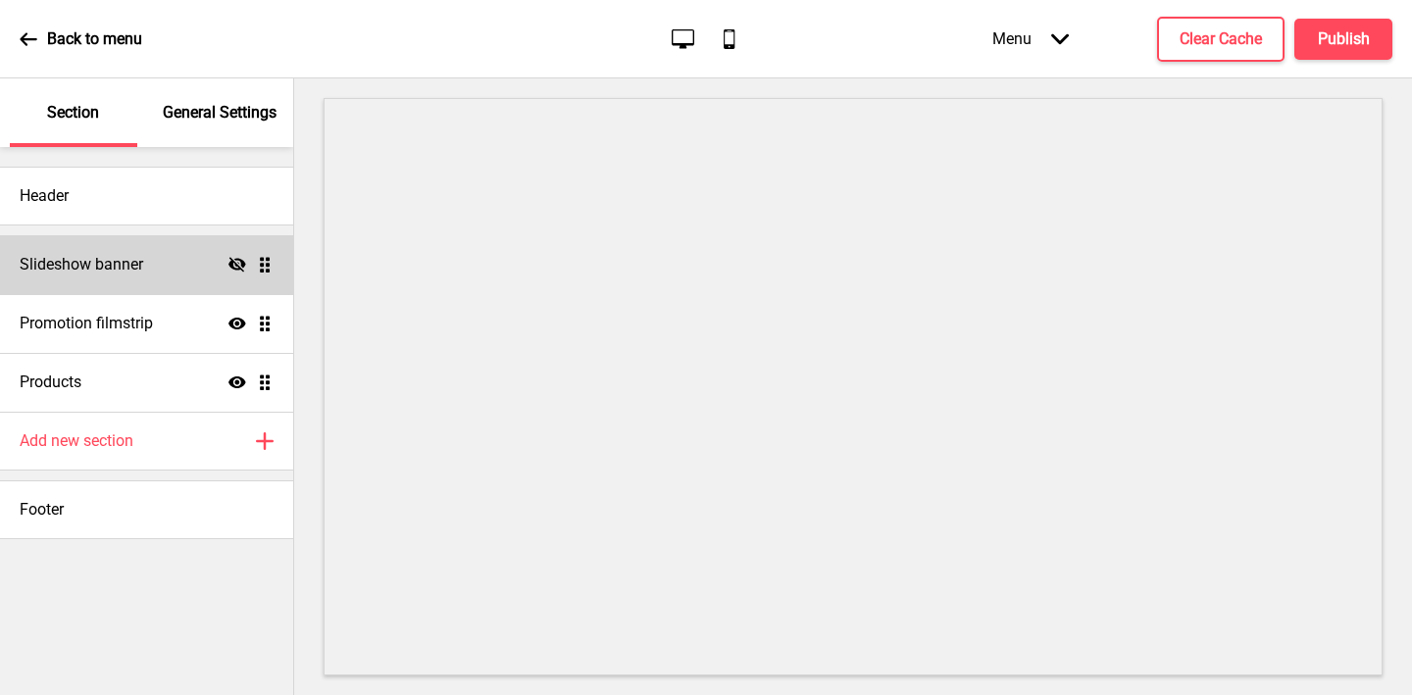
click at [231, 256] on icon "Hide" at bounding box center [237, 265] width 18 height 18
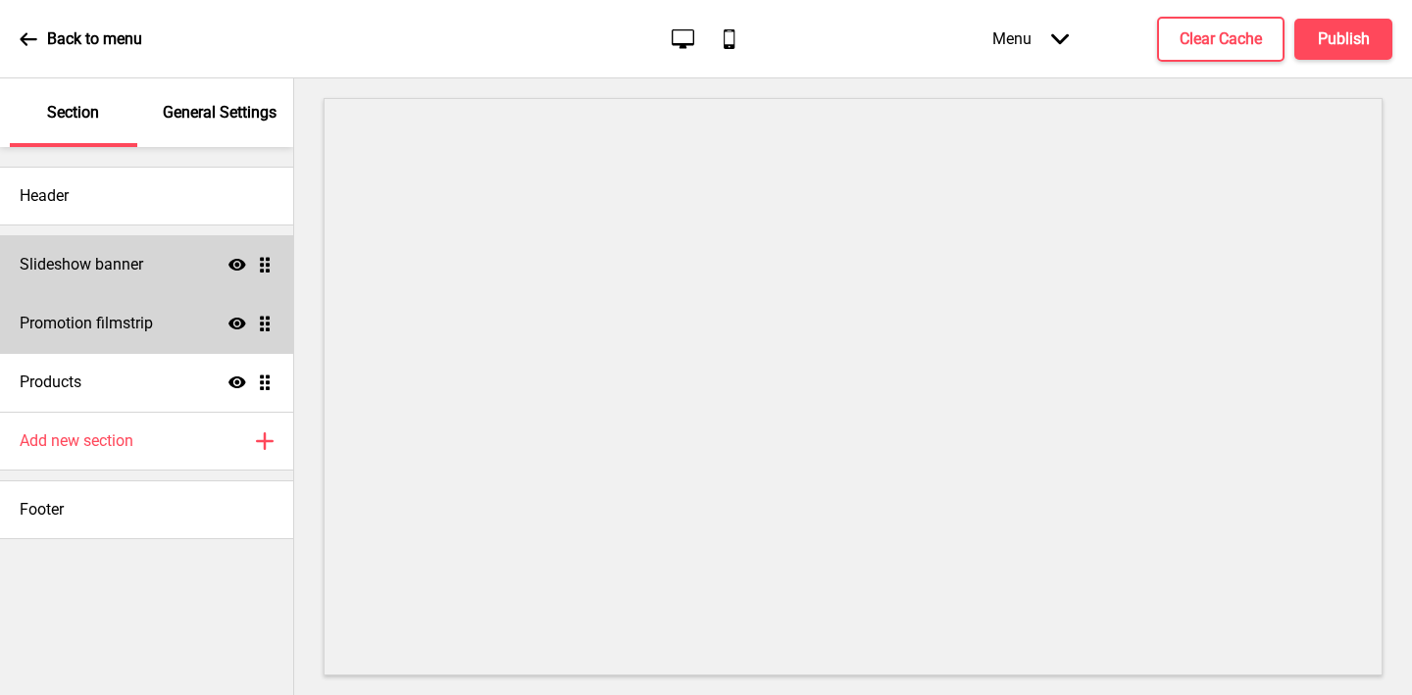
click at [169, 320] on div "Promotion filmstrip Show Drag" at bounding box center [146, 323] width 293 height 59
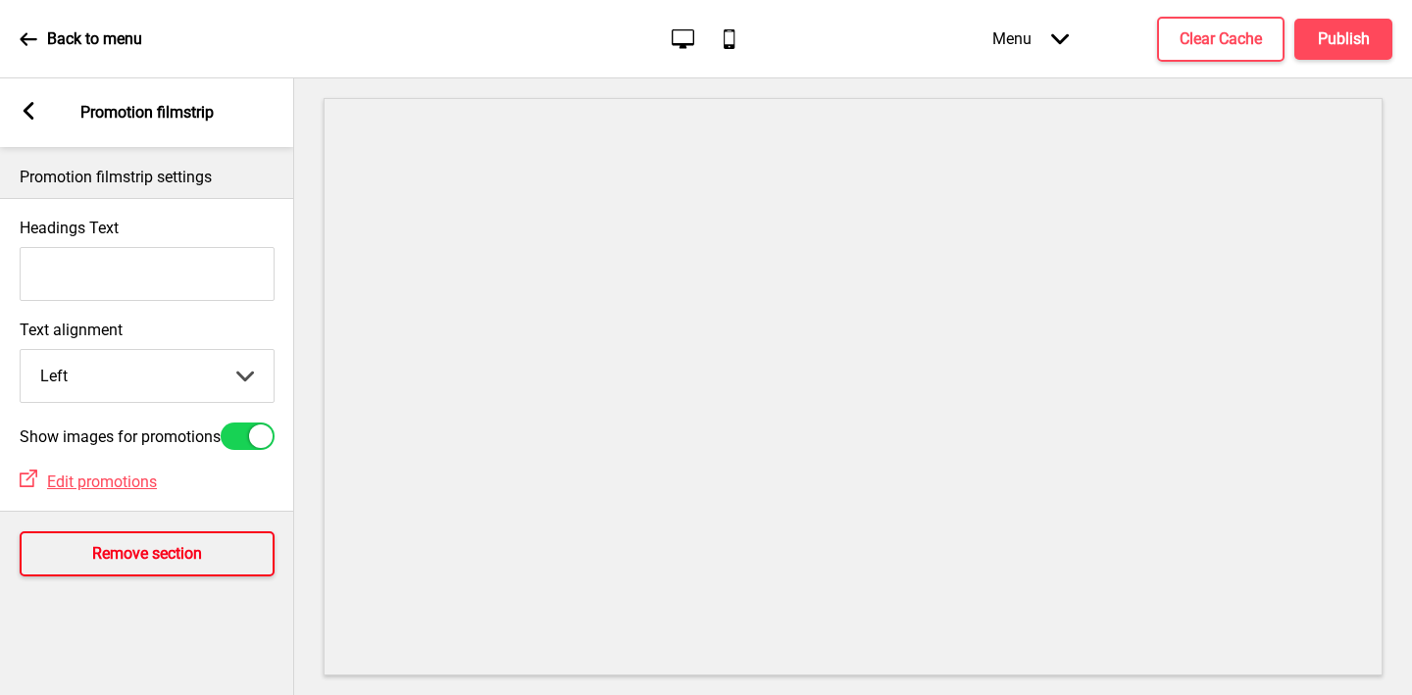
click at [142, 549] on button "Remove section" at bounding box center [147, 553] width 255 height 45
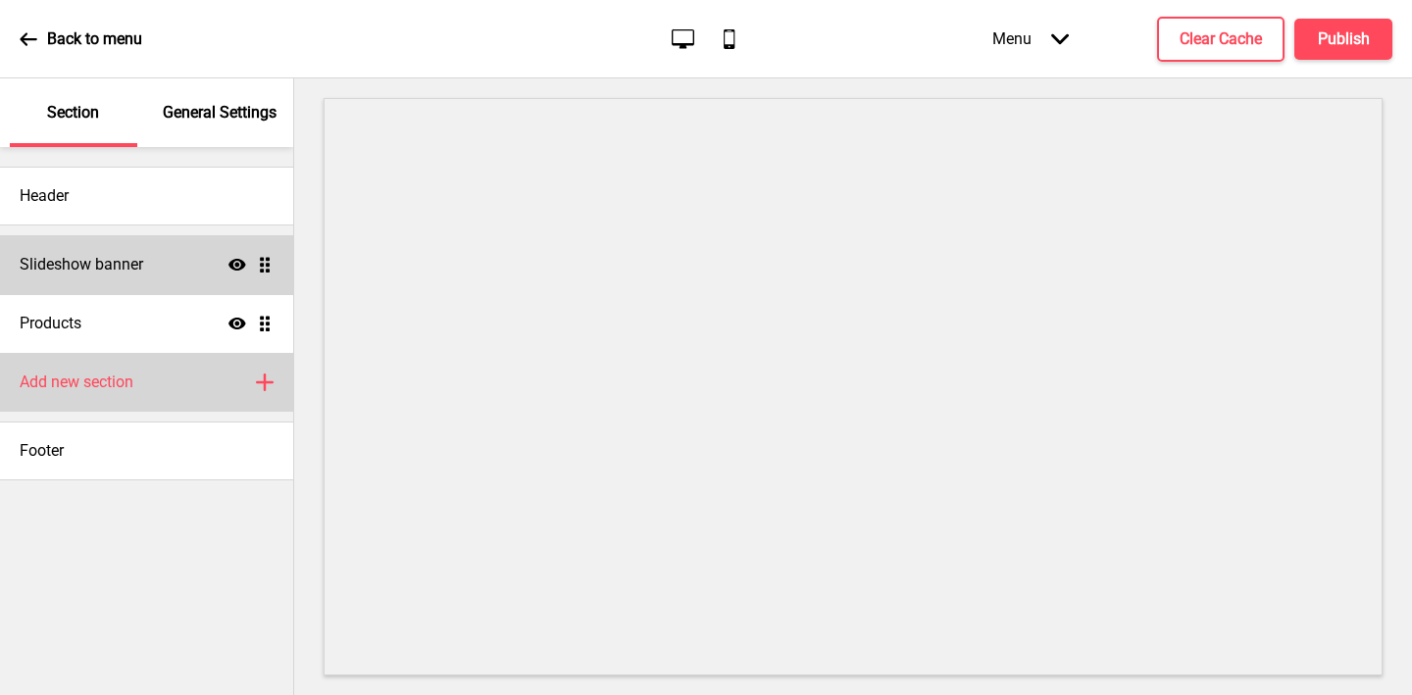
click at [104, 376] on h4 "Add new section" at bounding box center [77, 383] width 114 height 22
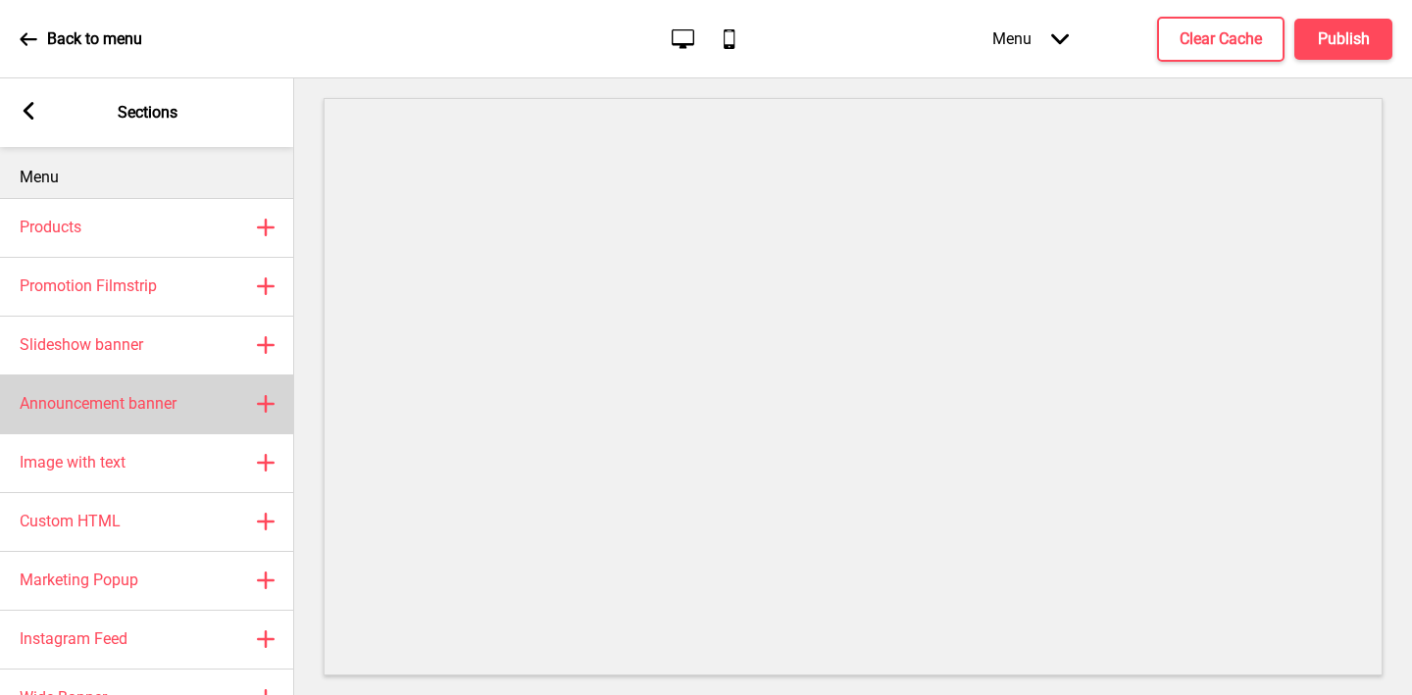
click at [150, 422] on div "Announcement banner Plus" at bounding box center [147, 404] width 294 height 59
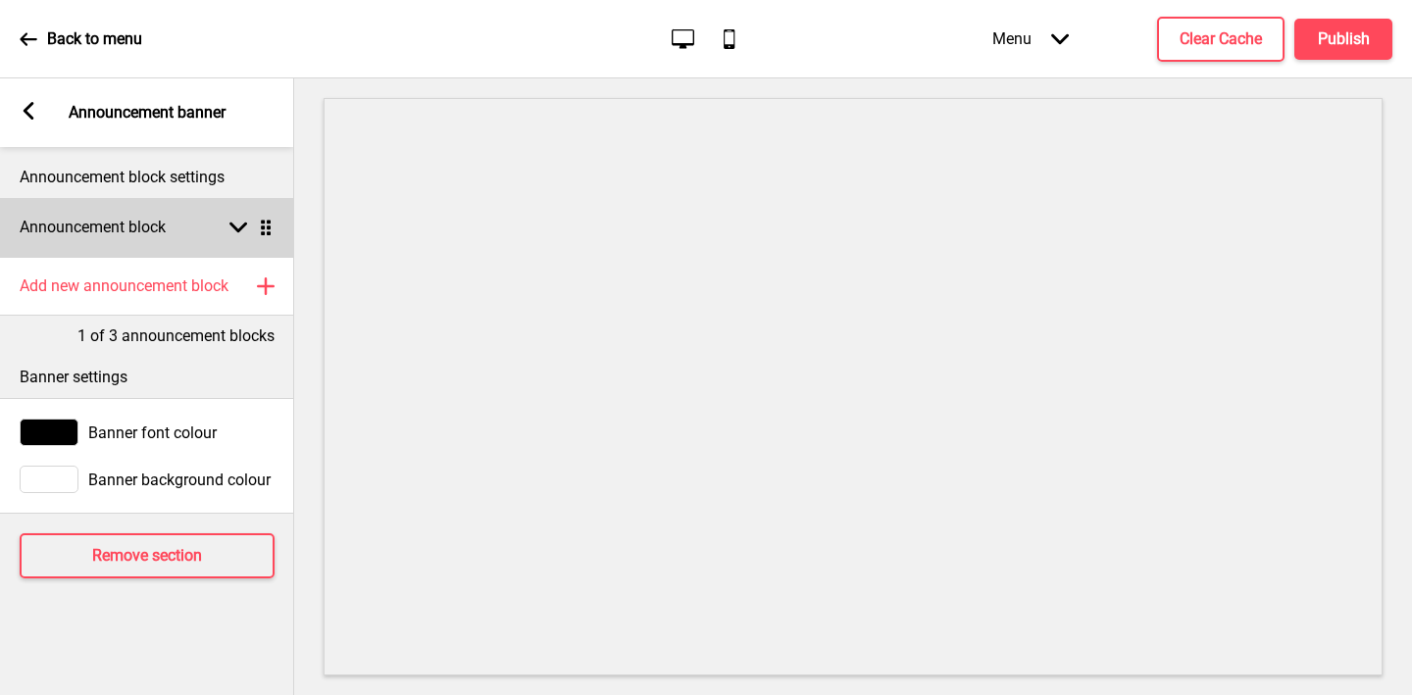
click at [146, 249] on div "Announcement block Arrow down Drag" at bounding box center [147, 227] width 294 height 59
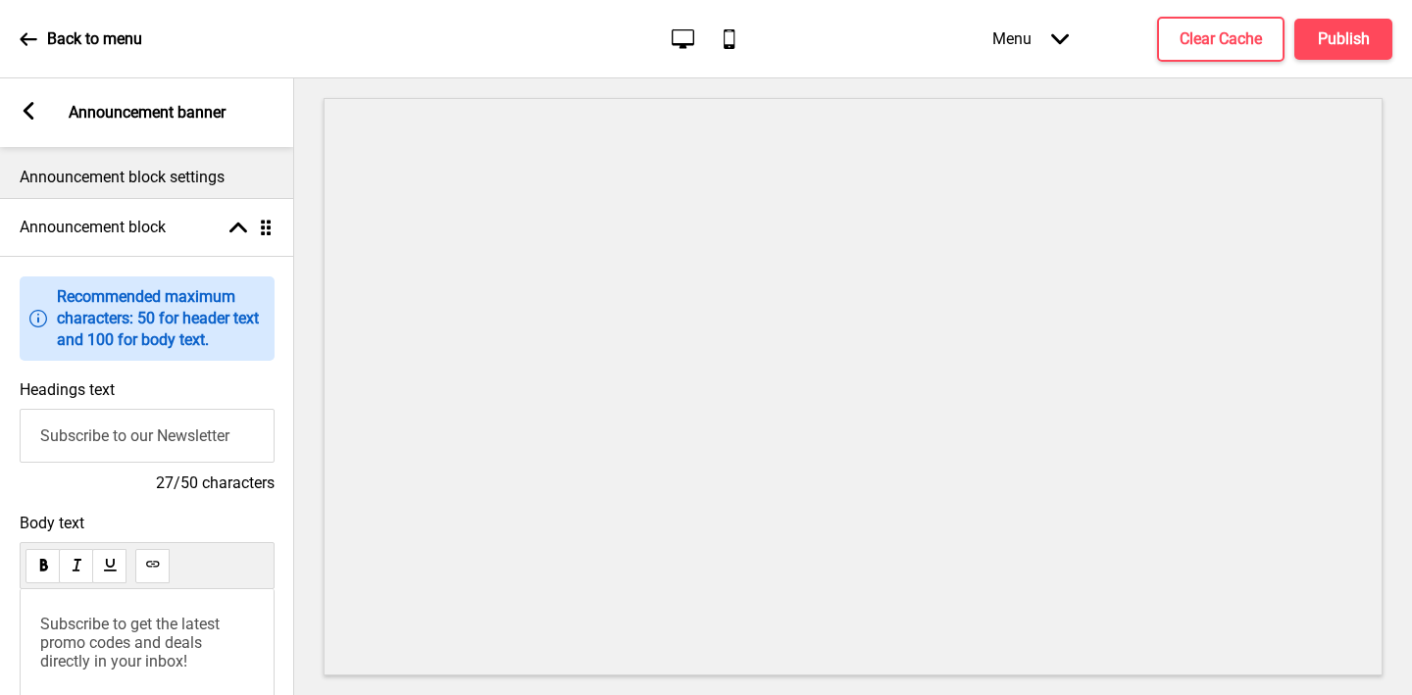
click at [96, 427] on input "Subscribe to our Newsletter" at bounding box center [147, 436] width 255 height 54
type input "Welcome to IndoChili"
click at [76, 638] on span "Subscribe to get the latest promo codes and deals directly in your inbox!" at bounding box center [131, 643] width 183 height 56
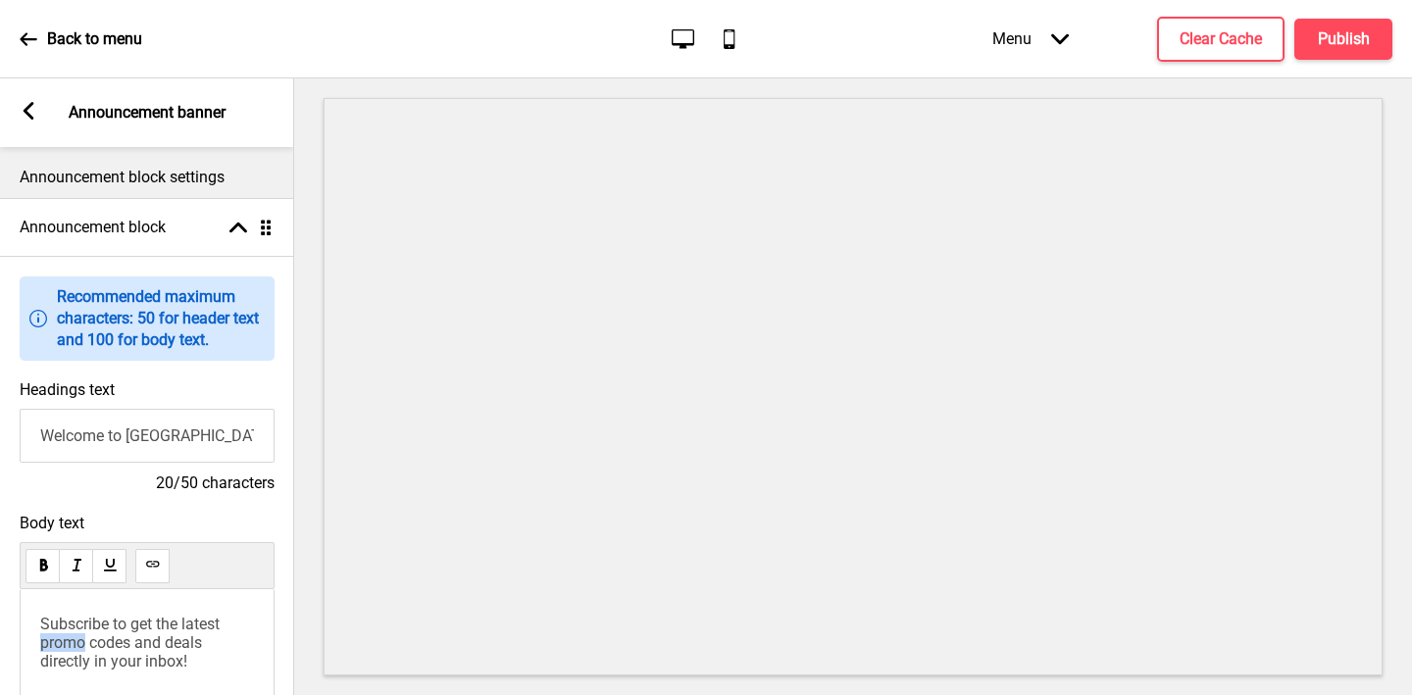
click at [76, 638] on span "Subscribe to get the latest promo codes and deals directly in your inbox!" at bounding box center [131, 643] width 183 height 56
click at [40, 623] on span "Islandwide Delivery And Pick Up Available" at bounding box center [141, 633] width 202 height 37
click at [26, 109] on icon at bounding box center [29, 111] width 11 height 18
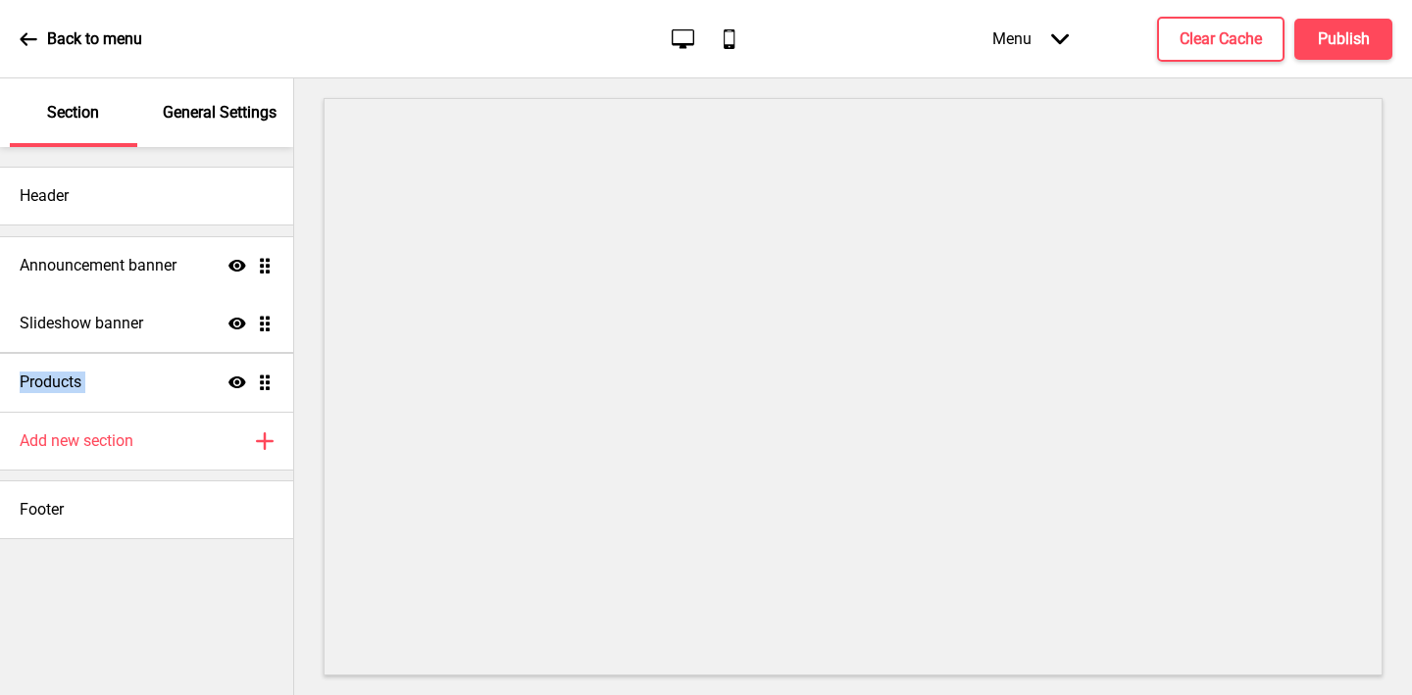
drag, startPoint x: 262, startPoint y: 379, endPoint x: 259, endPoint y: 262, distance: 117.7
click at [259, 262] on ul "Slideshow banner Show Drag Products Show Drag Announcement banner Show Drag" at bounding box center [146, 323] width 293 height 176
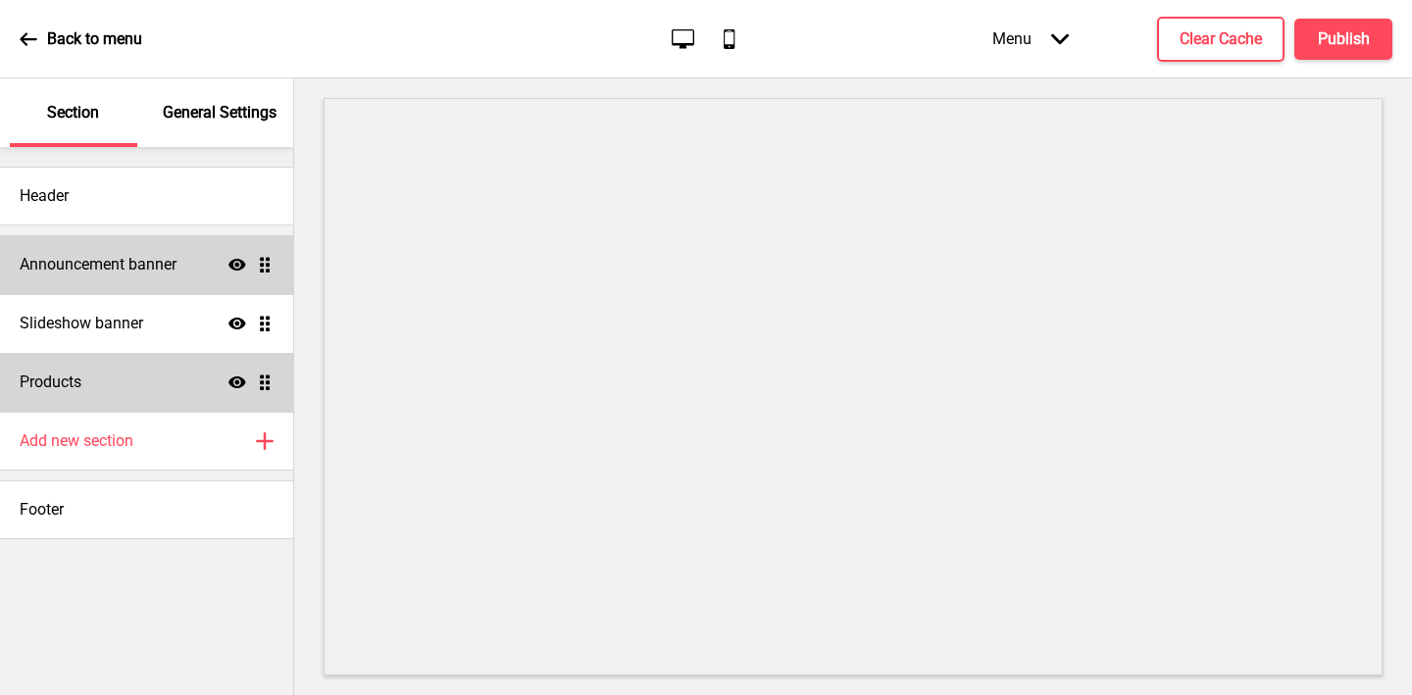
click at [126, 392] on div "Products Show Drag" at bounding box center [146, 382] width 293 height 59
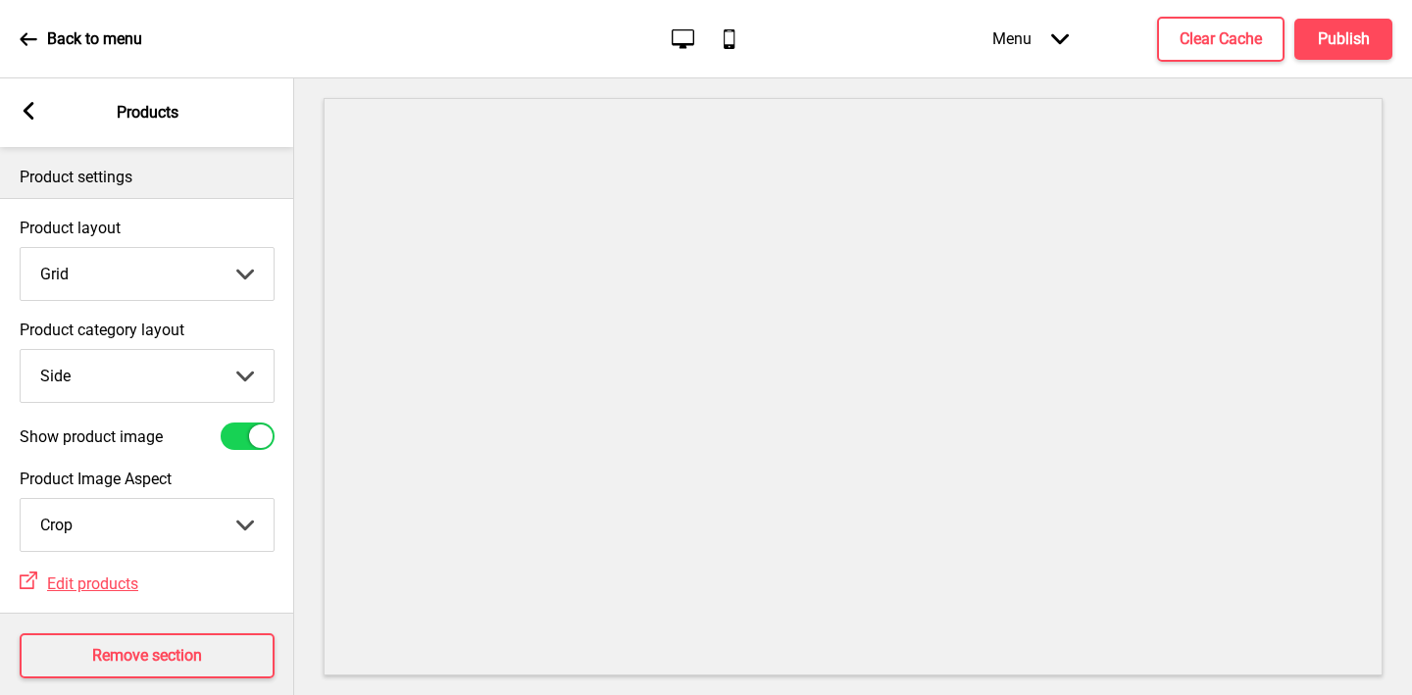
click at [136, 275] on select "Grid List" at bounding box center [147, 274] width 253 height 52
click at [72, 382] on select "Top Side" at bounding box center [147, 376] width 253 height 52
select select "top"
click at [21, 350] on select "Top Side" at bounding box center [147, 376] width 253 height 52
click at [20, 105] on rect at bounding box center [29, 111] width 18 height 18
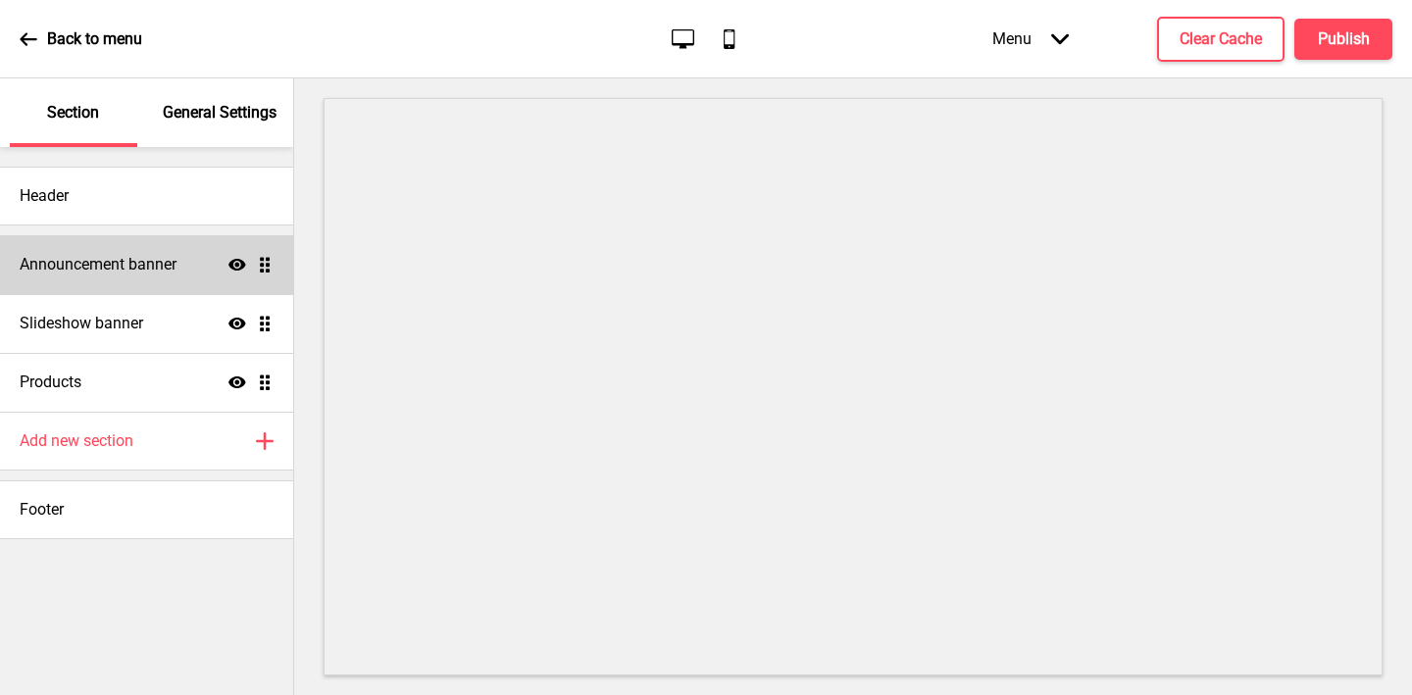
click at [160, 272] on h4 "Announcement banner" at bounding box center [98, 265] width 157 height 22
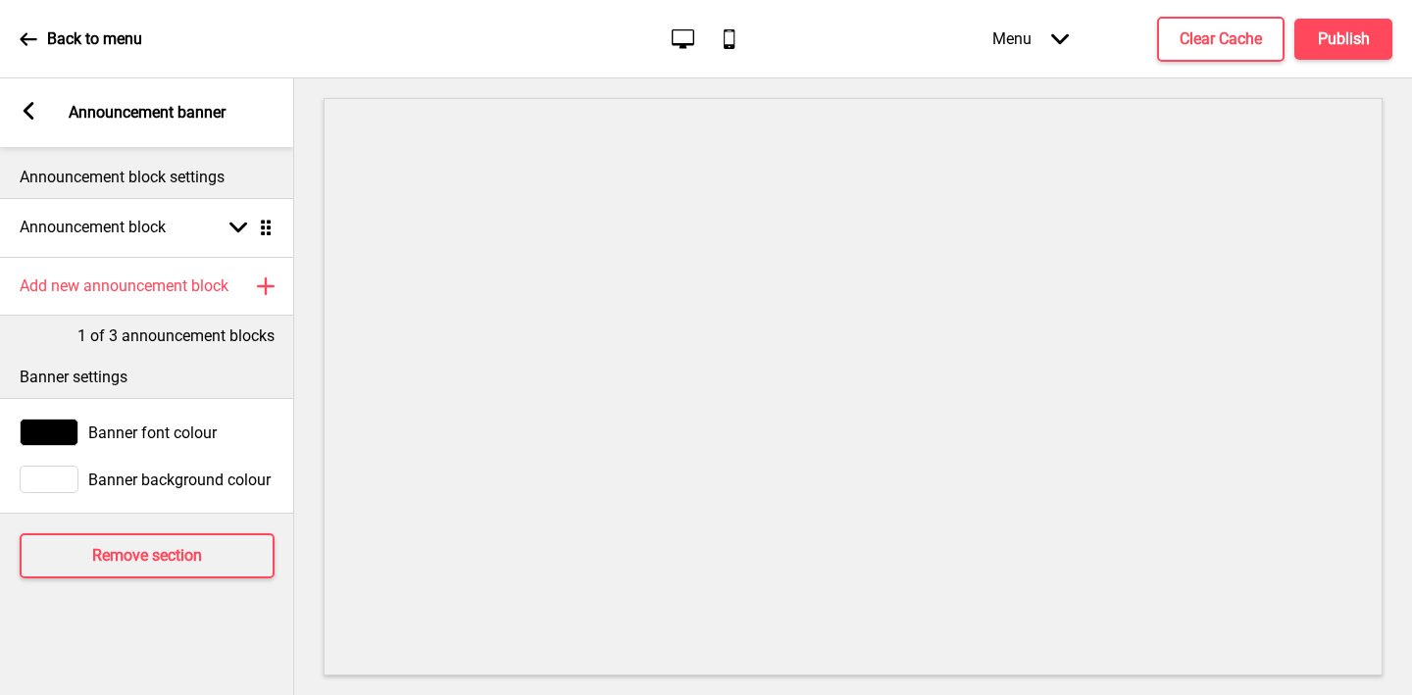
click at [53, 478] on div at bounding box center [49, 479] width 59 height 27
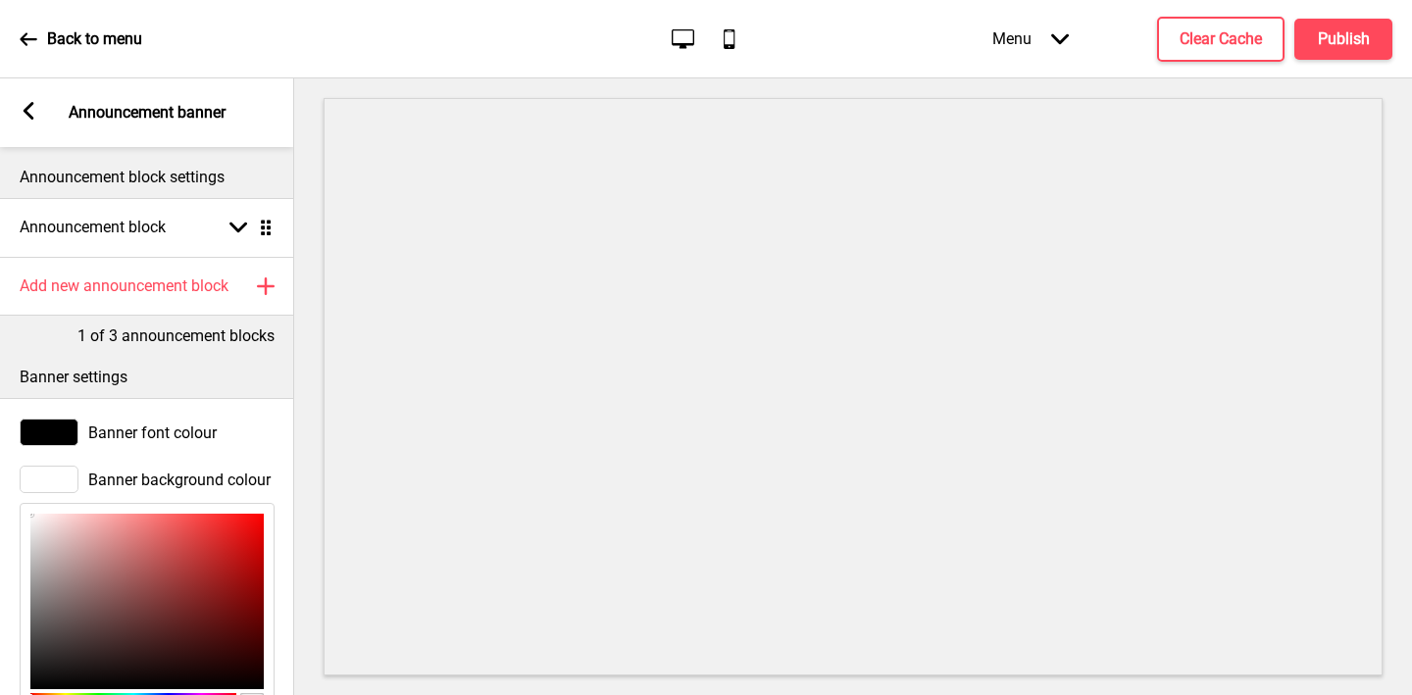
scroll to position [242, 0]
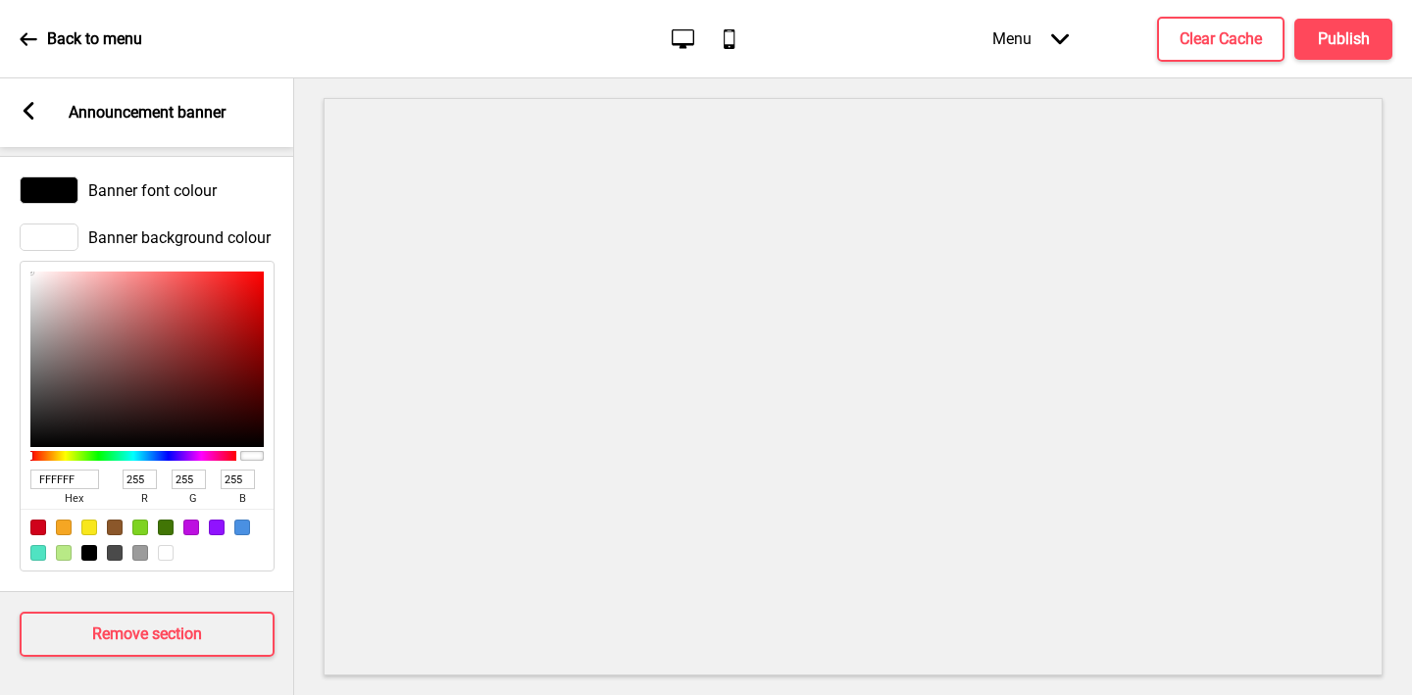
click at [59, 475] on input "FFFFFF" at bounding box center [64, 480] width 69 height 20
paste input "CEE9D"
type input "FCEE9D"
type input "252"
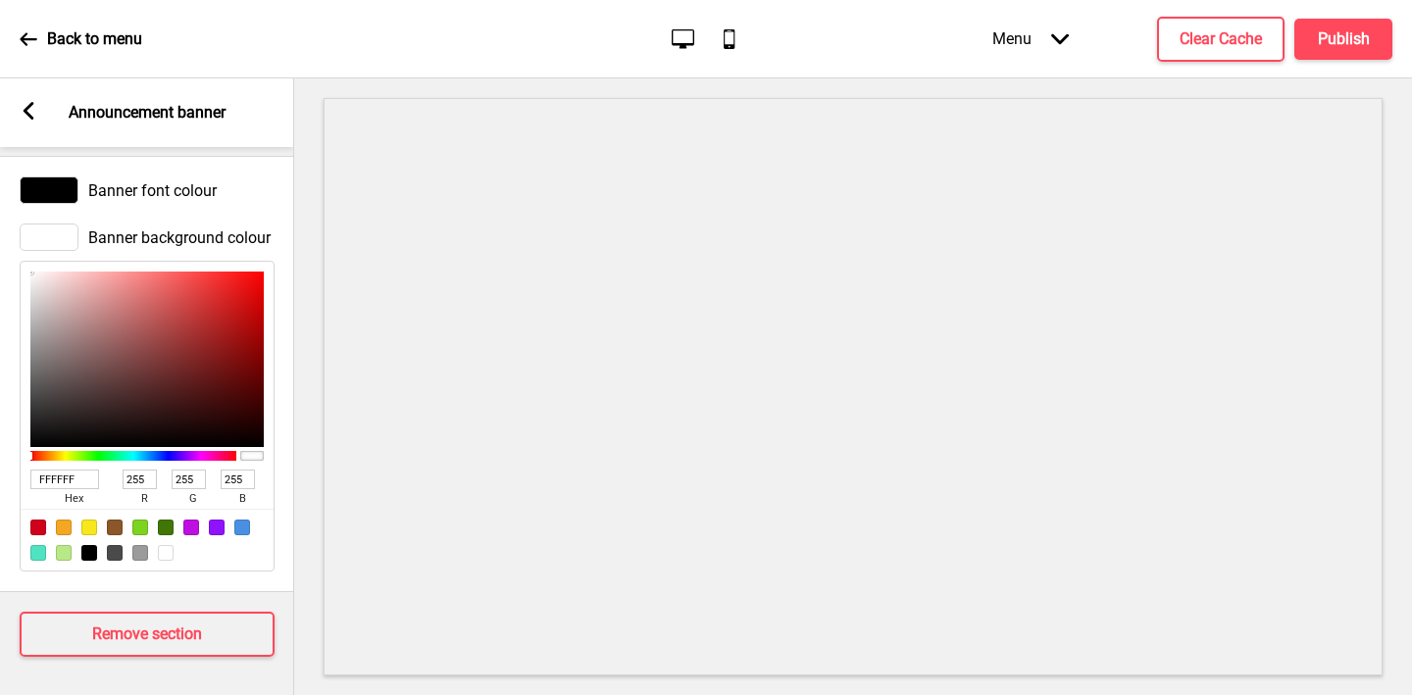
type input "238"
type input "157"
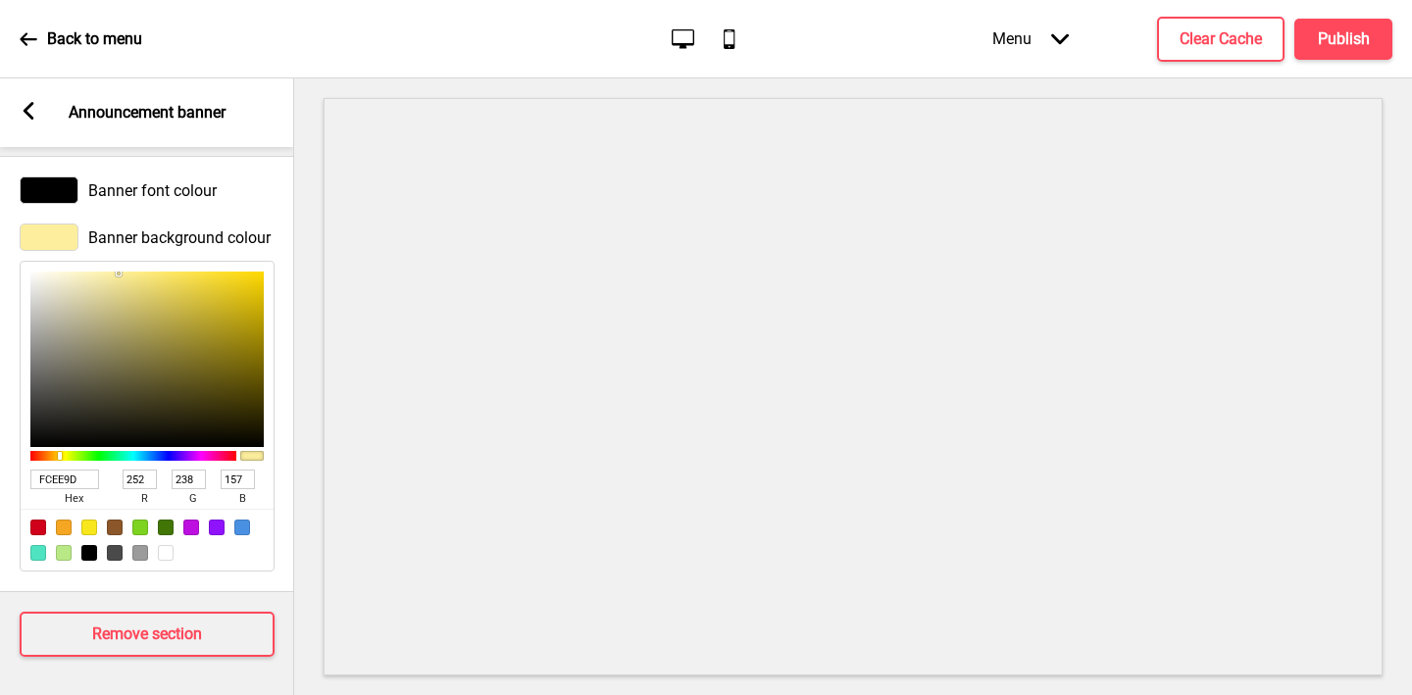
type input "FCEE9D"
click at [35, 113] on rect at bounding box center [29, 111] width 18 height 18
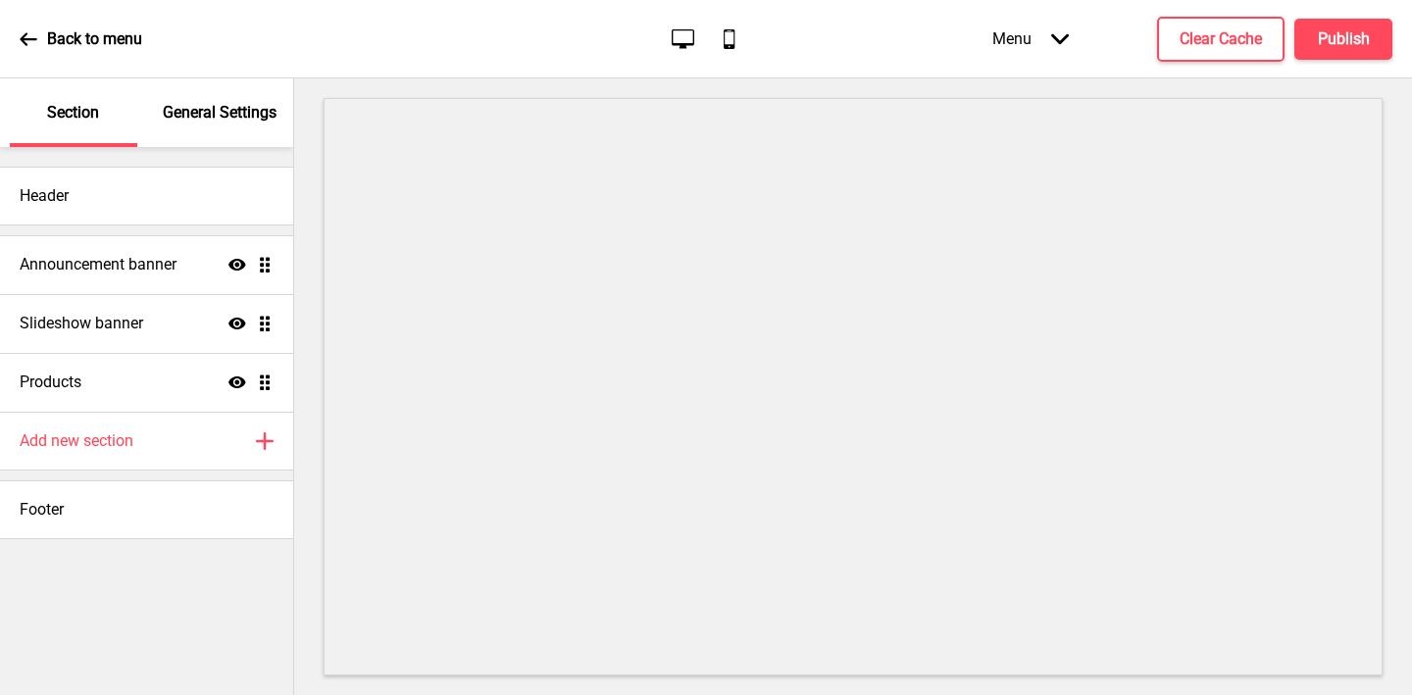
click at [221, 110] on p "General Settings" at bounding box center [220, 113] width 114 height 22
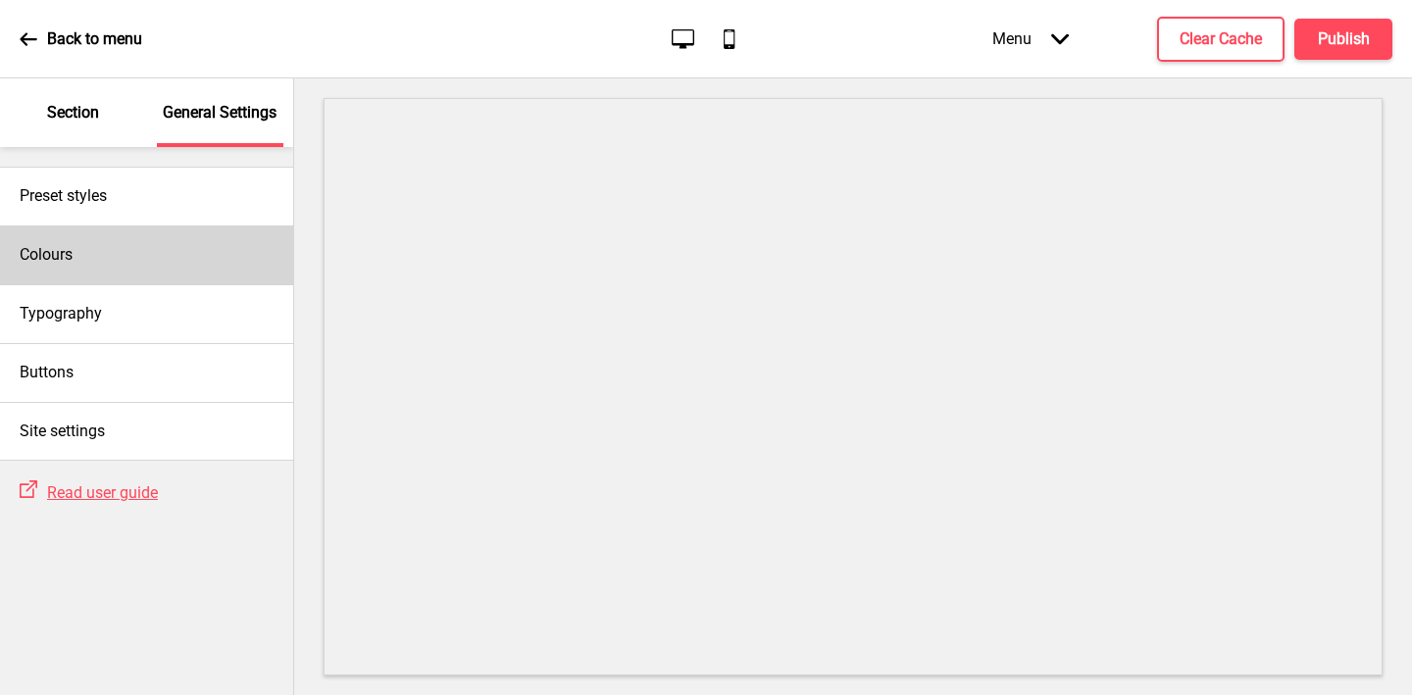
click at [107, 271] on div "Colours" at bounding box center [146, 255] width 293 height 59
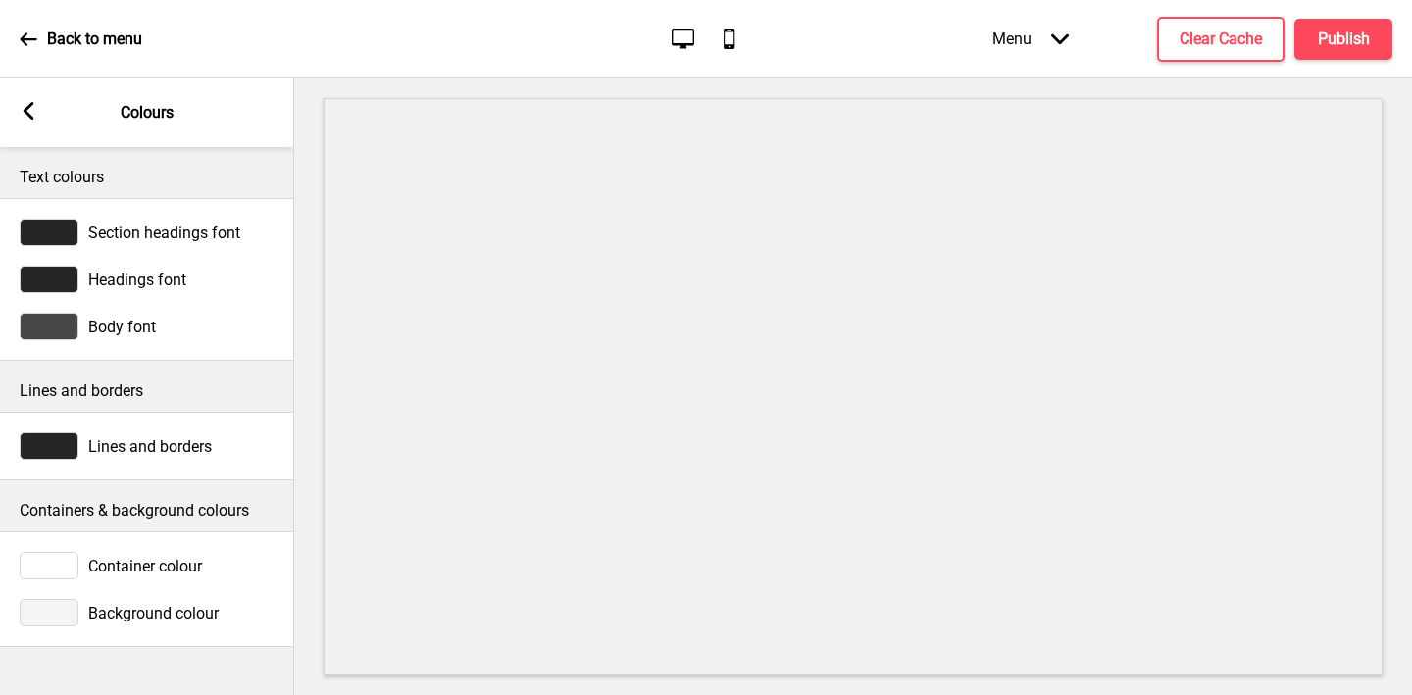
click at [55, 608] on div at bounding box center [49, 612] width 59 height 27
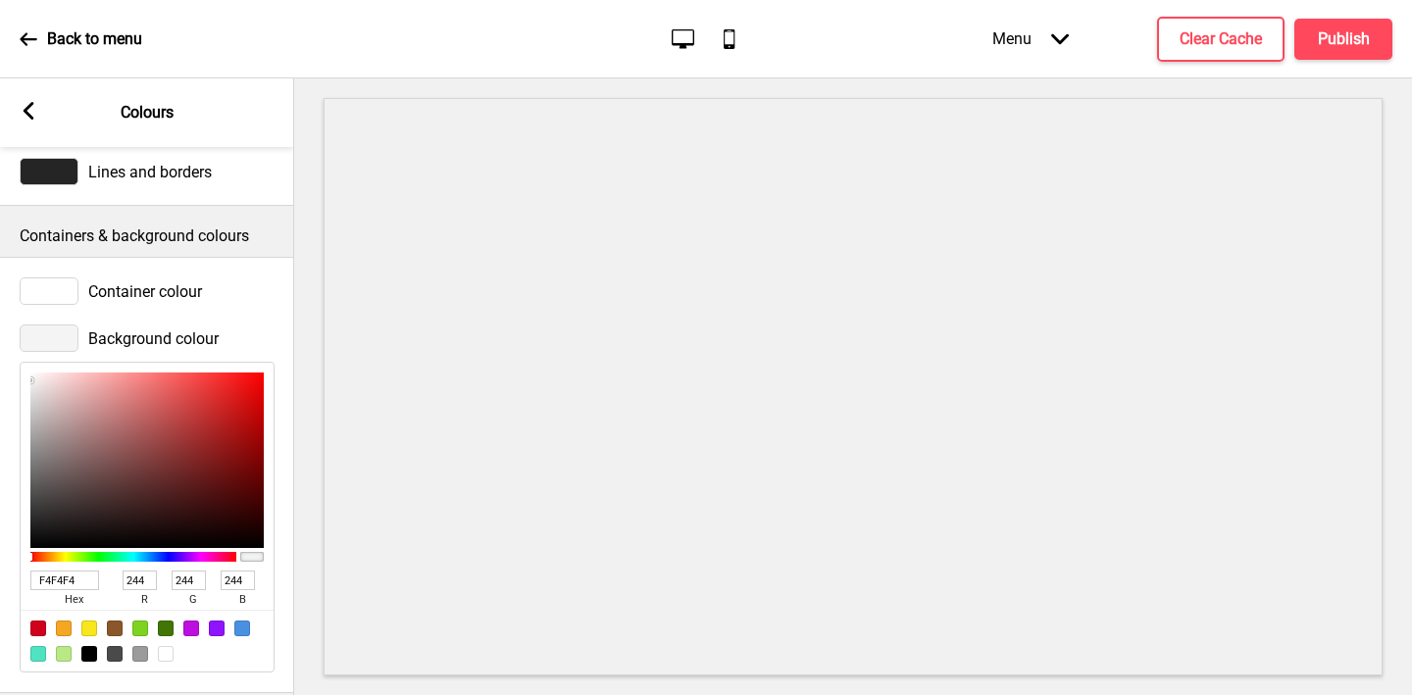
scroll to position [291, 0]
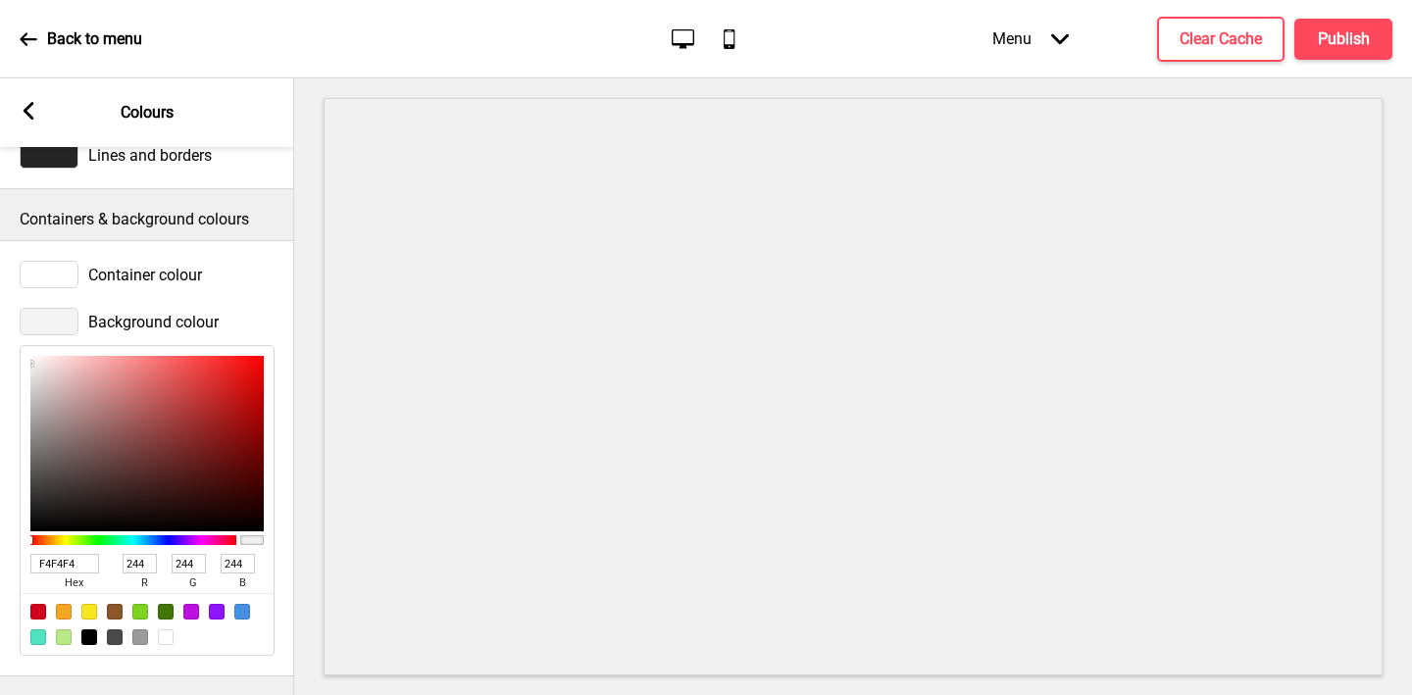
click at [67, 565] on input "F4F4F4" at bounding box center [64, 564] width 69 height 20
paste input "CEE9D"
type input "FCEE9D"
type input "252"
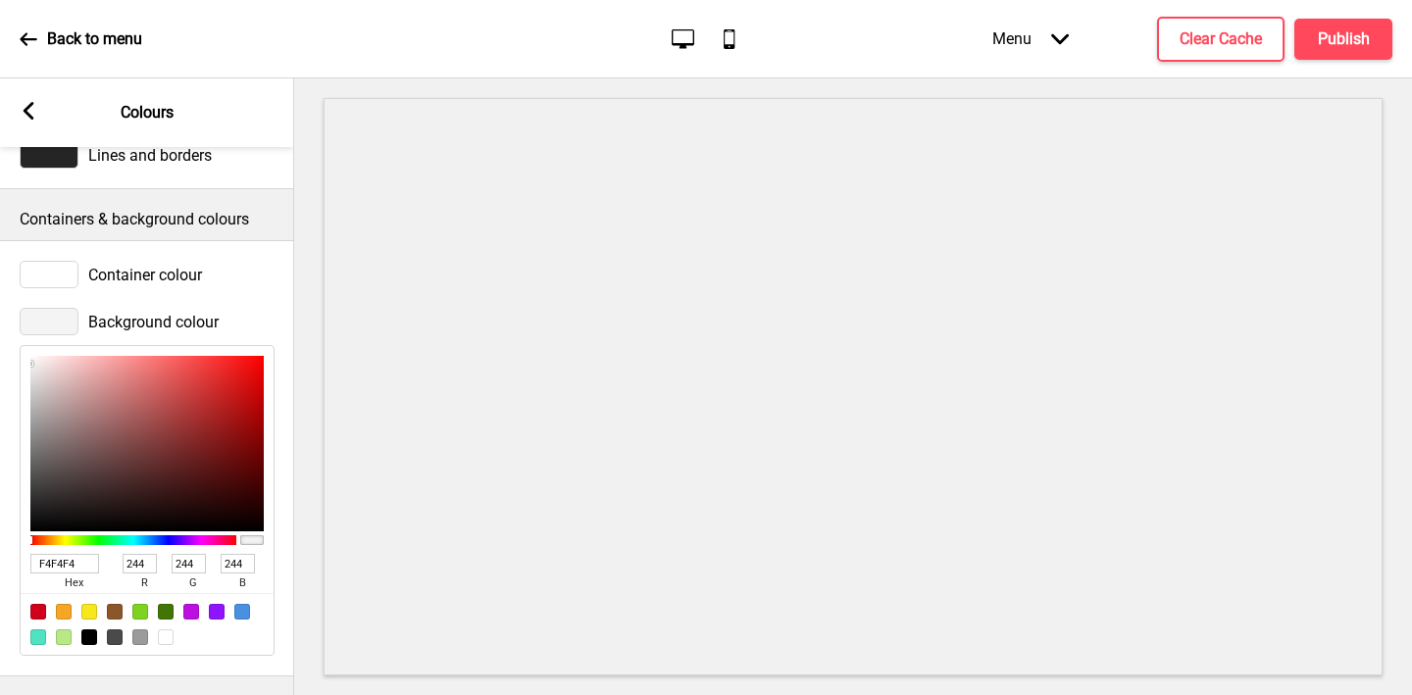
type input "238"
type input "157"
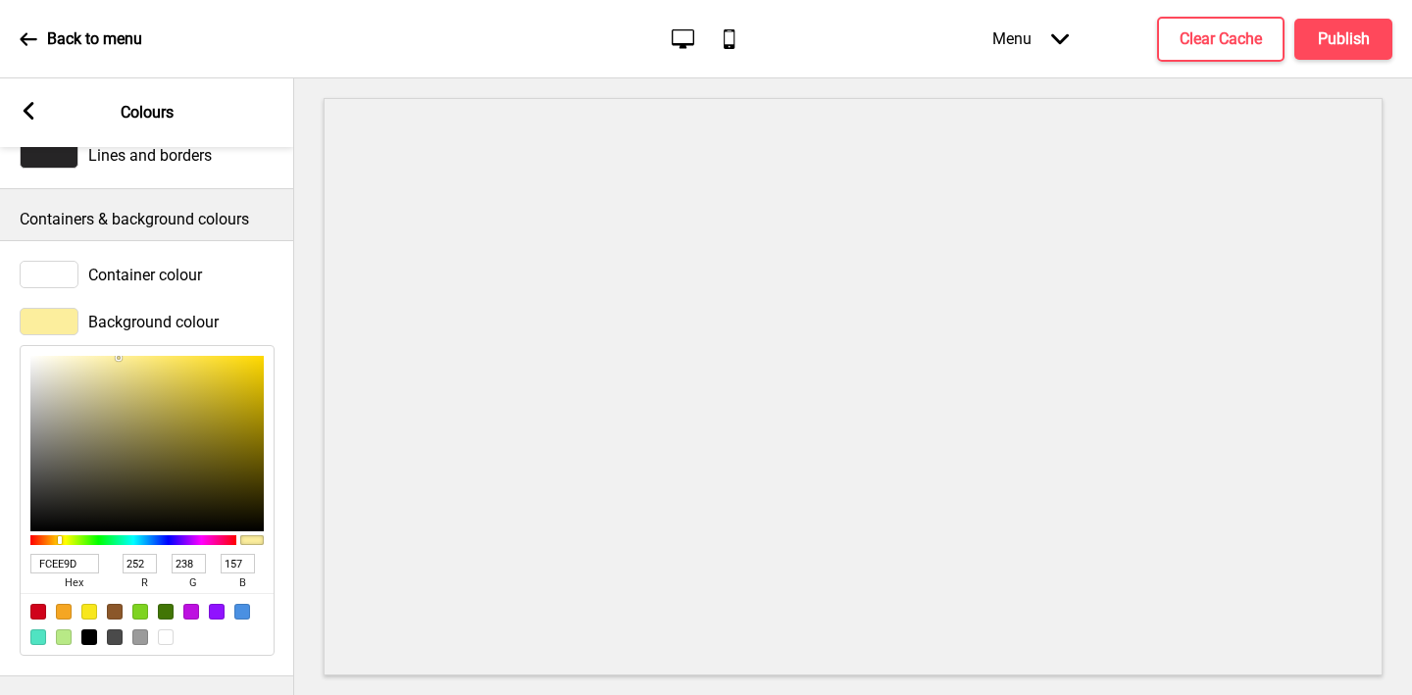
type input "FCEE9D"
click at [68, 262] on div at bounding box center [49, 274] width 59 height 27
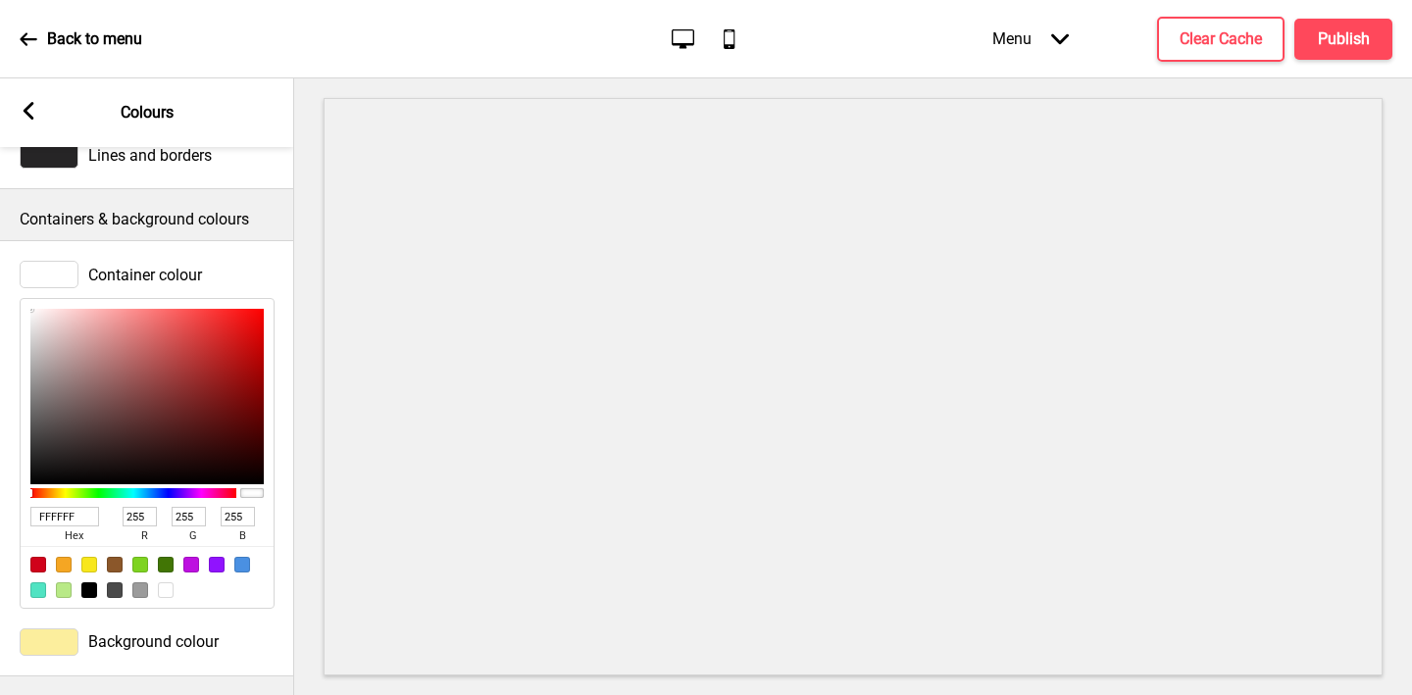
click at [68, 512] on input "FFFFFF" at bounding box center [64, 517] width 69 height 20
paste input "CFACC"
type input "FCFACC"
type input "252"
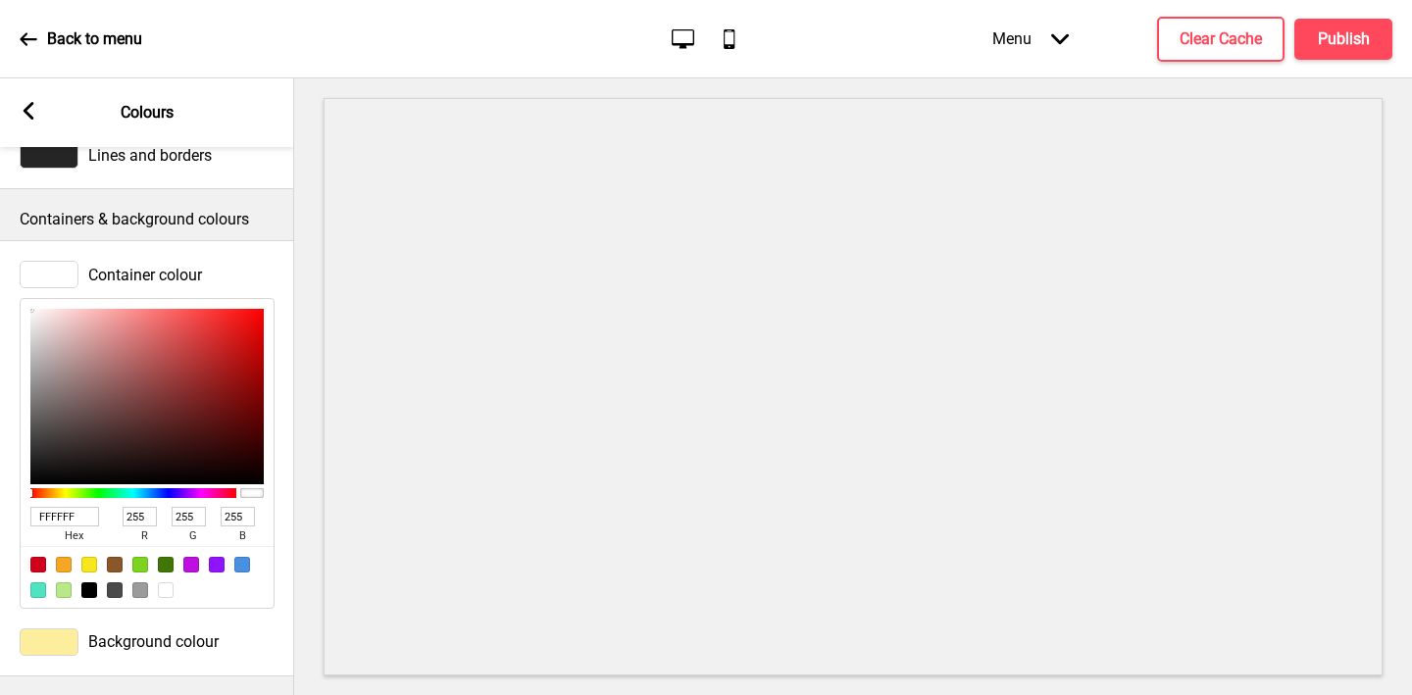
type input "250"
type input "204"
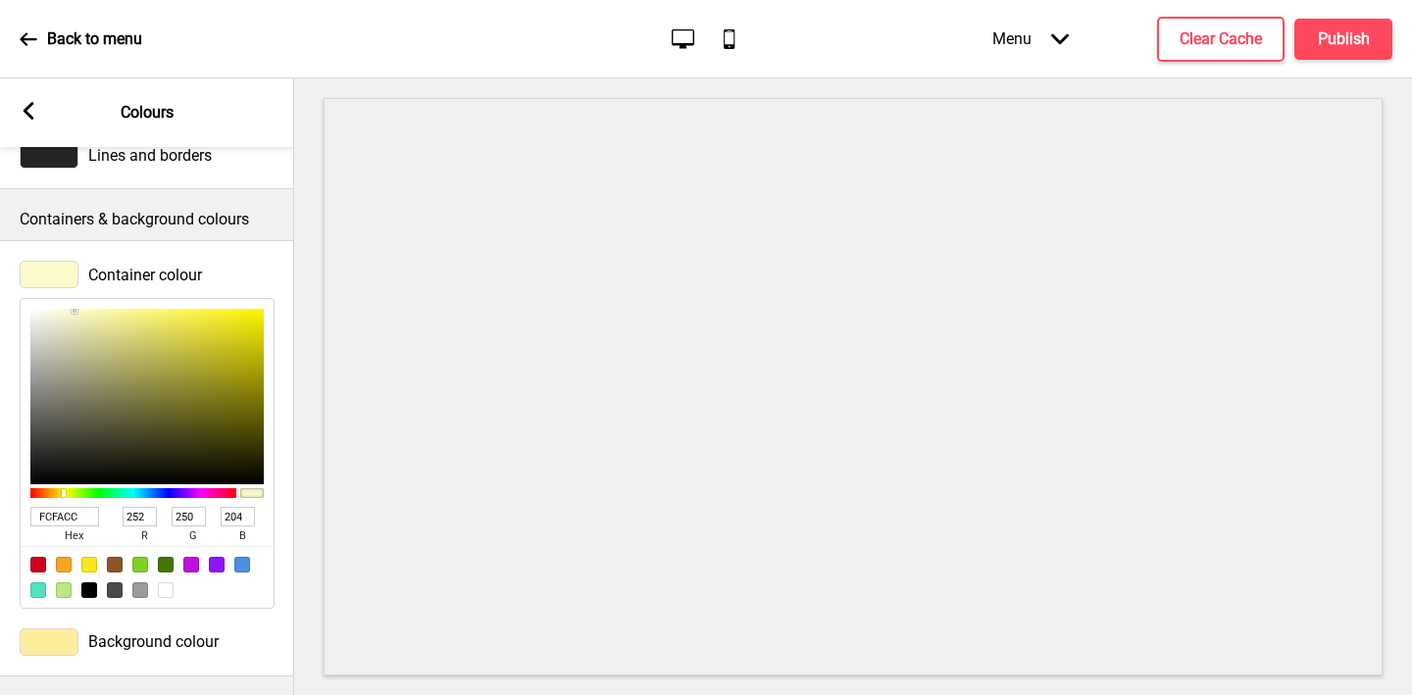
type input "FCFACC"
click at [26, 110] on icon at bounding box center [29, 111] width 11 height 18
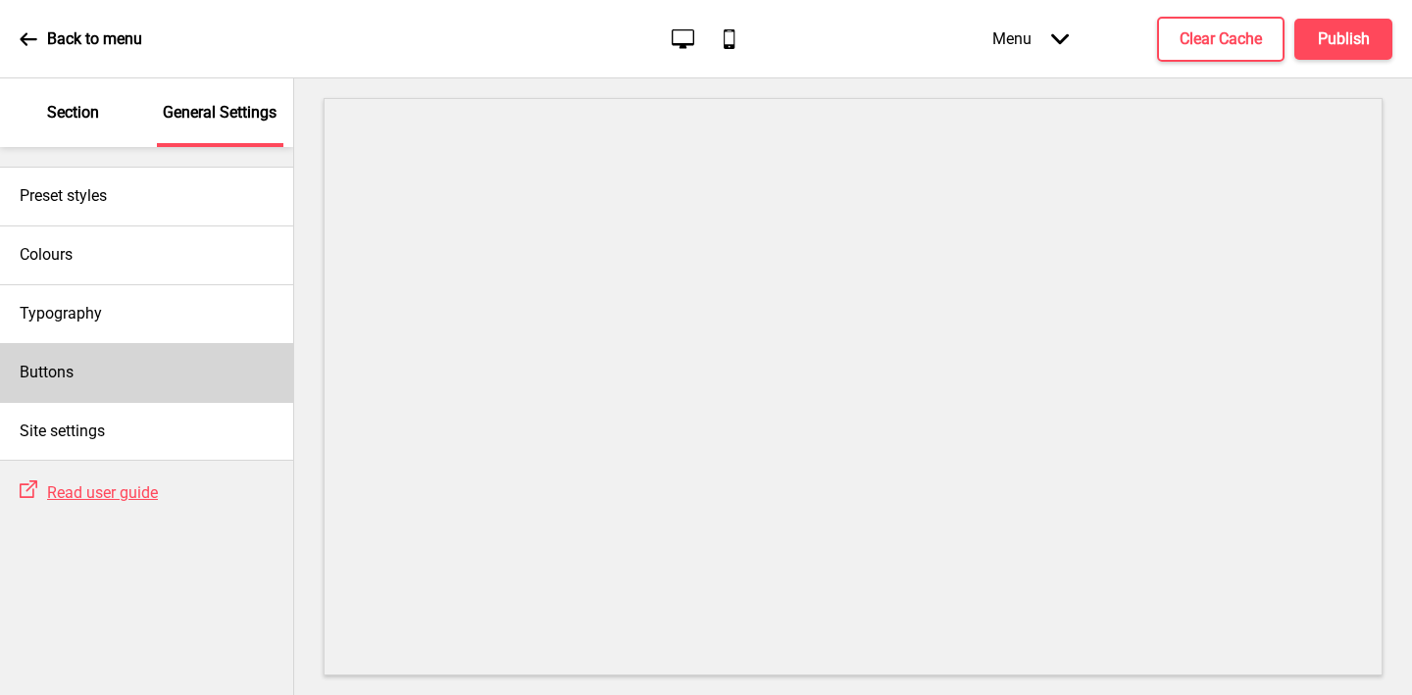
click at [111, 353] on div "Buttons" at bounding box center [146, 372] width 293 height 59
select select "square"
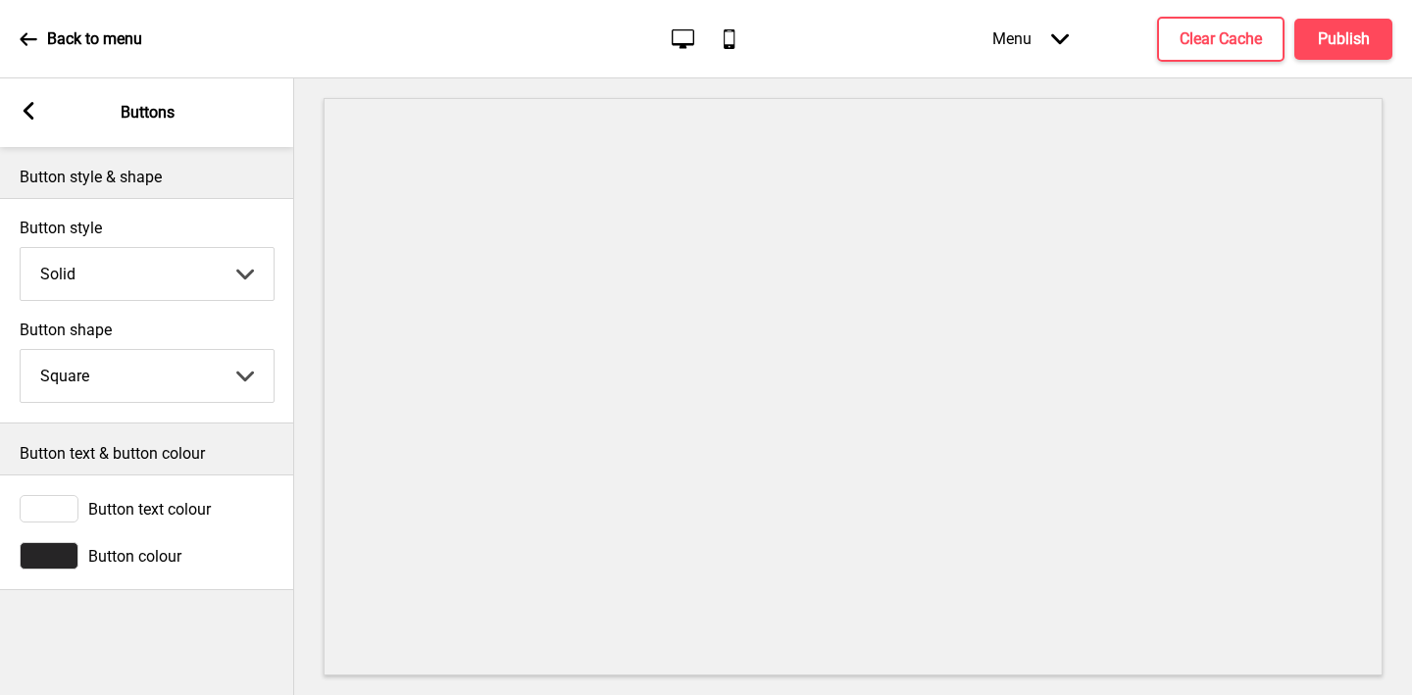
click at [34, 502] on div at bounding box center [49, 508] width 59 height 27
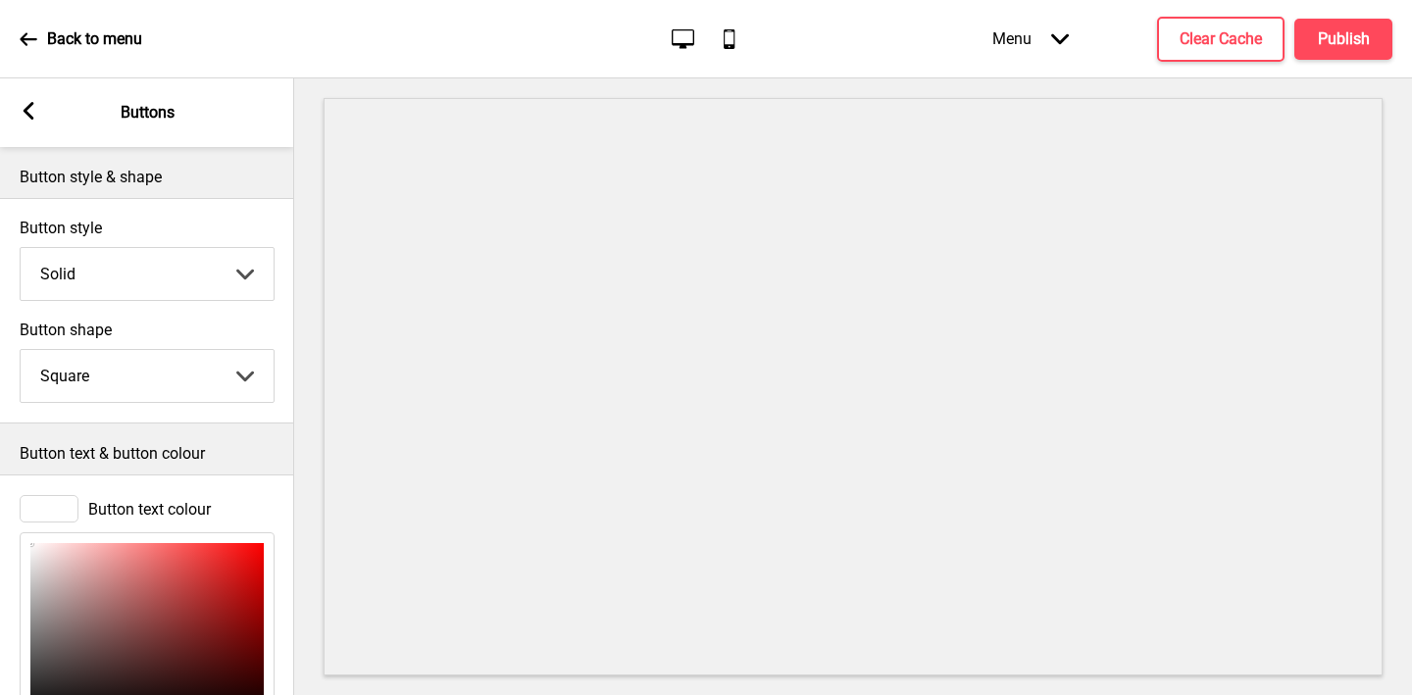
scroll to position [234, 0]
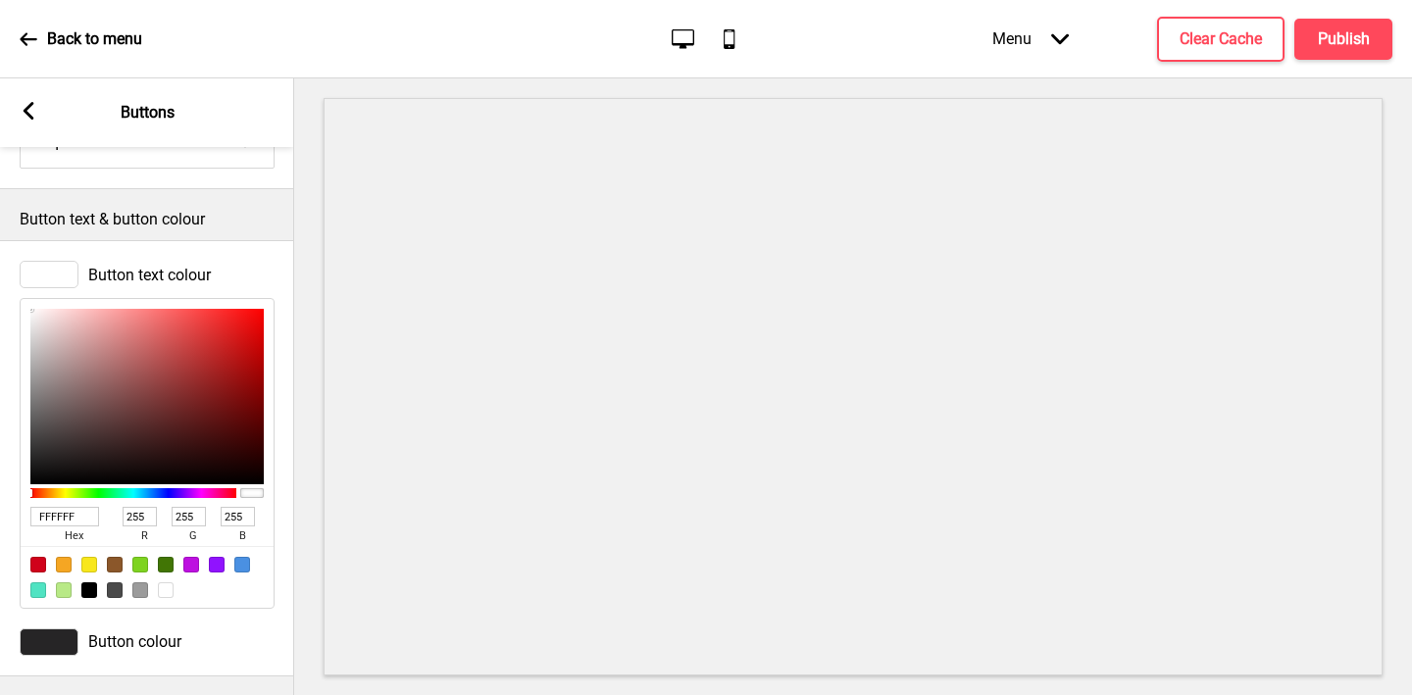
click at [72, 510] on input "FFFFFF" at bounding box center [64, 517] width 69 height 20
paste input "CFACC"
type input "FCFACC"
type input "252"
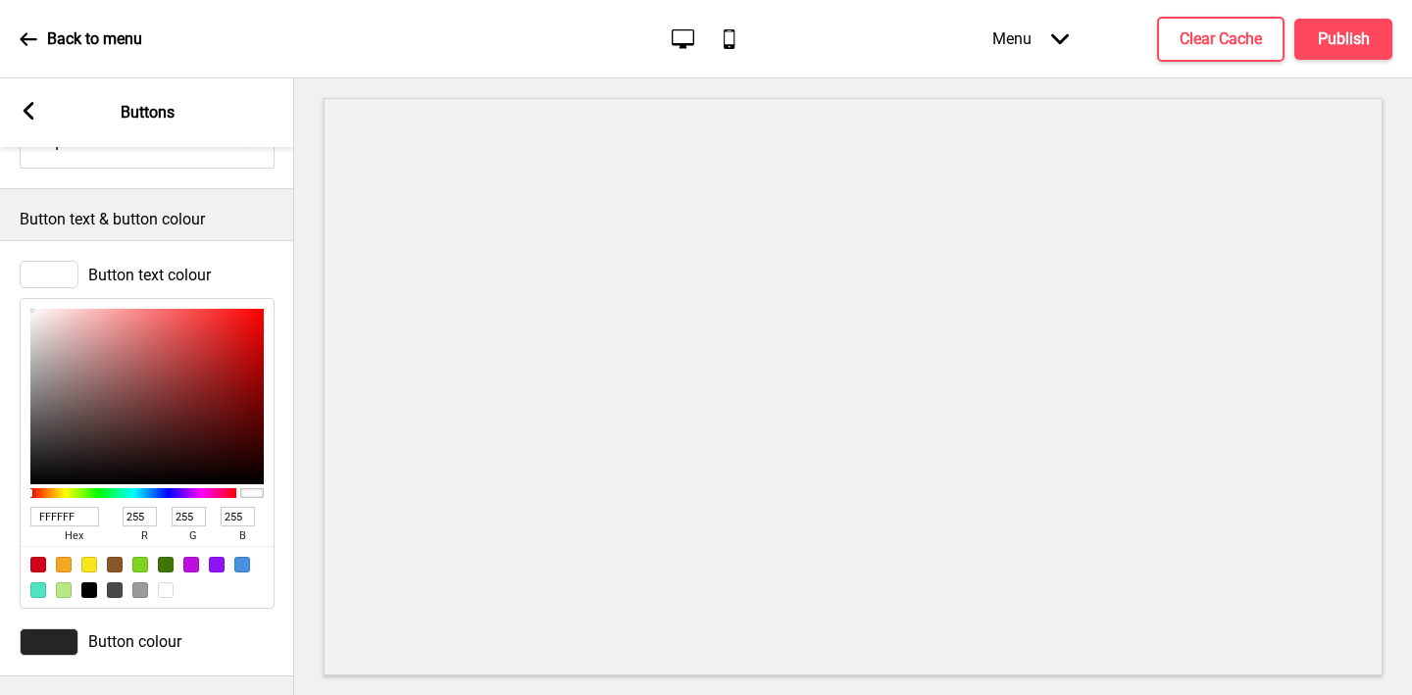
type input "250"
type input "204"
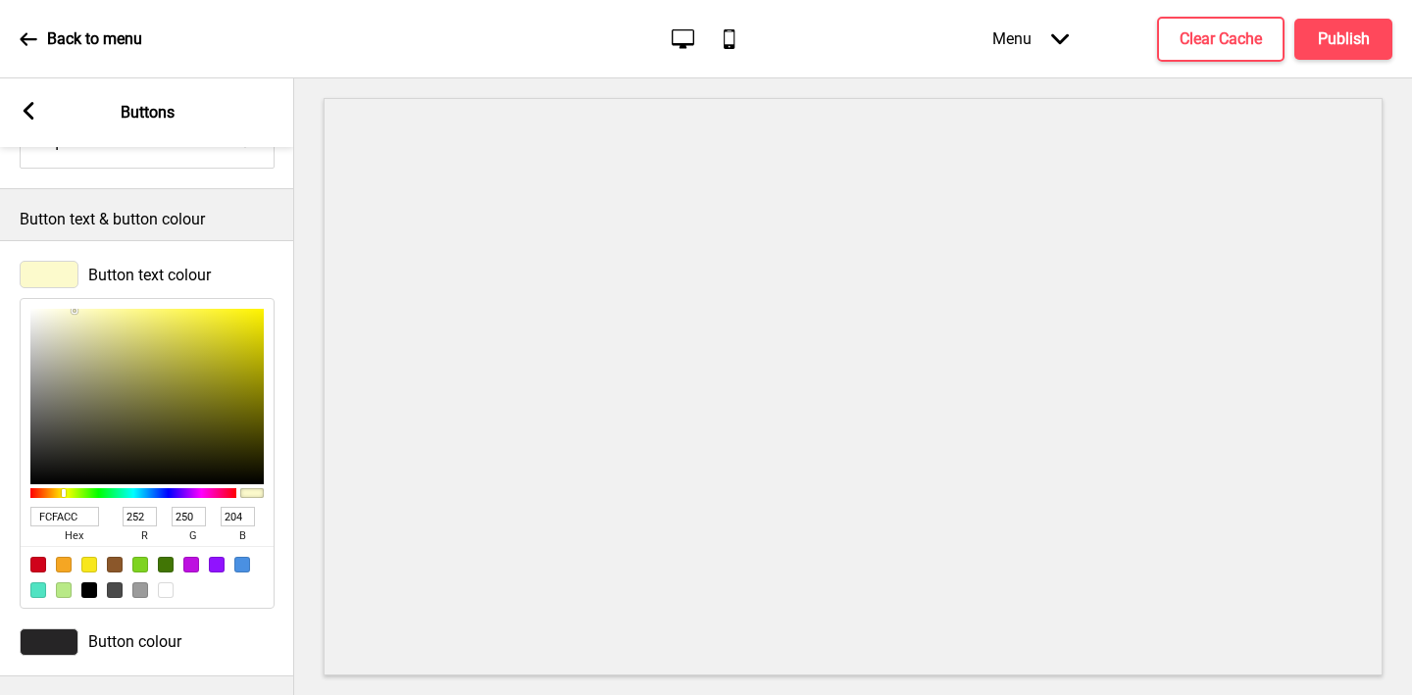
type input "FCFACC"
click at [47, 649] on div at bounding box center [49, 642] width 59 height 27
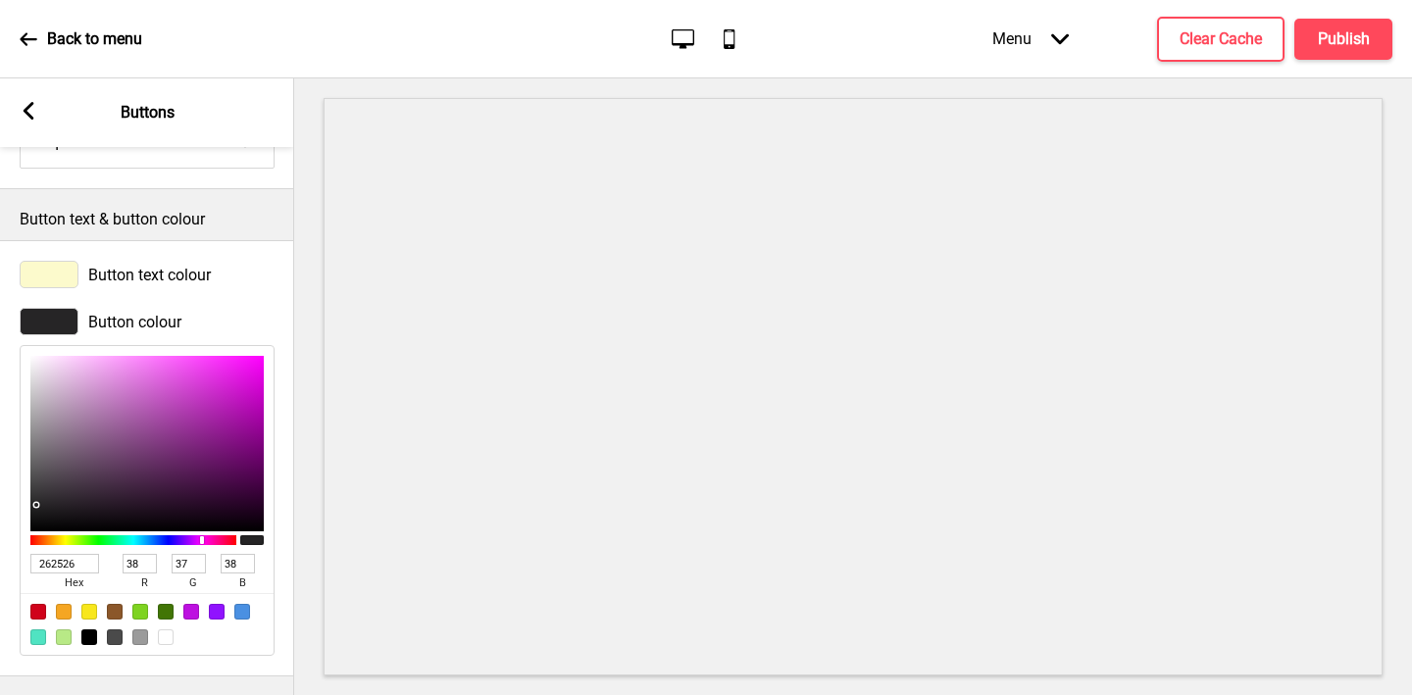
click at [61, 557] on input "262526" at bounding box center [64, 564] width 69 height 20
paste input "6E1612"
type input "6E1612"
type input "110"
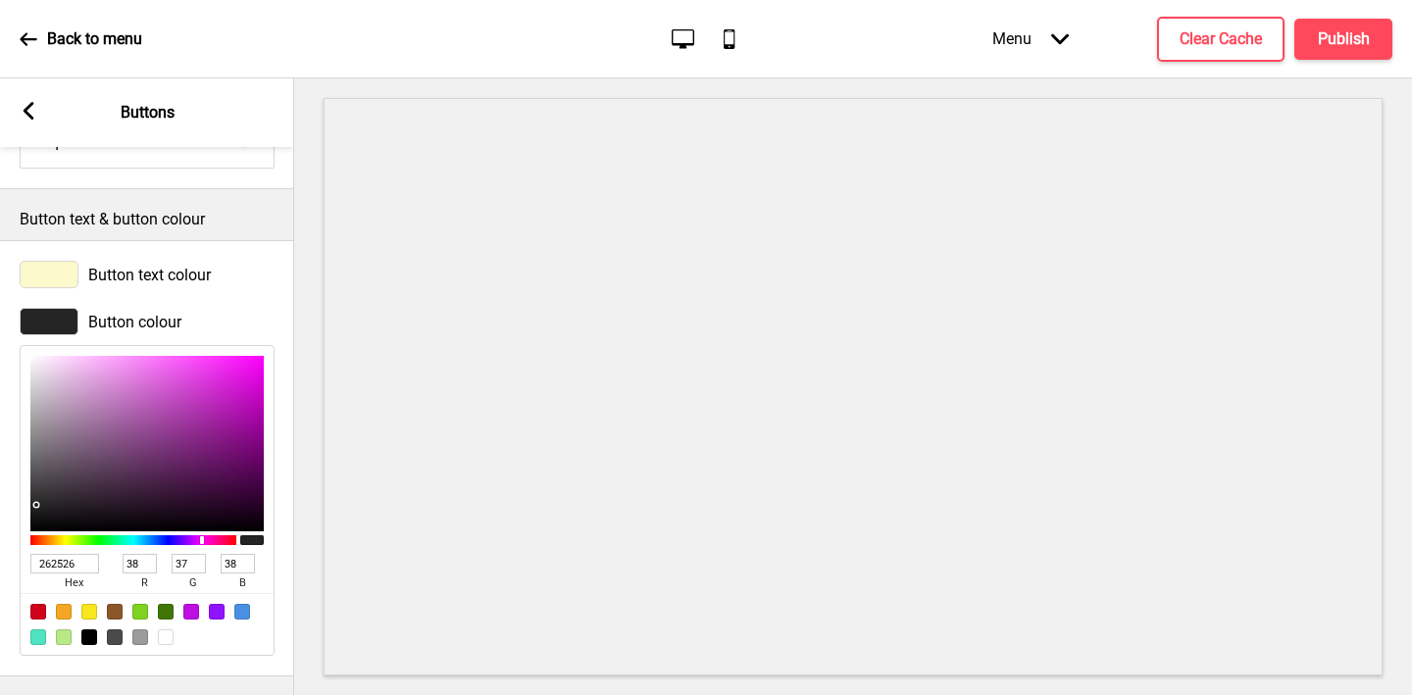
type input "22"
type input "18"
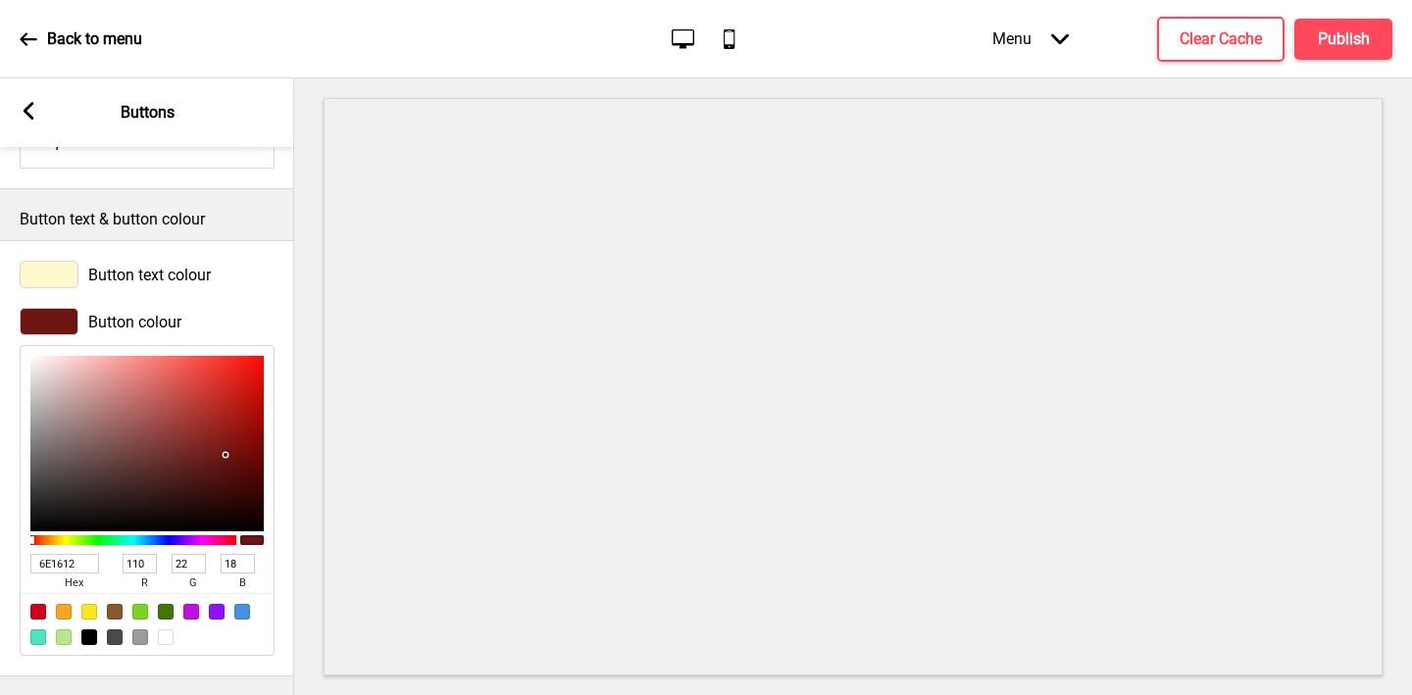
type input "6E1612"
click at [32, 113] on rect at bounding box center [29, 111] width 18 height 18
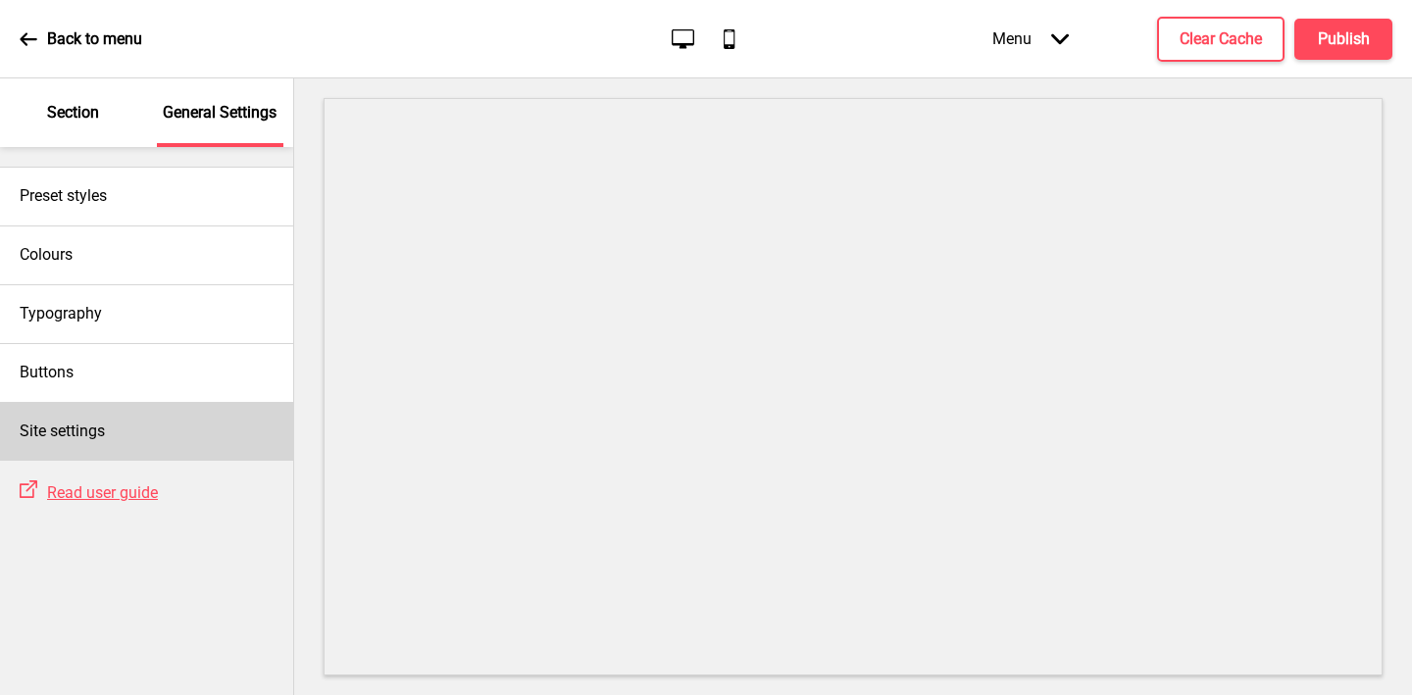
click at [164, 418] on div "Site settings" at bounding box center [146, 431] width 293 height 59
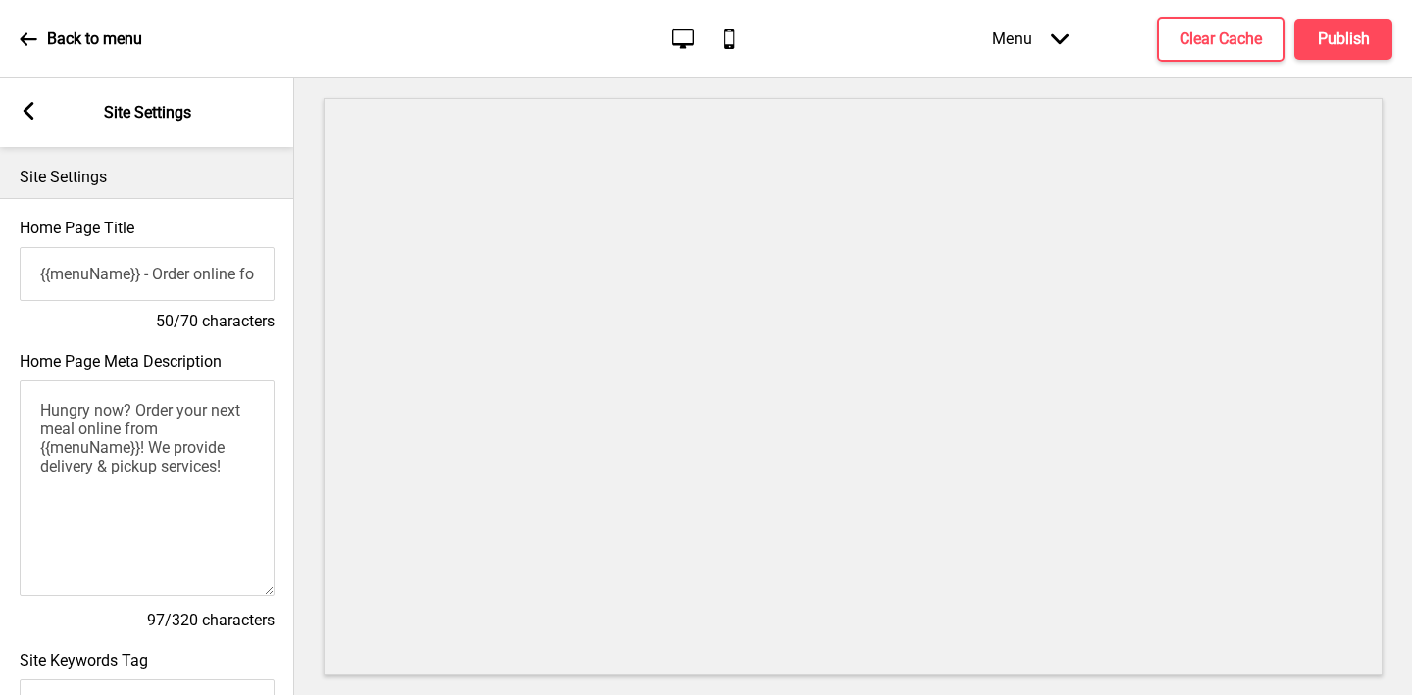
scroll to position [844, 0]
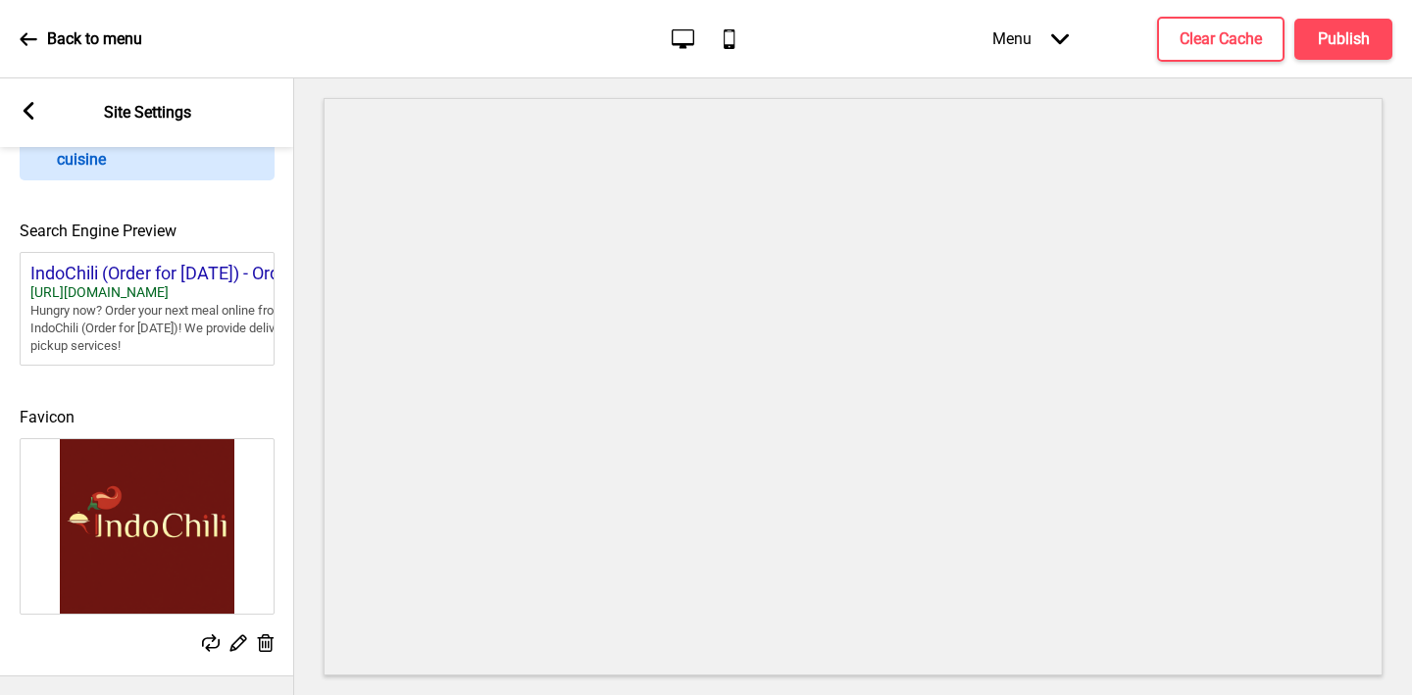
click at [30, 114] on rect at bounding box center [29, 111] width 18 height 18
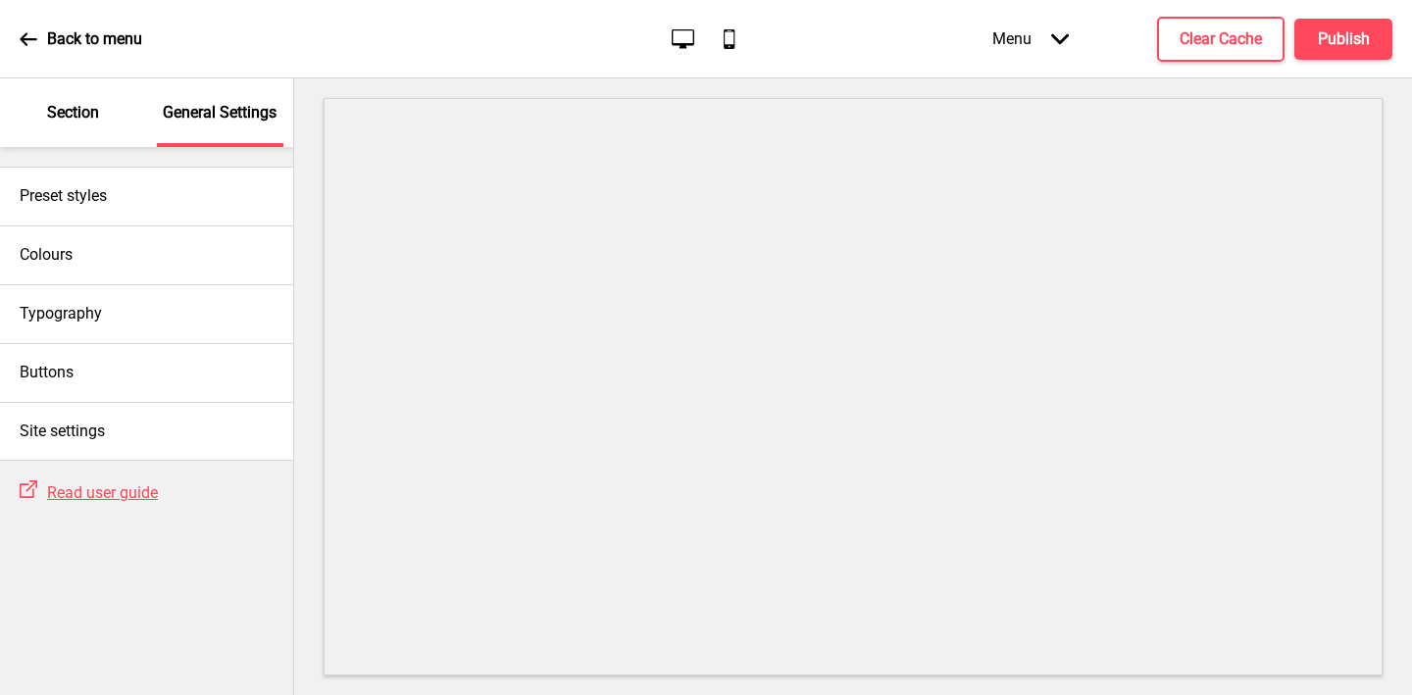
click at [88, 107] on p "Section" at bounding box center [73, 113] width 52 height 22
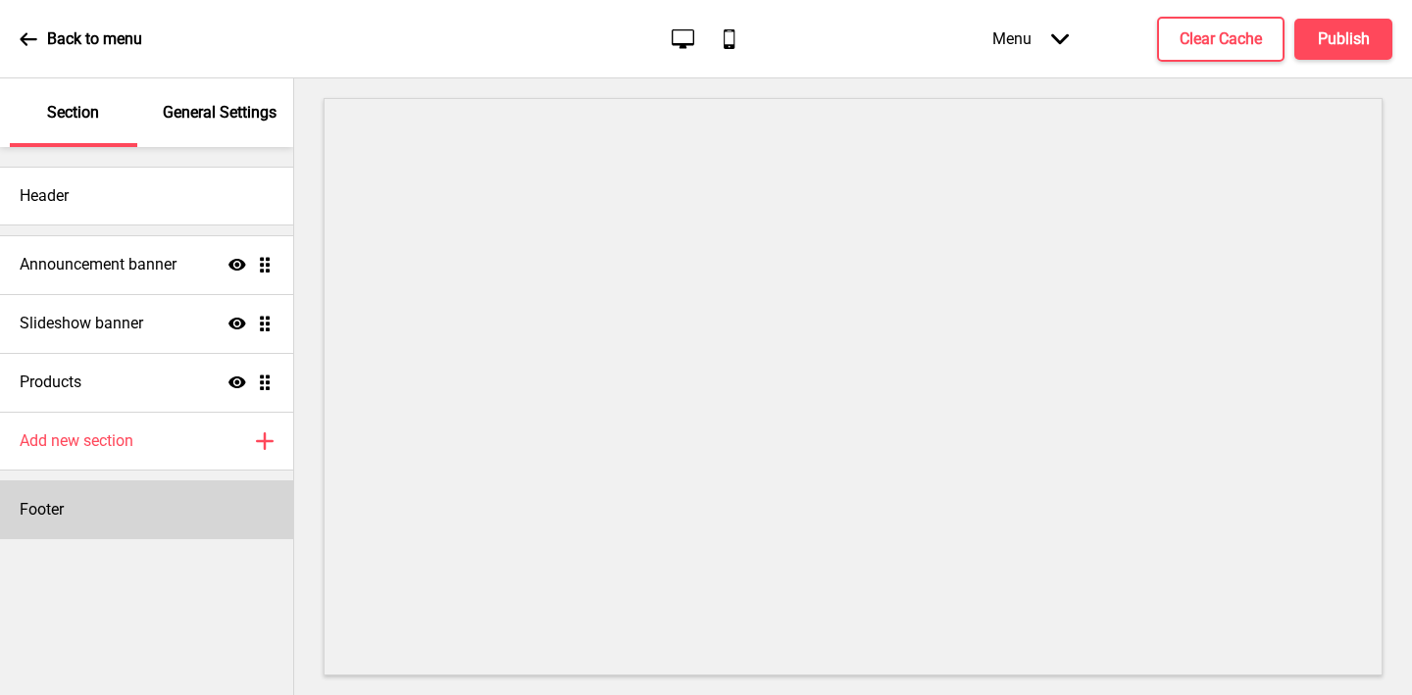
click at [103, 499] on div "Footer" at bounding box center [146, 509] width 293 height 59
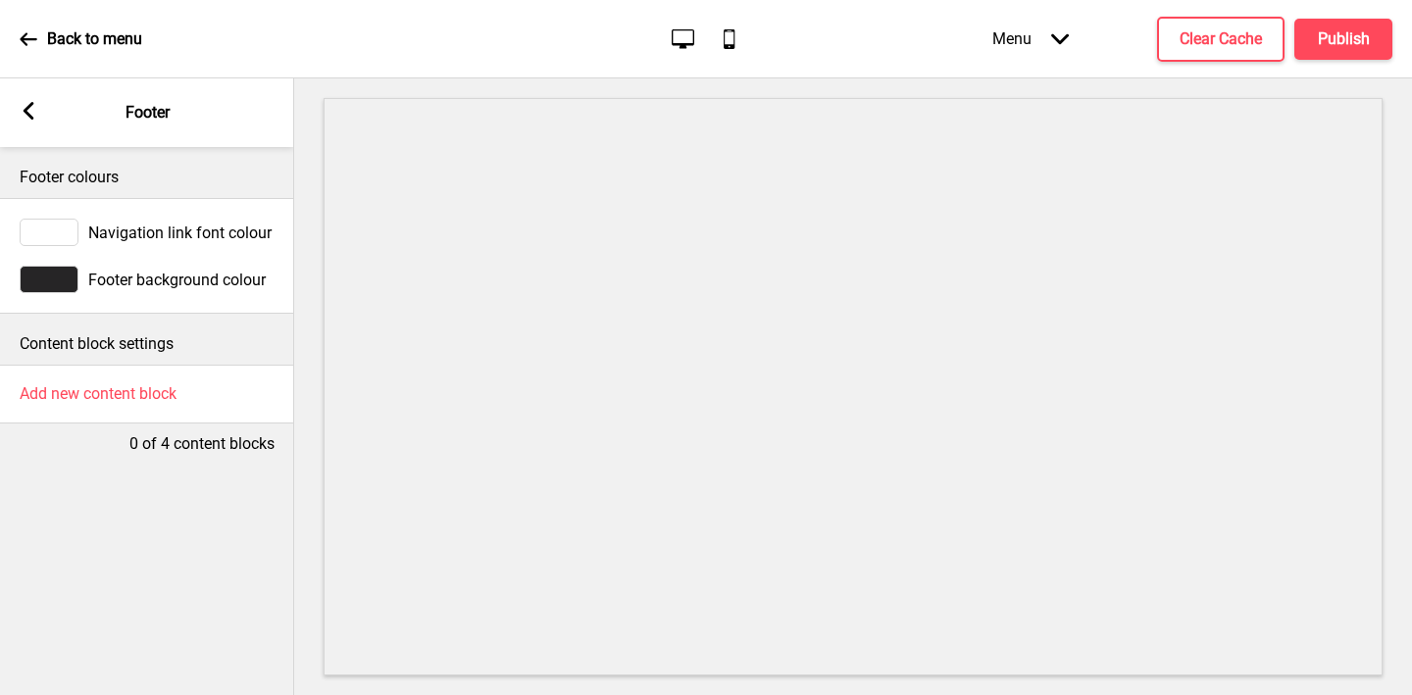
click at [68, 235] on div at bounding box center [49, 232] width 59 height 27
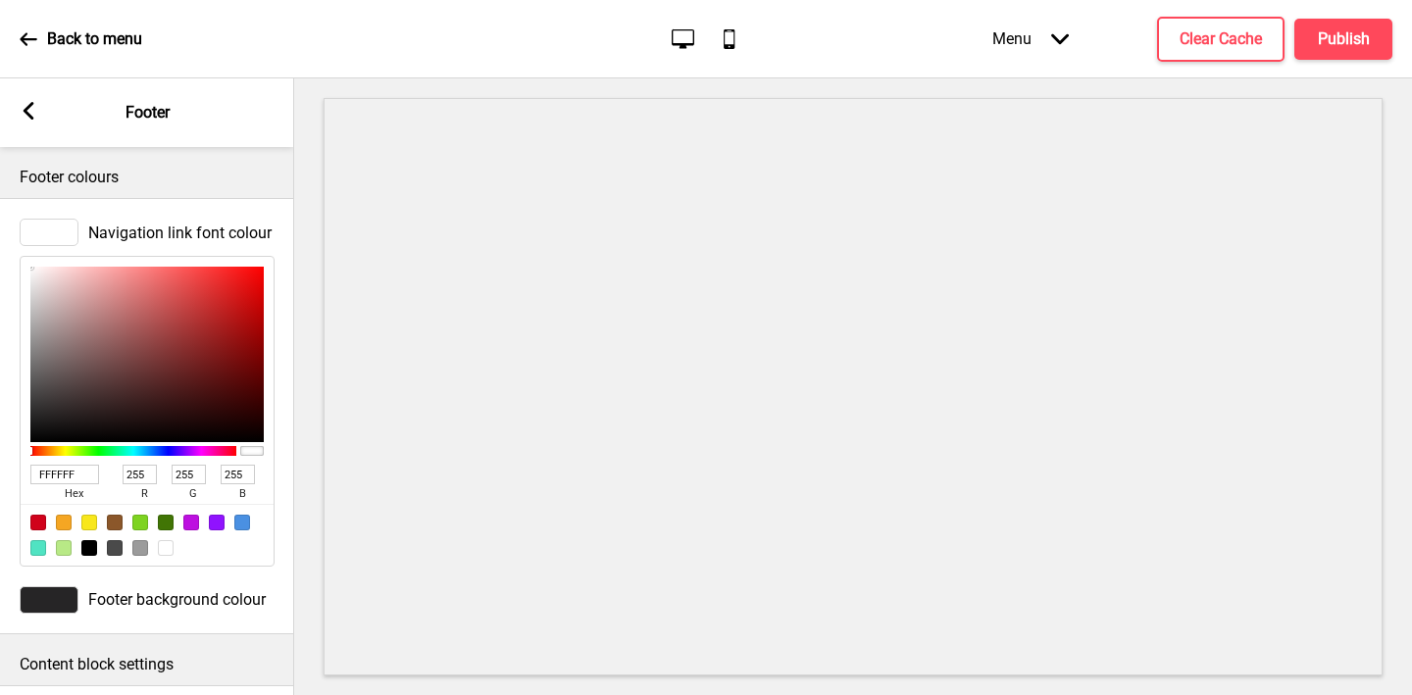
click at [84, 472] on input "FFFFFF" at bounding box center [64, 475] width 69 height 20
paste input "CFACC"
type input "FCFACC"
type input "252"
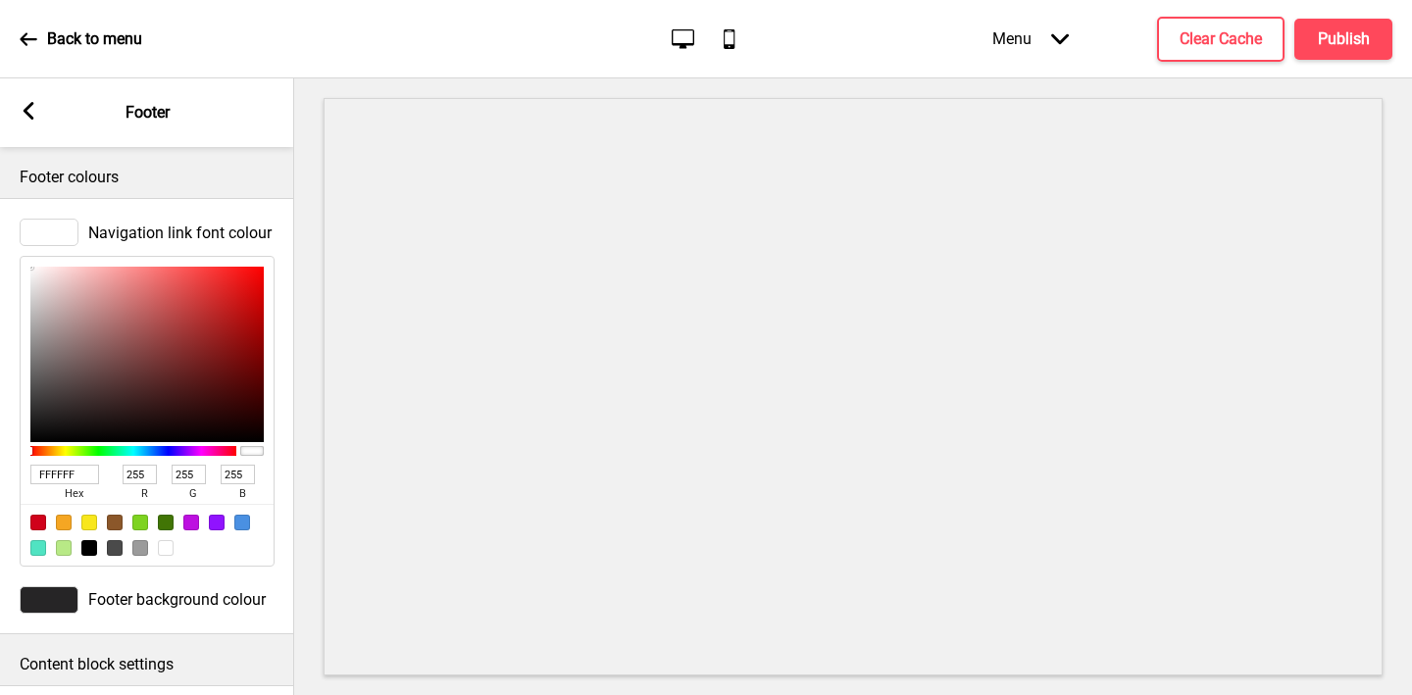
type input "250"
type input "204"
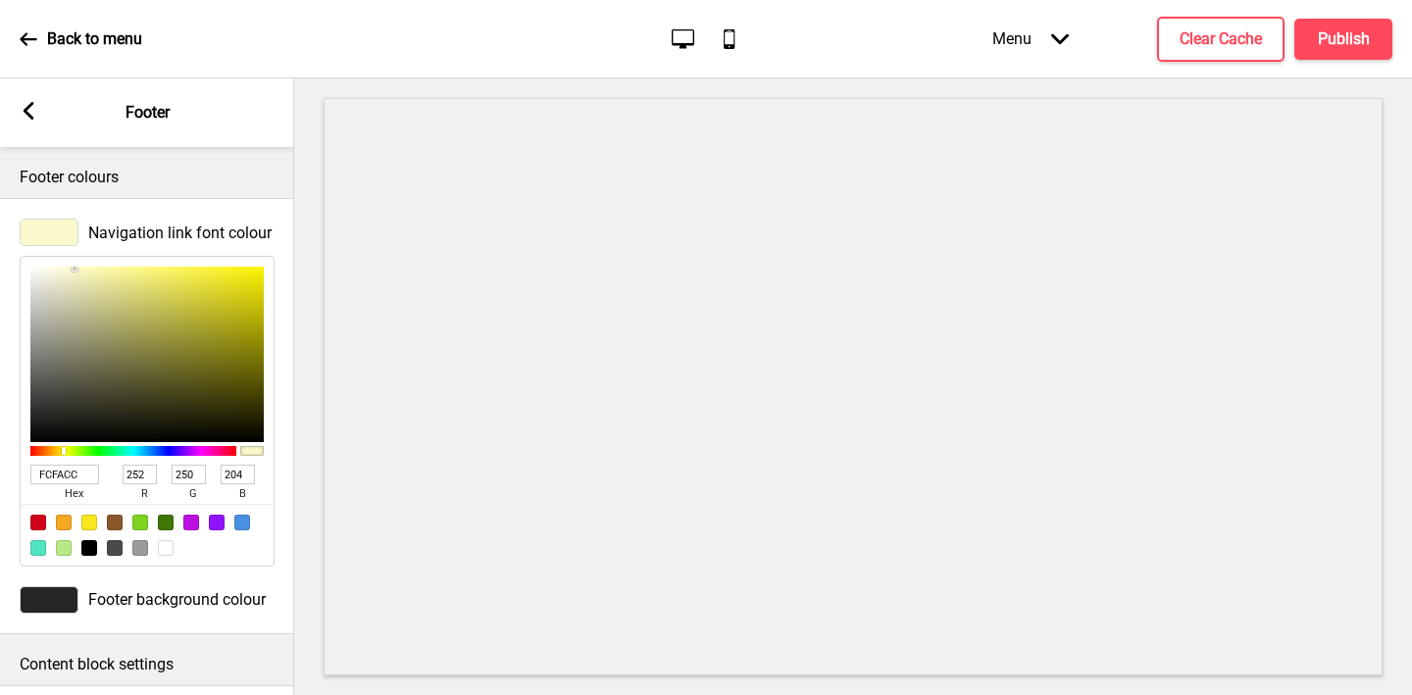
type input "FCFACC"
click at [43, 601] on div at bounding box center [49, 599] width 59 height 27
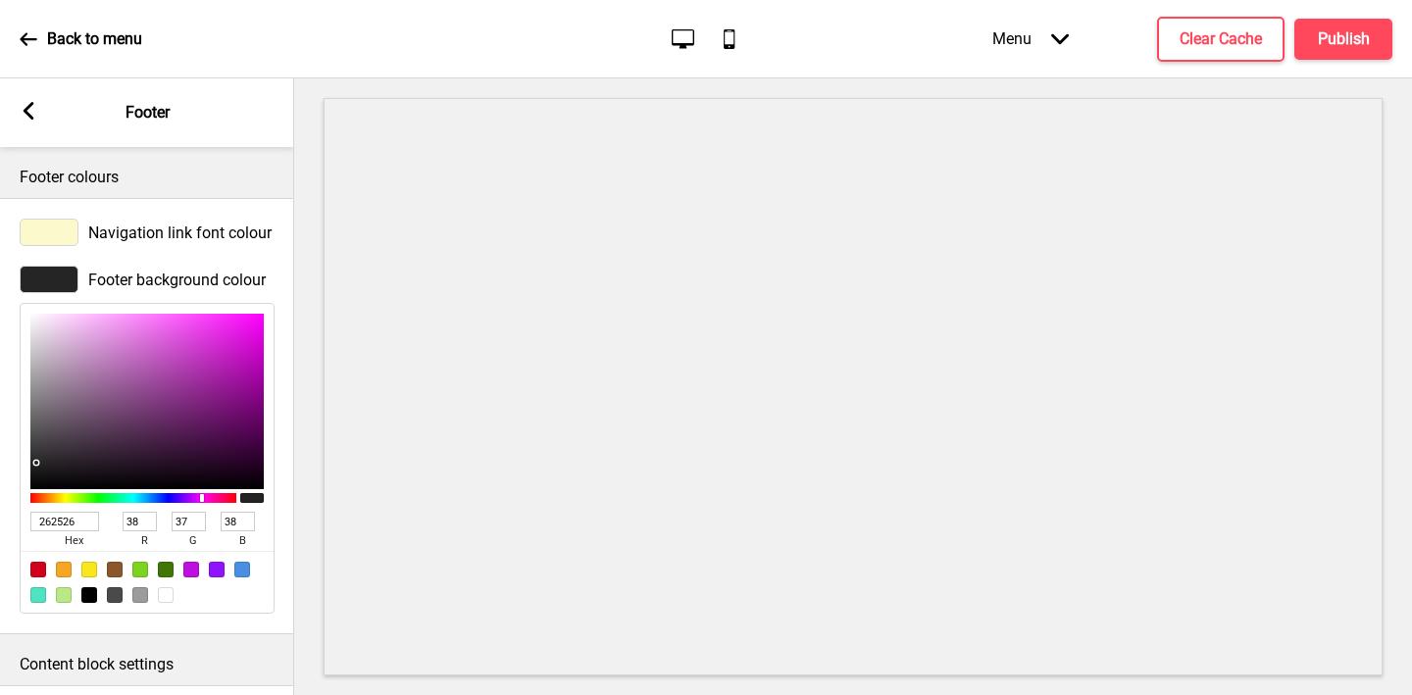
click at [54, 523] on input "262526" at bounding box center [64, 522] width 69 height 20
paste input "6E1612"
type input "6E1612"
type input "110"
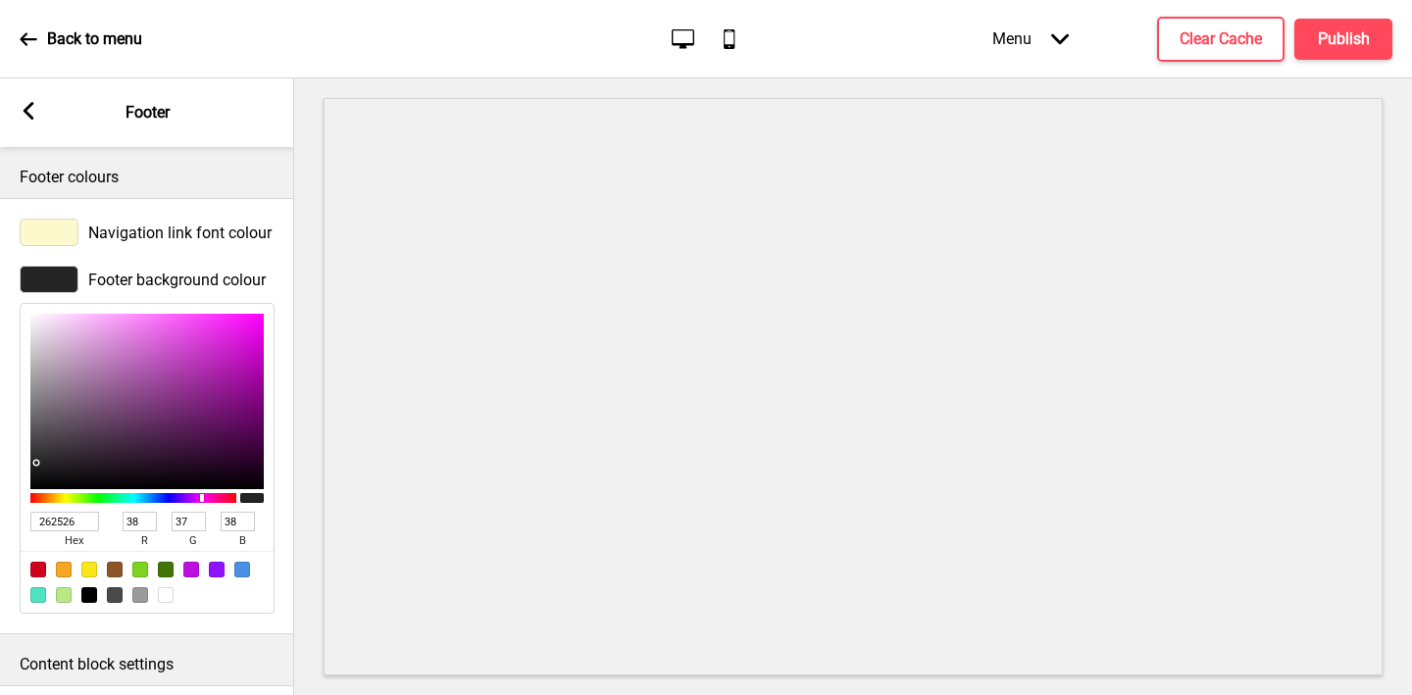
type input "22"
type input "18"
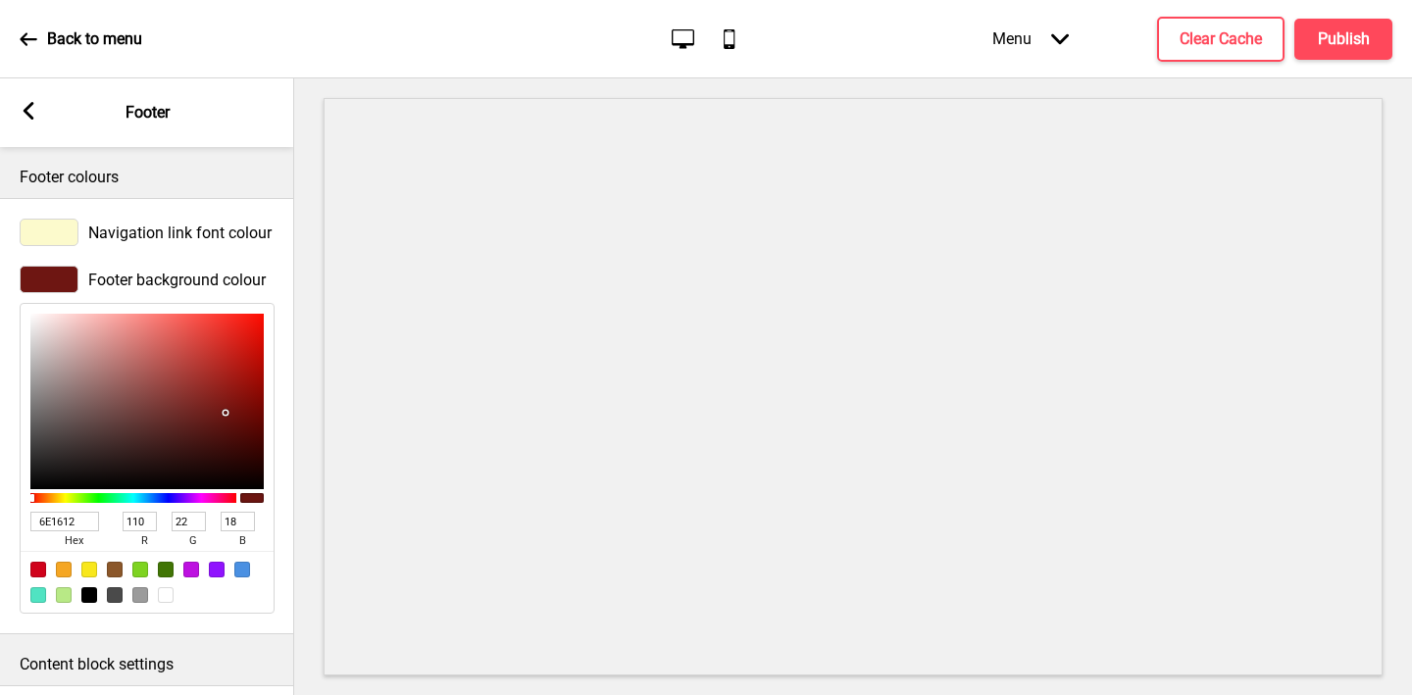
type input "6E1612"
click at [292, 641] on div "Content block settings" at bounding box center [147, 659] width 294 height 51
click at [1335, 40] on h4 "Publish" at bounding box center [1344, 39] width 52 height 22
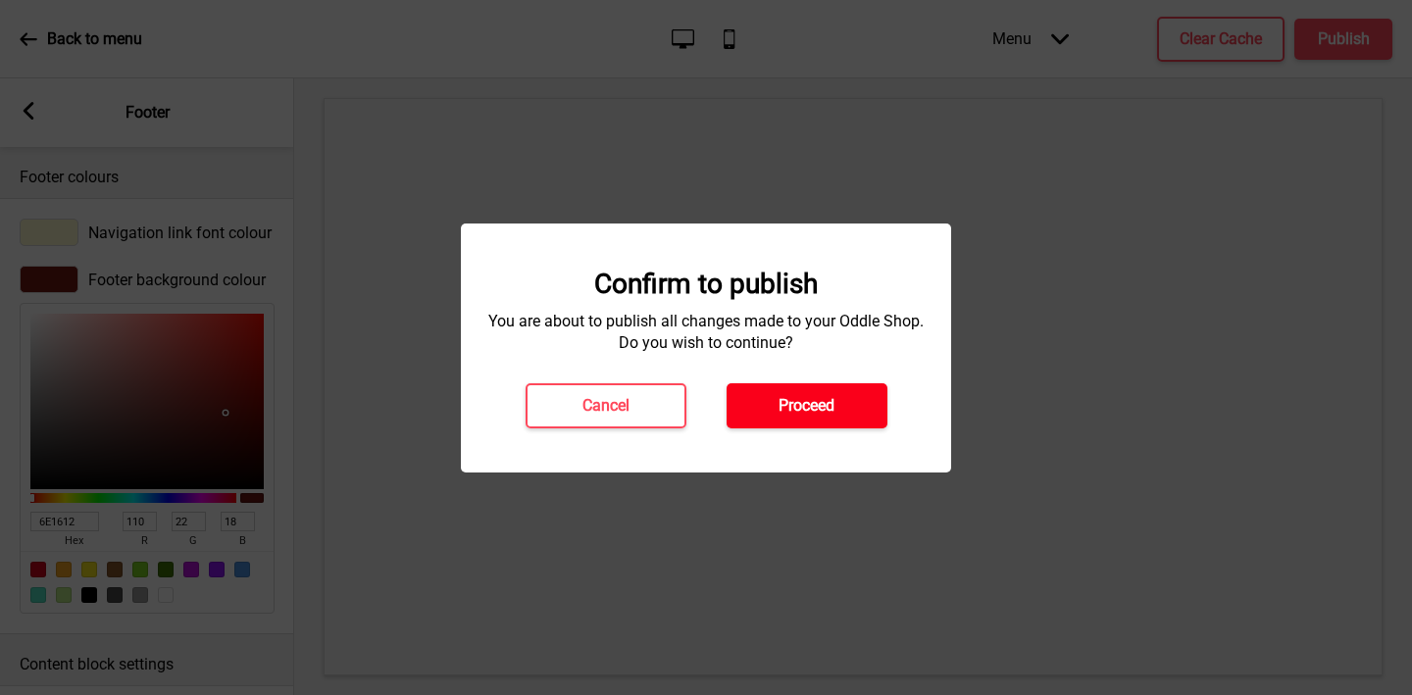
click at [786, 392] on button "Proceed" at bounding box center [807, 405] width 161 height 45
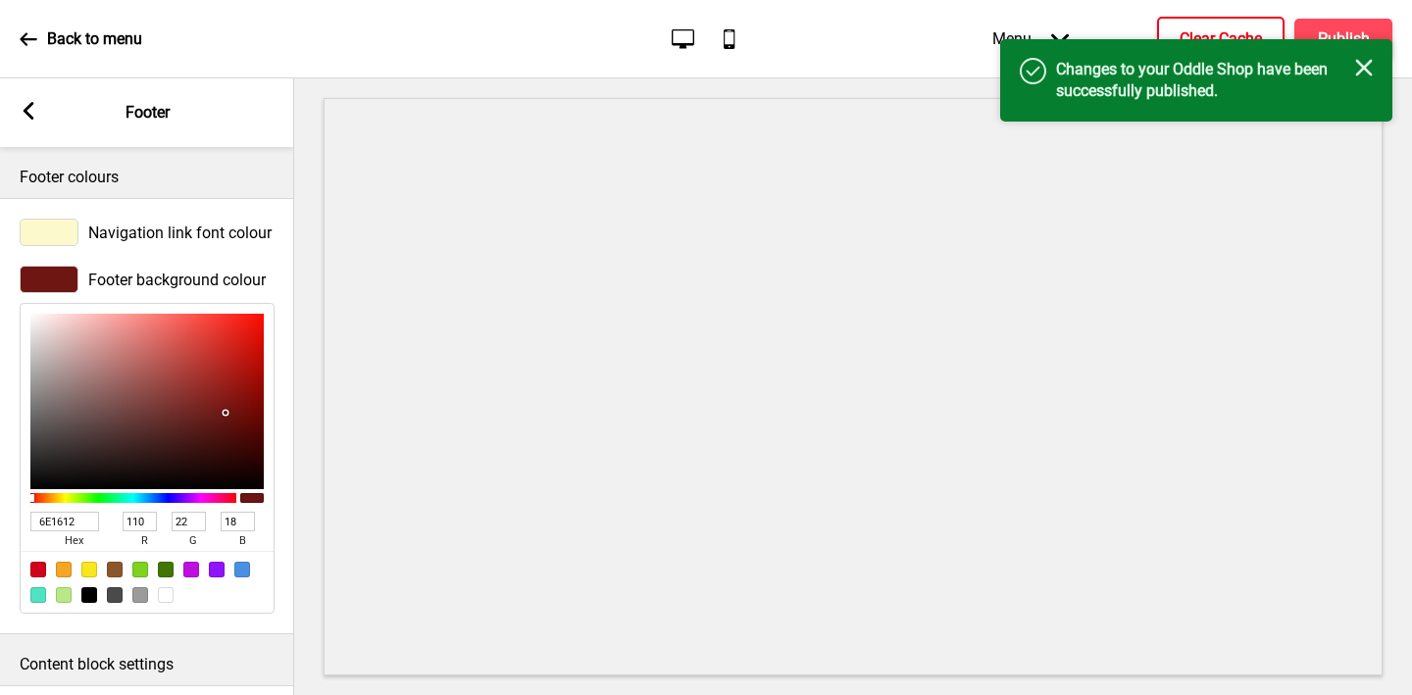
click at [1186, 25] on button "Clear Cache" at bounding box center [1220, 39] width 127 height 45
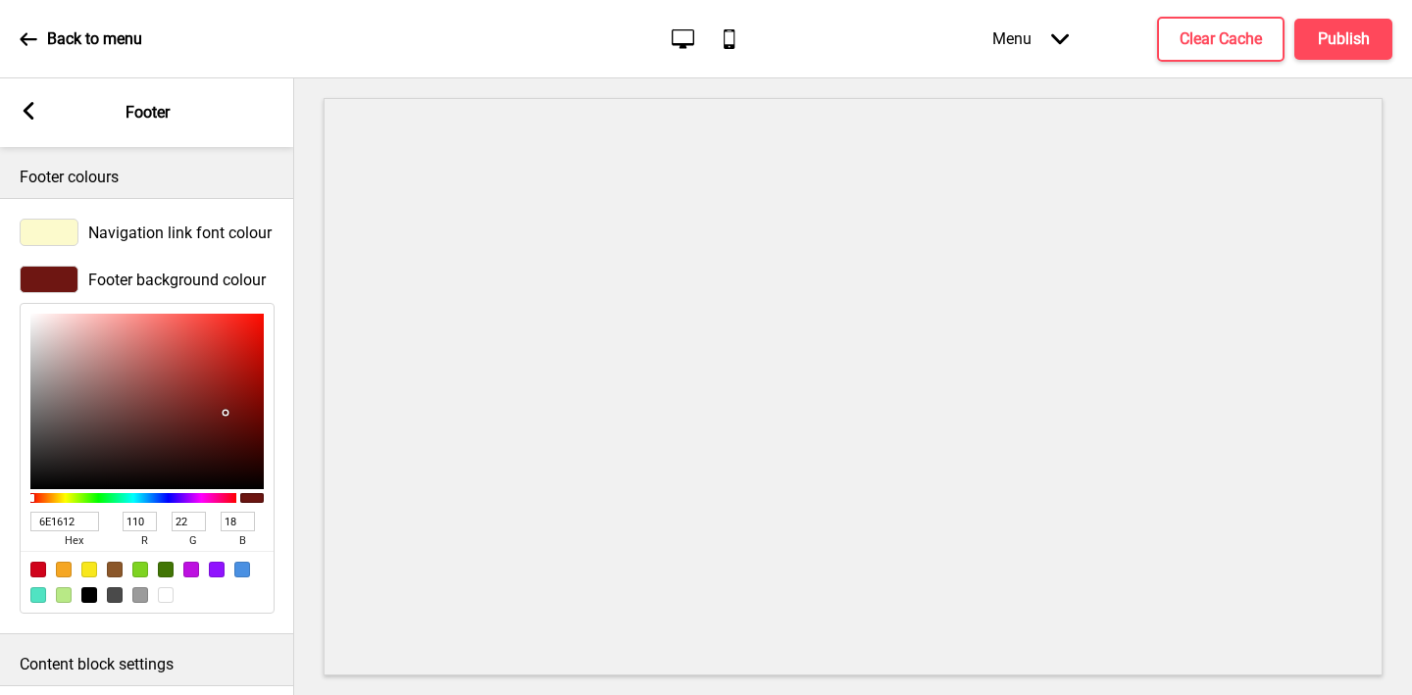
click at [24, 107] on rect at bounding box center [29, 111] width 18 height 18
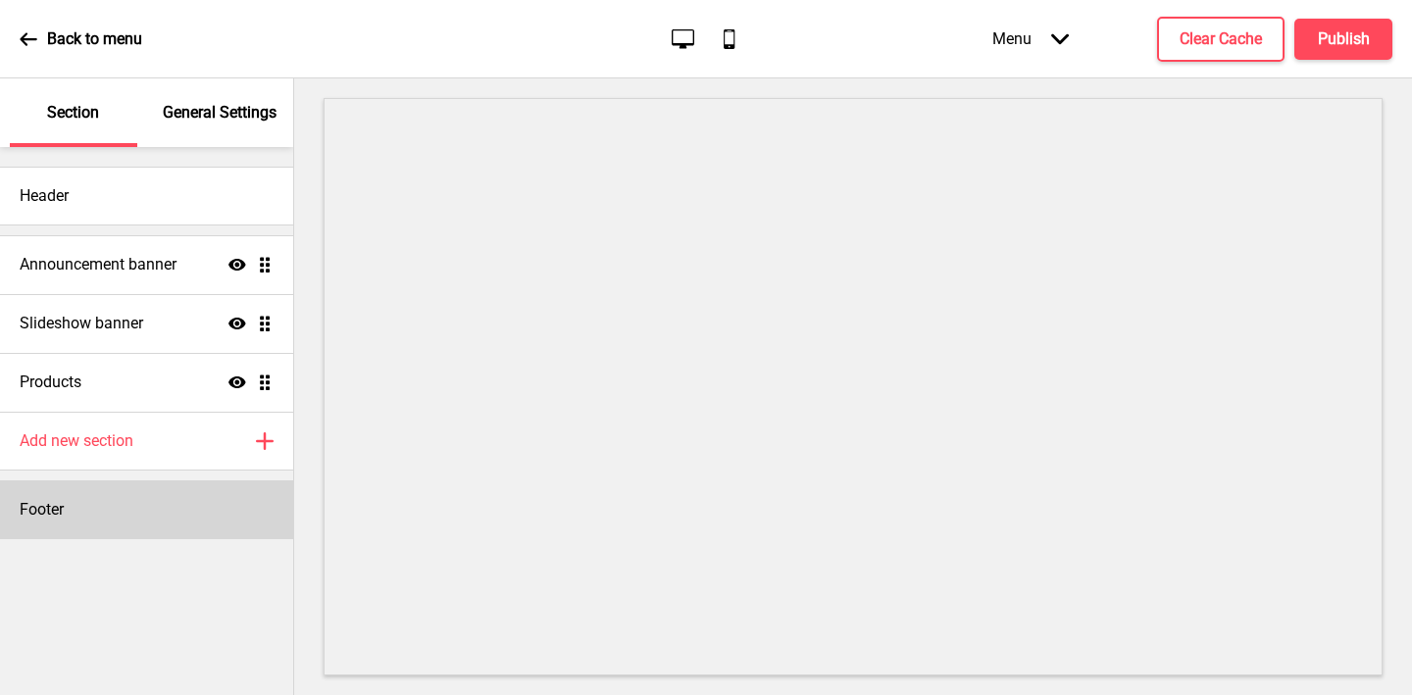
click at [82, 492] on div "Footer" at bounding box center [146, 509] width 293 height 59
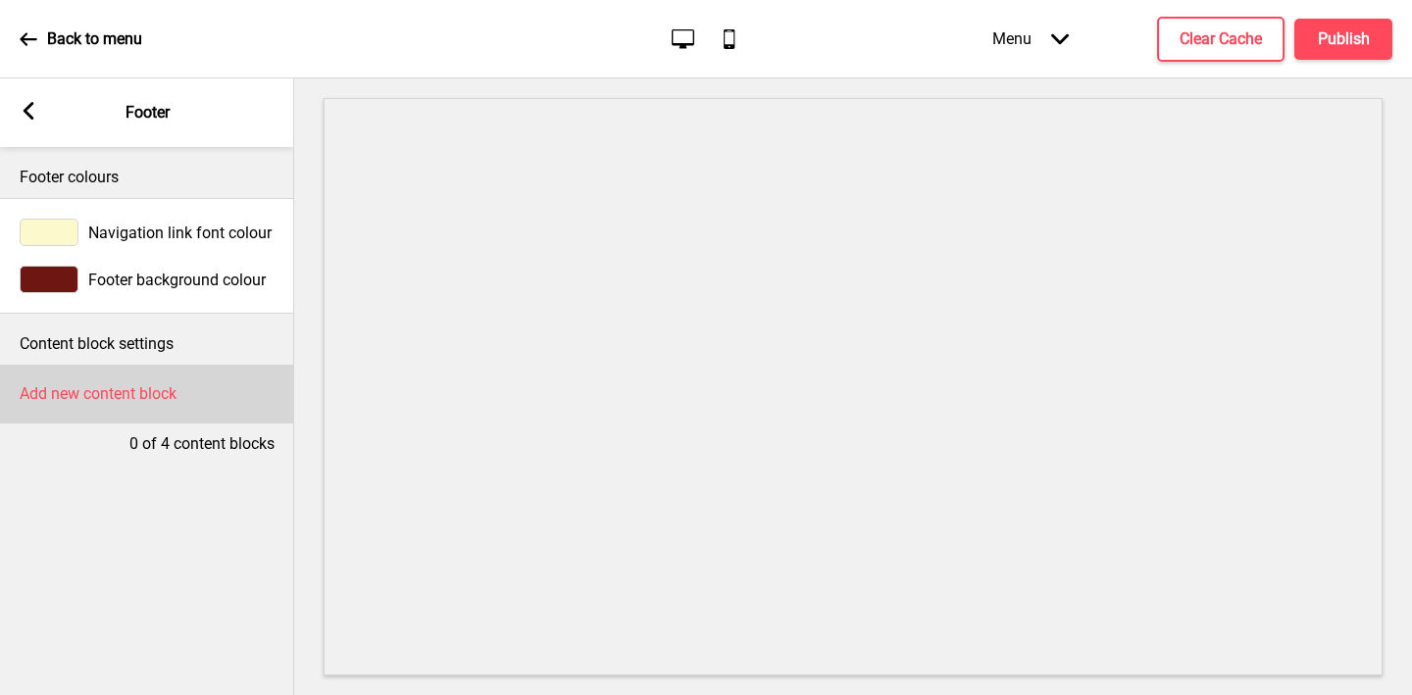
click at [88, 400] on h4 "Add new content block" at bounding box center [98, 394] width 157 height 22
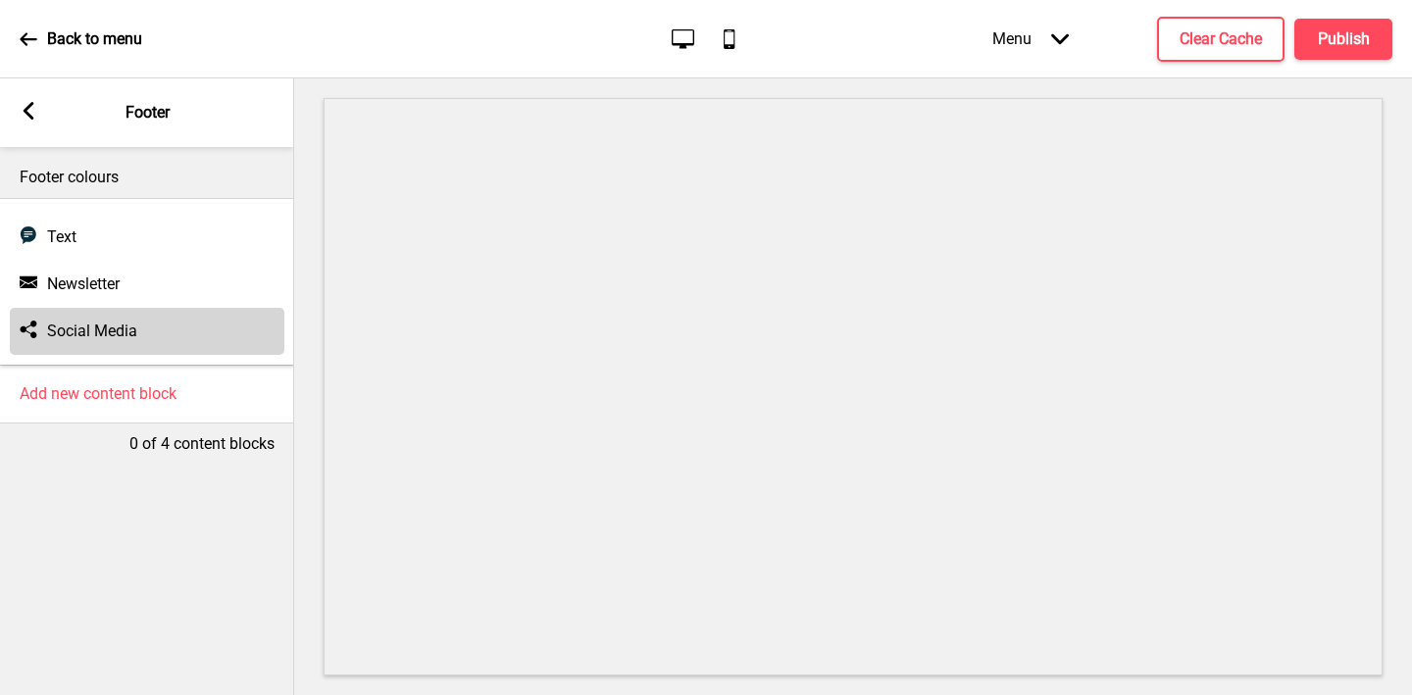
click at [83, 336] on h4 "Social Media" at bounding box center [92, 332] width 90 height 22
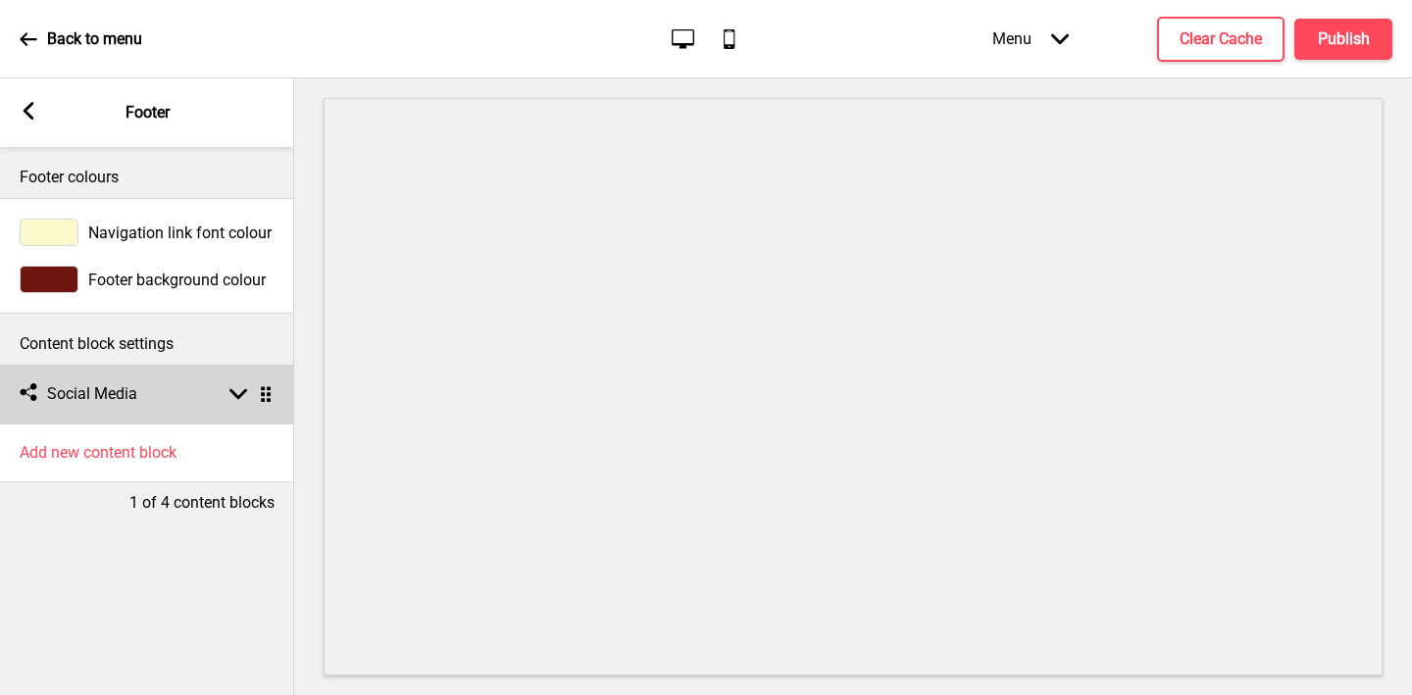
click at [127, 390] on h4 "Social Media" at bounding box center [92, 394] width 90 height 22
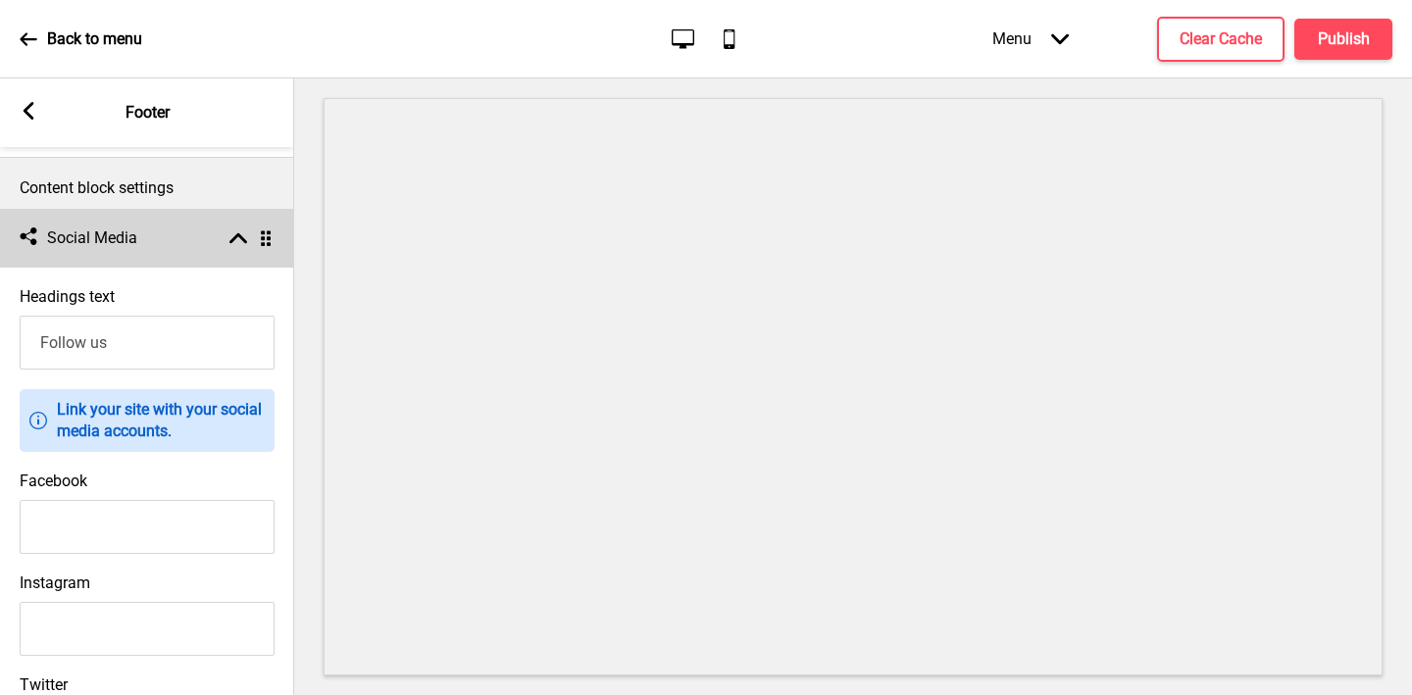
scroll to position [248, 0]
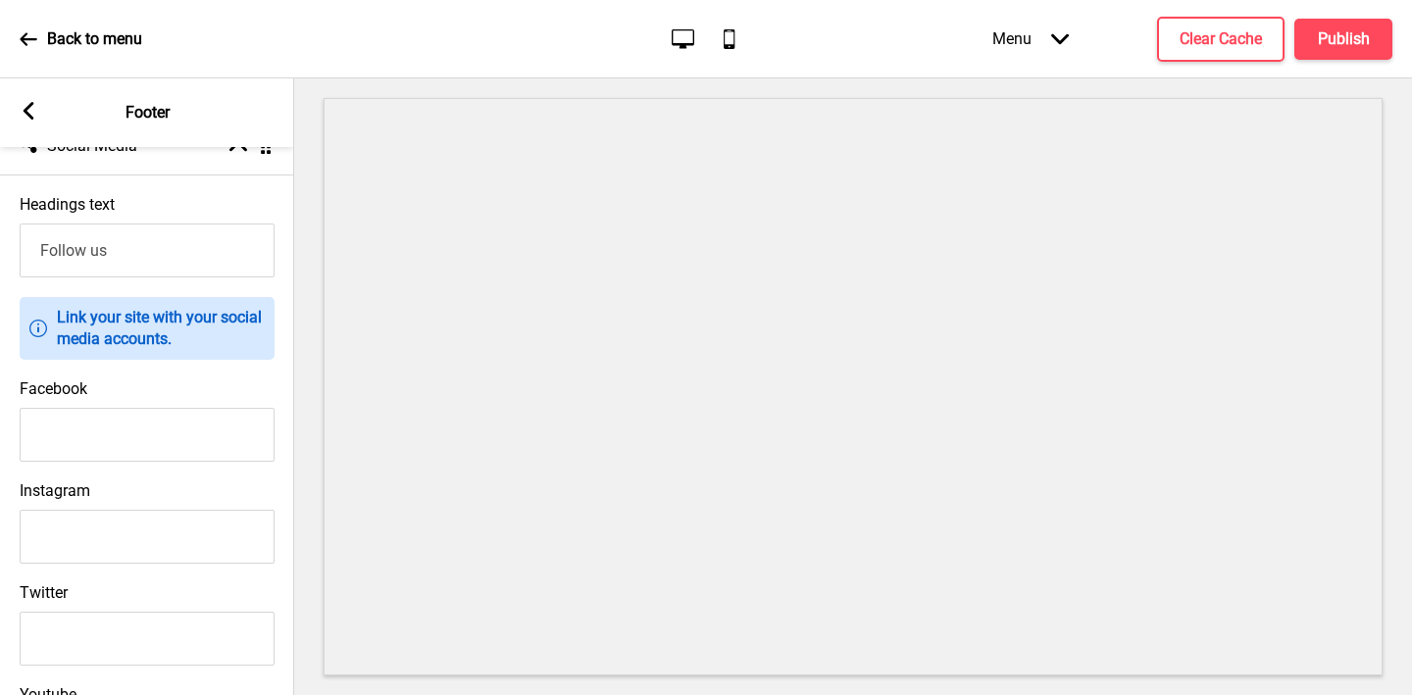
click at [174, 440] on input "Facebook" at bounding box center [147, 435] width 255 height 54
paste input "[URL][DOMAIN_NAME]"
type input "[URL][DOMAIN_NAME]"
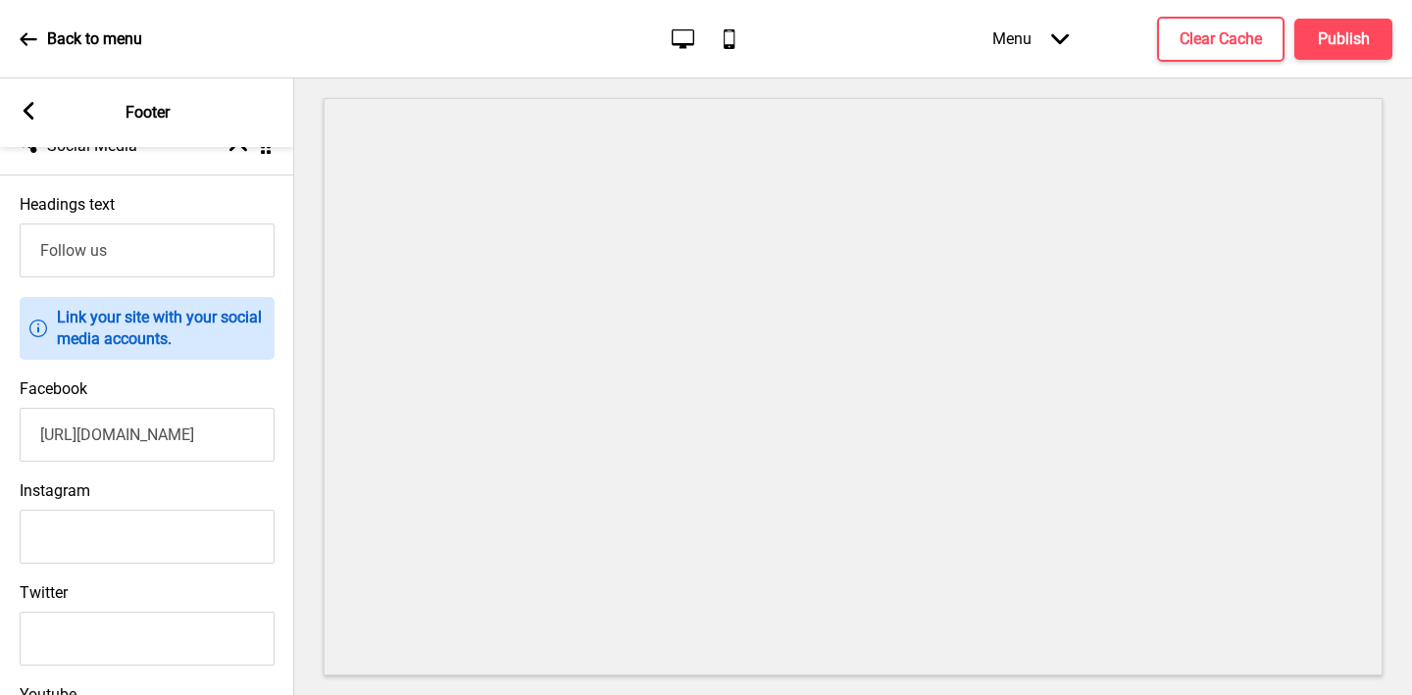
click at [95, 542] on input "Instagram" at bounding box center [147, 537] width 255 height 54
paste input "https://www.instagram.com/indochili/?hl=en"
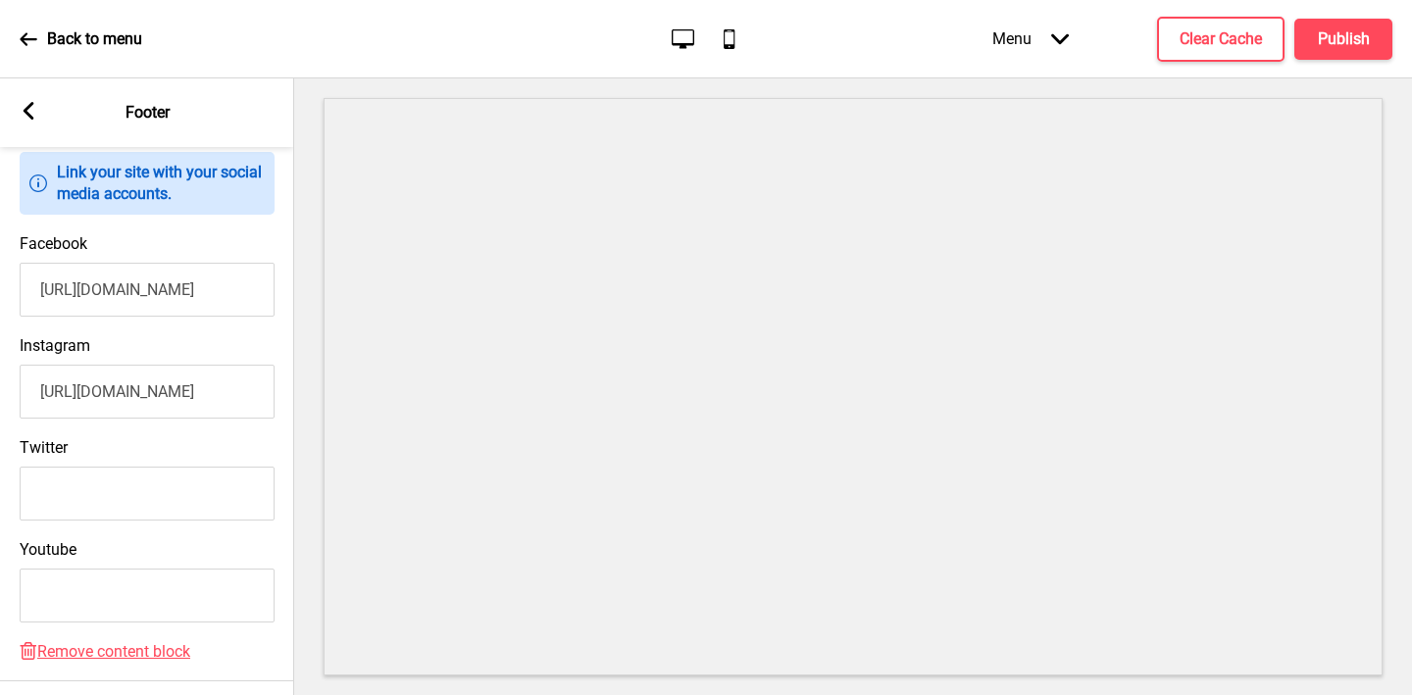
scroll to position [490, 0]
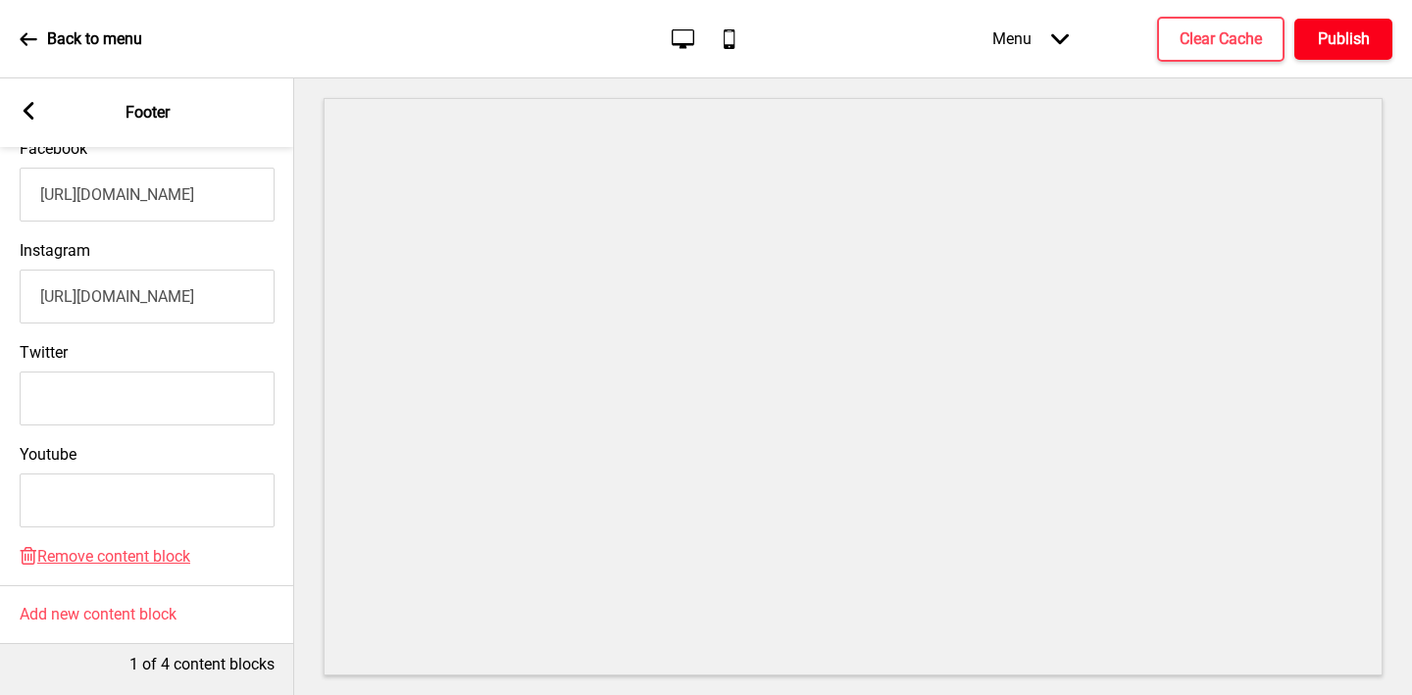
type input "https://www.instagram.com/indochili/?hl=en"
click at [1349, 51] on button "Publish" at bounding box center [1343, 39] width 98 height 41
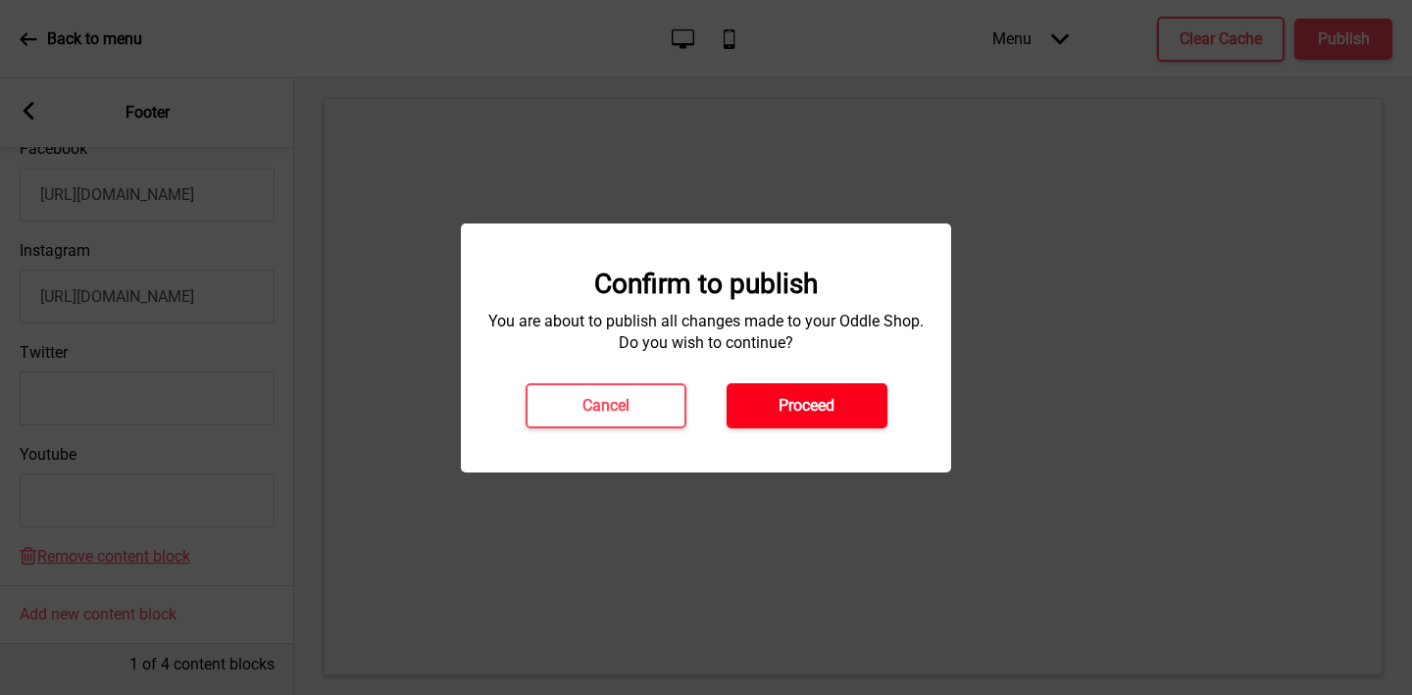
click at [824, 397] on h4 "Proceed" at bounding box center [807, 406] width 56 height 22
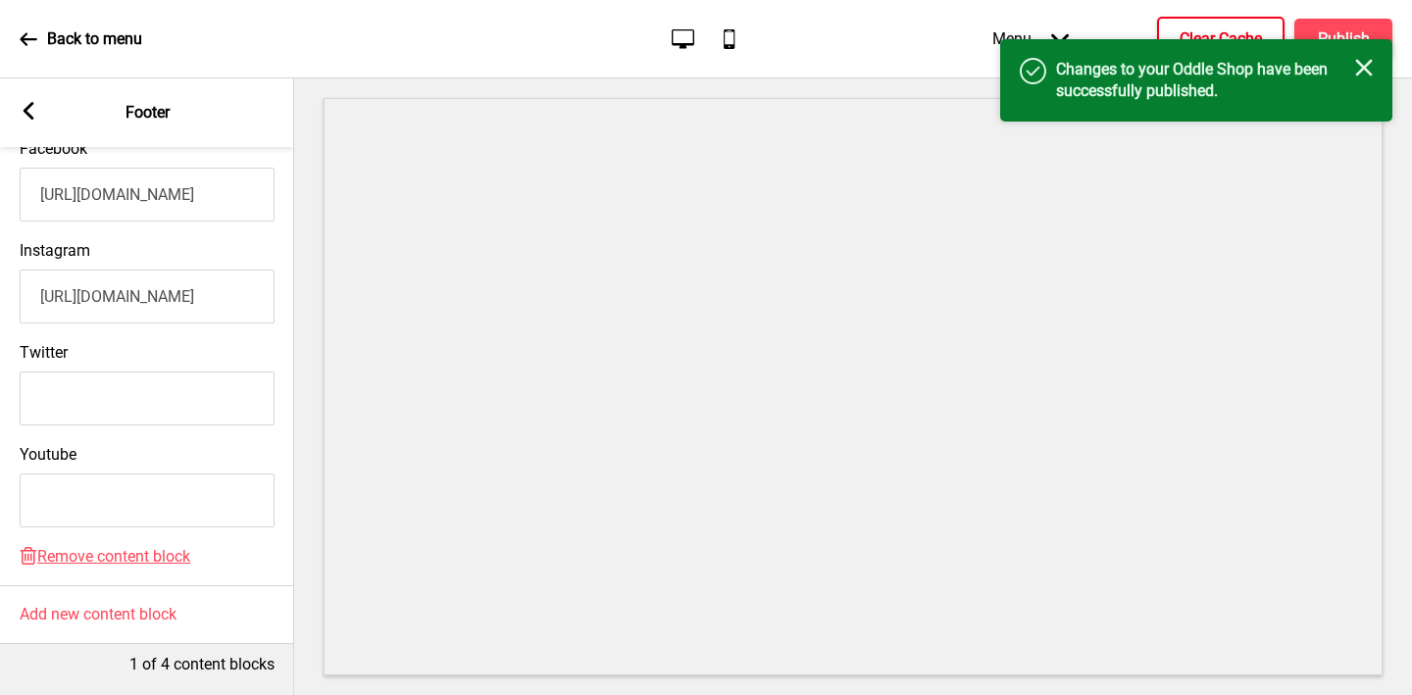
click at [1213, 28] on h4 "Clear Cache" at bounding box center [1221, 39] width 82 height 22
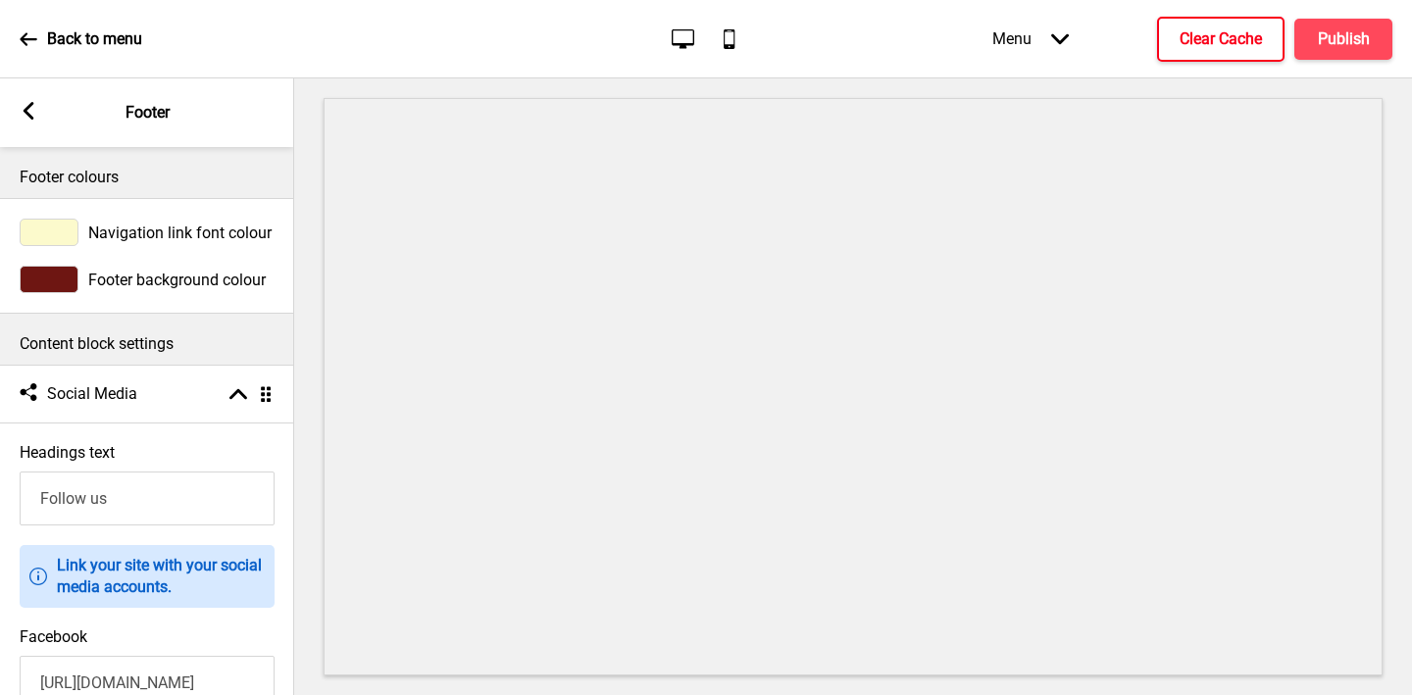
click at [33, 107] on rect at bounding box center [29, 111] width 18 height 18
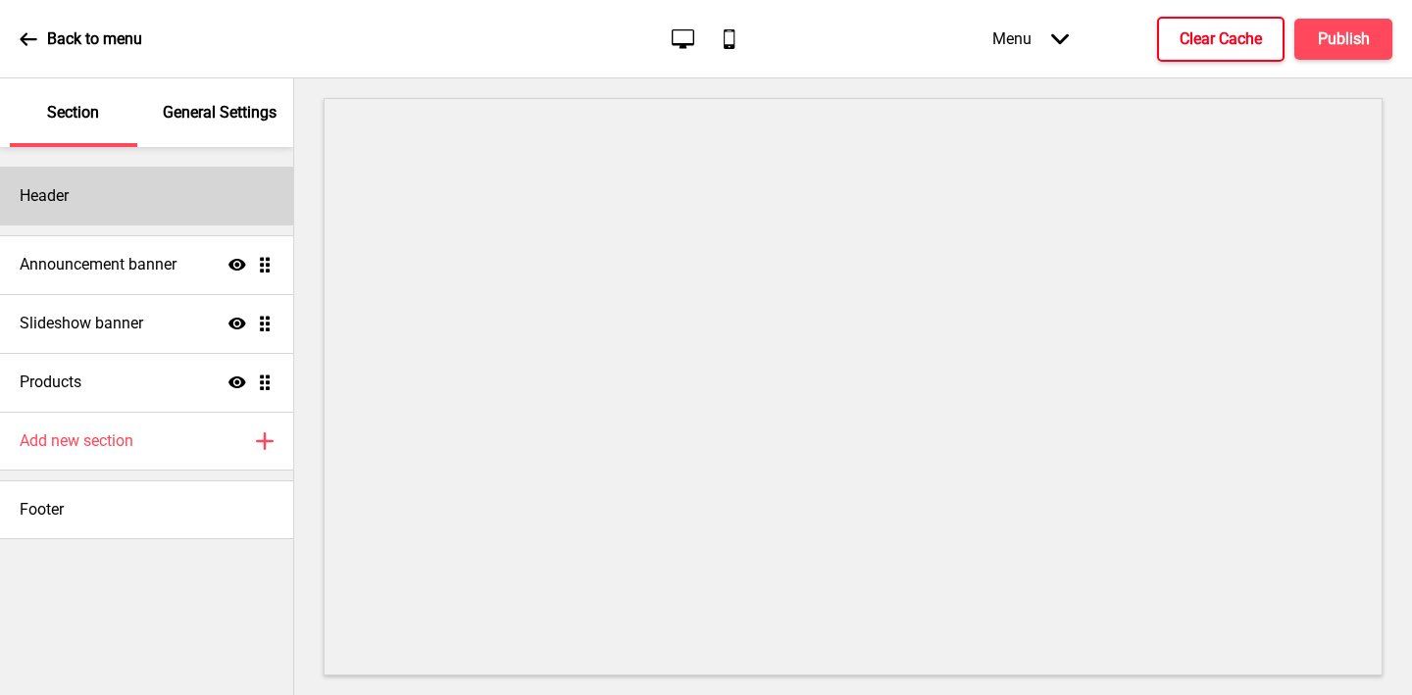
click at [78, 197] on div "Header" at bounding box center [146, 196] width 293 height 59
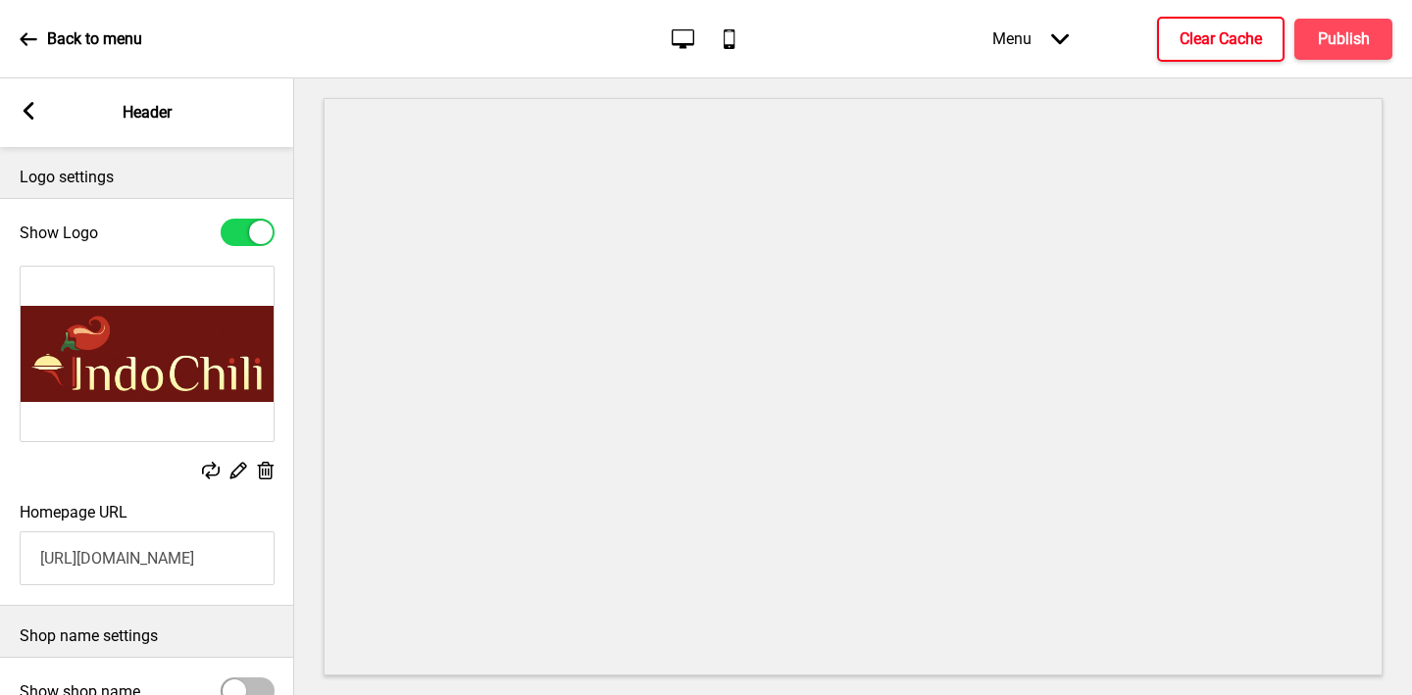
scroll to position [103, 0]
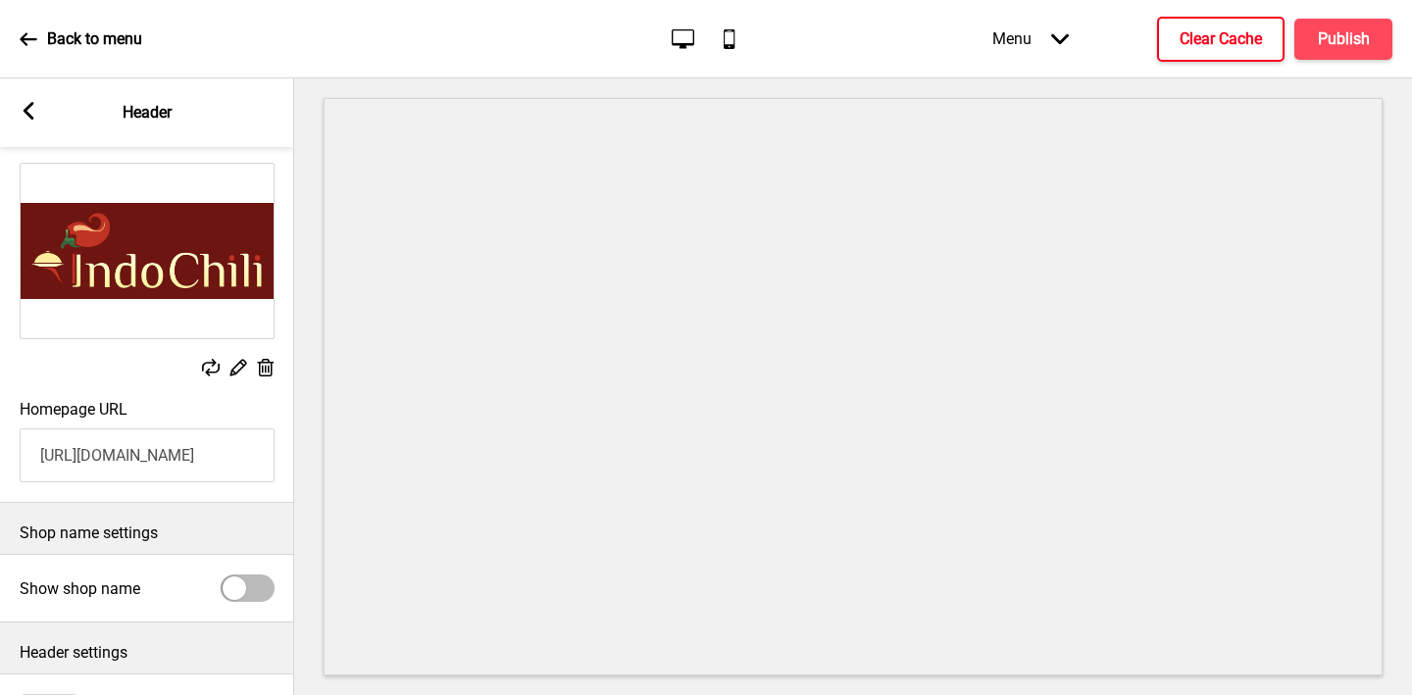
click at [129, 457] on input "https://www.indochili.com/" at bounding box center [147, 455] width 255 height 54
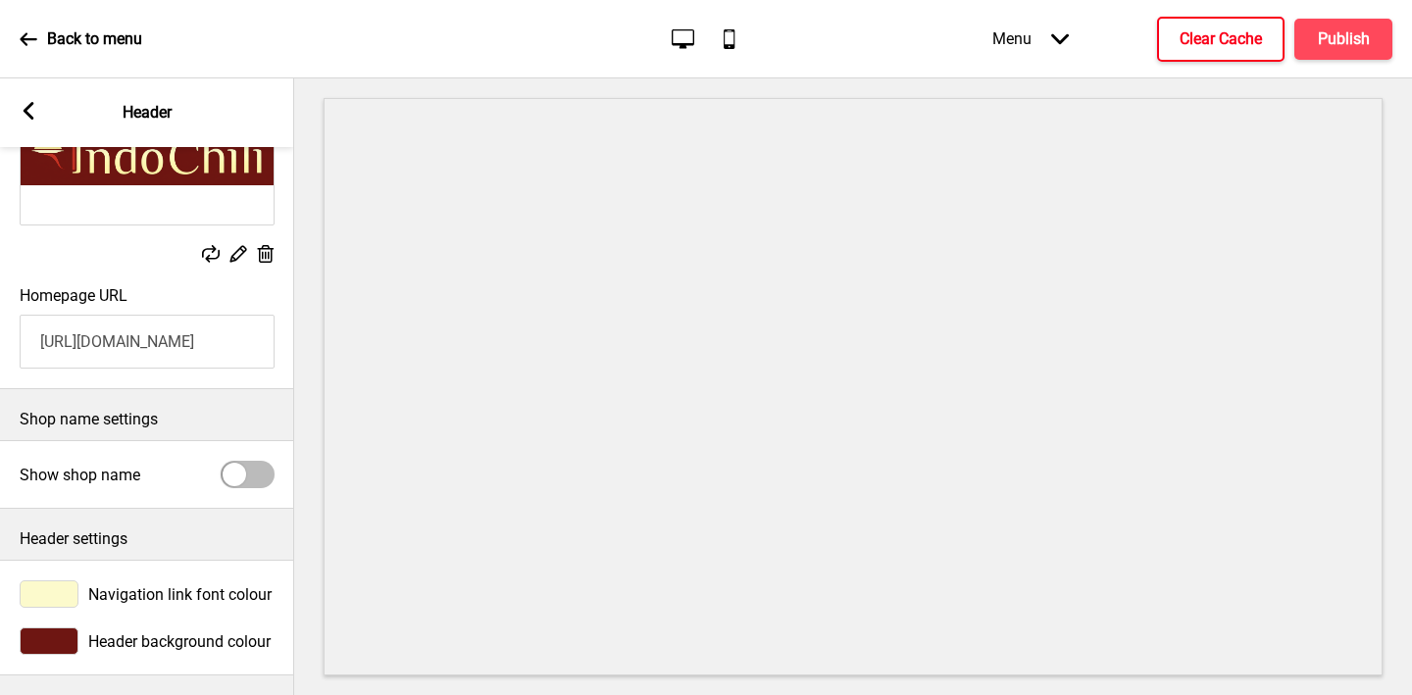
click at [130, 526] on div "Header settings" at bounding box center [147, 534] width 294 height 51
click at [52, 640] on div at bounding box center [49, 641] width 59 height 27
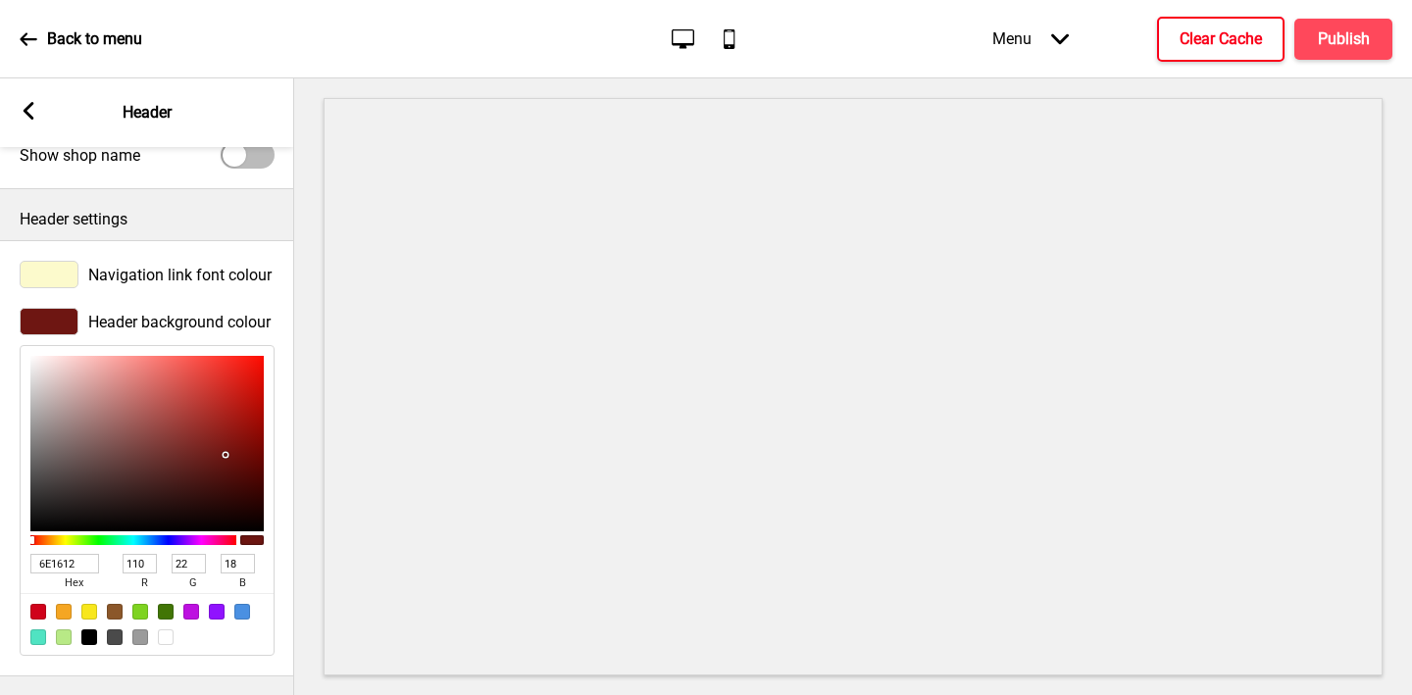
click at [54, 559] on input "6E1612" at bounding box center [64, 564] width 69 height 20
click at [45, 264] on div at bounding box center [49, 274] width 59 height 27
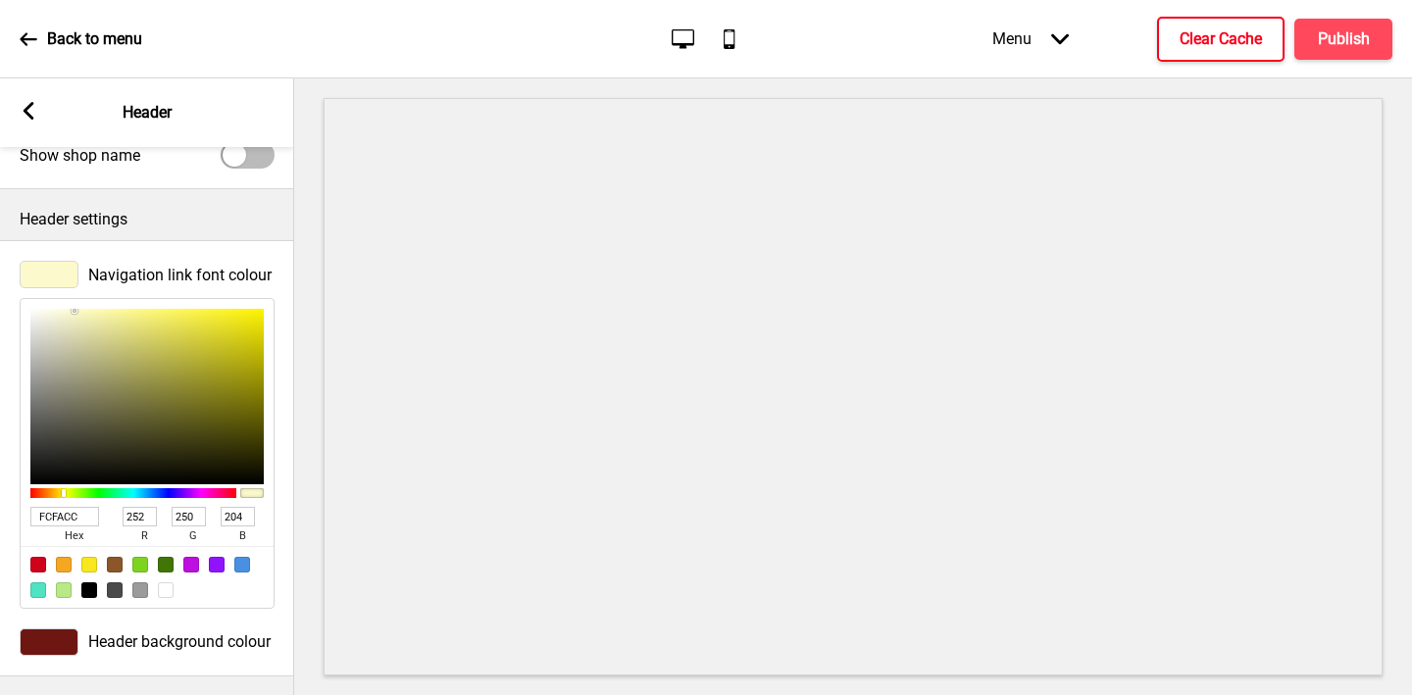
click at [50, 513] on input "FCFACC" at bounding box center [64, 517] width 69 height 20
click at [32, 108] on rect at bounding box center [29, 111] width 18 height 18
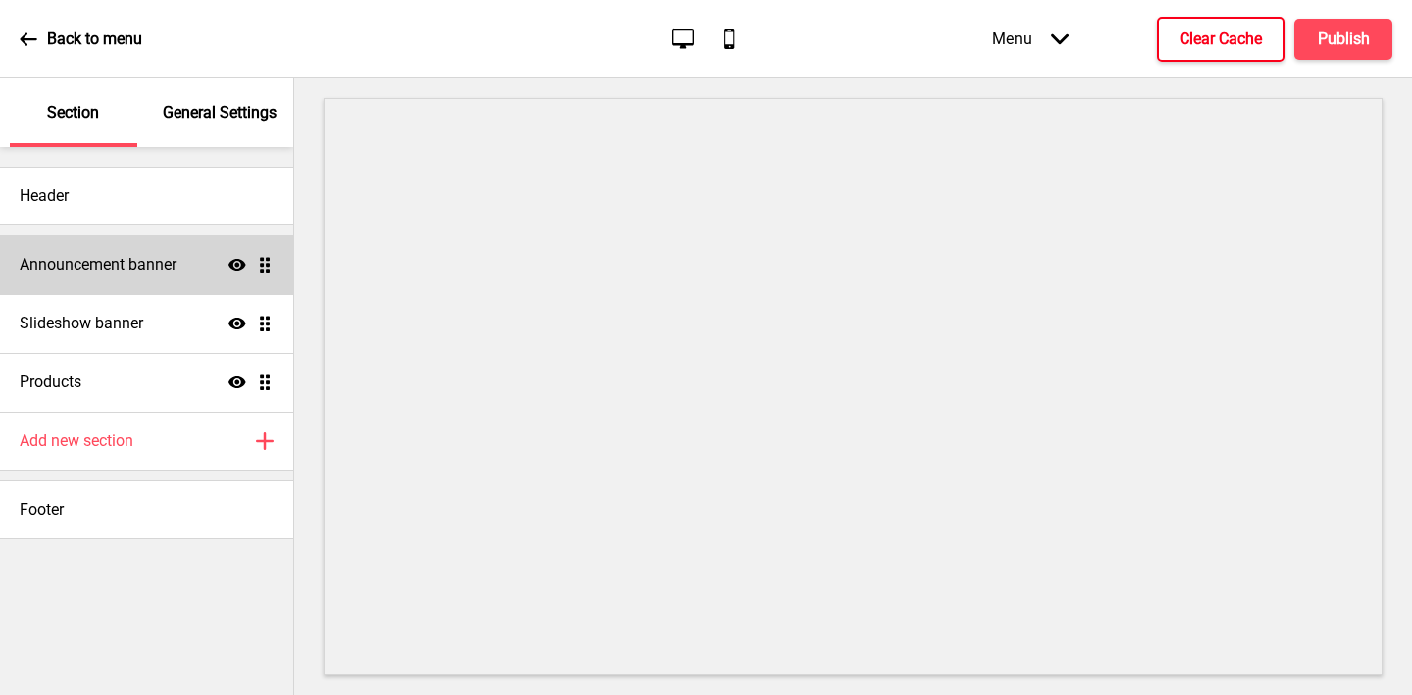
click at [83, 248] on div "Announcement banner Show Drag" at bounding box center [146, 264] width 293 height 59
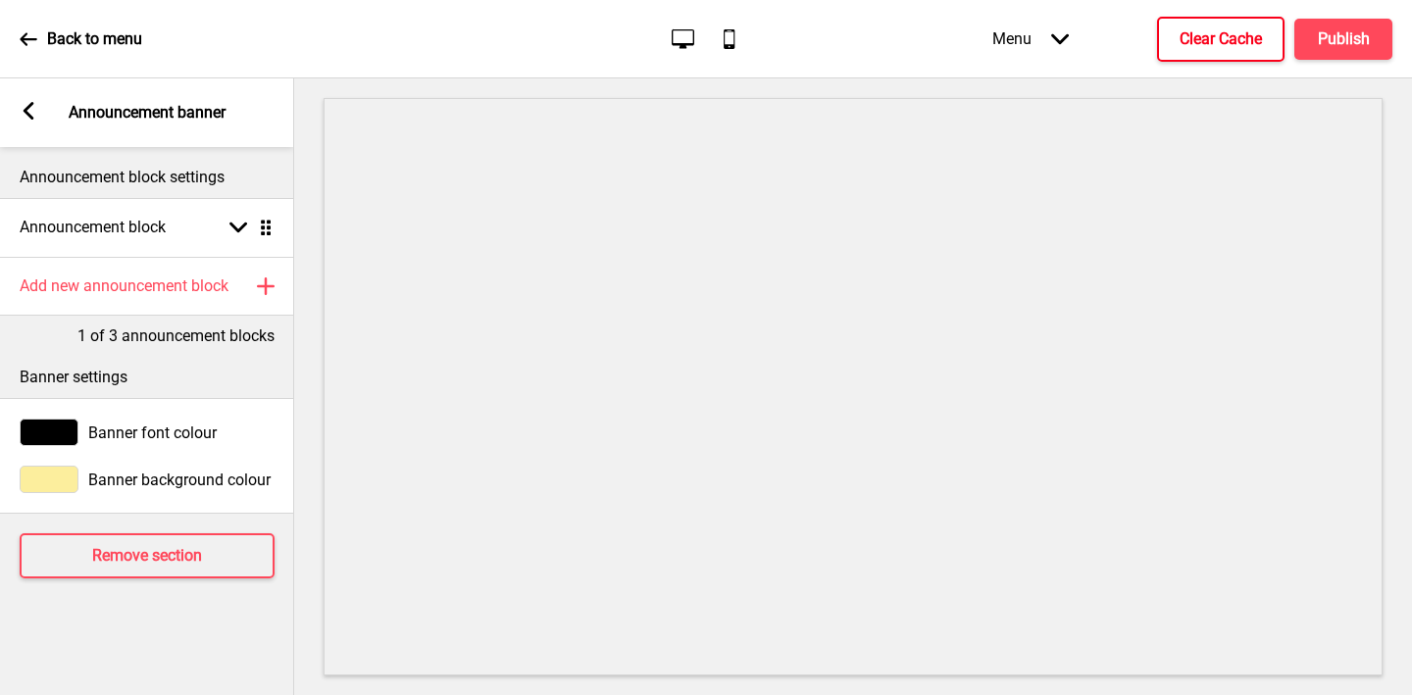
click at [70, 477] on div at bounding box center [49, 479] width 59 height 27
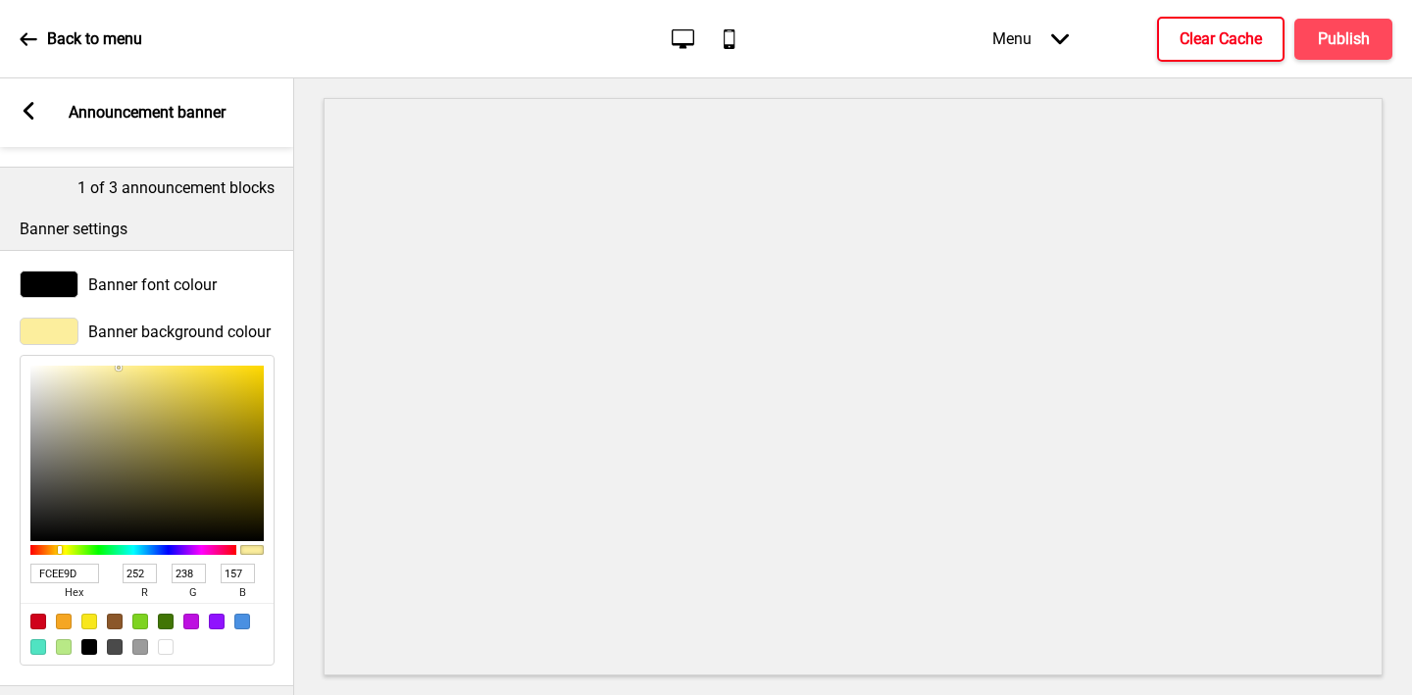
scroll to position [242, 0]
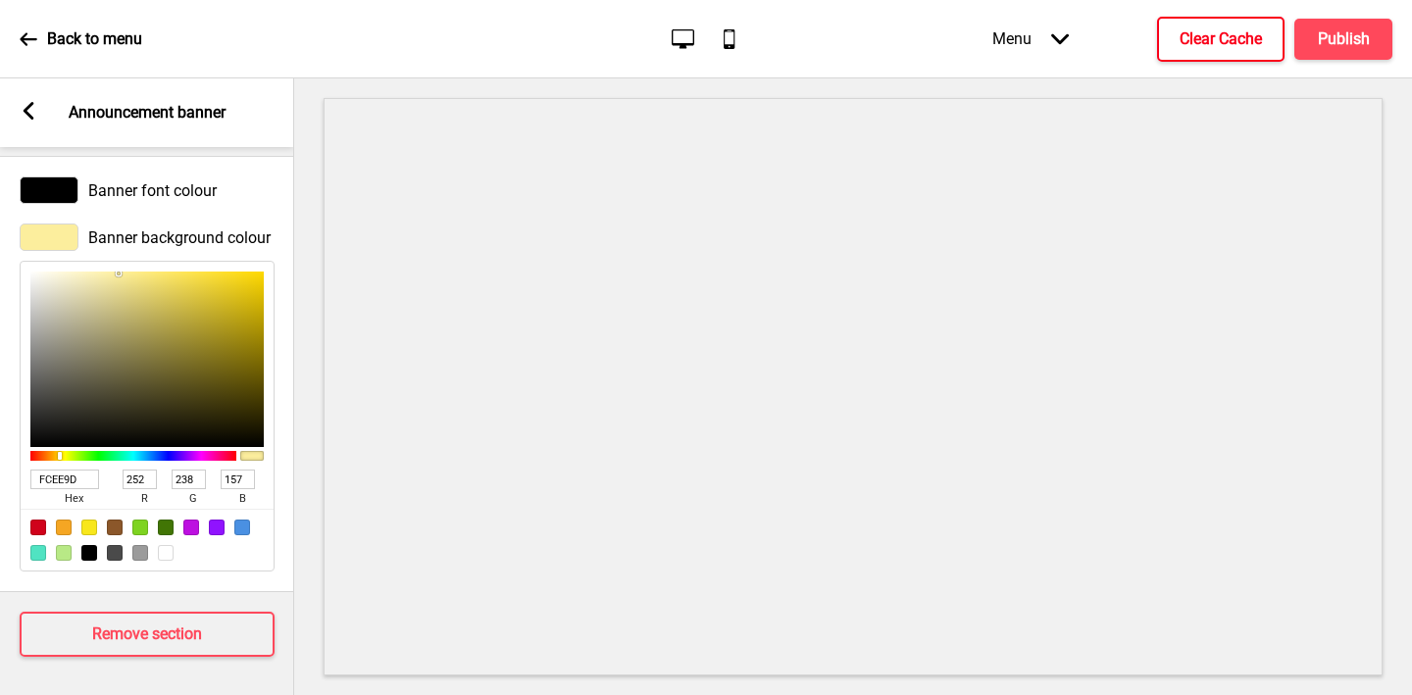
click at [63, 478] on input "FCEE9D" at bounding box center [64, 480] width 69 height 20
click at [25, 102] on rect at bounding box center [29, 111] width 18 height 18
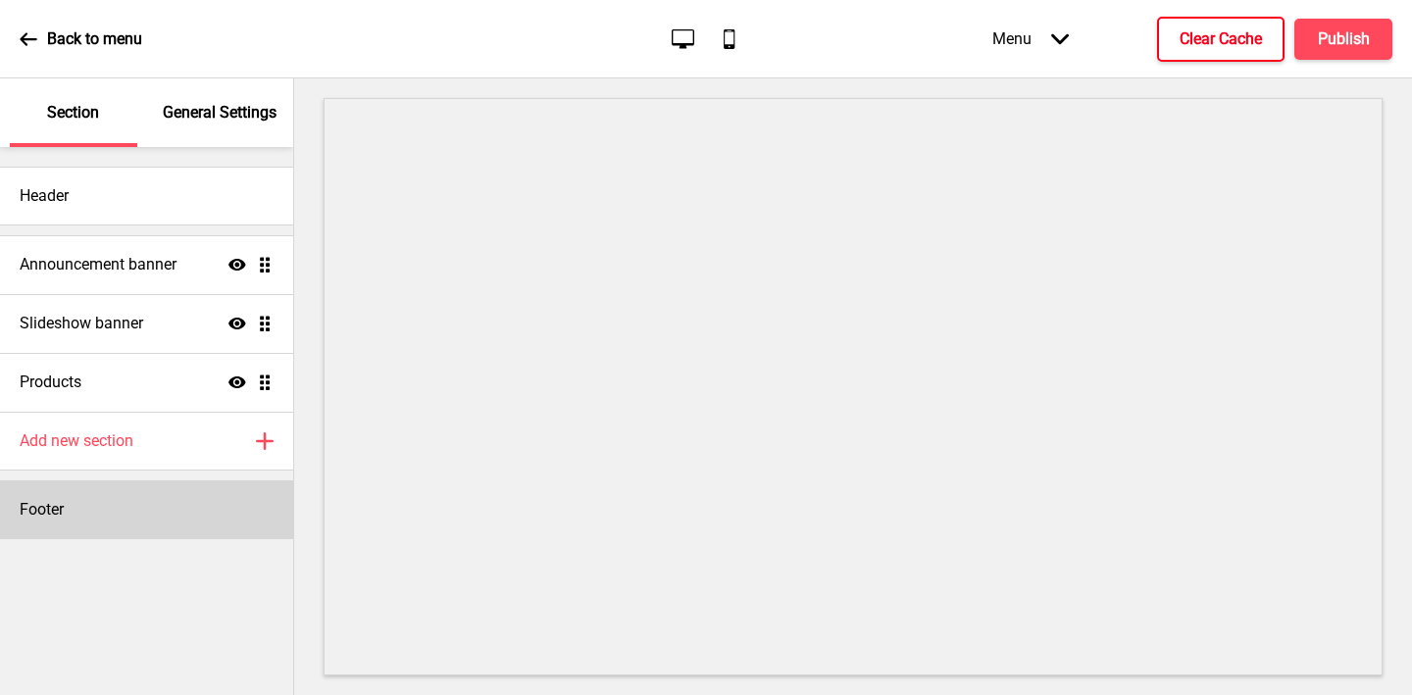
click at [76, 527] on div "Footer" at bounding box center [146, 509] width 293 height 59
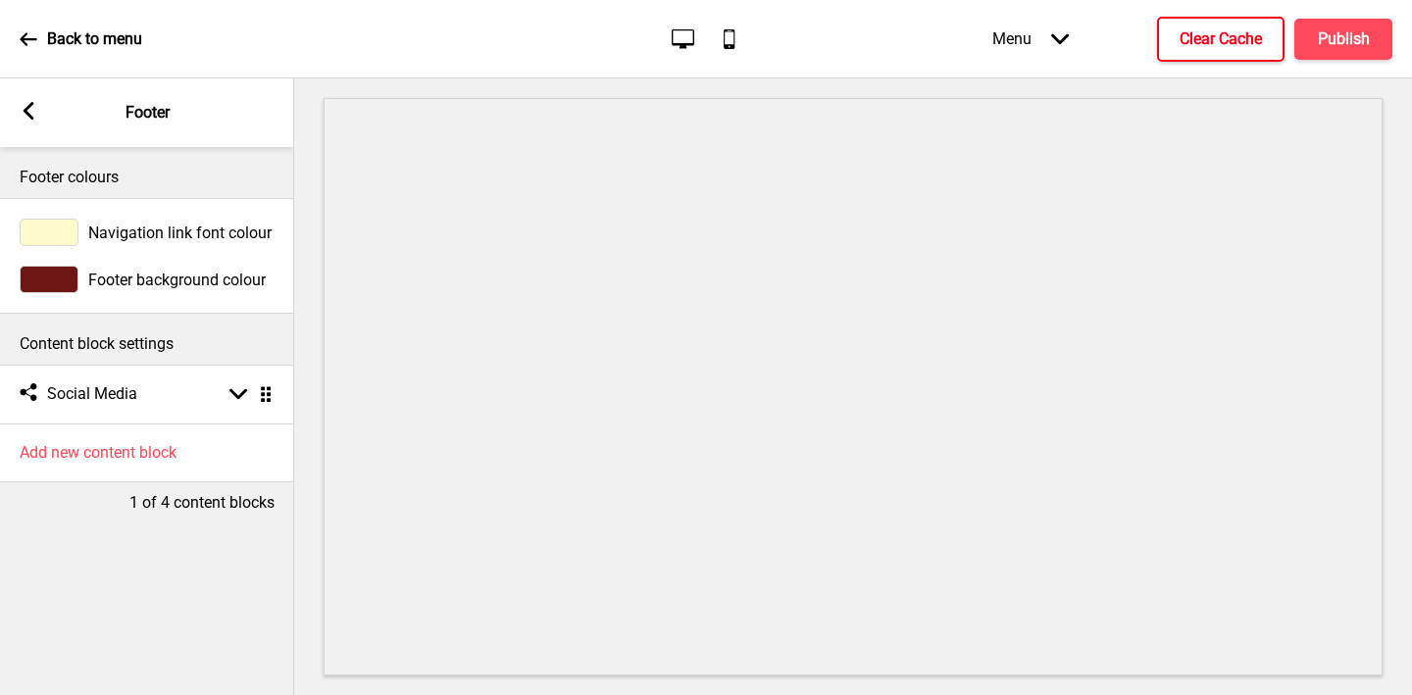
click at [46, 230] on div at bounding box center [49, 232] width 59 height 27
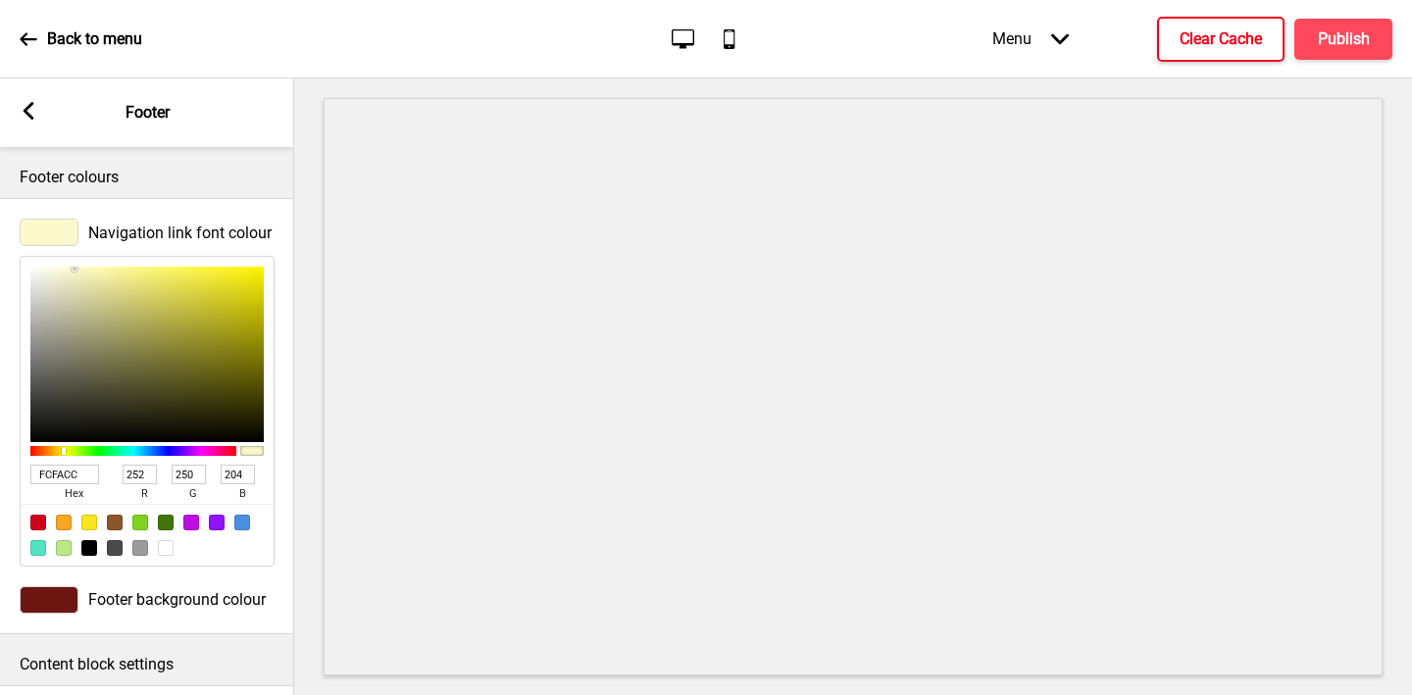
click at [64, 477] on input "FCFACC" at bounding box center [64, 475] width 69 height 20
click at [61, 595] on div at bounding box center [49, 599] width 59 height 27
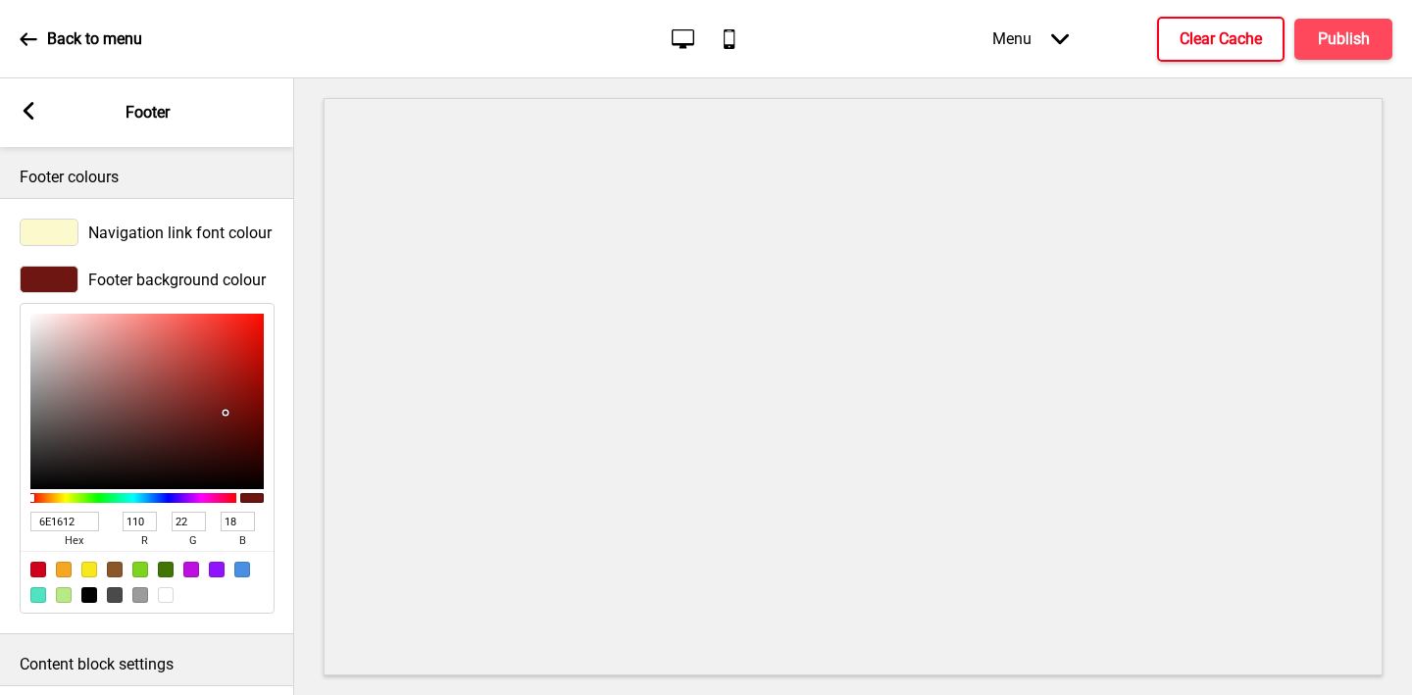
click at [59, 523] on input "6E1612" at bounding box center [64, 522] width 69 height 20
click at [27, 111] on rect at bounding box center [29, 111] width 18 height 18
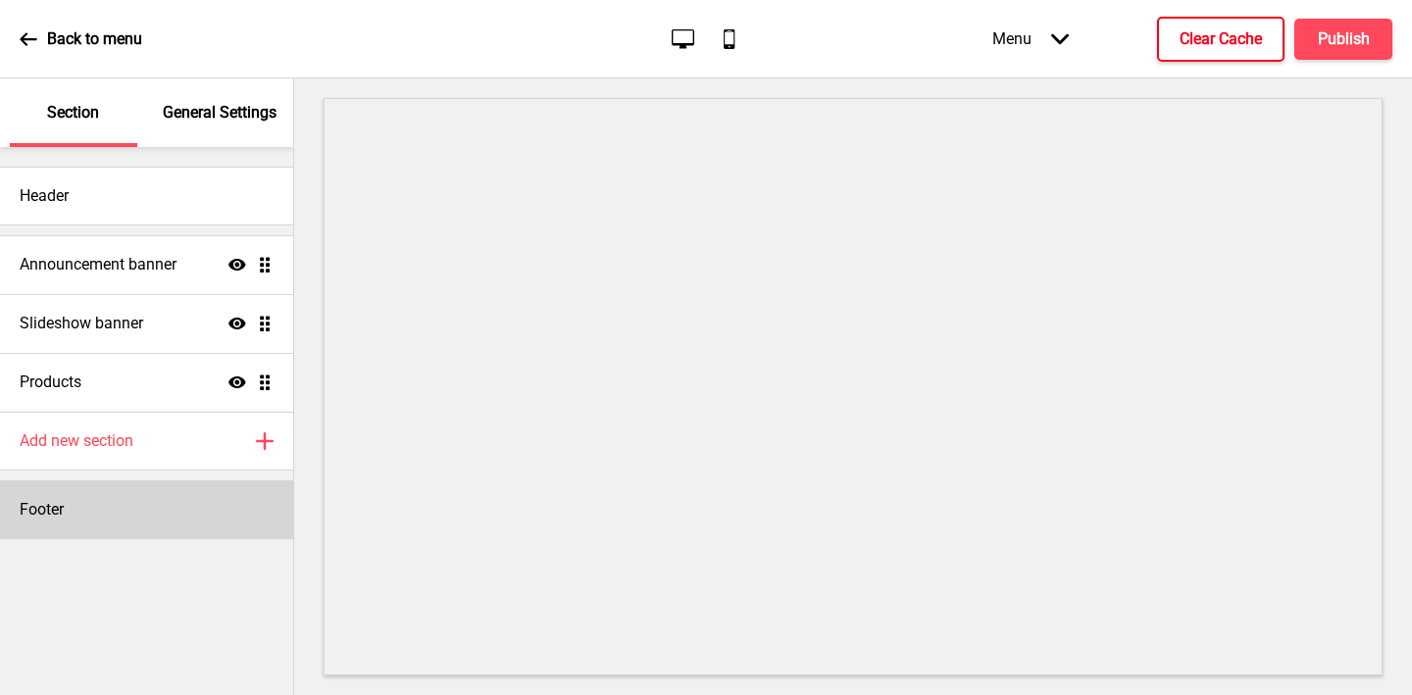
click at [62, 524] on div "Footer" at bounding box center [146, 509] width 293 height 59
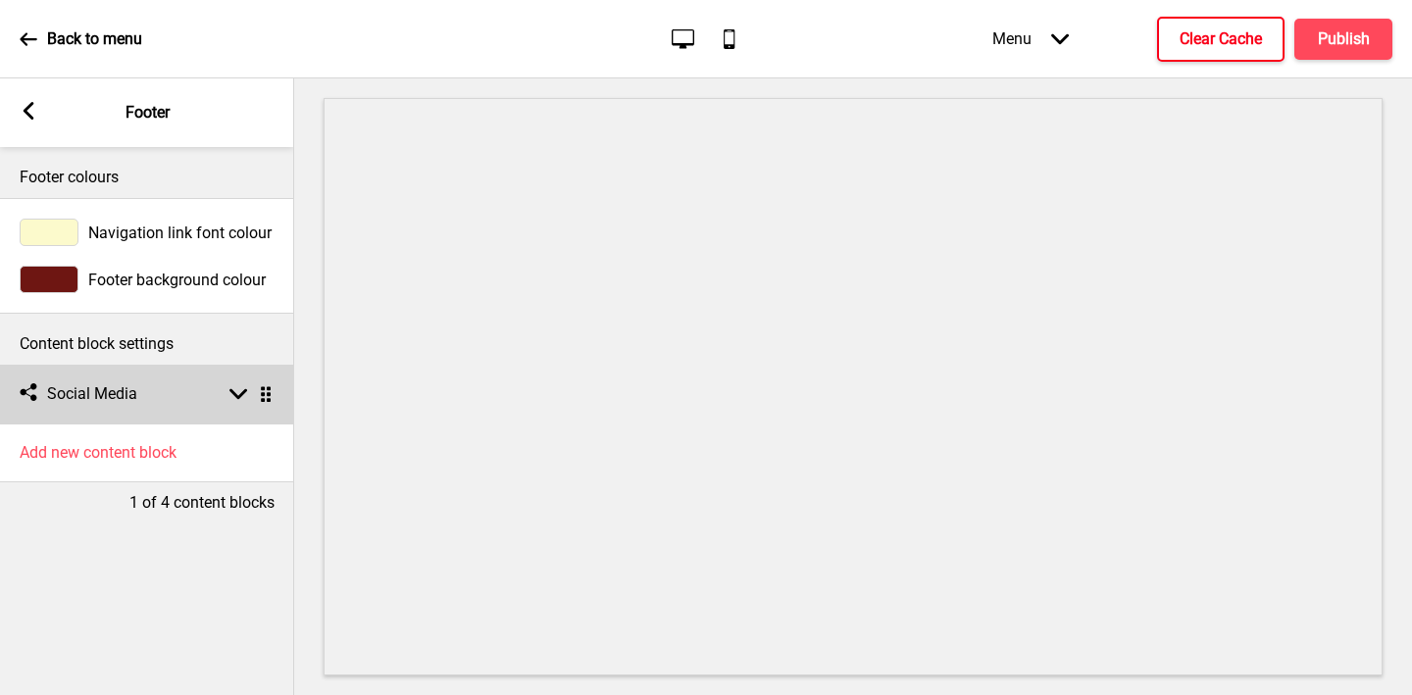
click at [100, 394] on h4 "Social Media" at bounding box center [92, 394] width 90 height 22
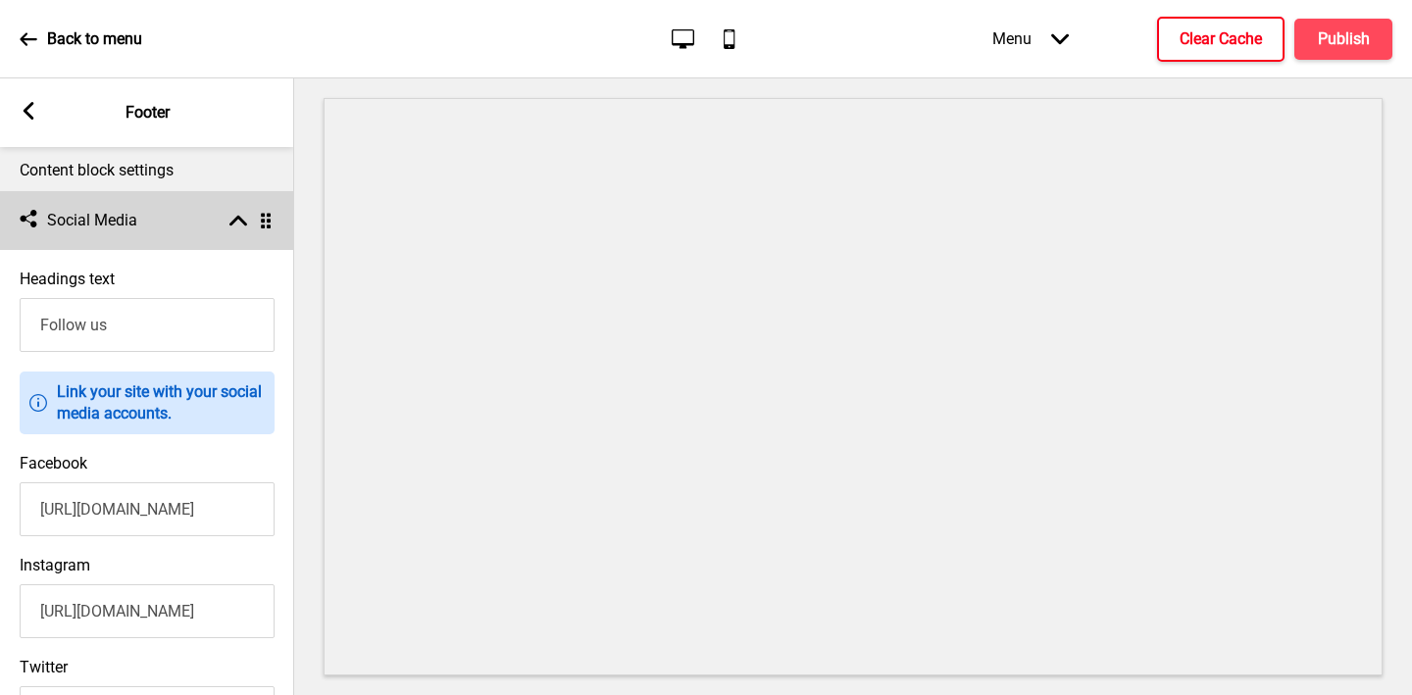
scroll to position [278, 0]
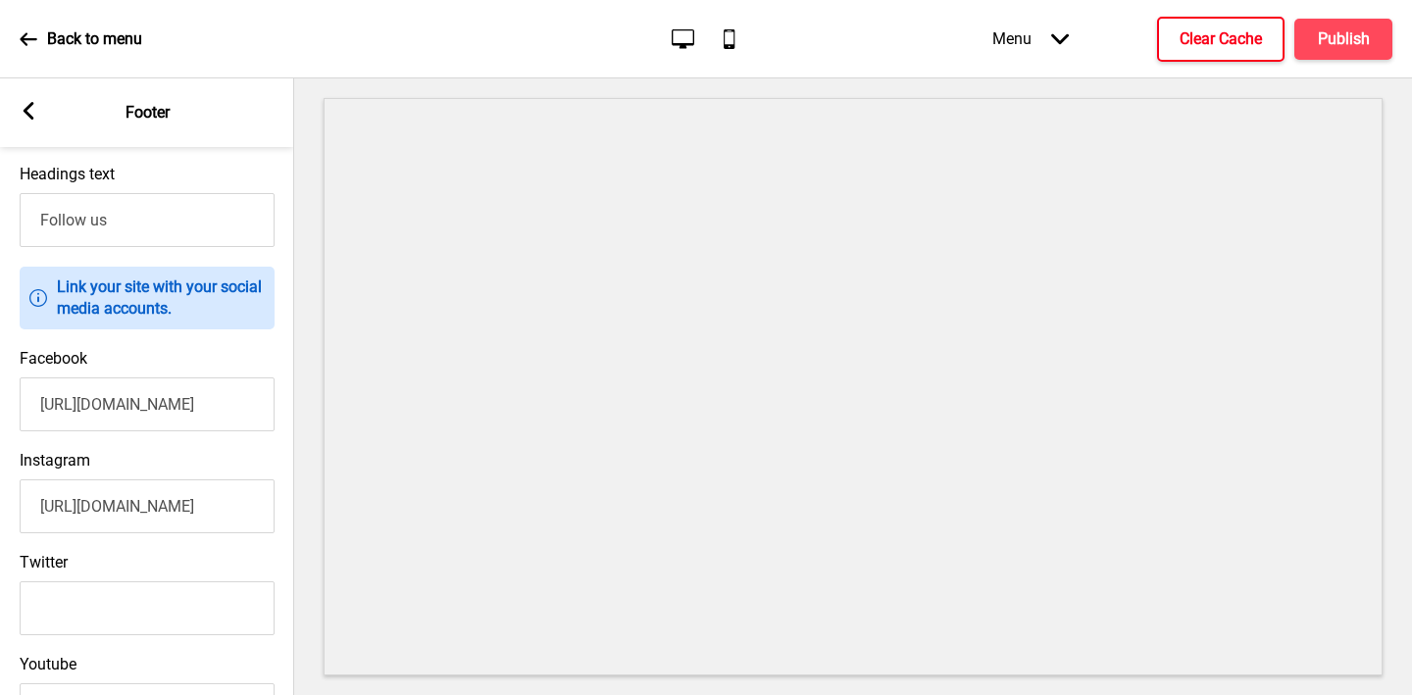
click at [87, 407] on input "https://www.facebook.com/IndoChili/" at bounding box center [147, 405] width 255 height 54
click at [99, 505] on input "https://www.instagram.com/indochili/?hl=en" at bounding box center [147, 506] width 255 height 54
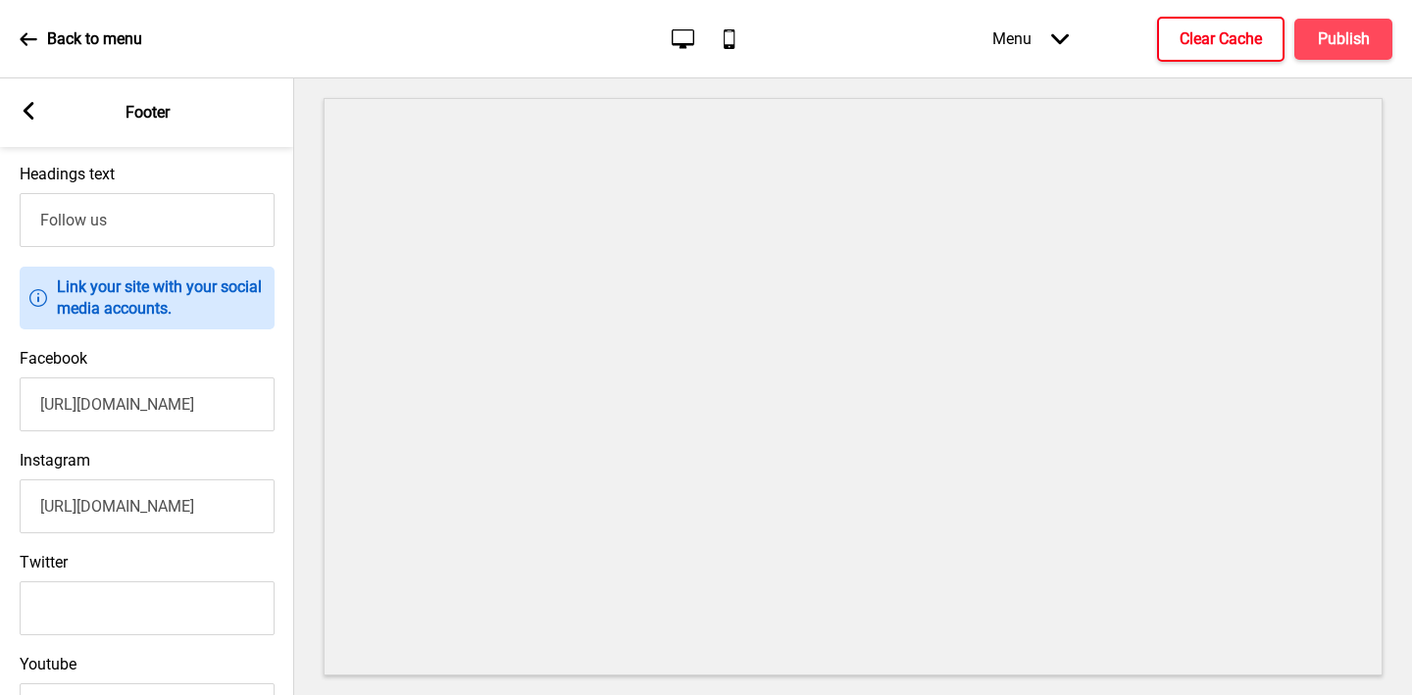
click at [99, 505] on input "https://www.instagram.com/indochili/?hl=en" at bounding box center [147, 506] width 255 height 54
click at [24, 102] on rect at bounding box center [29, 111] width 18 height 18
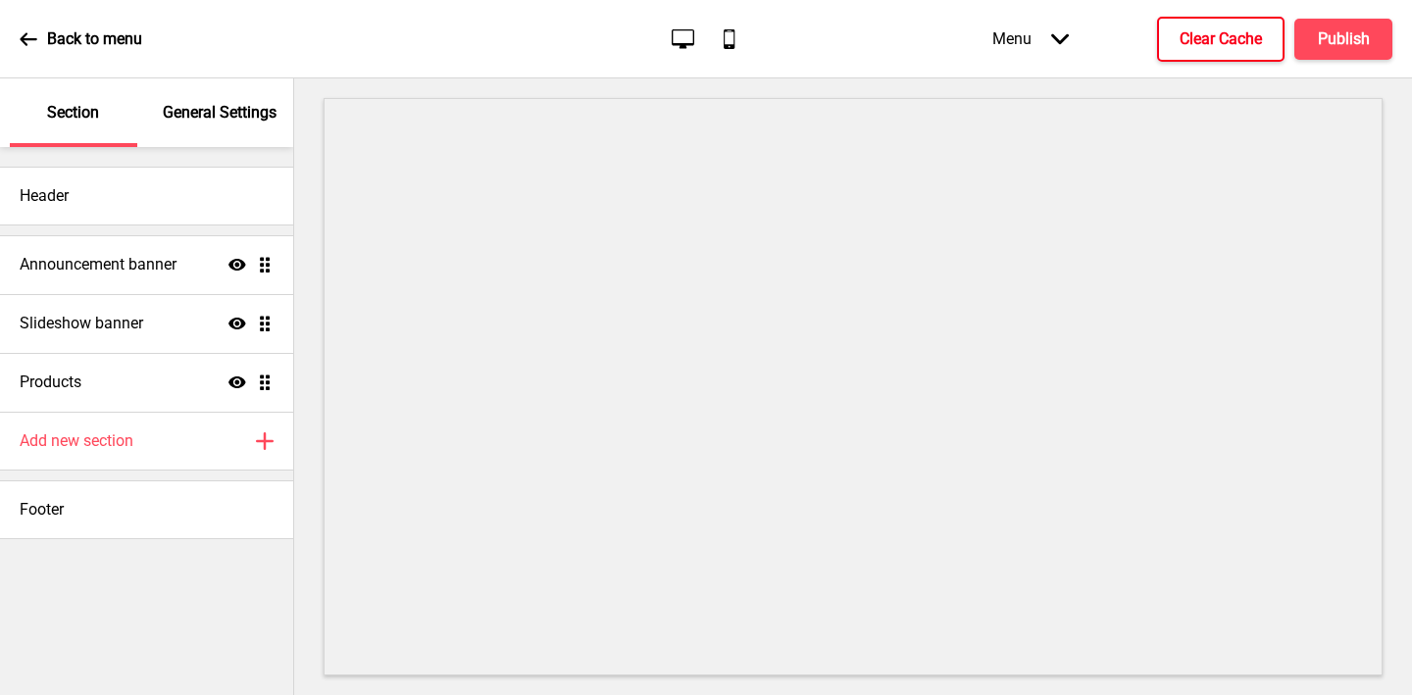
click at [198, 125] on div "General Settings" at bounding box center [220, 112] width 127 height 69
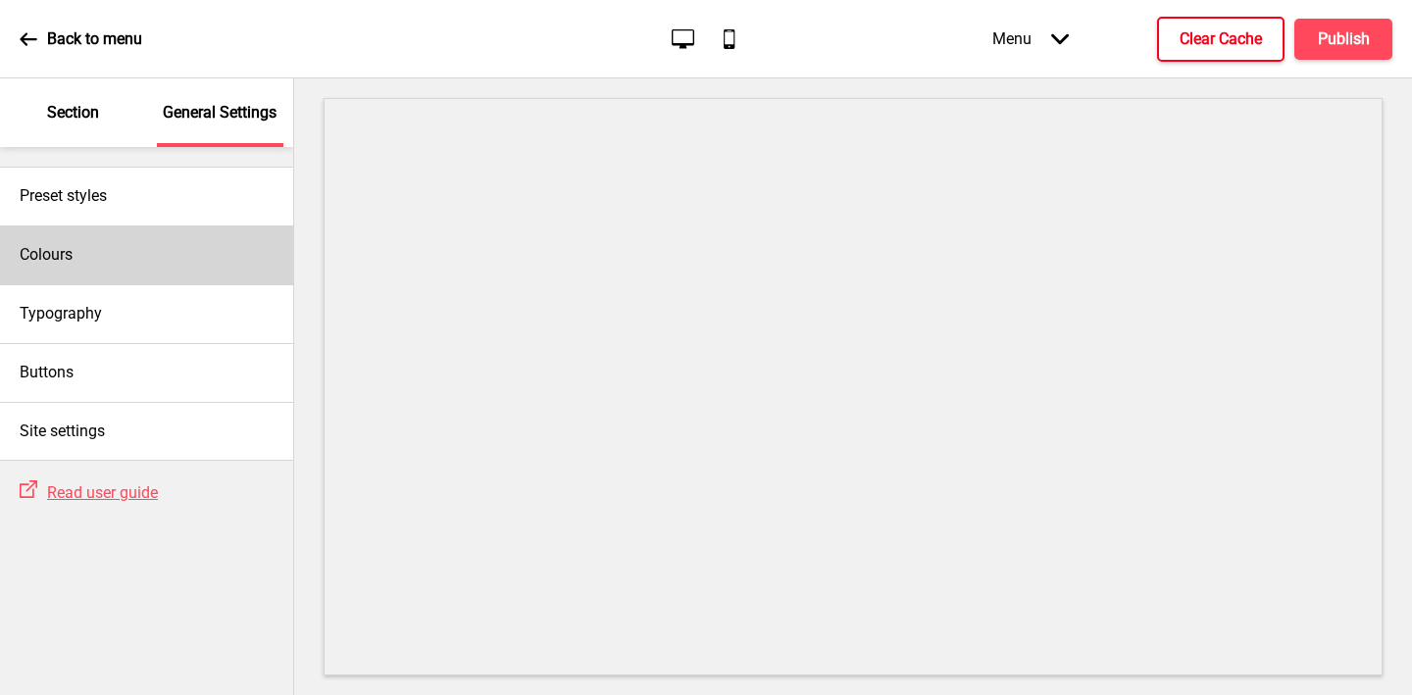
click at [120, 243] on div "Colours" at bounding box center [146, 255] width 293 height 59
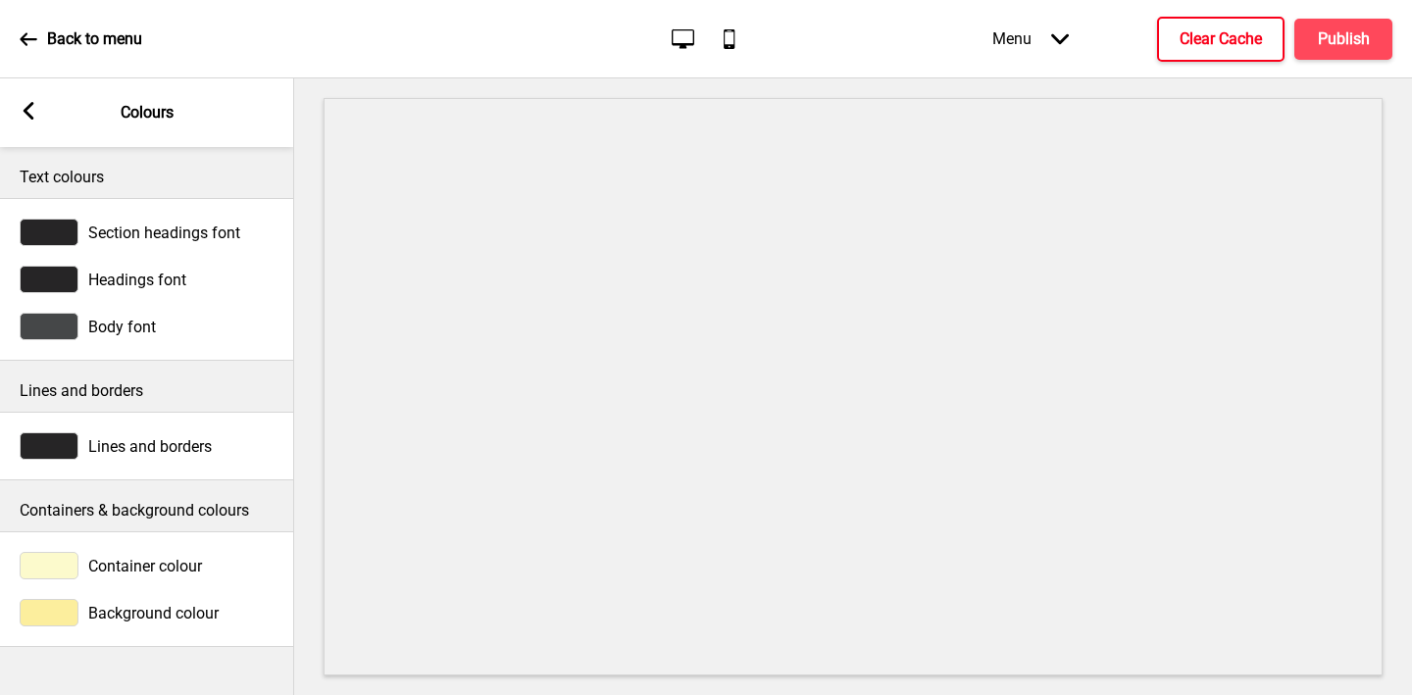
click at [54, 559] on div at bounding box center [49, 565] width 59 height 27
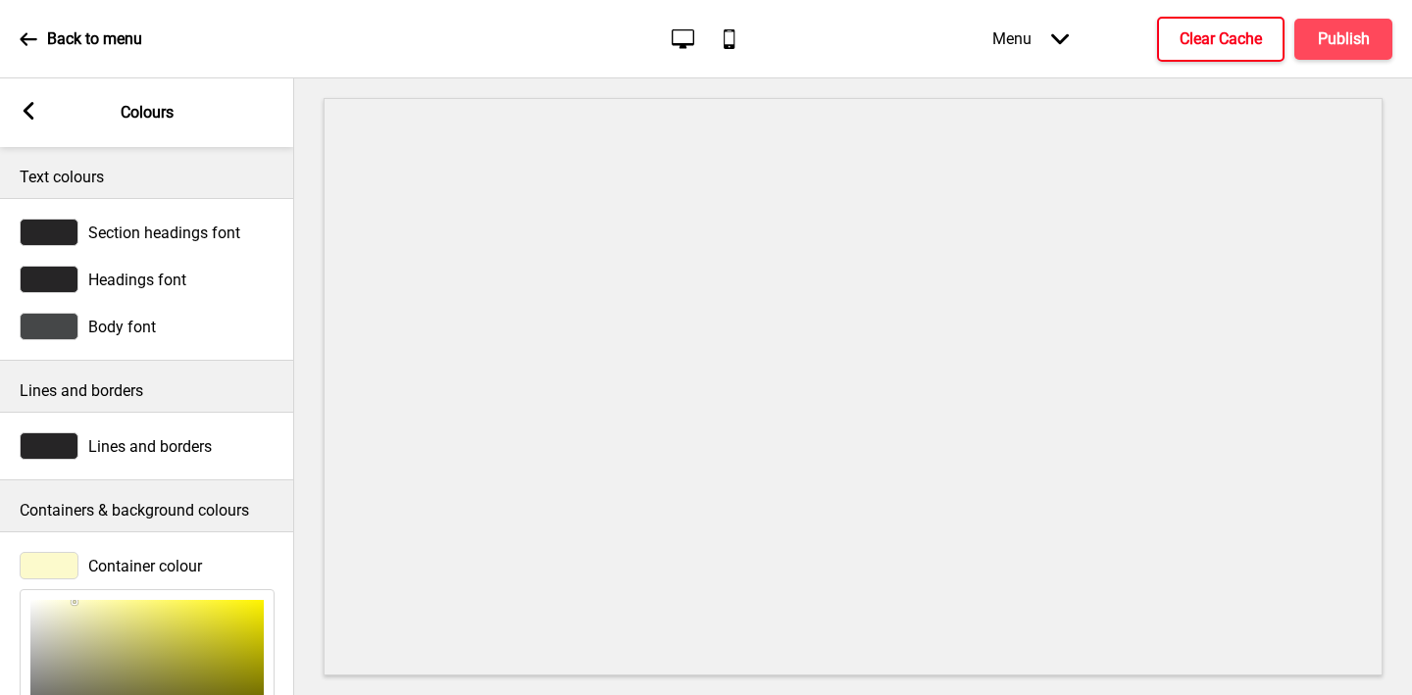
scroll to position [291, 0]
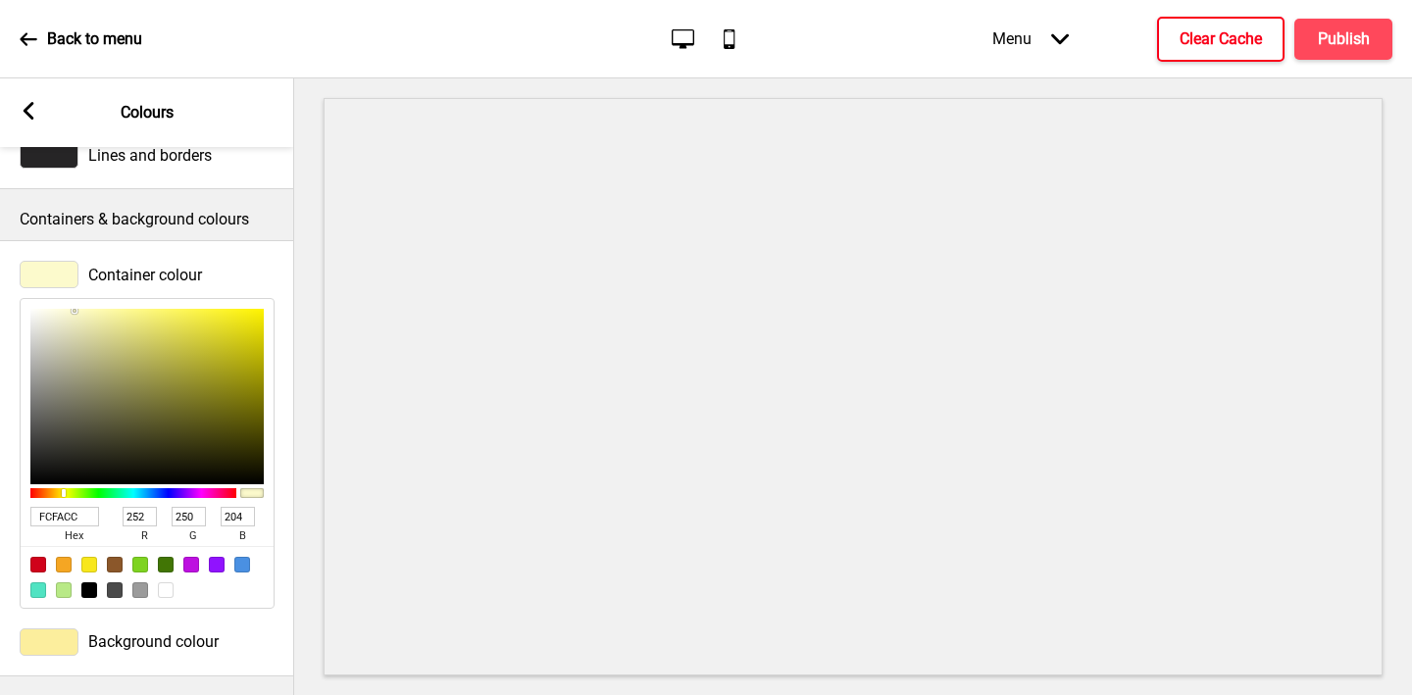
click at [67, 515] on input "FCFACC" at bounding box center [64, 517] width 69 height 20
click at [61, 641] on div at bounding box center [49, 642] width 59 height 27
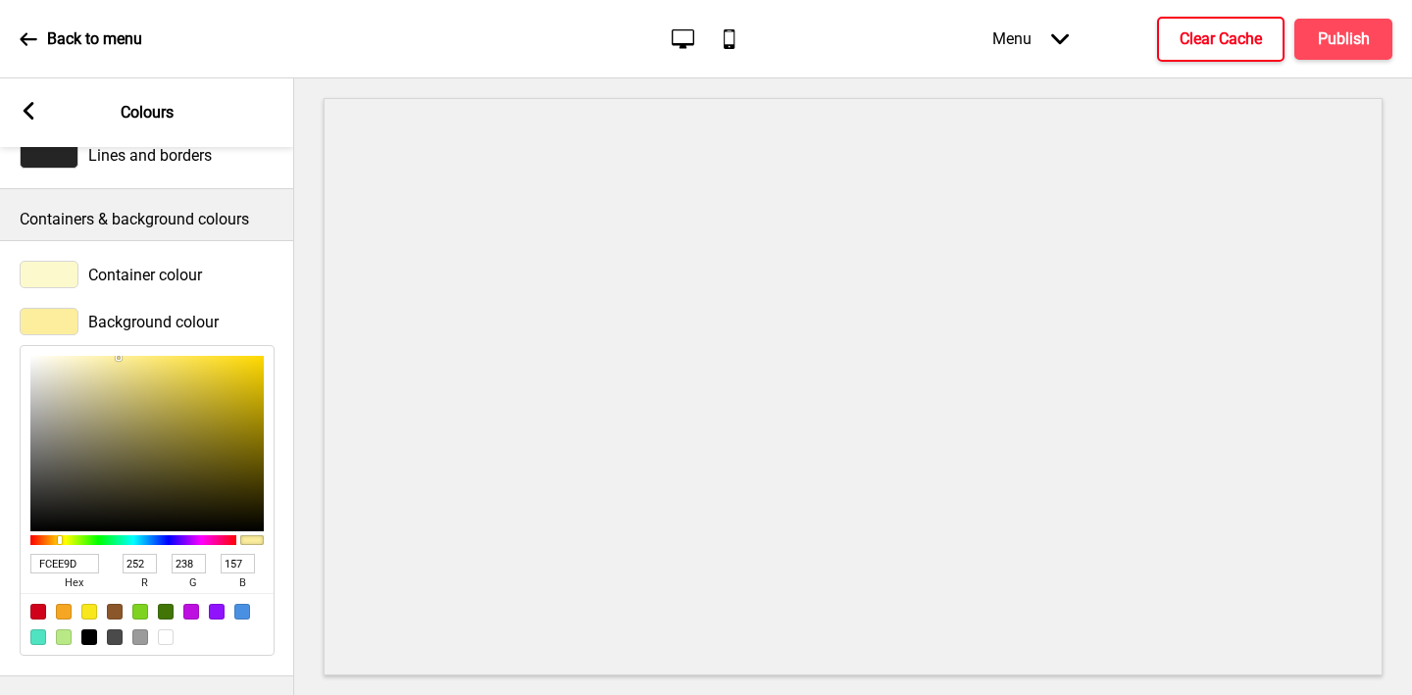
click at [77, 559] on input "FCEE9D" at bounding box center [64, 564] width 69 height 20
click at [30, 110] on rect at bounding box center [29, 111] width 18 height 18
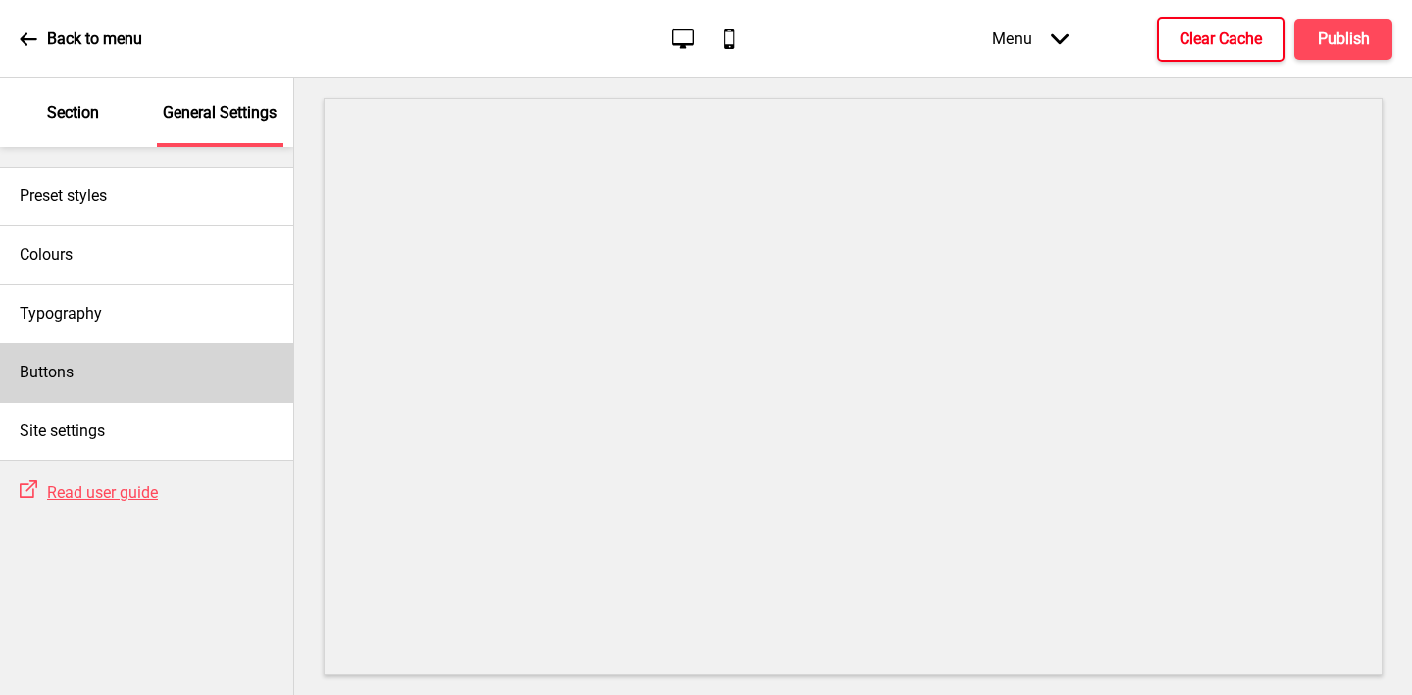
click at [65, 368] on h4 "Buttons" at bounding box center [47, 373] width 54 height 22
select select "square"
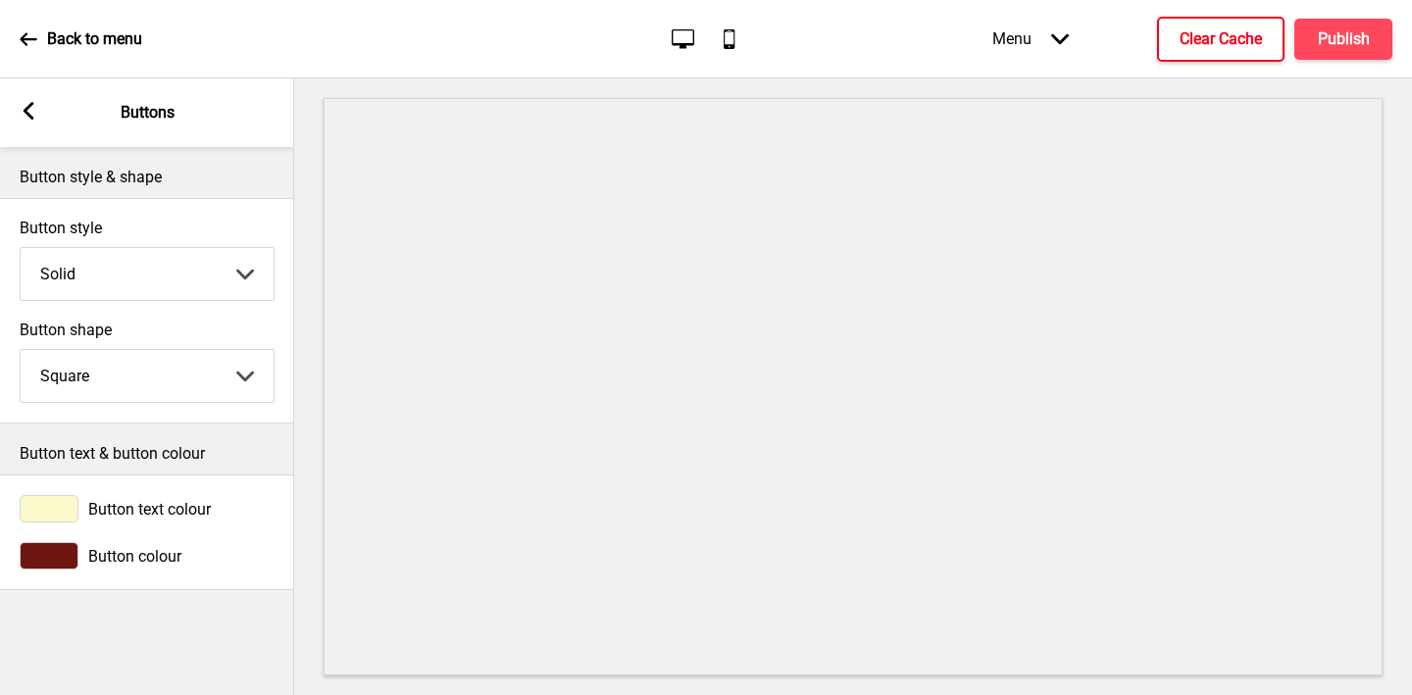
click at [58, 557] on div at bounding box center [49, 555] width 59 height 27
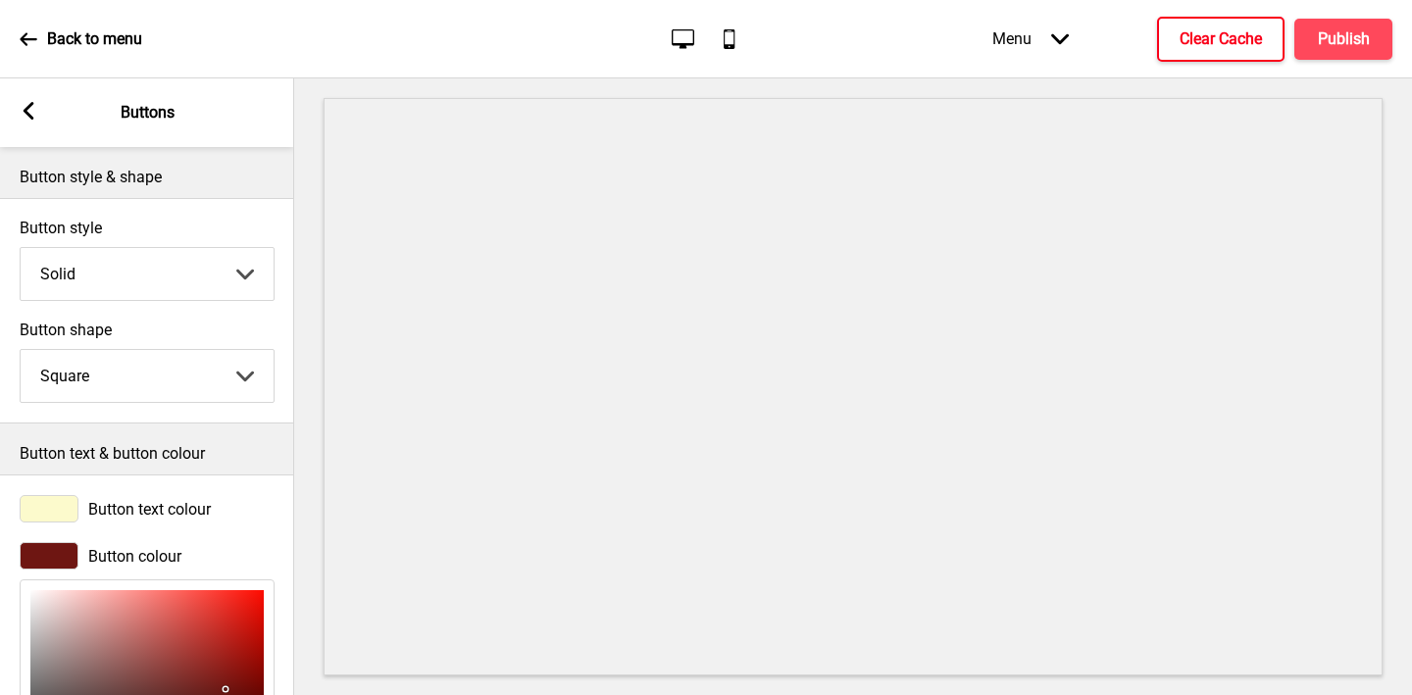
scroll to position [234, 0]
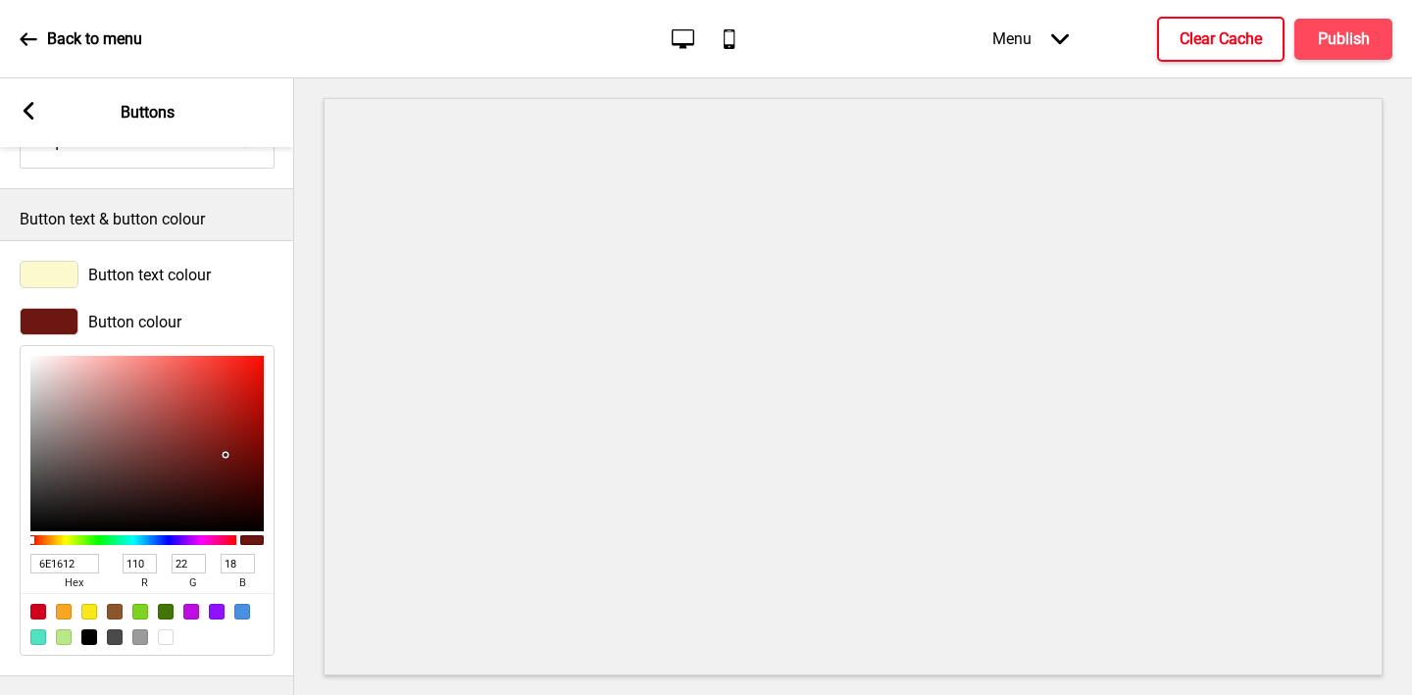
click at [64, 561] on input "6E1612" at bounding box center [64, 564] width 69 height 20
click at [50, 277] on div at bounding box center [49, 274] width 59 height 27
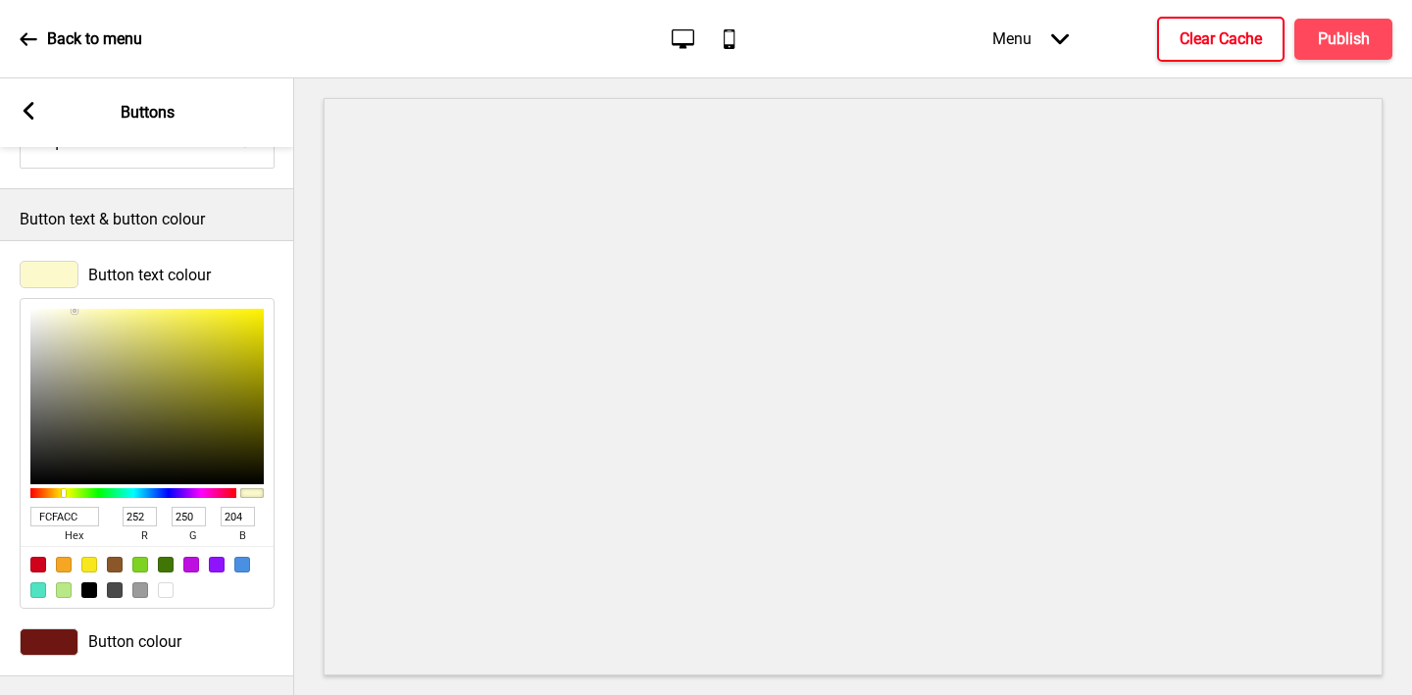
click at [58, 509] on input "FCFACC" at bounding box center [64, 517] width 69 height 20
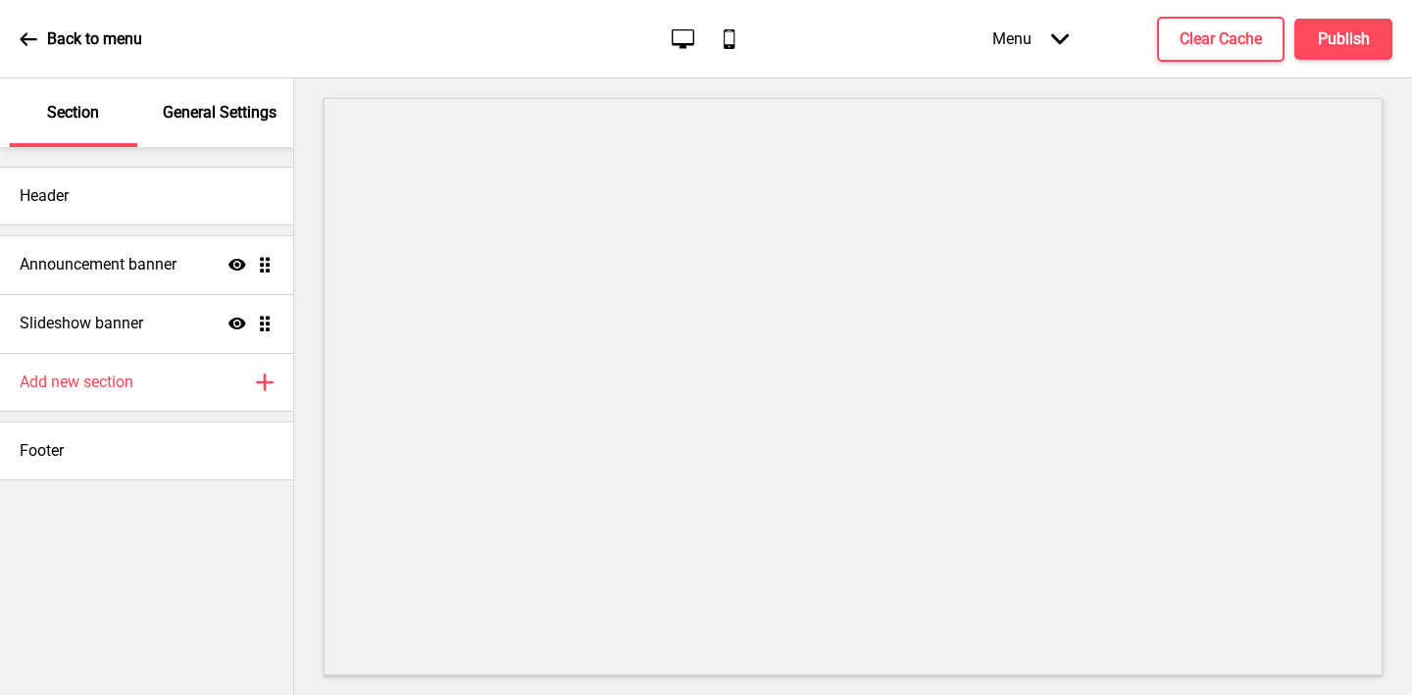
click at [84, 443] on div "Footer" at bounding box center [146, 451] width 293 height 59
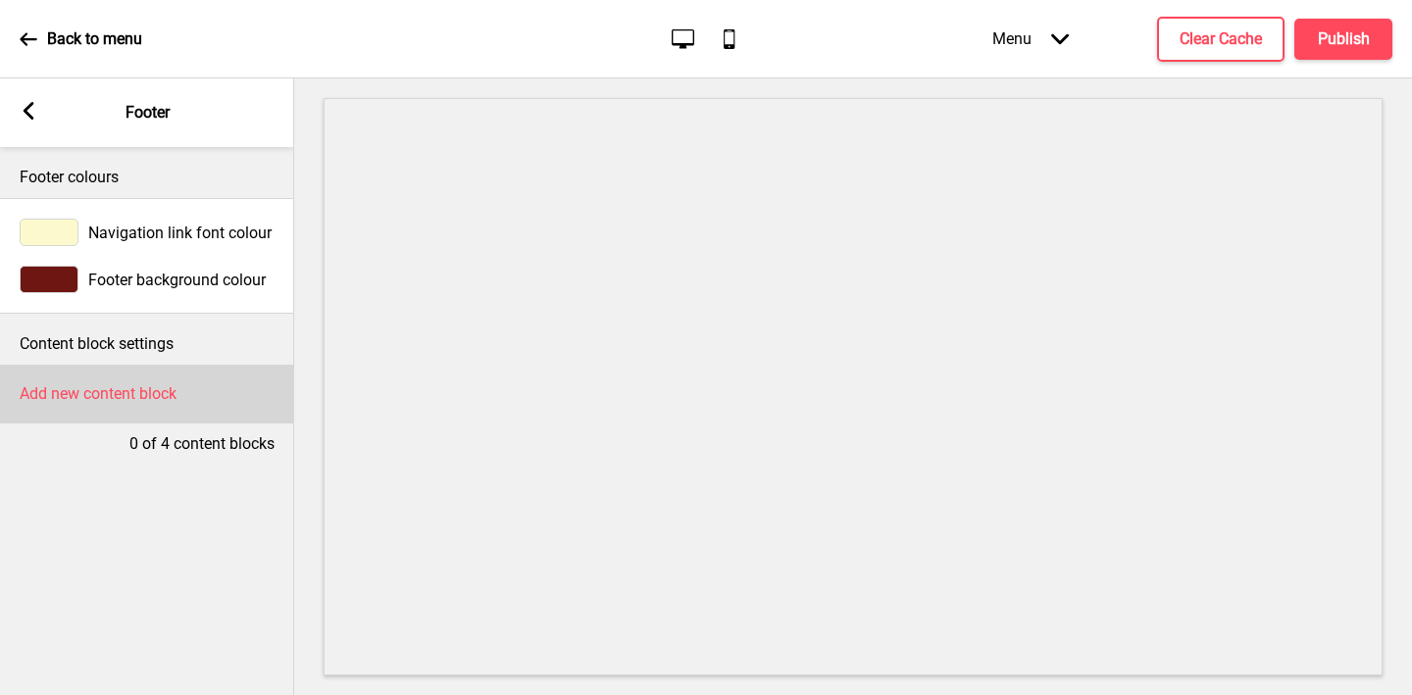
click at [81, 399] on h4 "Add new content block" at bounding box center [98, 394] width 157 height 22
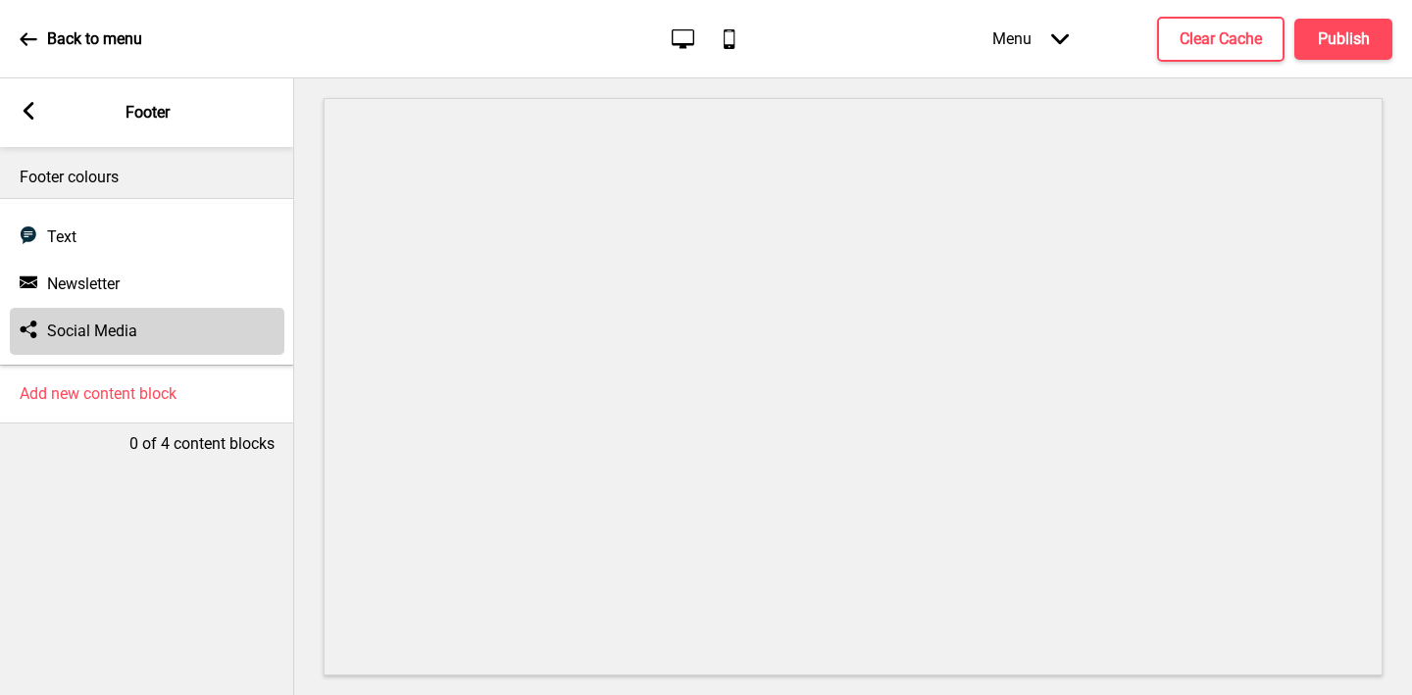
click at [85, 327] on h4 "Social Media" at bounding box center [92, 332] width 90 height 22
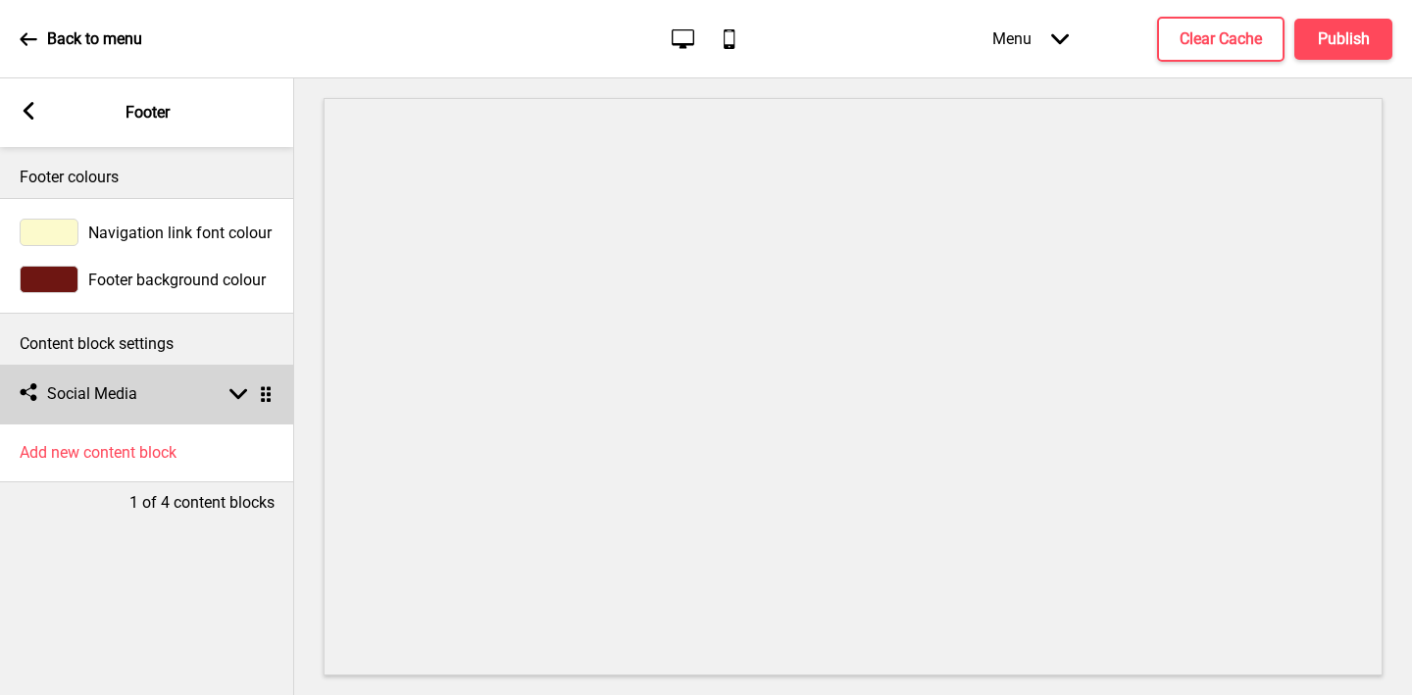
click at [149, 394] on div "Social media Social Media Arrow down Drag" at bounding box center [147, 394] width 294 height 59
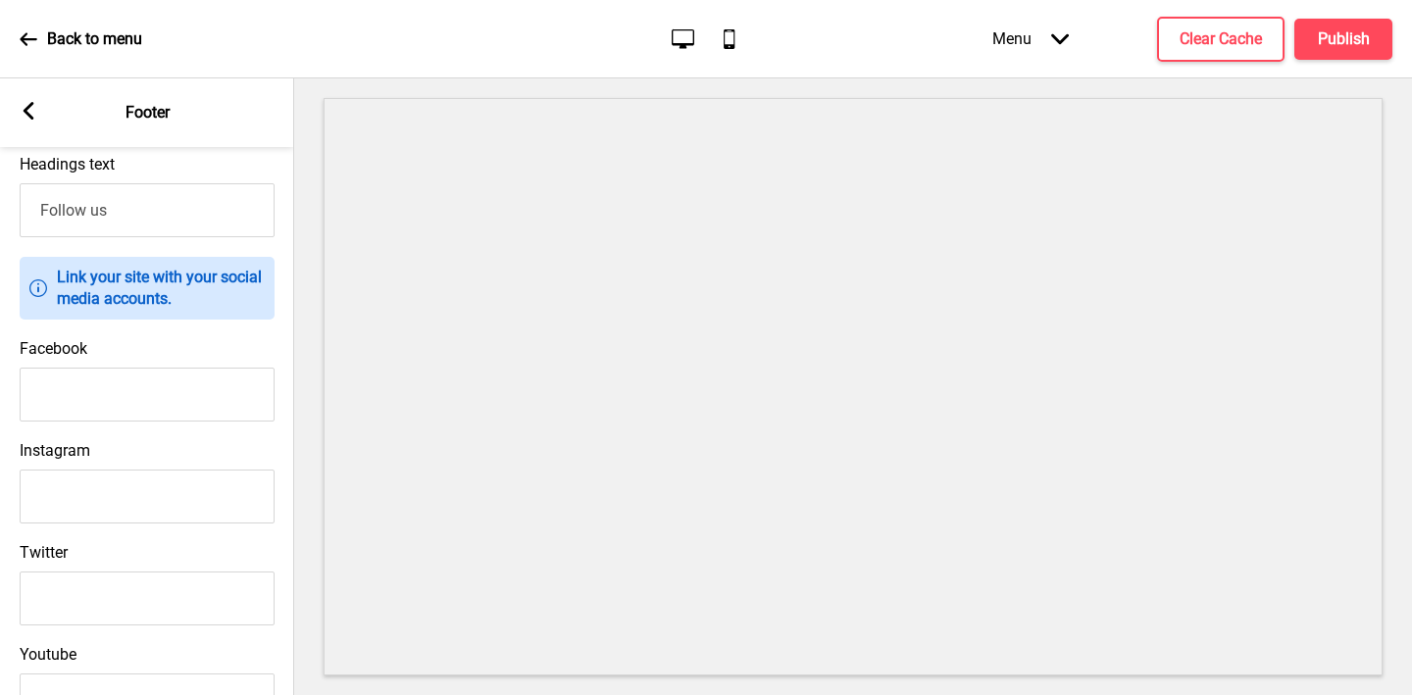
scroll to position [428, 0]
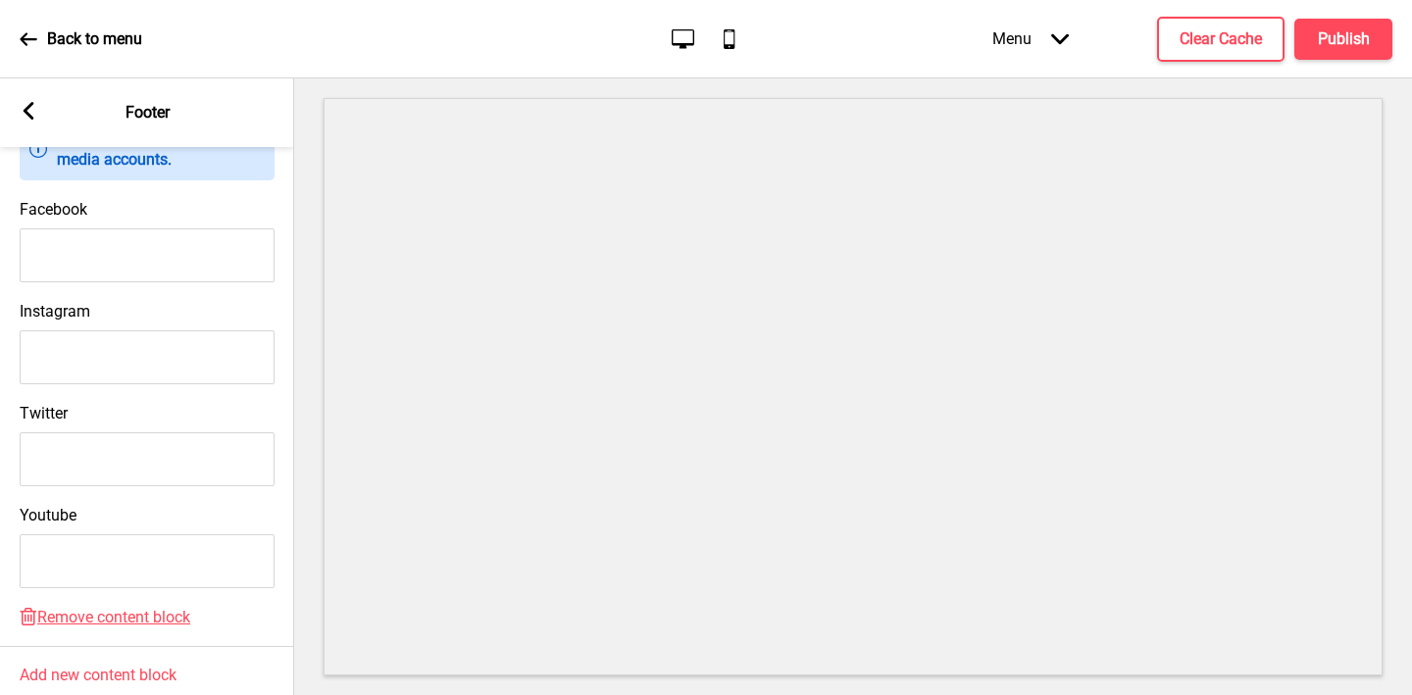
click at [130, 370] on input "Instagram" at bounding box center [147, 357] width 255 height 54
paste input "https://www.instagram.com/indochili/?hl=en"
type input "https://www.instagram.com/indochili/?hl=en"
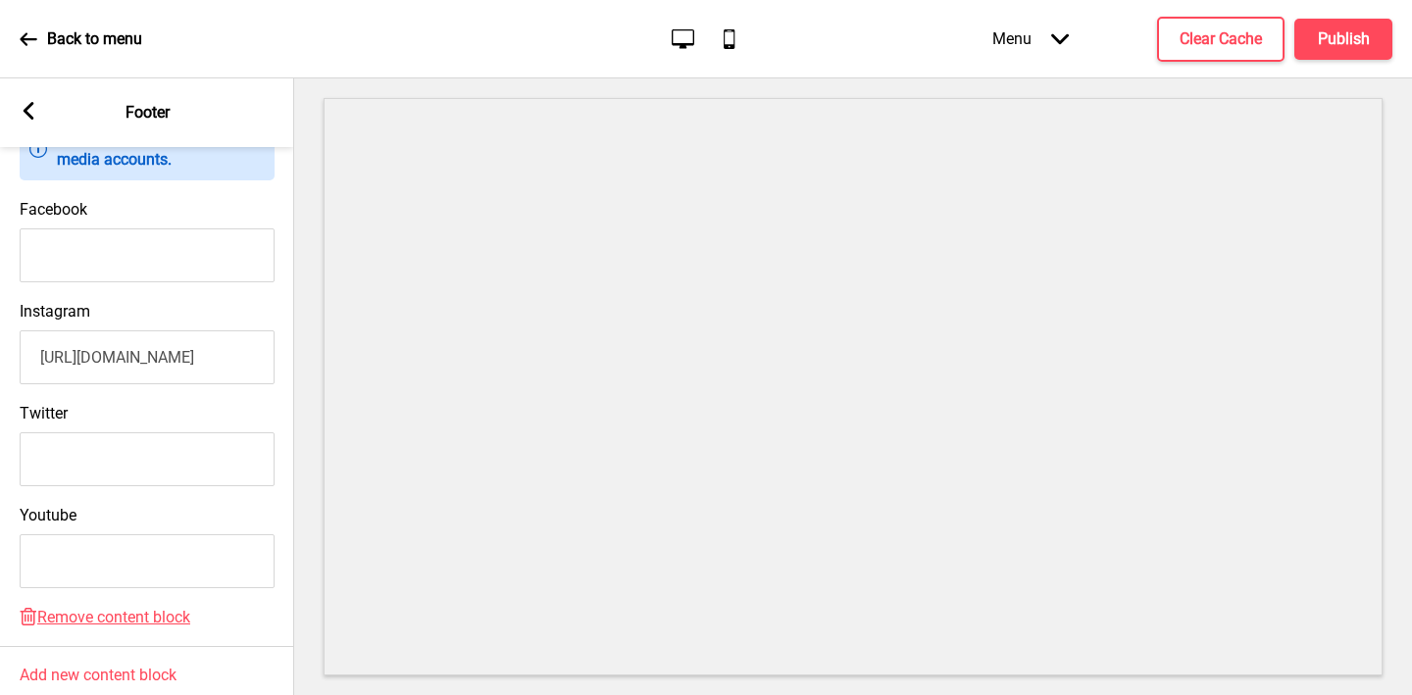
click at [129, 467] on input "Twitter" at bounding box center [147, 459] width 255 height 54
click at [121, 267] on input "Facebook" at bounding box center [147, 255] width 255 height 54
paste input "[URL][DOMAIN_NAME]"
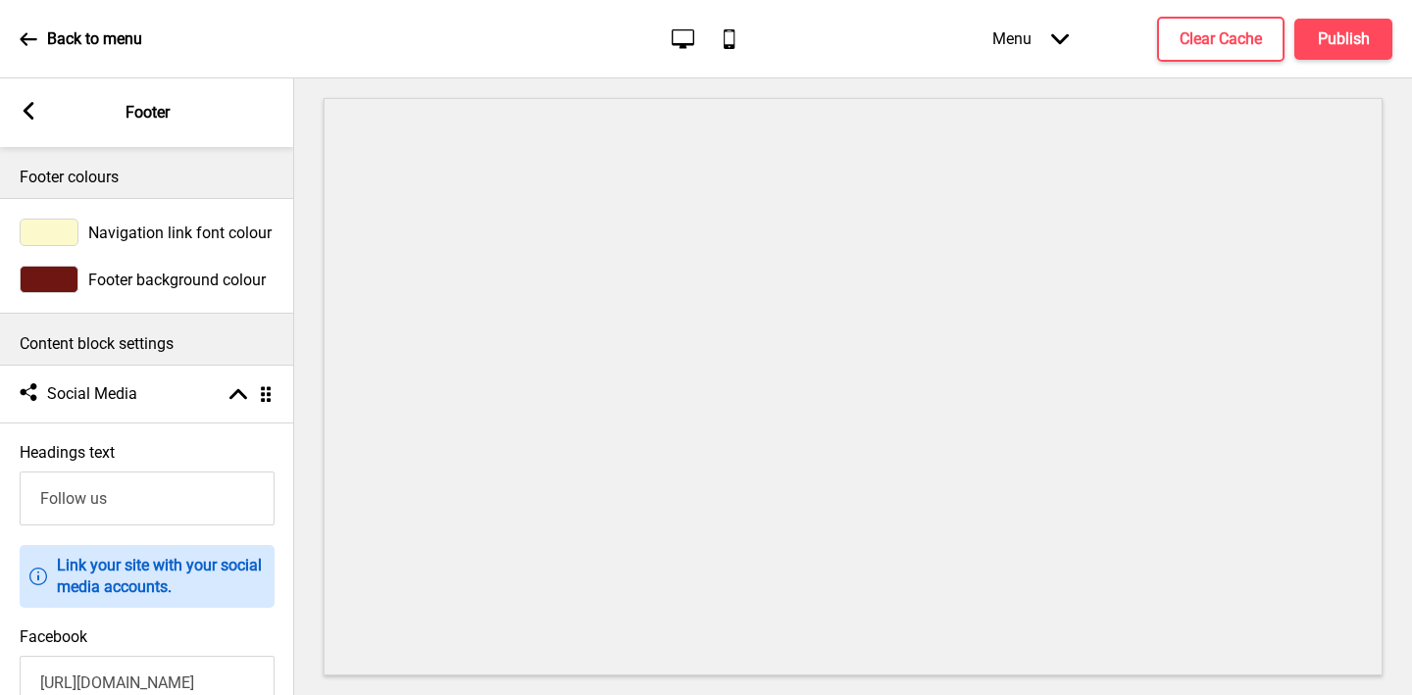
type input "[URL][DOMAIN_NAME]"
click at [29, 104] on icon at bounding box center [29, 111] width 11 height 18
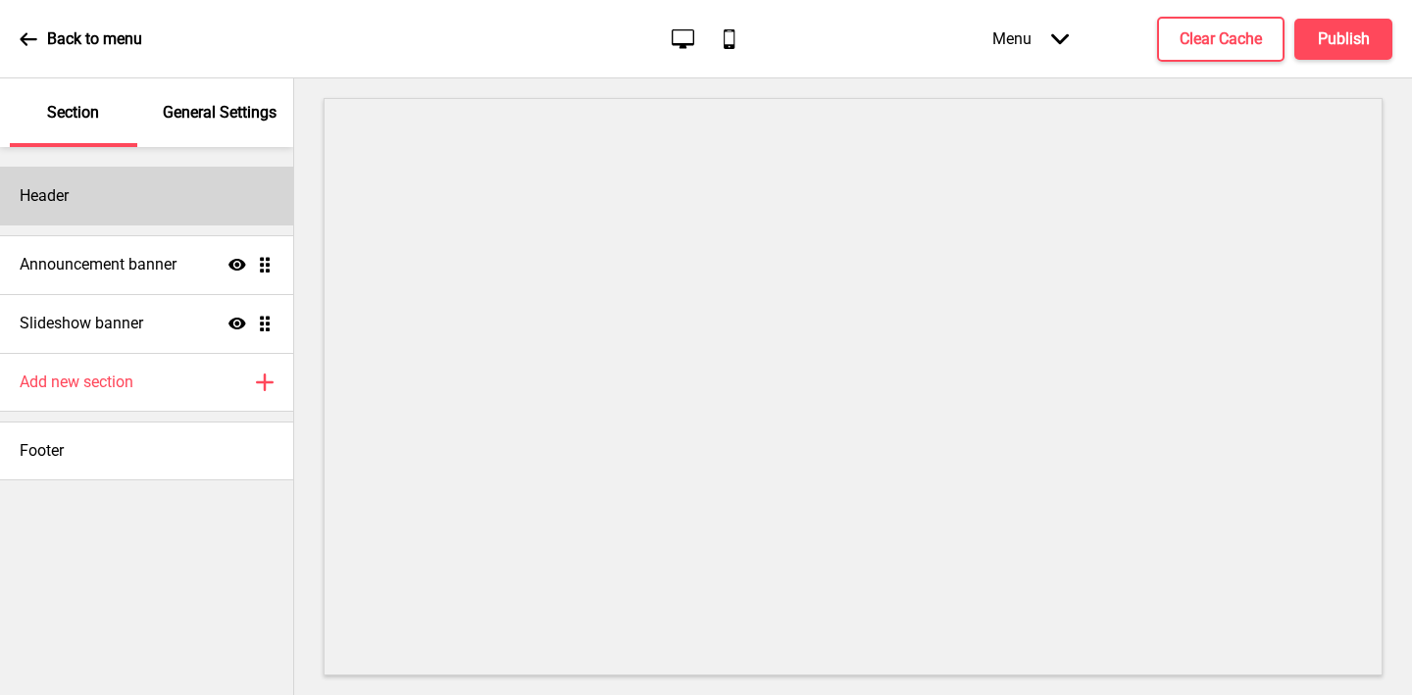
click at [115, 190] on div "Header" at bounding box center [146, 196] width 293 height 59
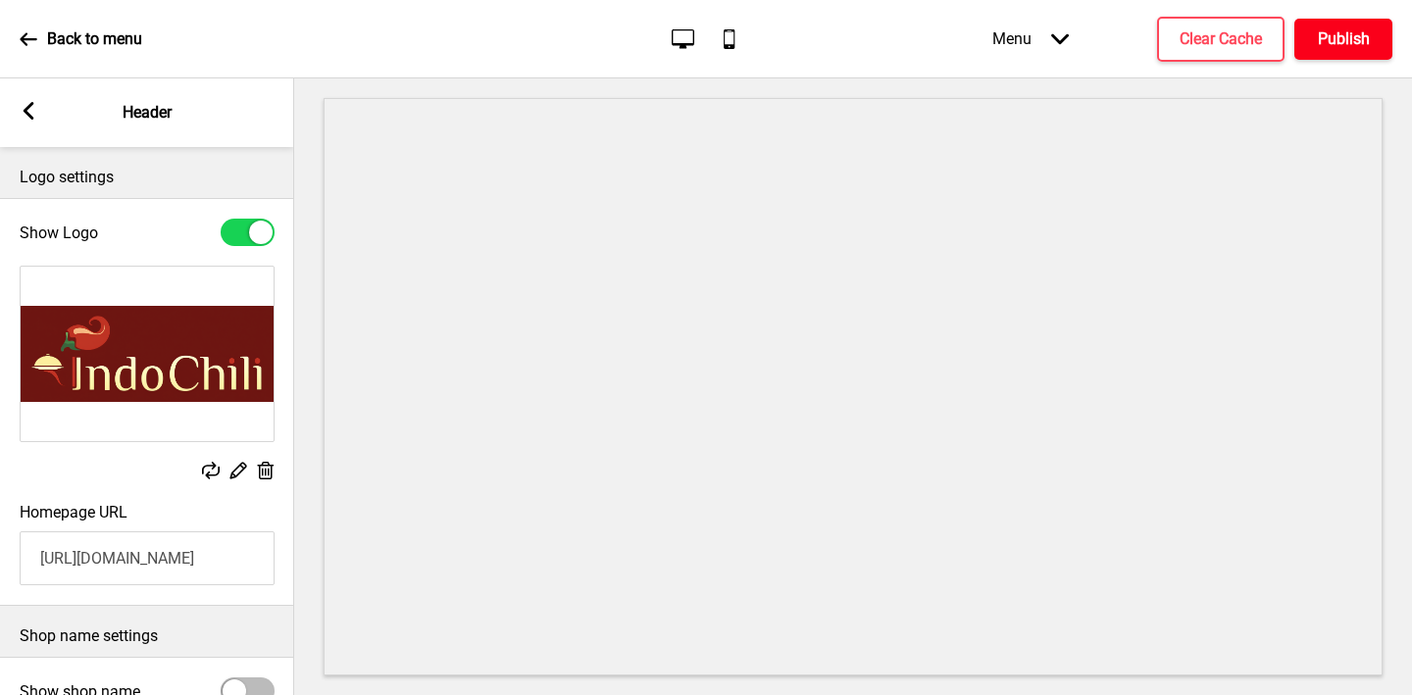
click at [1328, 42] on h4 "Publish" at bounding box center [1344, 39] width 52 height 22
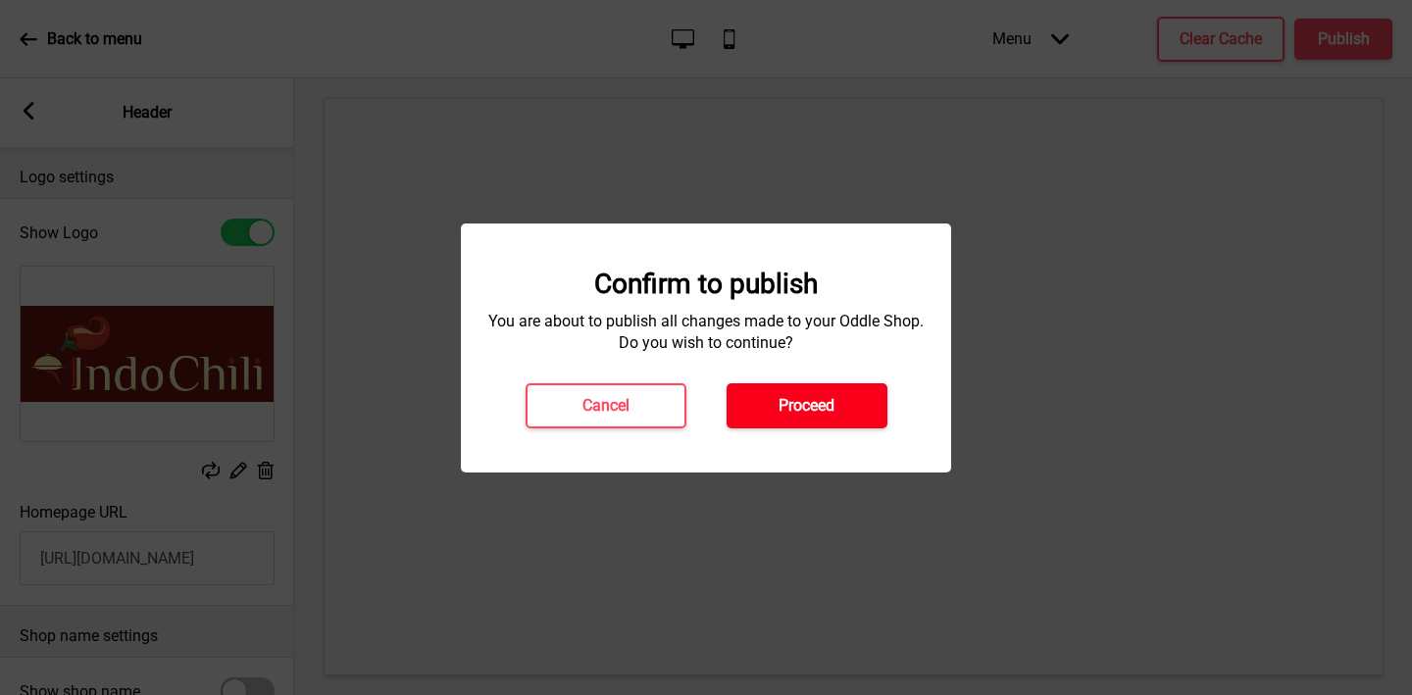
click at [831, 405] on h4 "Proceed" at bounding box center [807, 406] width 56 height 22
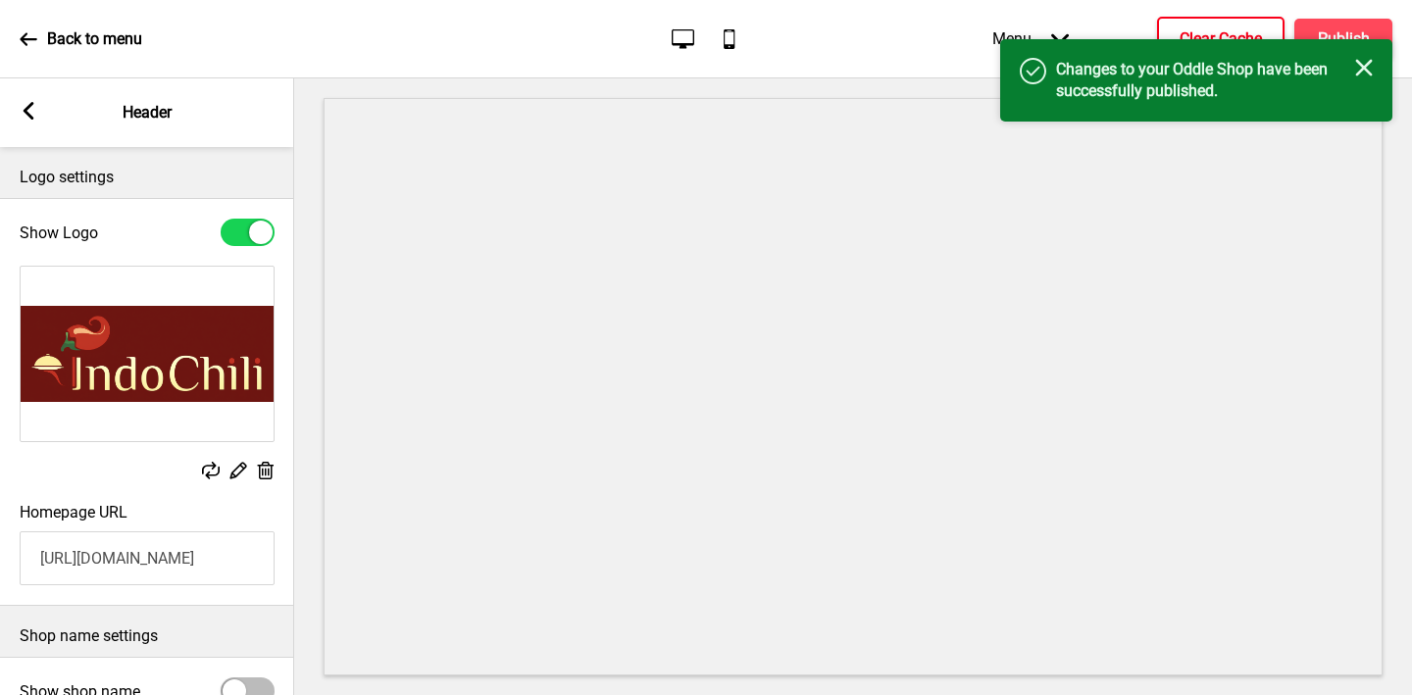
click at [1187, 32] on h4 "Clear Cache" at bounding box center [1221, 39] width 82 height 22
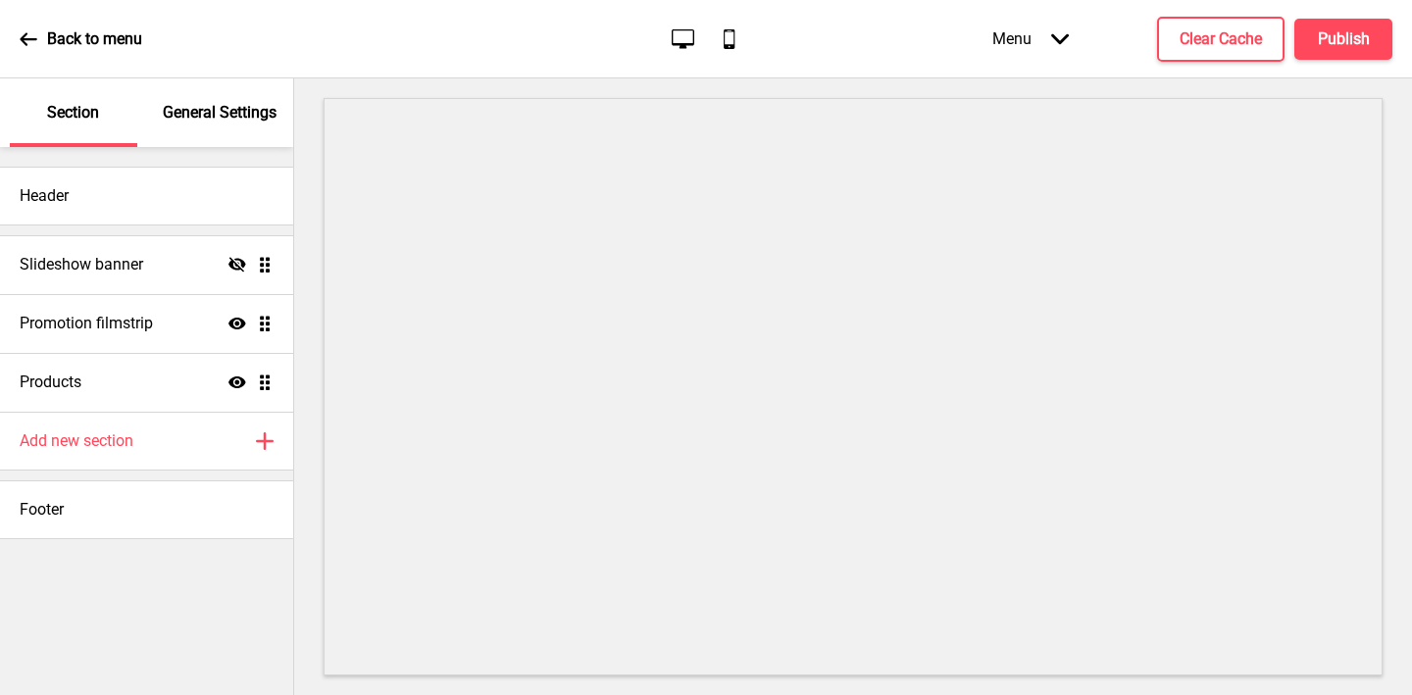
click at [235, 124] on div "General Settings" at bounding box center [220, 112] width 127 height 69
click at [207, 133] on div "General Settings" at bounding box center [220, 112] width 127 height 69
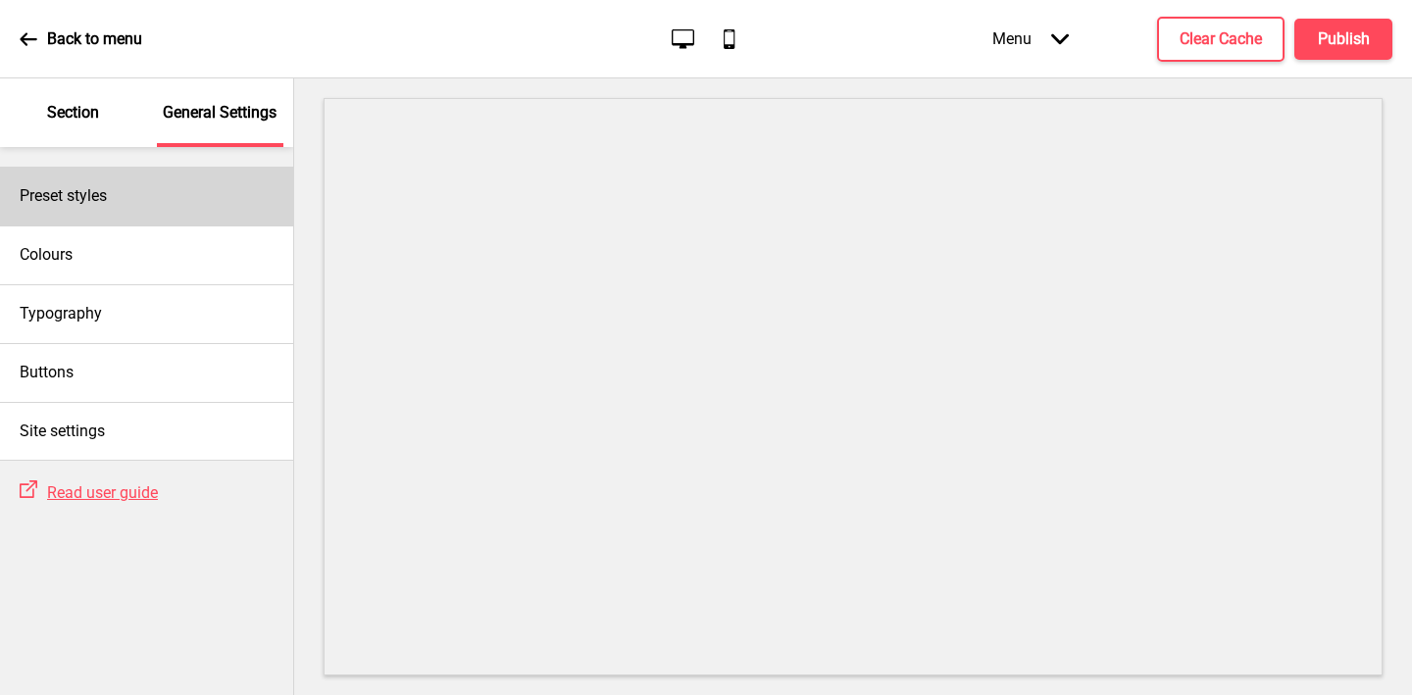
click at [162, 186] on div "Preset styles" at bounding box center [146, 196] width 293 height 59
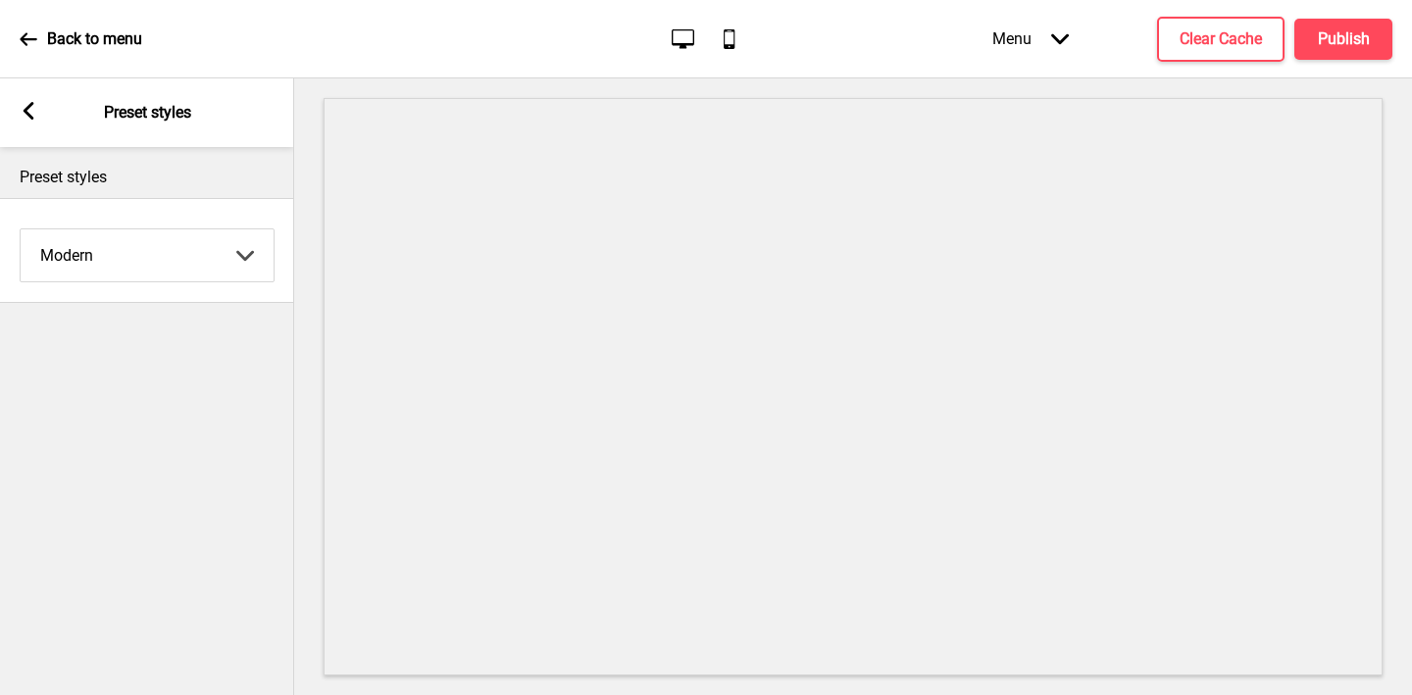
click at [151, 276] on select "Coffee Contrast Dark Earth Marine Minimalist Modern Oddle Pastel Yellow Fruits …" at bounding box center [147, 255] width 253 height 52
select select "minimalist"
click at [21, 229] on select "Coffee Contrast Dark Earth Marine Minimalist Modern Oddle Pastel Yellow Fruits …" at bounding box center [147, 255] width 253 height 52
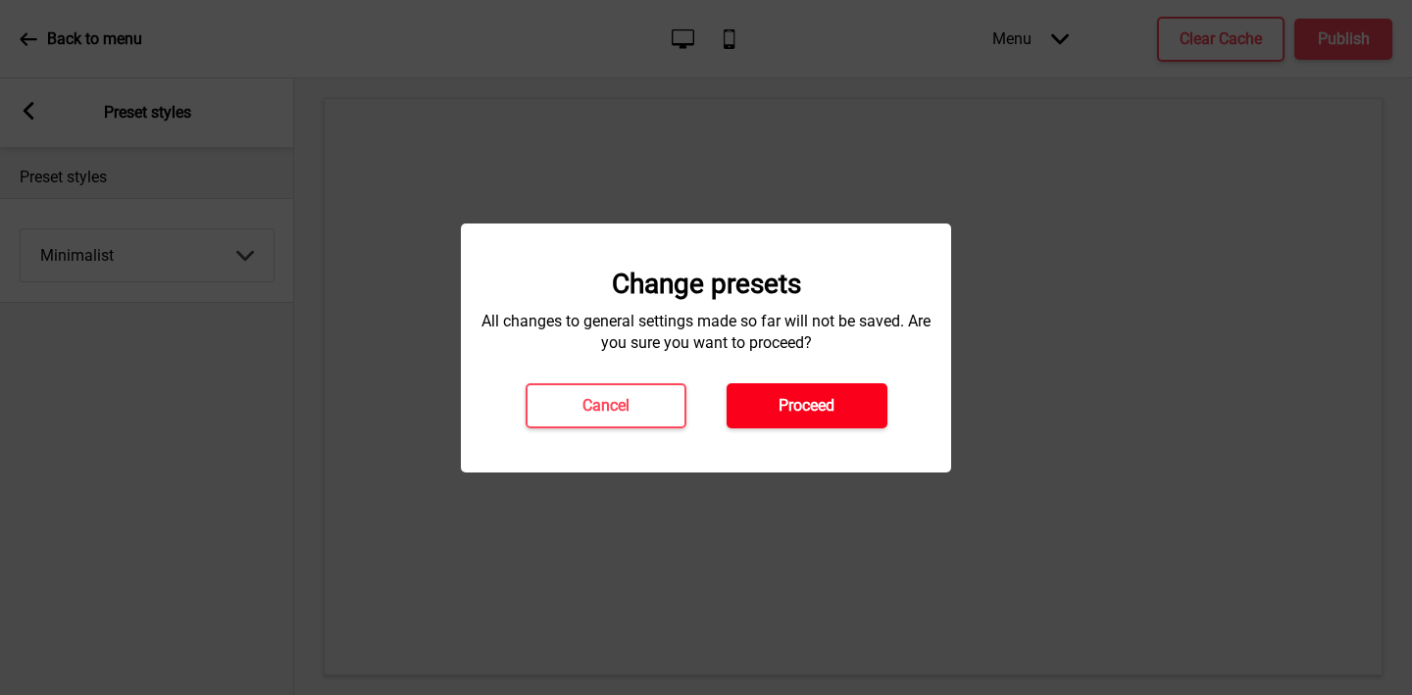
click at [776, 408] on button "Proceed" at bounding box center [807, 405] width 161 height 45
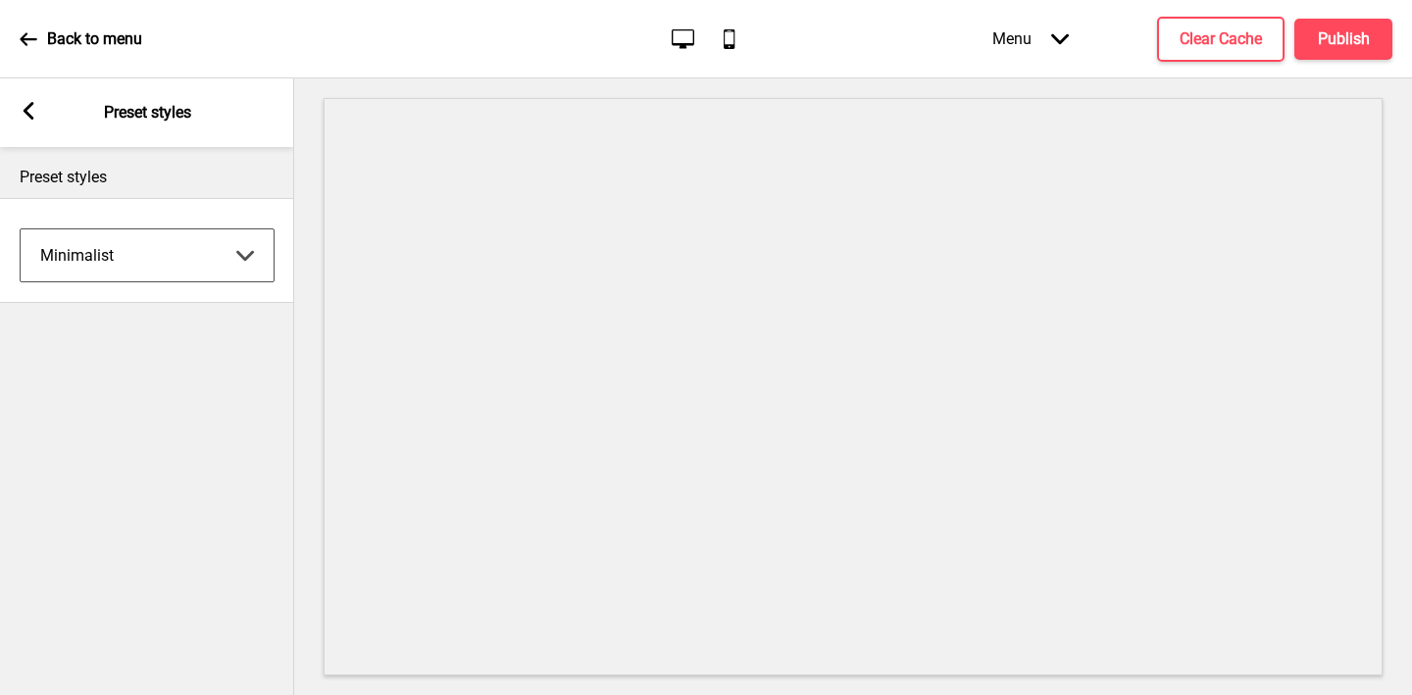
click at [21, 107] on rect at bounding box center [29, 111] width 18 height 18
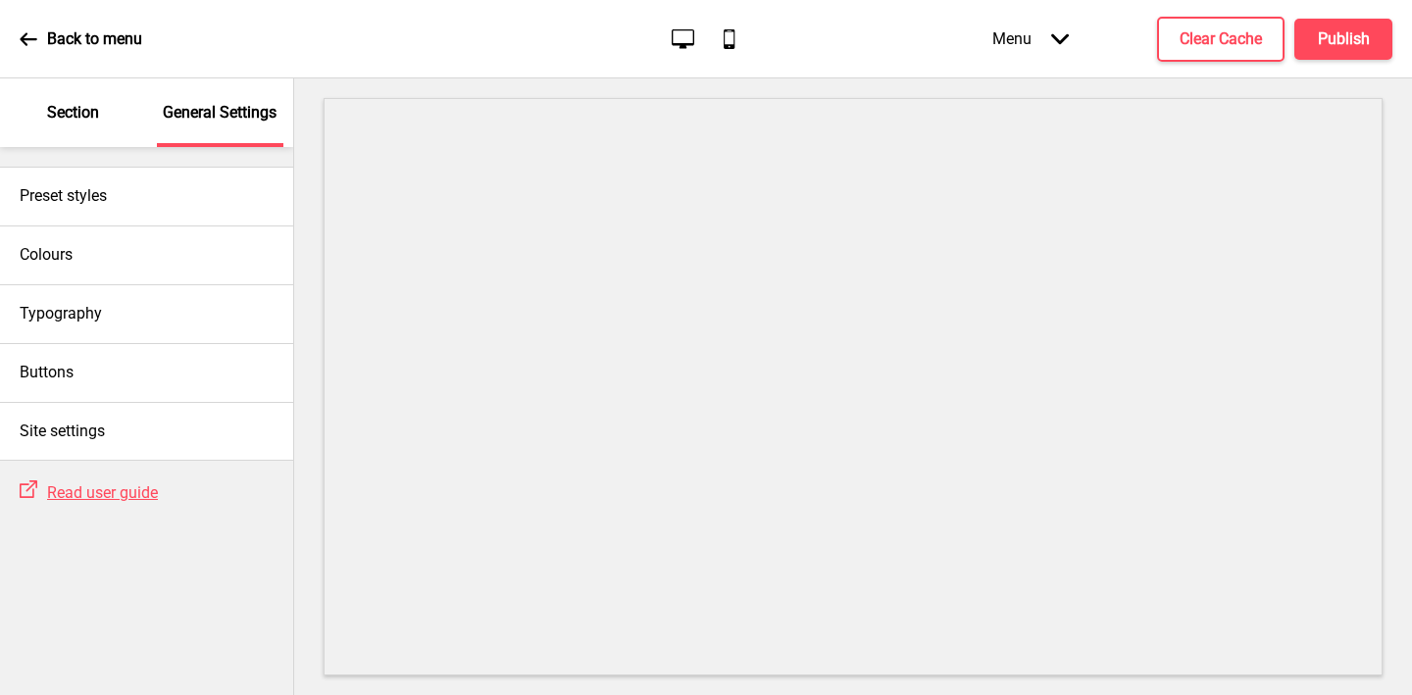
click at [64, 128] on div "Section" at bounding box center [73, 112] width 127 height 69
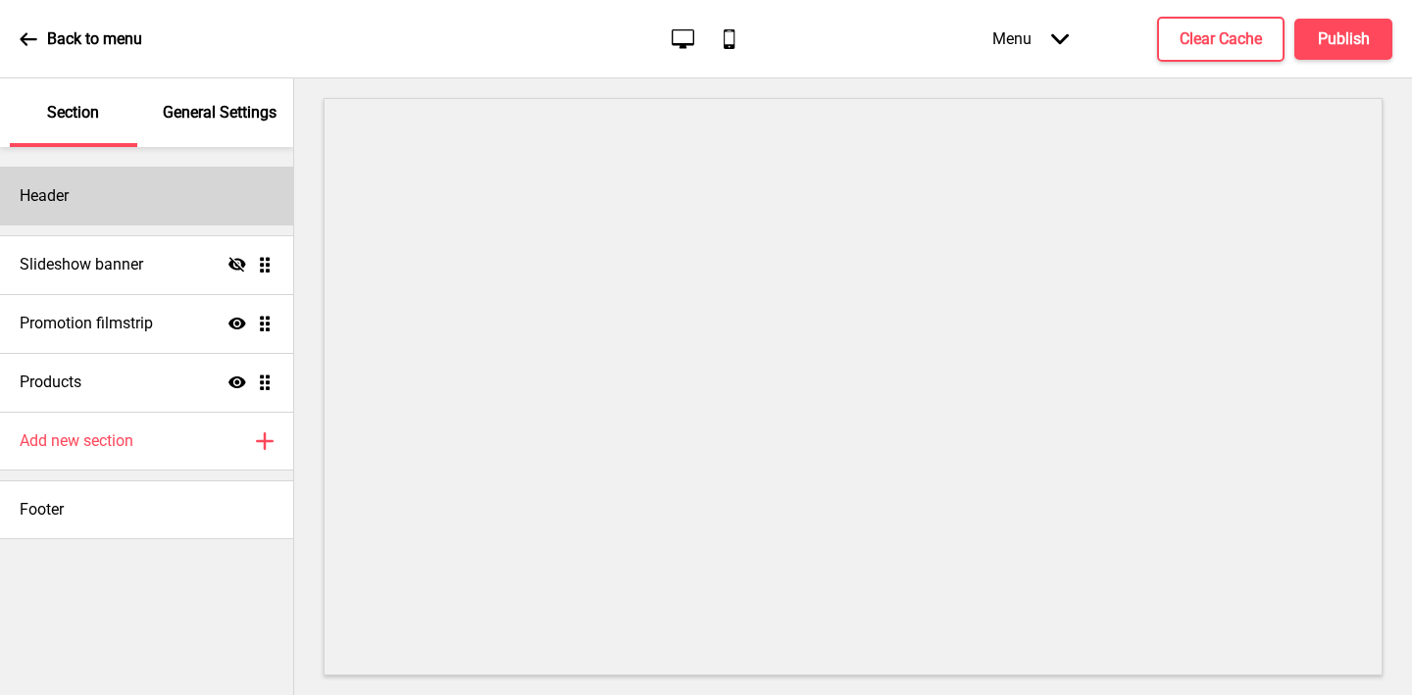
click at [68, 191] on h4 "Header" at bounding box center [44, 196] width 49 height 22
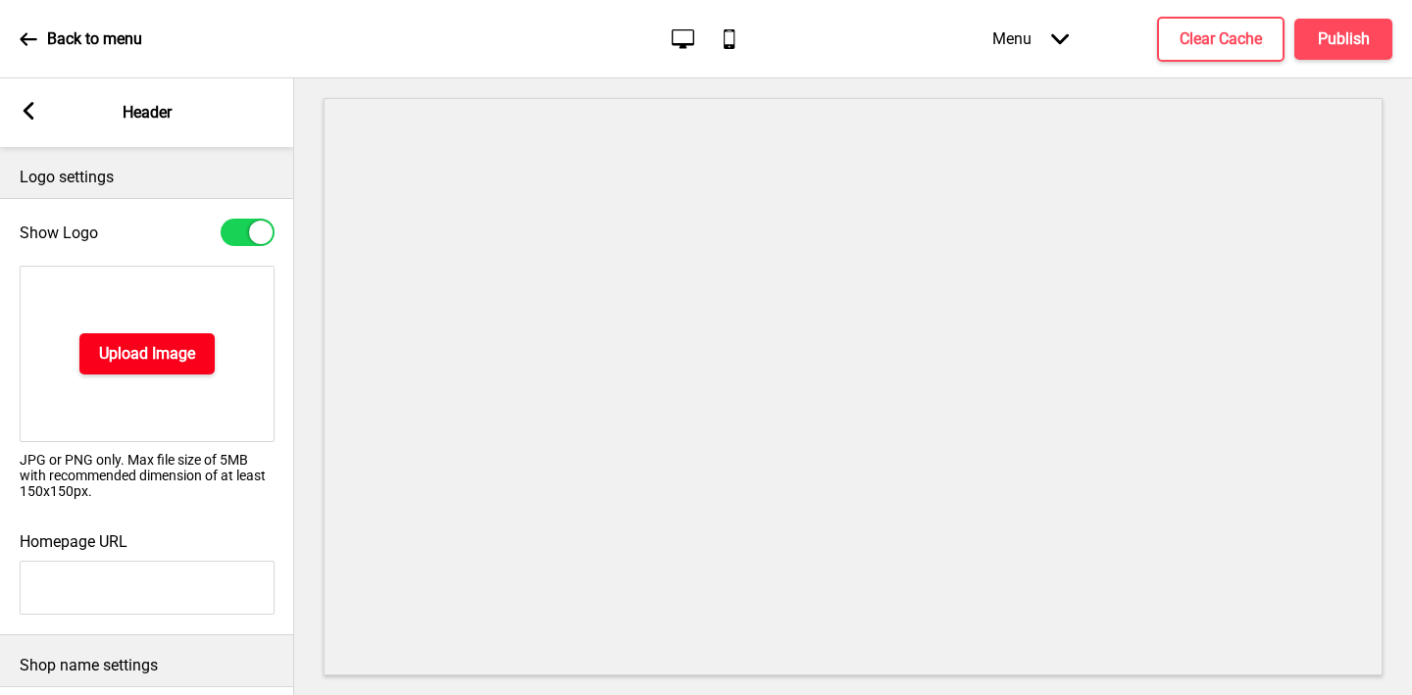
click at [110, 345] on h4 "Upload Image" at bounding box center [147, 354] width 96 height 22
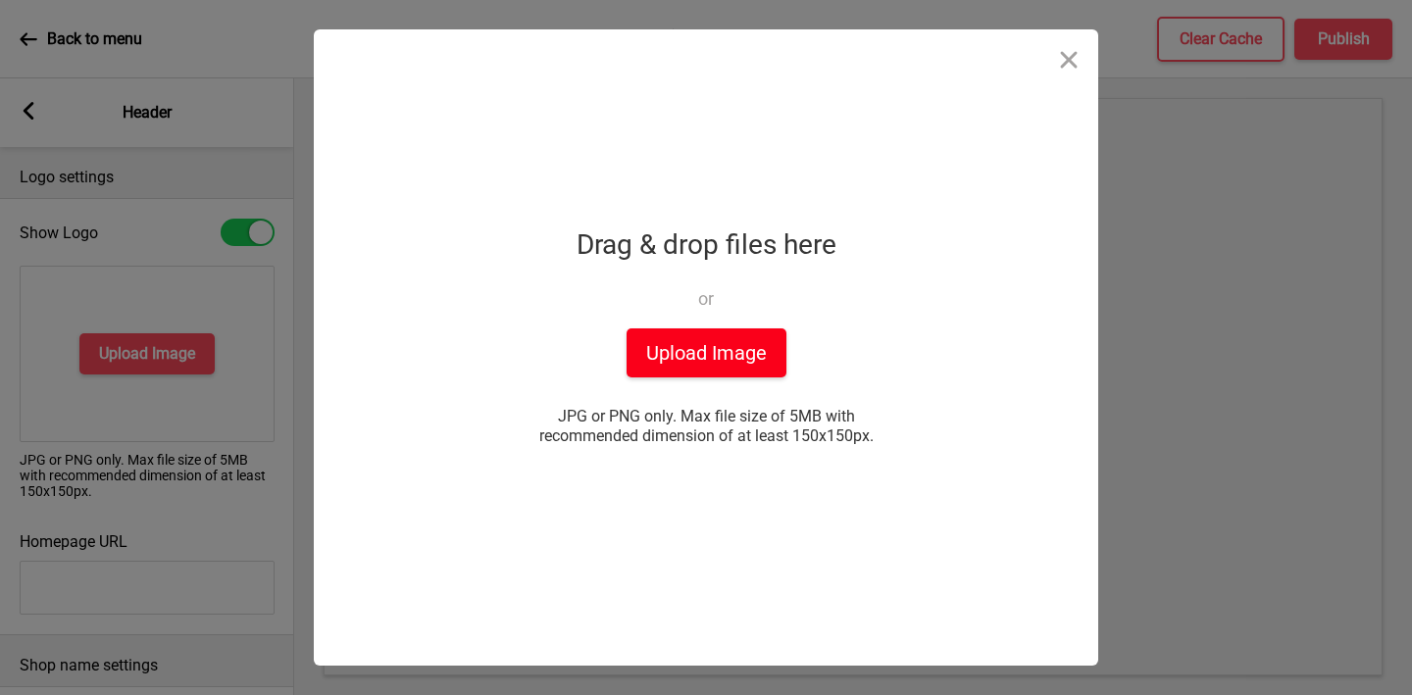
click at [730, 360] on button "Upload Image" at bounding box center [707, 352] width 160 height 49
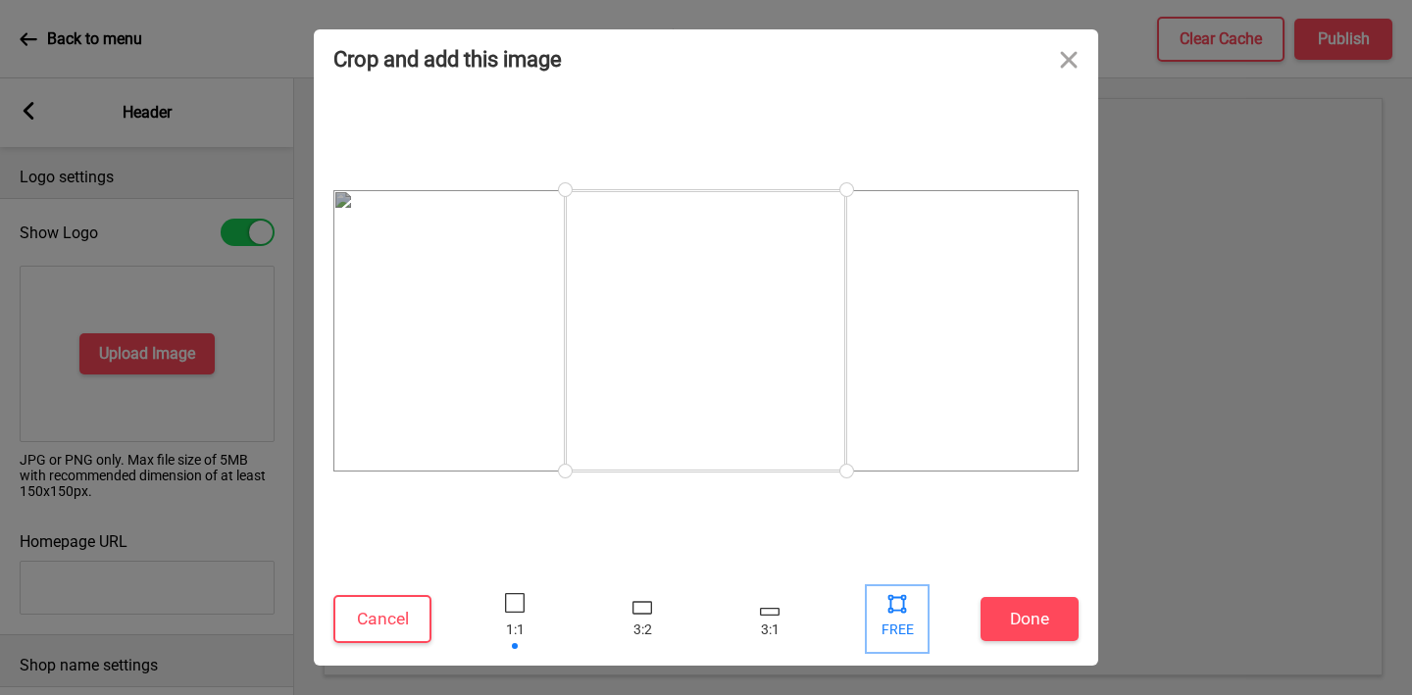
click at [893, 609] on div at bounding box center [896, 602] width 29 height 29
drag, startPoint x: 844, startPoint y: 472, endPoint x: 1181, endPoint y: 542, distance: 343.7
click at [1181, 542] on div "Crop and add this image Cancel Done Drop a file here Drag & drop files here or …" at bounding box center [706, 347] width 1412 height 695
drag, startPoint x: 572, startPoint y: 465, endPoint x: 228, endPoint y: 519, distance: 347.4
click at [228, 519] on div "Crop and add this image Cancel Done Drop a file here Drag & drop files here or …" at bounding box center [706, 347] width 1412 height 695
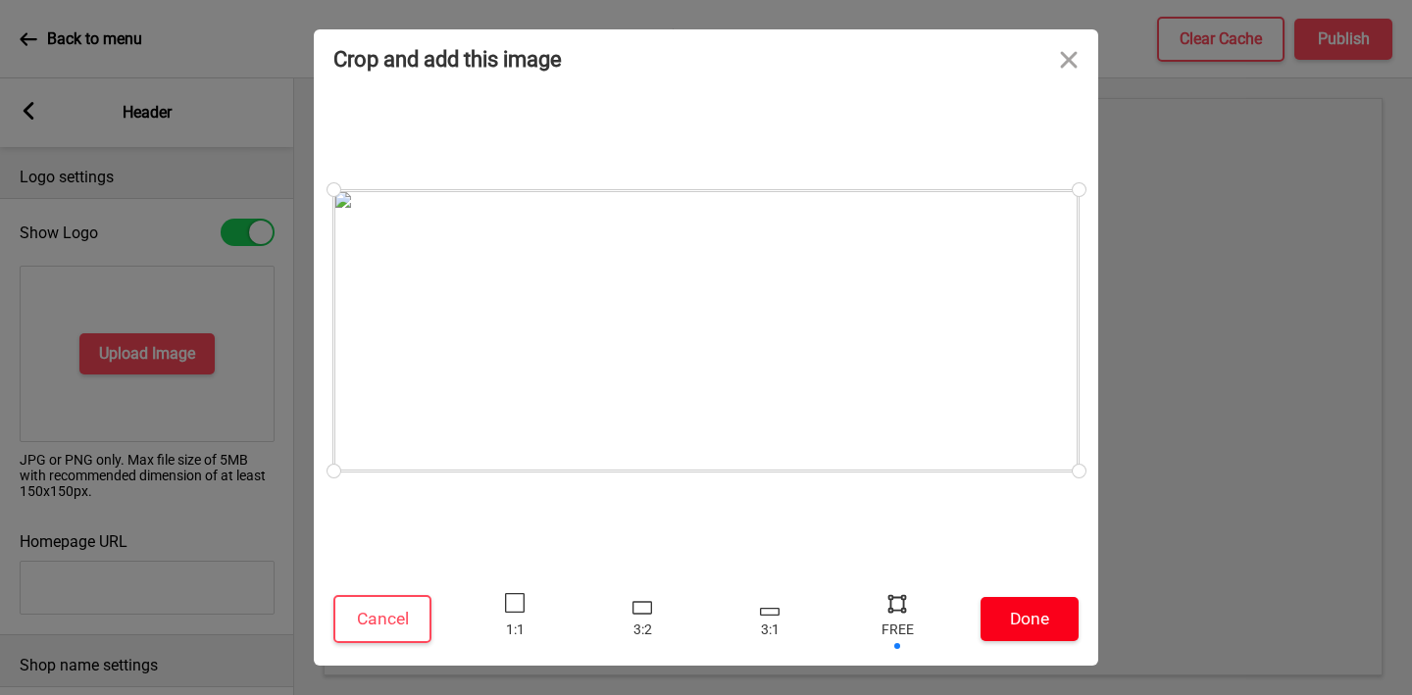
click at [1008, 617] on button "Done" at bounding box center [1030, 619] width 98 height 44
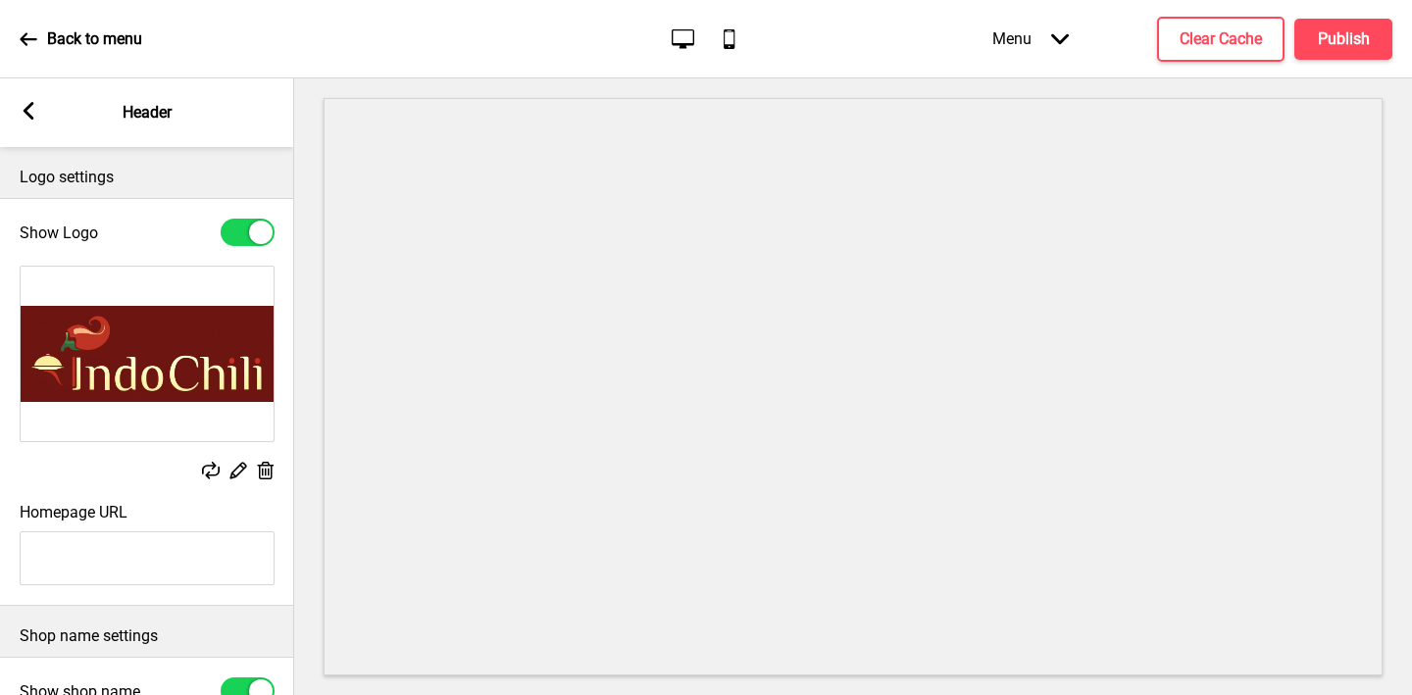
click at [175, 544] on input "Homepage URL" at bounding box center [147, 558] width 255 height 54
paste input "https://www.indochili.com/"
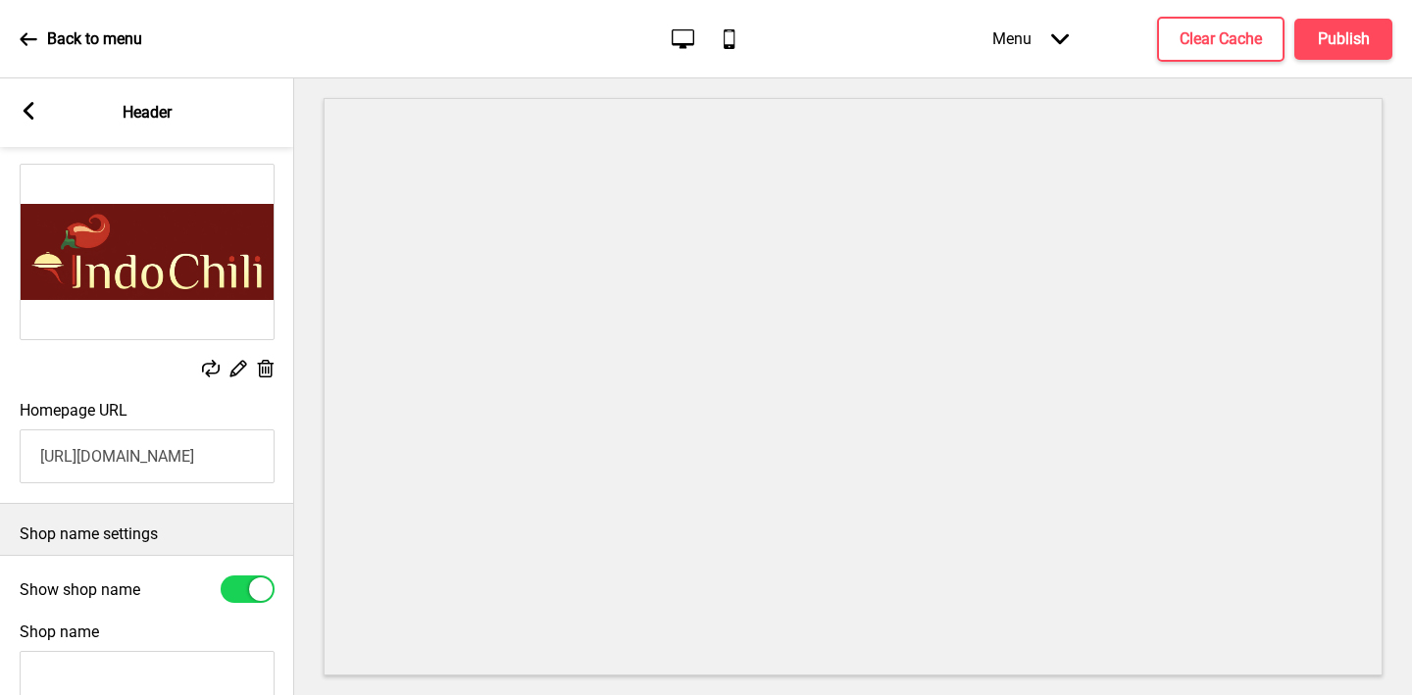
scroll to position [325, 0]
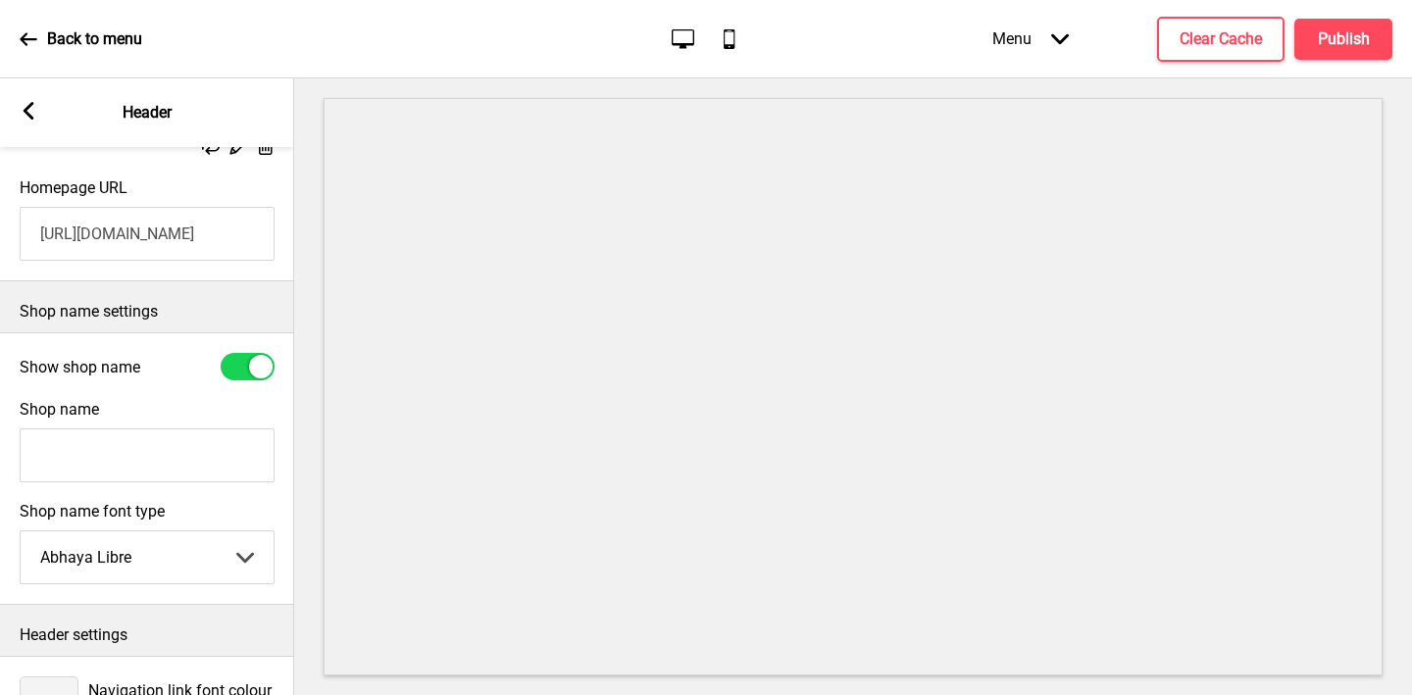
type input "https://www.indochili.com/"
click at [111, 473] on input "Shop name" at bounding box center [147, 455] width 255 height 54
type input "IndoChili"
click at [257, 364] on div at bounding box center [261, 367] width 24 height 24
checkbox input "false"
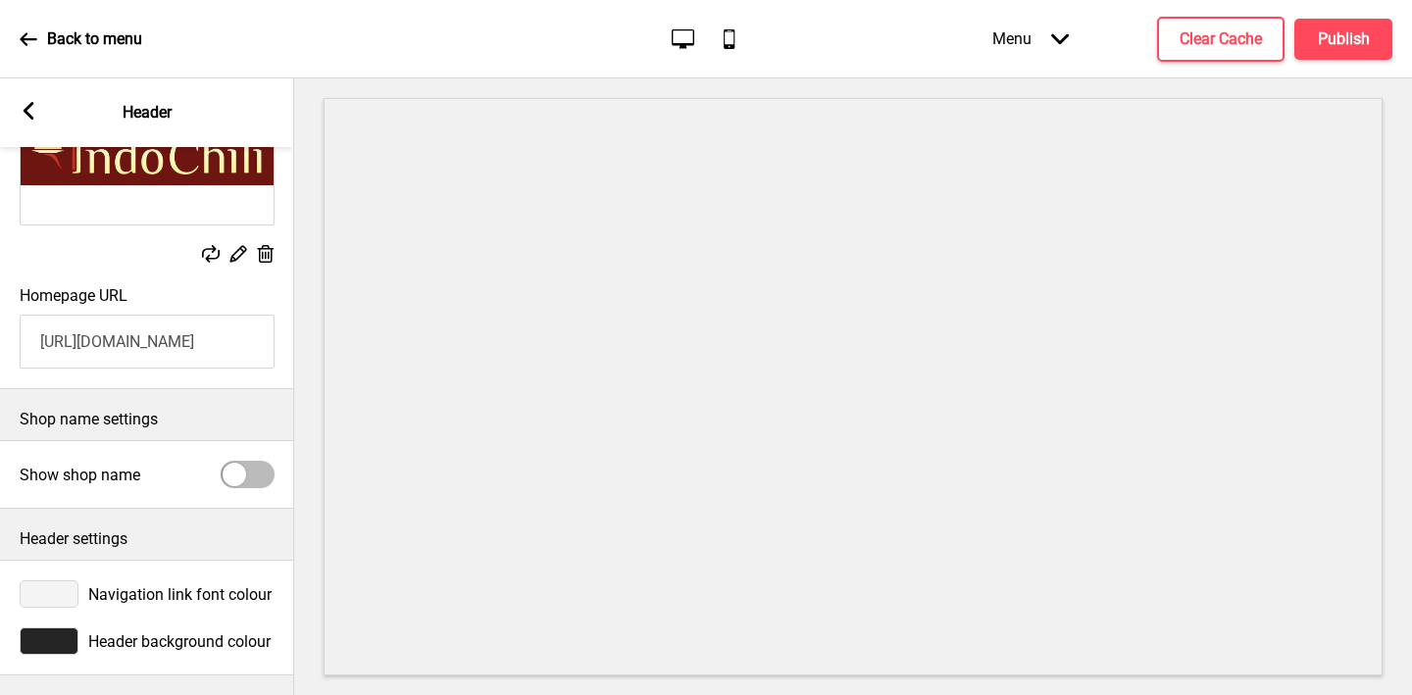
scroll to position [217, 0]
click at [50, 634] on div at bounding box center [49, 641] width 59 height 27
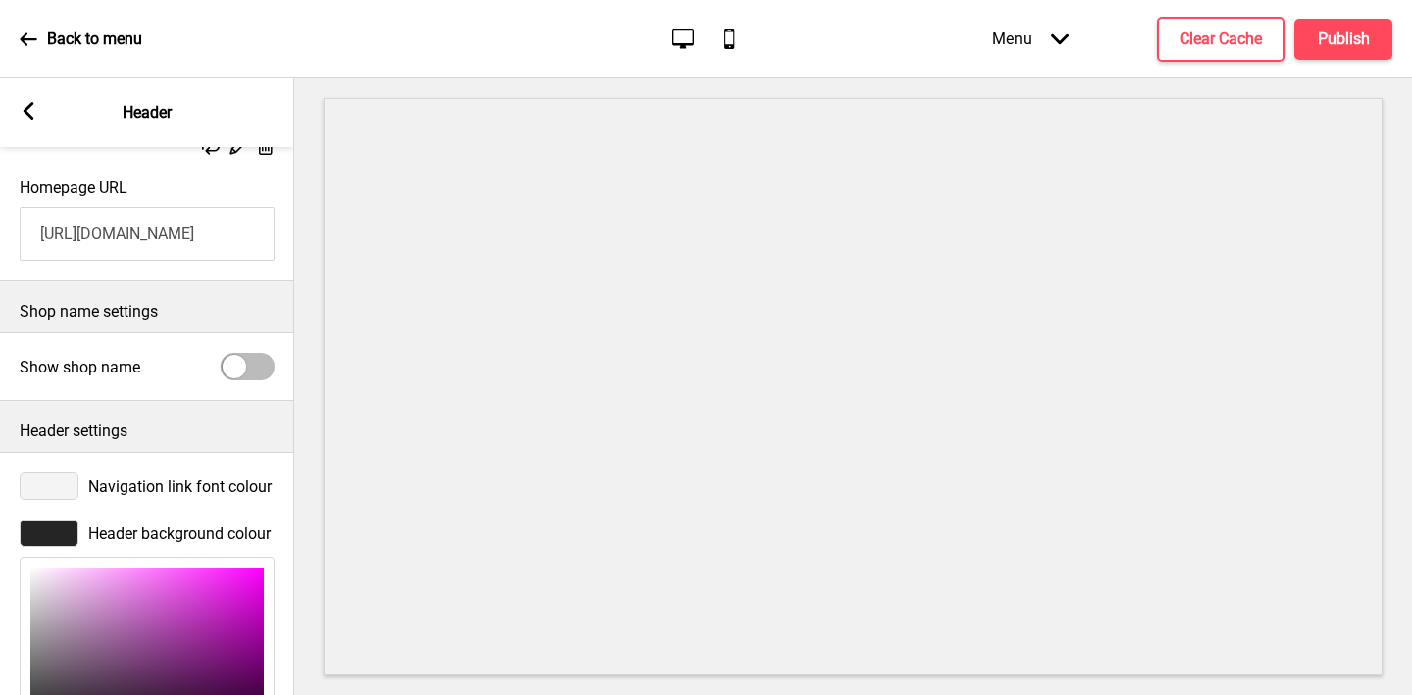
scroll to position [536, 0]
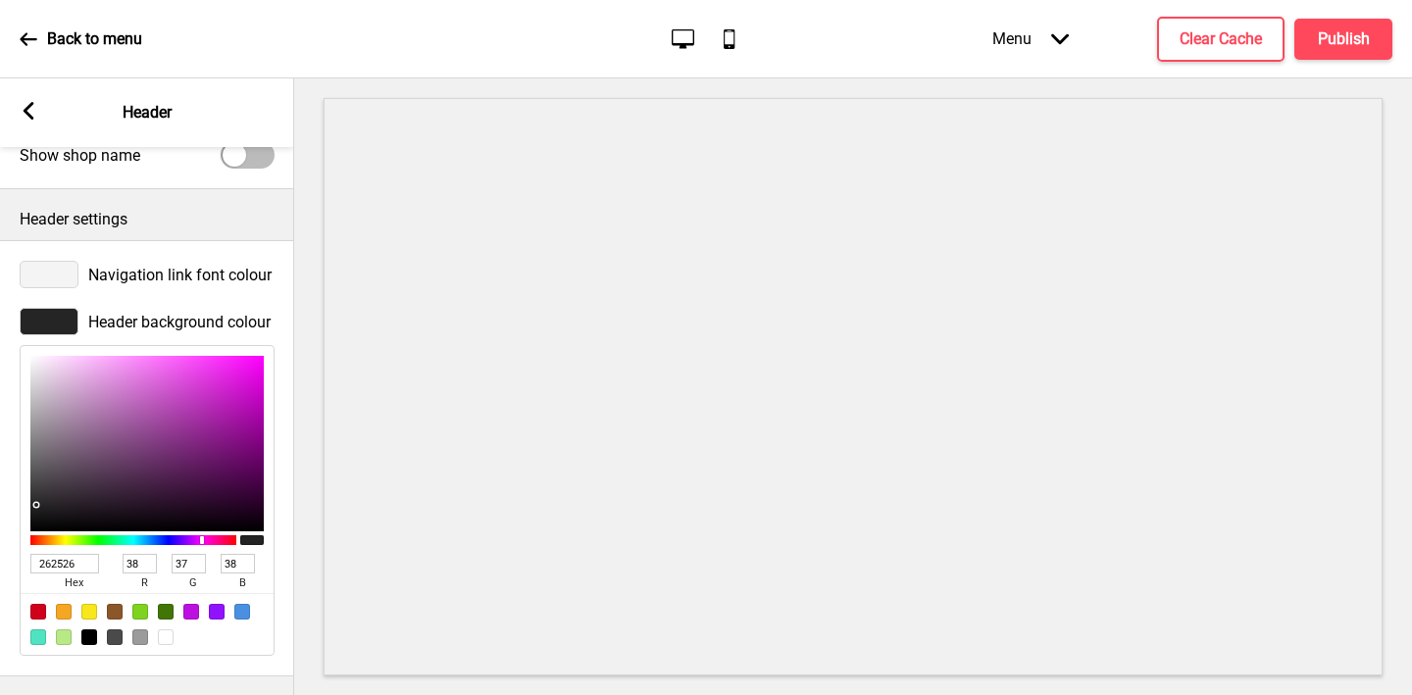
click at [46, 554] on input "262526" at bounding box center [64, 564] width 69 height 20
paste input "6E1612"
type input "6E1612"
type input "110"
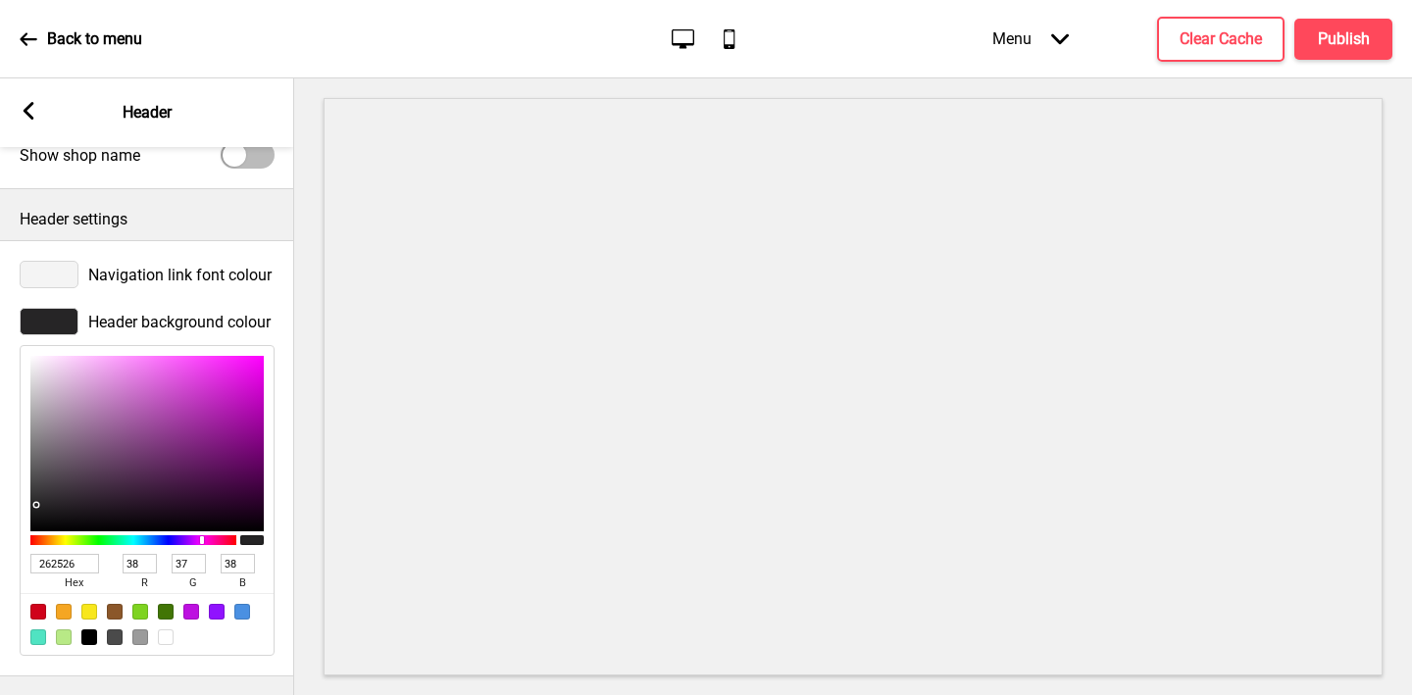
type input "22"
type input "18"
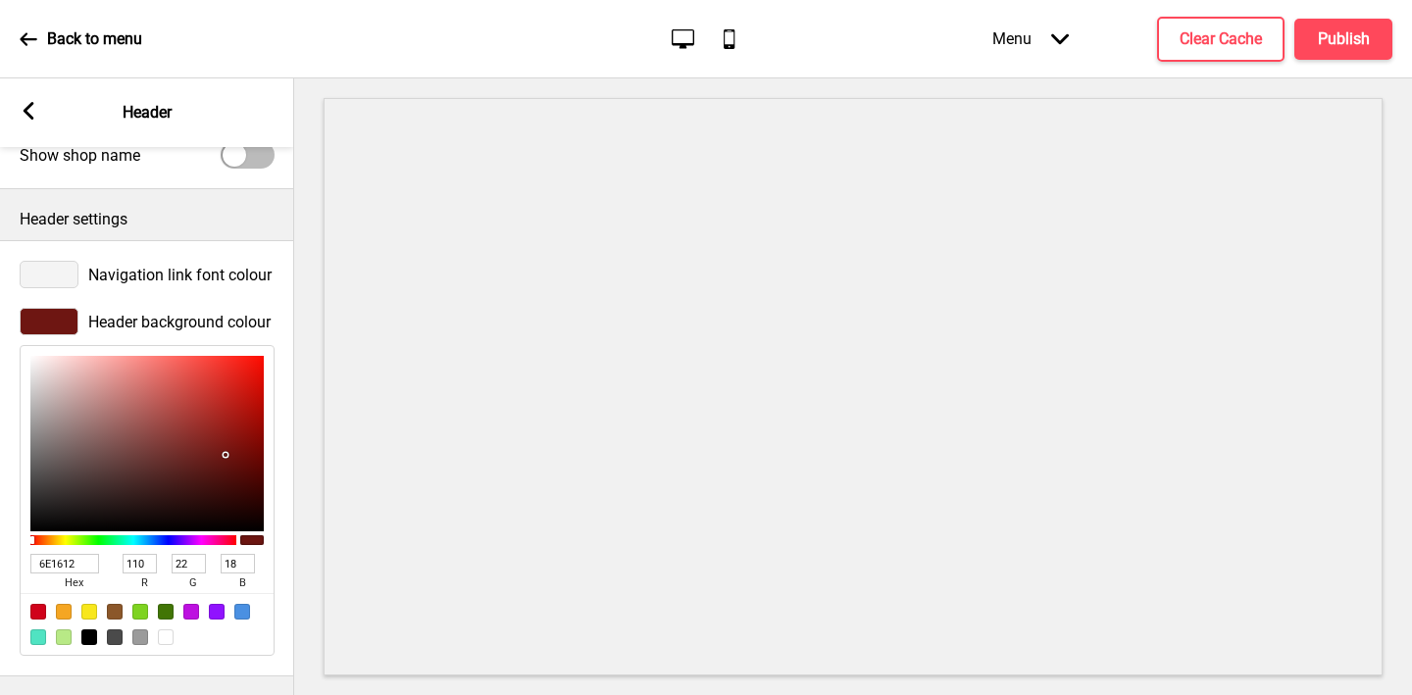
type input "6E1612"
click at [48, 274] on div at bounding box center [49, 274] width 59 height 27
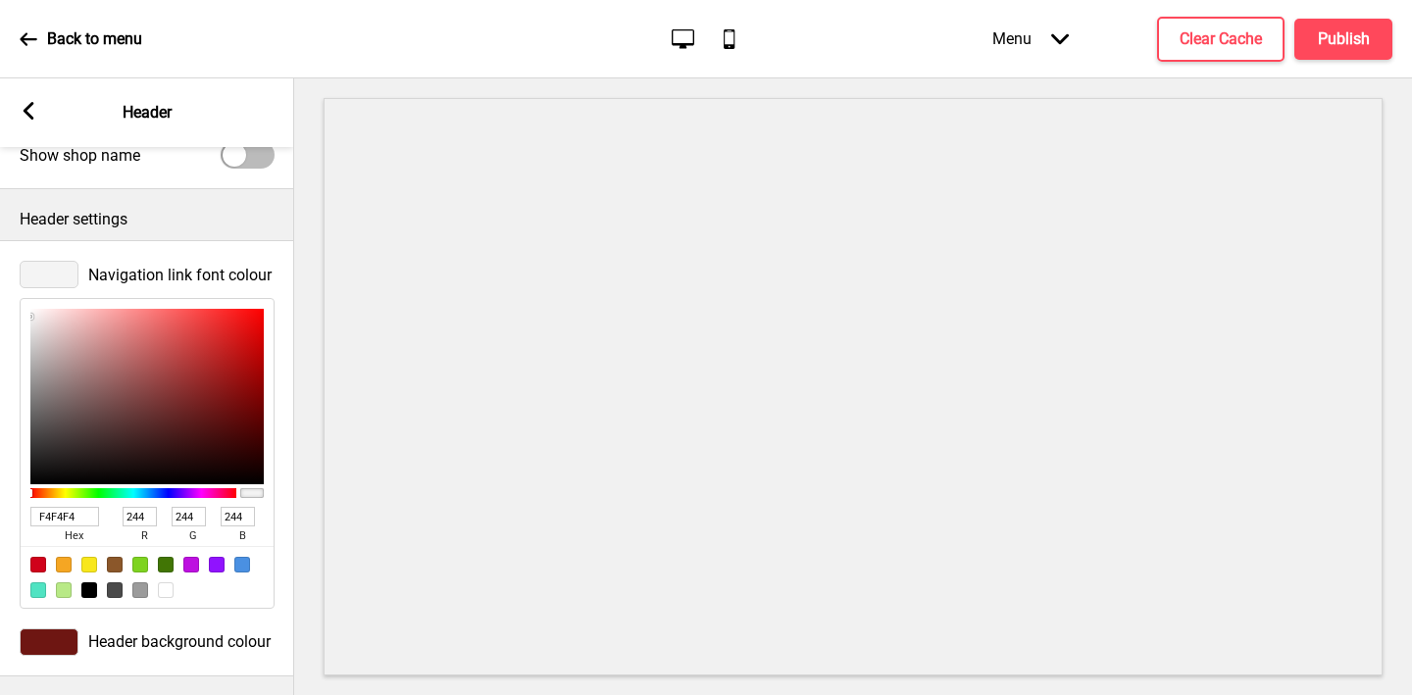
click at [53, 512] on input "F4F4F4" at bounding box center [64, 517] width 69 height 20
paste input "CFACC"
type input "FCFACC"
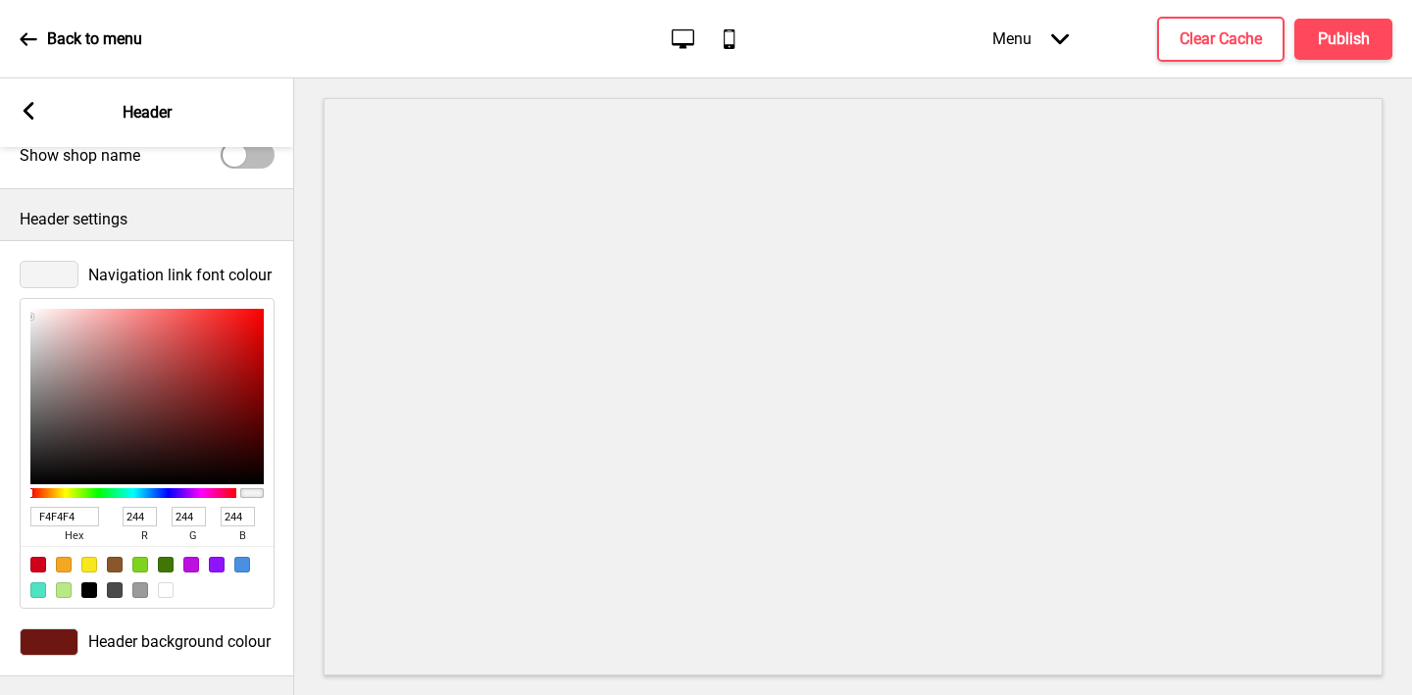
type input "252"
type input "250"
type input "204"
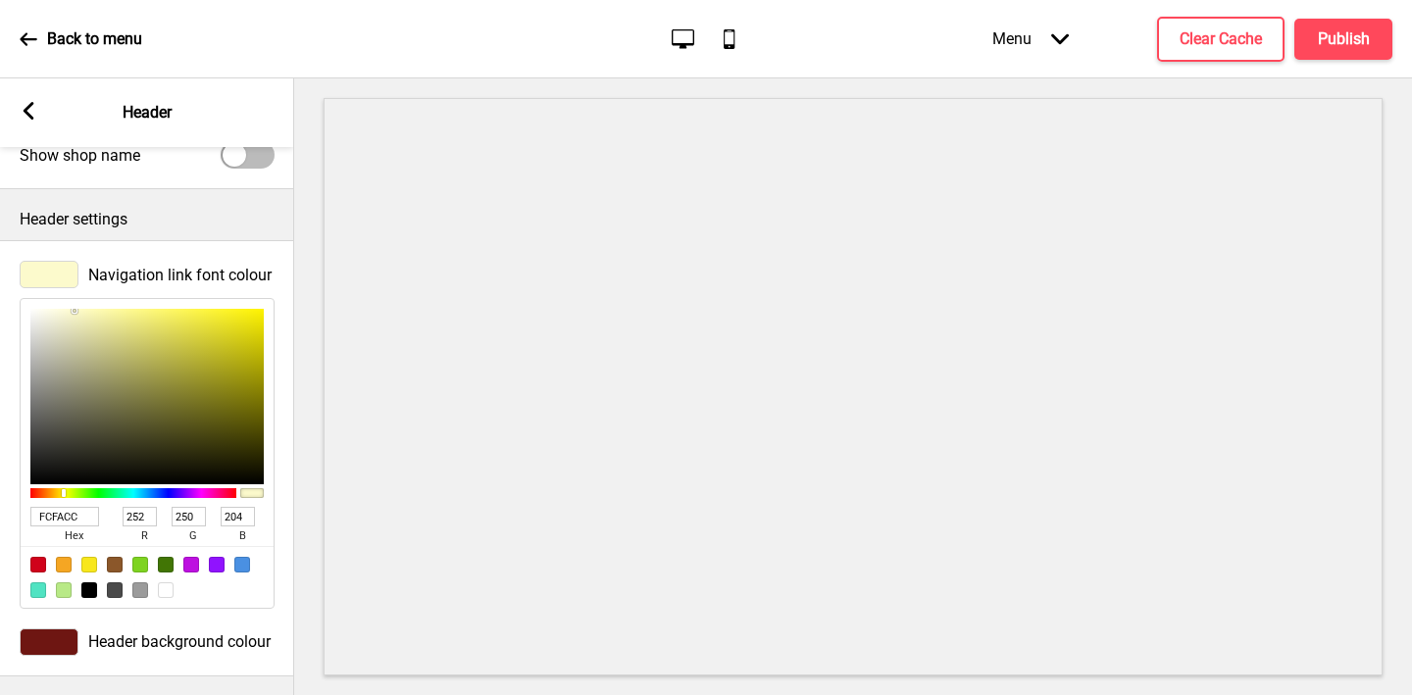
type input "FCFACC"
click at [33, 106] on rect at bounding box center [29, 111] width 18 height 18
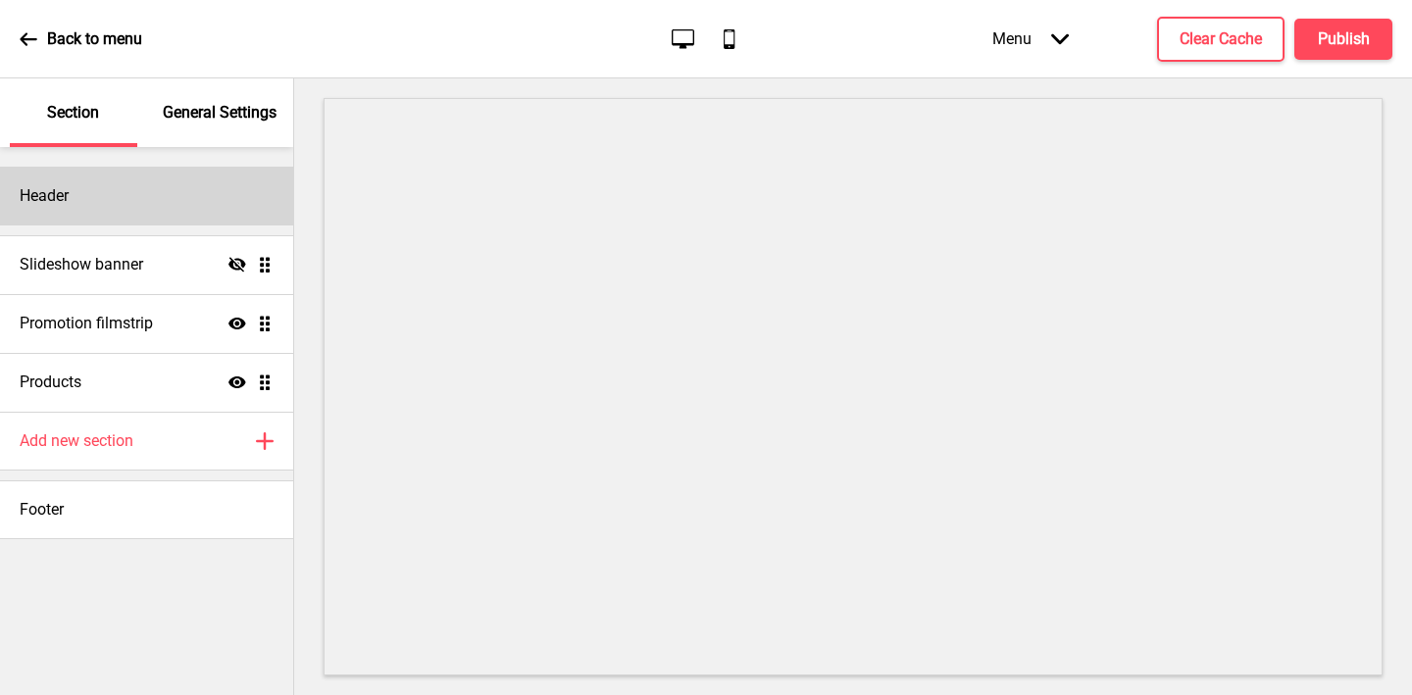
click at [149, 196] on div "Header" at bounding box center [146, 196] width 293 height 59
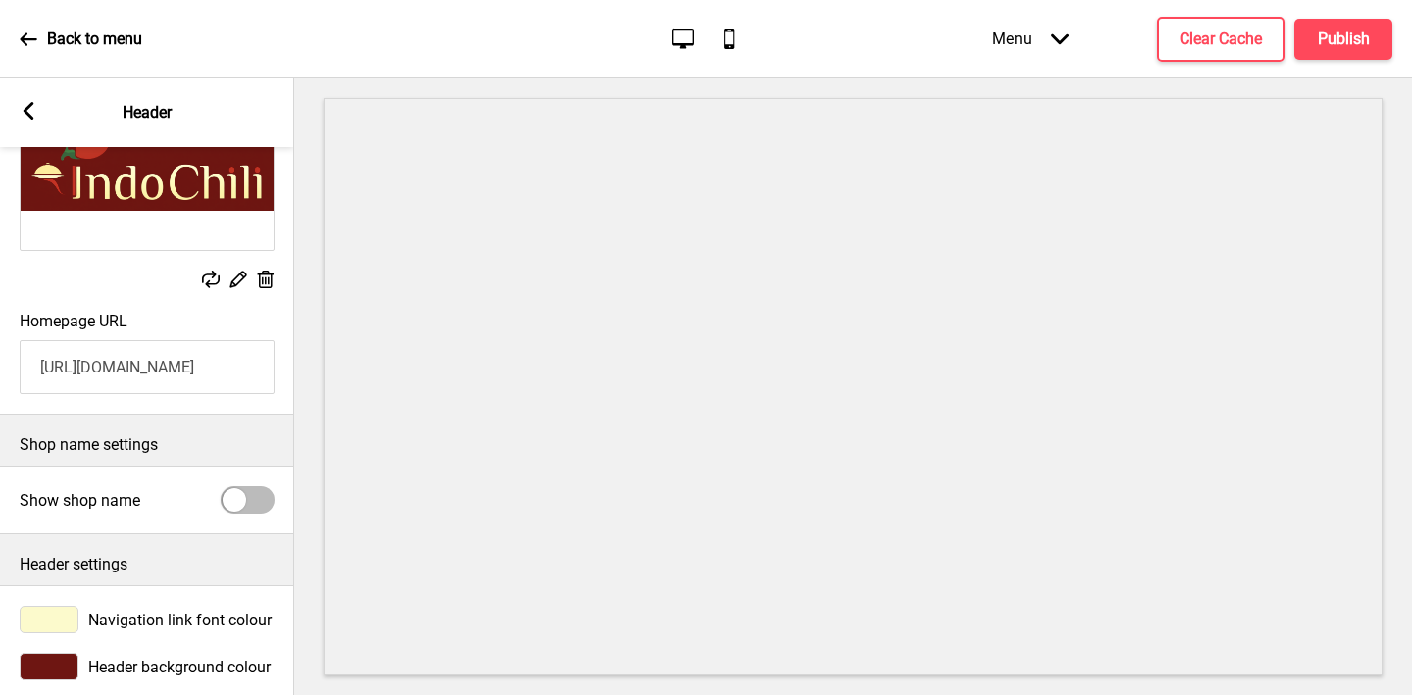
scroll to position [217, 0]
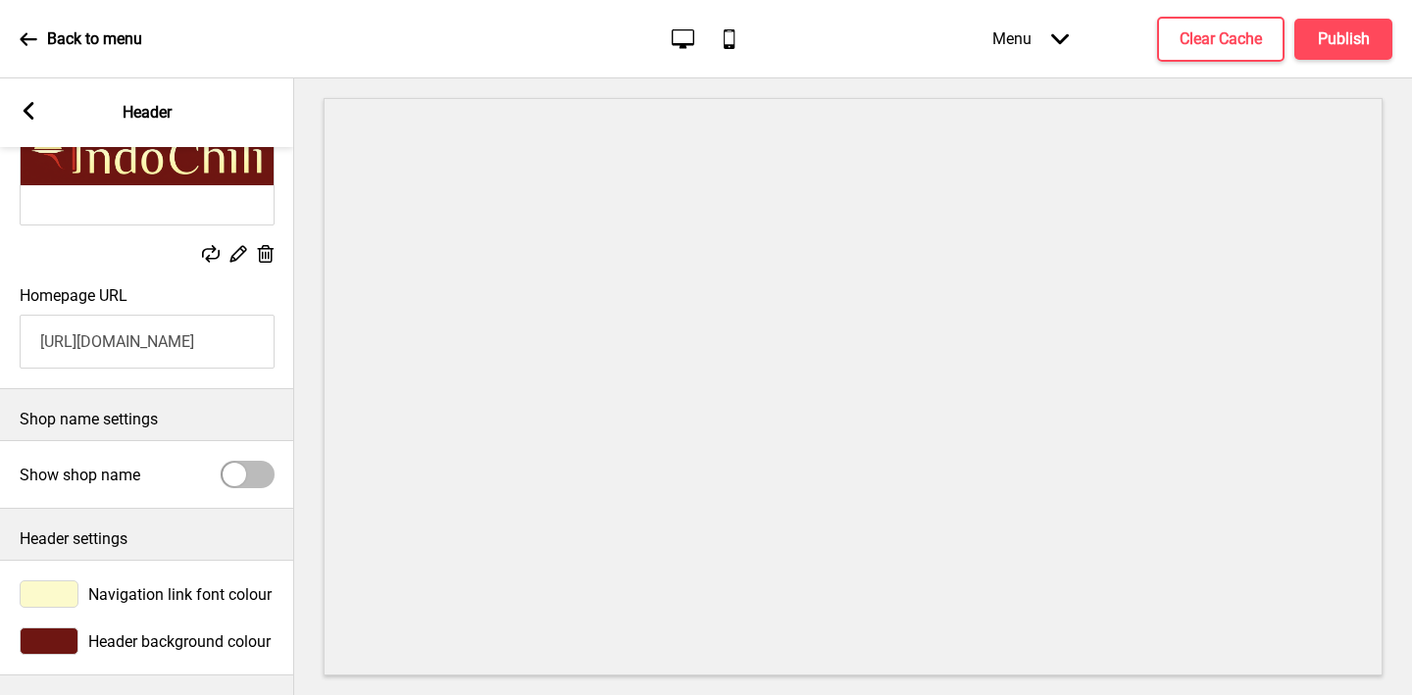
click at [27, 108] on icon at bounding box center [29, 111] width 11 height 18
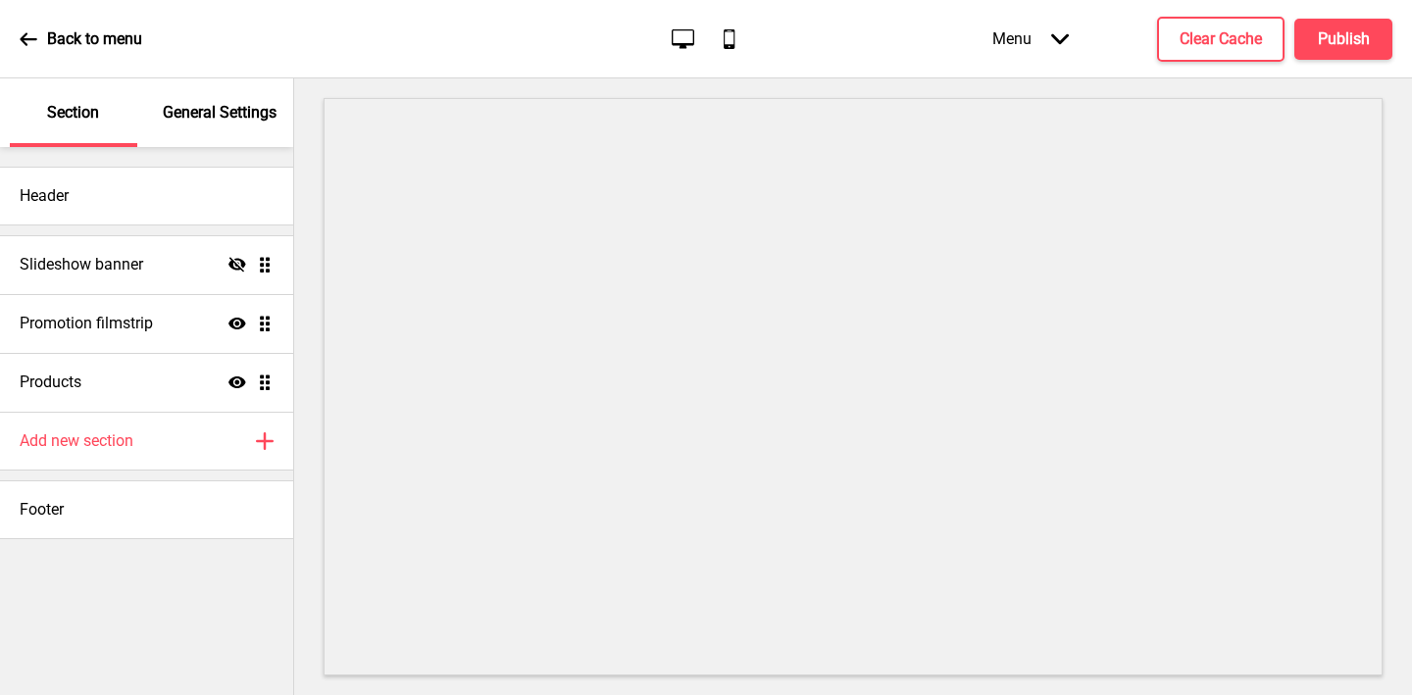
click at [230, 111] on p "General Settings" at bounding box center [220, 113] width 114 height 22
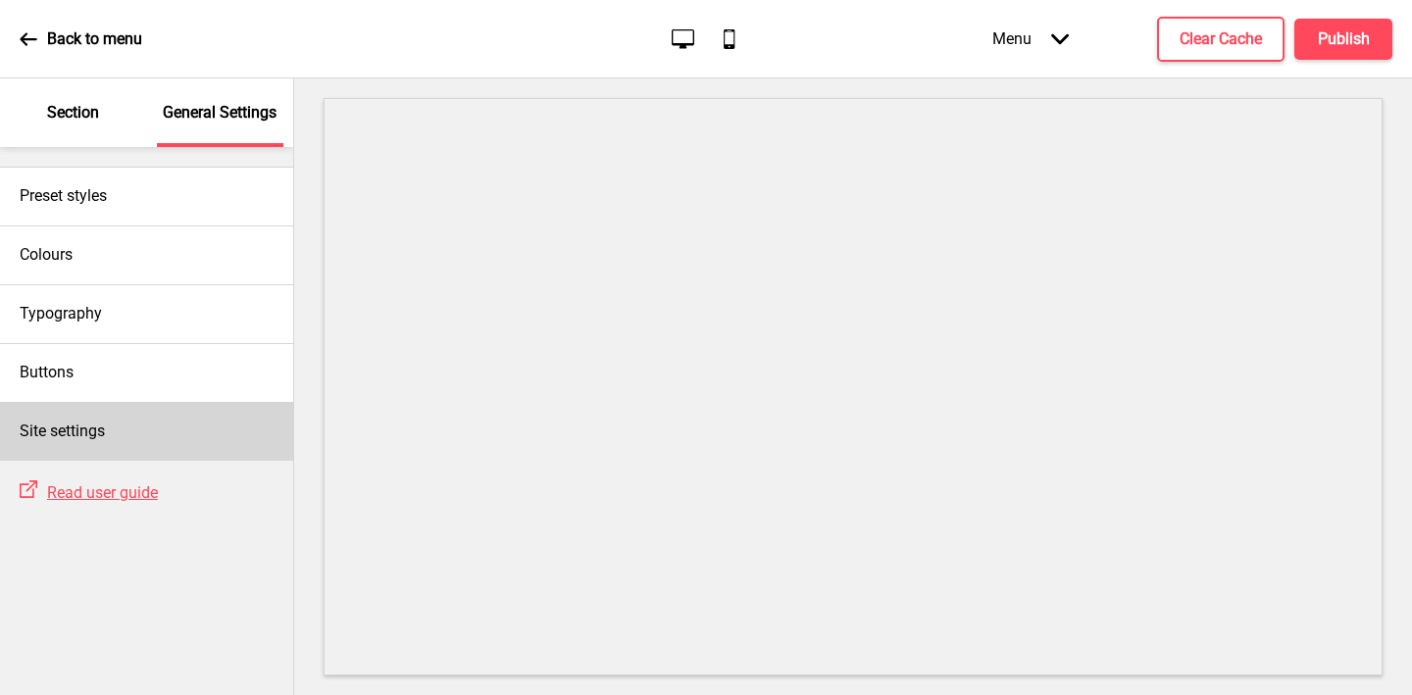
click at [57, 433] on h4 "Site settings" at bounding box center [62, 432] width 85 height 22
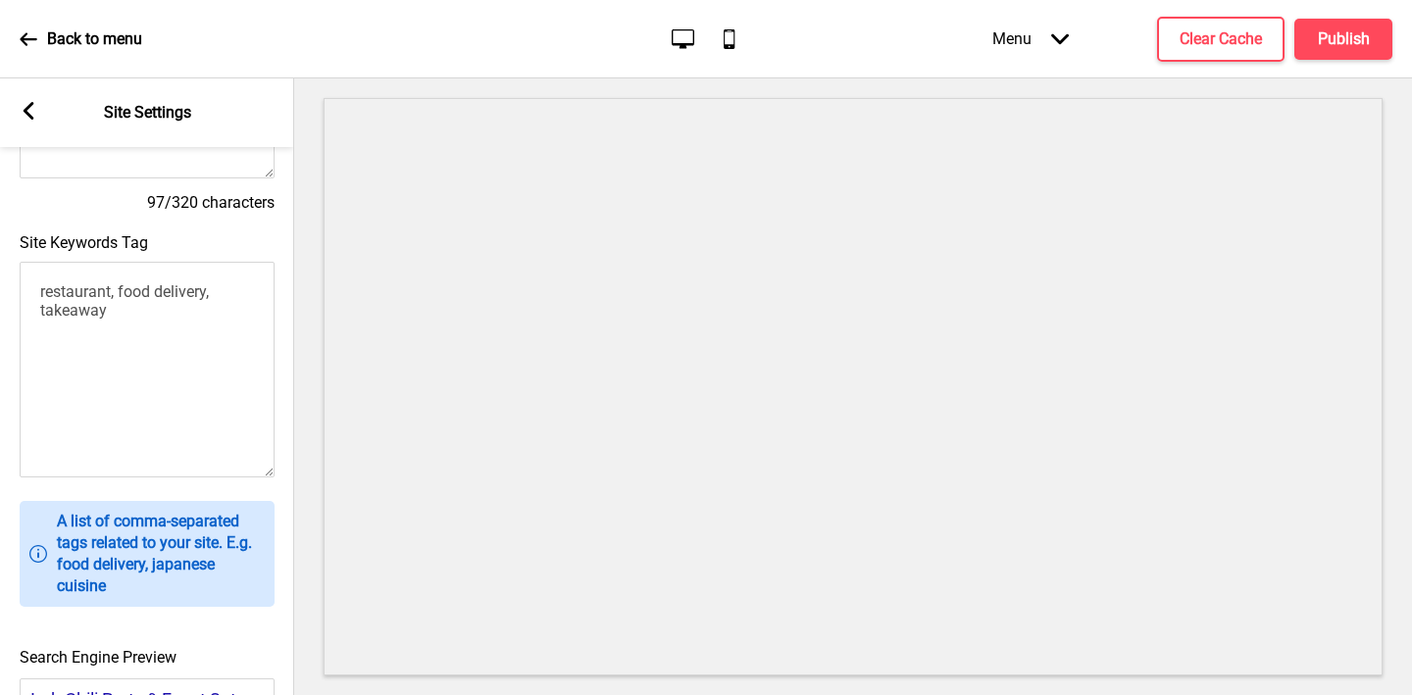
scroll to position [875, 0]
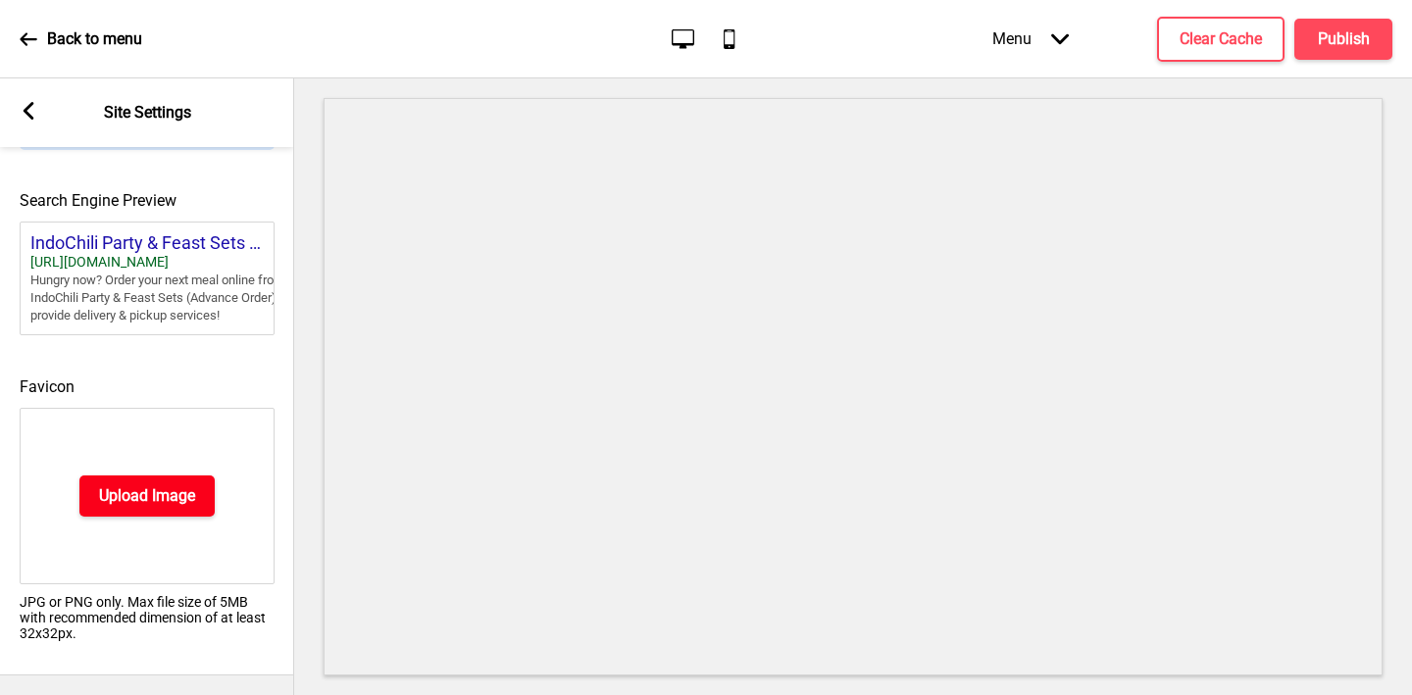
click at [135, 504] on h4 "Upload Image" at bounding box center [147, 496] width 96 height 22
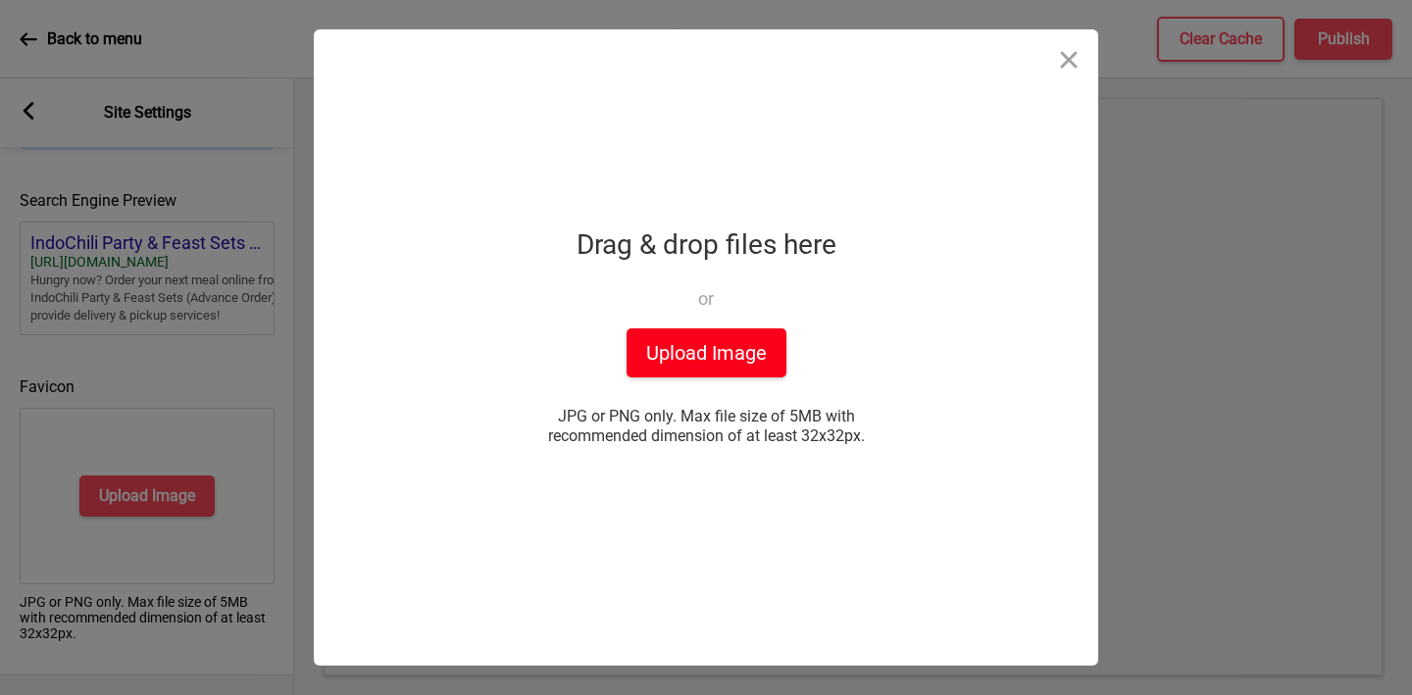
click at [701, 345] on button "Upload Image" at bounding box center [707, 352] width 160 height 49
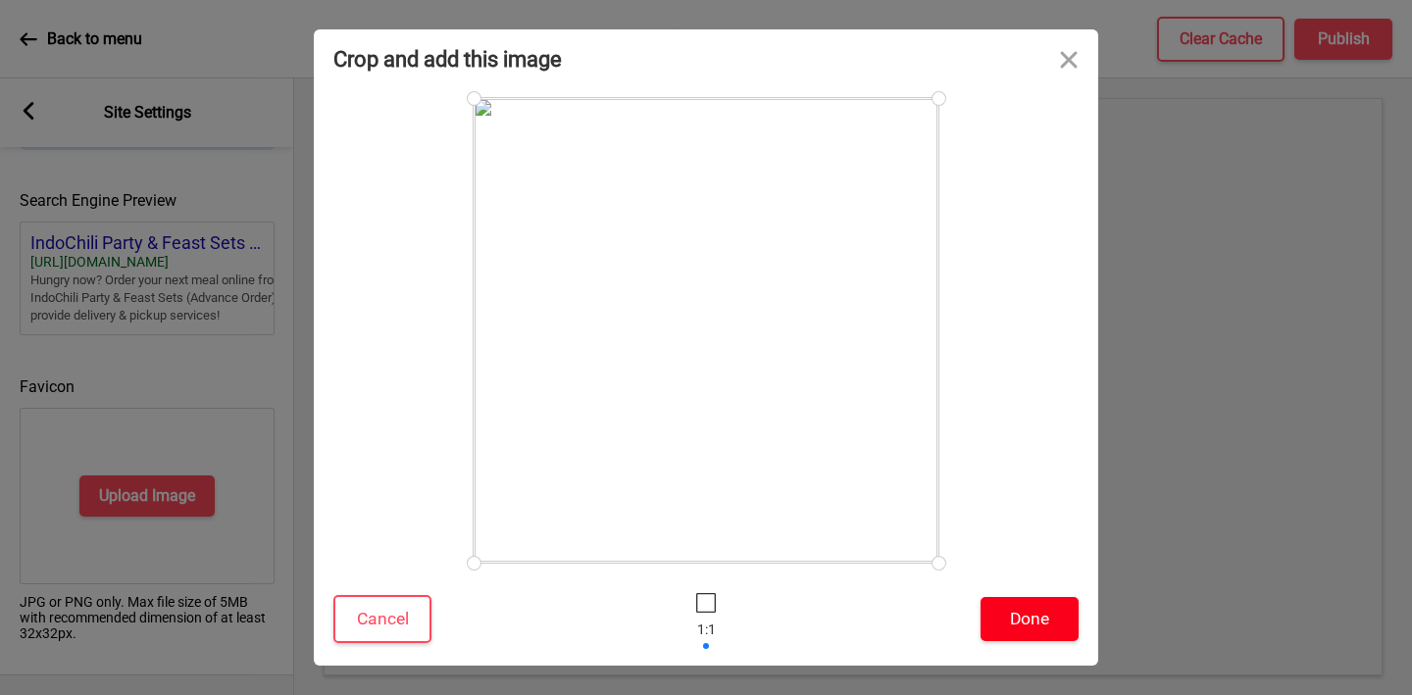
click at [1035, 622] on button "Done" at bounding box center [1030, 619] width 98 height 44
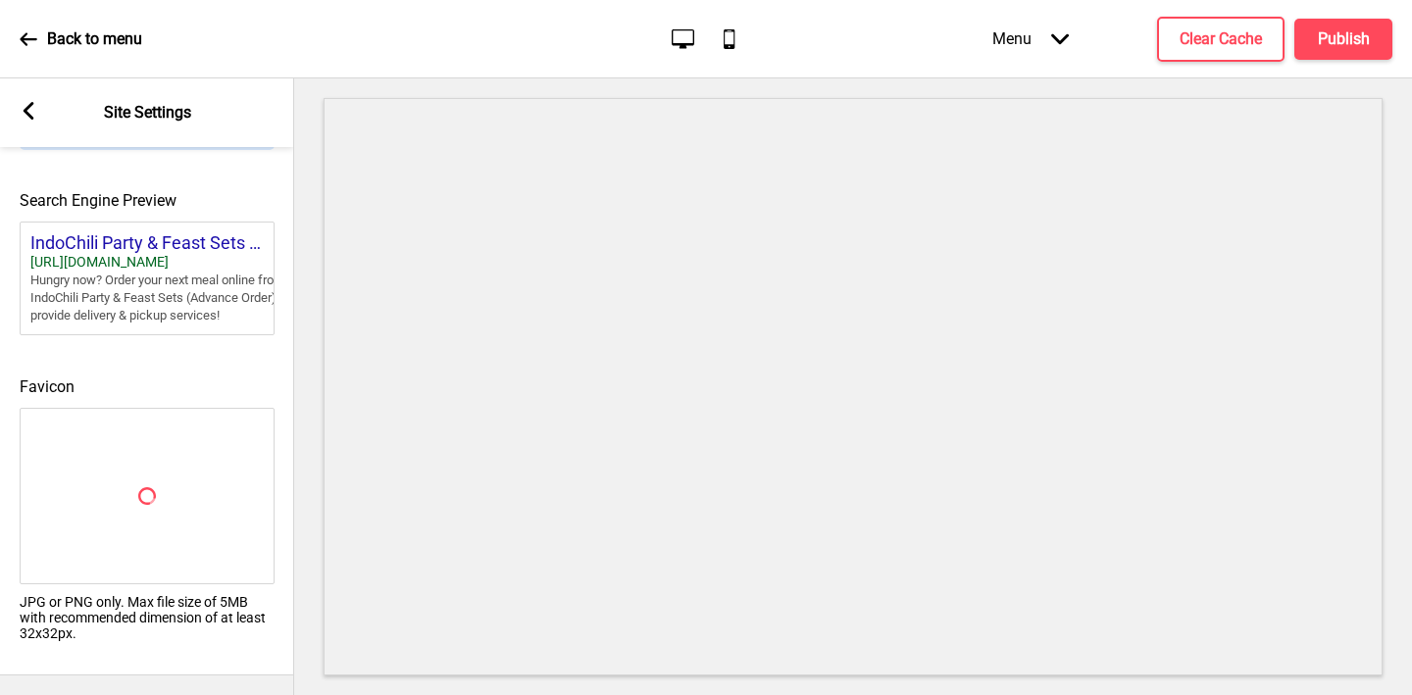
scroll to position [844, 0]
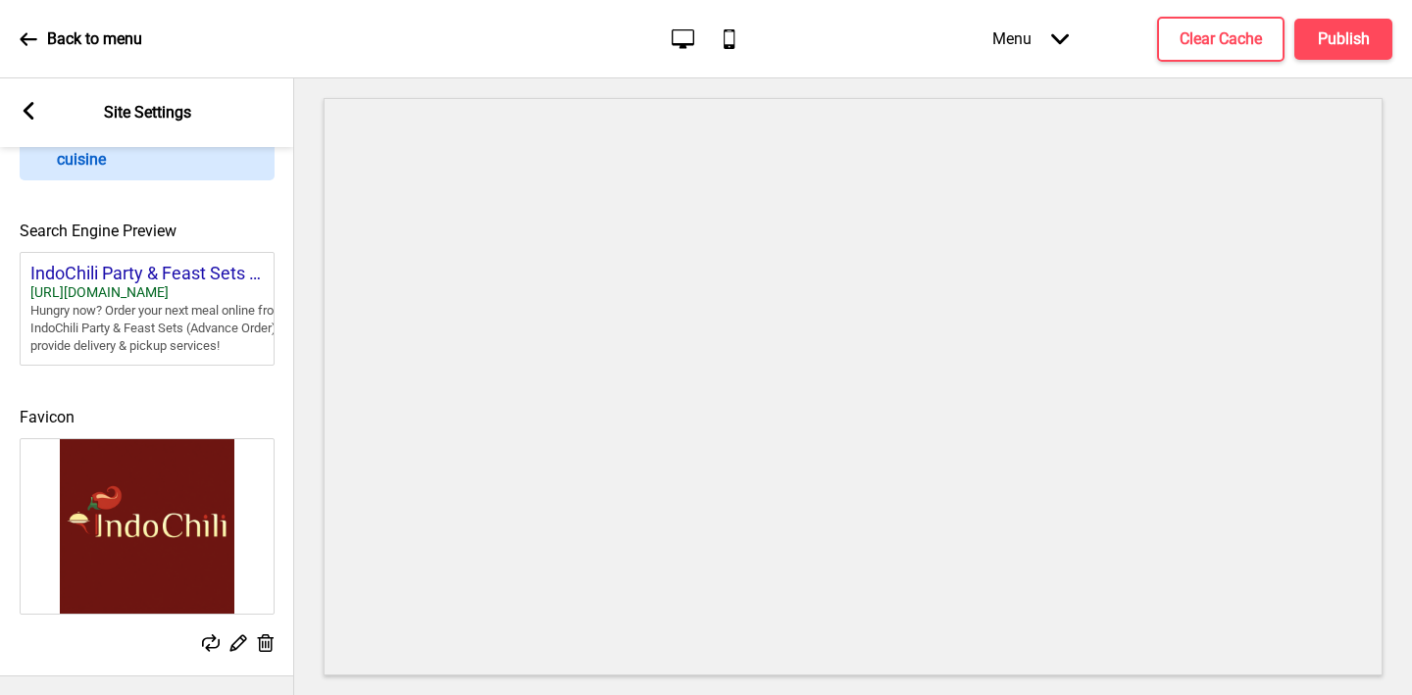
click at [25, 113] on icon at bounding box center [29, 111] width 11 height 18
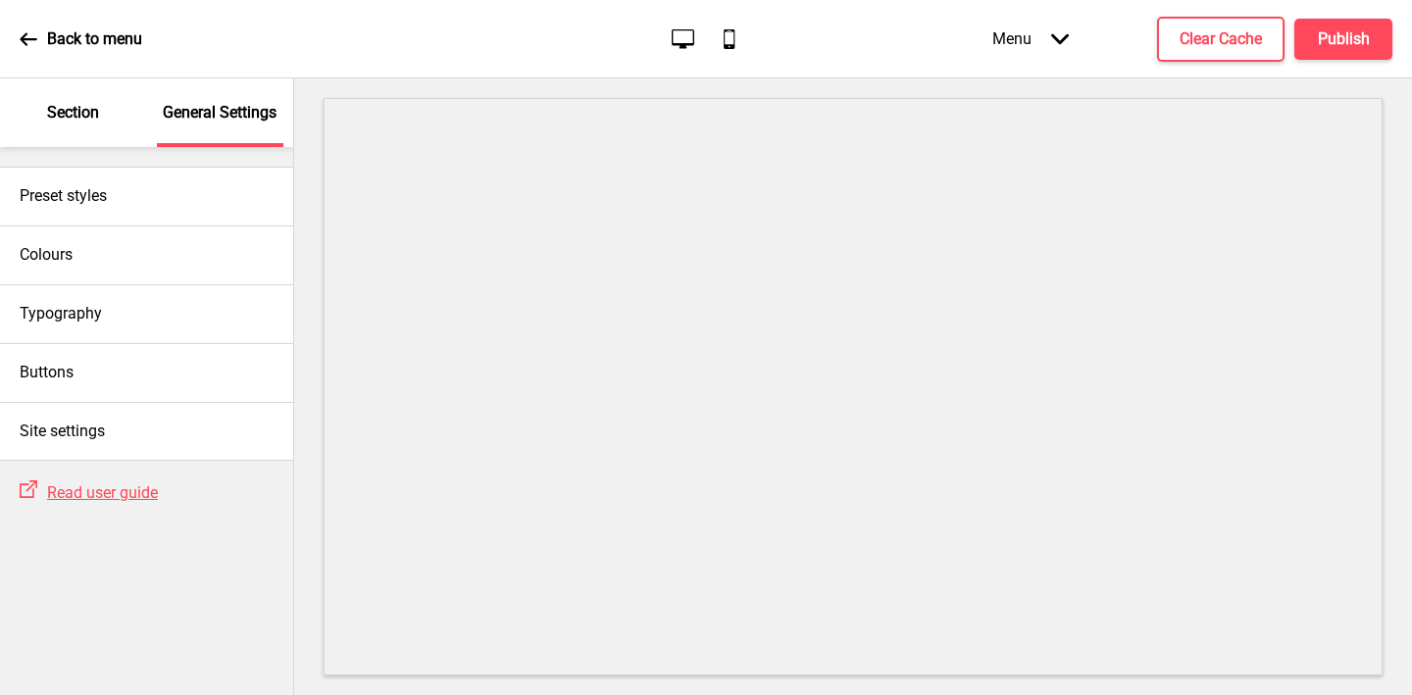
click at [83, 111] on p "Section" at bounding box center [73, 113] width 52 height 22
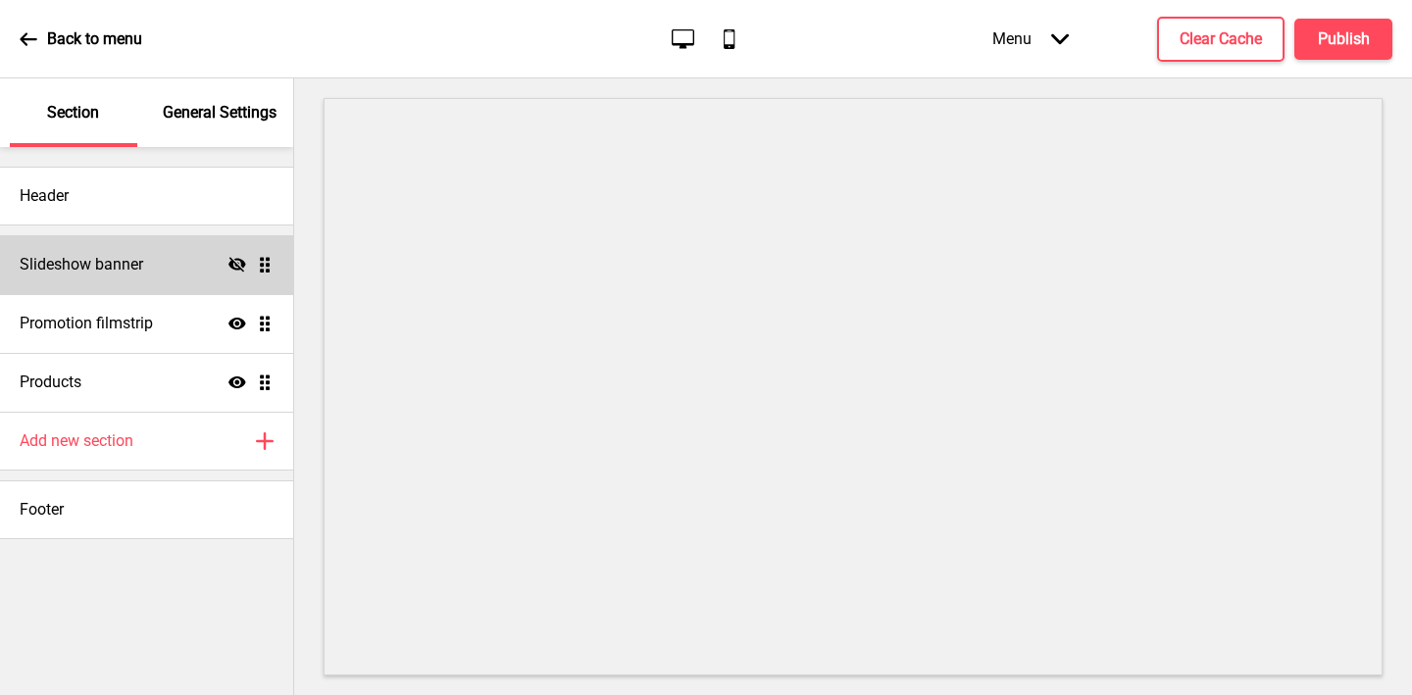
click at [236, 269] on icon at bounding box center [237, 264] width 18 height 15
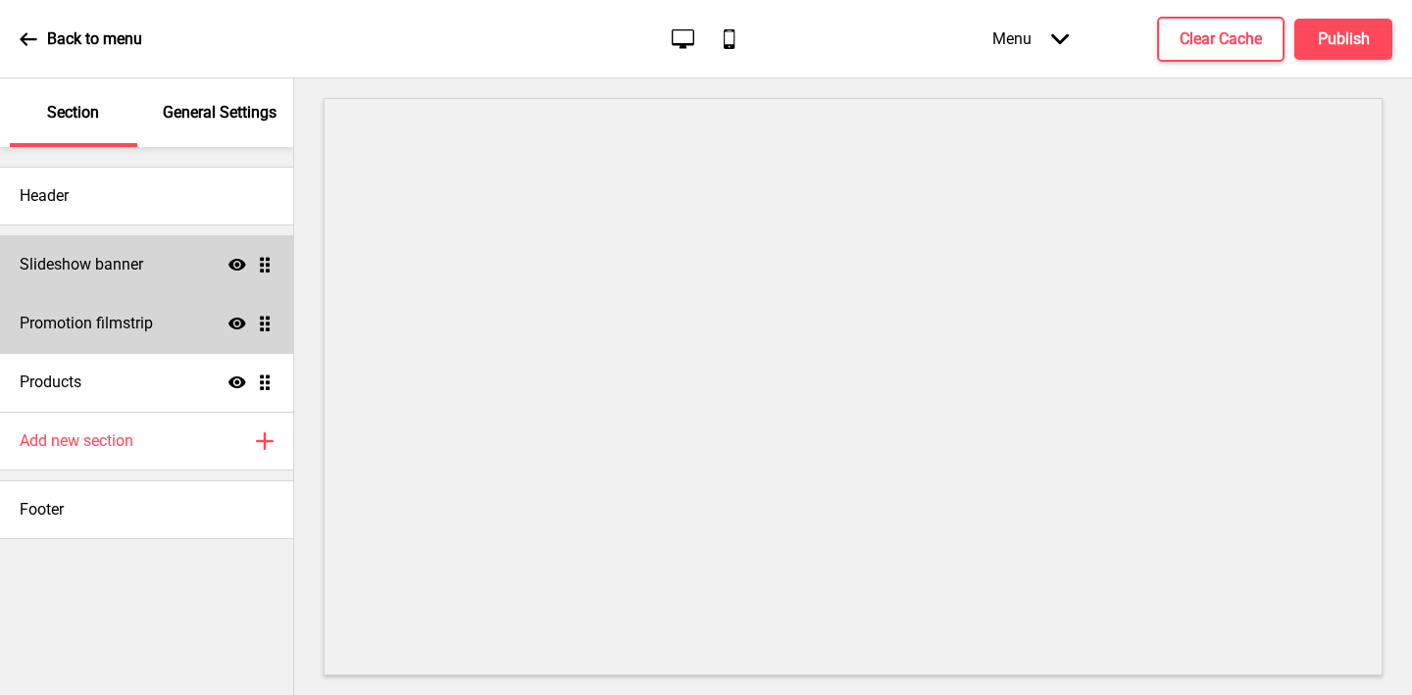
click at [144, 307] on div "Promotion filmstrip Show Drag" at bounding box center [146, 323] width 293 height 59
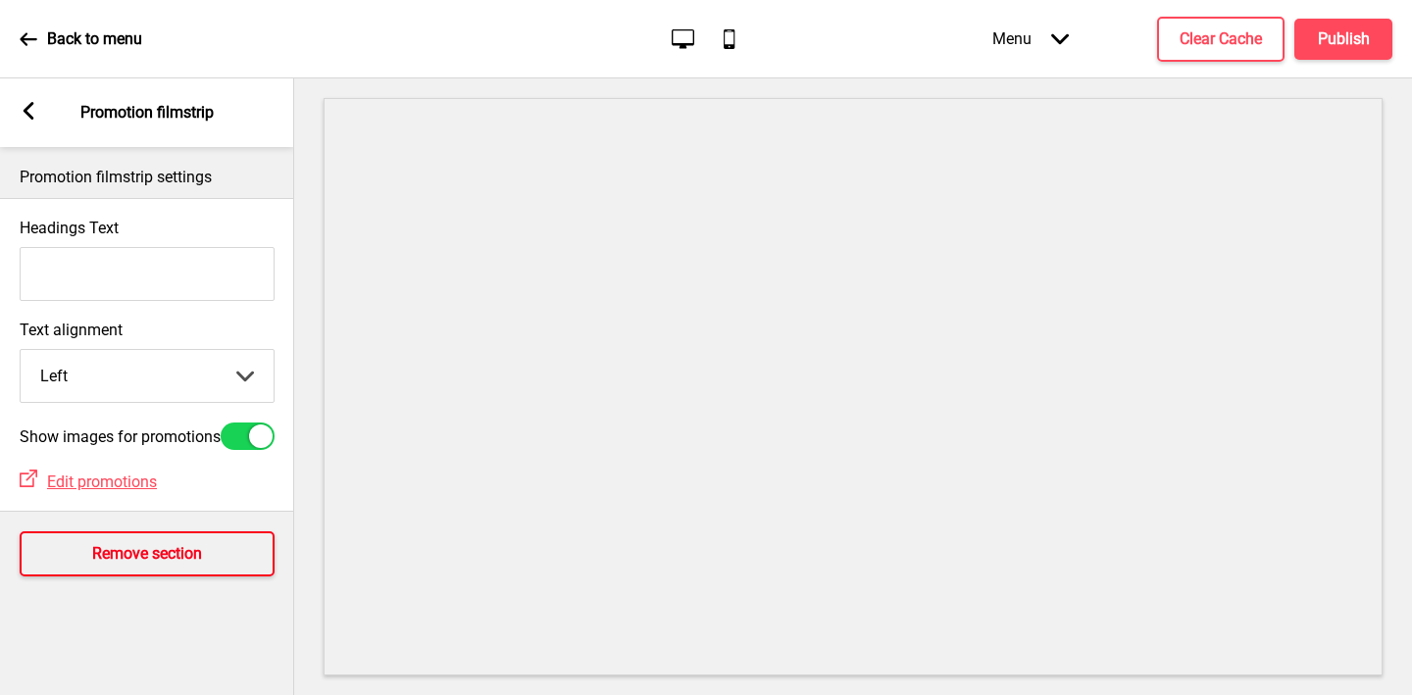
click at [124, 552] on button "Remove section" at bounding box center [147, 553] width 255 height 45
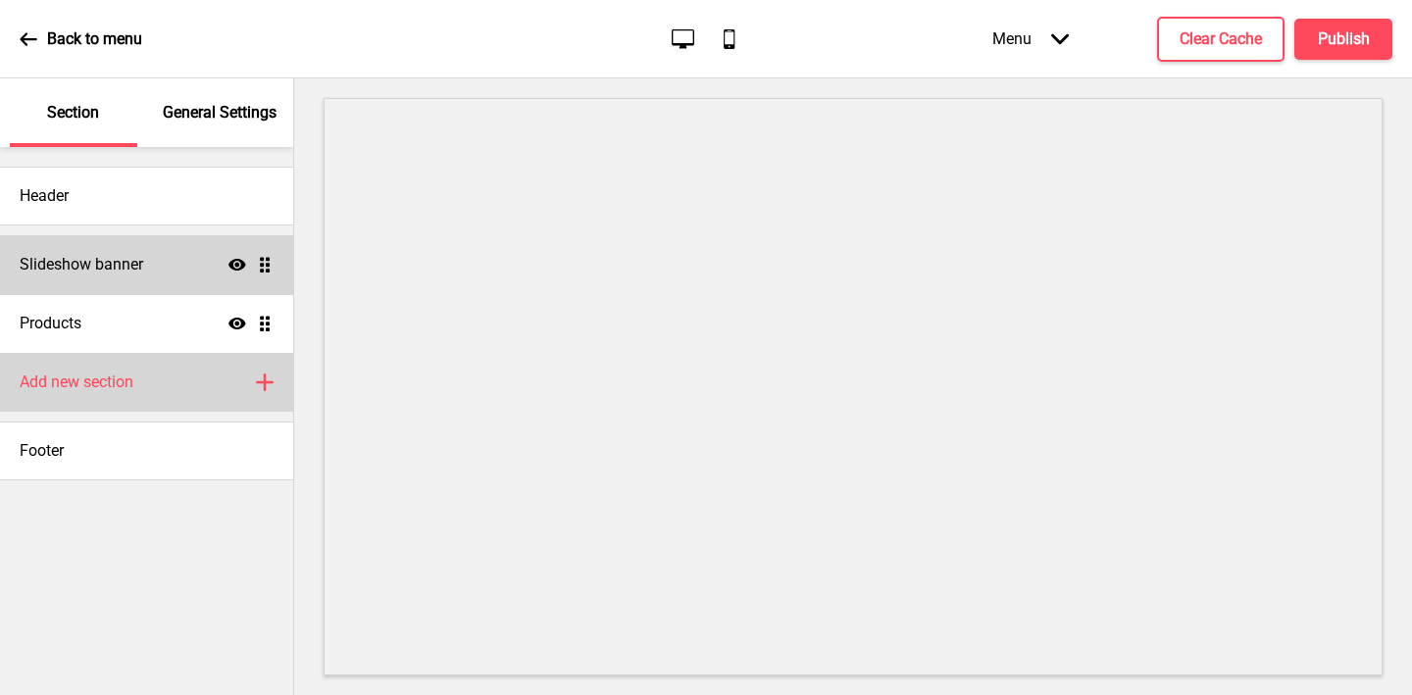
click at [123, 380] on h4 "Add new section" at bounding box center [77, 383] width 114 height 22
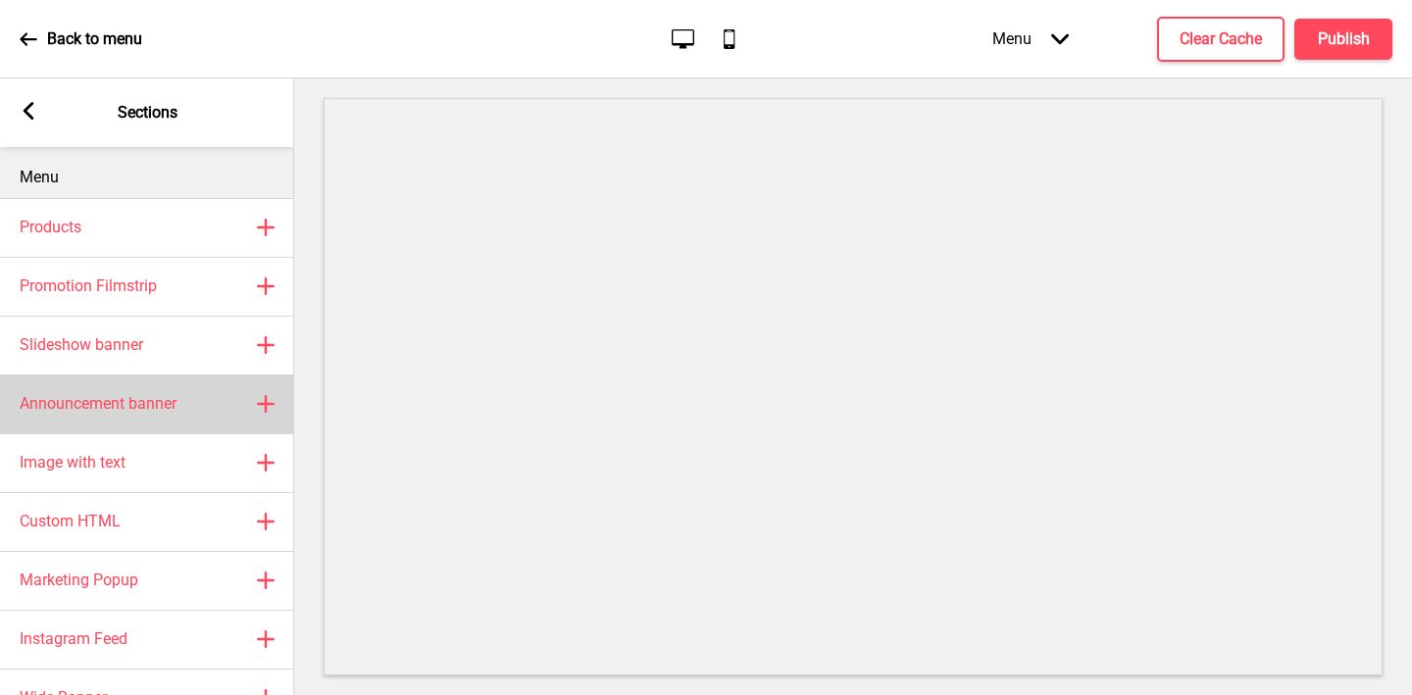
scroll to position [52, 0]
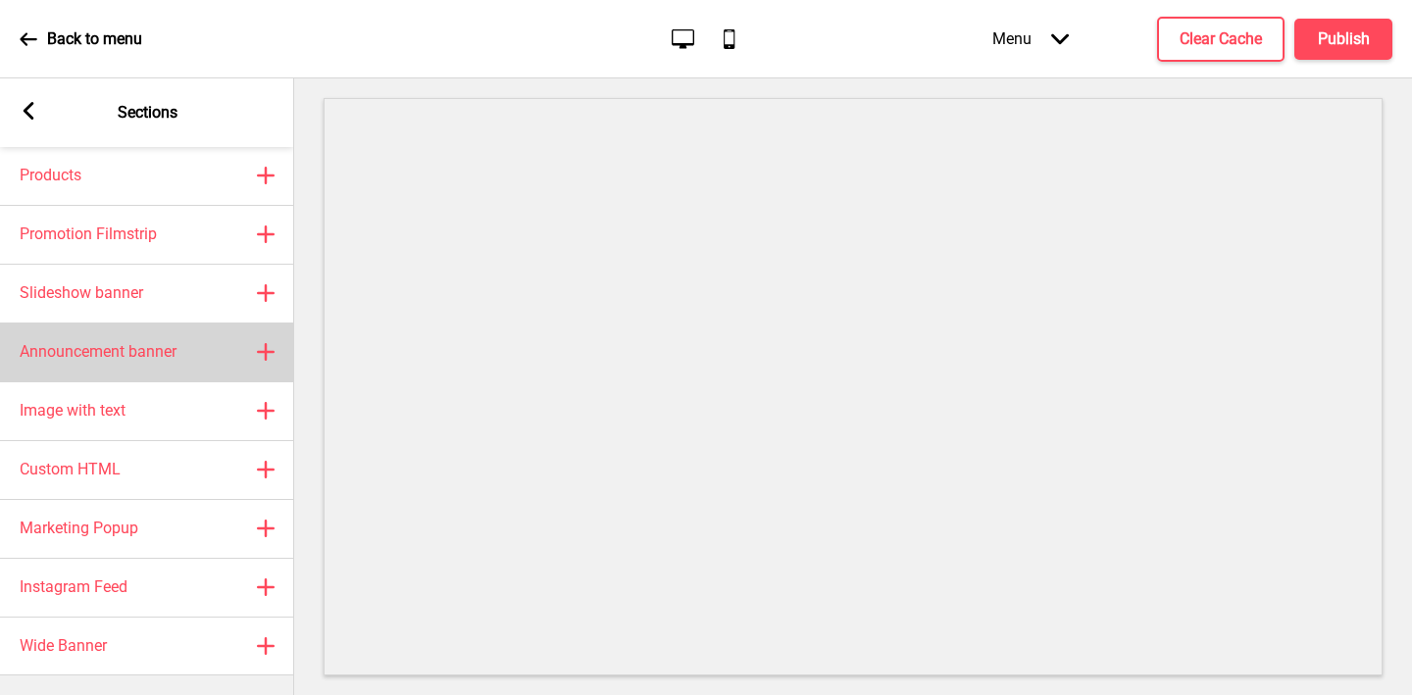
click at [123, 360] on h4 "Announcement banner" at bounding box center [98, 352] width 157 height 22
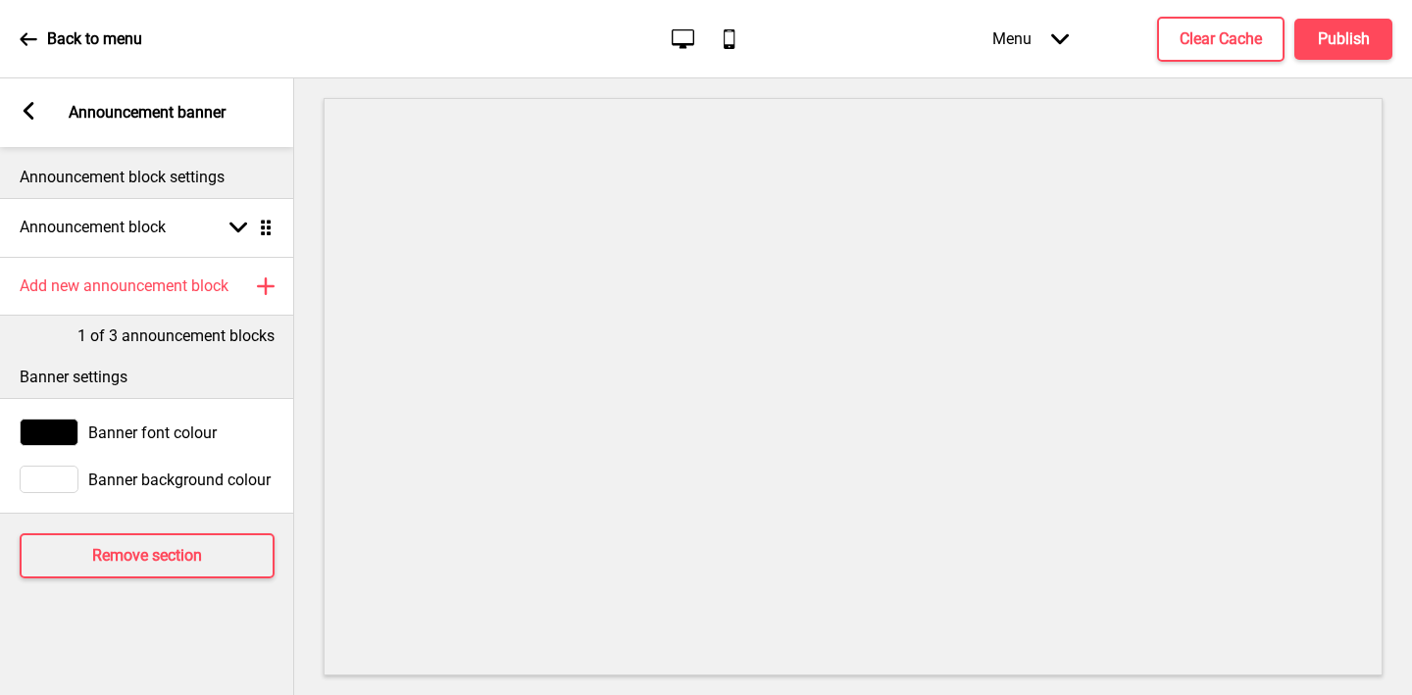
click at [22, 106] on rect at bounding box center [29, 111] width 18 height 18
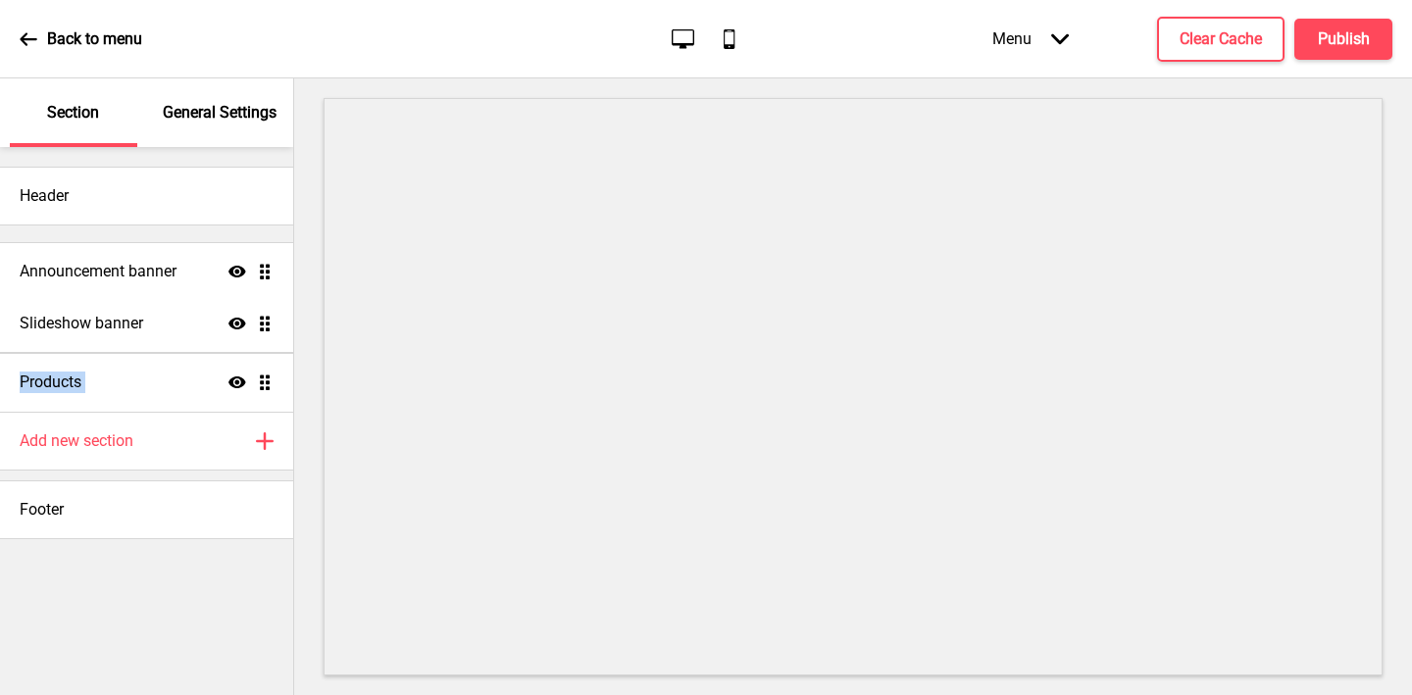
drag, startPoint x: 264, startPoint y: 383, endPoint x: 261, endPoint y: 273, distance: 110.8
click at [261, 273] on ul "Slideshow banner Show Drag Products Show Drag Announcement banner Show Drag" at bounding box center [146, 323] width 293 height 176
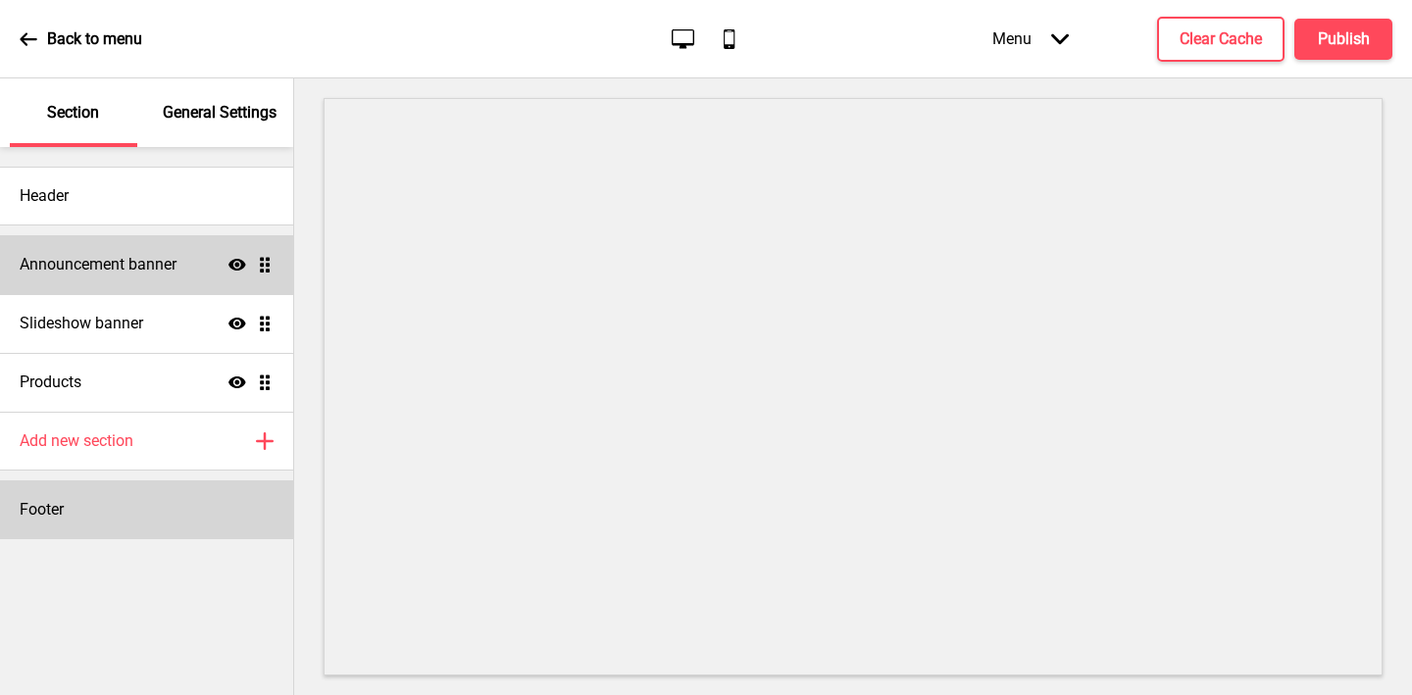
click at [175, 511] on div "Footer" at bounding box center [146, 509] width 293 height 59
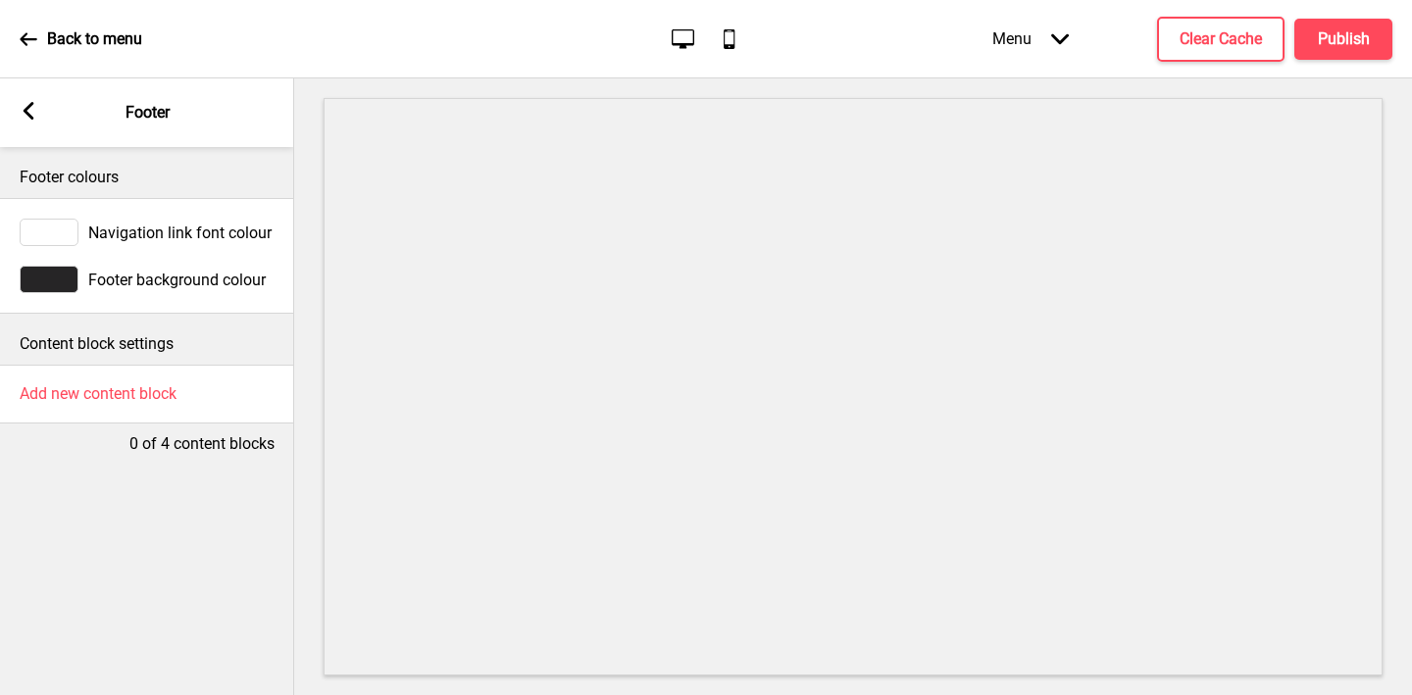
click at [30, 105] on icon at bounding box center [29, 111] width 11 height 18
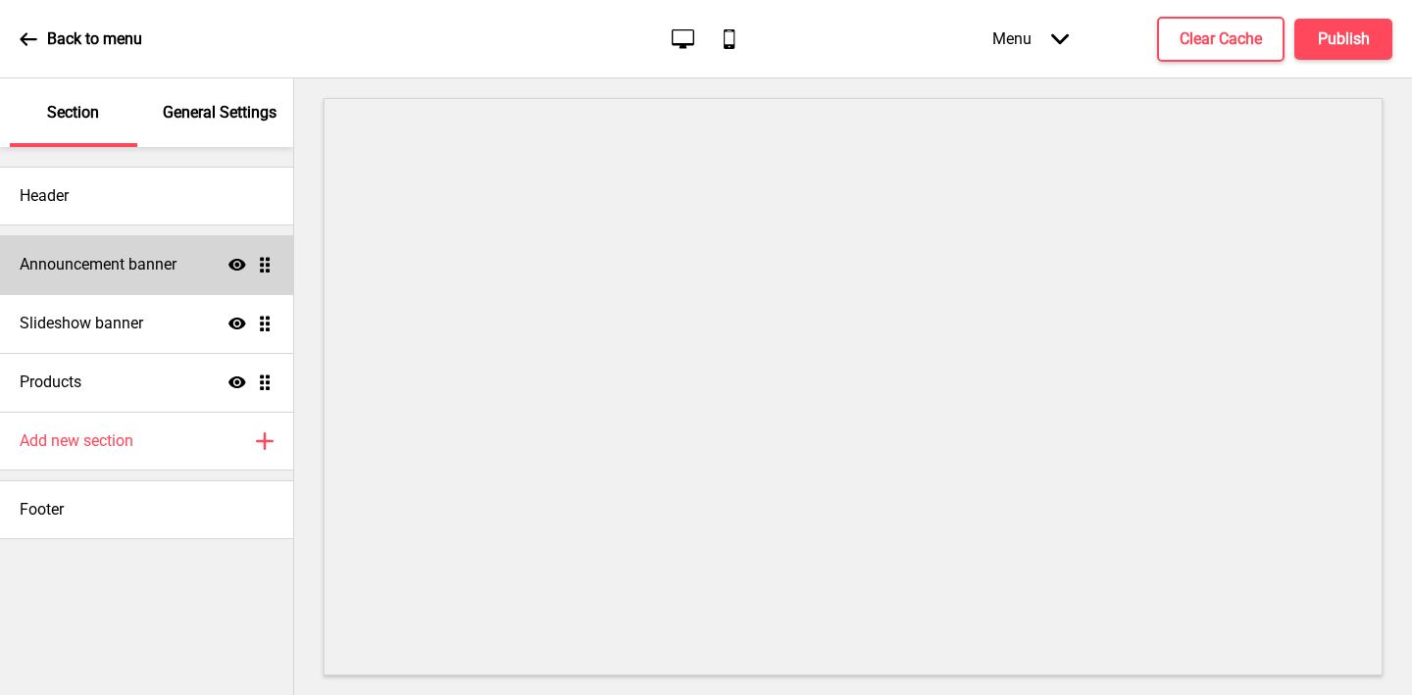
click at [161, 250] on div "Announcement banner Show Drag" at bounding box center [146, 264] width 293 height 59
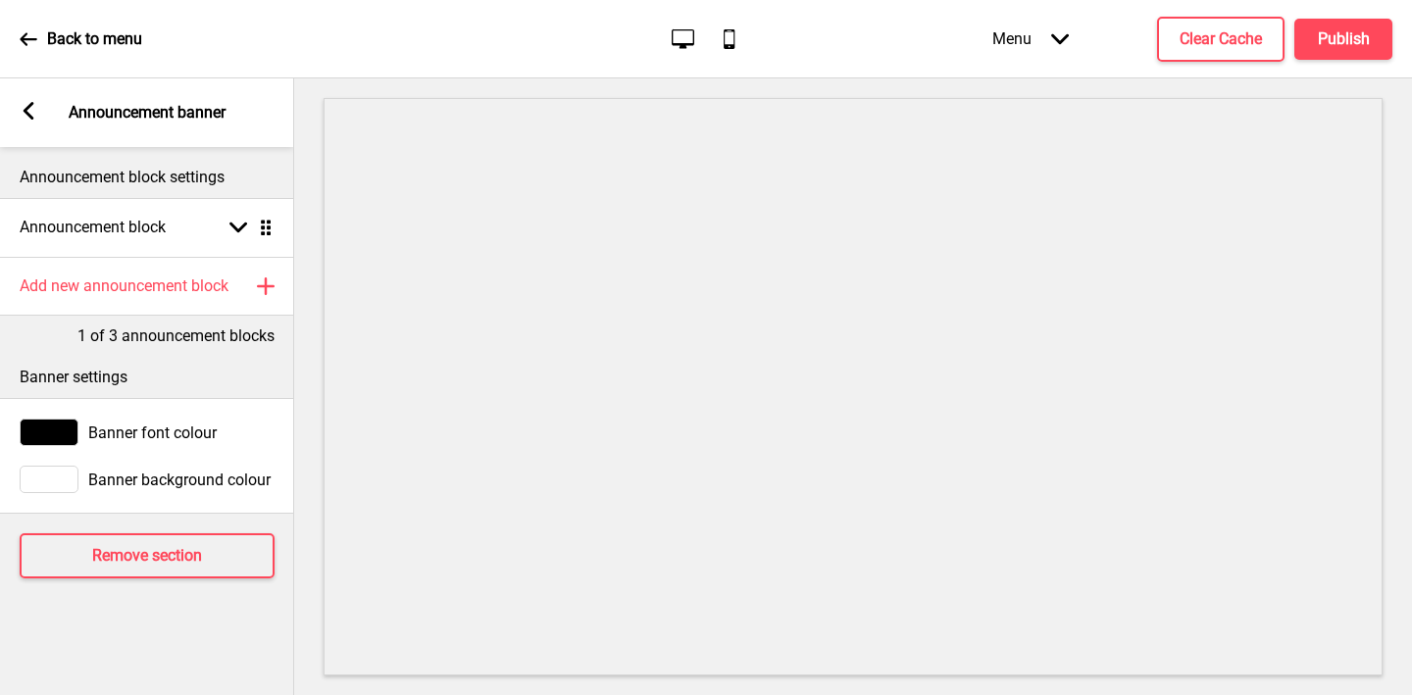
click at [29, 490] on div at bounding box center [49, 479] width 59 height 27
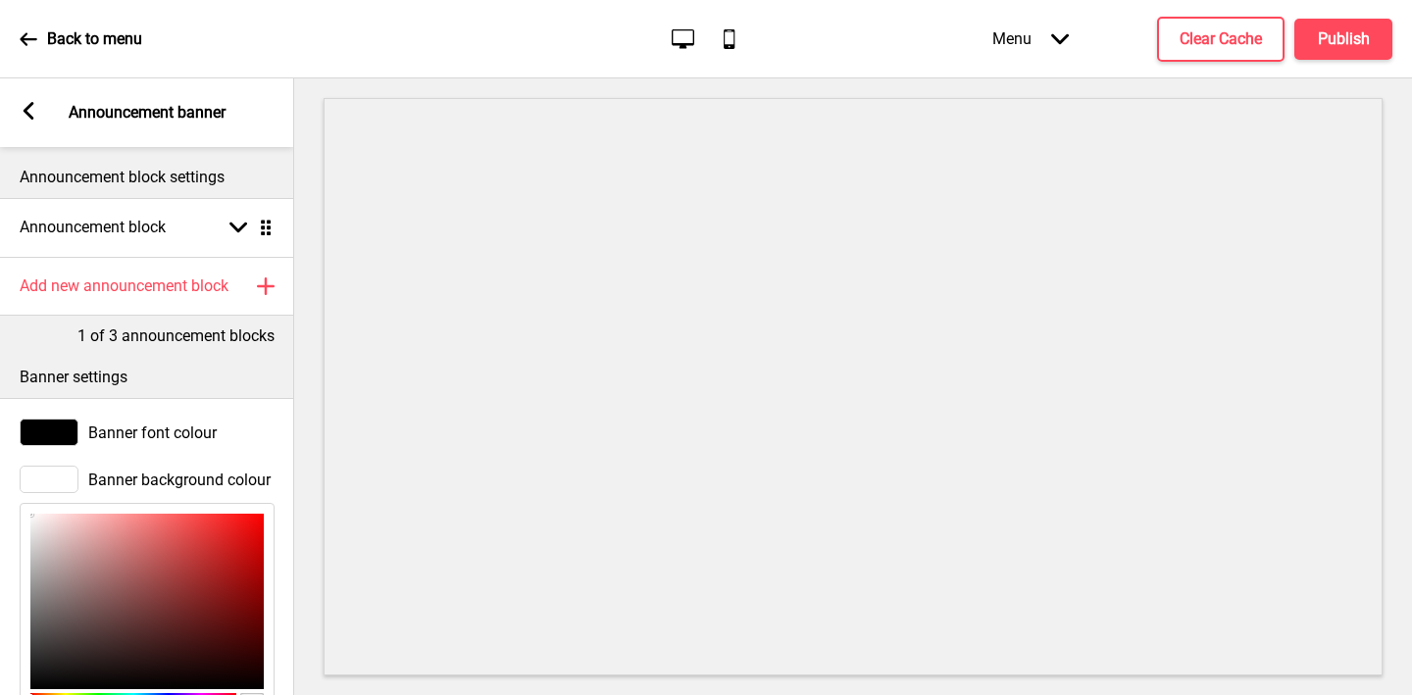
scroll to position [242, 0]
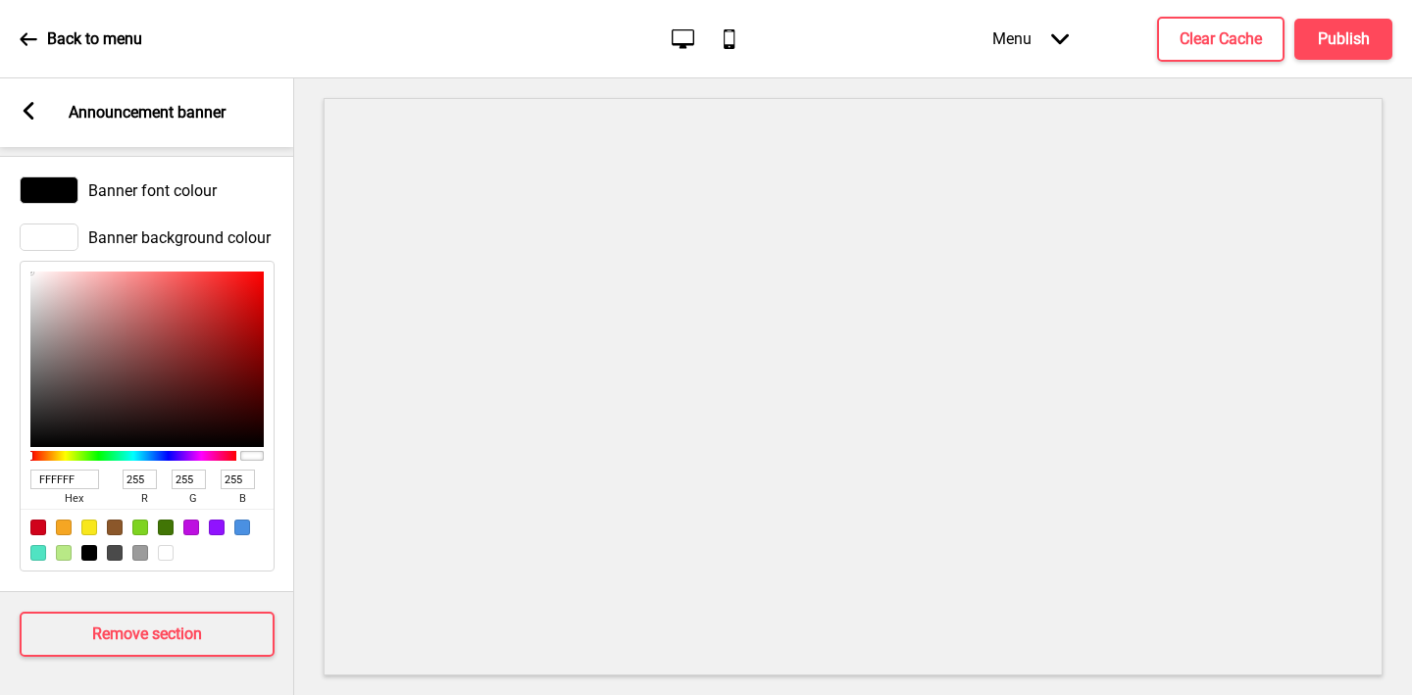
click at [62, 481] on input "FFFFFF" at bounding box center [64, 480] width 69 height 20
paste input "CEE9D"
type input "FCEE9D"
type input "252"
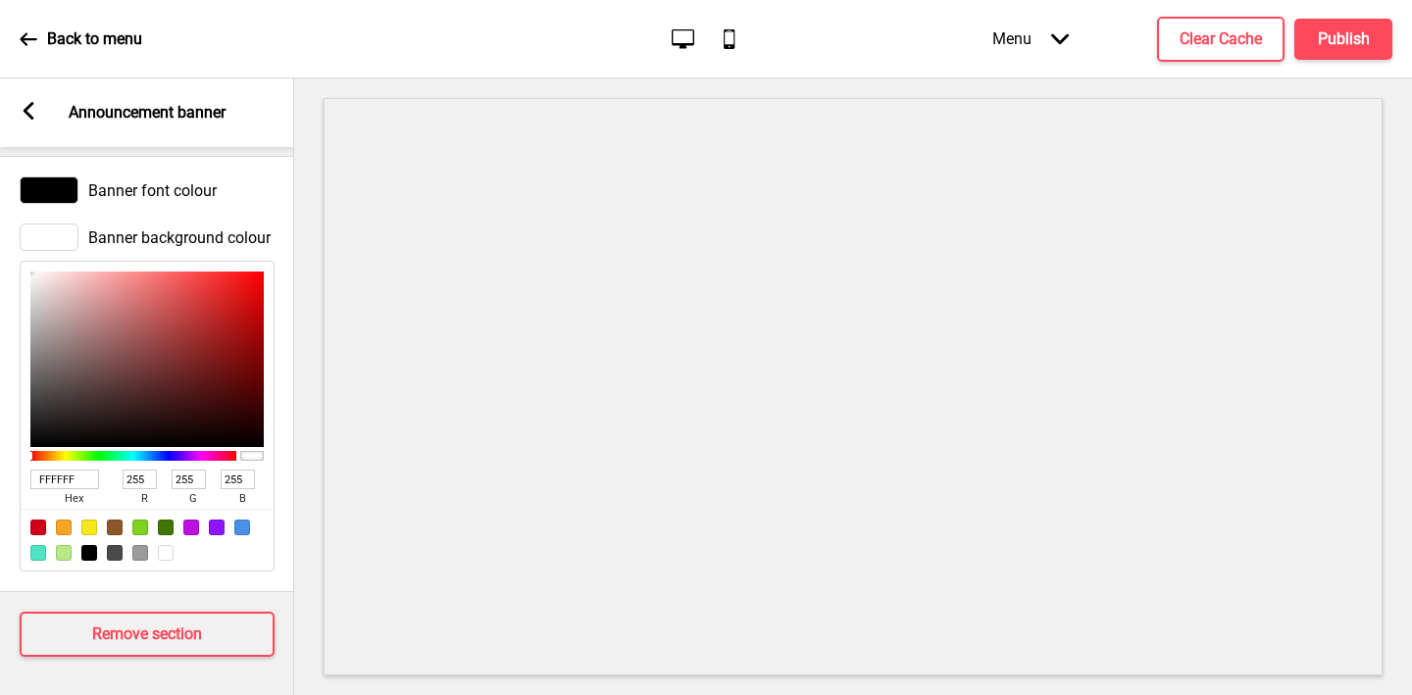
type input "238"
type input "157"
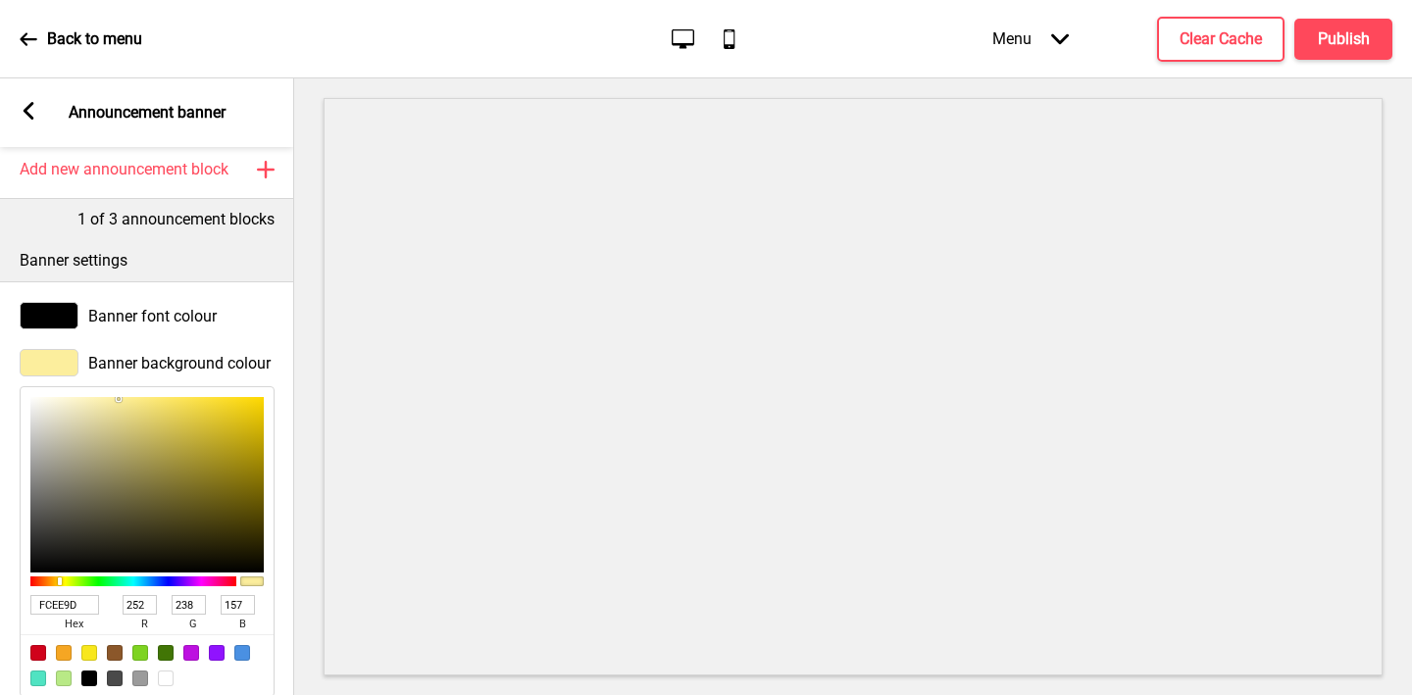
scroll to position [0, 0]
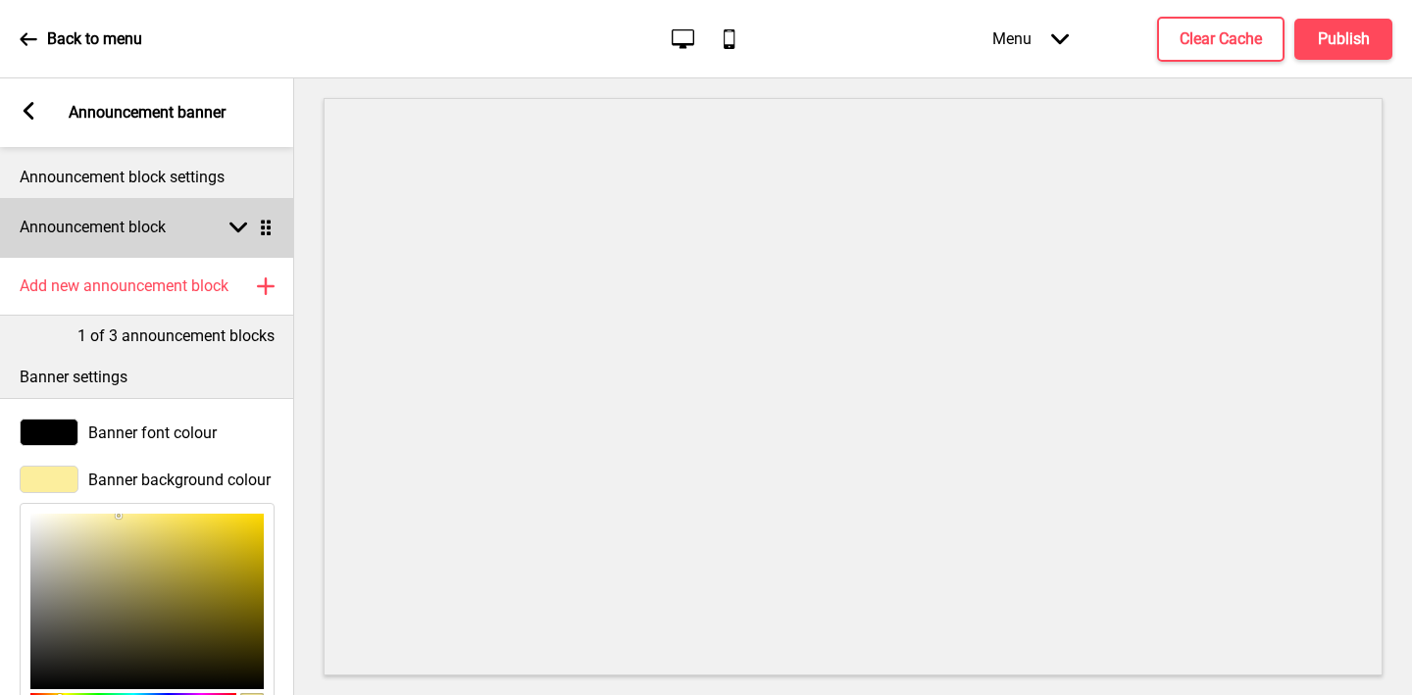
type input "FCEE9D"
click at [87, 233] on h4 "Announcement block" at bounding box center [93, 228] width 146 height 22
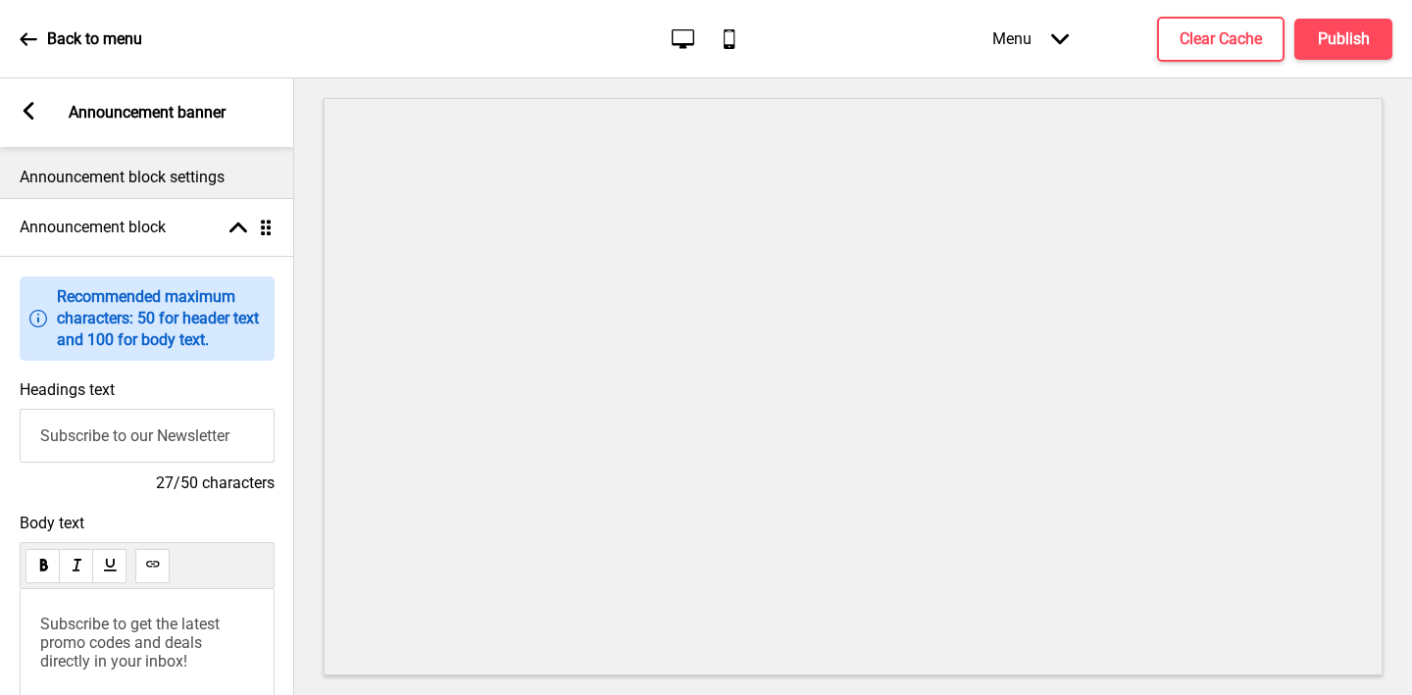
click at [76, 431] on input "Subscribe to our Newsletter" at bounding box center [147, 436] width 255 height 54
type input "Welcome to IndoChili"
click at [114, 655] on span "Subscribe to get the latest promo codes and deals directly in your inbox!" at bounding box center [131, 643] width 183 height 56
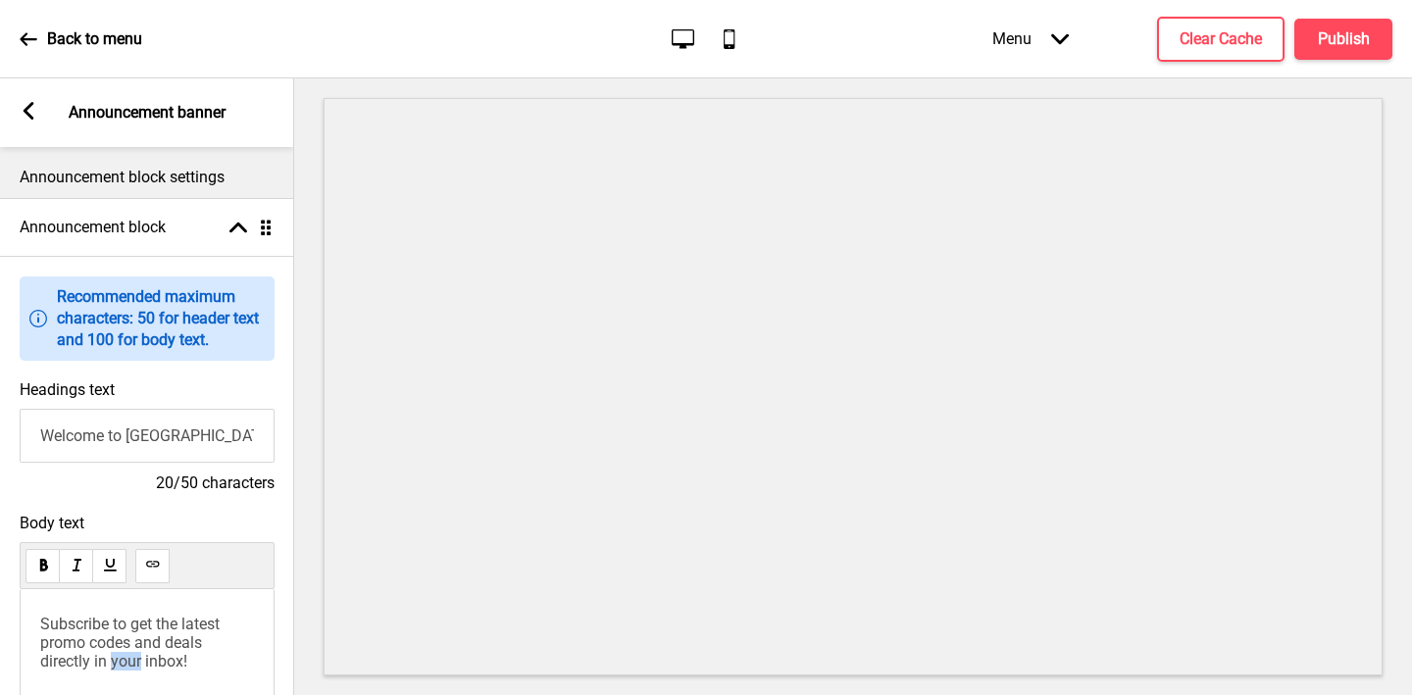
click at [114, 655] on span "Subscribe to get the latest promo codes and deals directly in your inbox!" at bounding box center [131, 643] width 183 height 56
click at [31, 107] on rect at bounding box center [29, 111] width 18 height 18
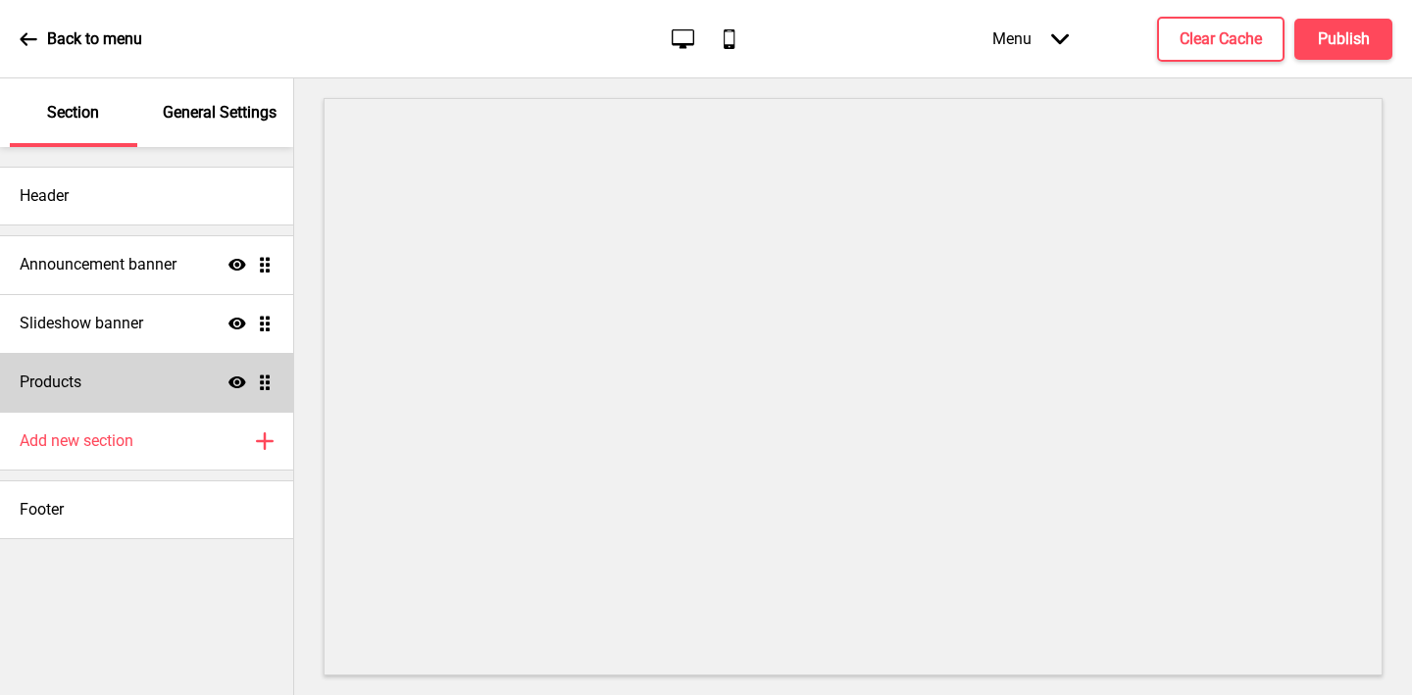
click at [113, 364] on div "Products Show Drag" at bounding box center [146, 382] width 293 height 59
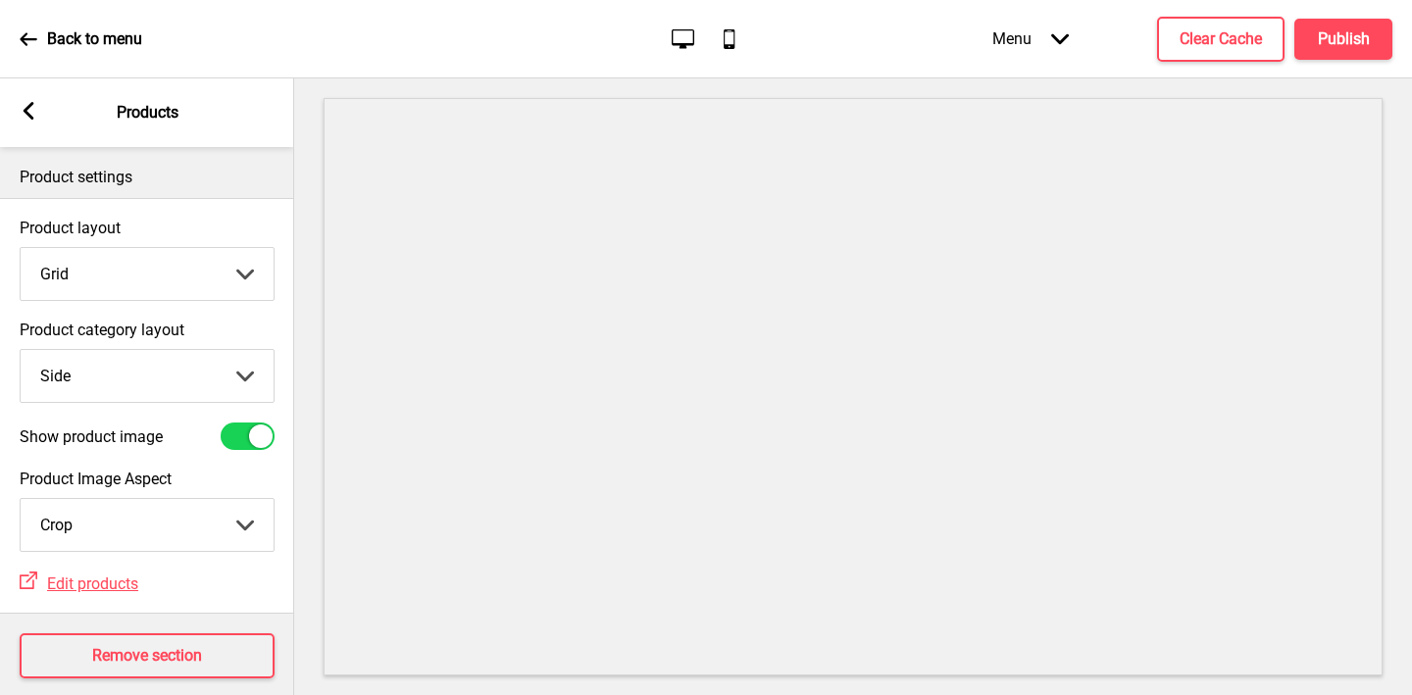
click at [172, 276] on select "Grid List" at bounding box center [147, 274] width 253 height 52
click at [21, 248] on select "Grid List" at bounding box center [147, 274] width 253 height 52
click at [113, 380] on select "Top Side" at bounding box center [147, 376] width 253 height 52
select select "top"
click at [21, 350] on select "Top Side" at bounding box center [147, 376] width 253 height 52
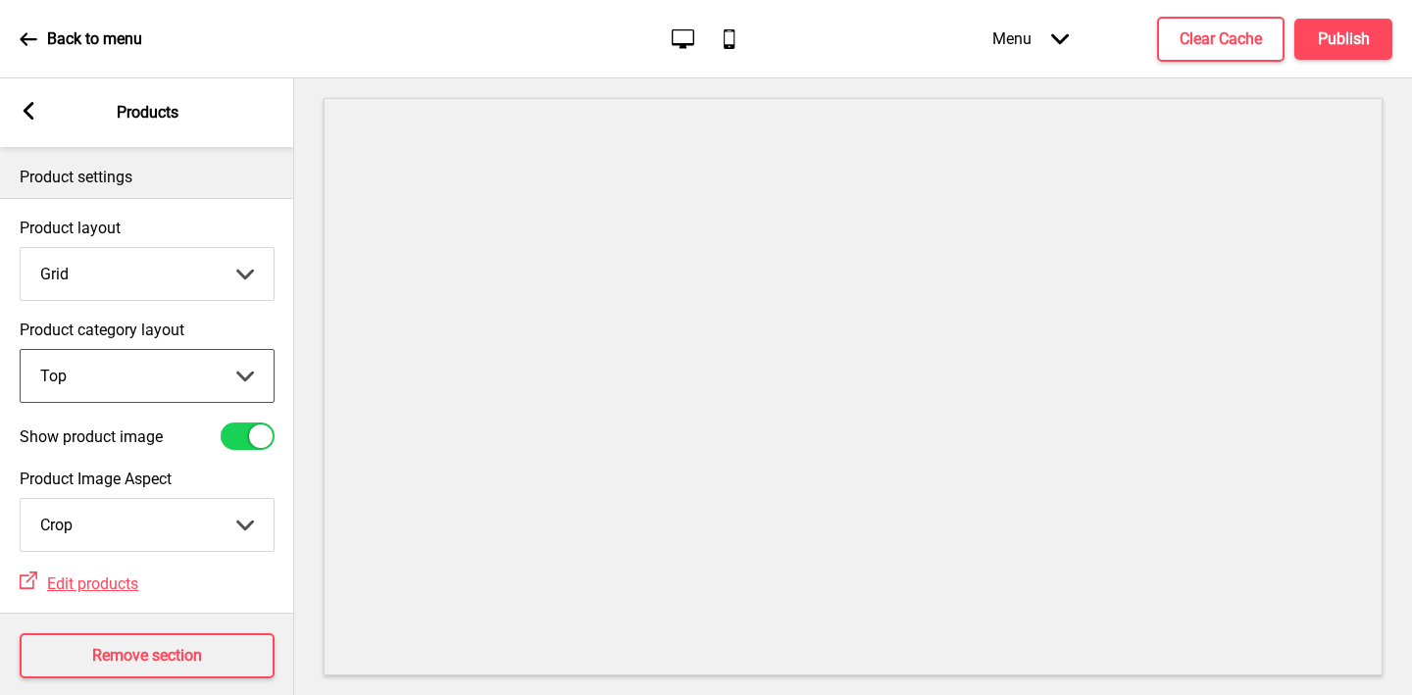
click at [116, 449] on div "Show product image" at bounding box center [147, 436] width 255 height 27
click at [30, 119] on icon at bounding box center [29, 111] width 11 height 18
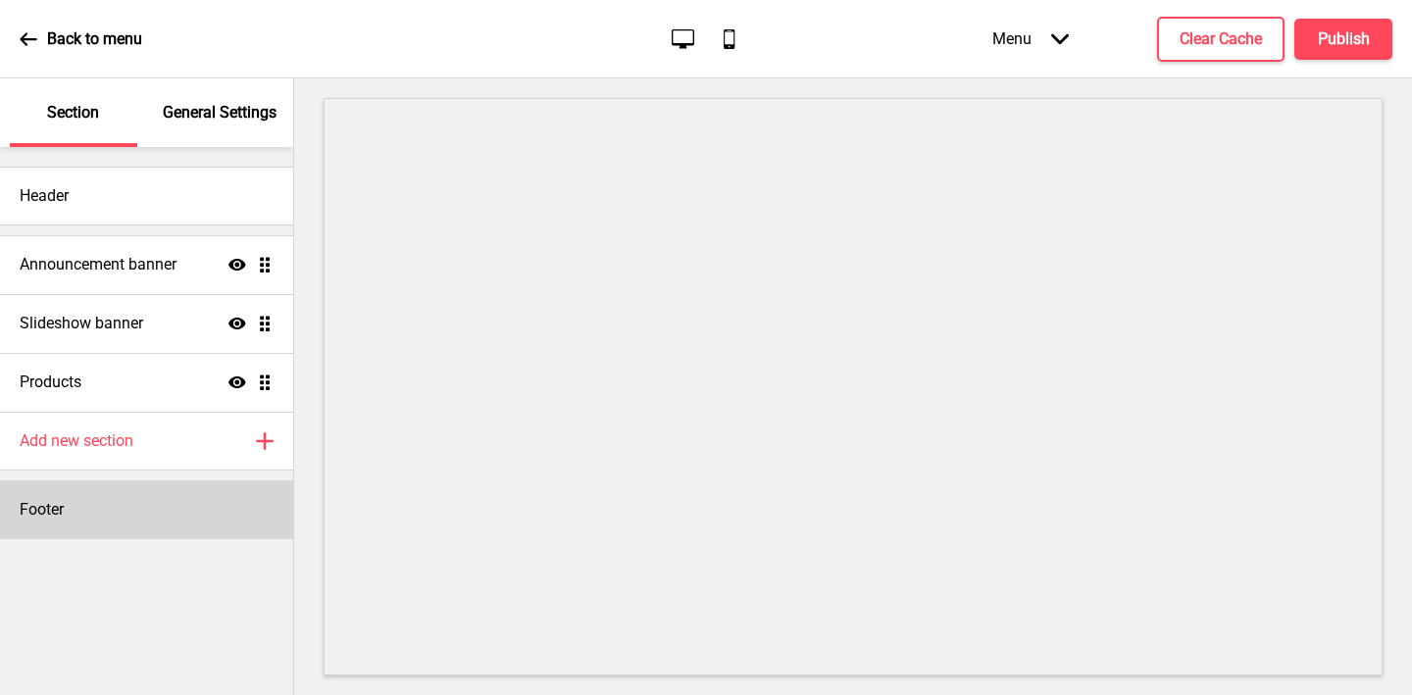
click at [124, 501] on div "Footer" at bounding box center [146, 509] width 293 height 59
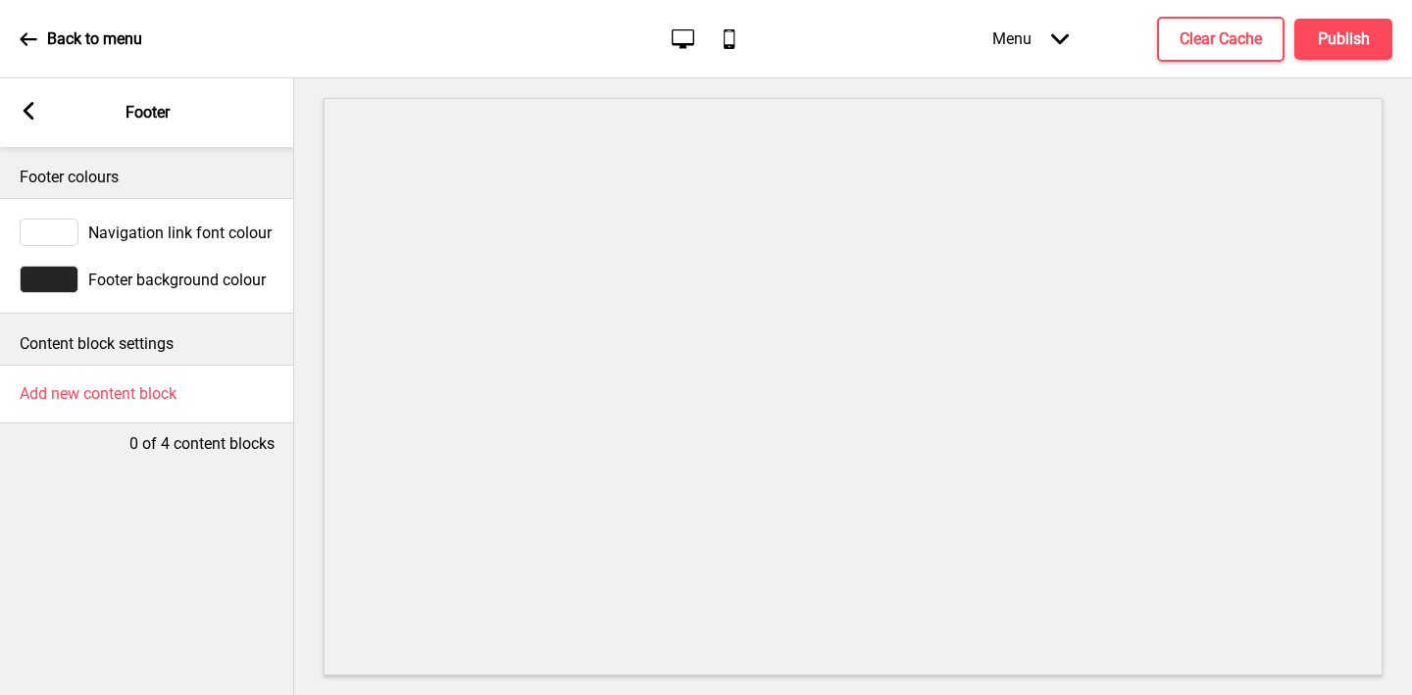
click at [54, 228] on div at bounding box center [49, 232] width 59 height 27
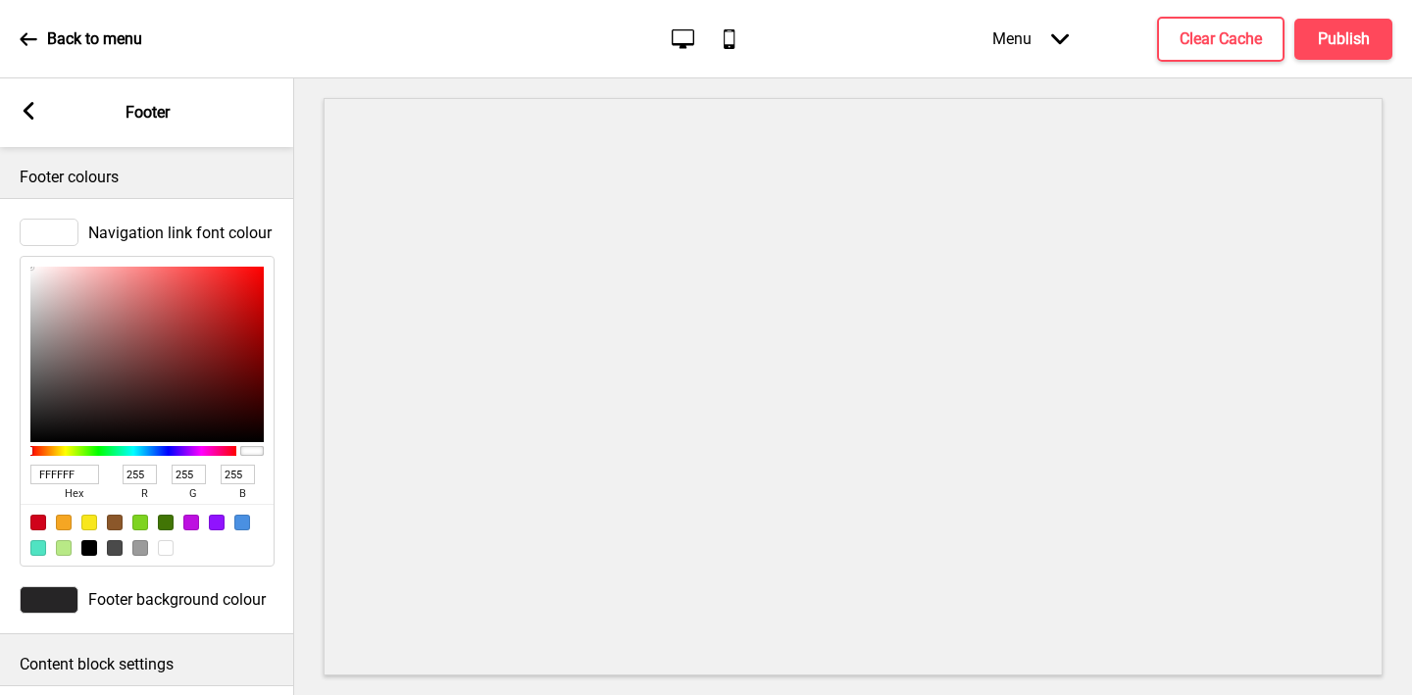
click at [41, 483] on input "FFFFFF" at bounding box center [64, 475] width 69 height 20
paste input "CFACC"
type input "FCFACC"
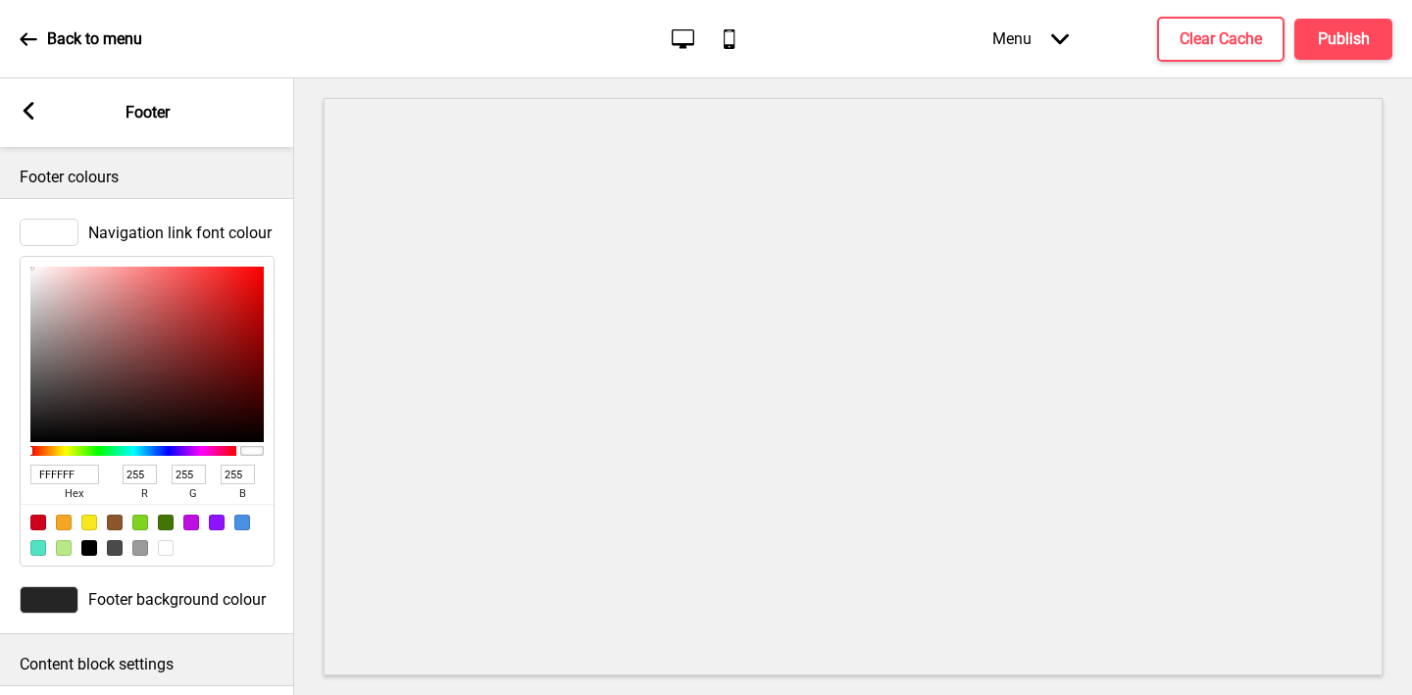
type input "252"
type input "250"
type input "204"
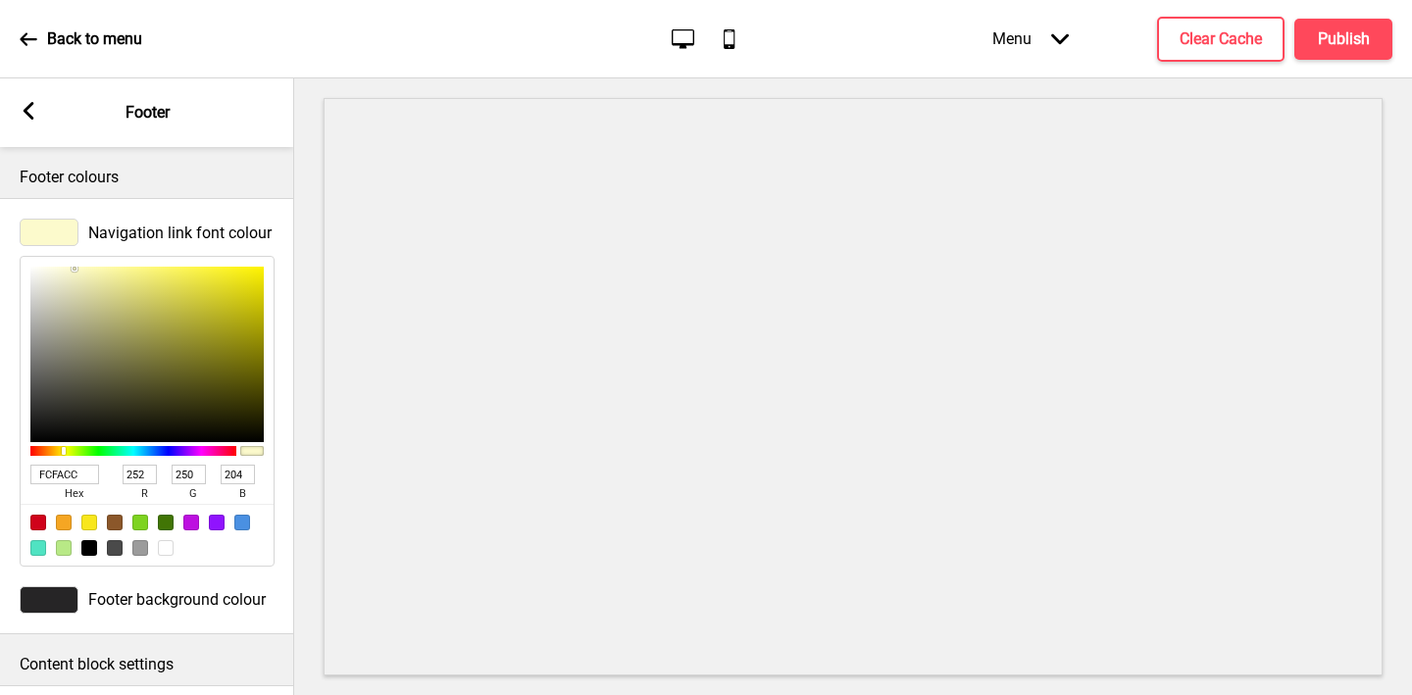
type input "FCFACC"
click at [40, 597] on div at bounding box center [49, 599] width 59 height 27
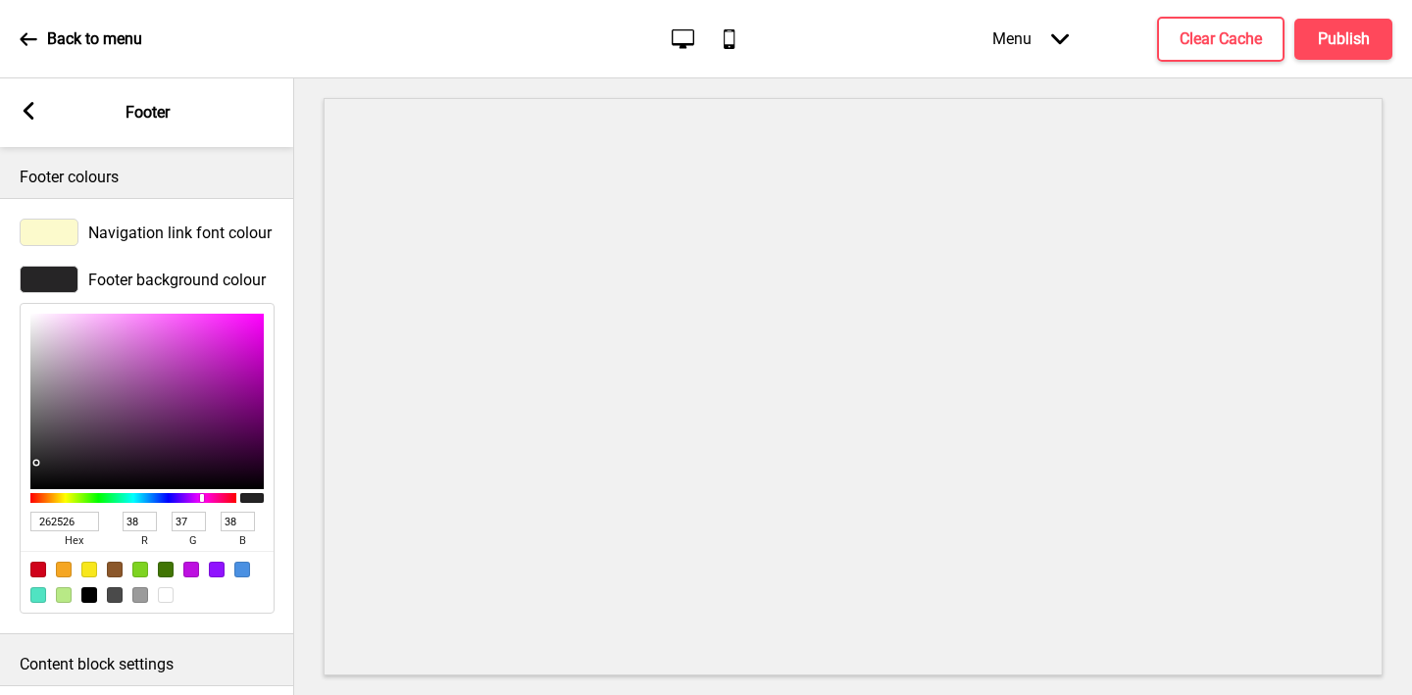
click at [51, 514] on input "262526" at bounding box center [64, 522] width 69 height 20
paste input "6E1612"
type input "6E1612"
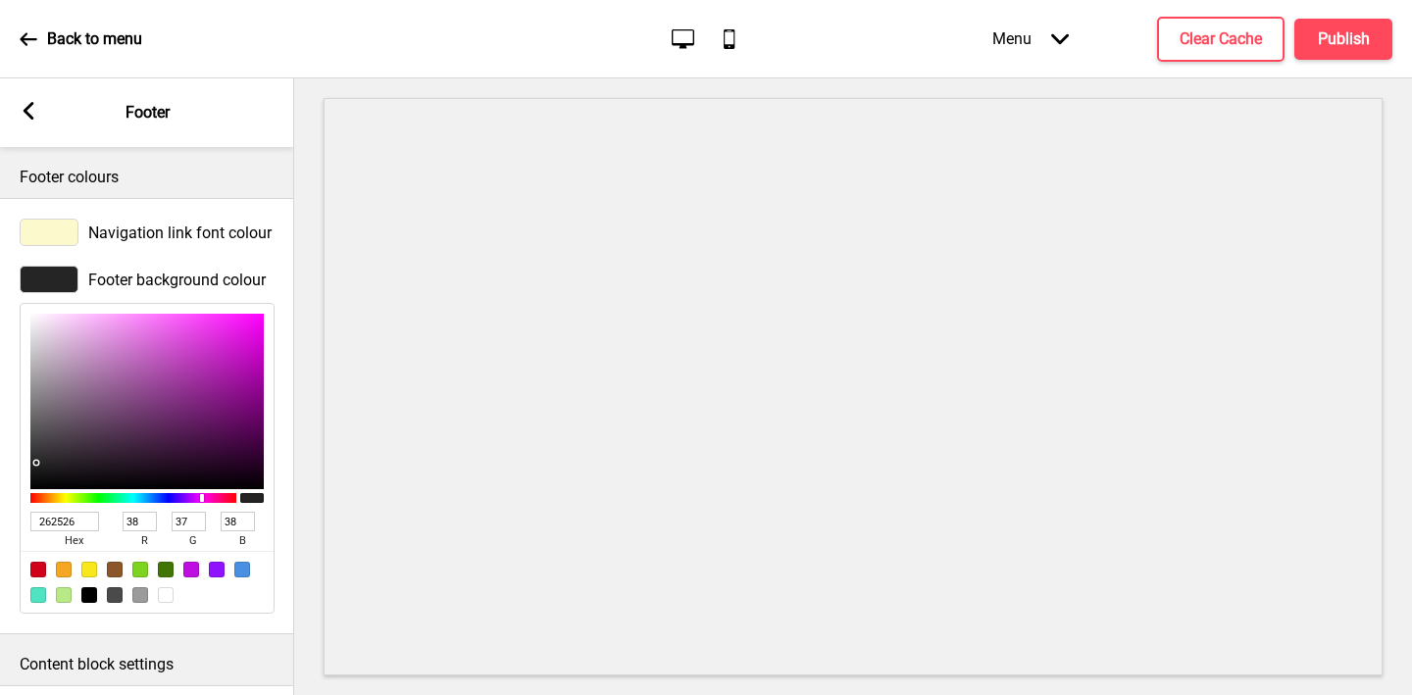
type input "110"
type input "22"
type input "18"
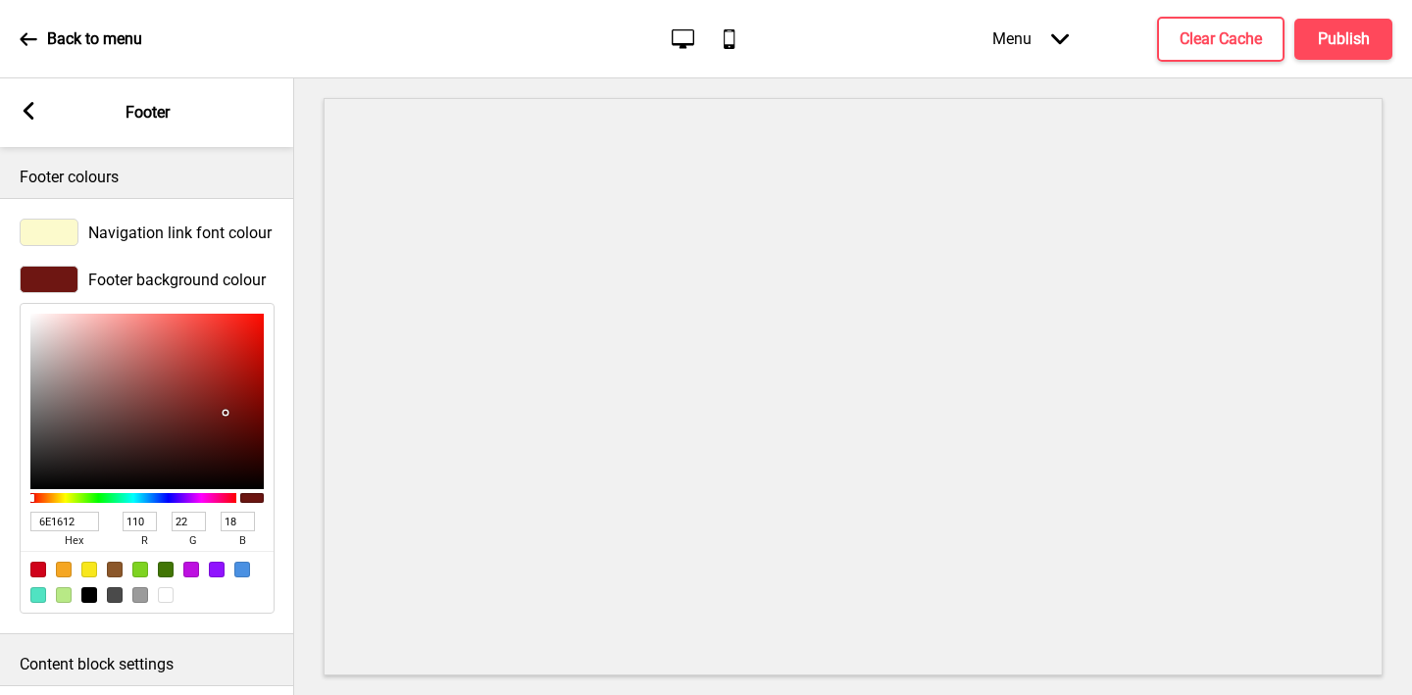
type input "6E1612"
click at [25, 120] on div "Arrow left" at bounding box center [29, 113] width 18 height 22
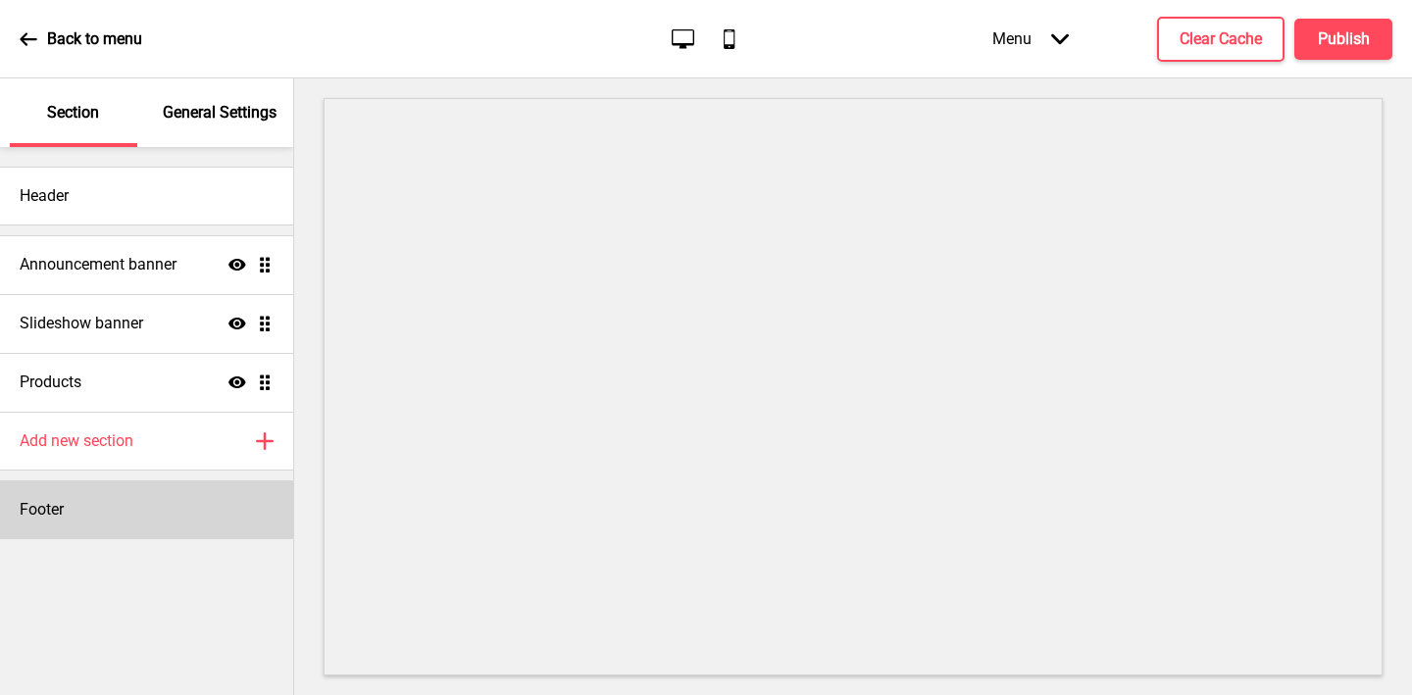
click at [65, 509] on div "Footer" at bounding box center [146, 509] width 293 height 59
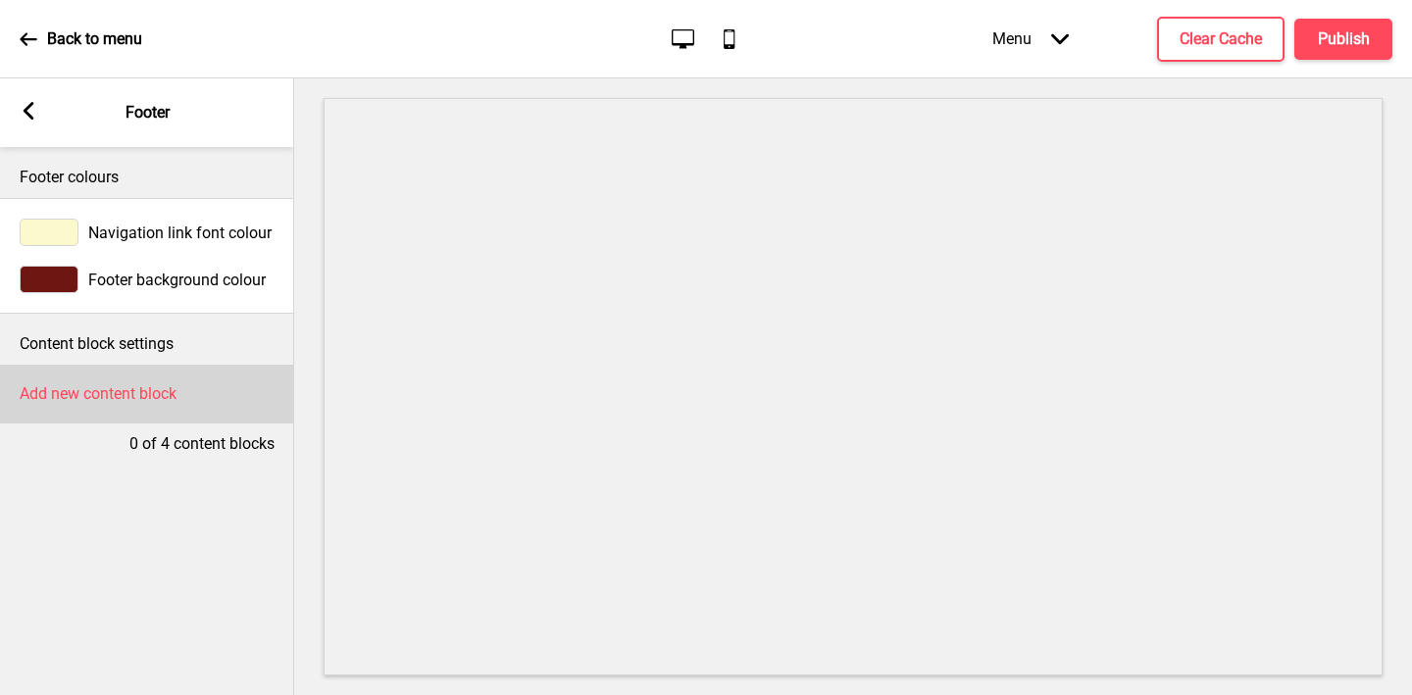
click at [71, 390] on h4 "Add new content block" at bounding box center [98, 394] width 157 height 22
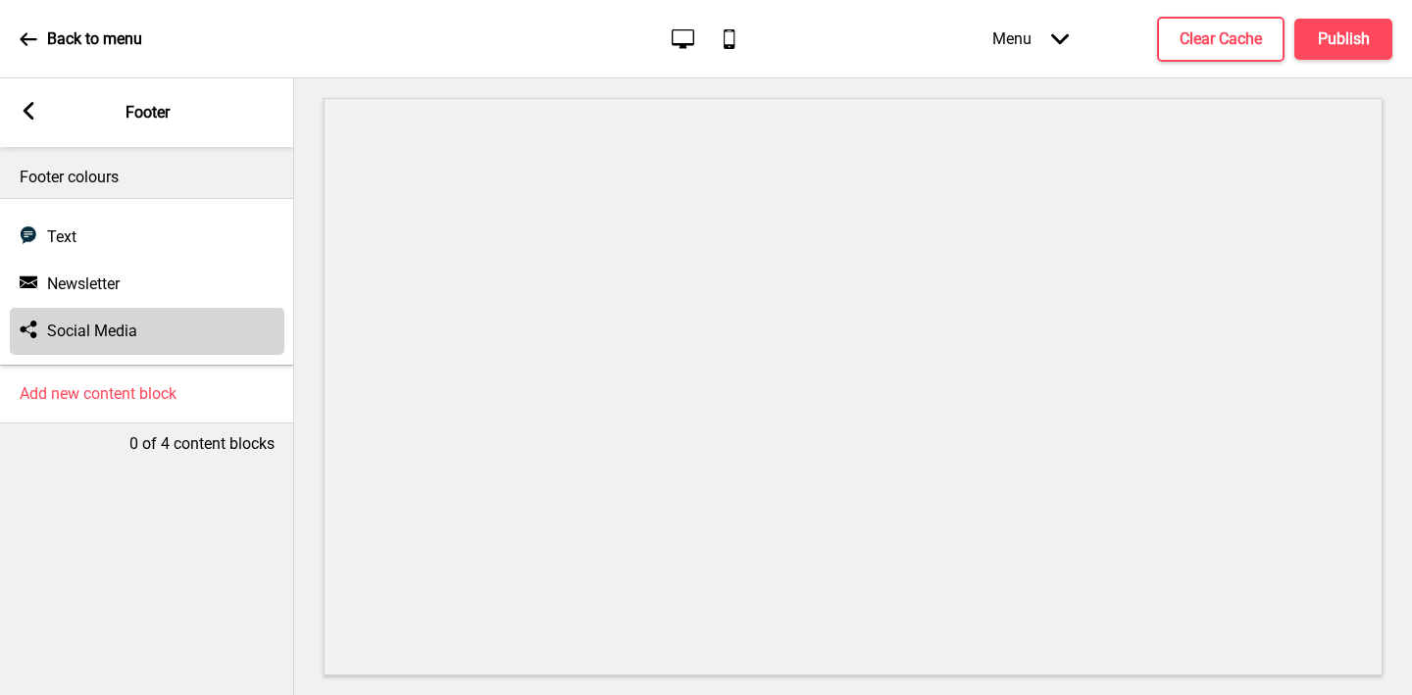
click at [75, 325] on h4 "Social Media" at bounding box center [92, 332] width 90 height 22
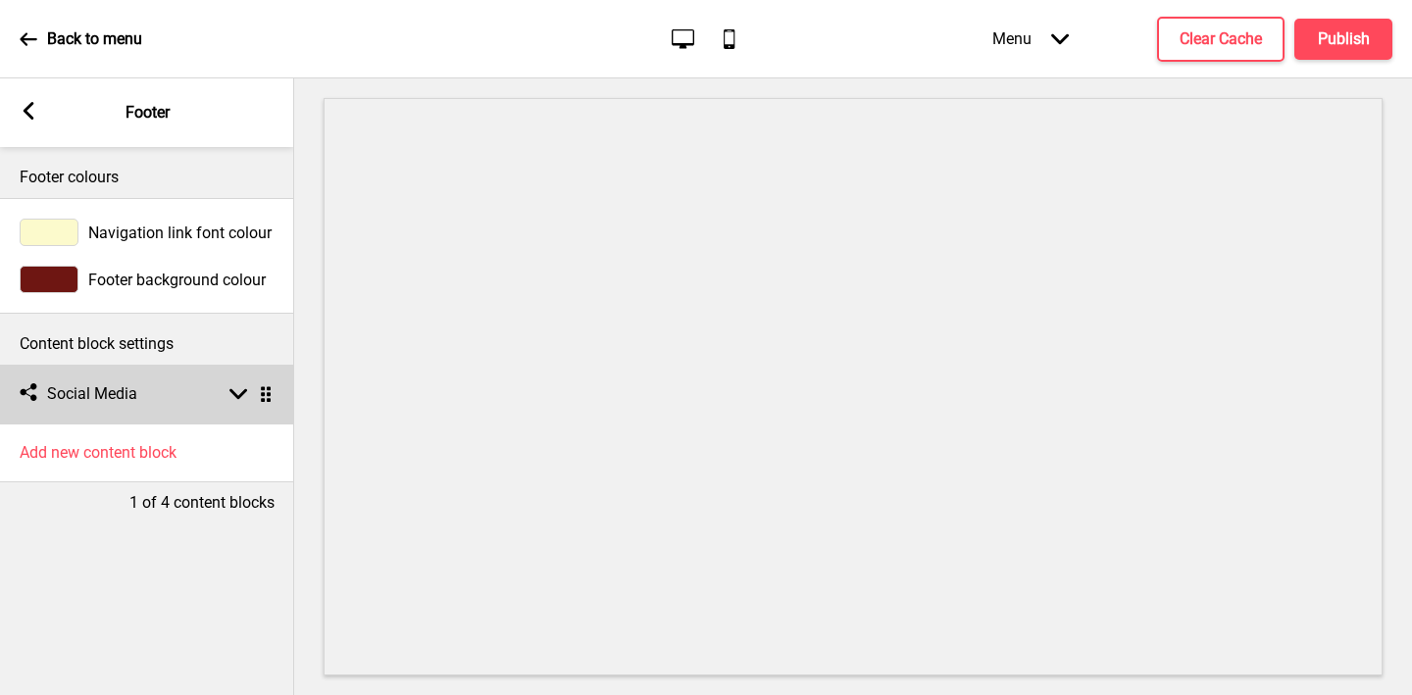
click at [108, 388] on h4 "Social Media" at bounding box center [92, 394] width 90 height 22
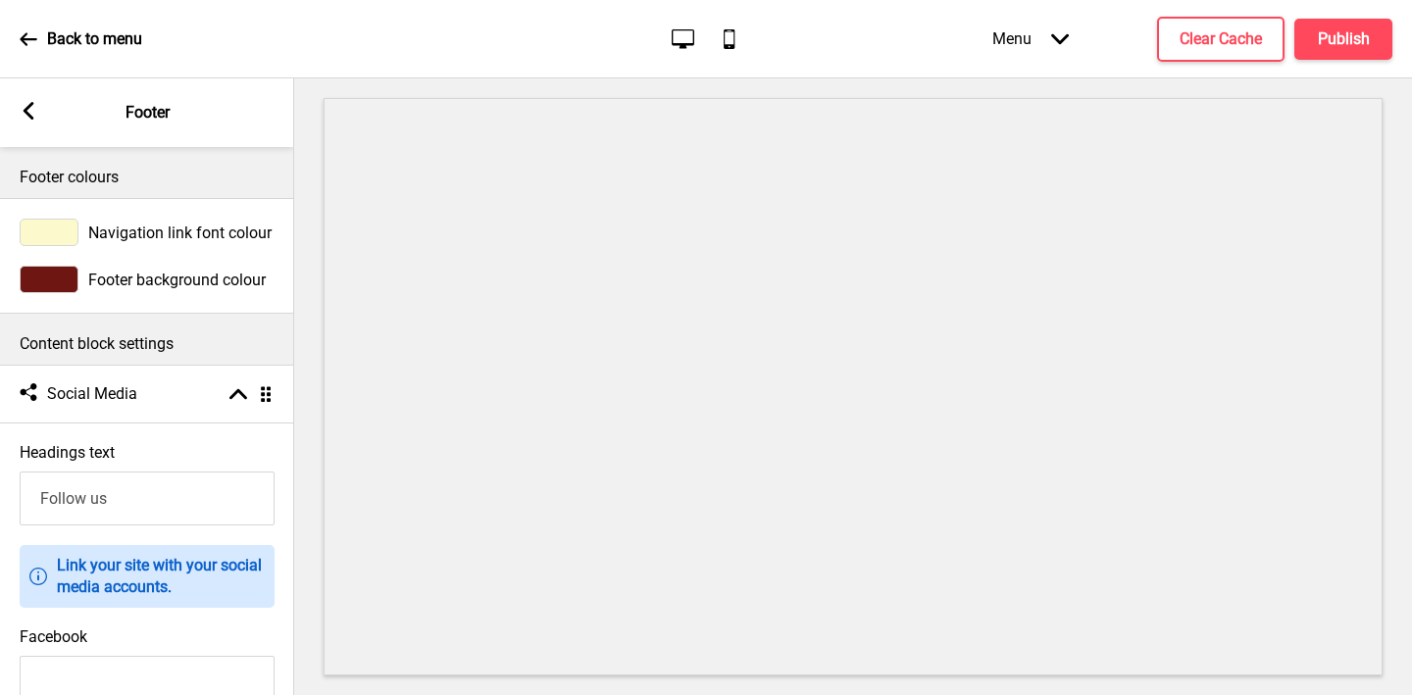
click at [79, 504] on input "Follow us" at bounding box center [147, 499] width 255 height 54
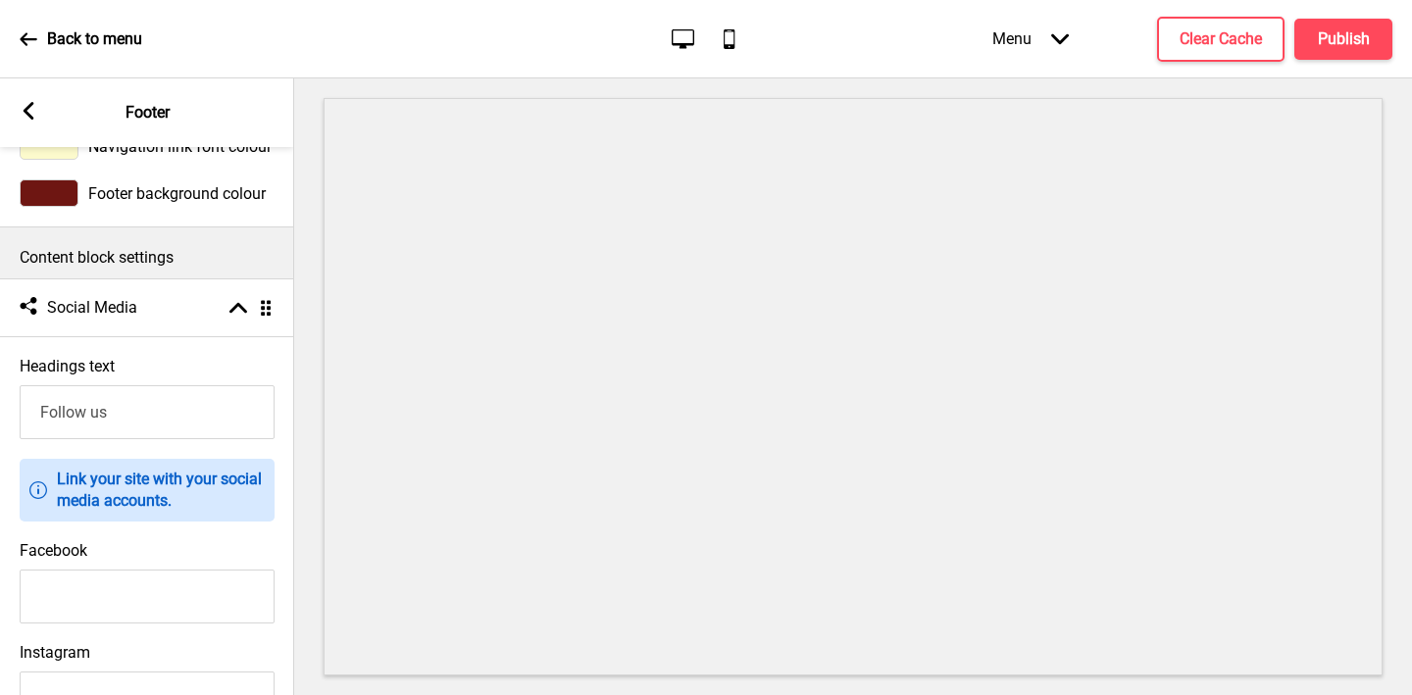
scroll to position [265, 0]
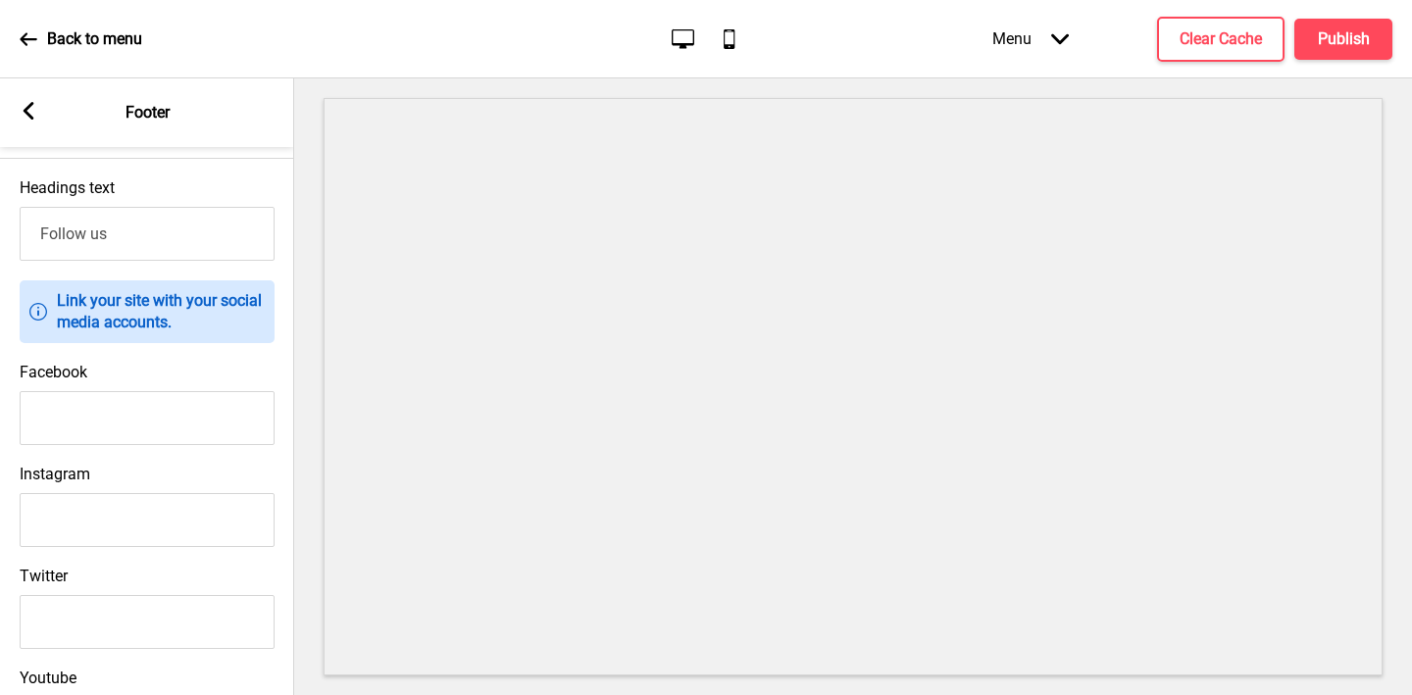
click at [41, 413] on input "Facebook" at bounding box center [147, 418] width 255 height 54
paste input "https://www.facebook.com/IndoChili/"
type input "https://www.facebook.com/IndoChili/"
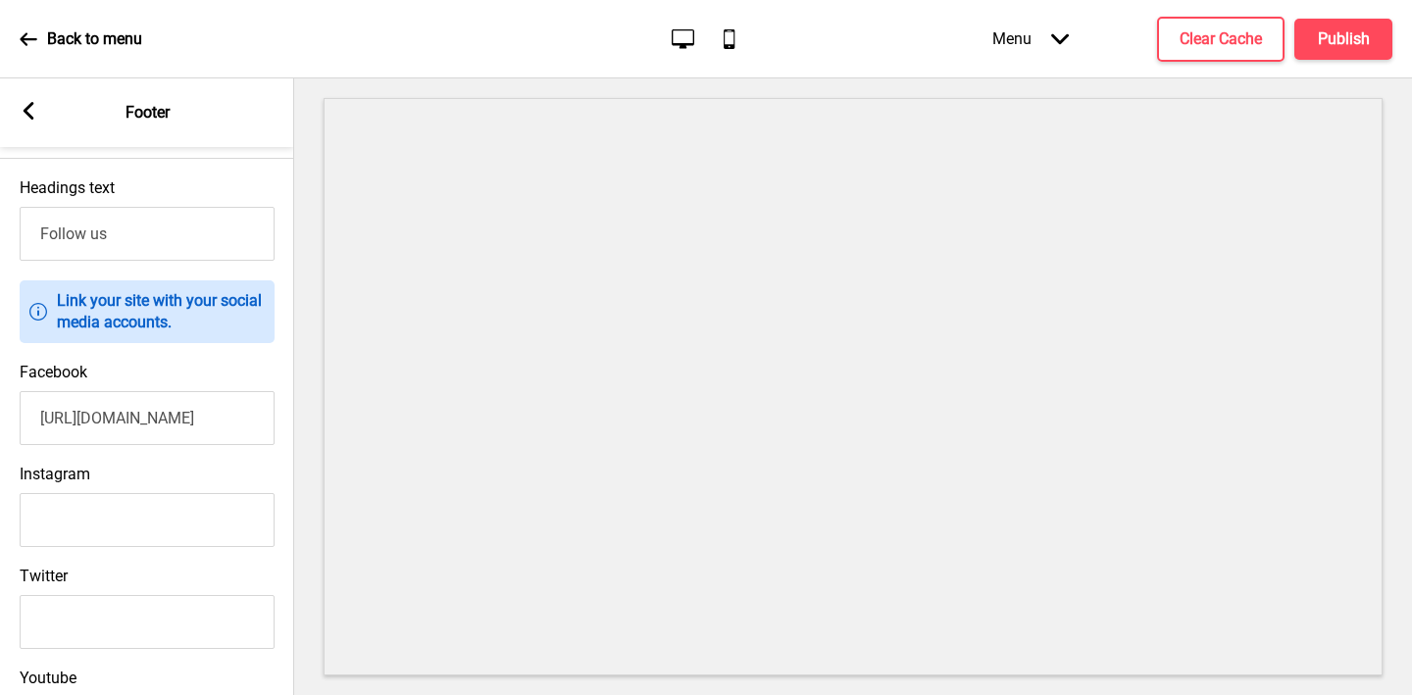
click at [197, 511] on input "Instagram" at bounding box center [147, 520] width 255 height 54
paste input "https://www.instagram.com/indochili/?hl=en"
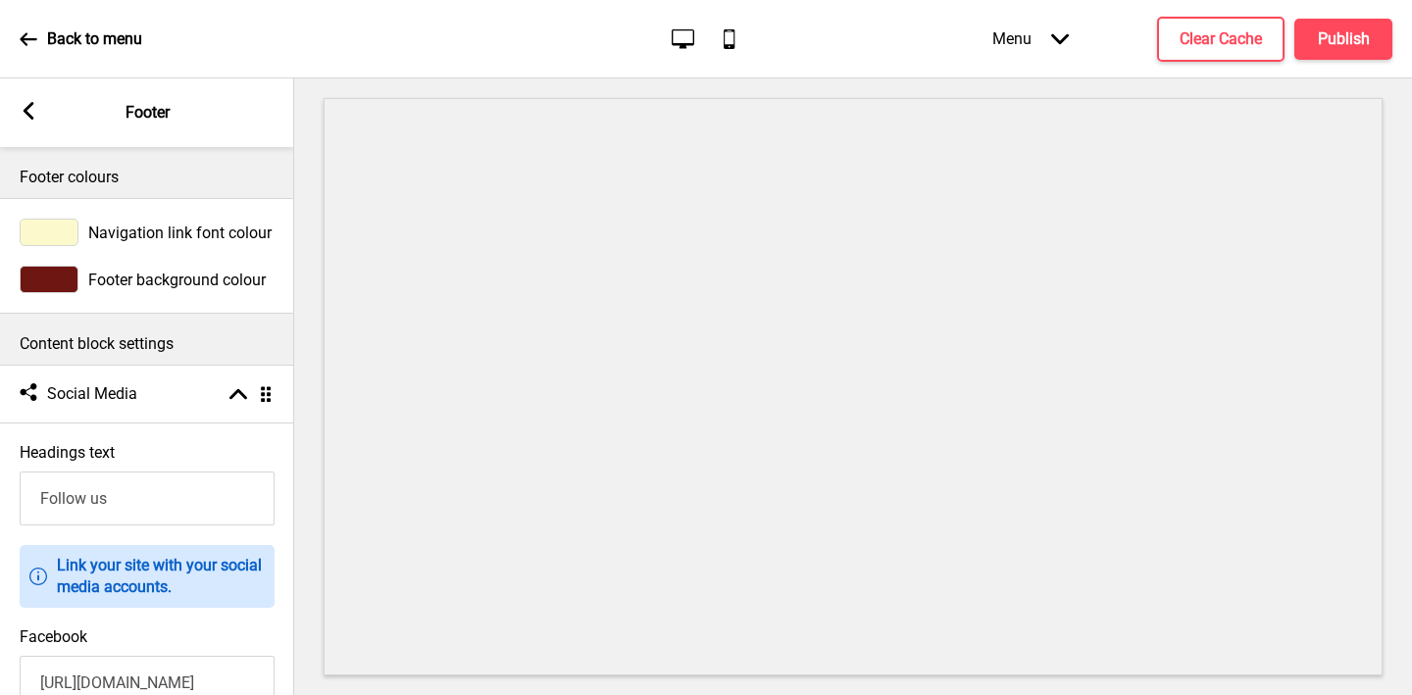
type input "https://www.instagram.com/indochili/?hl=en"
click at [29, 116] on icon at bounding box center [29, 111] width 11 height 18
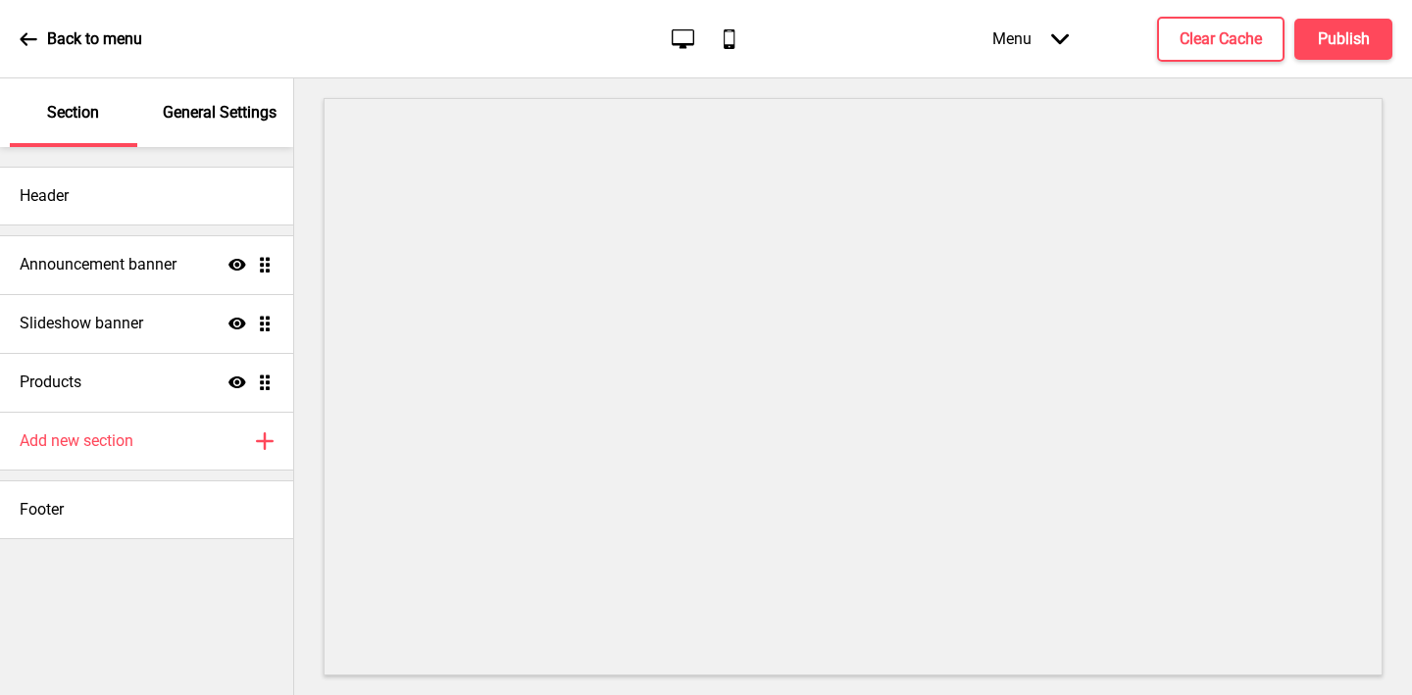
click at [216, 136] on div "General Settings" at bounding box center [220, 112] width 127 height 69
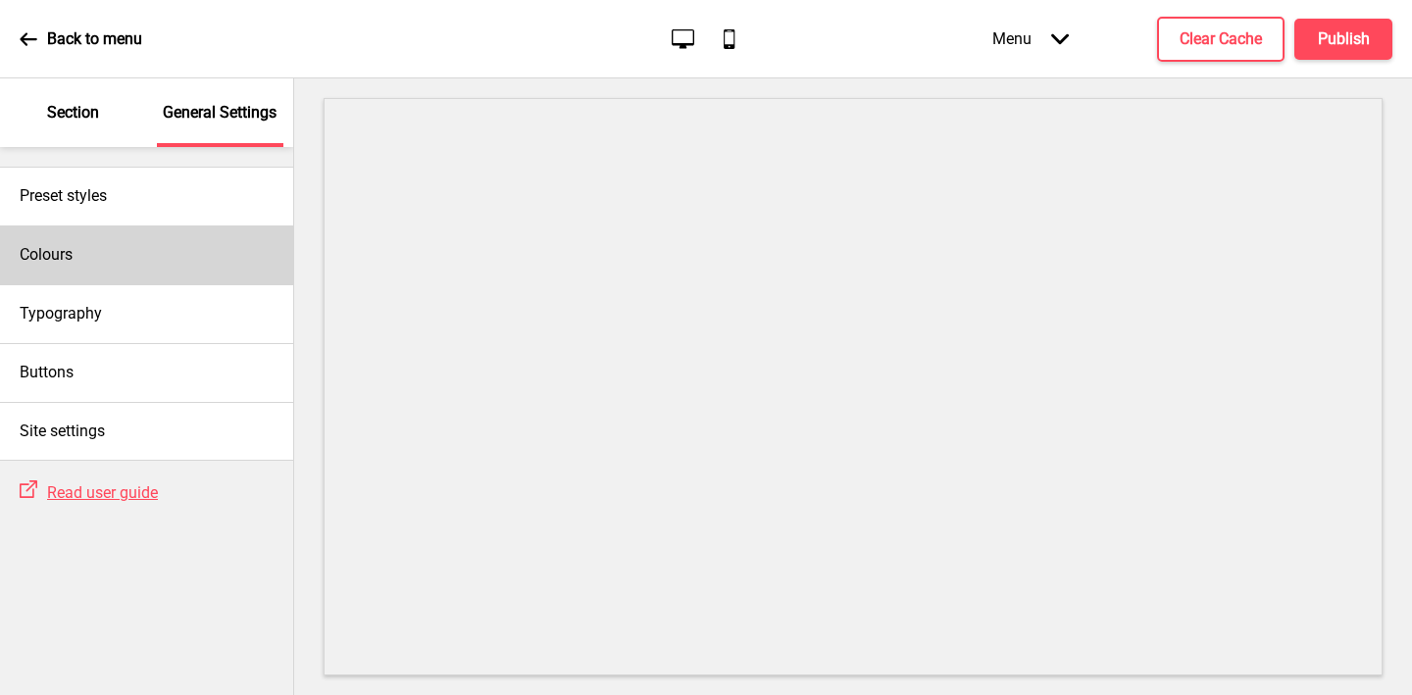
click at [133, 249] on div "Colours" at bounding box center [146, 255] width 293 height 59
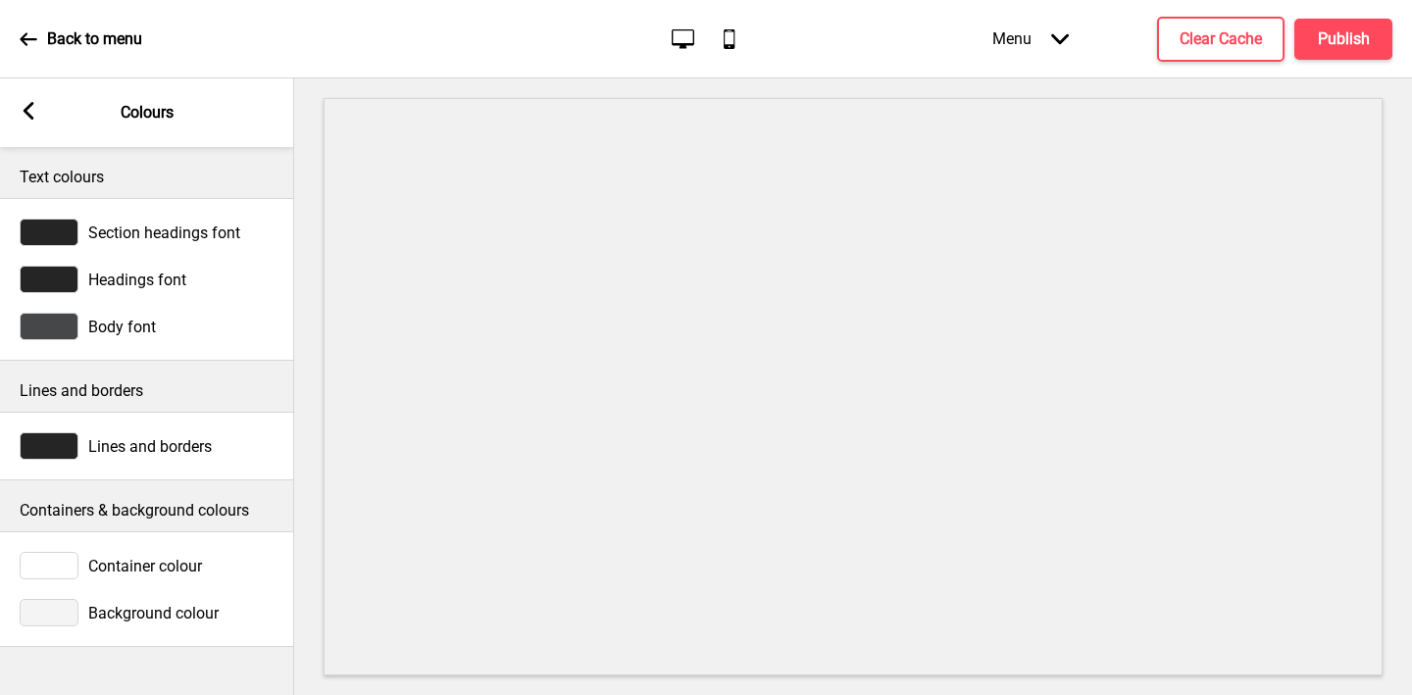
click at [60, 551] on div "Container colour" at bounding box center [147, 565] width 294 height 47
click at [60, 552] on div at bounding box center [49, 565] width 59 height 27
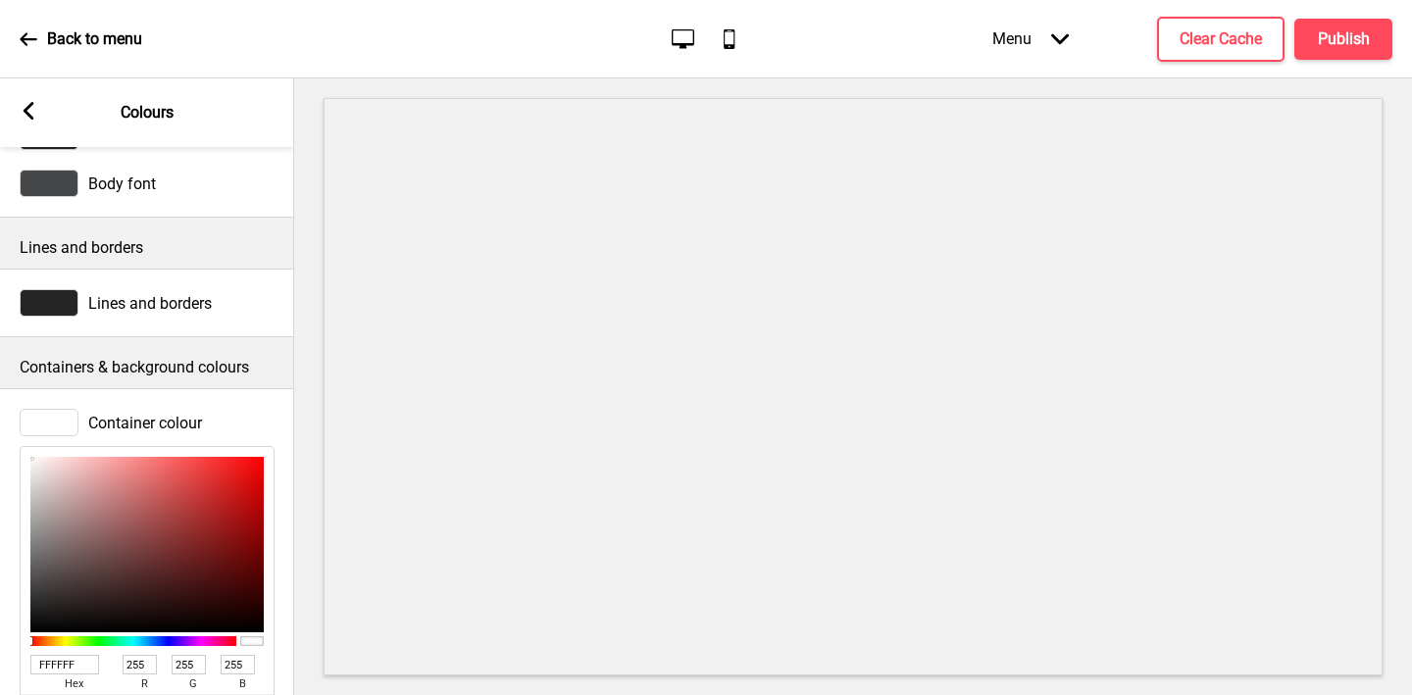
scroll to position [291, 0]
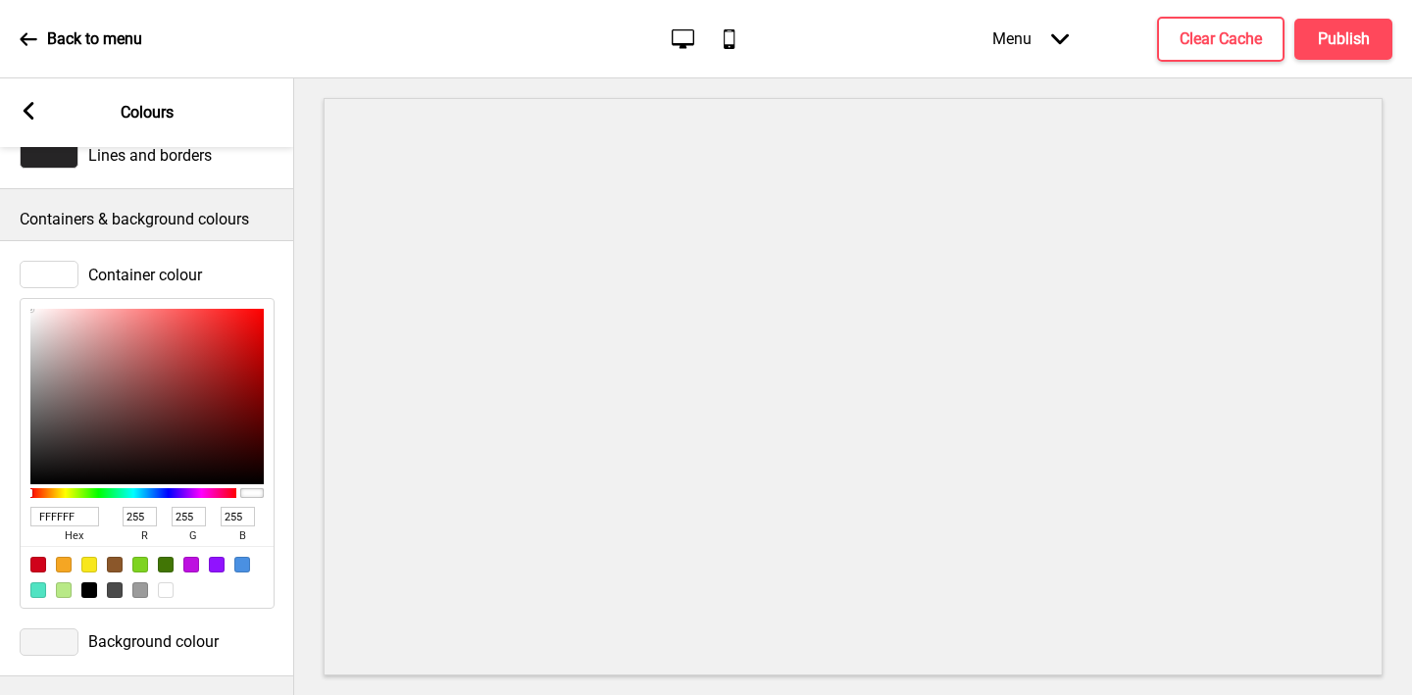
click at [51, 516] on input "FFFFFF" at bounding box center [64, 517] width 69 height 20
paste input "CFACC"
type input "FCFACC"
type input "252"
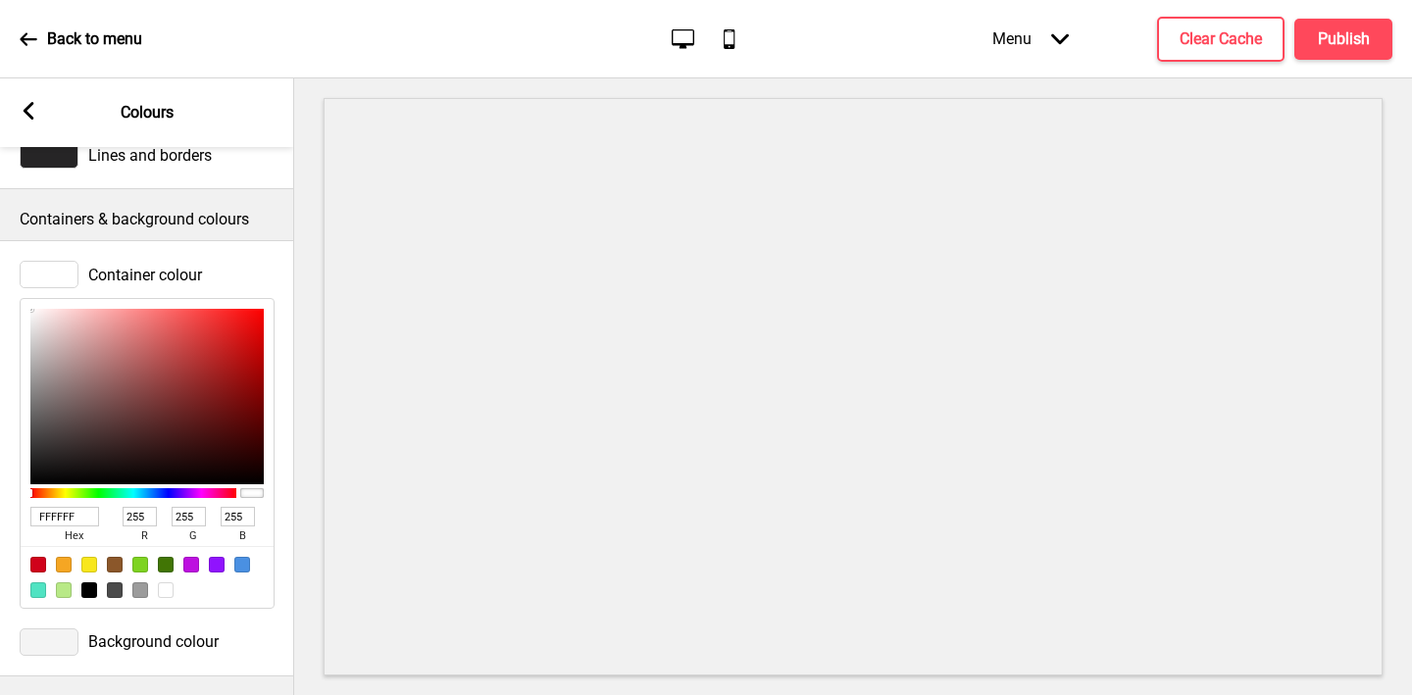
type input "250"
type input "204"
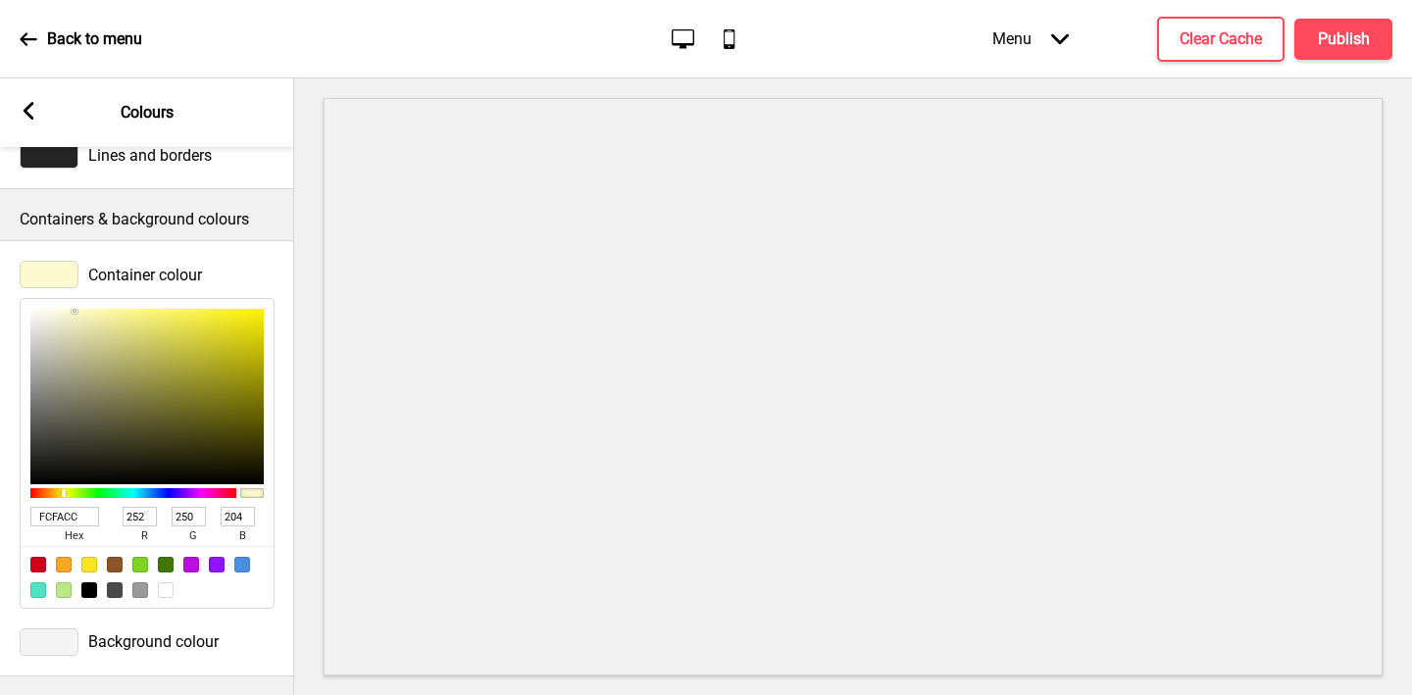
type input "FCFACC"
click at [51, 643] on div at bounding box center [49, 642] width 59 height 27
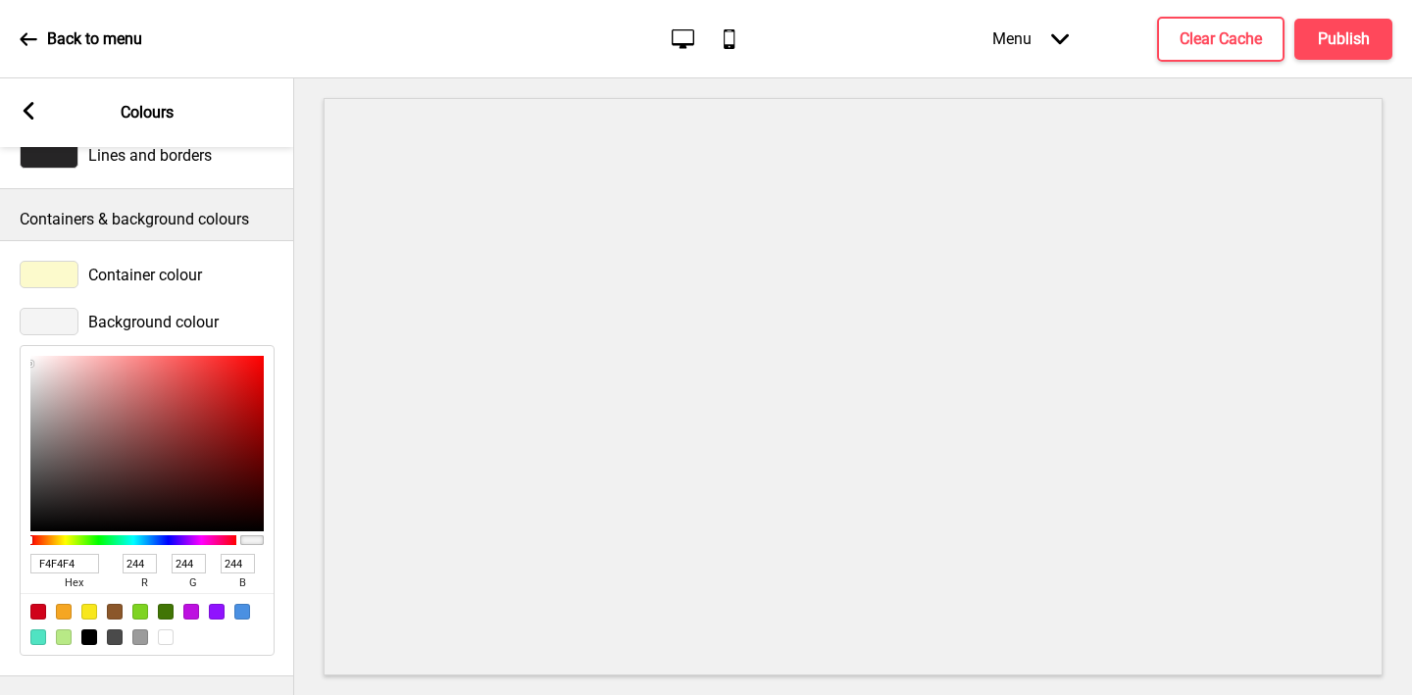
click at [67, 561] on input "F4F4F4" at bounding box center [64, 564] width 69 height 20
paste input "CEE9D"
type input "FCEE9D"
type input "252"
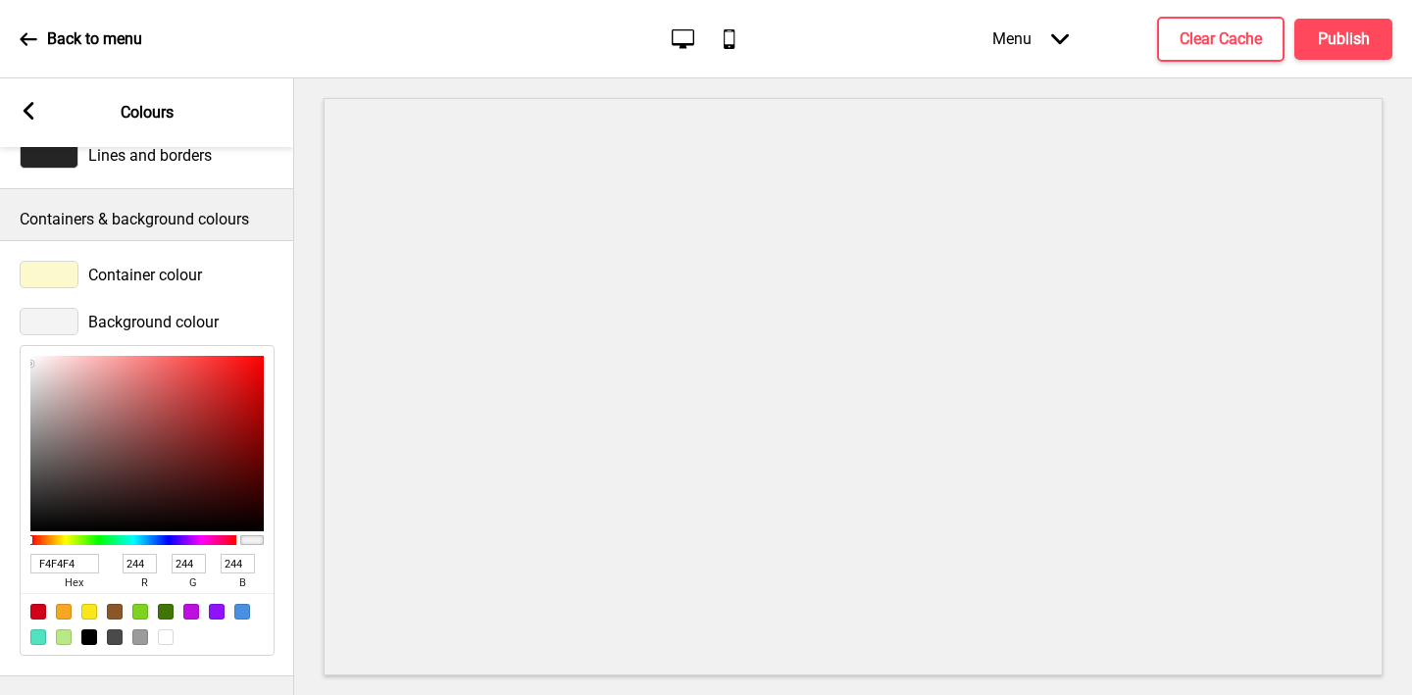
type input "238"
type input "157"
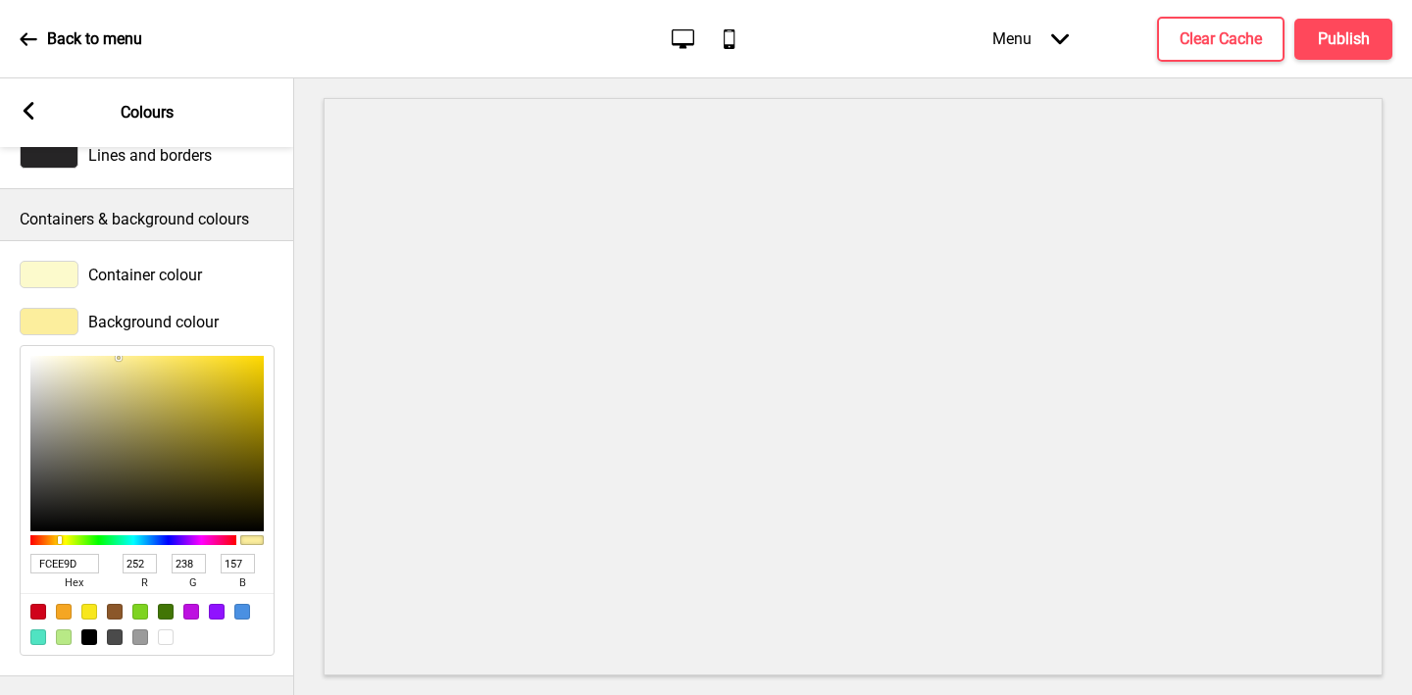
type input "FCEE9D"
click at [30, 105] on icon at bounding box center [29, 111] width 11 height 18
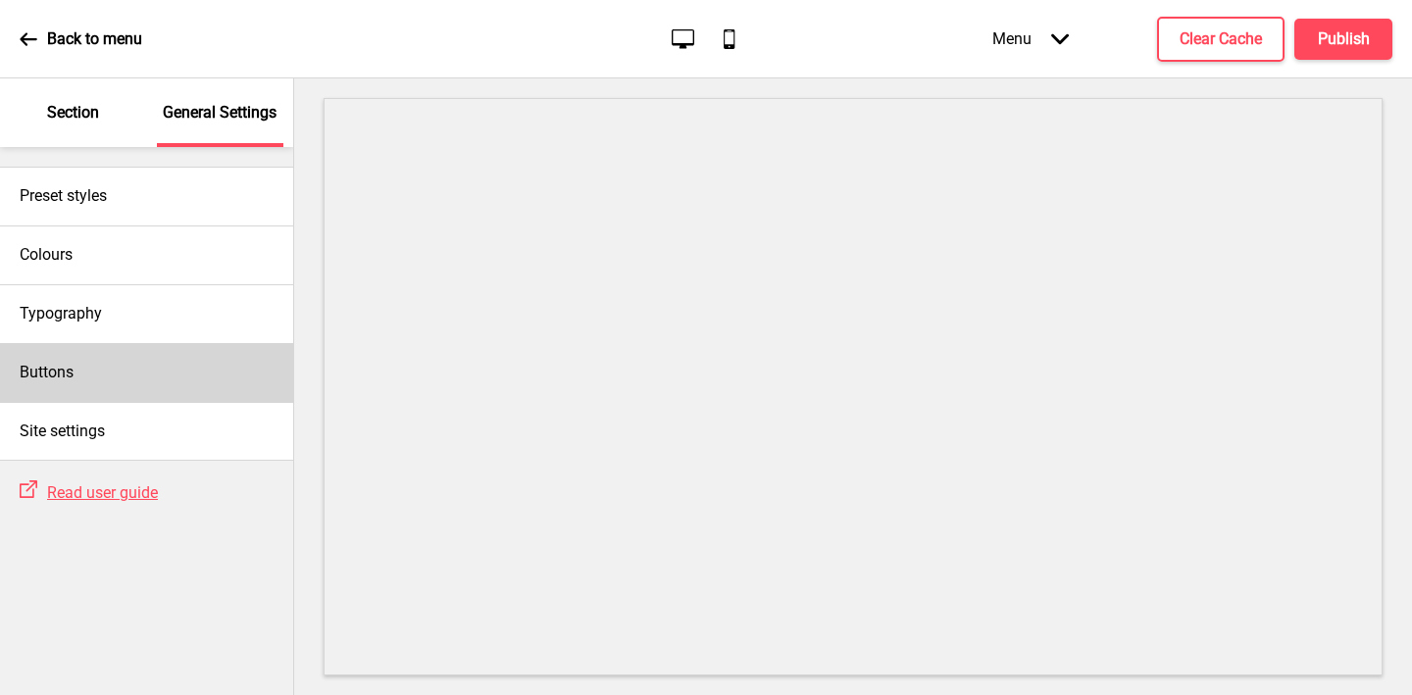
click at [109, 356] on div "Buttons" at bounding box center [146, 372] width 293 height 59
select select "square"
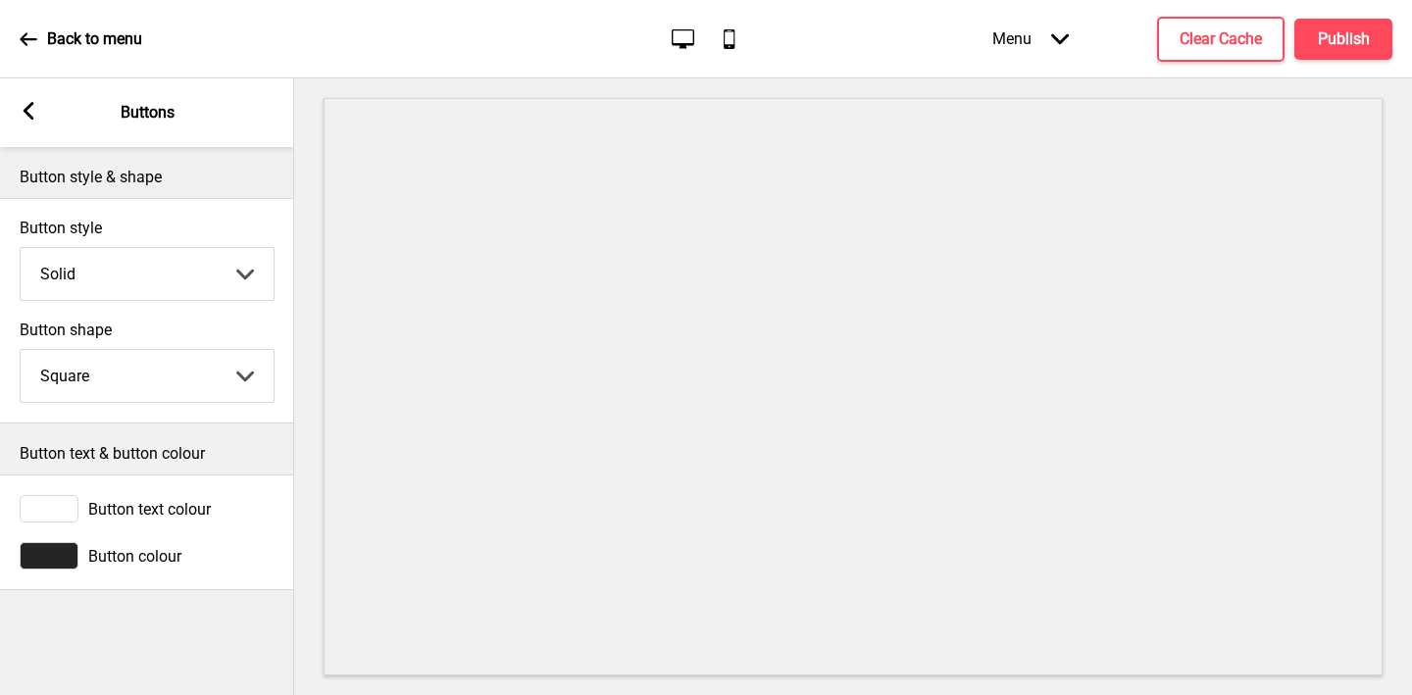
click at [40, 555] on div at bounding box center [49, 555] width 59 height 27
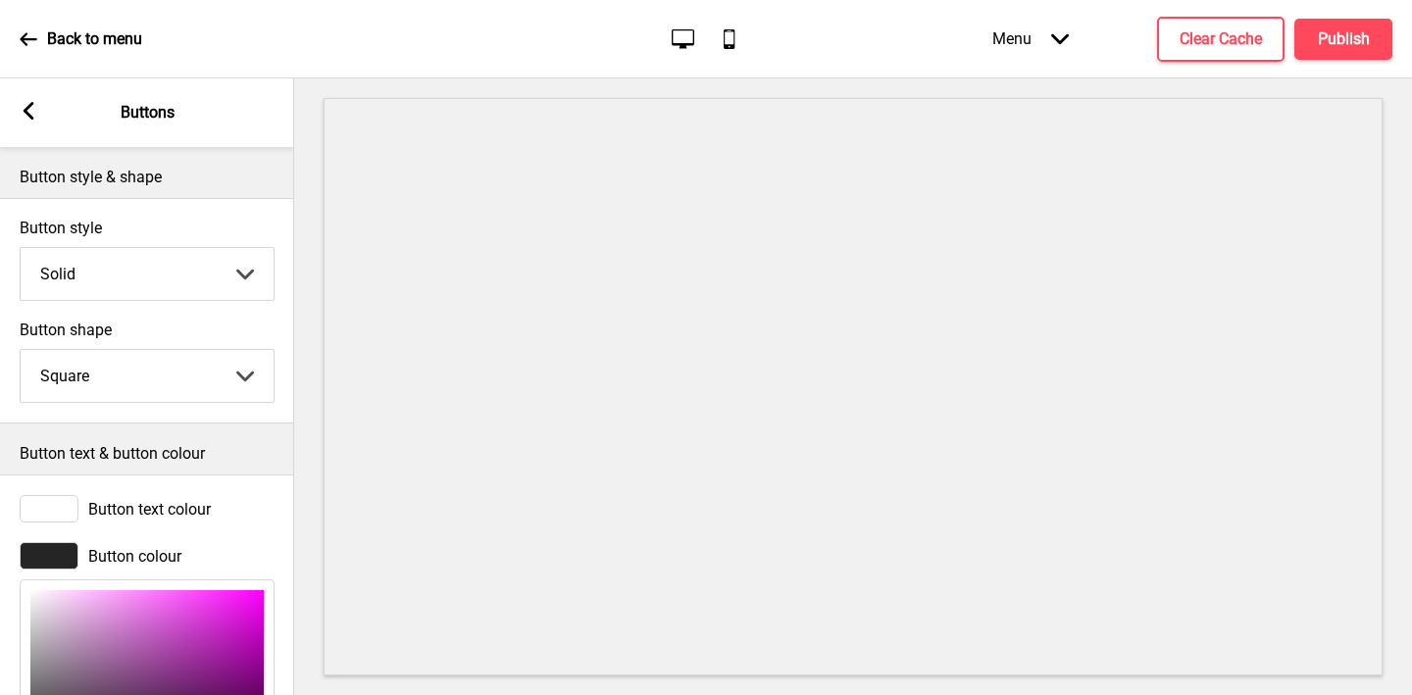
scroll to position [234, 0]
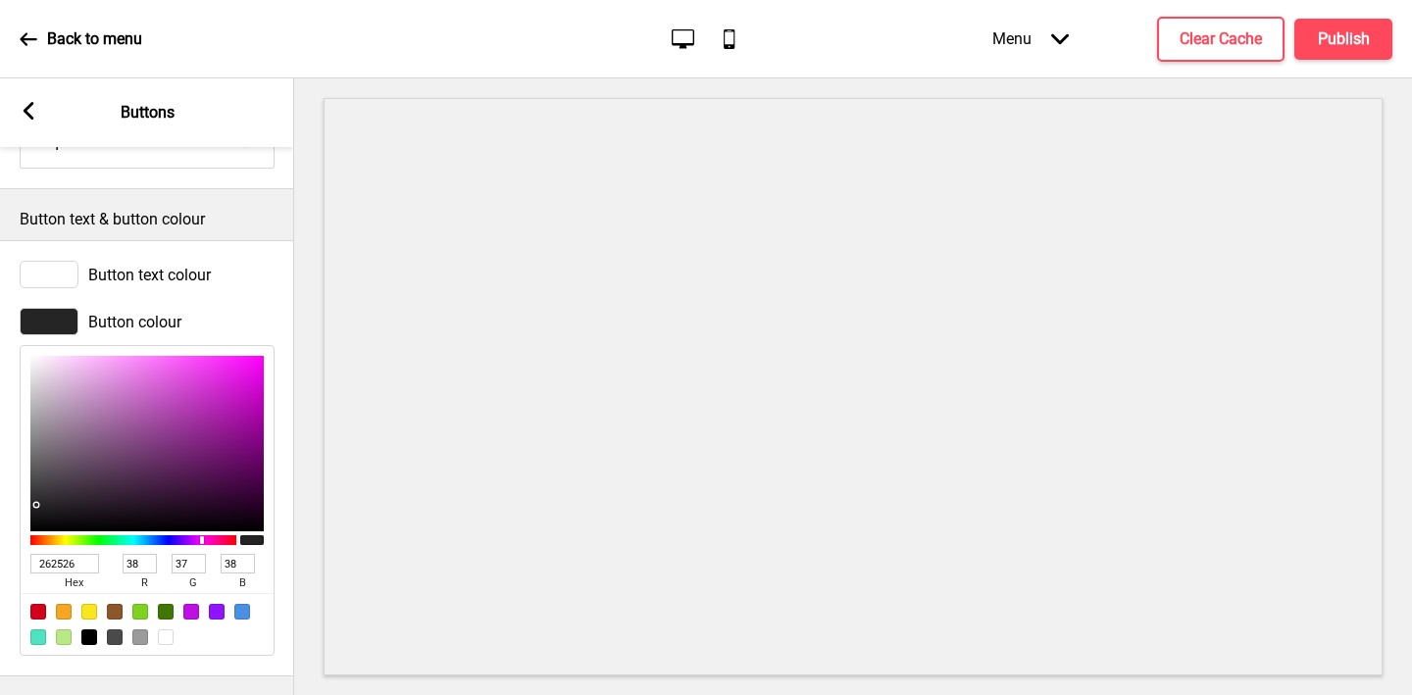
click at [38, 564] on input "262526" at bounding box center [64, 564] width 69 height 20
paste input "6E1612"
type input "6E1612"
type input "110"
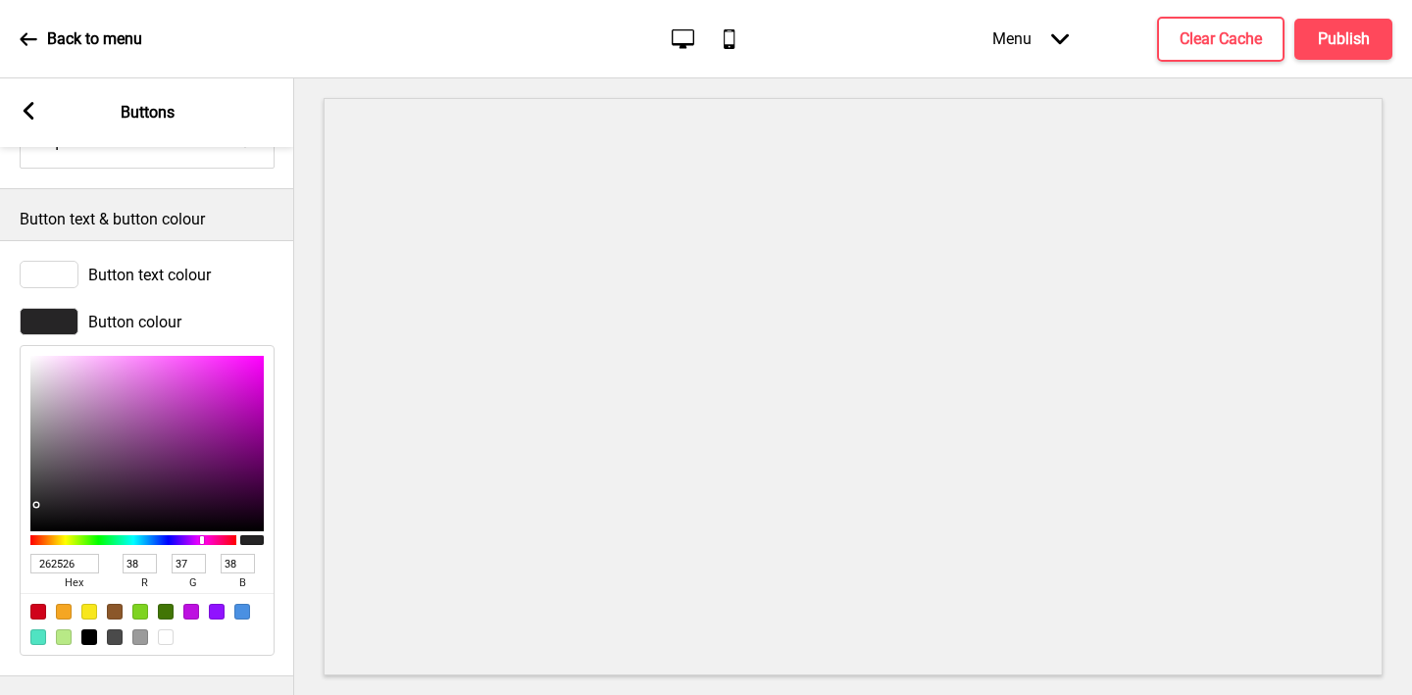
type input "22"
type input "18"
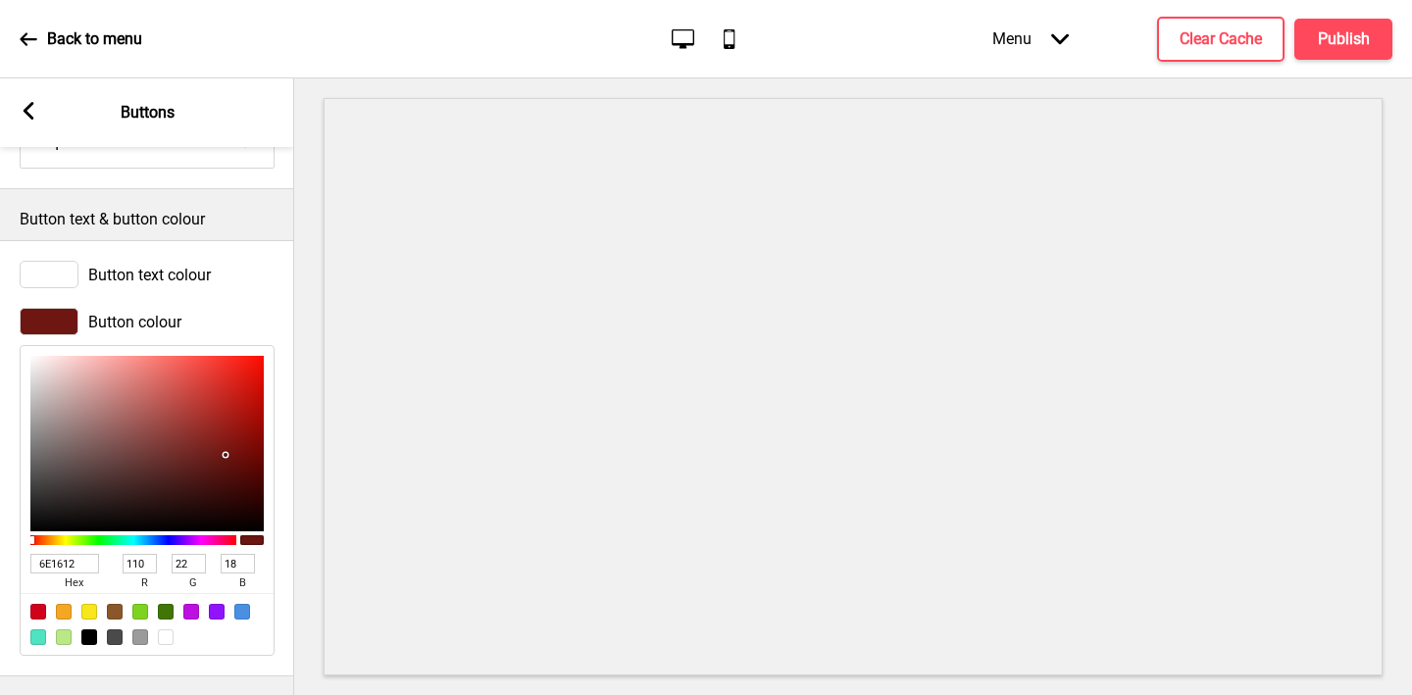
type input "6E1612"
click at [63, 271] on div at bounding box center [49, 274] width 59 height 27
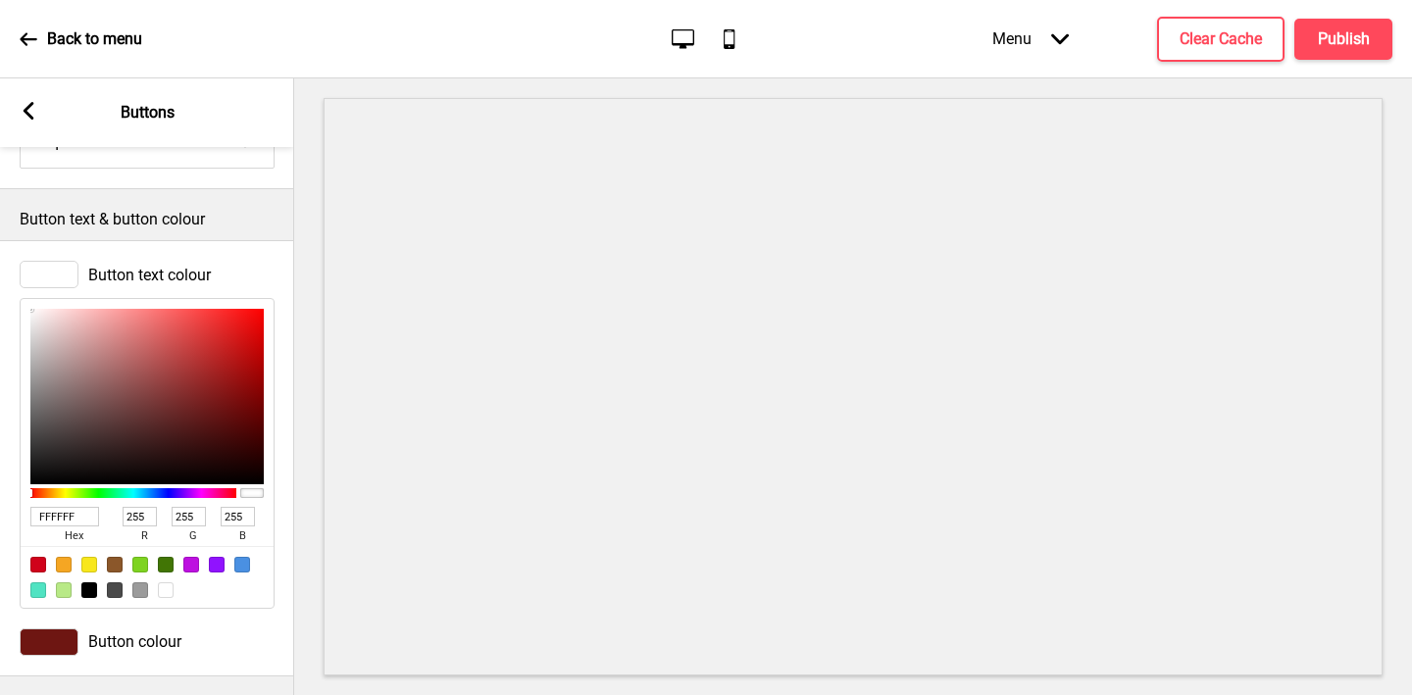
click at [70, 507] on input "FFFFFF" at bounding box center [64, 517] width 69 height 20
paste input "CFACC"
type input "FCFACC"
type input "252"
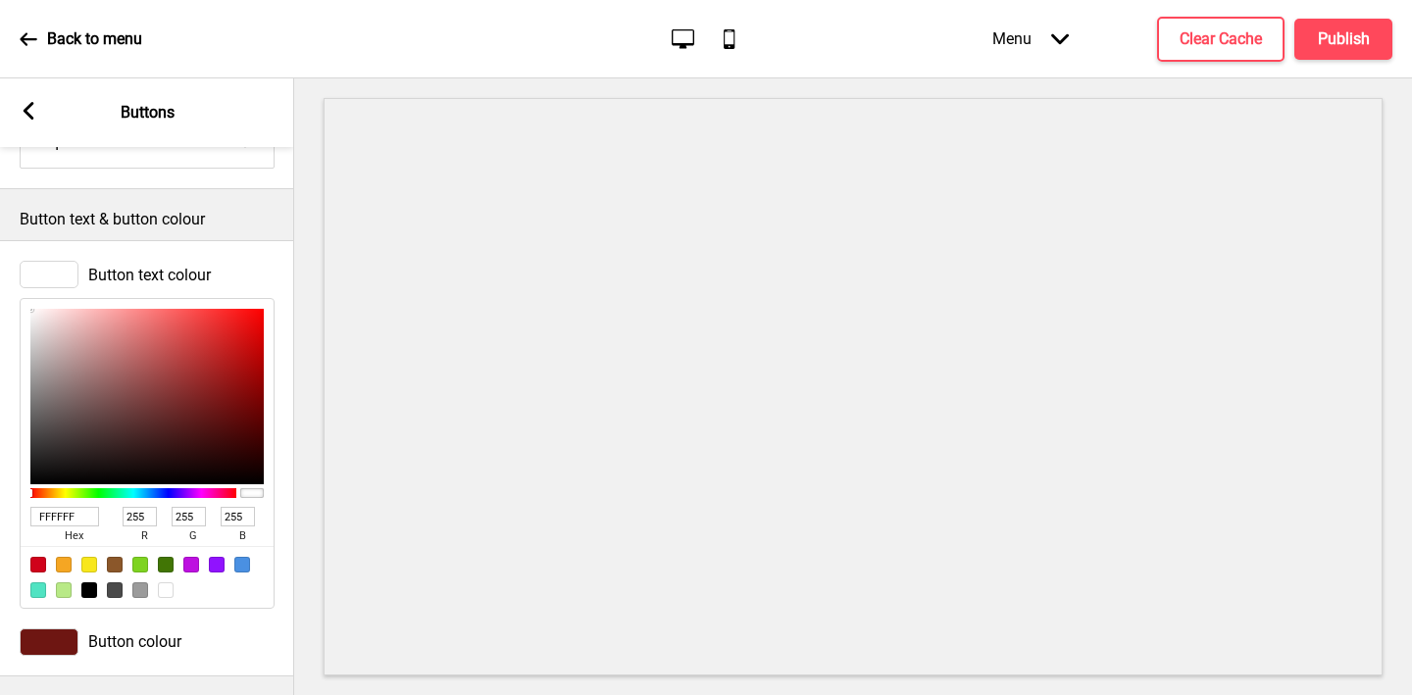
type input "250"
type input "204"
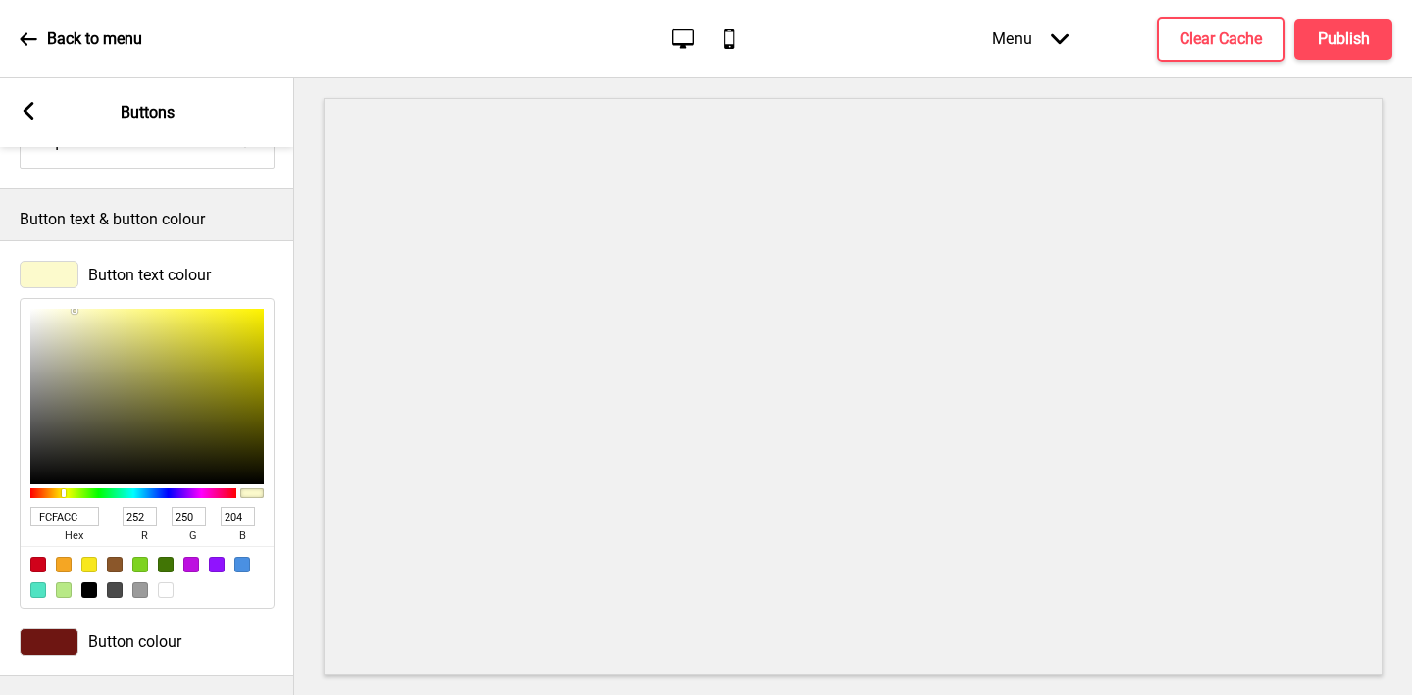
type input "FCFACC"
click at [11, 467] on div "Button text colour FCFACC hex 252 r 250 g 204 b 100 a" at bounding box center [147, 435] width 294 height 368
click at [28, 121] on div "Arrow left" at bounding box center [29, 113] width 18 height 22
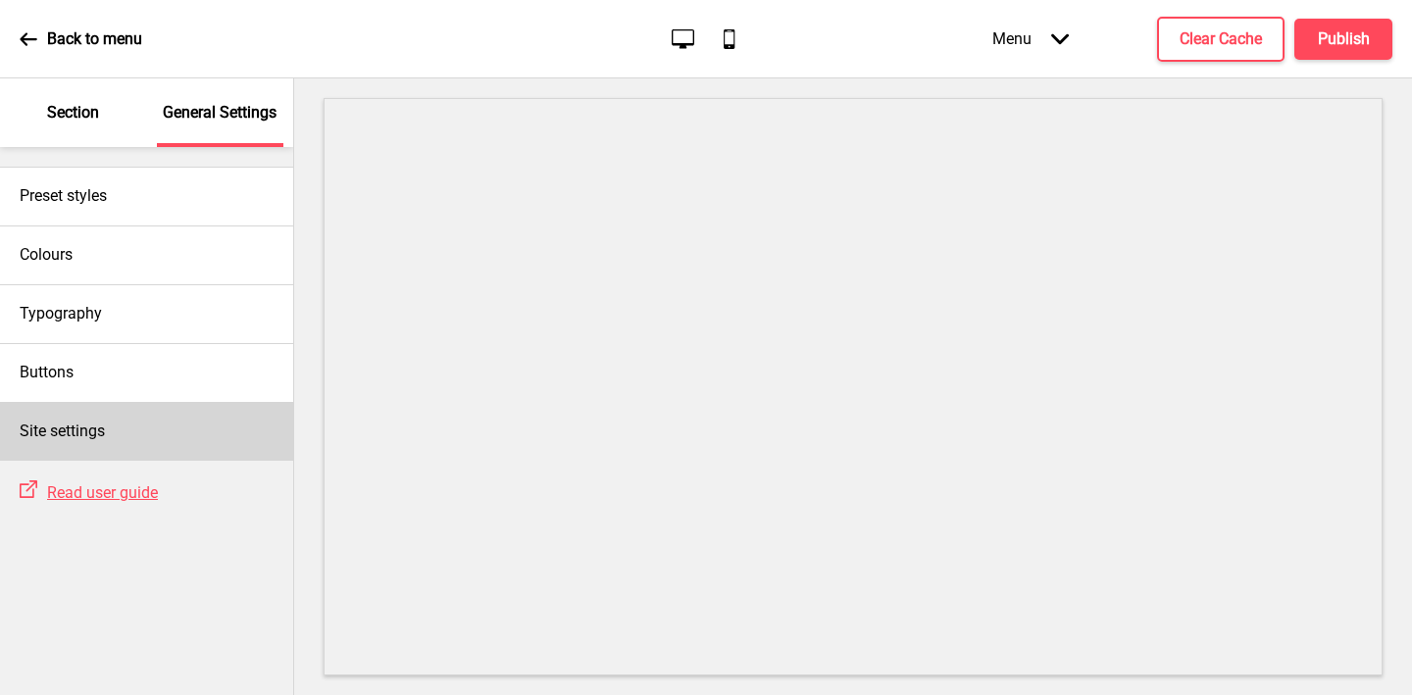
click at [46, 426] on h4 "Site settings" at bounding box center [62, 432] width 85 height 22
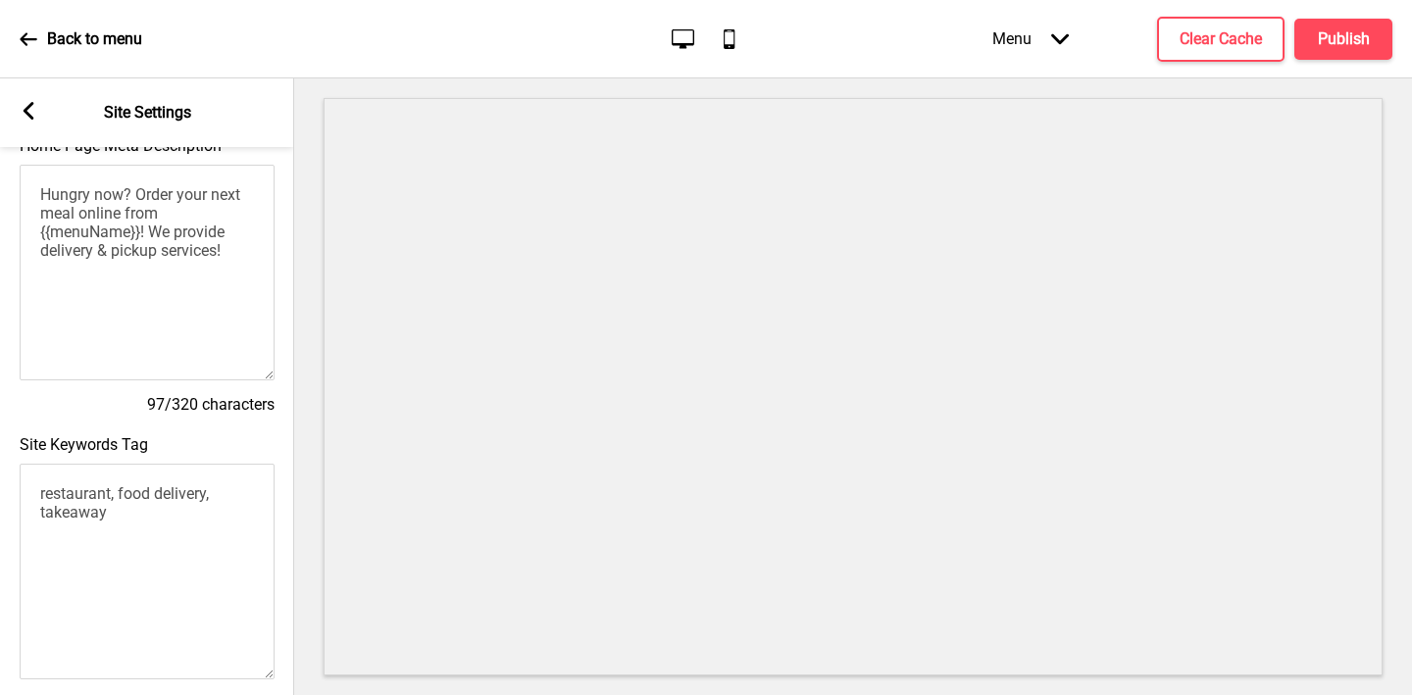
scroll to position [844, 0]
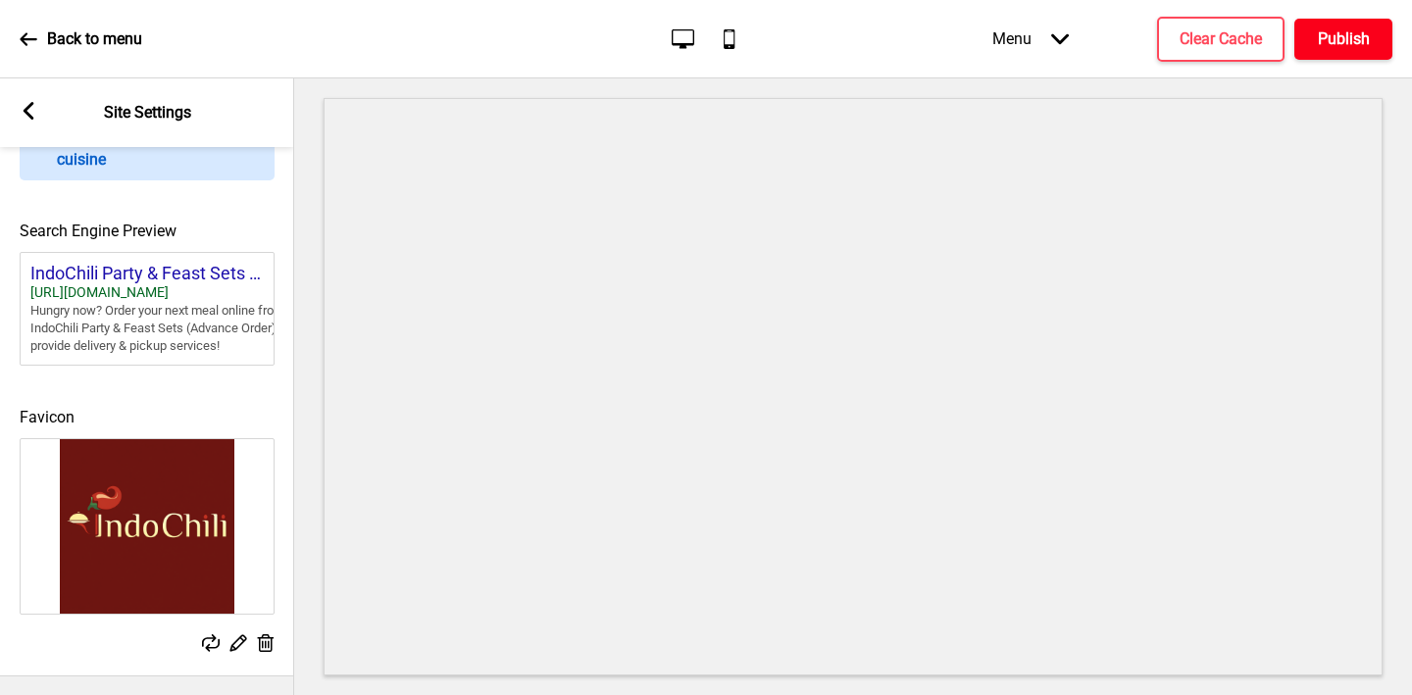
click at [1318, 43] on h4 "Publish" at bounding box center [1344, 39] width 52 height 22
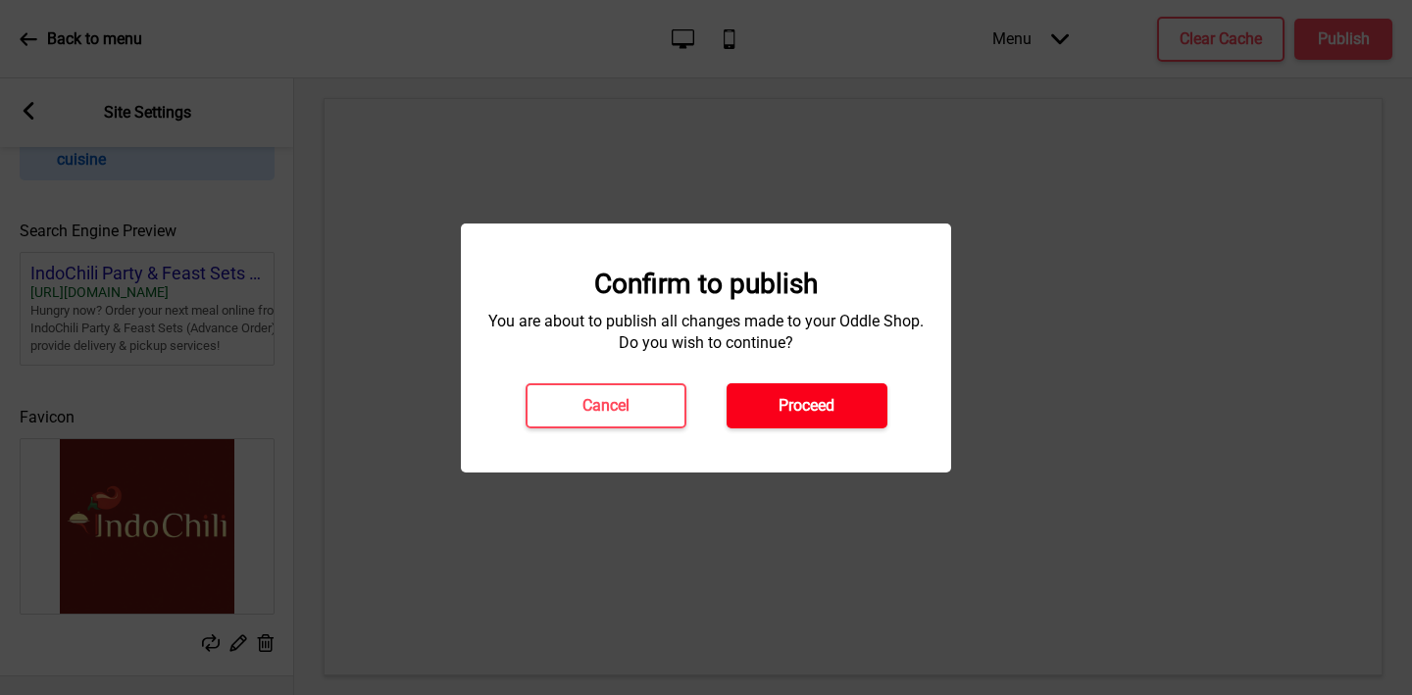
click at [797, 391] on button "Proceed" at bounding box center [807, 405] width 161 height 45
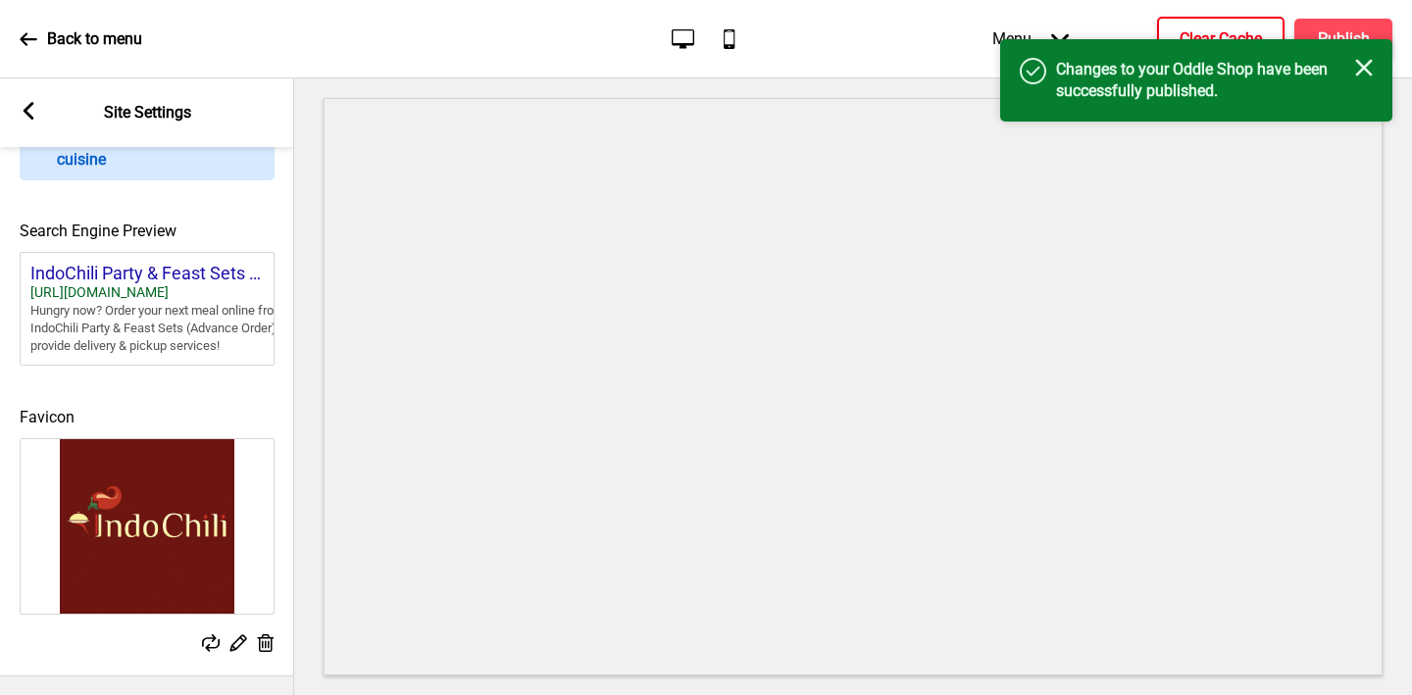
click at [1187, 22] on button "Clear Cache" at bounding box center [1220, 39] width 127 height 45
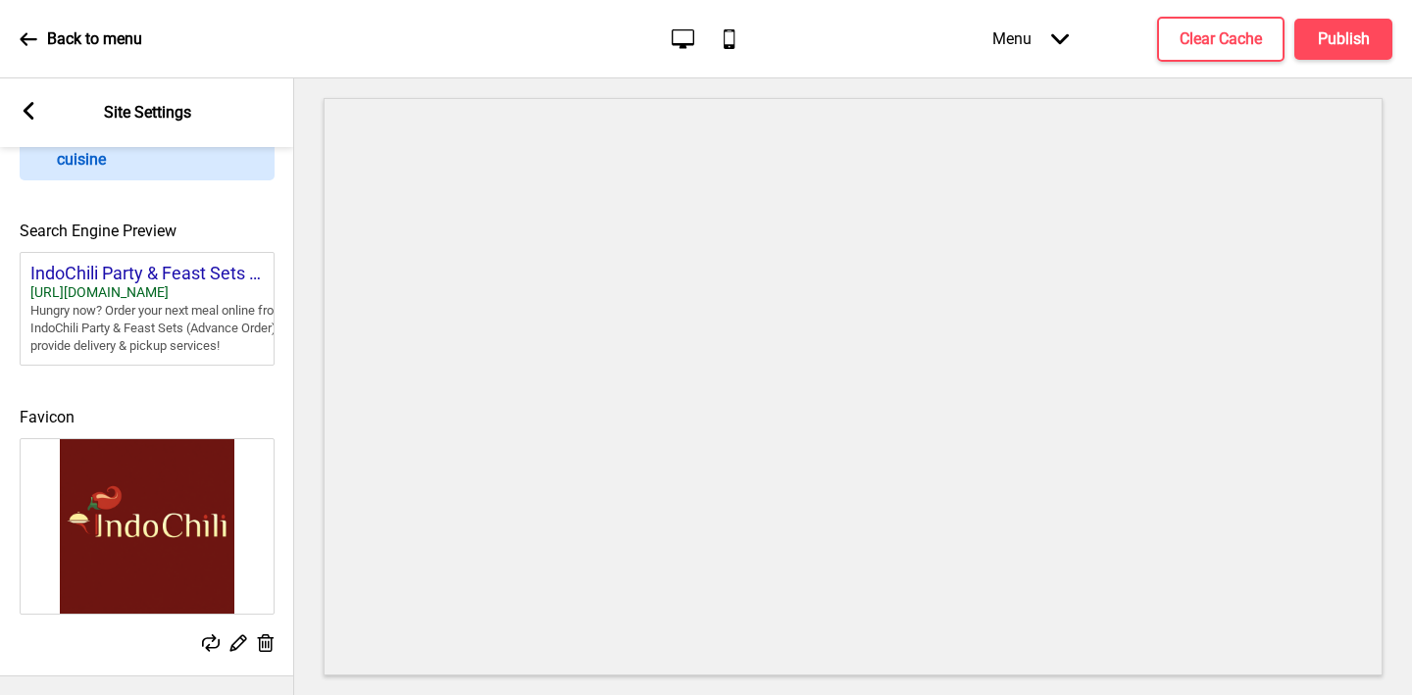
click at [29, 105] on icon at bounding box center [29, 111] width 11 height 18
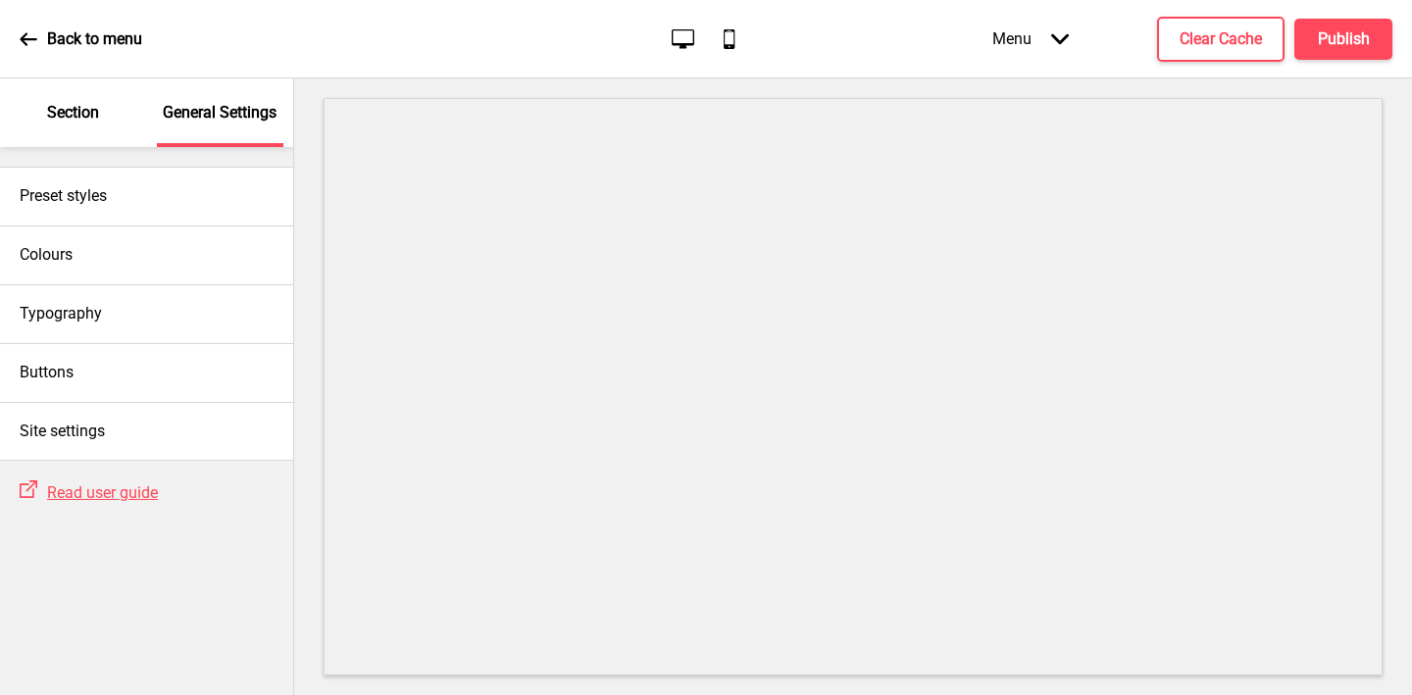
click at [47, 115] on p "Section" at bounding box center [73, 113] width 52 height 22
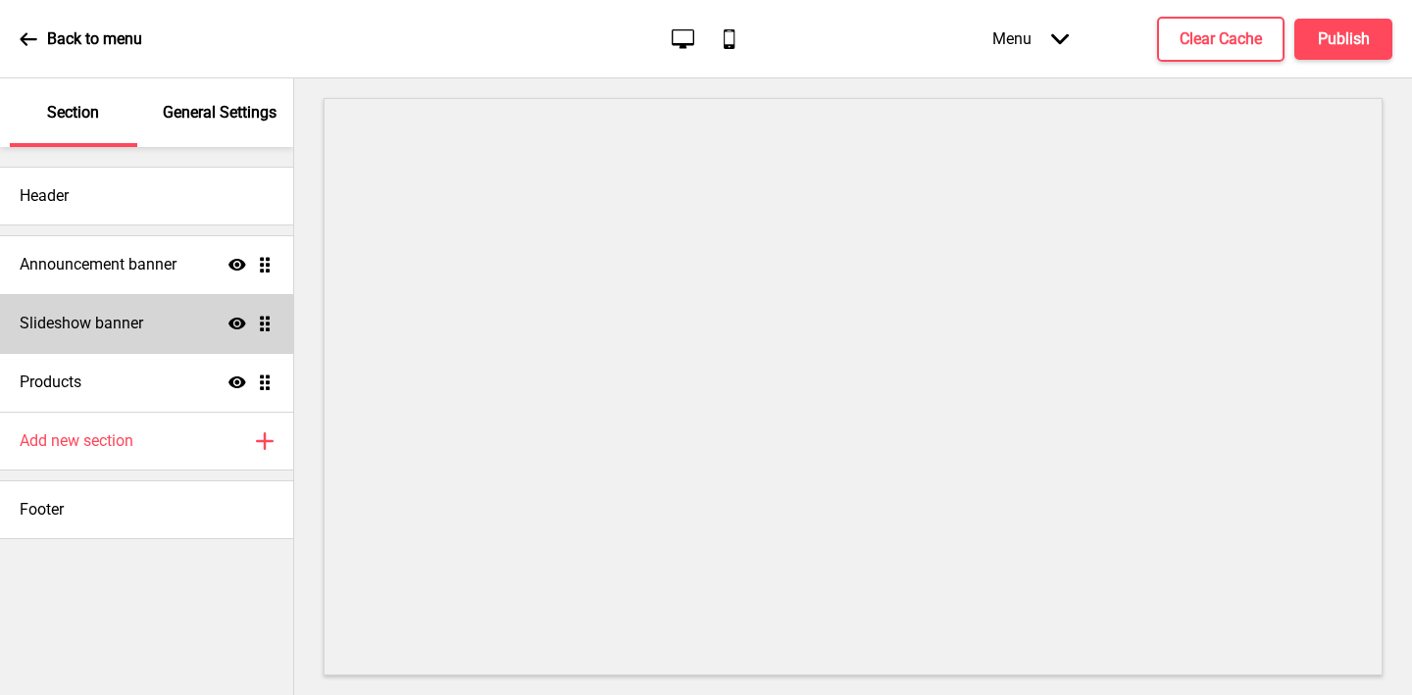
click at [65, 327] on h4 "Slideshow banner" at bounding box center [82, 324] width 124 height 22
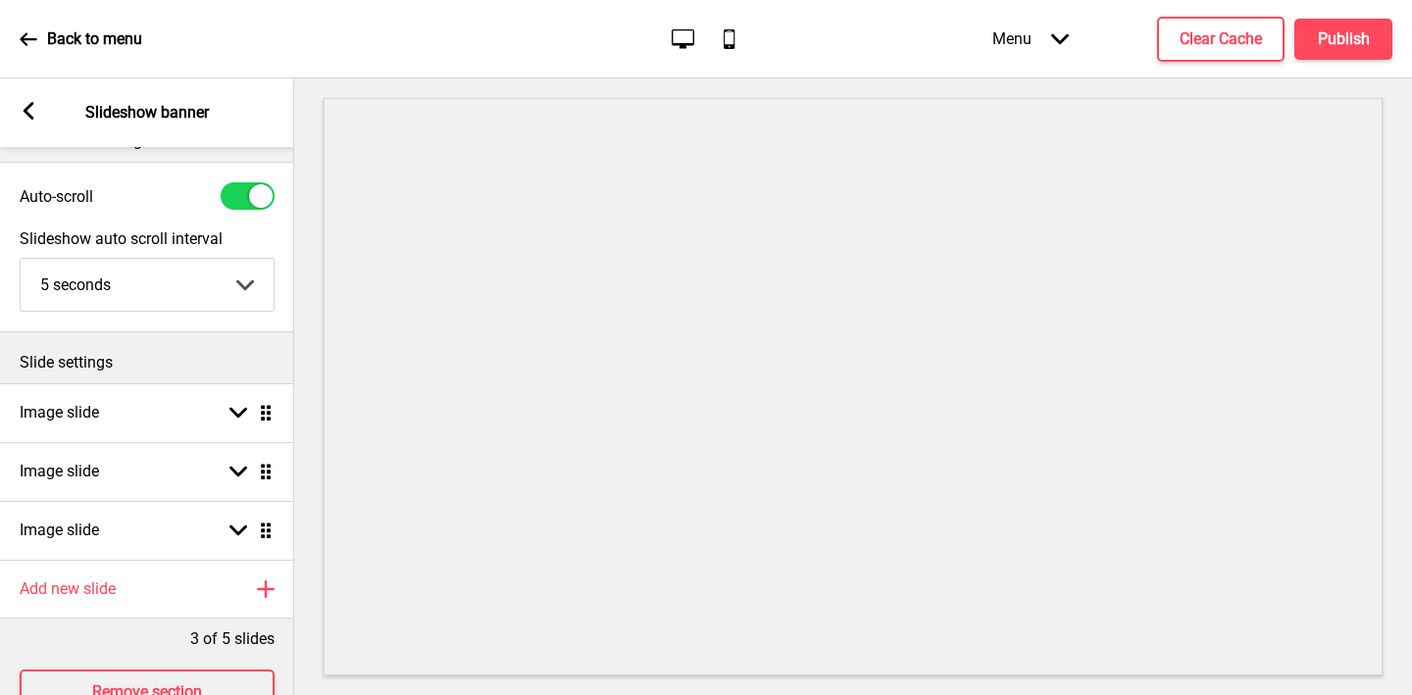
scroll to position [25, 0]
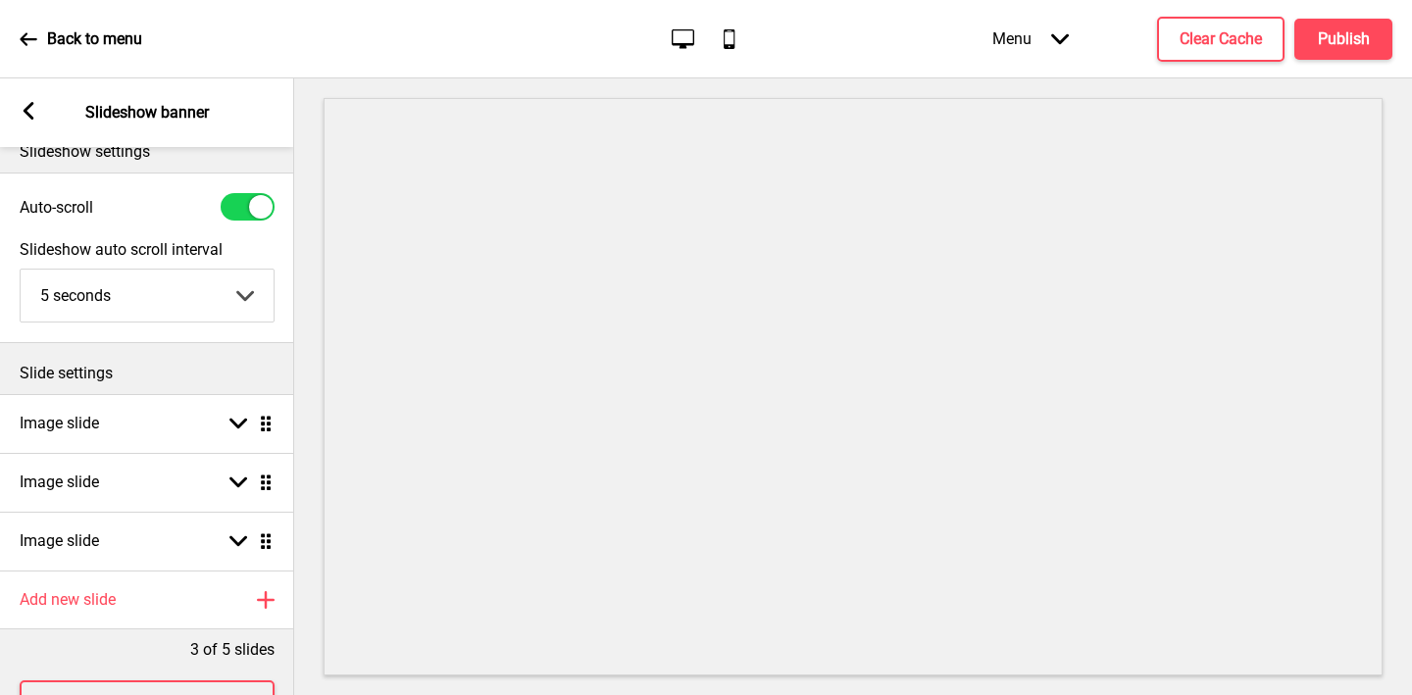
click at [243, 202] on div at bounding box center [248, 206] width 54 height 27
checkbox input "false"
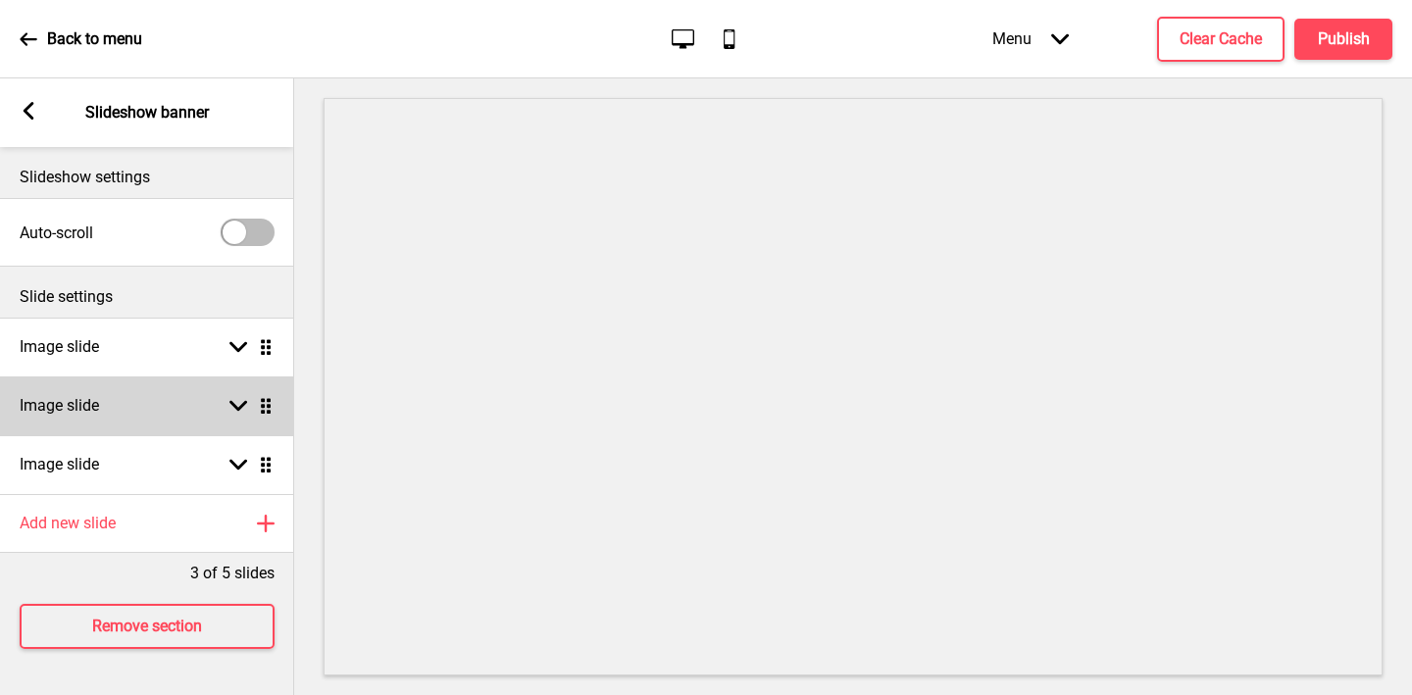
scroll to position [0, 0]
click at [114, 414] on div "Image slide Arrow down Drag" at bounding box center [147, 406] width 294 height 59
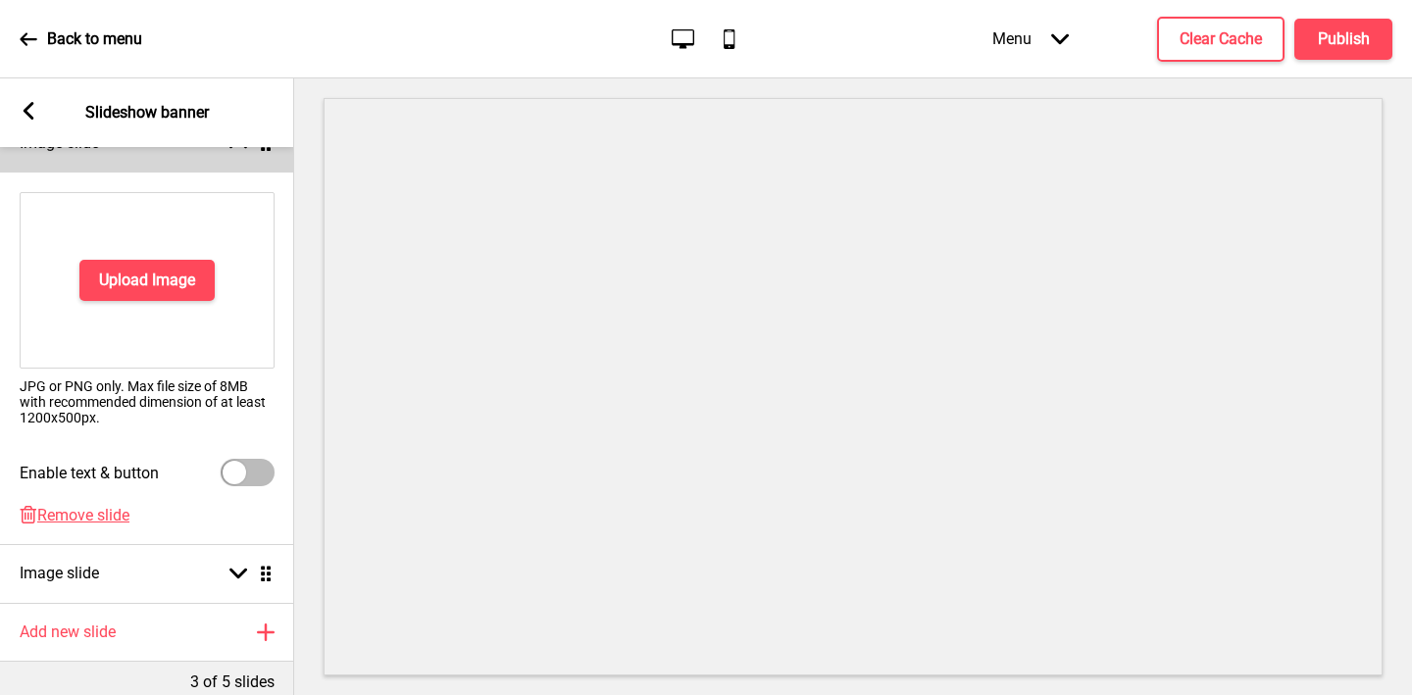
scroll to position [365, 0]
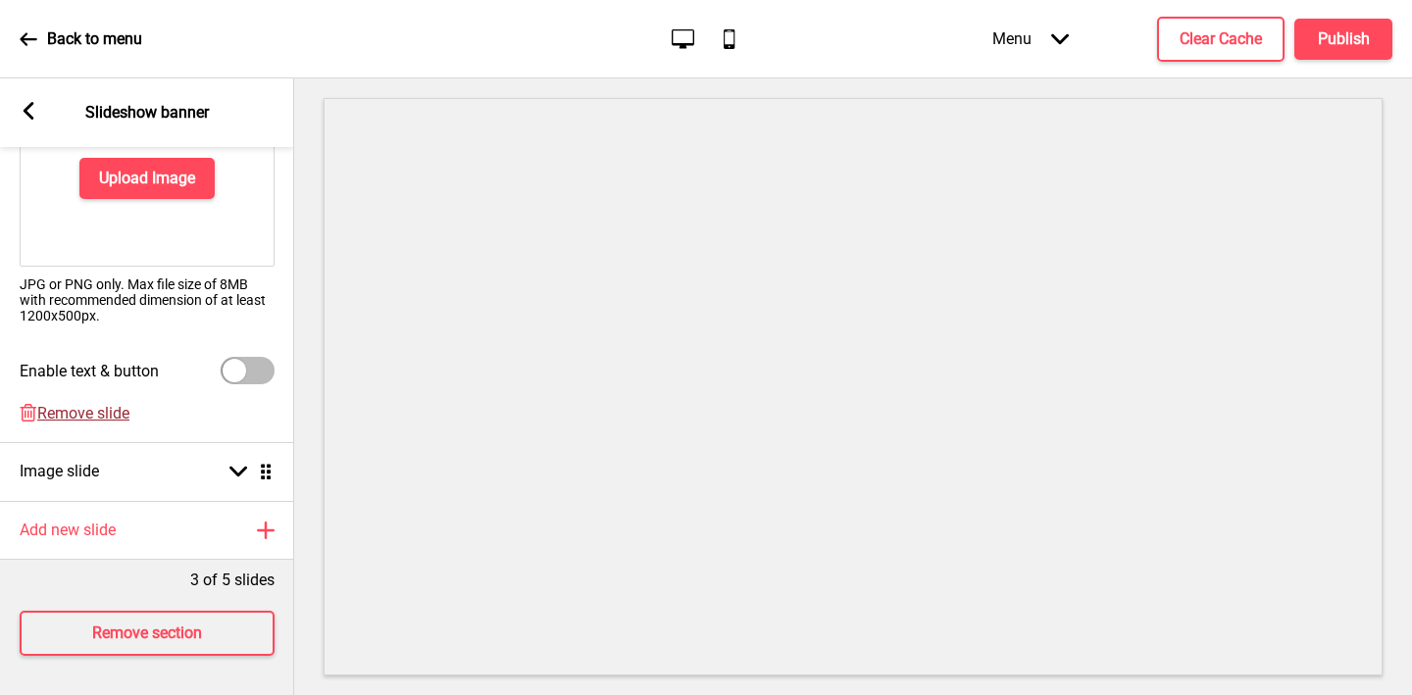
click at [90, 412] on span "Remove slide" at bounding box center [83, 413] width 92 height 19
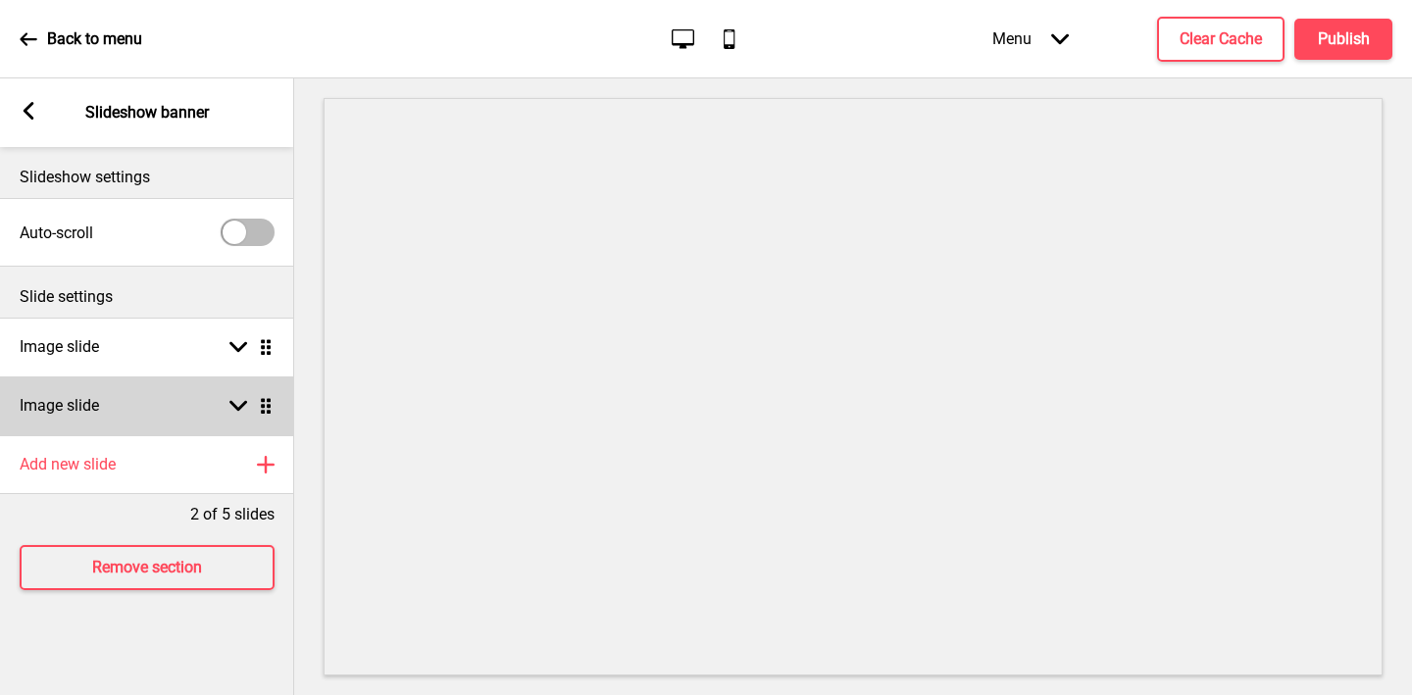
click at [97, 395] on h4 "Image slide" at bounding box center [59, 406] width 79 height 22
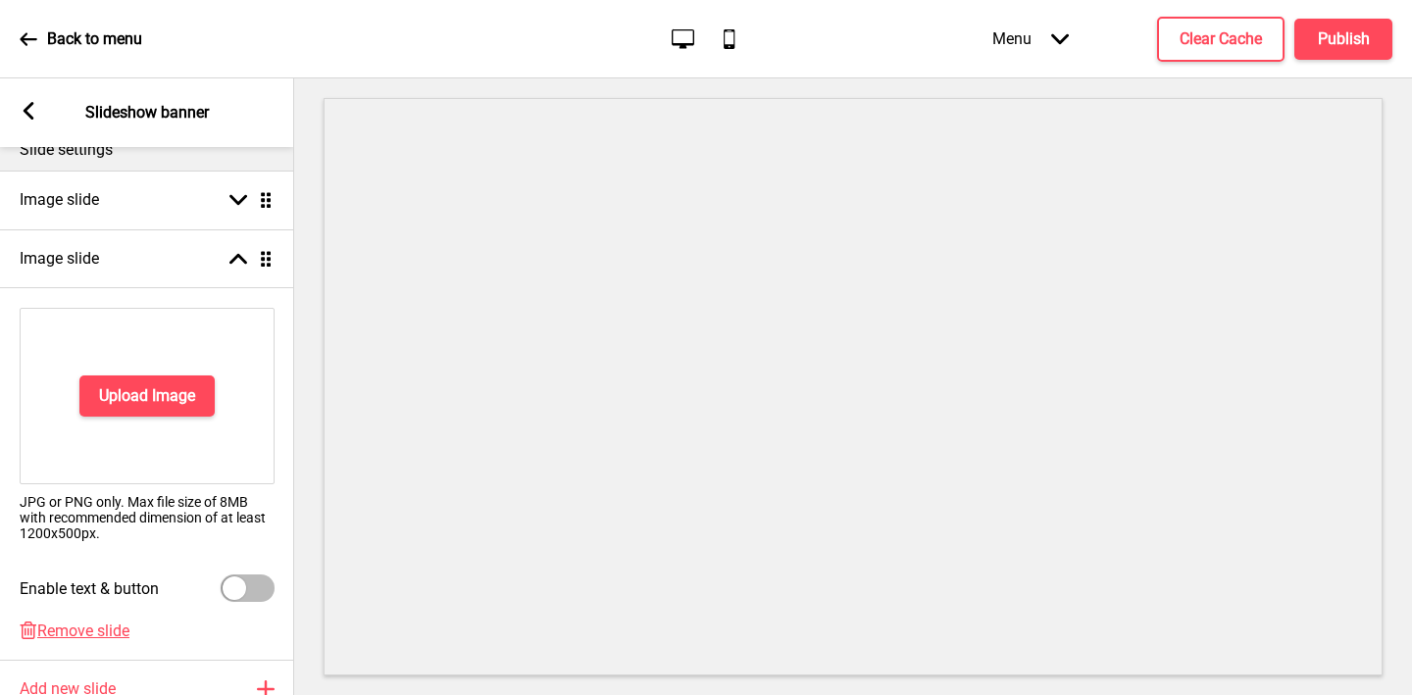
scroll to position [306, 0]
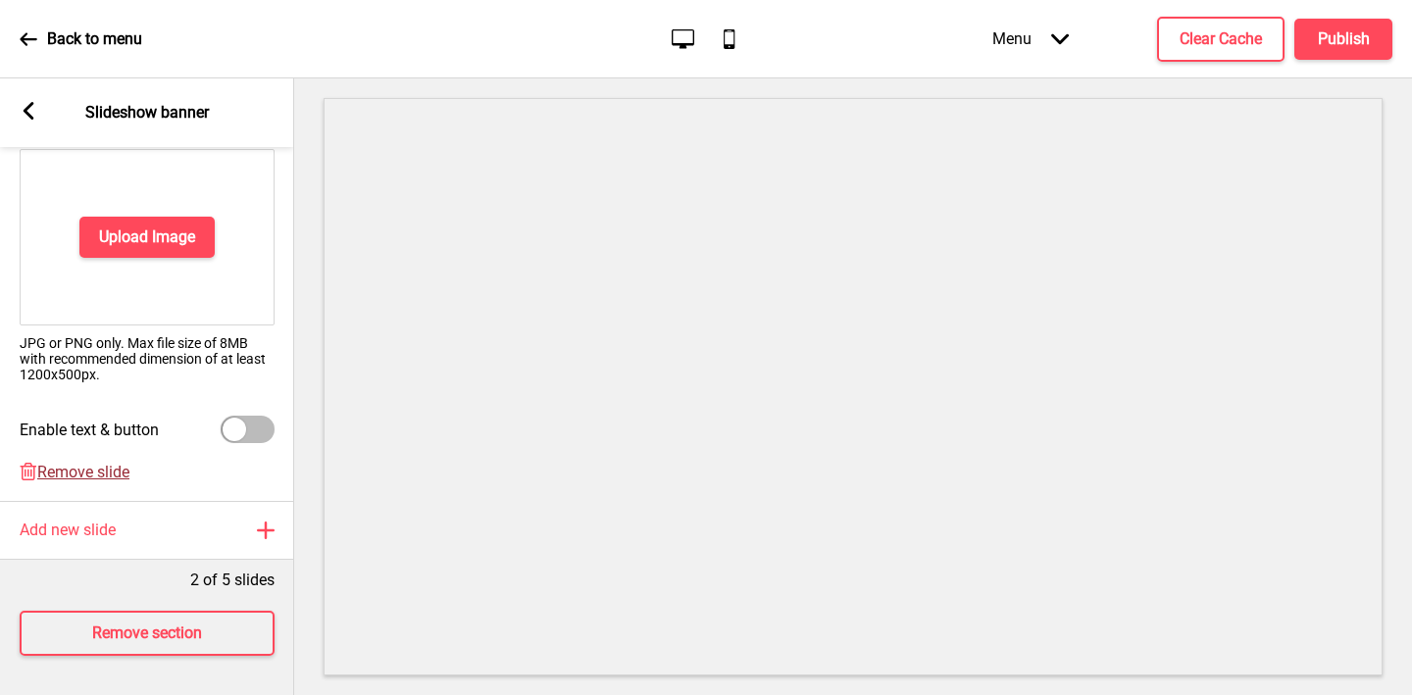
click at [93, 478] on span "Remove slide" at bounding box center [83, 472] width 92 height 19
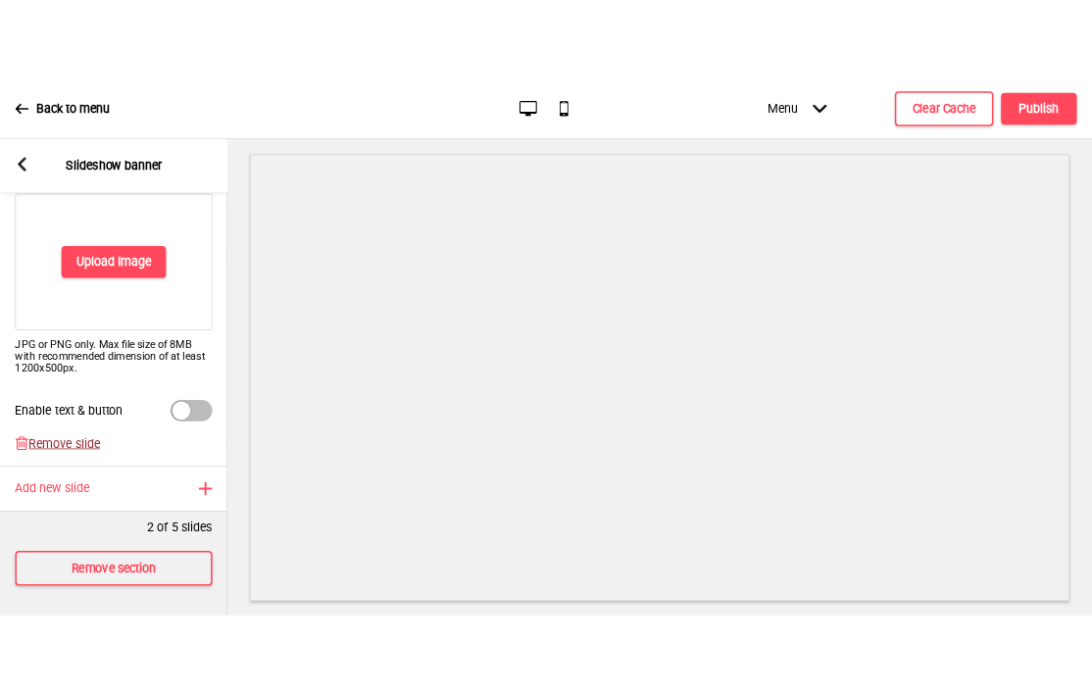
scroll to position [0, 0]
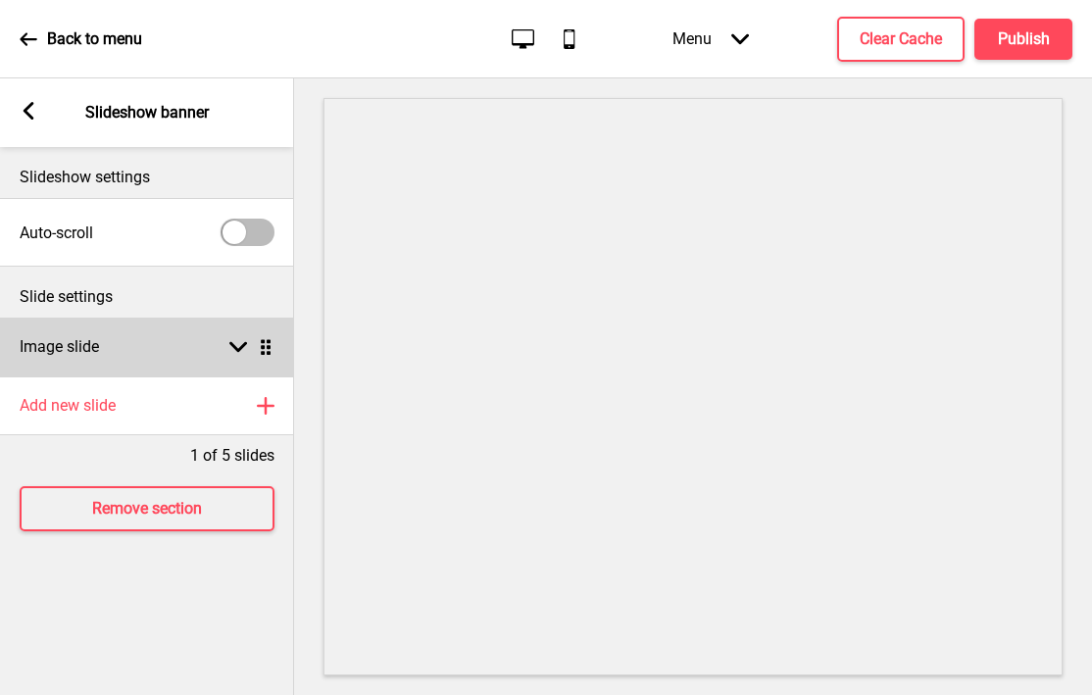
click at [111, 358] on div "Image slide Arrow down Drag" at bounding box center [147, 347] width 294 height 59
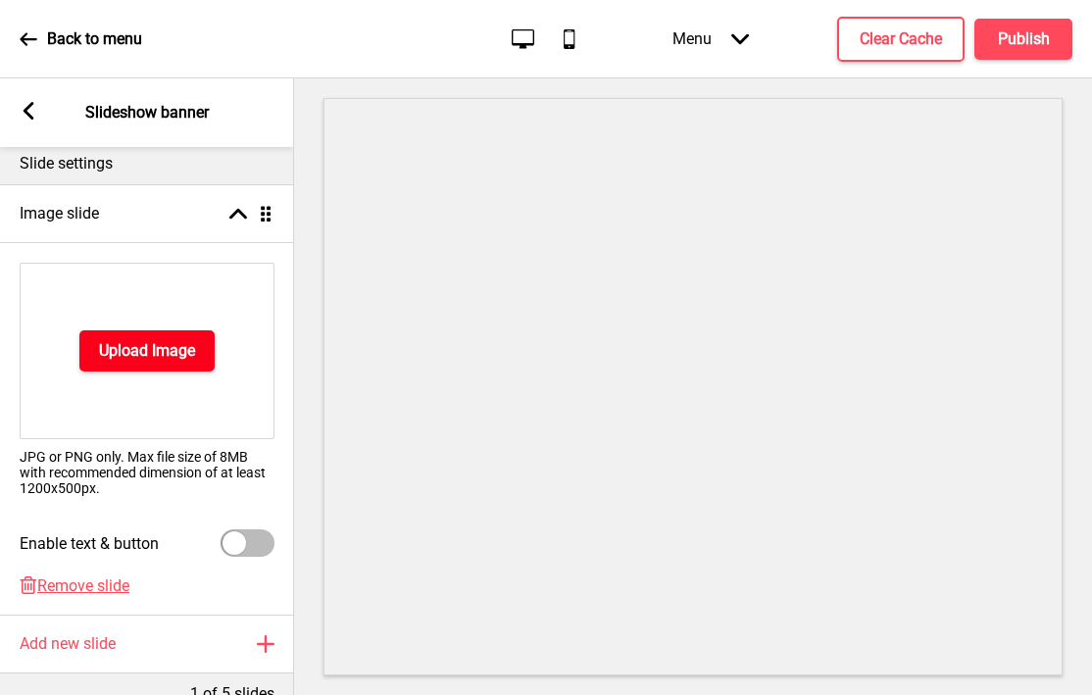
scroll to position [247, 0]
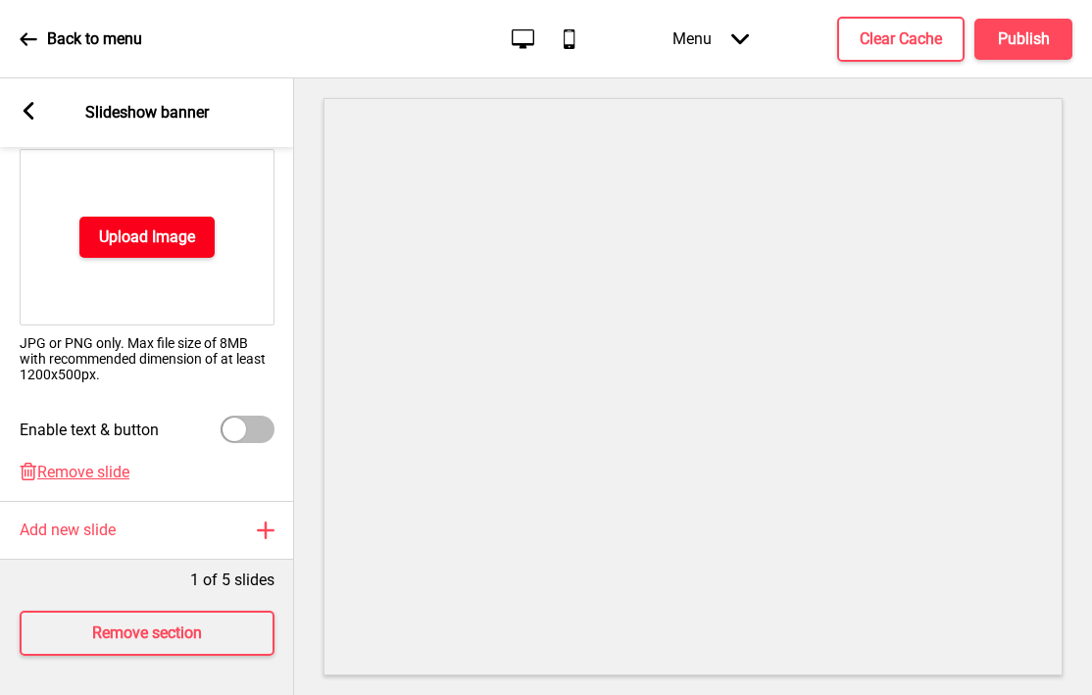
click at [111, 233] on h4 "Upload Image" at bounding box center [147, 238] width 96 height 22
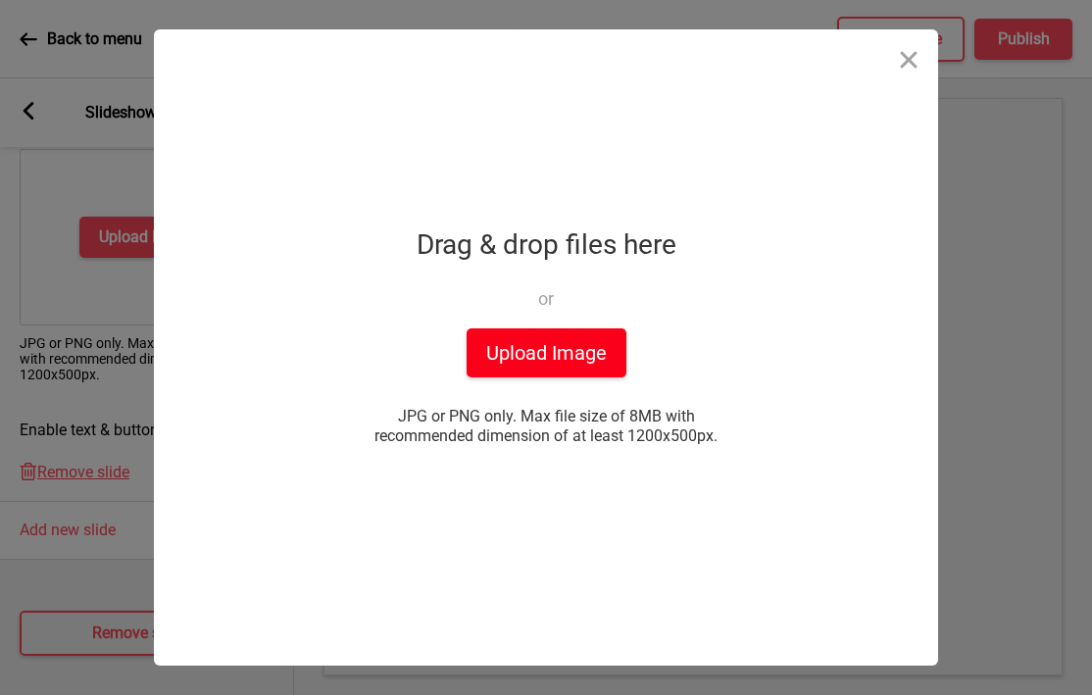
click at [535, 352] on button "Upload Image" at bounding box center [547, 352] width 160 height 49
click at [570, 331] on button "Upload Image" at bounding box center [547, 352] width 160 height 49
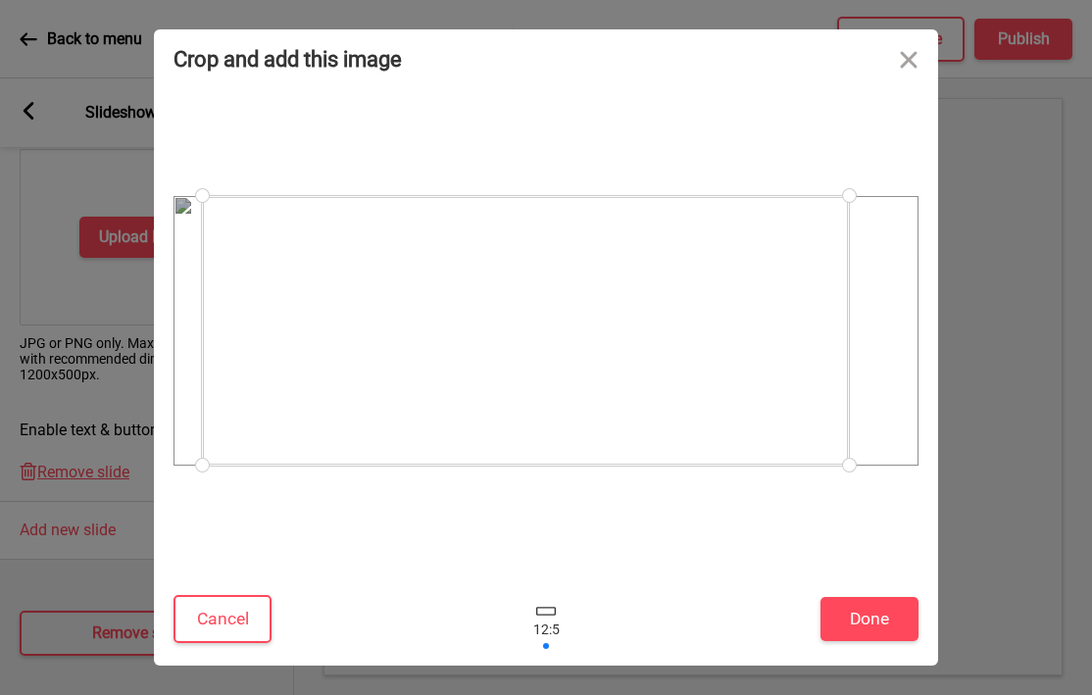
drag, startPoint x: 775, startPoint y: 445, endPoint x: 754, endPoint y: 449, distance: 21.0
click at [754, 449] on div at bounding box center [525, 331] width 647 height 270
click at [250, 613] on button "Cancel" at bounding box center [223, 619] width 98 height 48
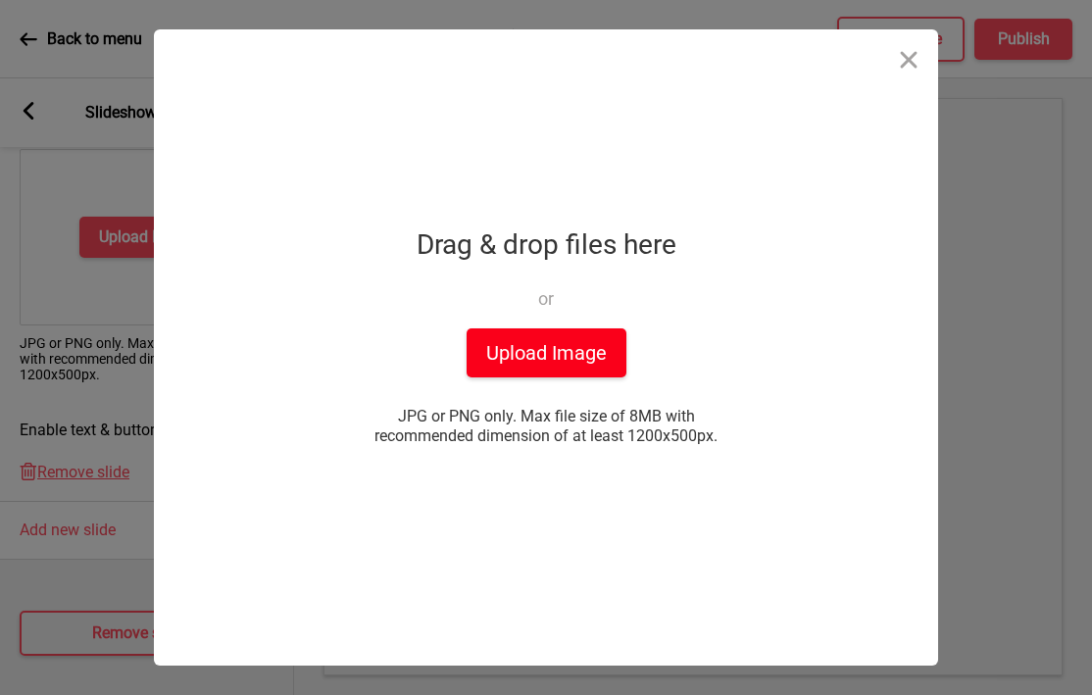
click at [517, 364] on button "Upload Image" at bounding box center [547, 352] width 160 height 49
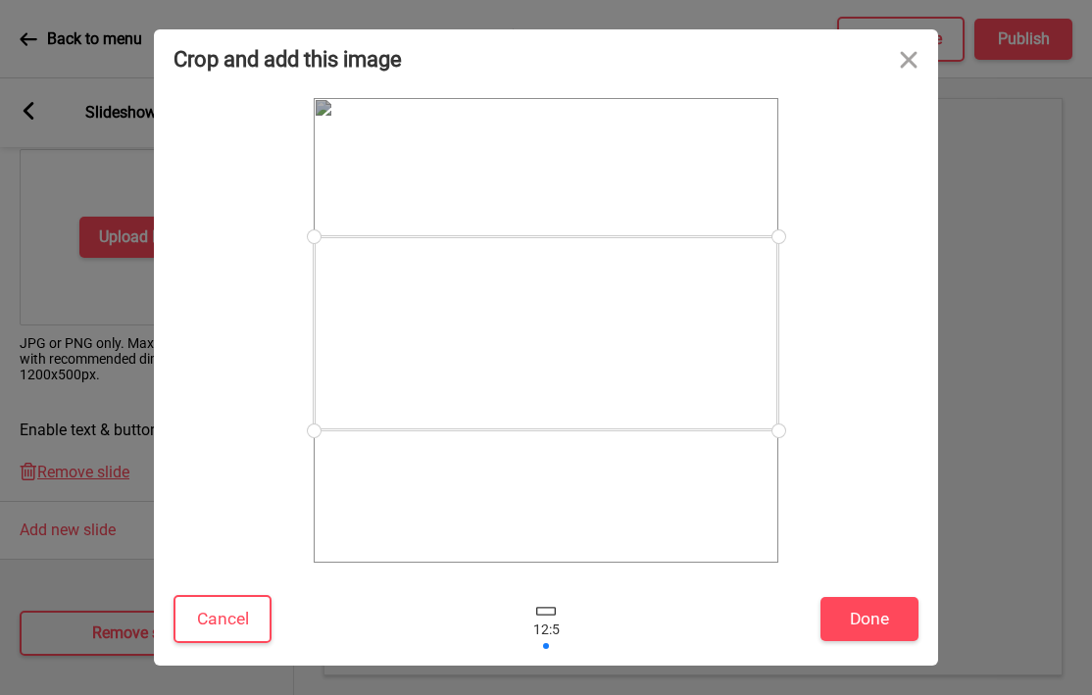
click at [680, 402] on div at bounding box center [546, 333] width 465 height 194
drag, startPoint x: 319, startPoint y: 428, endPoint x: 337, endPoint y: 425, distance: 19.0
click at [337, 425] on div at bounding box center [328, 425] width 34 height 34
drag, startPoint x: 775, startPoint y: 422, endPoint x: 738, endPoint y: 414, distance: 37.1
click at [738, 414] on div at bounding box center [753, 414] width 34 height 34
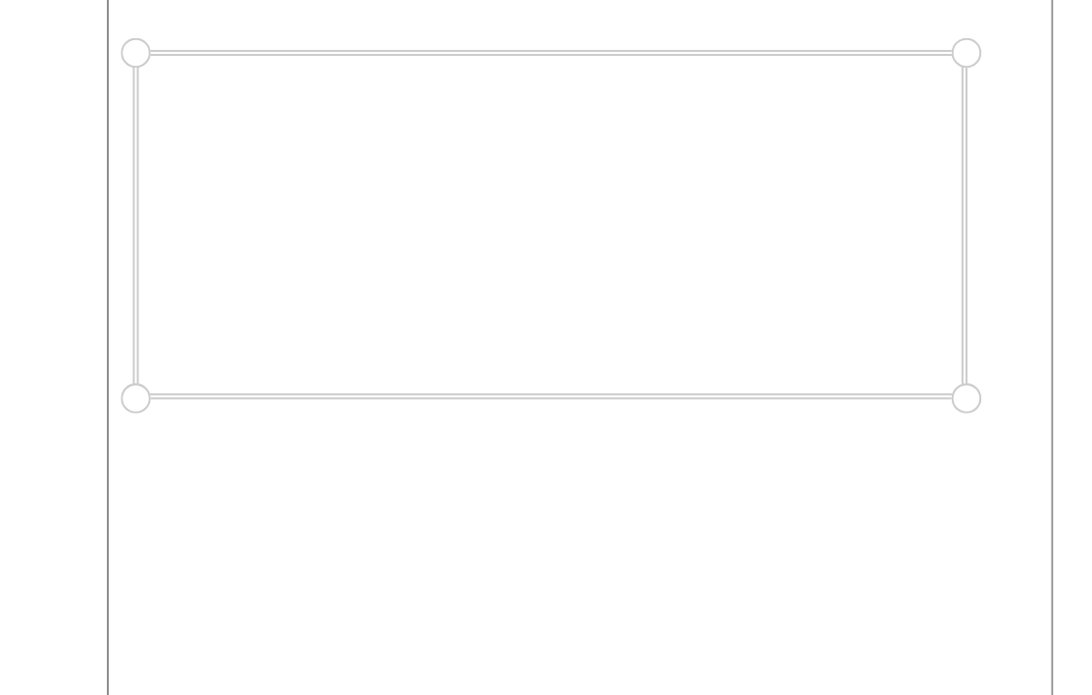
drag, startPoint x: 751, startPoint y: 415, endPoint x: 735, endPoint y: 405, distance: 18.5
click at [735, 405] on div at bounding box center [736, 406] width 34 height 34
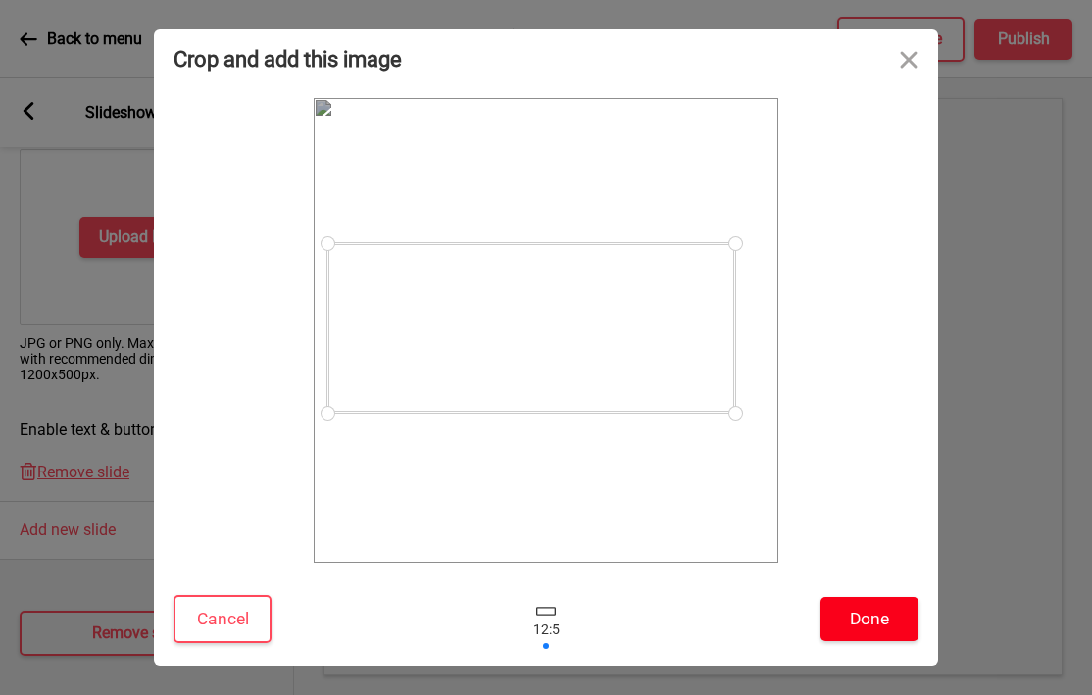
click at [854, 614] on button "Done" at bounding box center [870, 619] width 98 height 44
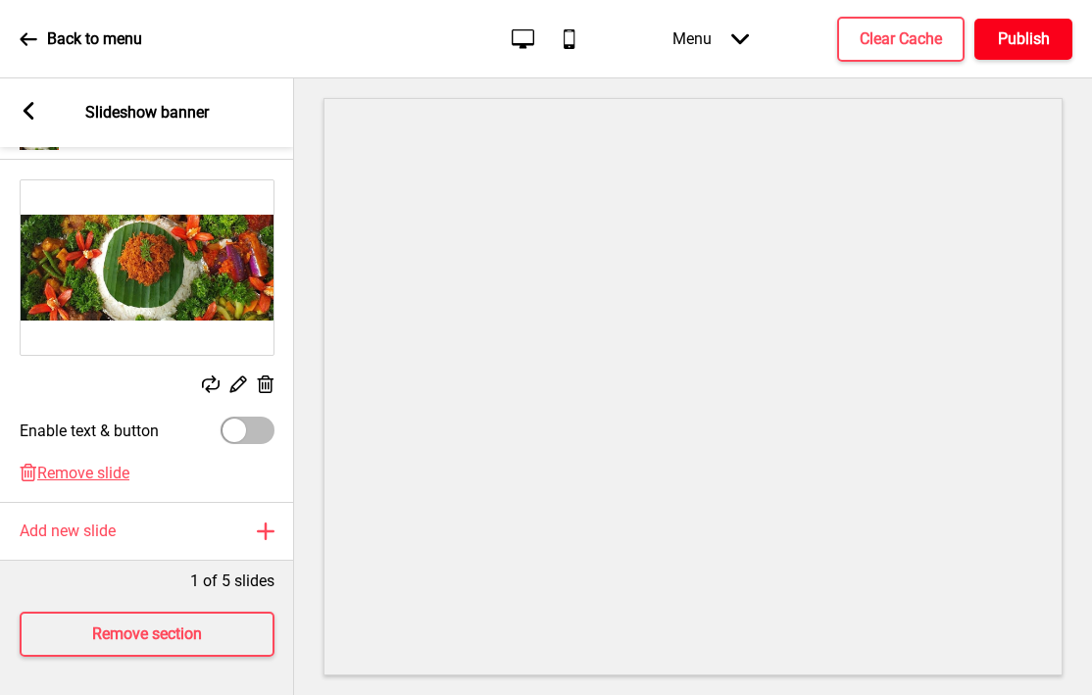
click at [1011, 36] on h4 "Publish" at bounding box center [1024, 39] width 52 height 22
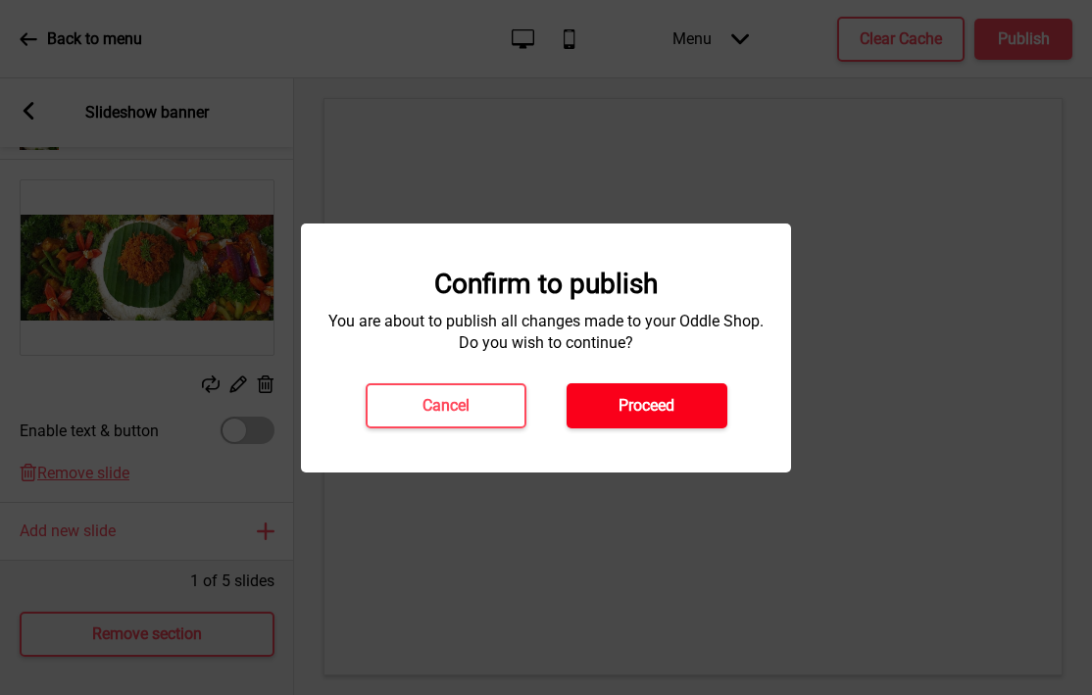
click at [644, 403] on h4 "Proceed" at bounding box center [647, 406] width 56 height 22
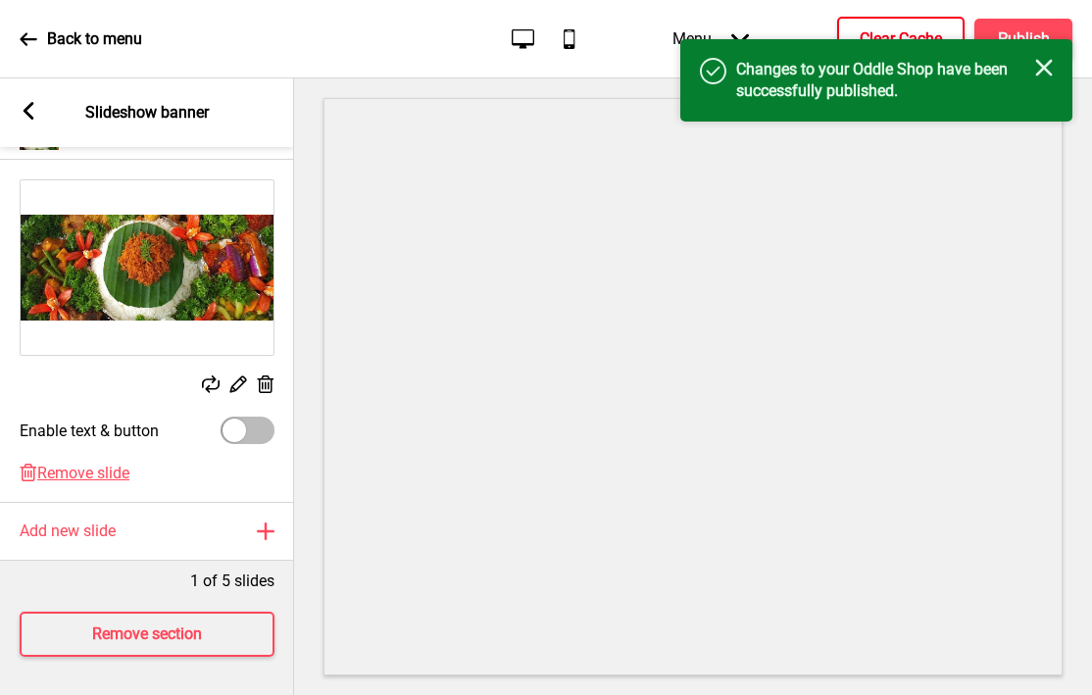
click at [853, 26] on button "Clear Cache" at bounding box center [900, 39] width 127 height 45
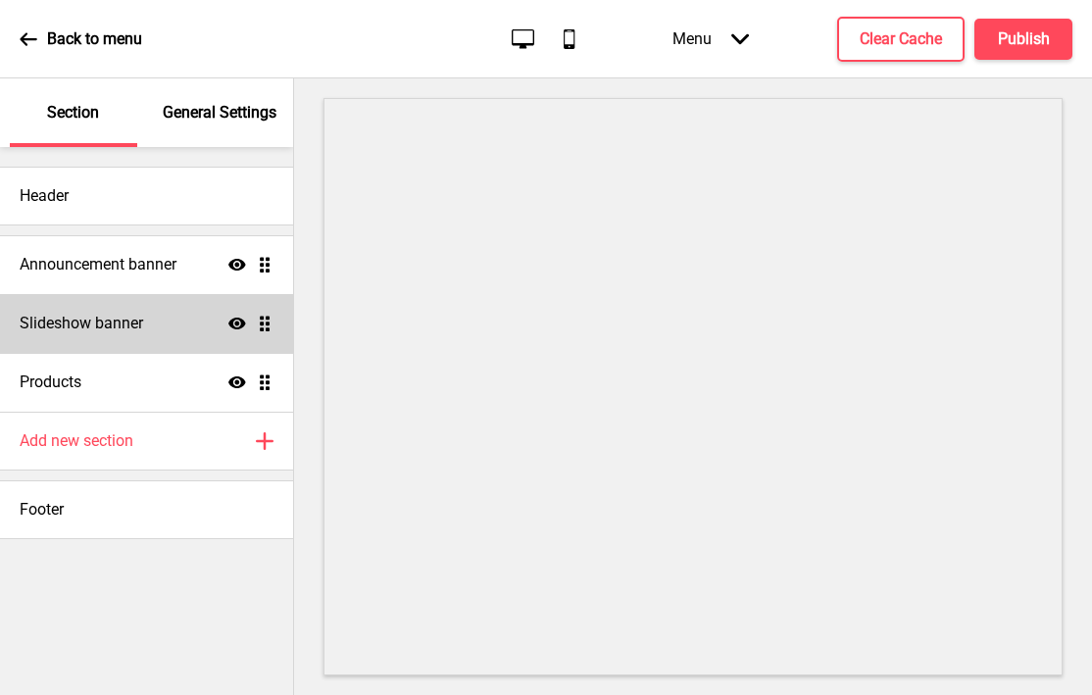
click at [108, 332] on h4 "Slideshow banner" at bounding box center [82, 324] width 124 height 22
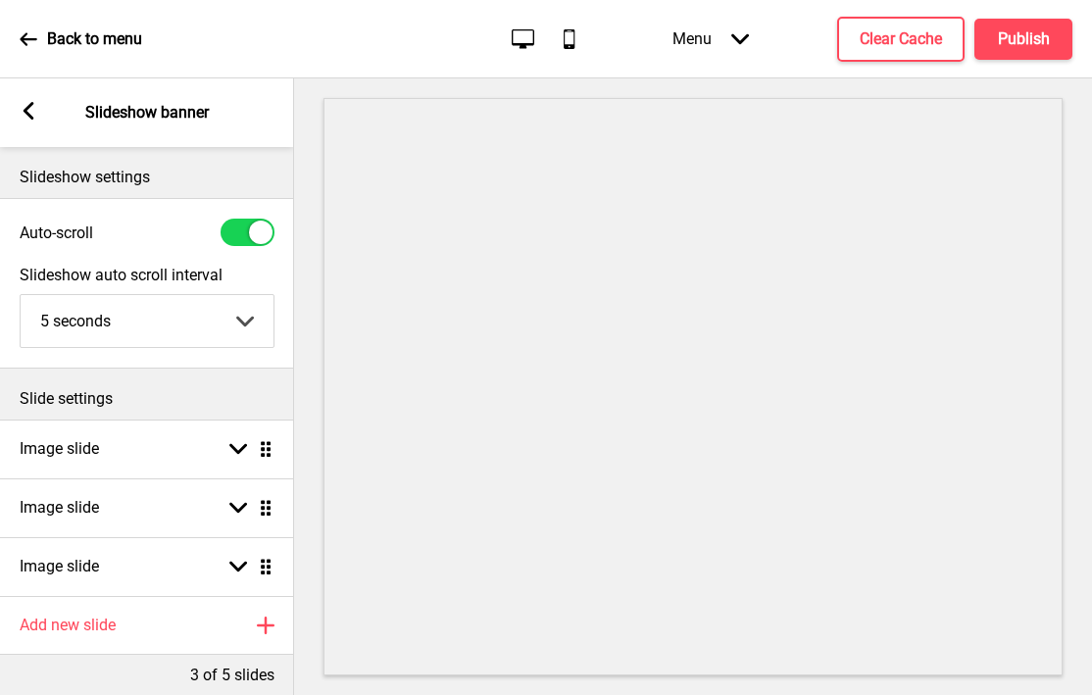
click at [237, 227] on div at bounding box center [248, 232] width 54 height 27
checkbox input "false"
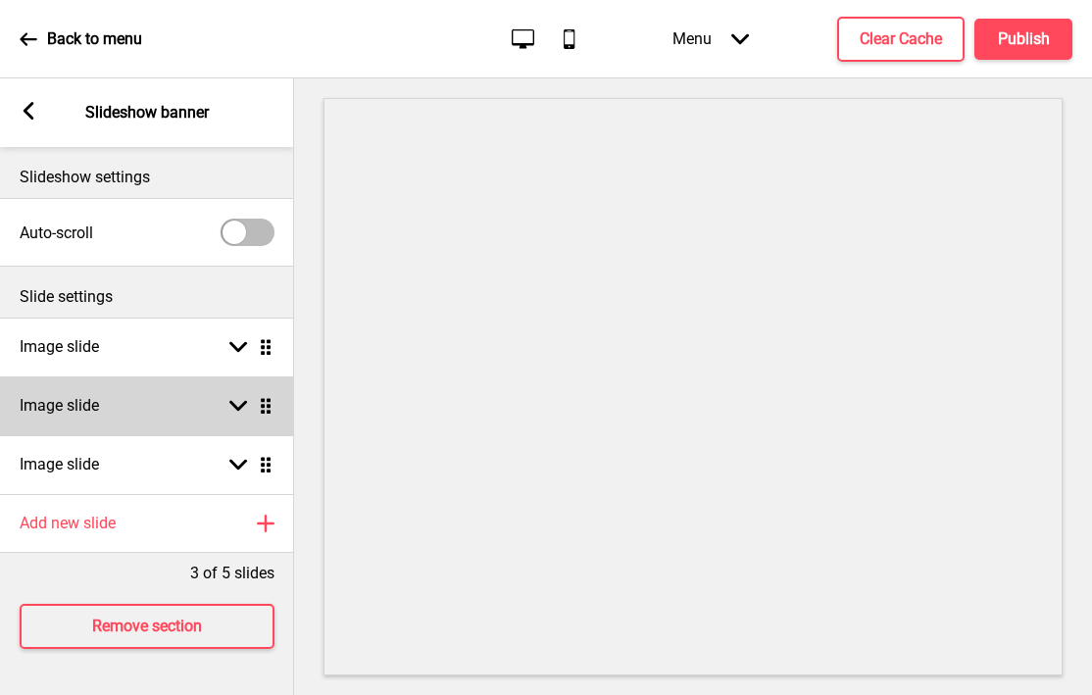
click at [151, 418] on div "Image slide Arrow down Drag" at bounding box center [147, 406] width 294 height 59
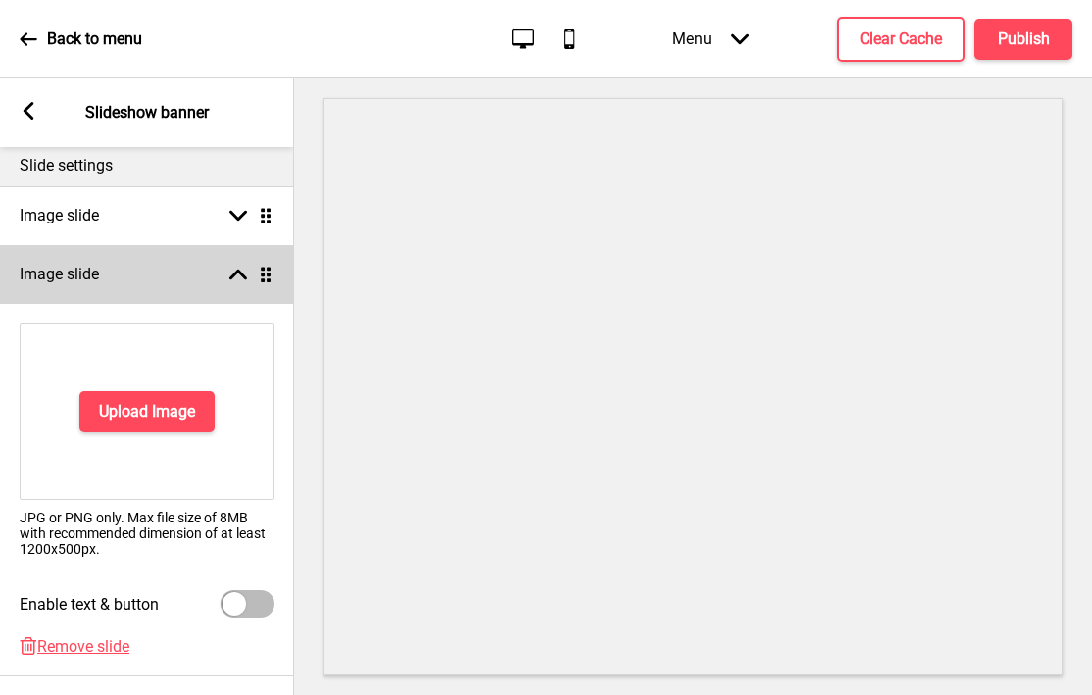
scroll to position [345, 0]
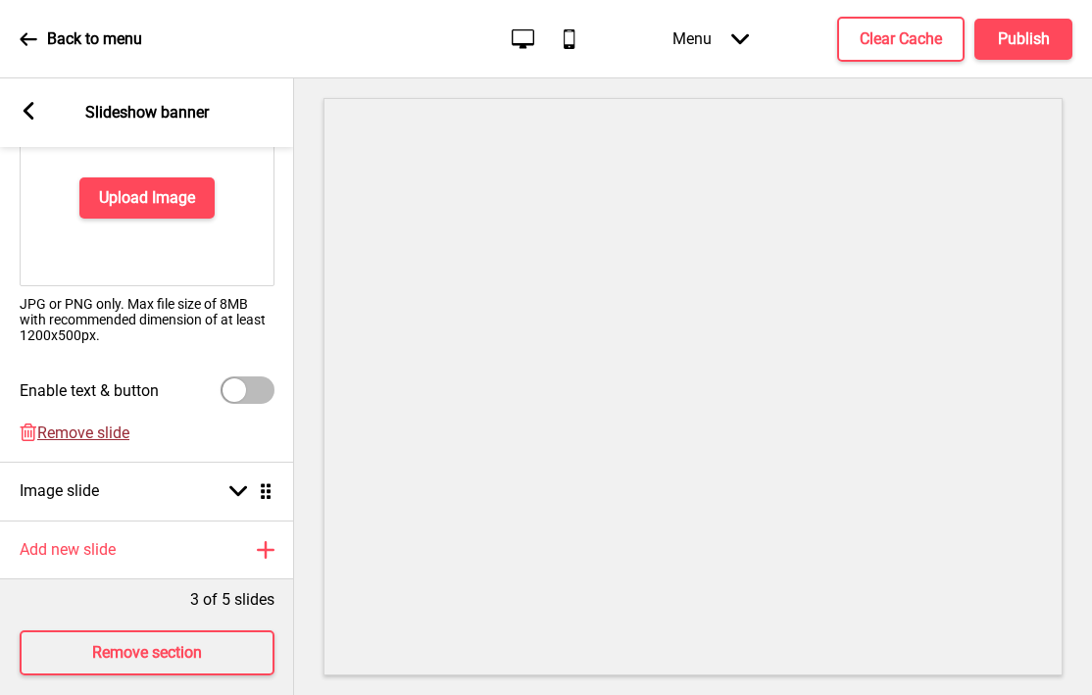
click at [103, 433] on span "Remove slide" at bounding box center [83, 433] width 92 height 19
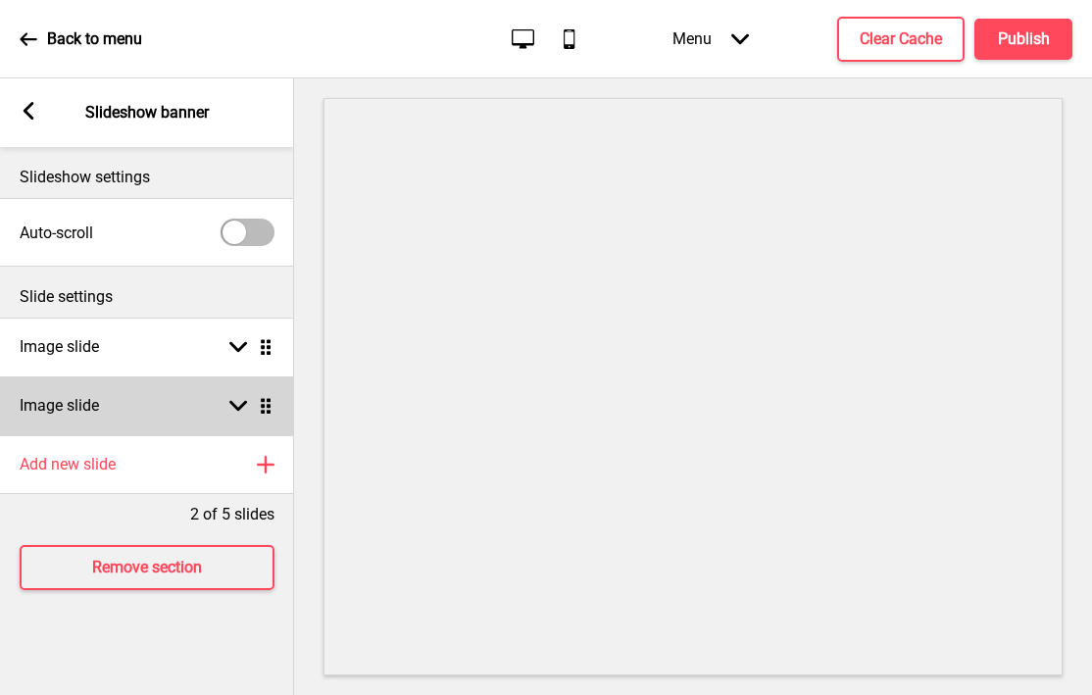
click at [92, 412] on h4 "Image slide" at bounding box center [59, 406] width 79 height 22
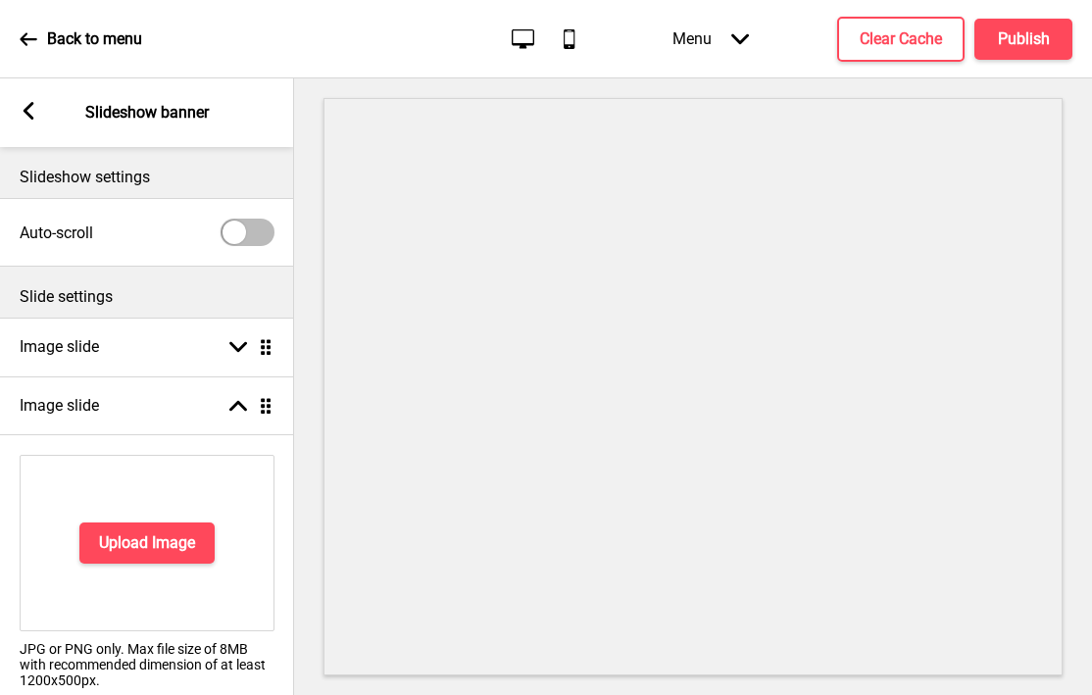
scroll to position [306, 0]
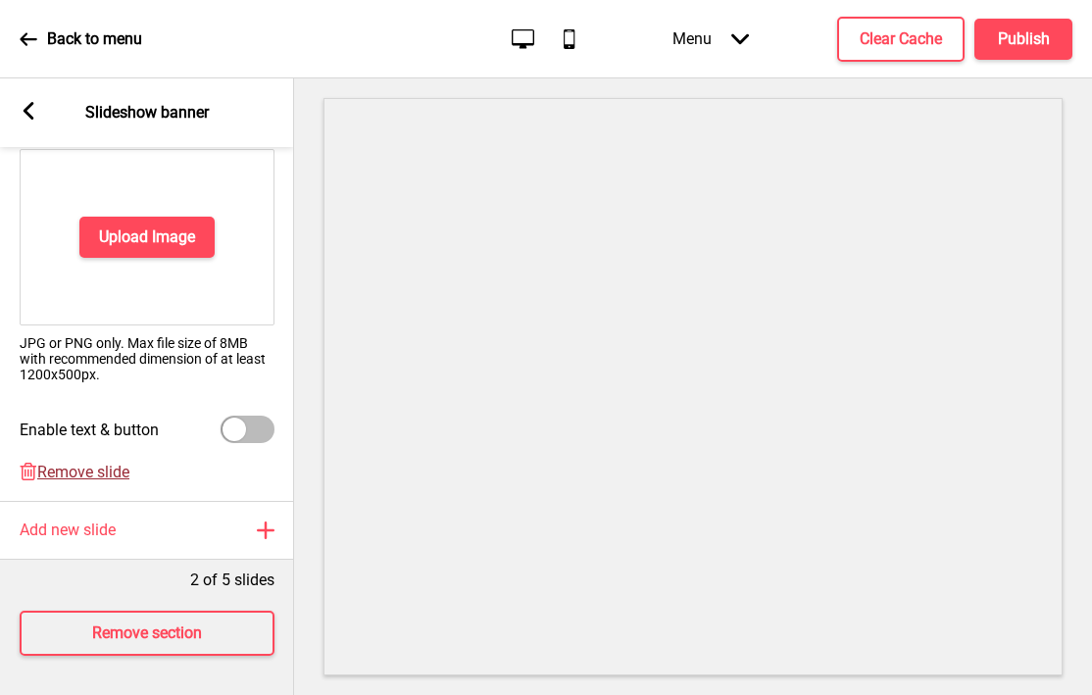
click at [76, 477] on span "Remove slide" at bounding box center [83, 472] width 92 height 19
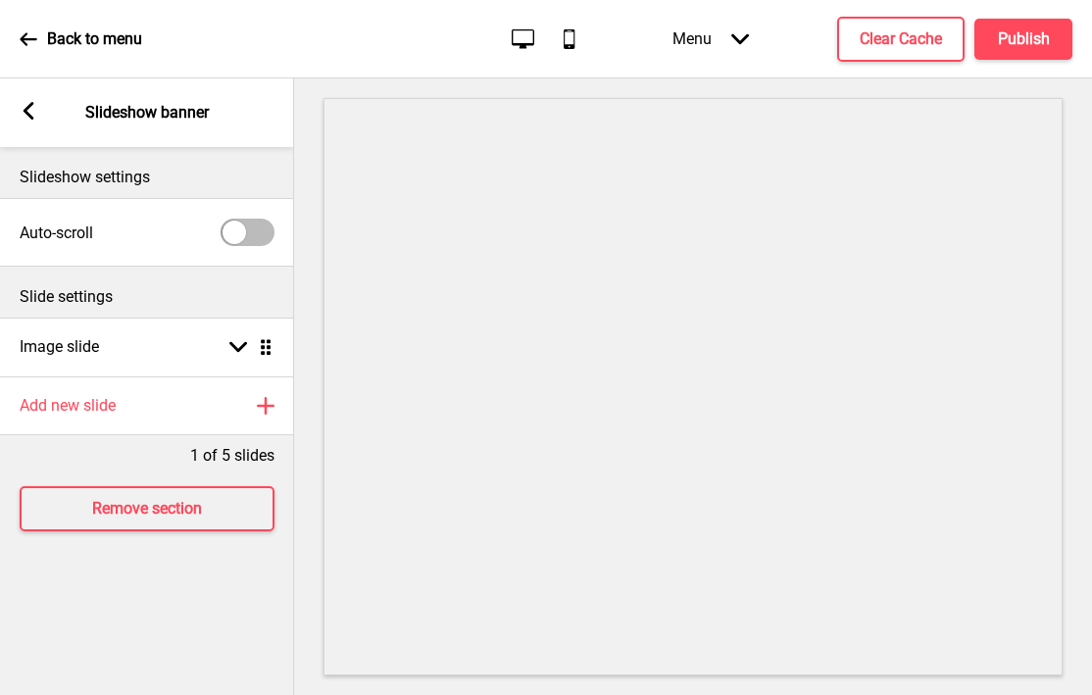
scroll to position [0, 0]
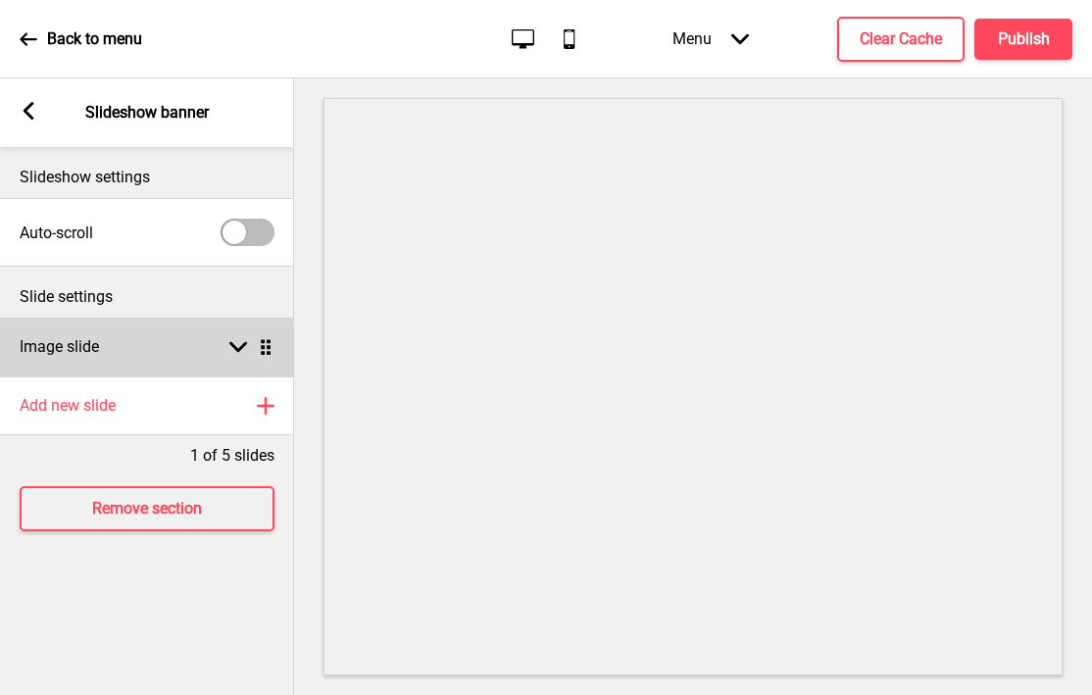
click at [163, 355] on div "Image slide Arrow down Drag" at bounding box center [147, 347] width 294 height 59
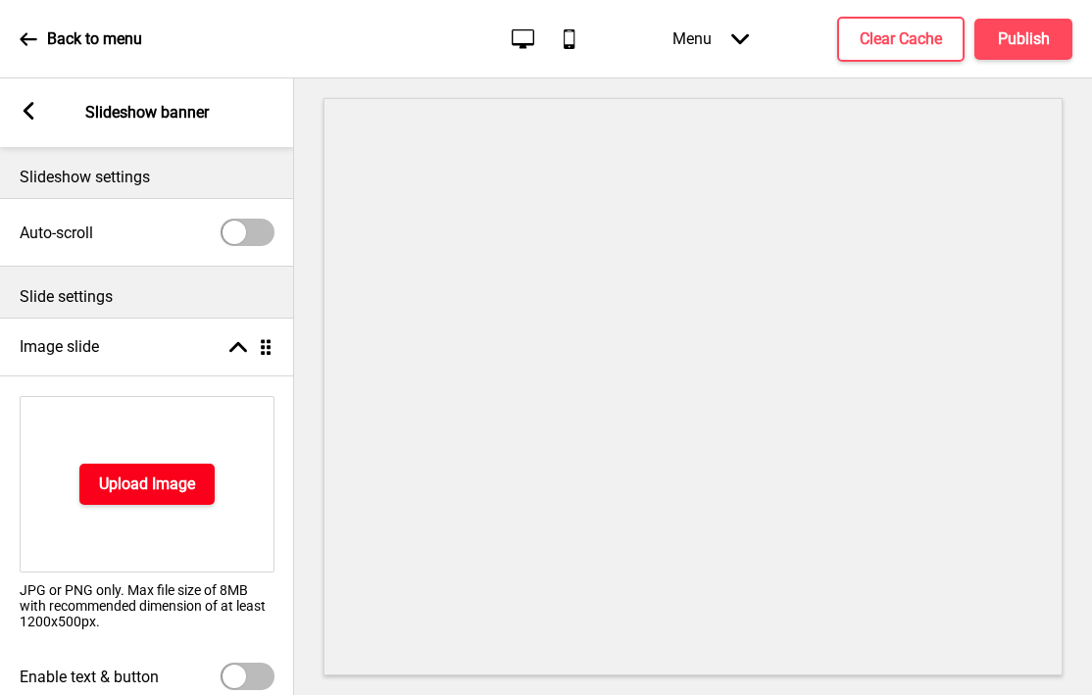
click at [133, 486] on h4 "Upload Image" at bounding box center [147, 485] width 96 height 22
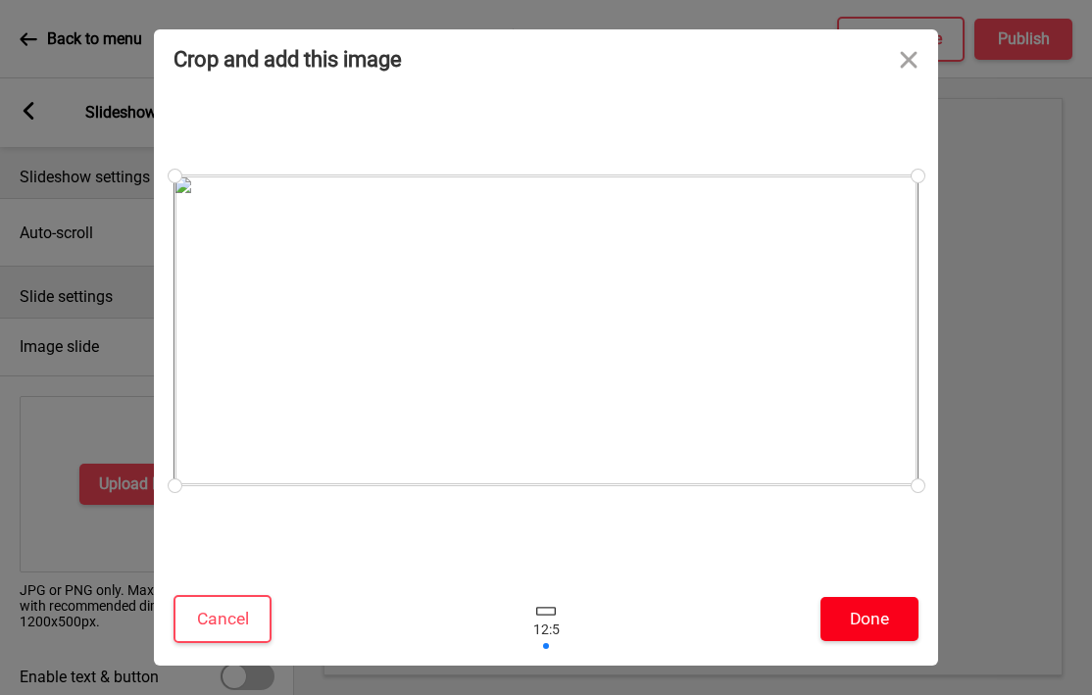
click at [854, 632] on button "Done" at bounding box center [870, 619] width 98 height 44
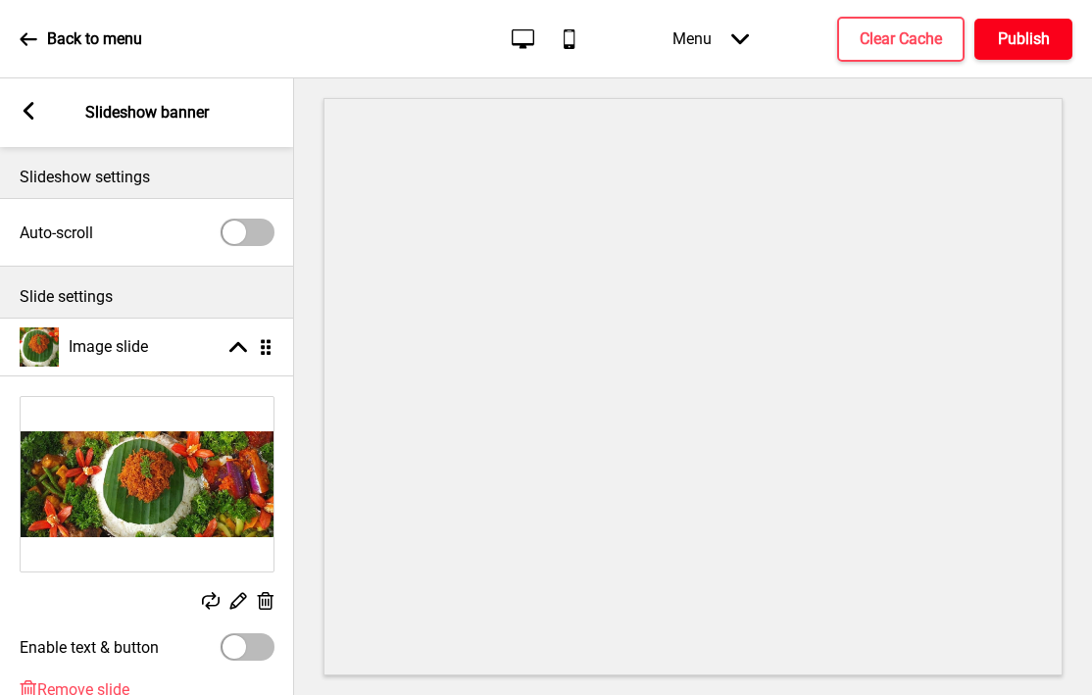
click at [1013, 31] on h4 "Publish" at bounding box center [1024, 39] width 52 height 22
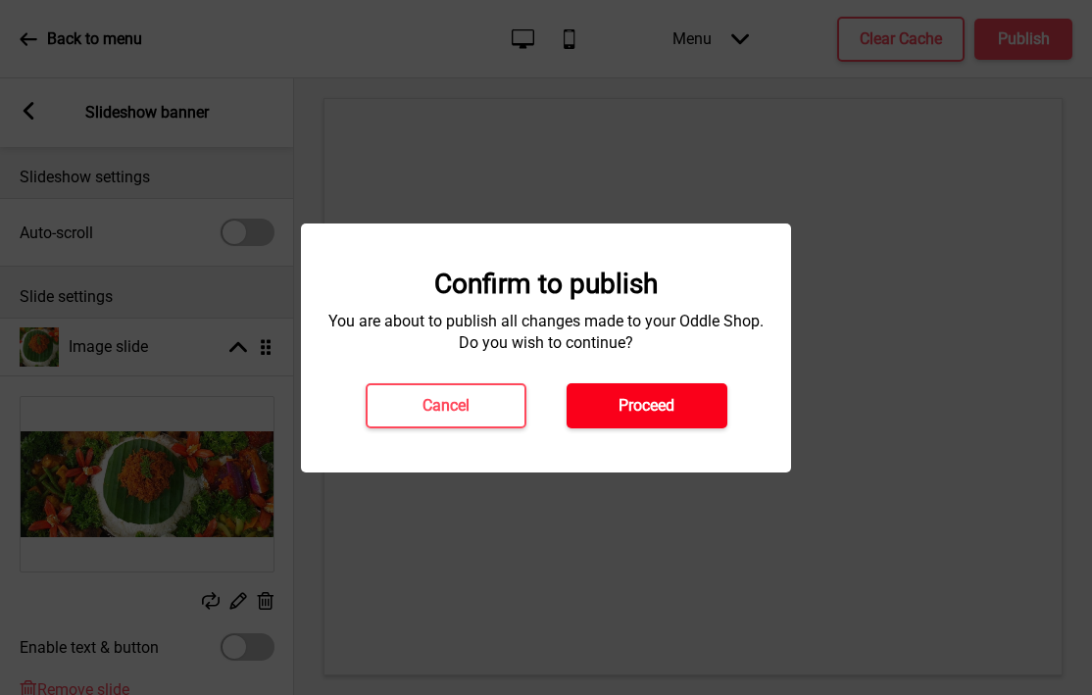
click at [674, 409] on h4 "Proceed" at bounding box center [647, 406] width 56 height 22
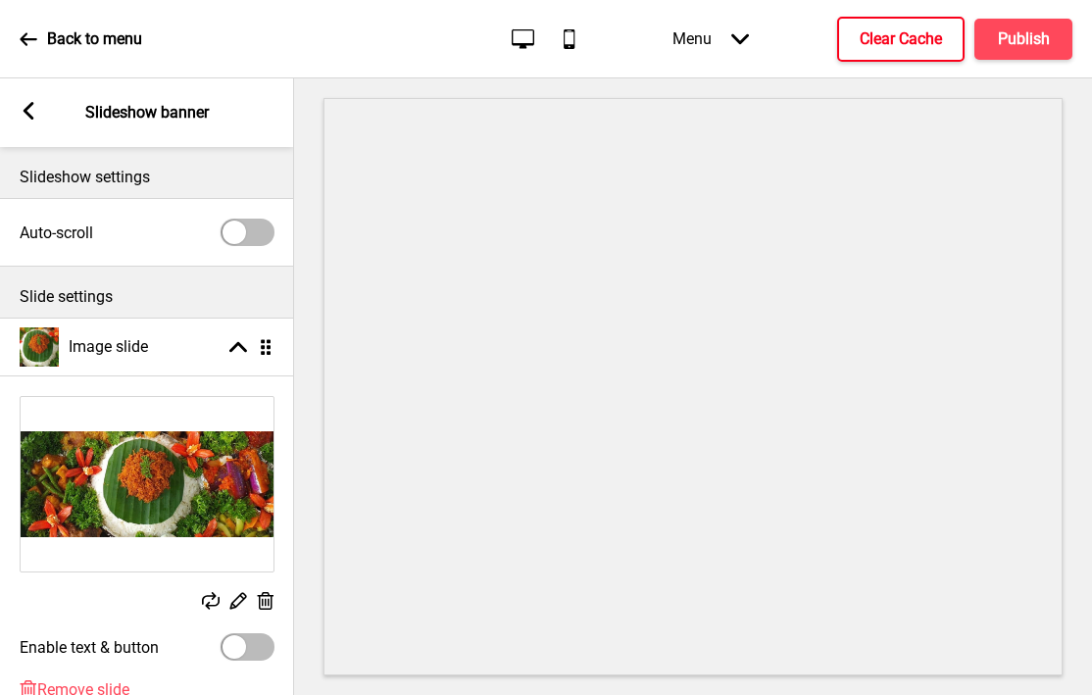
click at [878, 34] on h4 "Clear Cache" at bounding box center [901, 39] width 82 height 22
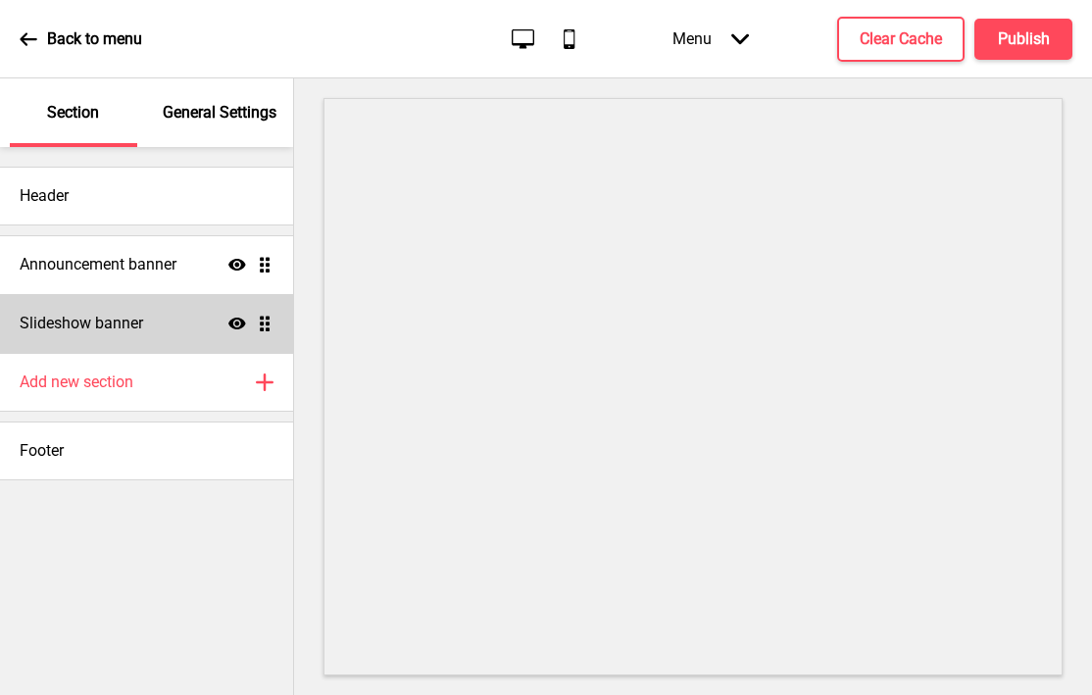
click at [100, 327] on h4 "Slideshow banner" at bounding box center [82, 324] width 124 height 22
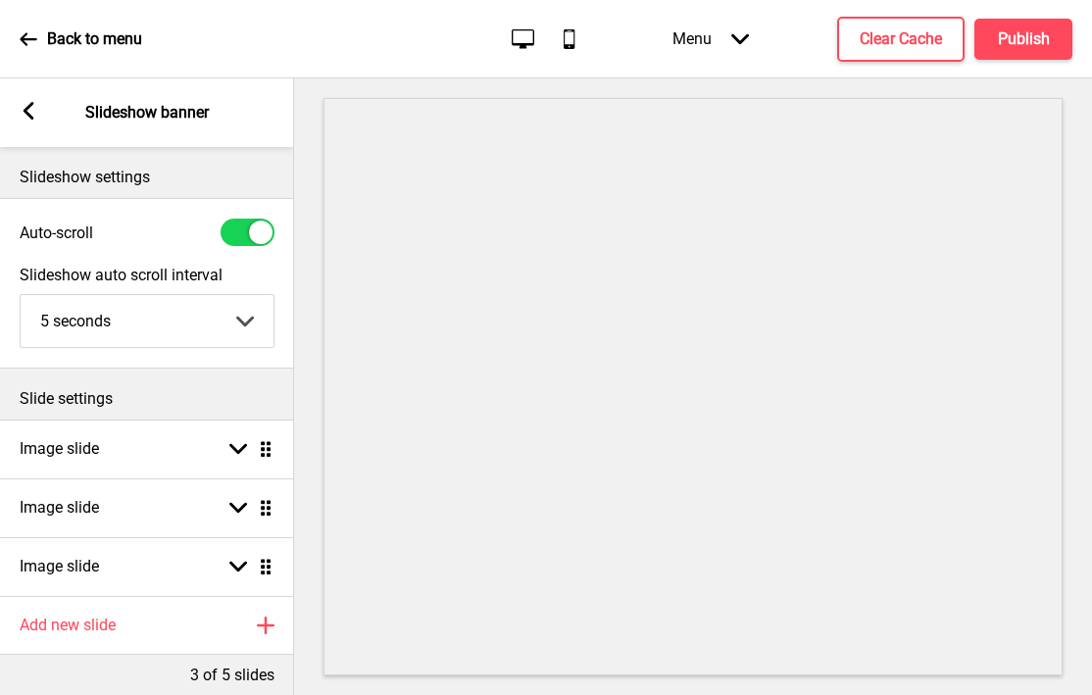
click at [248, 247] on div "Auto-scroll" at bounding box center [147, 232] width 294 height 47
click at [243, 233] on div at bounding box center [248, 232] width 54 height 27
checkbox input "false"
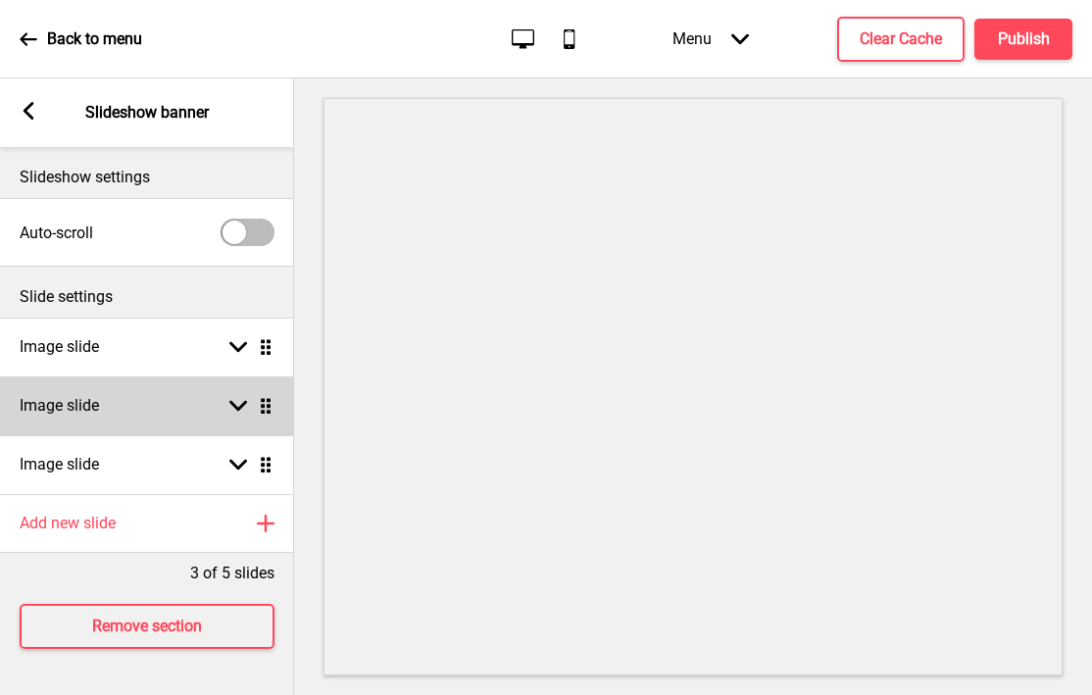
click at [148, 401] on div "Image slide Arrow down Drag" at bounding box center [147, 406] width 294 height 59
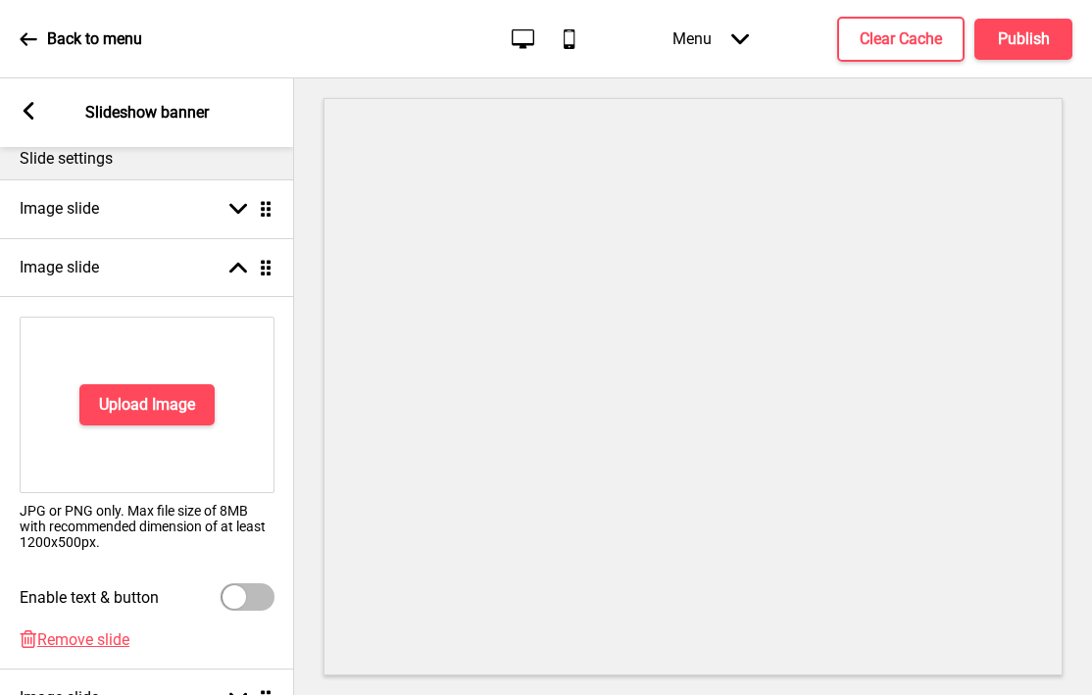
scroll to position [365, 0]
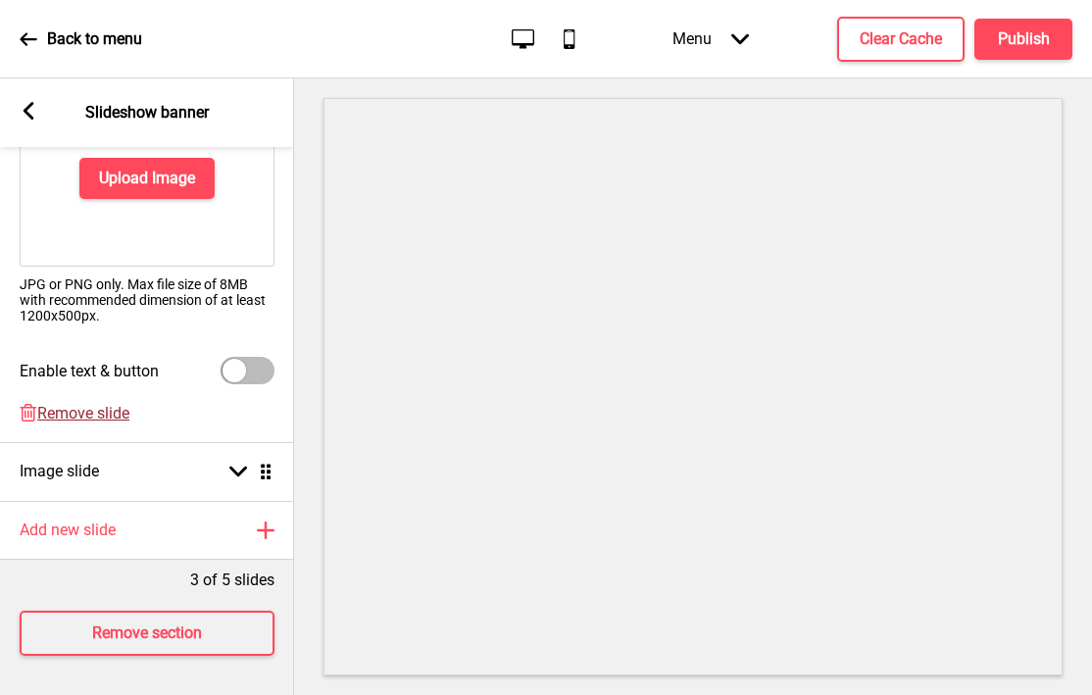
click at [89, 413] on span "Remove slide" at bounding box center [83, 413] width 92 height 19
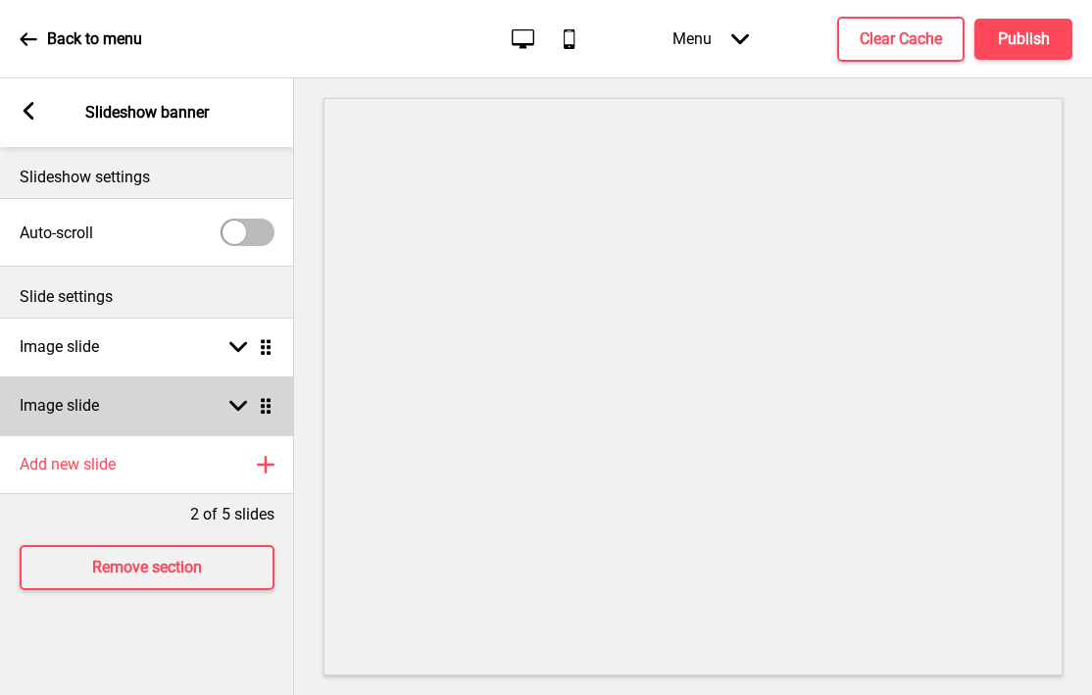
click at [76, 414] on h4 "Image slide" at bounding box center [59, 406] width 79 height 22
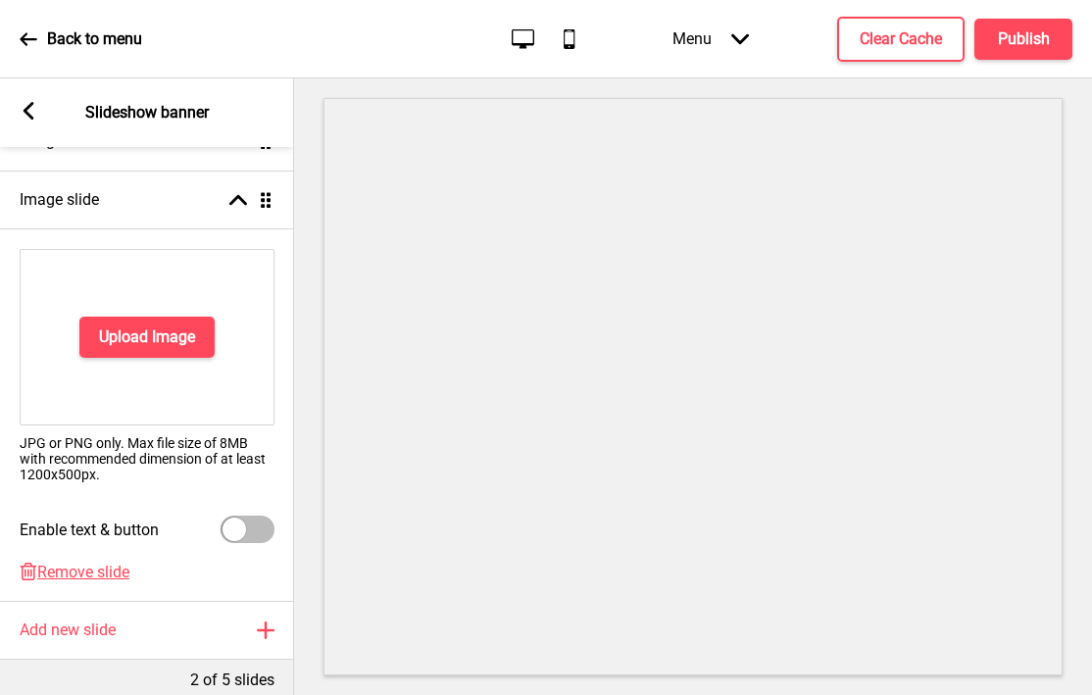
scroll to position [306, 0]
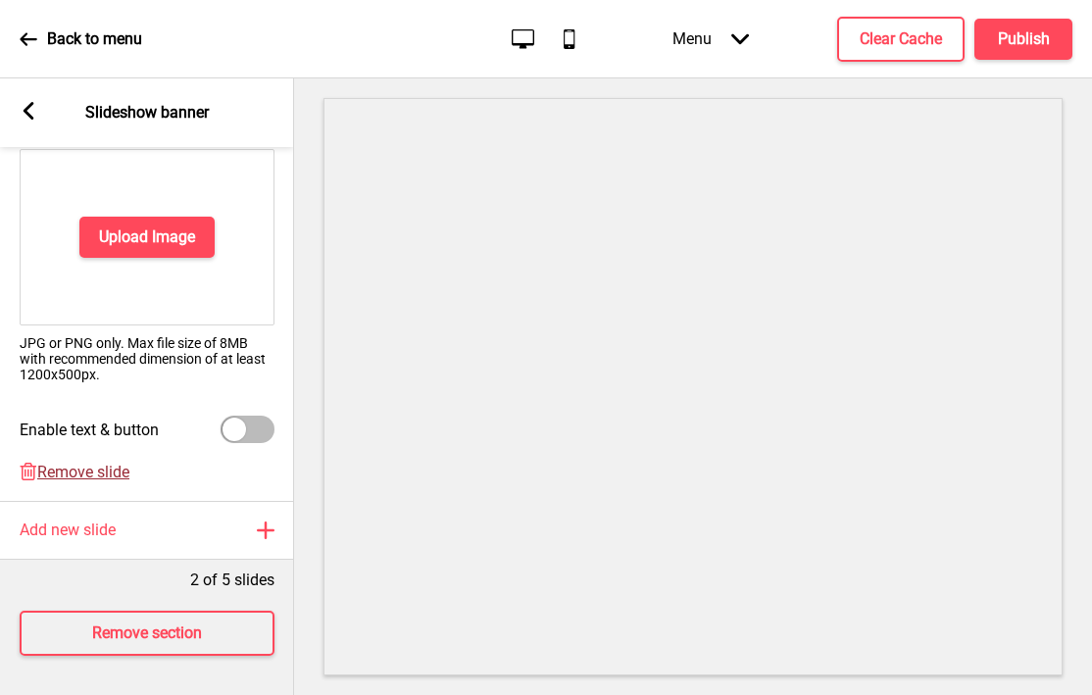
click at [50, 474] on span "Remove slide" at bounding box center [83, 472] width 92 height 19
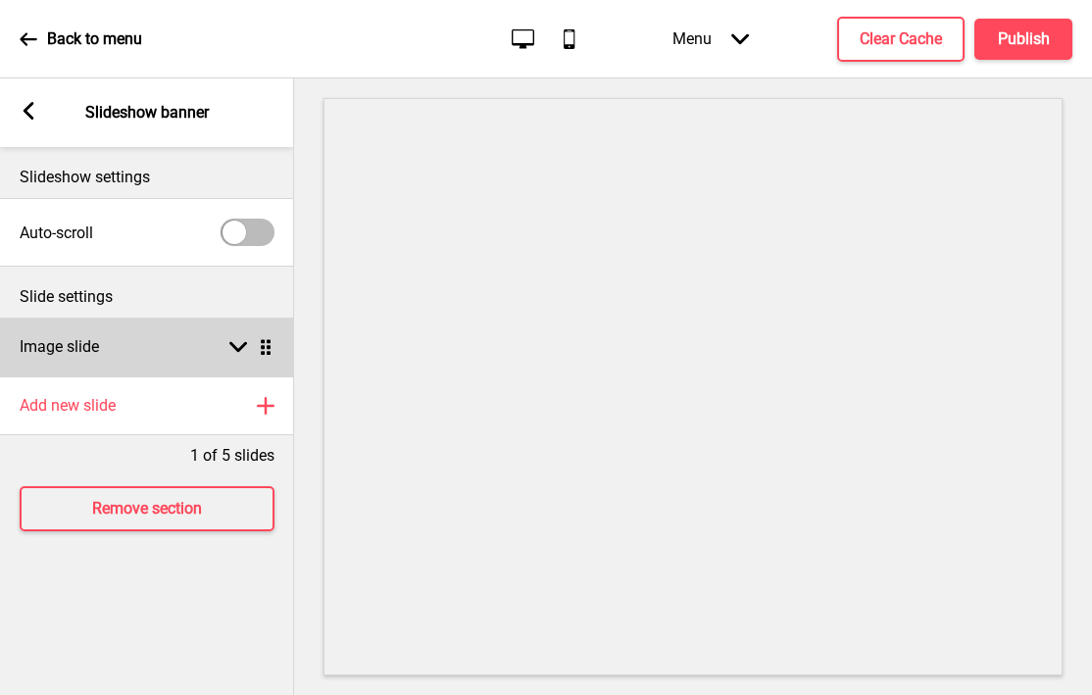
click at [98, 335] on div "Image slide Arrow down Drag" at bounding box center [147, 347] width 294 height 59
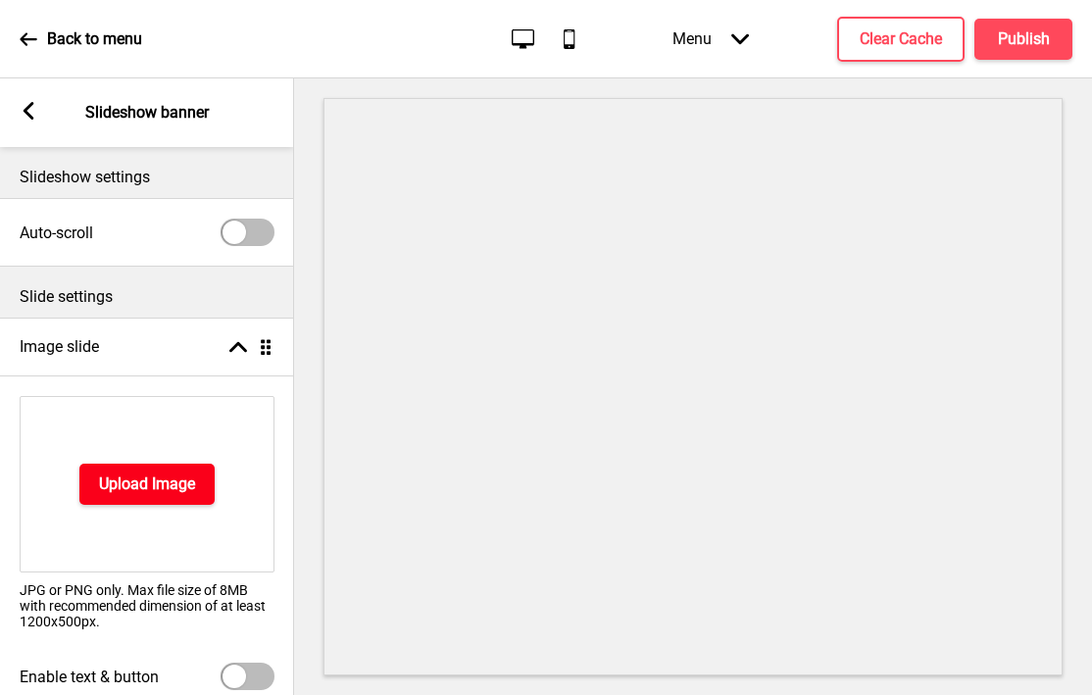
click at [107, 493] on h4 "Upload Image" at bounding box center [147, 485] width 96 height 22
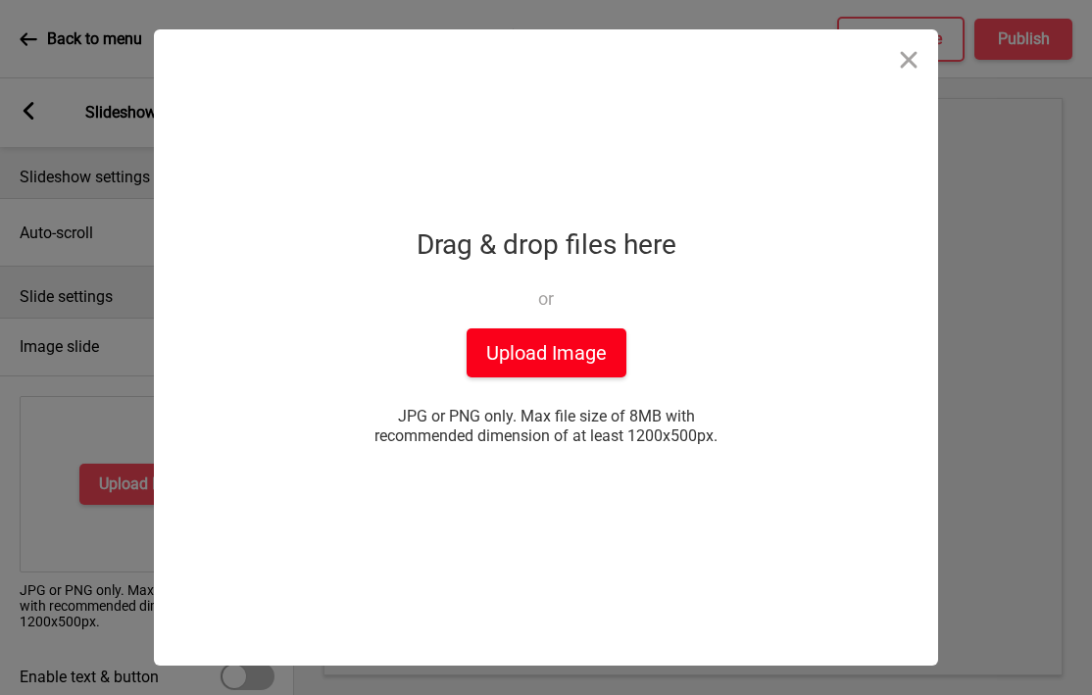
click at [515, 331] on button "Upload Image" at bounding box center [547, 352] width 160 height 49
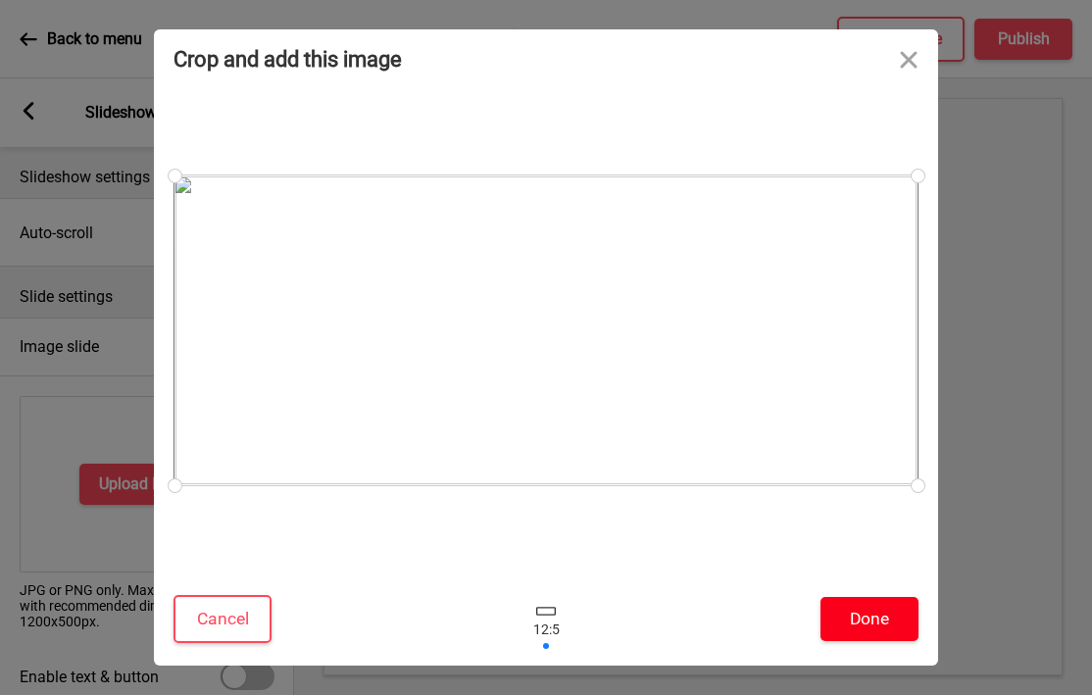
click at [863, 619] on button "Done" at bounding box center [870, 619] width 98 height 44
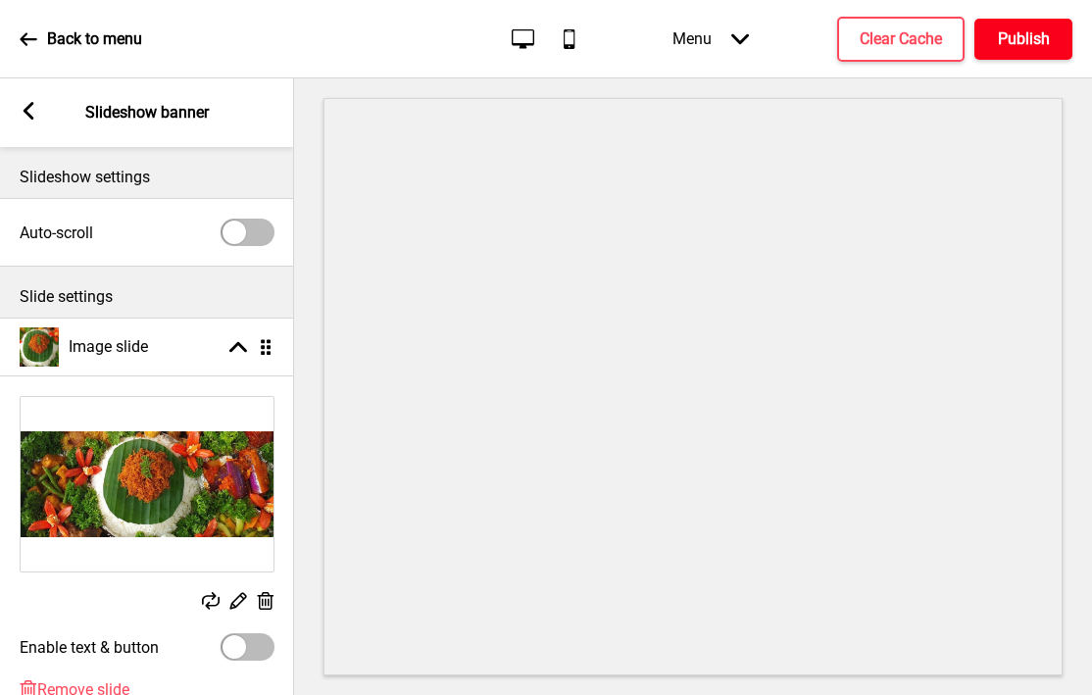
click at [1043, 37] on h4 "Publish" at bounding box center [1024, 39] width 52 height 22
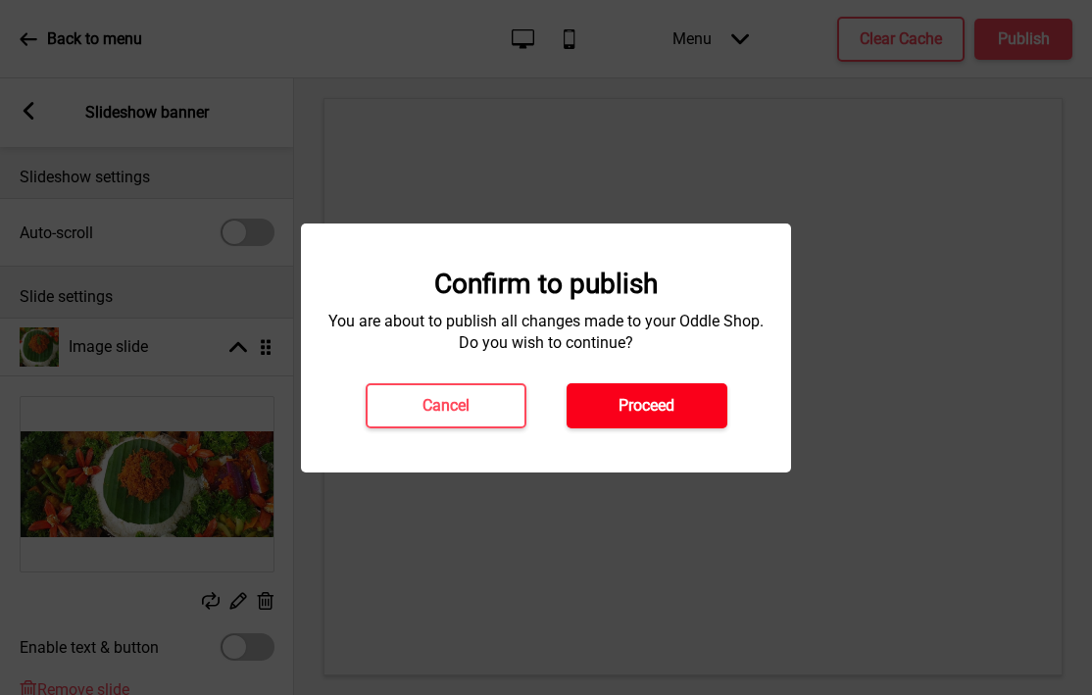
click at [620, 406] on h4 "Proceed" at bounding box center [647, 406] width 56 height 22
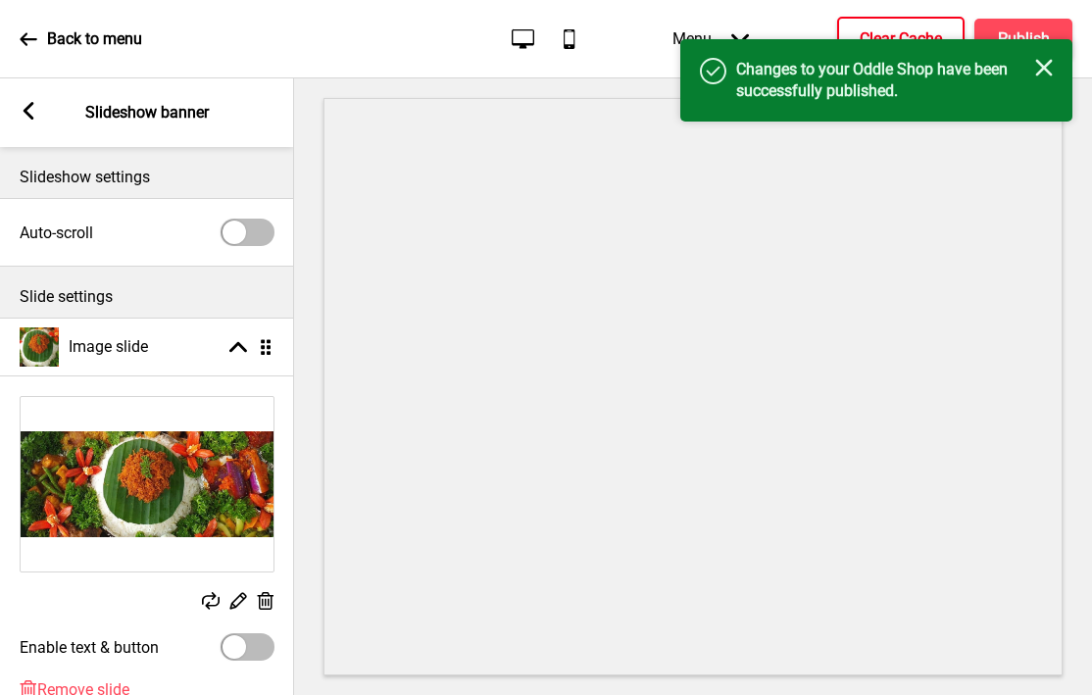
click at [857, 37] on button "Clear Cache" at bounding box center [900, 39] width 127 height 45
